Goal: Task Accomplishment & Management: Use online tool/utility

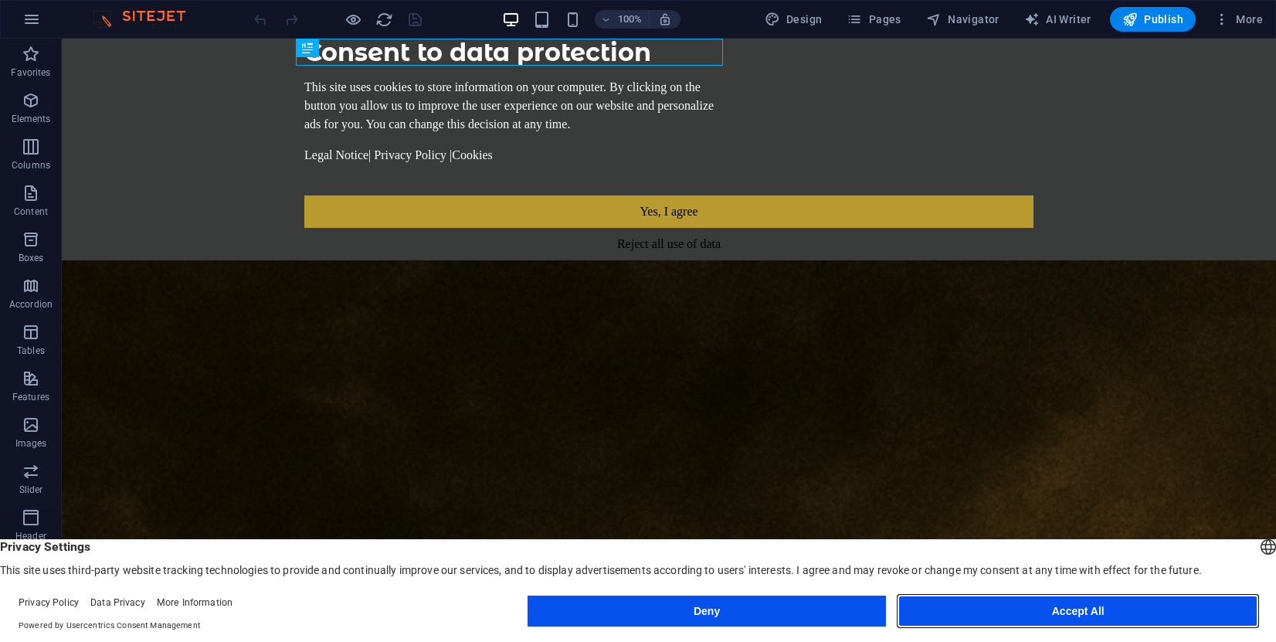
drag, startPoint x: 986, startPoint y: 606, endPoint x: 927, endPoint y: 568, distance: 70.1
click at [986, 606] on button "Accept All" at bounding box center [1077, 610] width 359 height 31
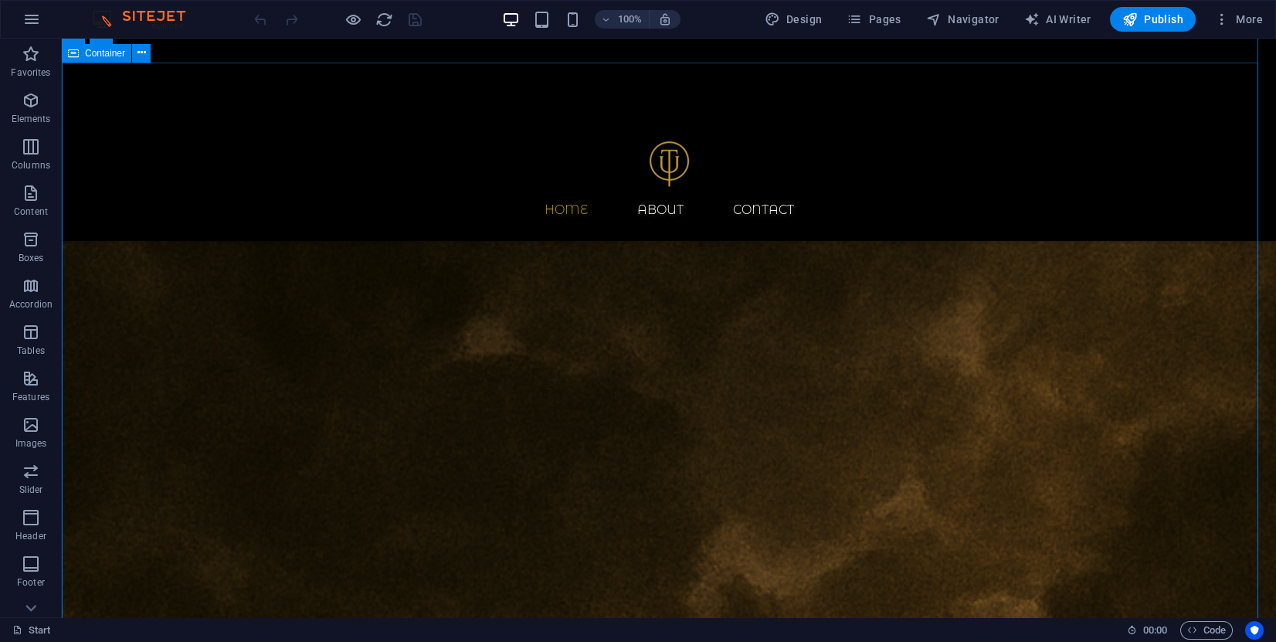
scroll to position [348, 0]
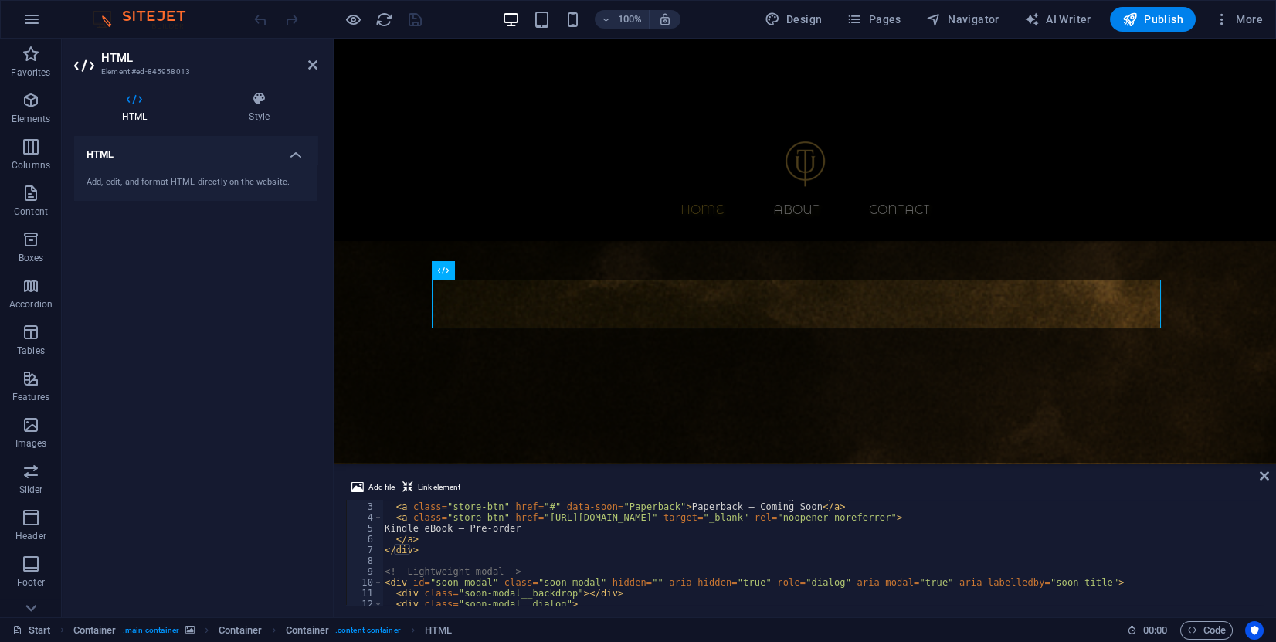
scroll to position [0, 0]
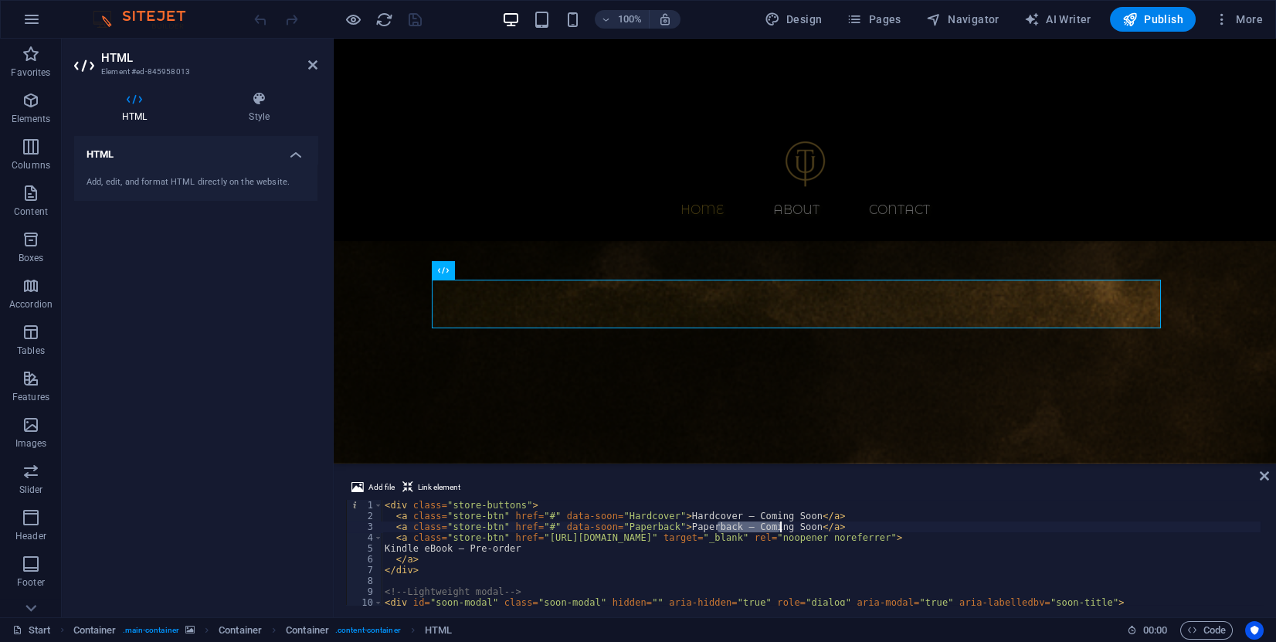
drag, startPoint x: 719, startPoint y: 527, endPoint x: 780, endPoint y: 526, distance: 61.0
click at [780, 526] on div "< div class = "store-buttons" > < a class = "store-btn" href = "#" data-soon = …" at bounding box center [821, 563] width 879 height 127
drag, startPoint x: 721, startPoint y: 516, endPoint x: 783, endPoint y: 519, distance: 61.9
click at [783, 519] on div "< div class = "store-buttons" > < a class = "store-btn" href = "#" data-soon = …" at bounding box center [821, 563] width 879 height 127
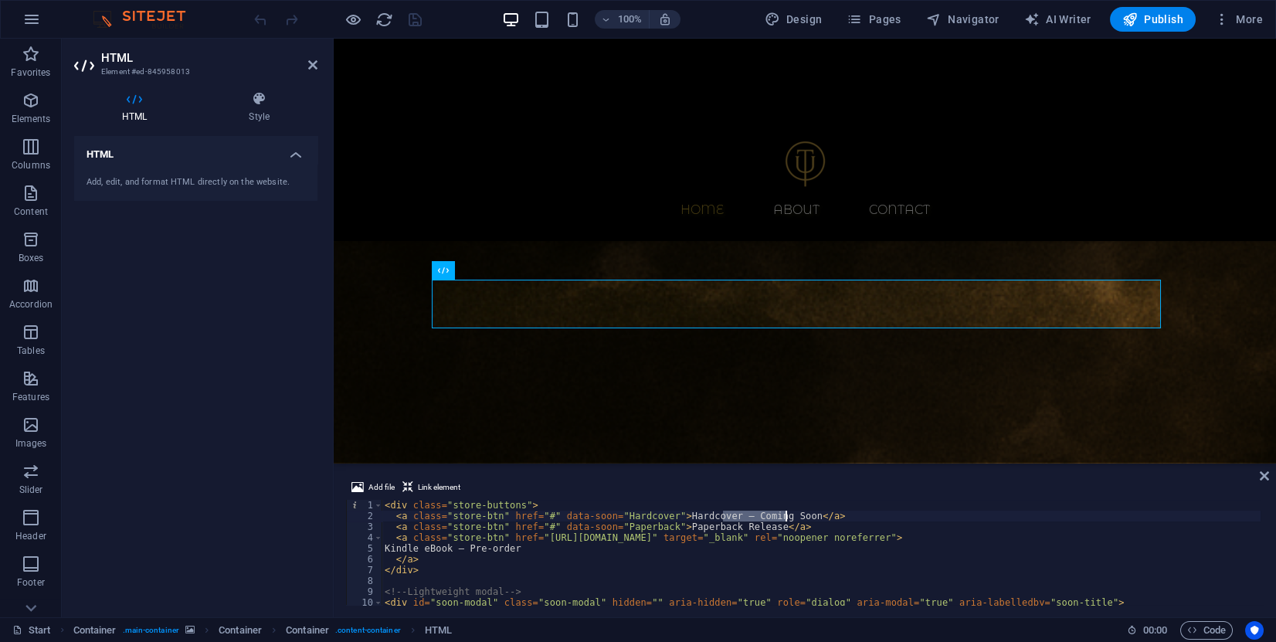
click at [732, 526] on div "< div class = "store-buttons" > < a class = "store-btn" href = "#" data-soon = …" at bounding box center [821, 563] width 879 height 127
drag, startPoint x: 785, startPoint y: 515, endPoint x: 716, endPoint y: 517, distance: 68.8
click at [716, 517] on div "< div class = "store-buttons" > < a class = "store-btn" href = "#" data-soon = …" at bounding box center [821, 563] width 879 height 127
paste textarea "Release"
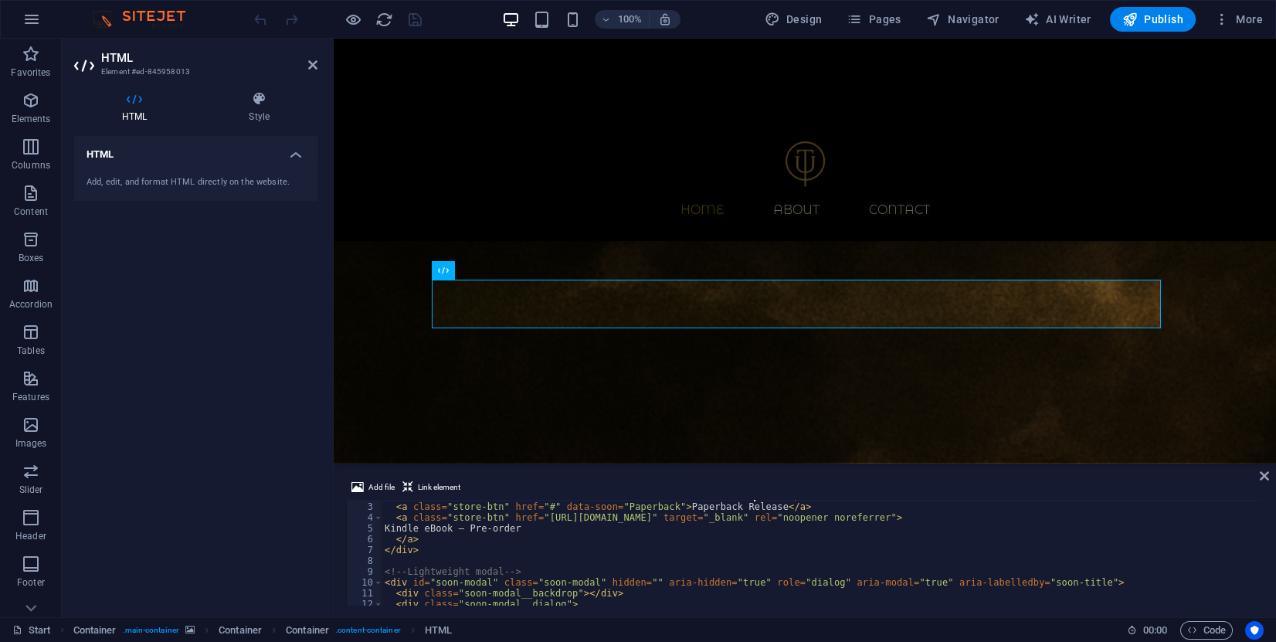
scroll to position [0, 0]
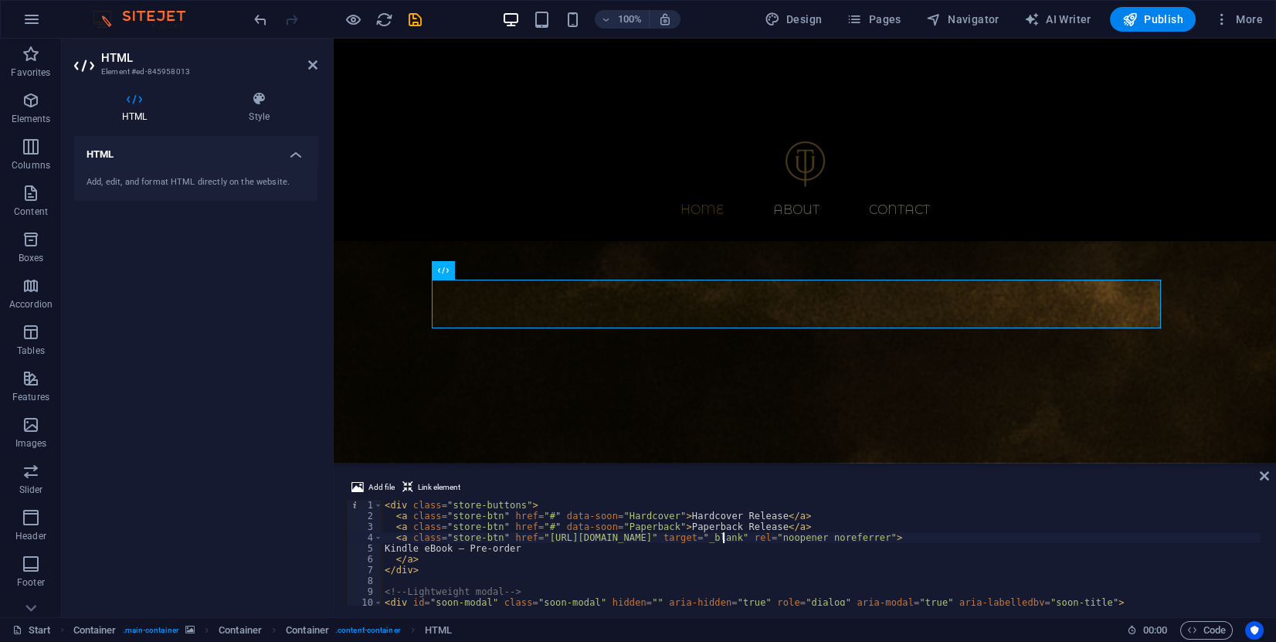
click at [721, 535] on div "< div class = "store-buttons" > < a class = "store-btn" href = "#" data-soon = …" at bounding box center [821, 563] width 879 height 127
drag, startPoint x: 669, startPoint y: 536, endPoint x: 534, endPoint y: 538, distance: 134.4
click at [534, 538] on div "< div class = "store-buttons" > < a class = "store-btn" href = "#" data-soon = …" at bounding box center [821, 563] width 879 height 127
click at [539, 524] on div "< div class = "store-buttons" > < a class = "store-btn" href = "#" data-soon = …" at bounding box center [821, 563] width 879 height 127
click at [539, 524] on div "< div class = "store-buttons" > < a class = "store-btn" href = "#" data-soon = …" at bounding box center [821, 552] width 879 height 105
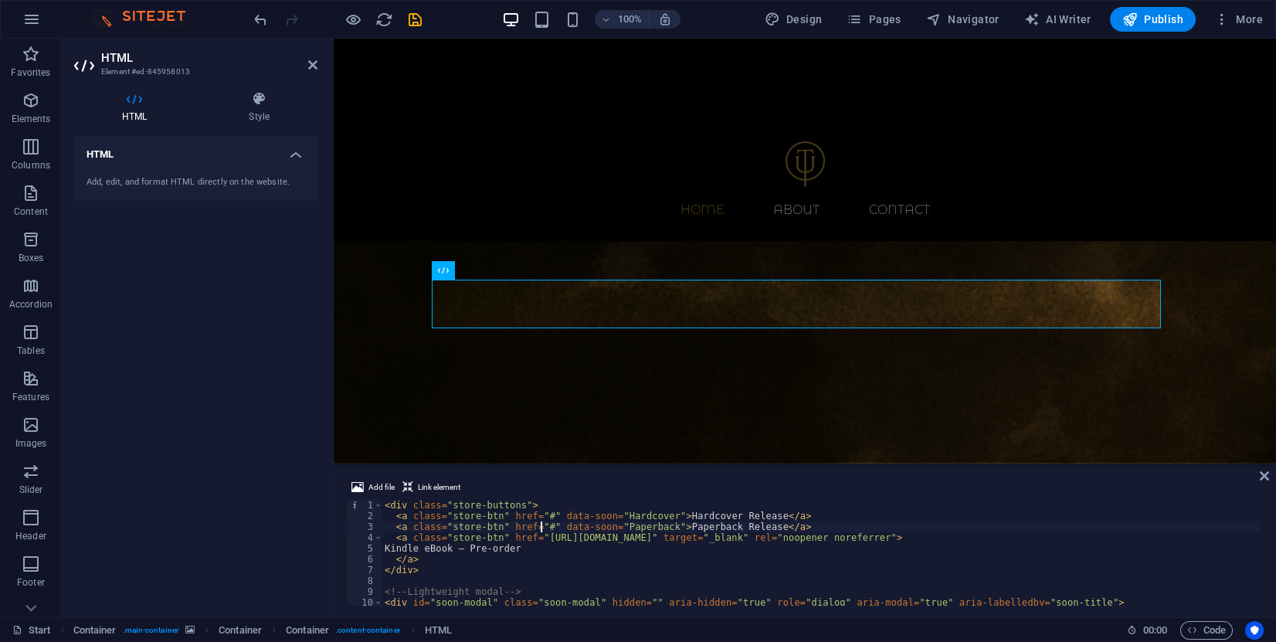
click at [541, 524] on div "< div class = "store-buttons" > < a class = "store-btn" href = "#" data-soon = …" at bounding box center [821, 563] width 879 height 127
paste textarea "[URL][DOMAIN_NAME]"
click at [528, 526] on div "< div class = "store-buttons" > < a class = "store-btn" href = "#" data-soon = …" at bounding box center [821, 563] width 879 height 127
click at [696, 523] on div "< div class = "store-buttons" > < a class = "store-btn" href = "#" data-soon = …" at bounding box center [821, 563] width 879 height 127
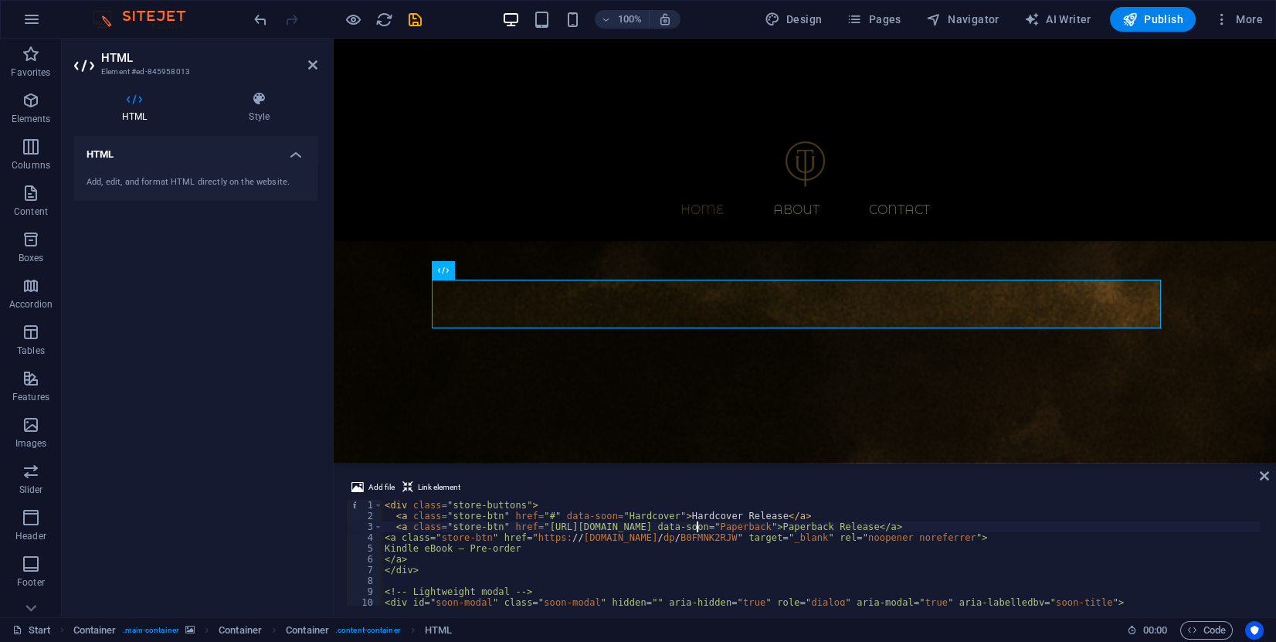
click at [696, 523] on div "< div class = "store-buttons" > < a class = "store-btn" href = "#" data-soon = …" at bounding box center [821, 563] width 879 height 127
paste textarea "1919201009"
click at [537, 515] on div "< div class = "store-buttons" > < a class = "store-btn" href = "#" data-soon = …" at bounding box center [821, 563] width 879 height 127
click at [543, 514] on div "< div class = "store-buttons" > < a class = "store-btn" href = "#" data-soon = …" at bounding box center [821, 552] width 879 height 105
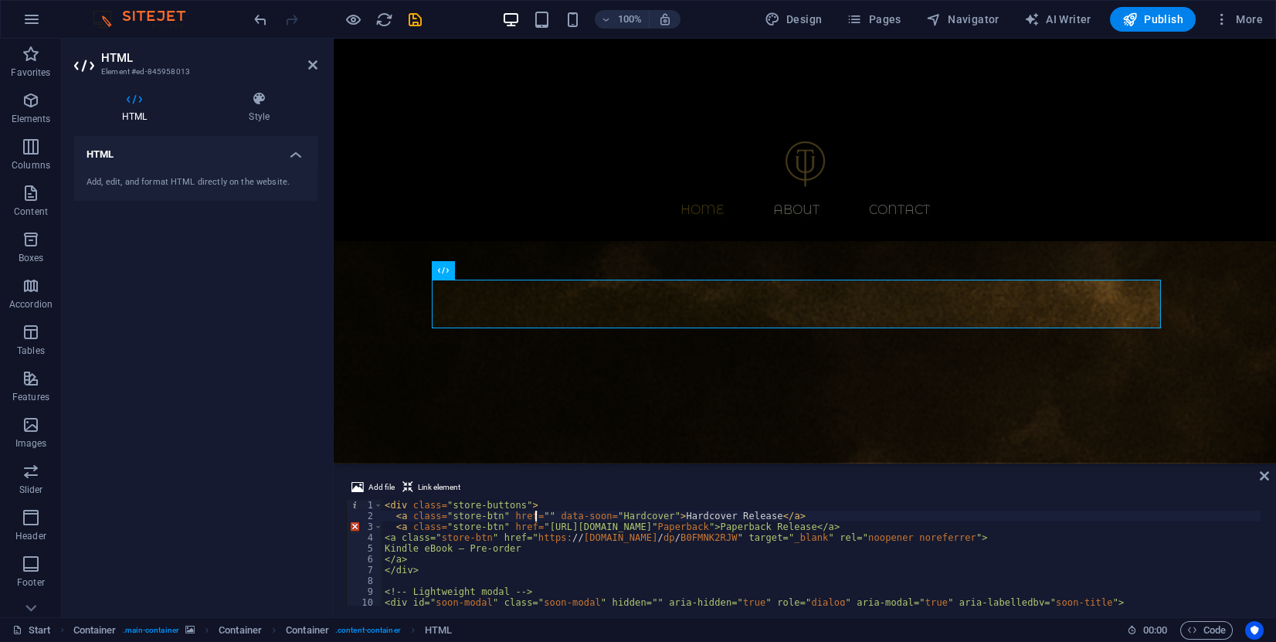
paste textarea "1919201017"
click at [535, 527] on div "< div class = "store-buttons" > < a class = "store-btn" href = "1919201017" dat…" at bounding box center [821, 563] width 879 height 127
drag, startPoint x: 535, startPoint y: 528, endPoint x: 672, endPoint y: 527, distance: 136.7
click at [672, 527] on div "< div class = "store-buttons" > < a class = "store-btn" href = "1919201017" dat…" at bounding box center [821, 563] width 879 height 127
click at [537, 518] on div "< div class = "store-buttons" > < a class = "store-btn" href = "1919201017" dat…" at bounding box center [821, 563] width 879 height 127
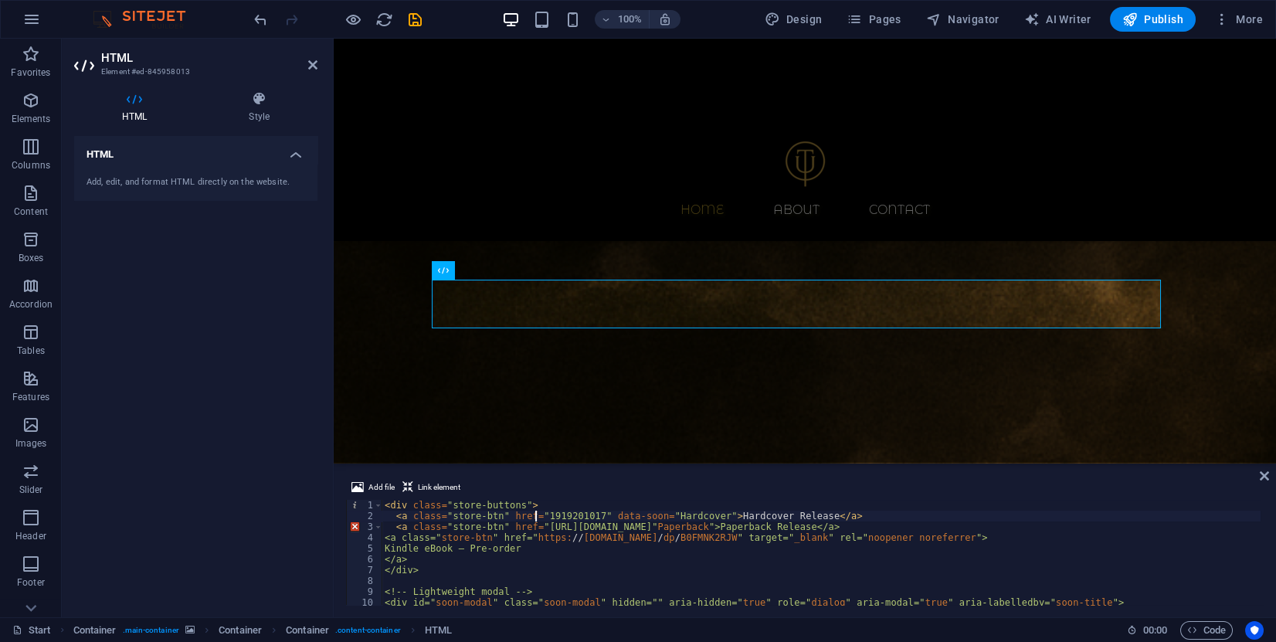
paste textarea "[URL][DOMAIN_NAME]"
click at [628, 568] on div "< div class = "store-buttons" > < a class = "store-btn" href = "[URL][DOMAIN_NA…" at bounding box center [821, 563] width 879 height 127
click at [760, 530] on div "< div class = "store-buttons" > < a class = "store-btn" href = "[URL][DOMAIN_NA…" at bounding box center [821, 563] width 879 height 127
click at [730, 525] on div "< div class = "store-buttons" > < a class = "store-btn" href = "[URL][DOMAIN_NA…" at bounding box center [821, 563] width 879 height 127
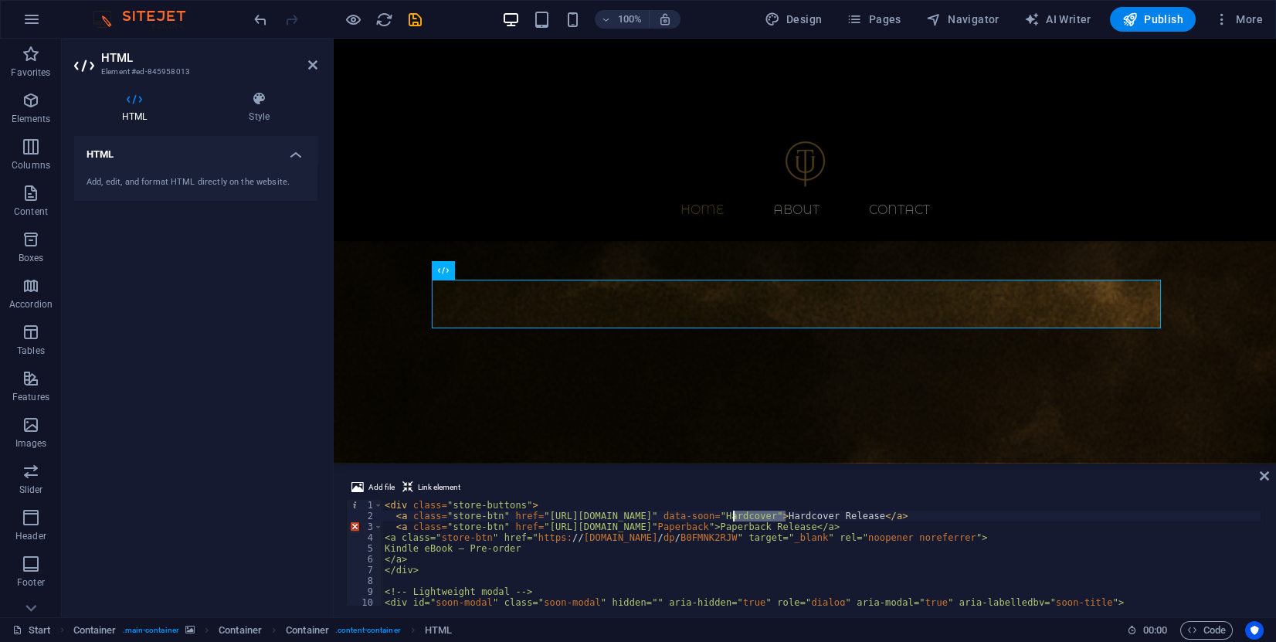
drag, startPoint x: 788, startPoint y: 518, endPoint x: 735, endPoint y: 514, distance: 52.7
click at [735, 514] on div "< div class = "store-buttons" > < a class = "store-btn" href = "[URL][DOMAIN_NA…" at bounding box center [821, 563] width 879 height 127
click at [728, 524] on div "< div class = "store-buttons" > < a class = "store-btn" href = "[URL][DOMAIN_NA…" at bounding box center [821, 563] width 879 height 127
paste textarea "data-soon="
click at [734, 531] on div "< div class = "store-buttons" > < a class = "store-btn" href = "[URL][DOMAIN_NA…" at bounding box center [821, 563] width 879 height 127
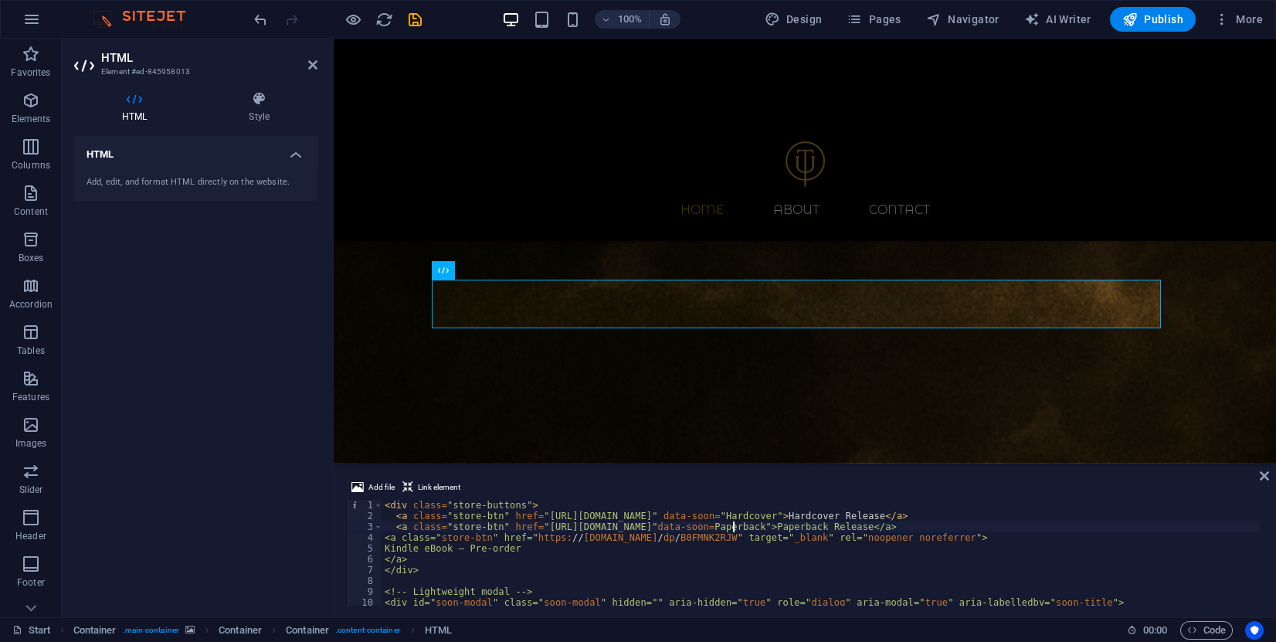
click at [731, 526] on div "< div class = "store-buttons" > < a class = "store-btn" href = "[URL][DOMAIN_NA…" at bounding box center [821, 563] width 879 height 127
type textarea "<a class="store-btn" href="[URL][DOMAIN_NAME]" data-soon=Paperback">Paperback R…"
click at [822, 578] on div "< div class = "store-buttons" > < a class = "store-btn" href = "[URL][DOMAIN_NA…" at bounding box center [821, 563] width 879 height 127
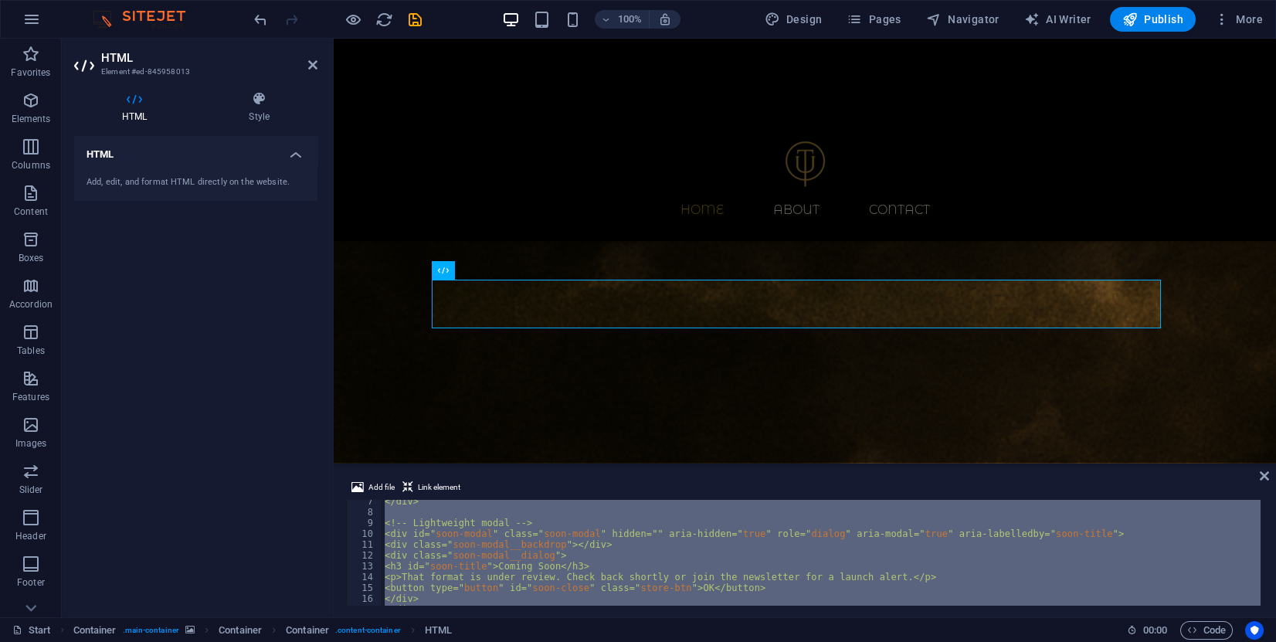
scroll to position [90, 0]
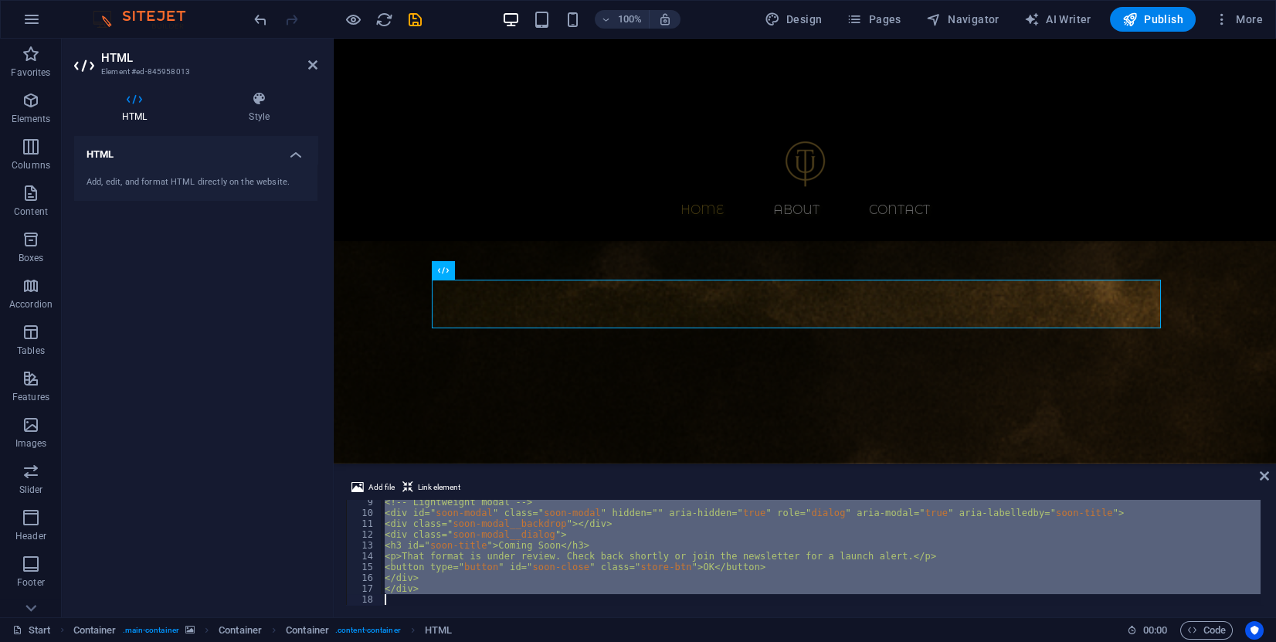
click at [604, 589] on div "<!-- Lightweight modal --> <div id=" soon-modal " class=" soon-modal " hidden="…" at bounding box center [821, 552] width 879 height 105
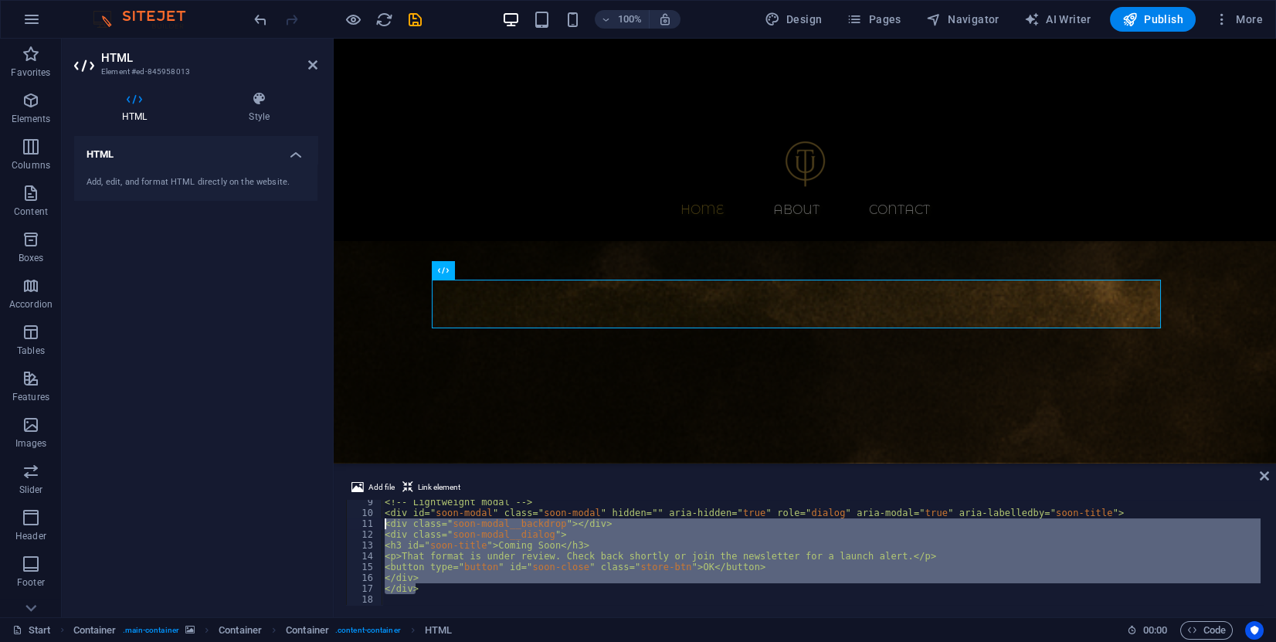
scroll to position [0, 0]
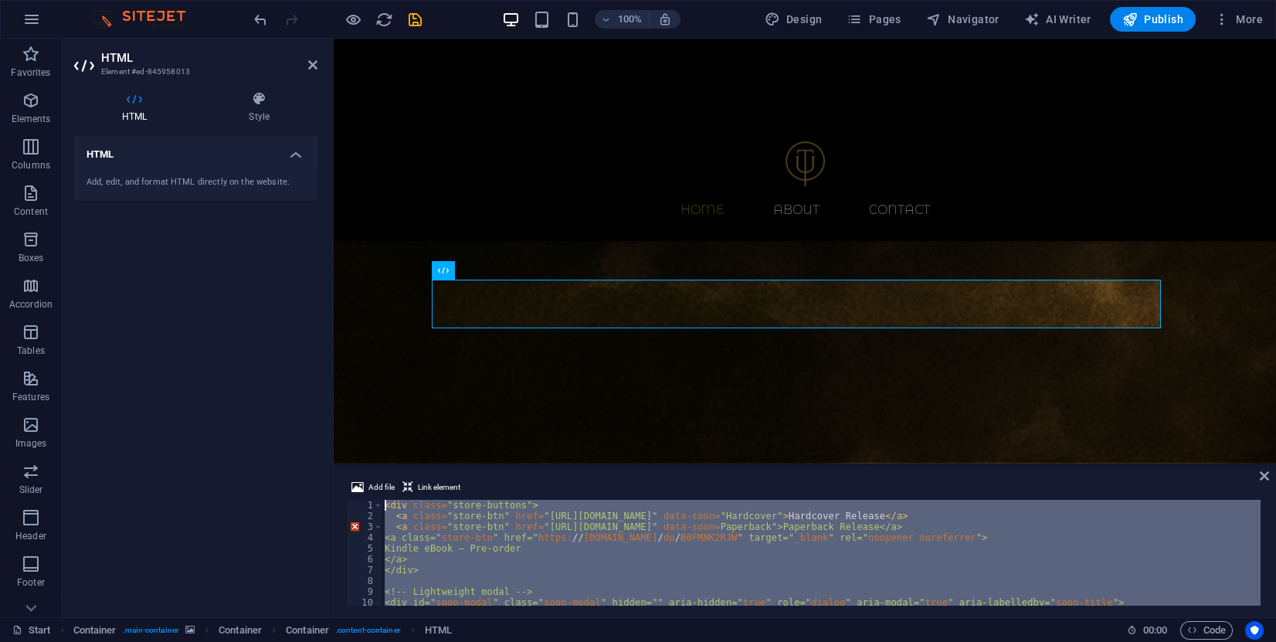
drag, startPoint x: 602, startPoint y: 590, endPoint x: 323, endPoint y: 448, distance: 312.9
click at [323, 448] on div "HTML Element #ed-845958013 HTML Style HTML Add, edit, and format HTML directly …" at bounding box center [669, 328] width 1214 height 578
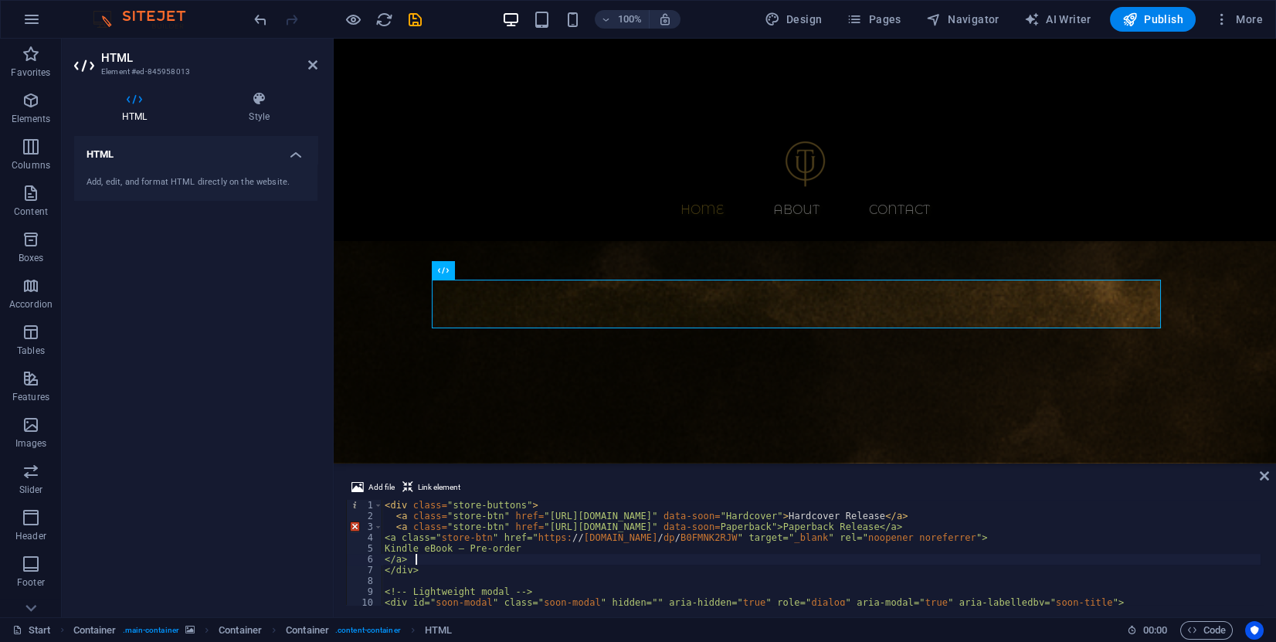
type textarea "</div>"
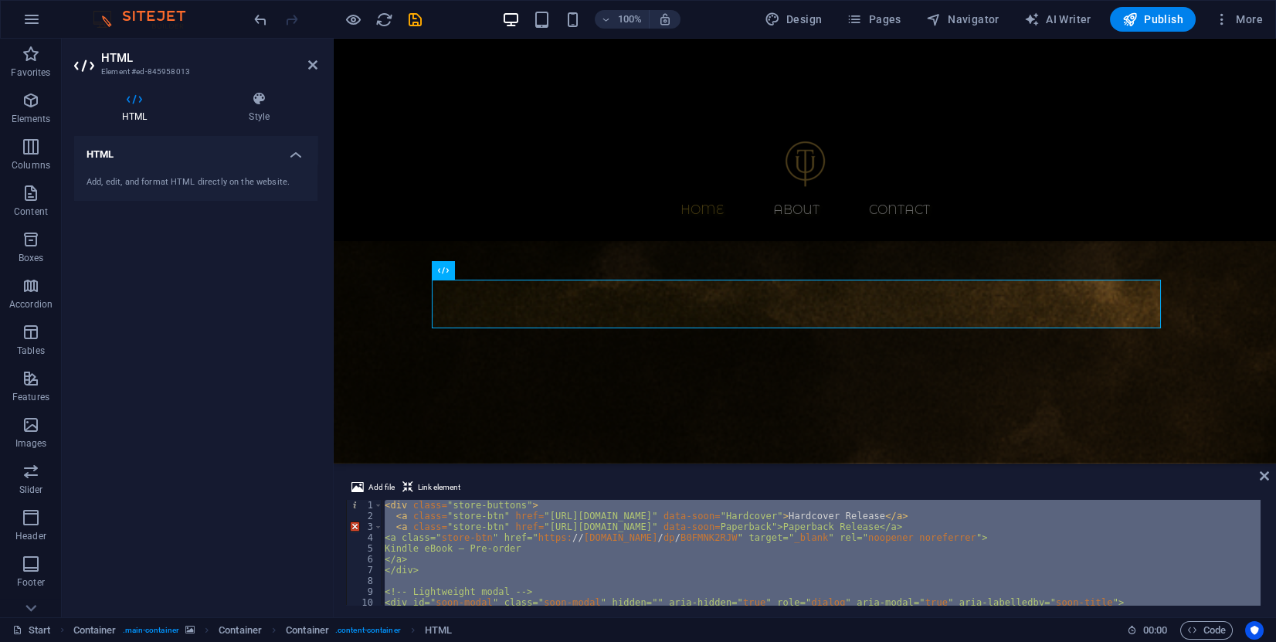
paste textarea
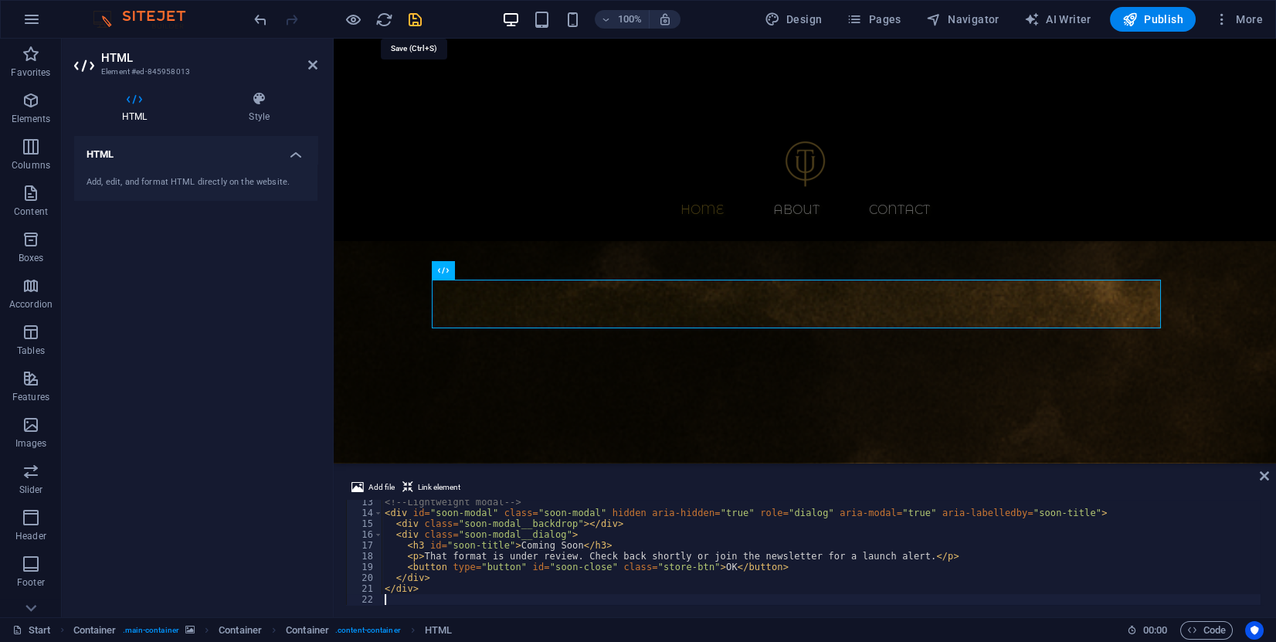
click at [409, 18] on icon "save" at bounding box center [415, 20] width 18 height 18
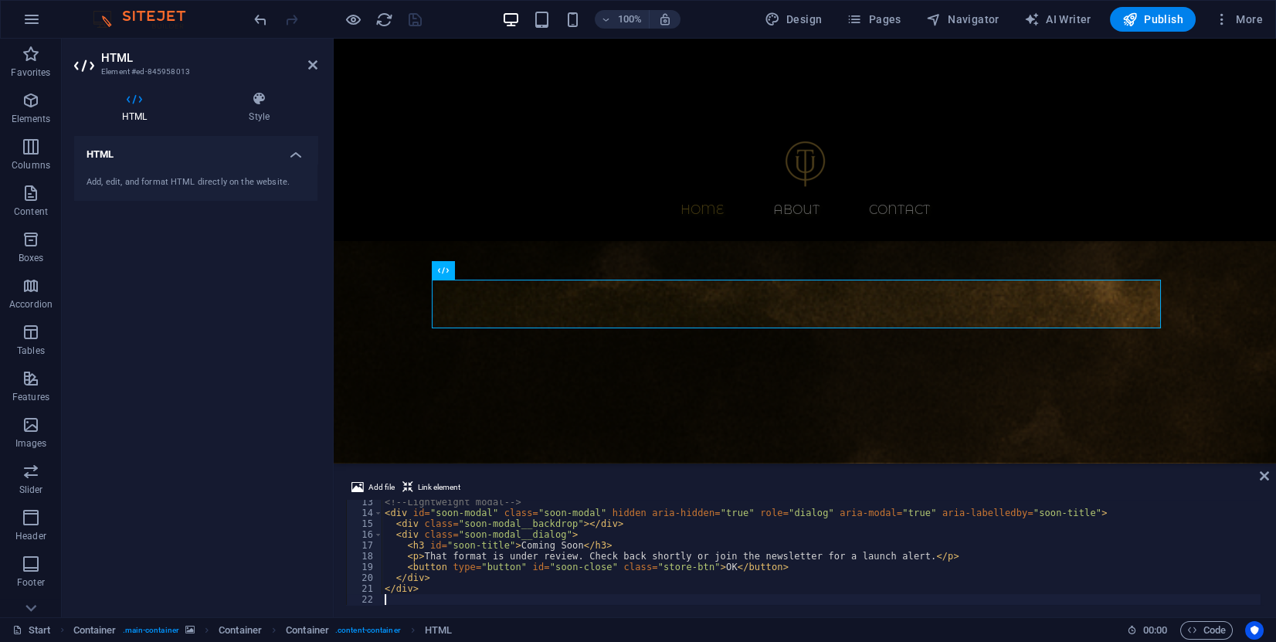
scroll to position [63, 0]
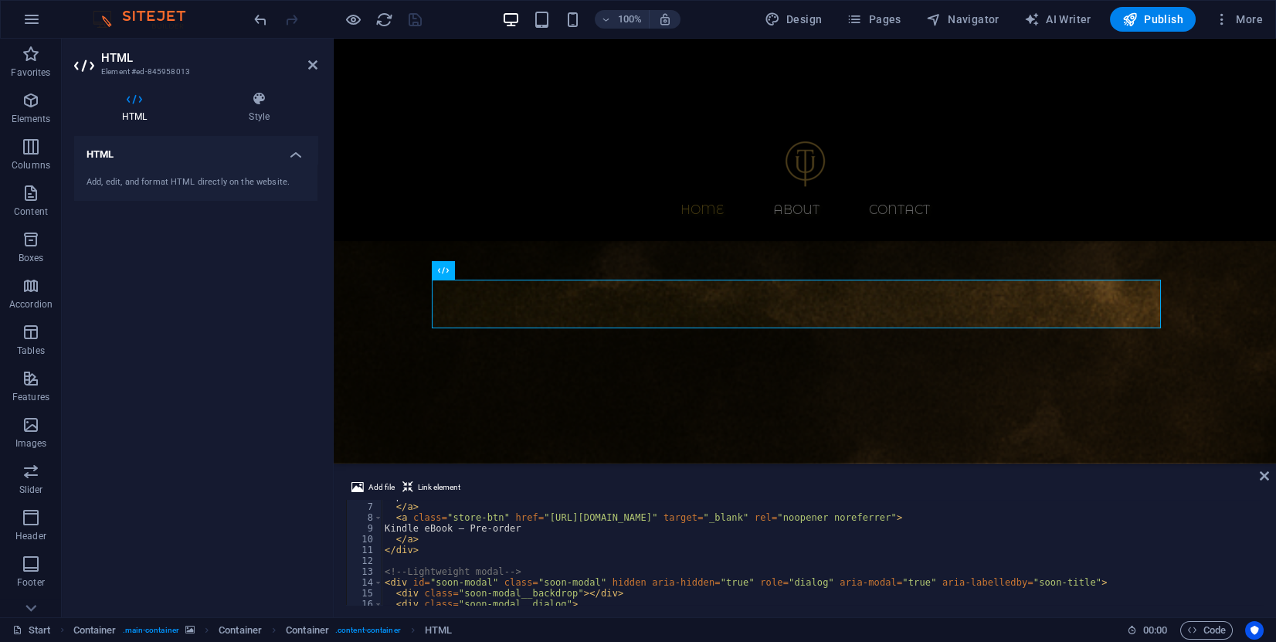
click at [536, 530] on div "Paperback Release </ a > < a class = "store-btn" href = "[URL][DOMAIN_NAME]" ta…" at bounding box center [821, 553] width 879 height 127
type textarea "Kindle eBook"
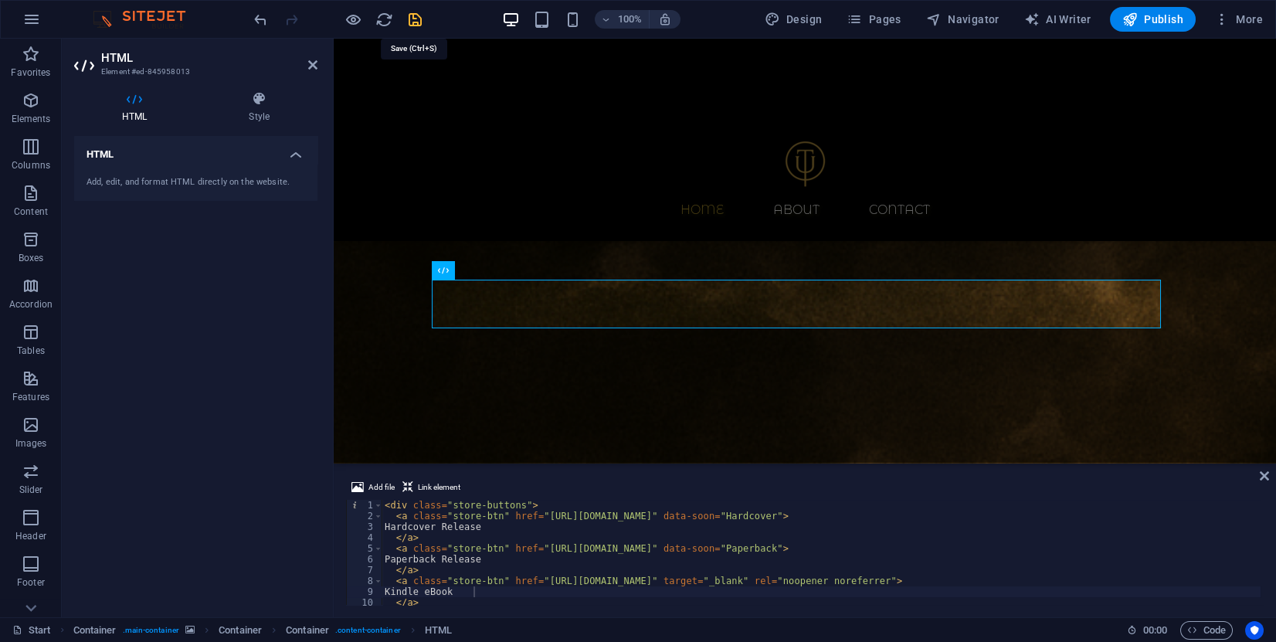
click at [414, 26] on div at bounding box center [337, 19] width 173 height 25
click at [414, 26] on icon "save" at bounding box center [415, 20] width 18 height 18
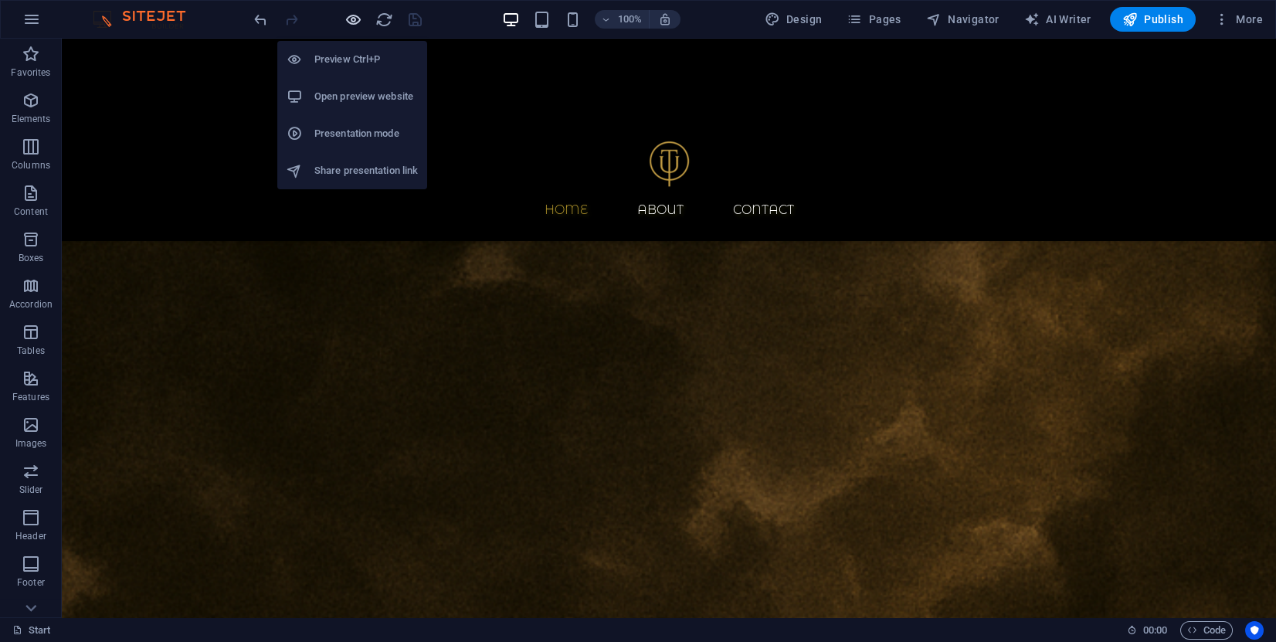
click at [358, 22] on icon "button" at bounding box center [353, 20] width 18 height 18
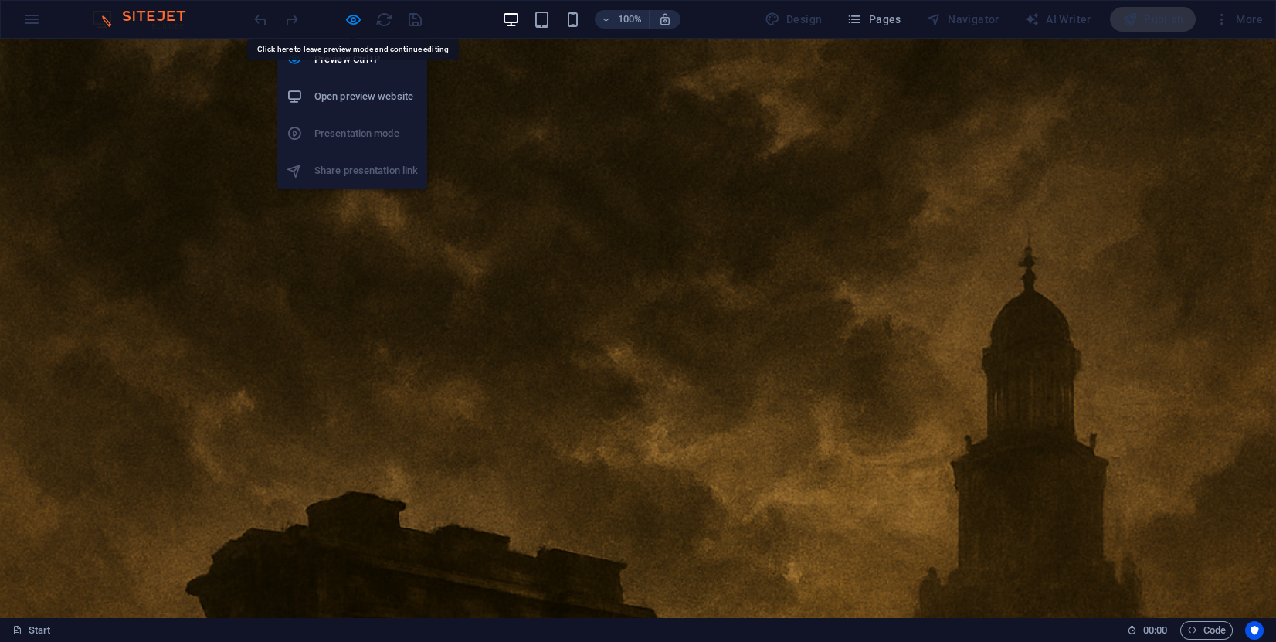
click at [362, 22] on div at bounding box center [337, 19] width 173 height 25
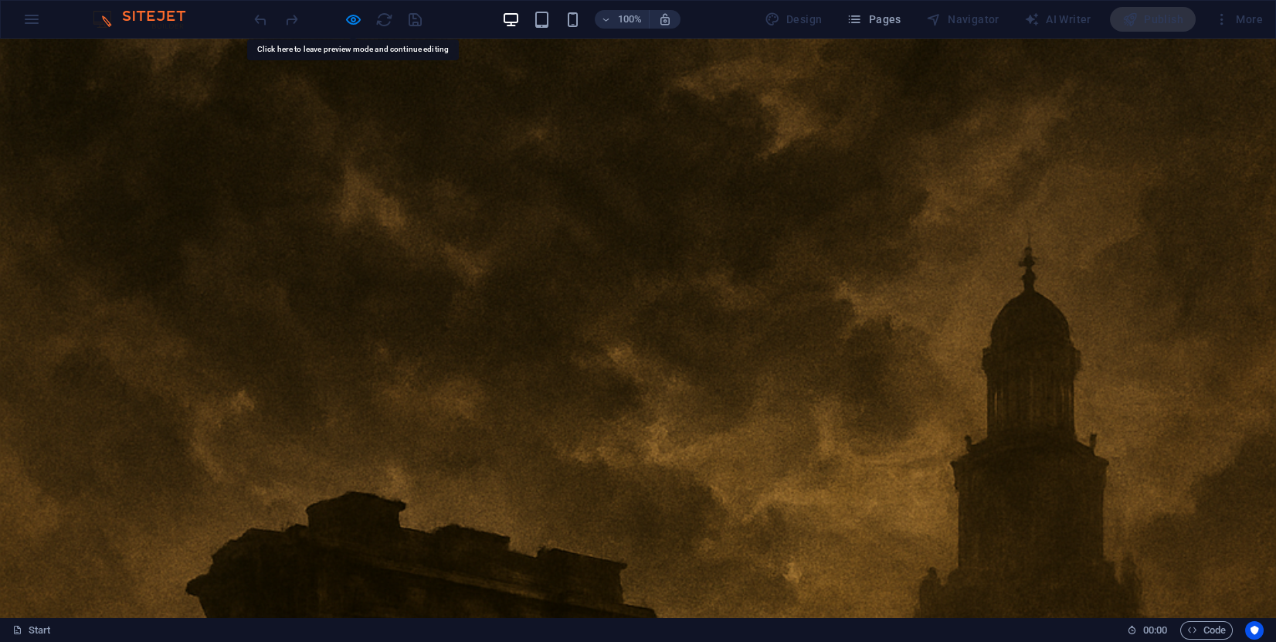
click at [362, 22] on div at bounding box center [337, 19] width 173 height 25
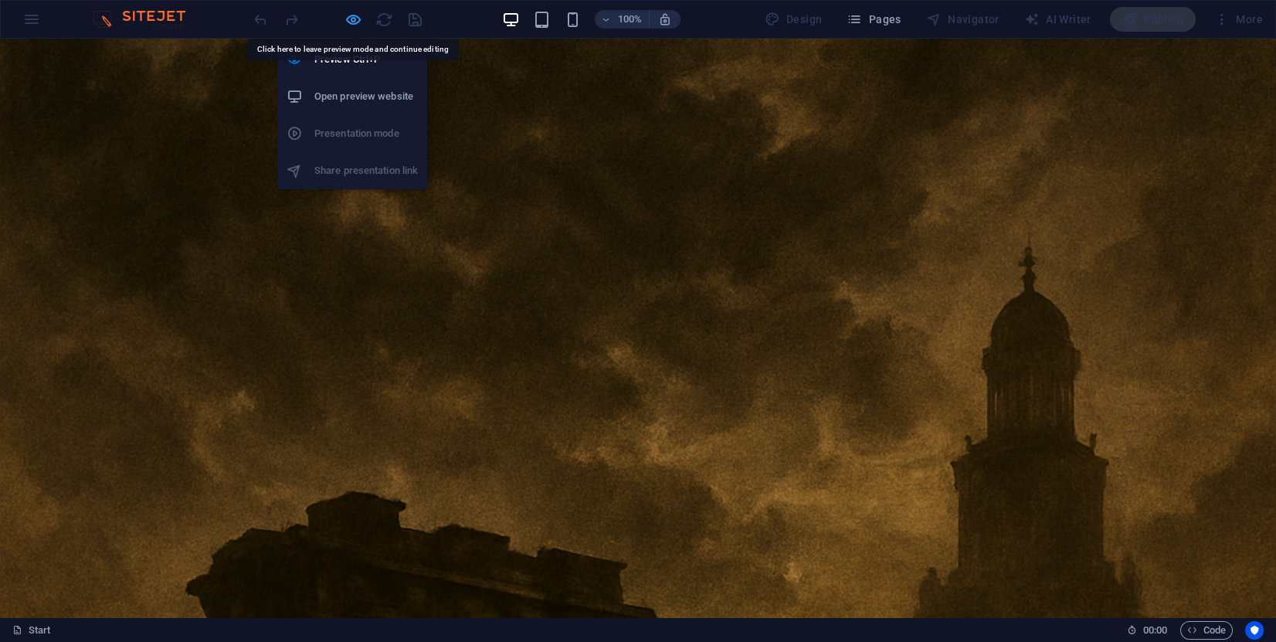
click at [351, 24] on icon "button" at bounding box center [353, 20] width 18 height 18
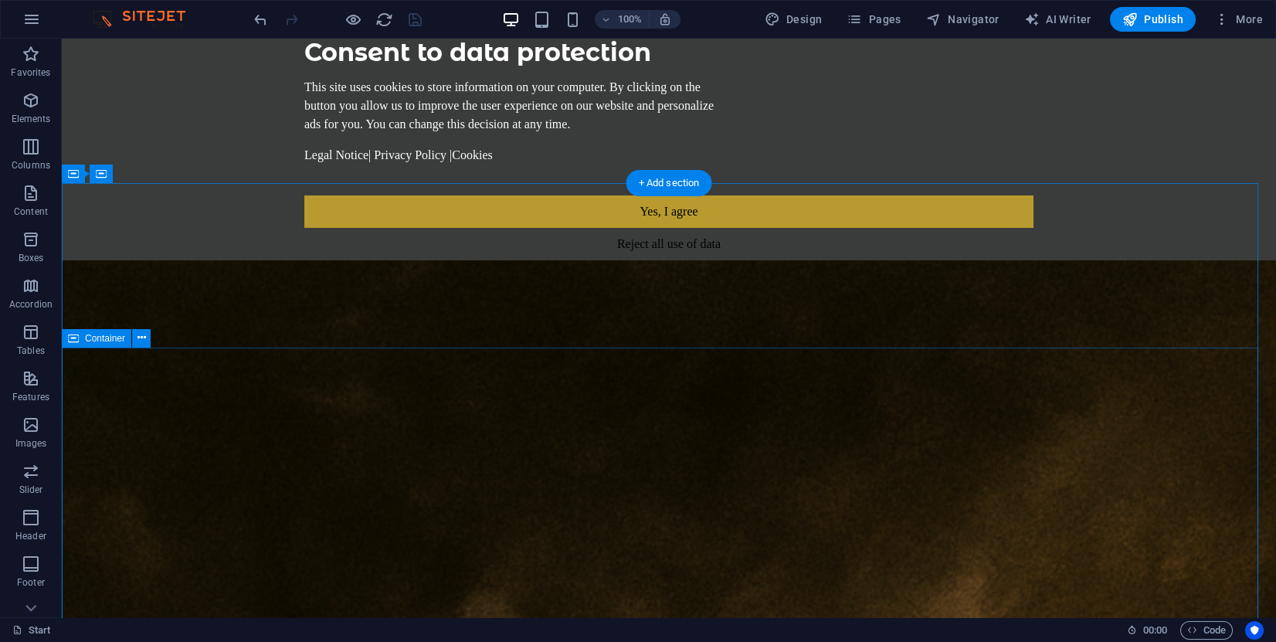
scroll to position [116, 0]
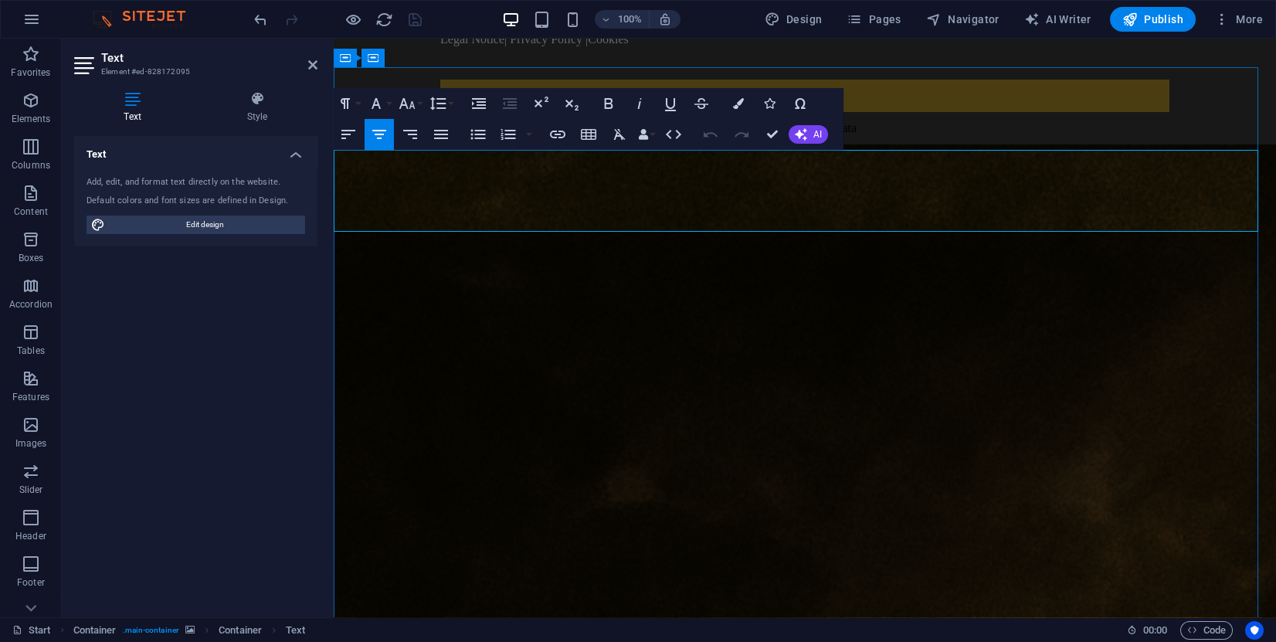
drag, startPoint x: 883, startPoint y: 175, endPoint x: 676, endPoint y: 174, distance: 207.0
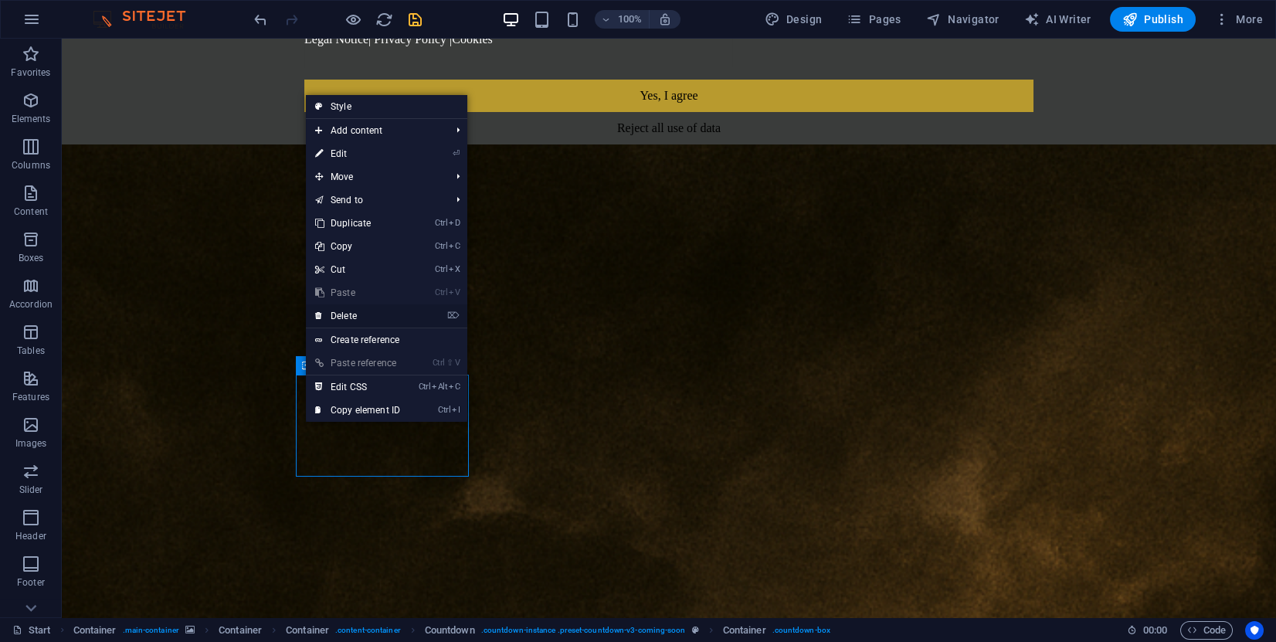
click at [370, 323] on link "⌦ Delete" at bounding box center [357, 315] width 103 height 23
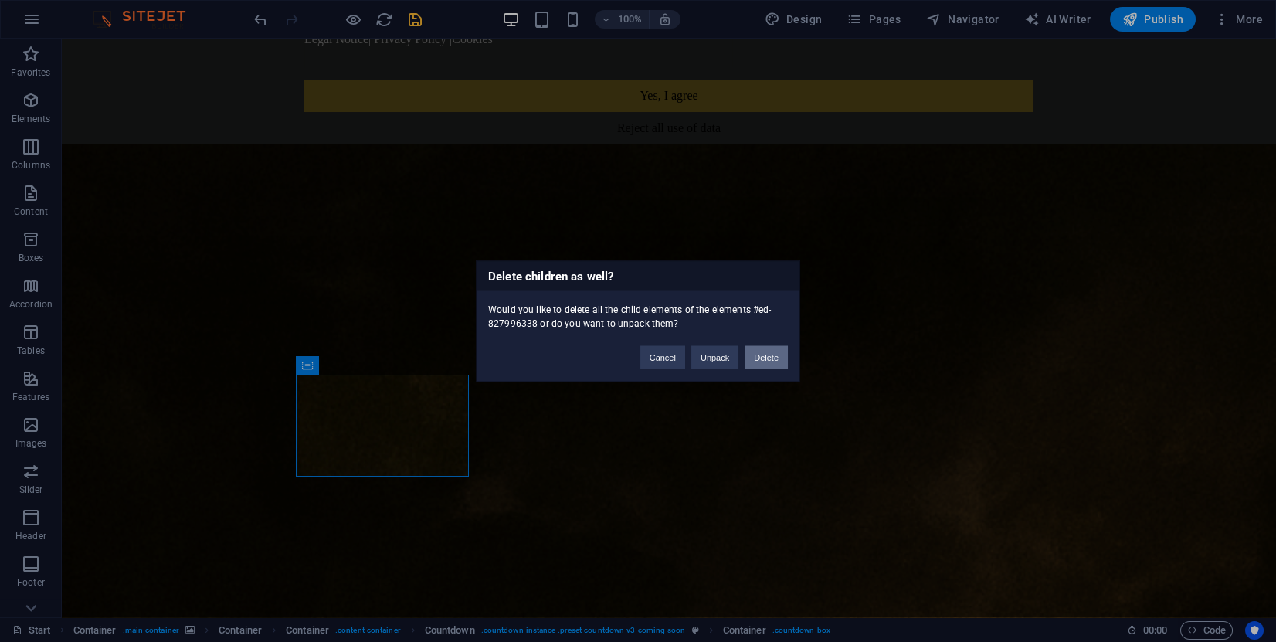
click at [769, 353] on button "Delete" at bounding box center [766, 356] width 43 height 23
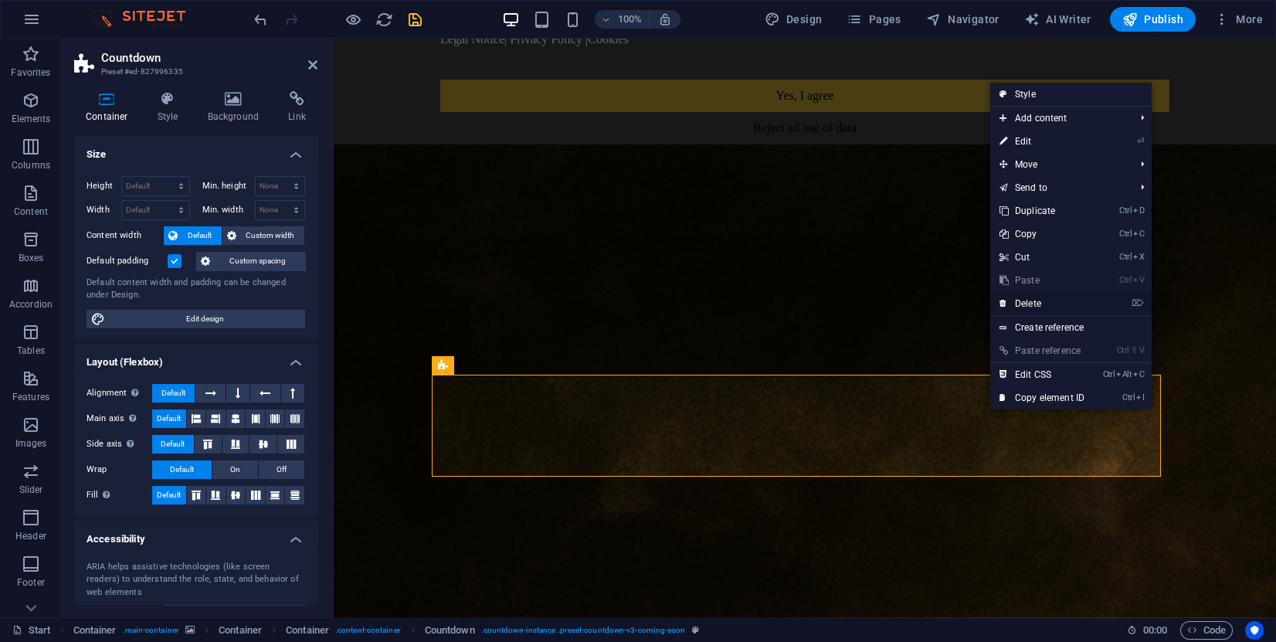
click at [1036, 300] on link "⌦ Delete" at bounding box center [1041, 303] width 103 height 23
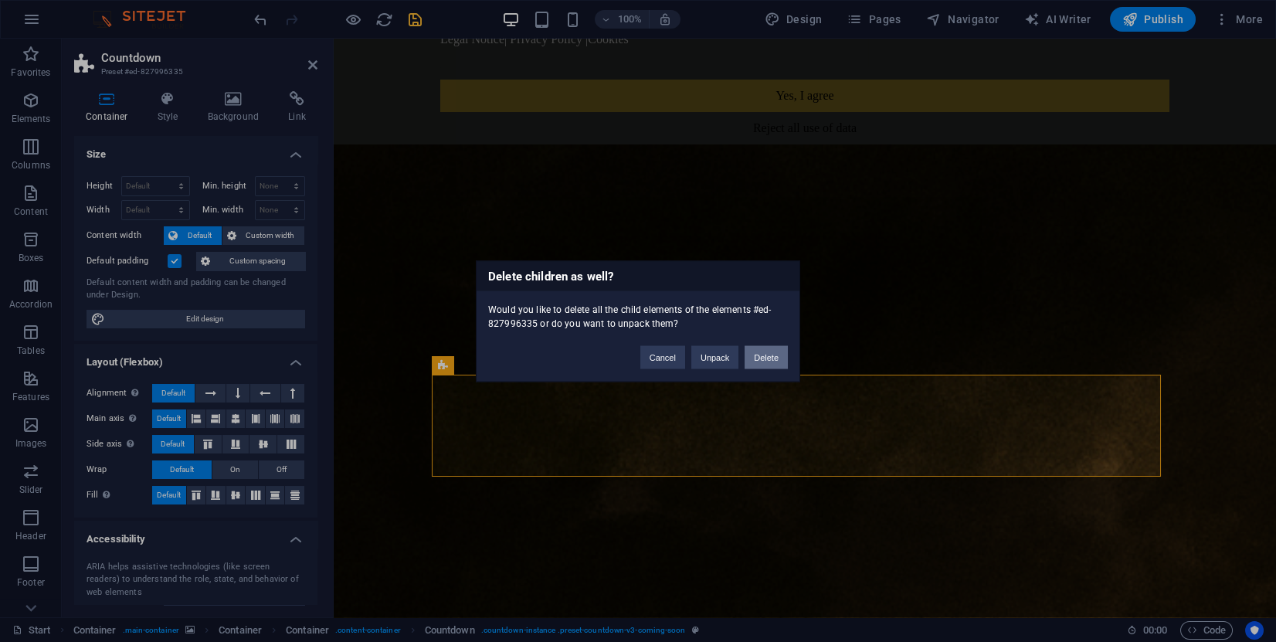
click at [781, 358] on button "Delete" at bounding box center [766, 356] width 43 height 23
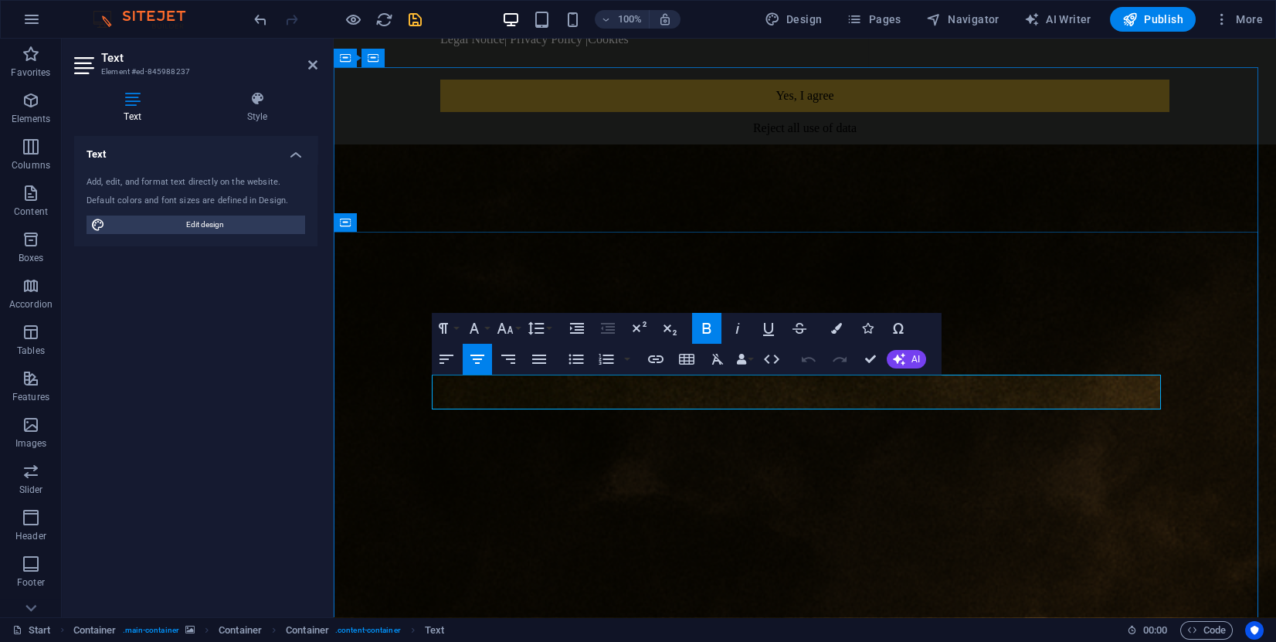
drag, startPoint x: 973, startPoint y: 395, endPoint x: 880, endPoint y: 403, distance: 93.8
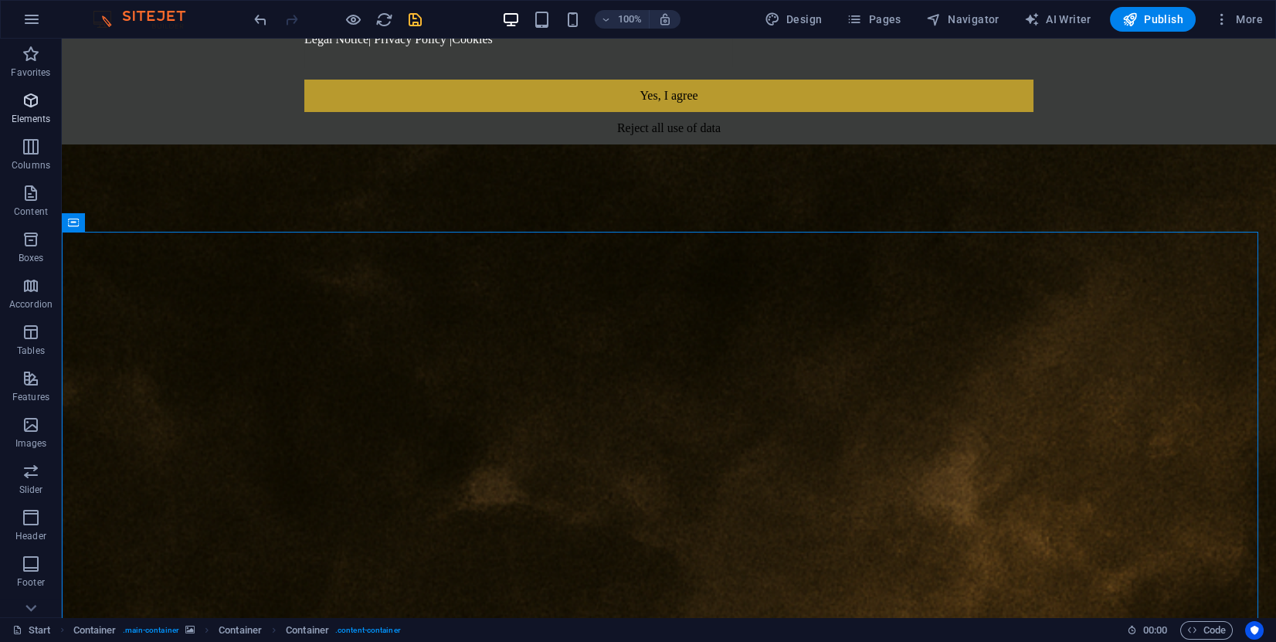
click at [39, 106] on icon "button" at bounding box center [31, 100] width 19 height 19
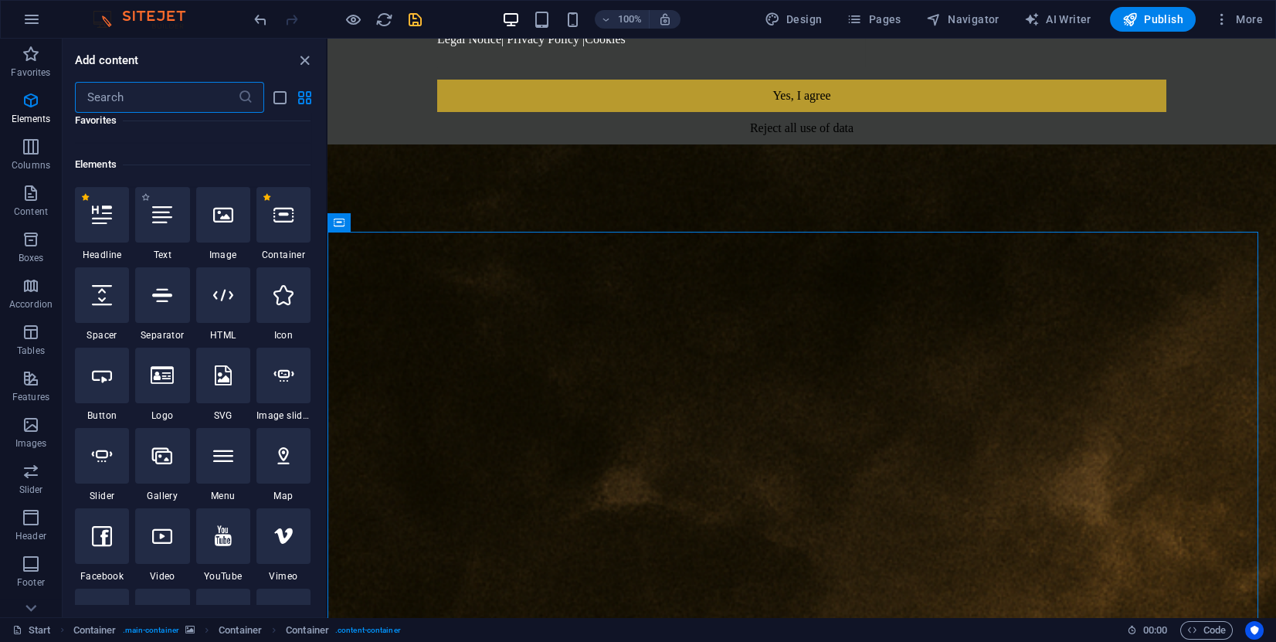
scroll to position [164, 0]
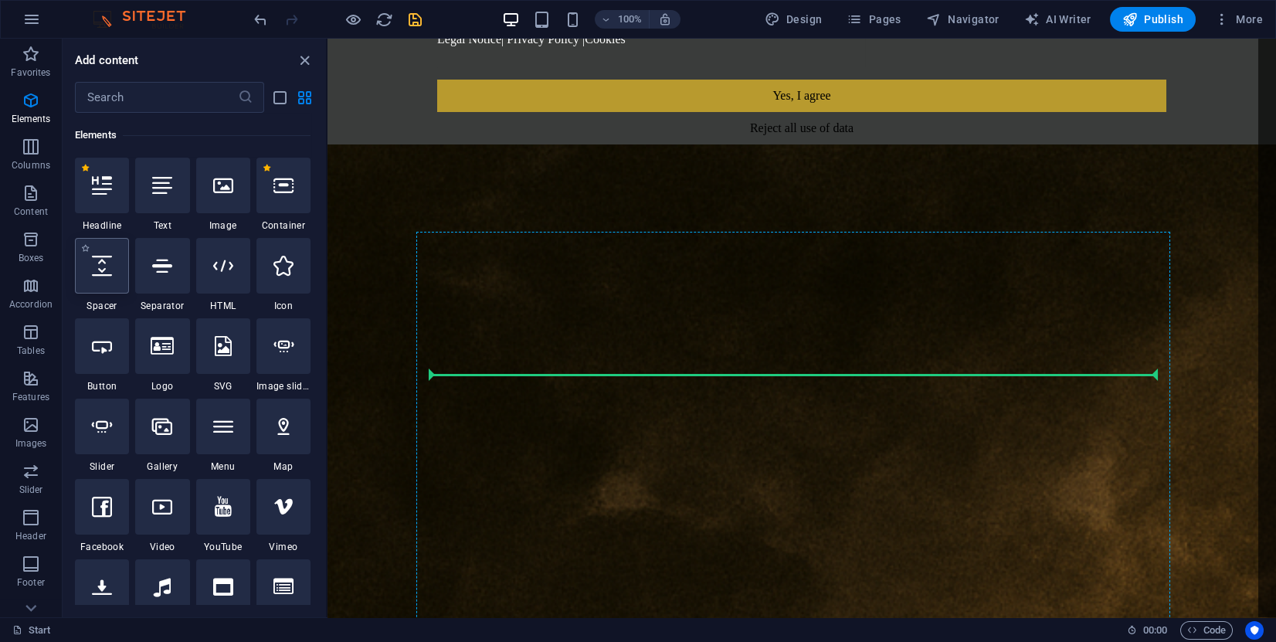
select select "px"
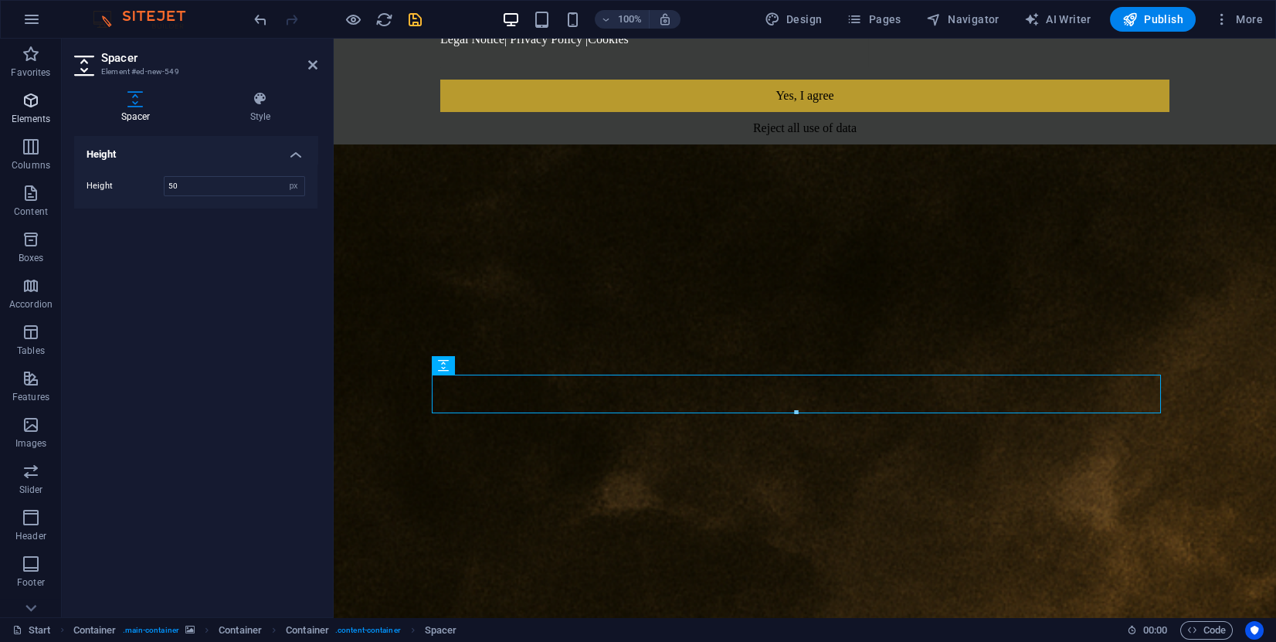
click at [32, 113] on p "Elements" at bounding box center [31, 119] width 39 height 12
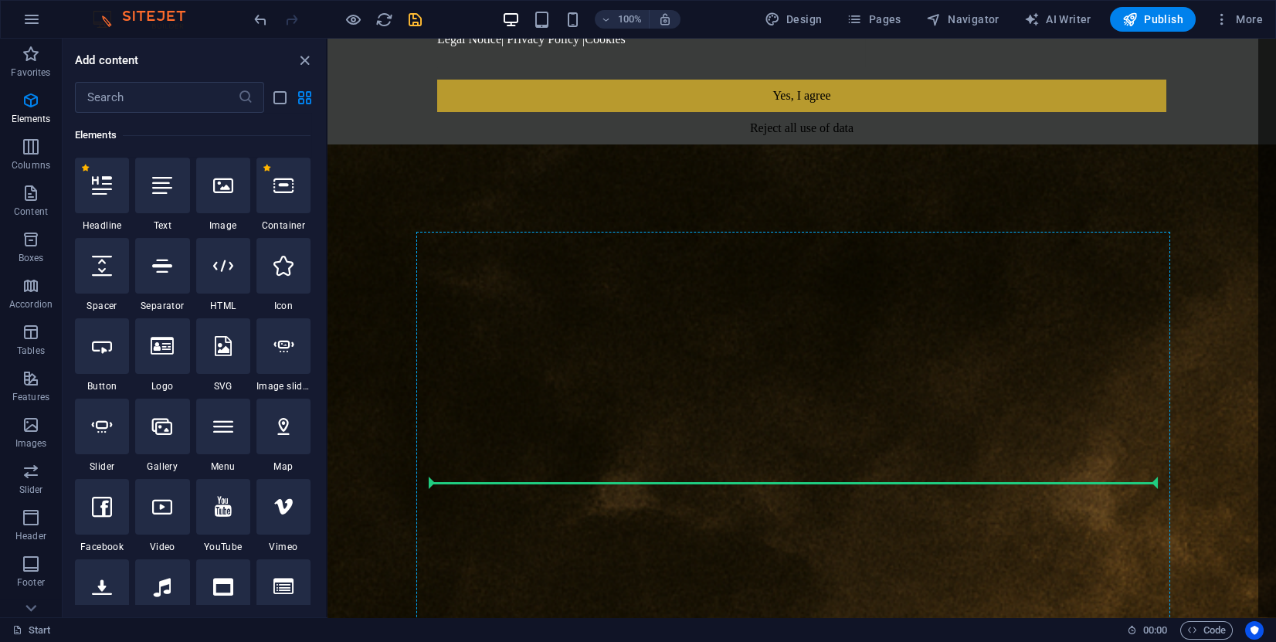
select select "px"
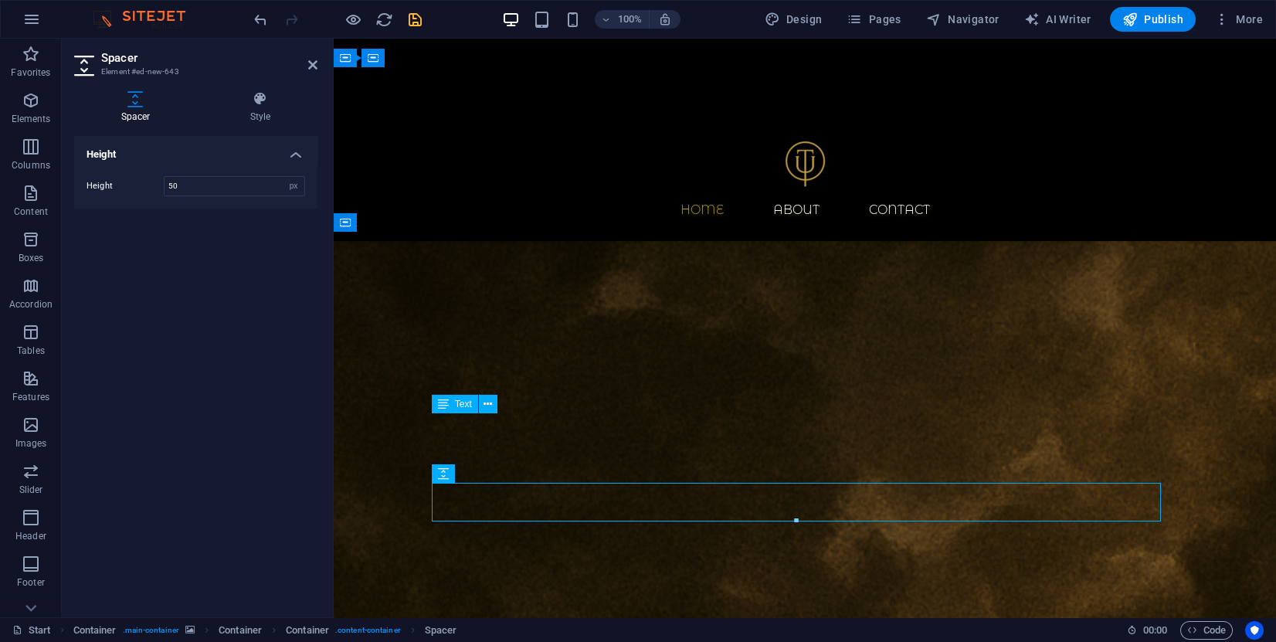
scroll to position [348, 0]
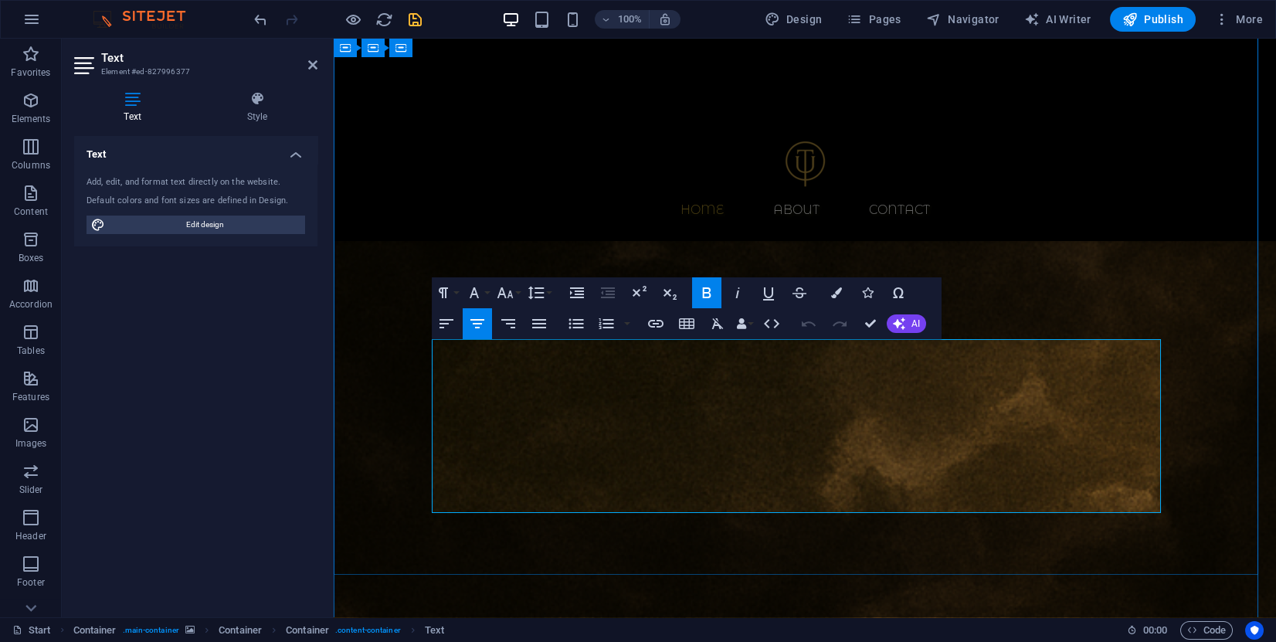
drag, startPoint x: 541, startPoint y: 395, endPoint x: 518, endPoint y: 451, distance: 60.2
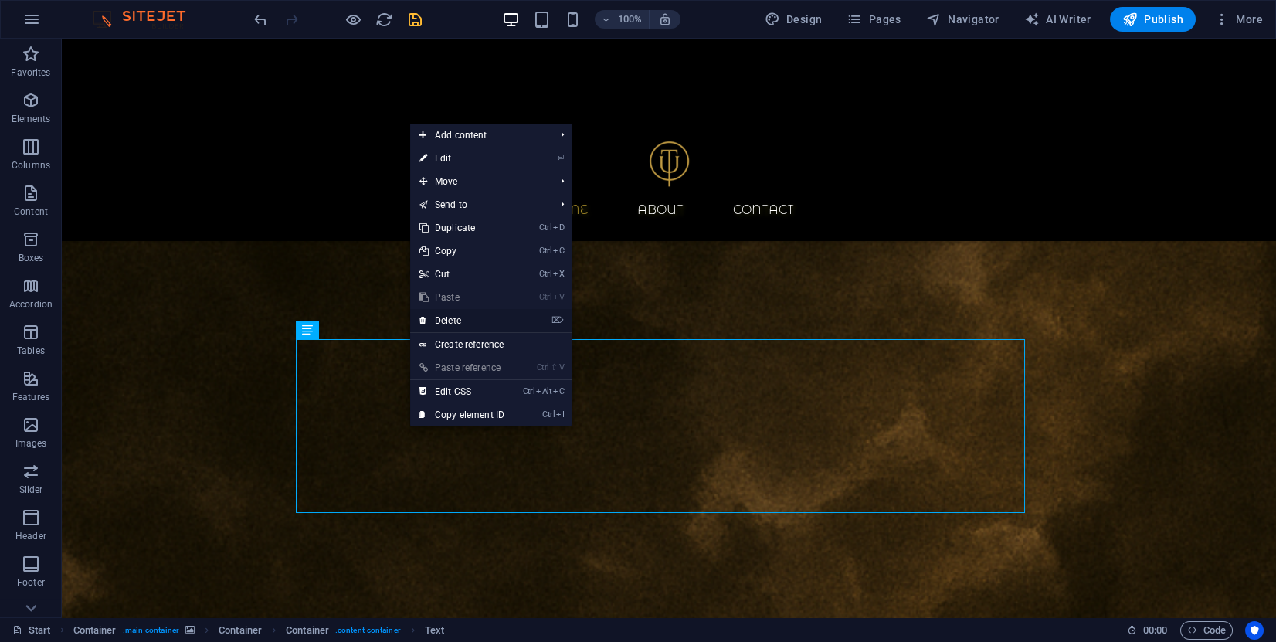
click at [487, 325] on link "⌦ Delete" at bounding box center [461, 320] width 103 height 23
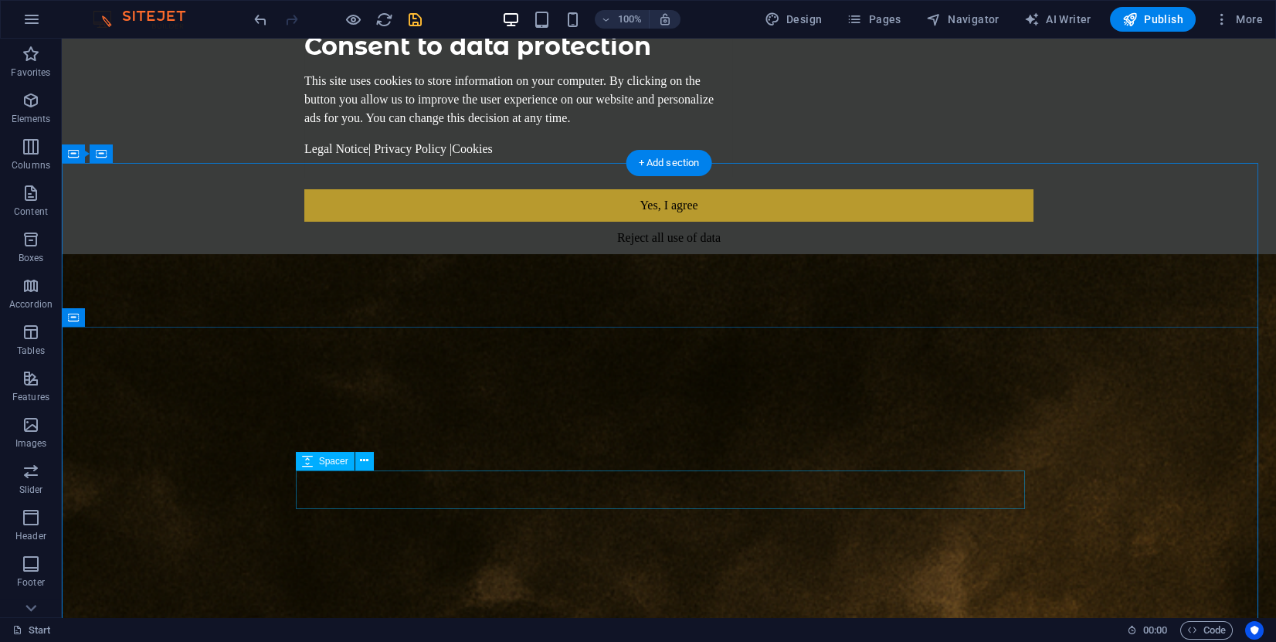
scroll to position [0, 0]
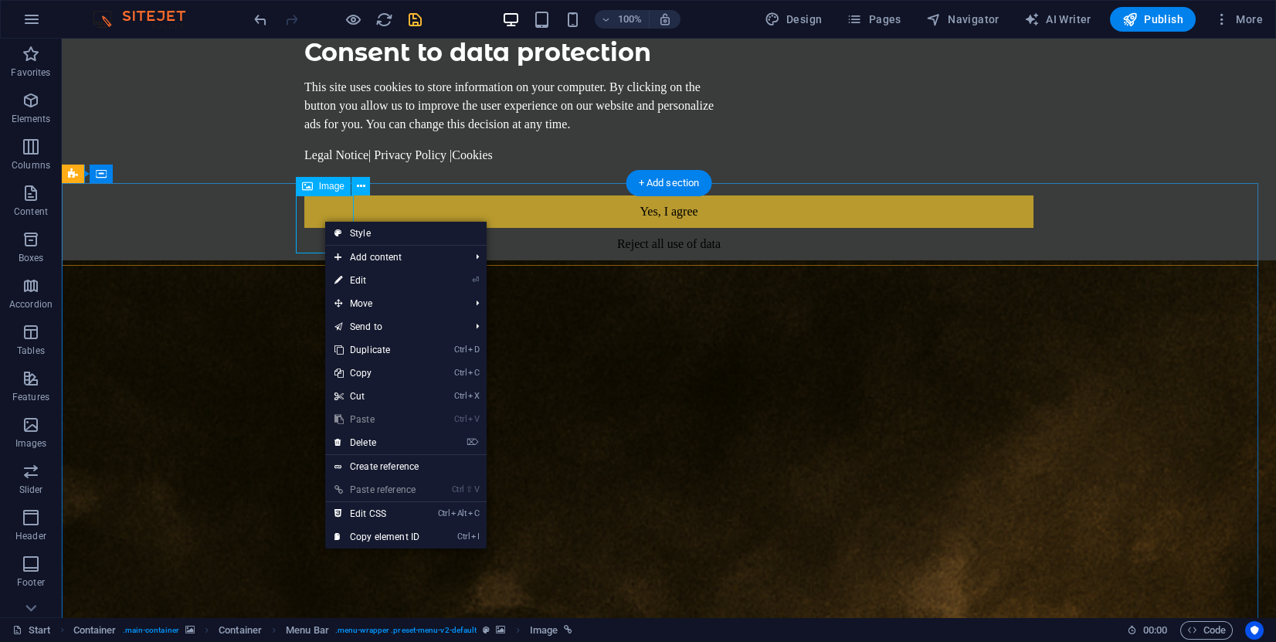
select select "px"
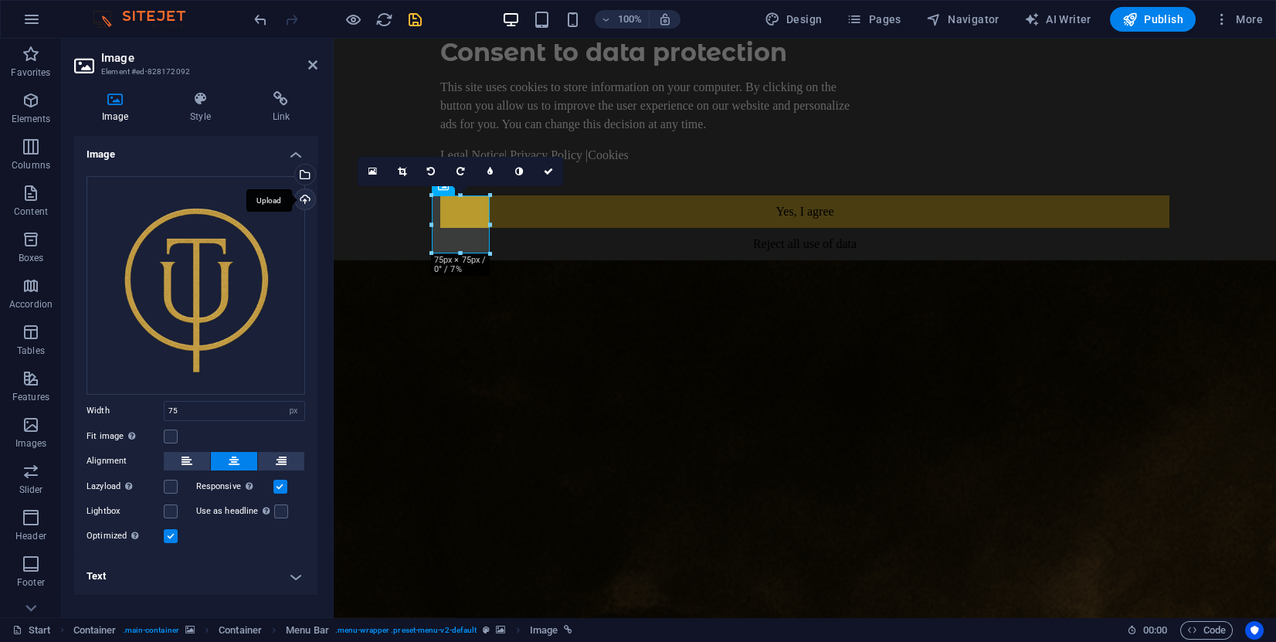
click at [309, 195] on div "Upload" at bounding box center [303, 200] width 23 height 23
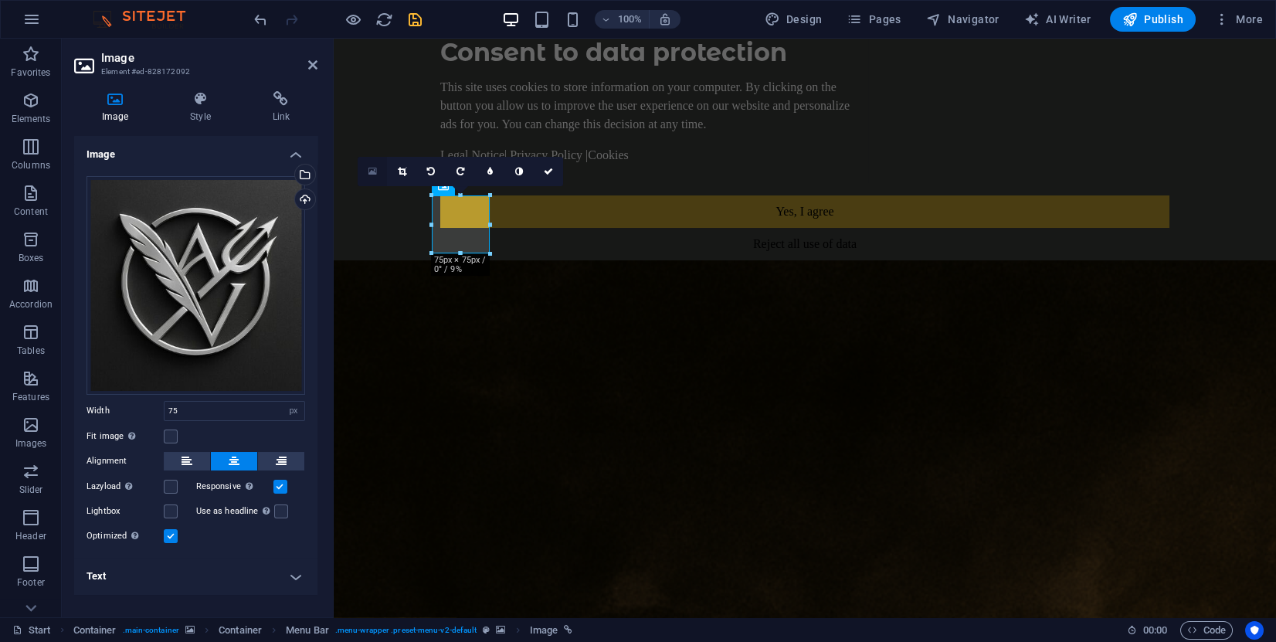
click at [372, 171] on icon at bounding box center [372, 171] width 8 height 11
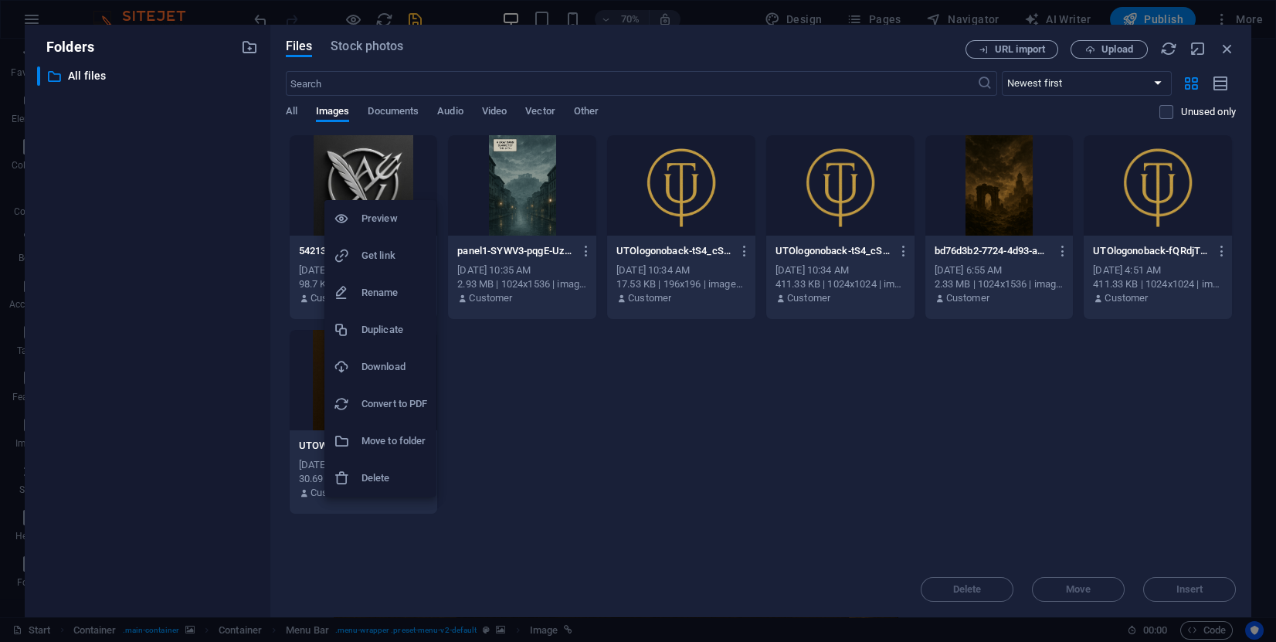
click at [704, 436] on div at bounding box center [638, 321] width 1276 height 642
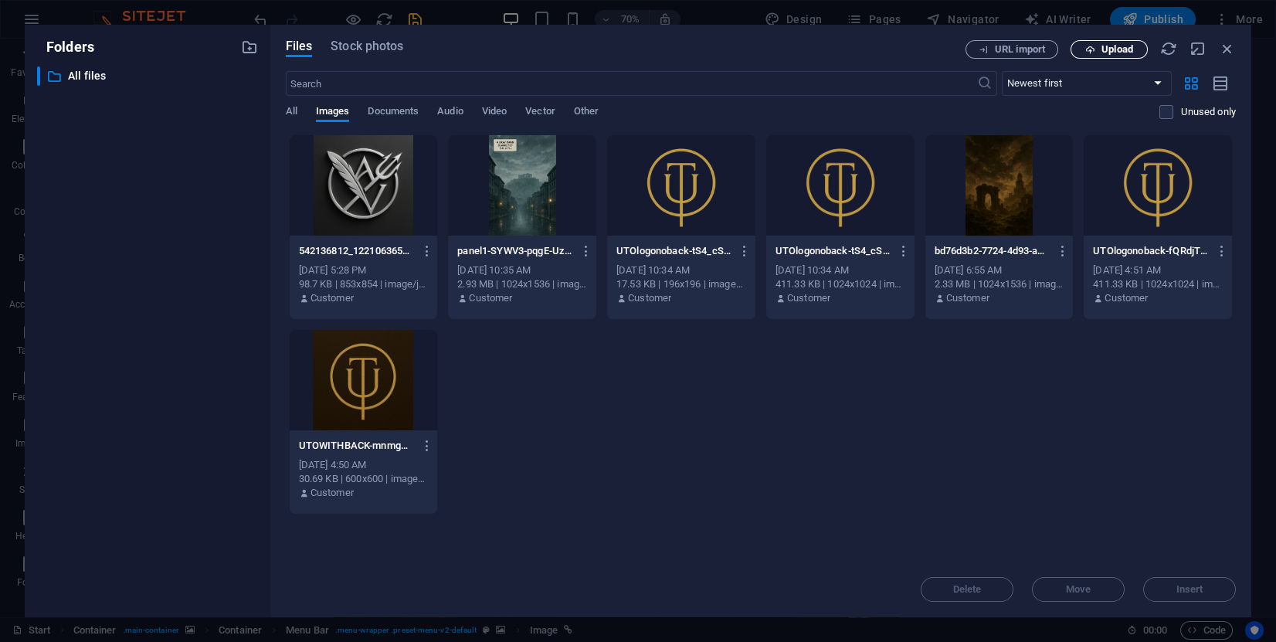
click at [1097, 49] on span "Upload" at bounding box center [1108, 50] width 63 height 10
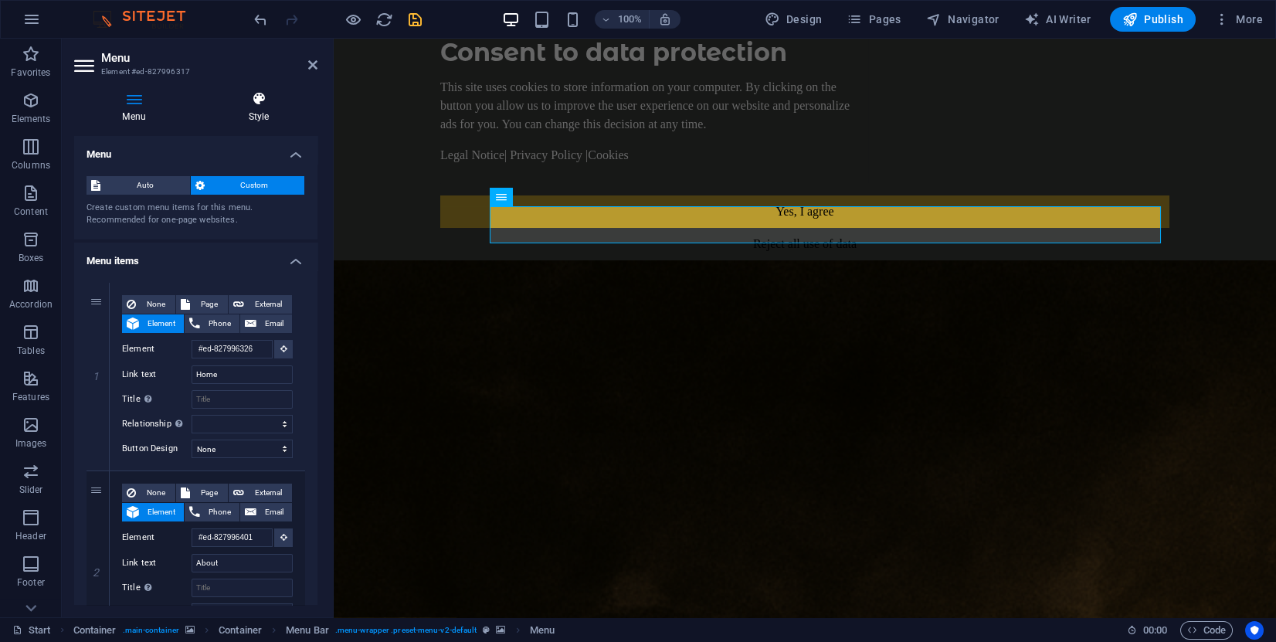
click at [268, 108] on h4 "Style" at bounding box center [258, 107] width 117 height 32
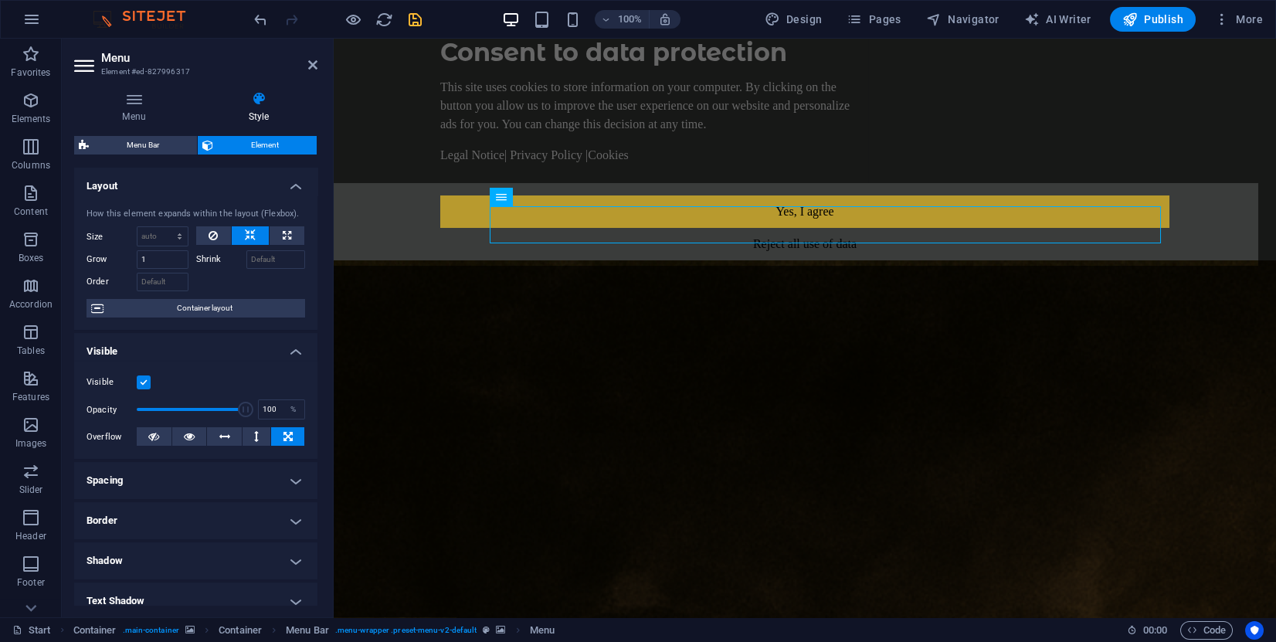
click at [162, 141] on span "Menu Bar" at bounding box center [142, 145] width 99 height 19
select select "rem"
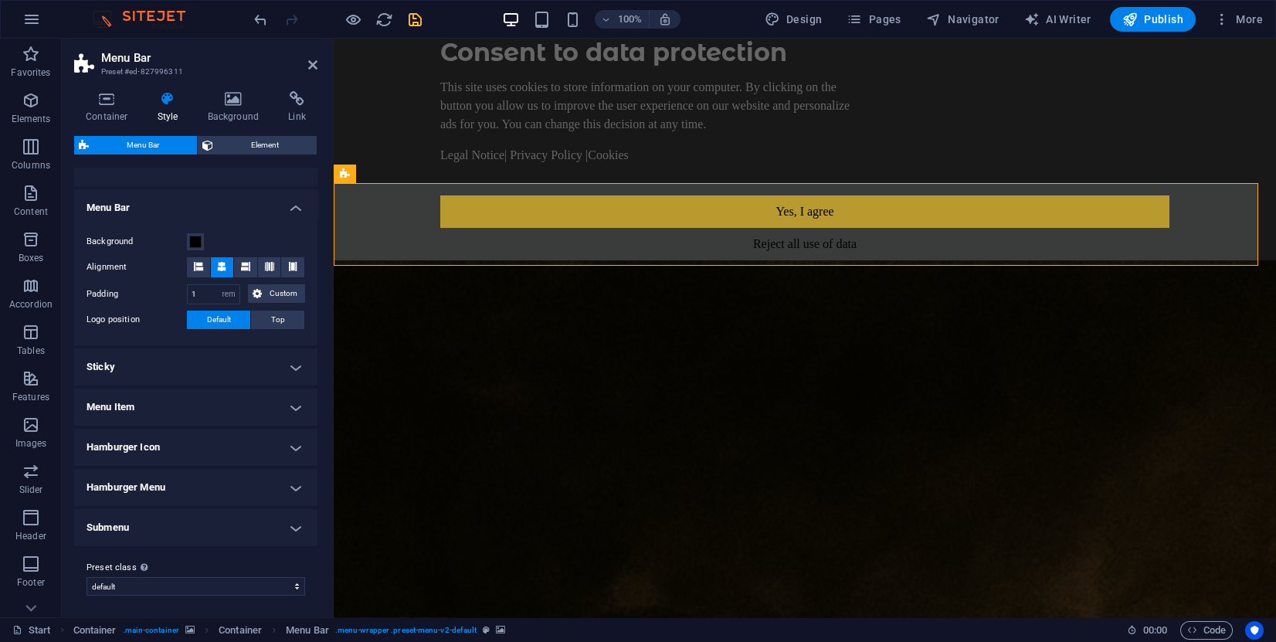
scroll to position [243, 0]
click at [239, 105] on icon at bounding box center [233, 98] width 75 height 15
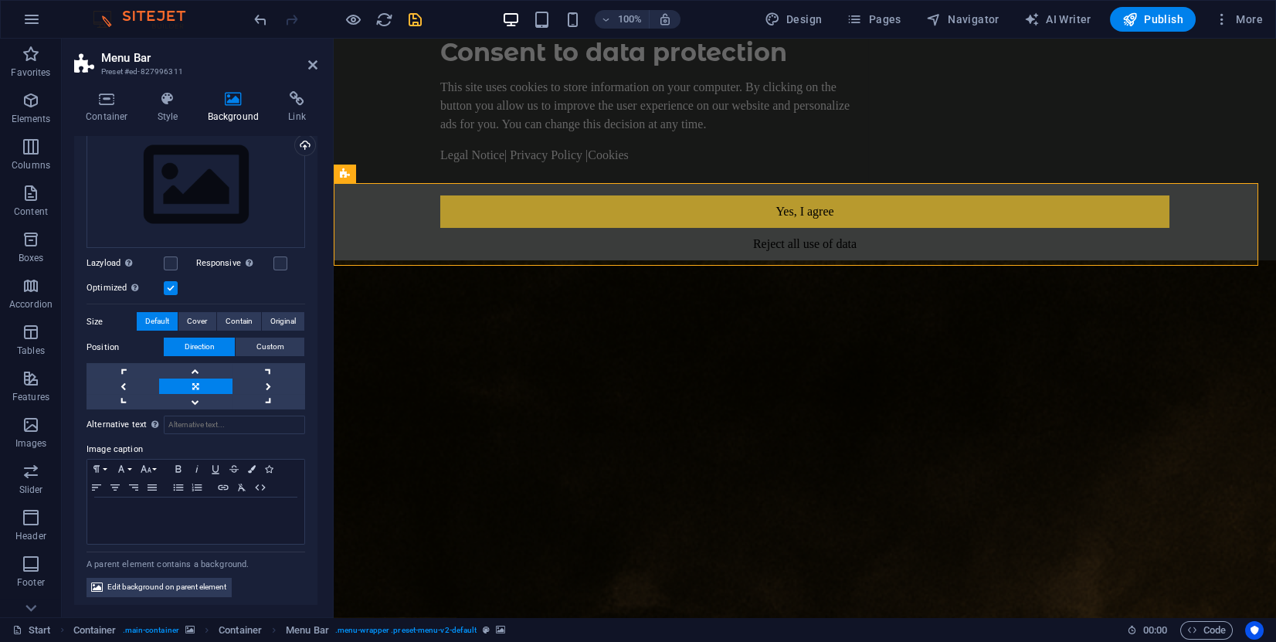
scroll to position [0, 0]
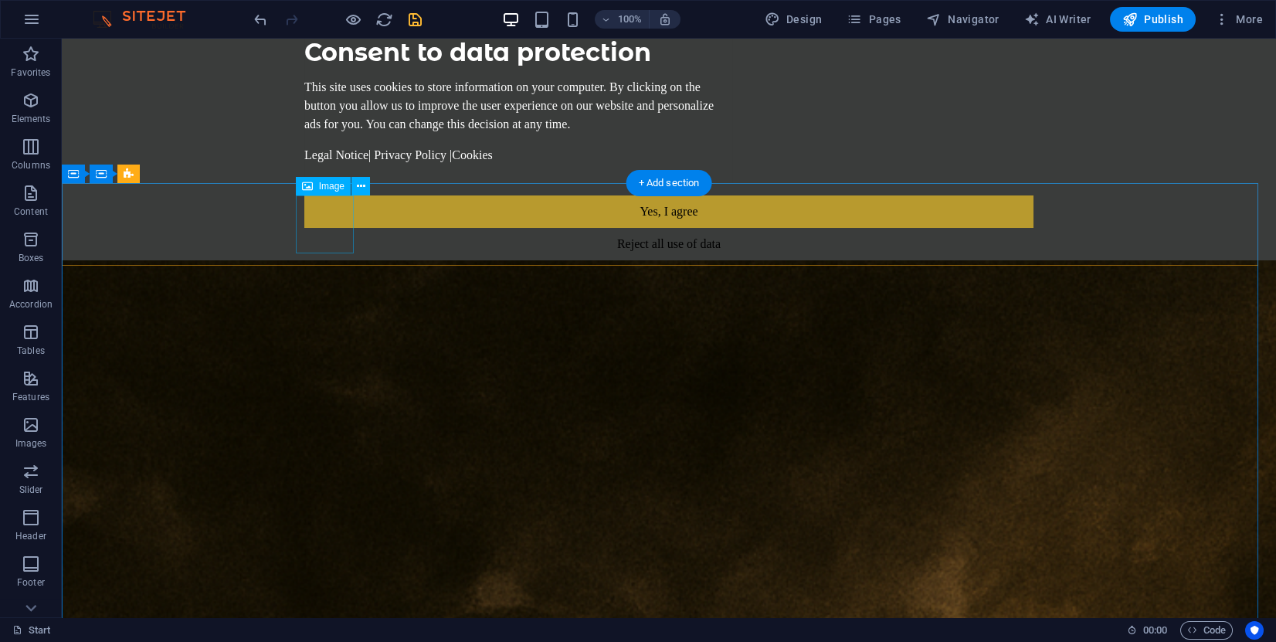
select select "px"
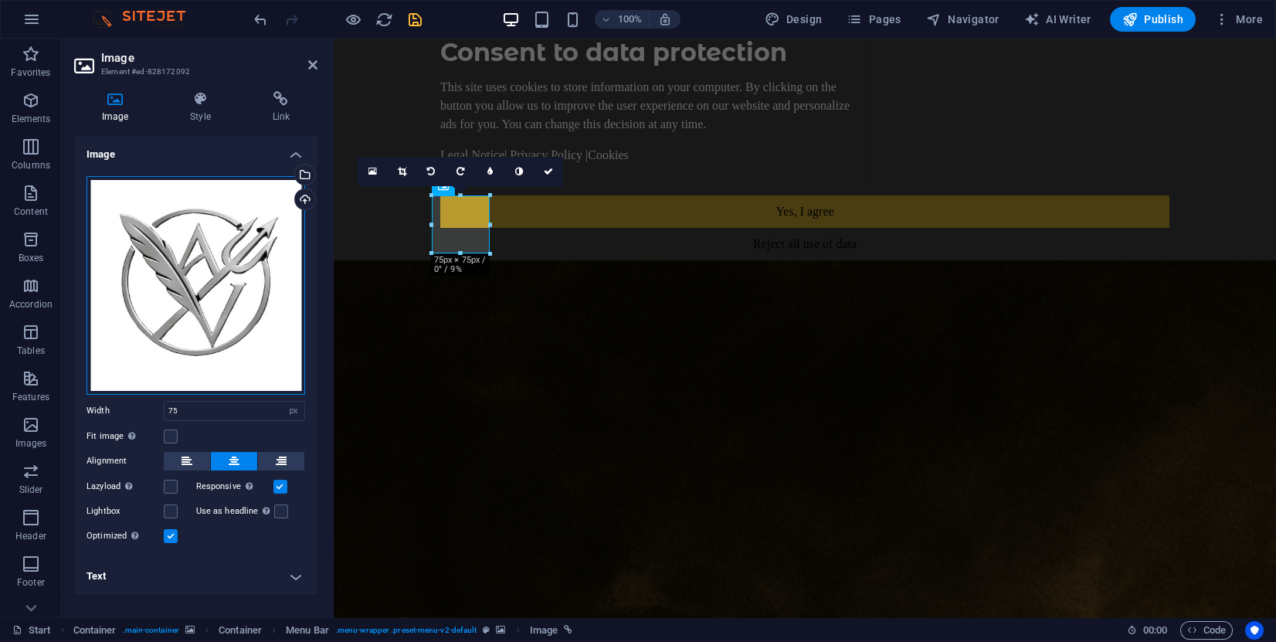
drag, startPoint x: 208, startPoint y: 275, endPoint x: 175, endPoint y: 272, distance: 33.4
click at [175, 272] on div "Drag files here, click to choose files or select files from Files or our free s…" at bounding box center [196, 285] width 219 height 219
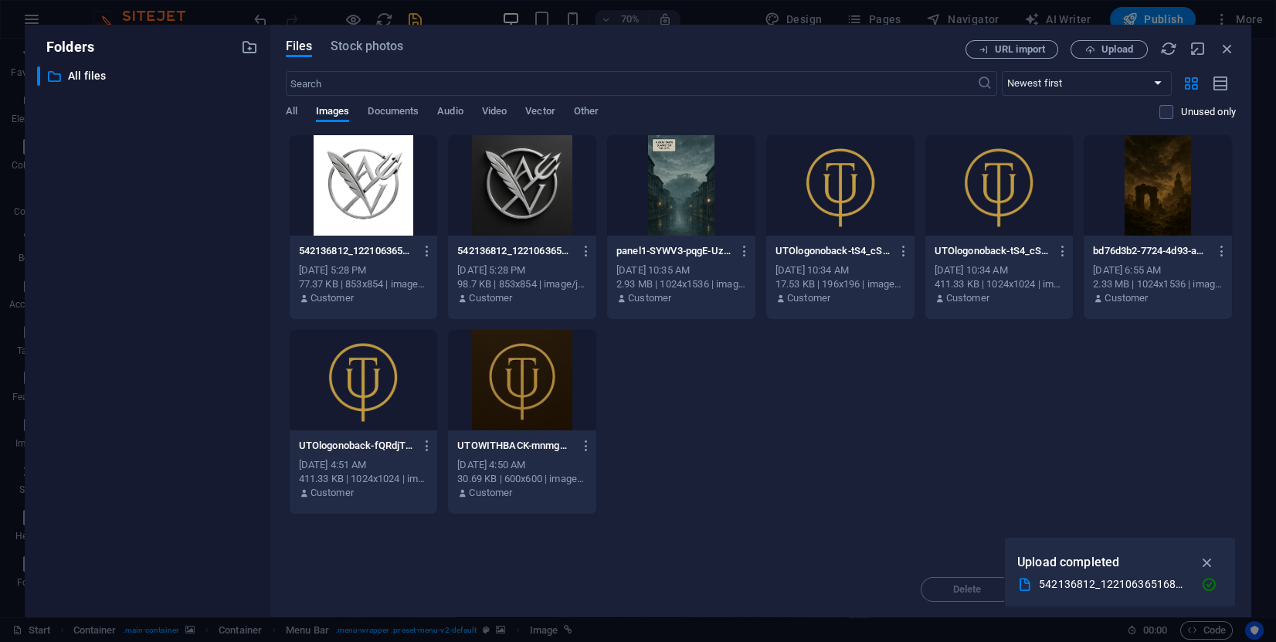
click at [358, 199] on div at bounding box center [364, 185] width 148 height 100
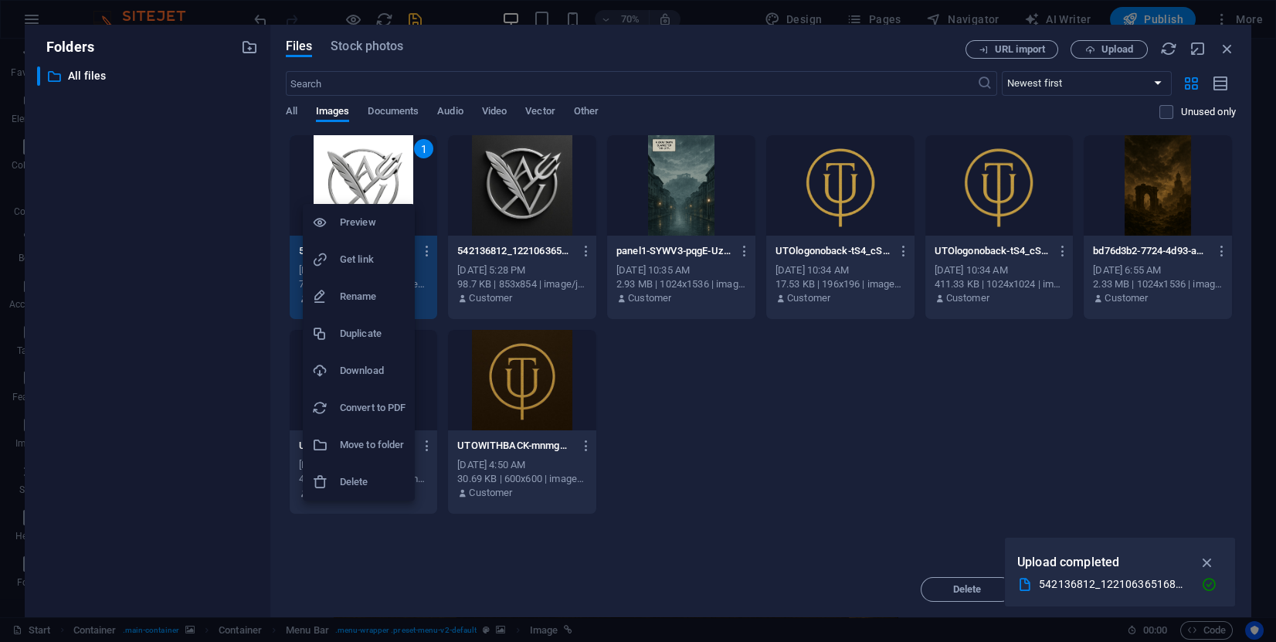
click at [355, 162] on div at bounding box center [638, 321] width 1276 height 642
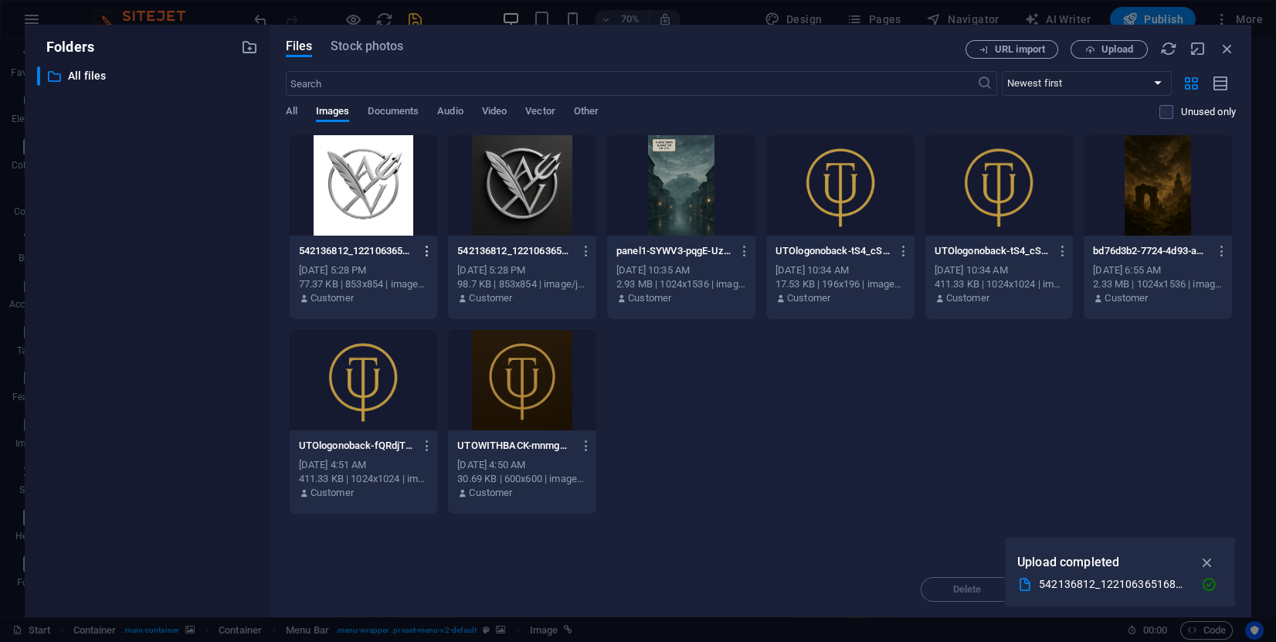
click at [427, 251] on icon "button" at bounding box center [427, 251] width 15 height 14
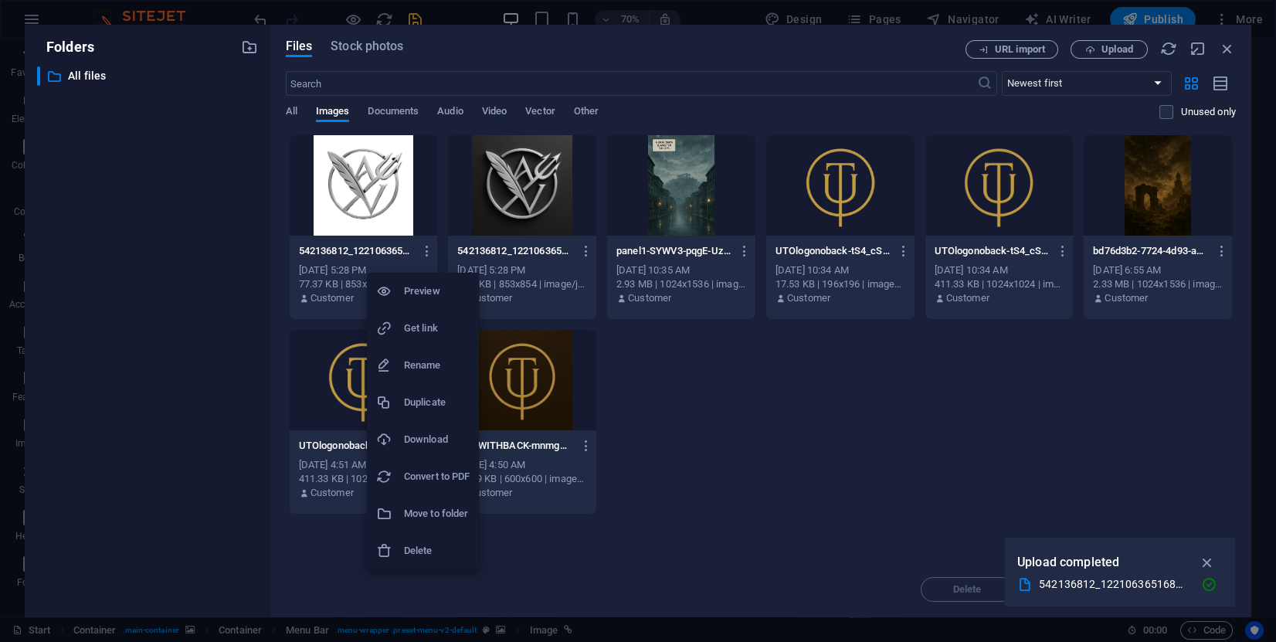
click at [694, 511] on div at bounding box center [638, 321] width 1276 height 642
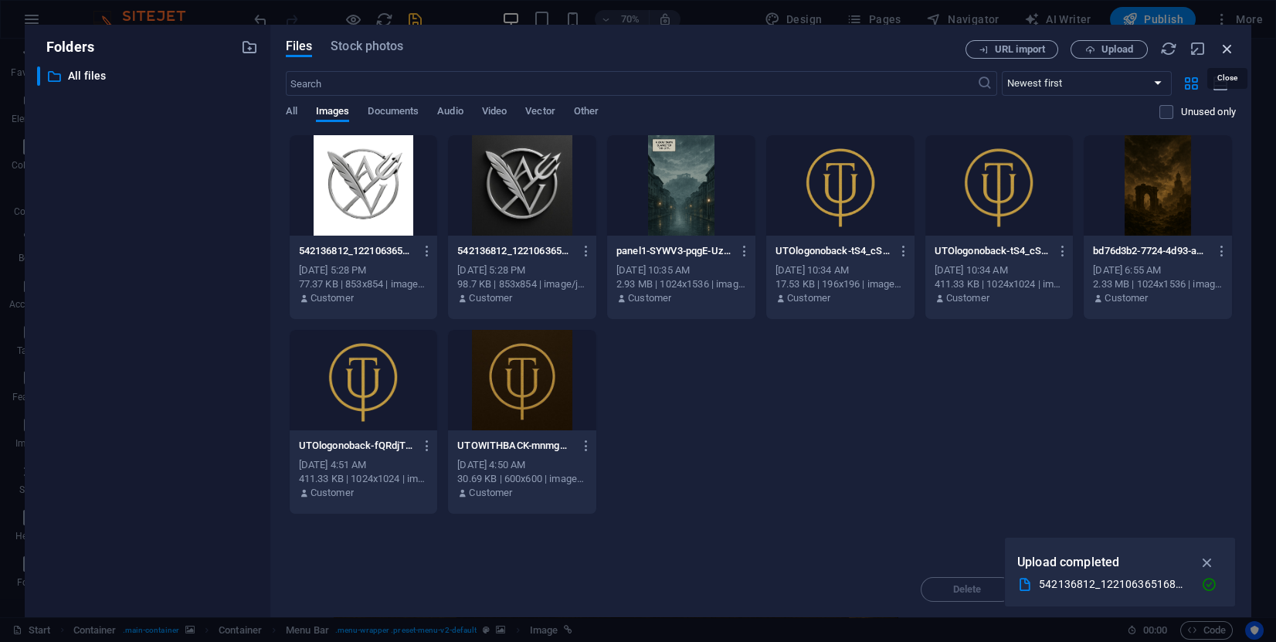
click at [1226, 45] on icon "button" at bounding box center [1227, 48] width 17 height 17
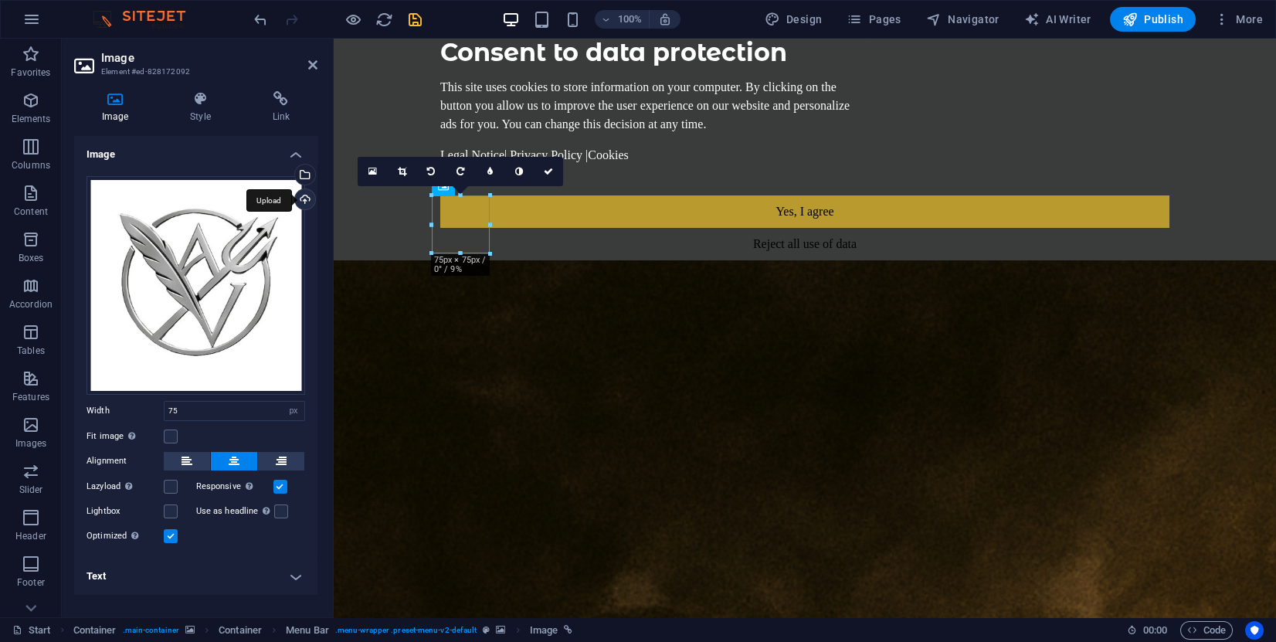
click at [304, 194] on div "Upload" at bounding box center [303, 200] width 23 height 23
click at [306, 199] on div "Upload" at bounding box center [303, 200] width 23 height 23
click at [306, 195] on div "Upload" at bounding box center [303, 200] width 23 height 23
click at [303, 202] on div "Upload" at bounding box center [303, 200] width 23 height 23
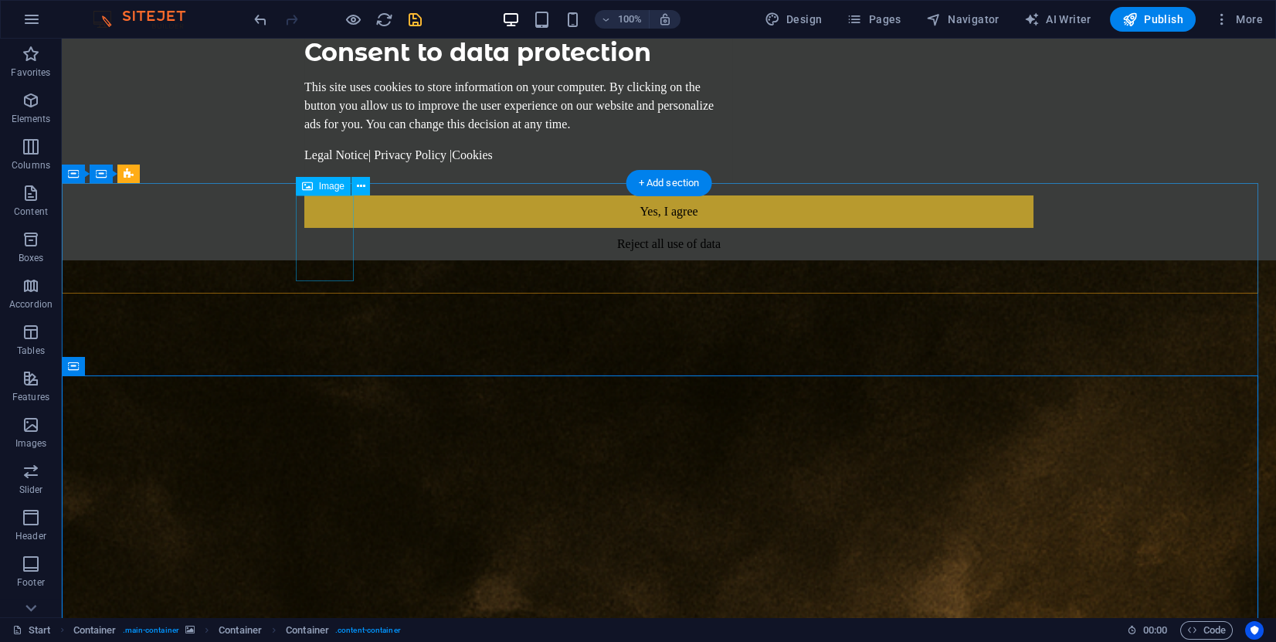
select select "px"
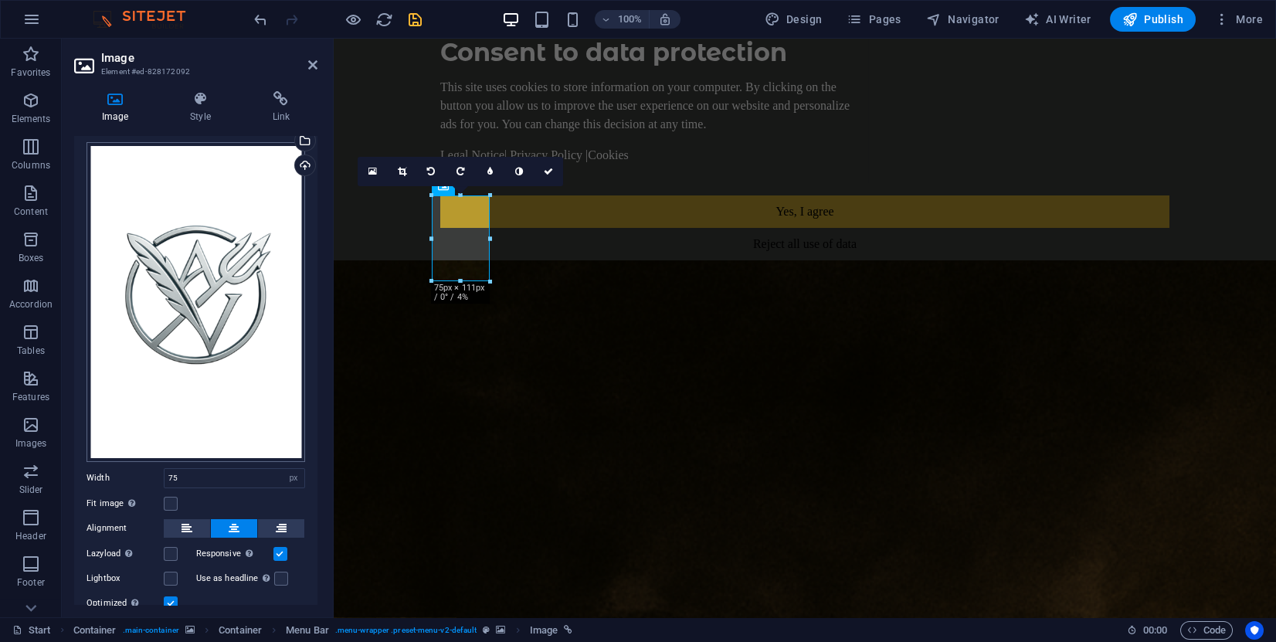
scroll to position [86, 0]
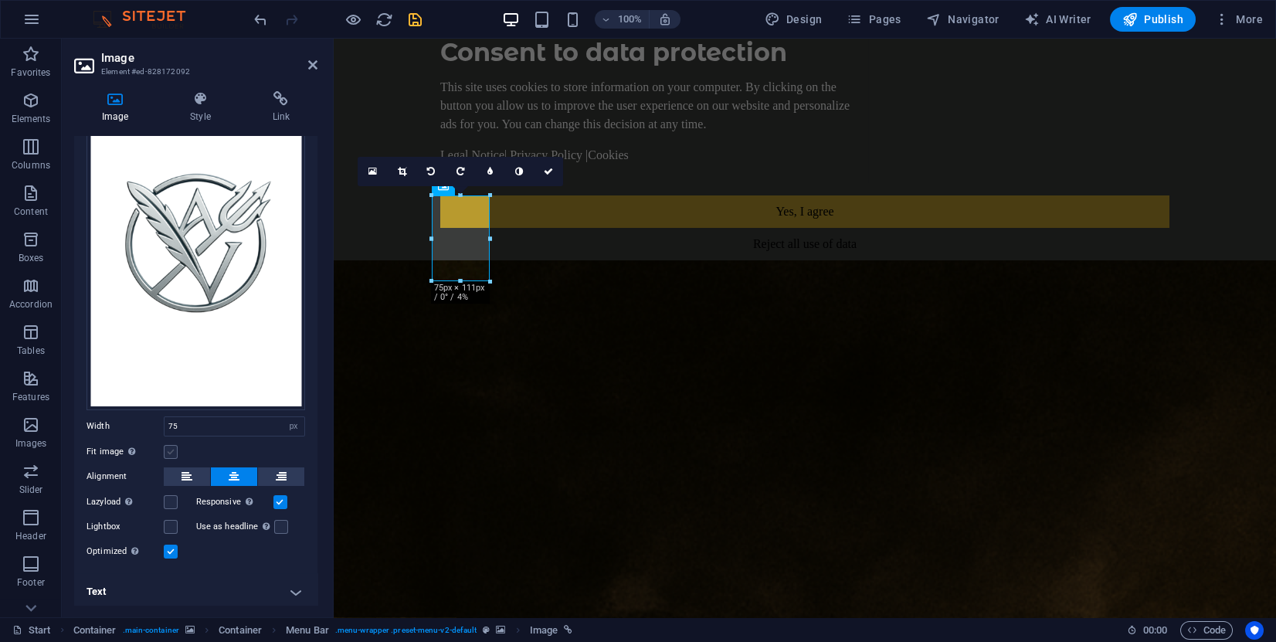
click at [169, 450] on label at bounding box center [171, 452] width 14 height 14
click at [0, 0] on input "Fit image Automatically fit image to a fixed width and height" at bounding box center [0, 0] width 0 height 0
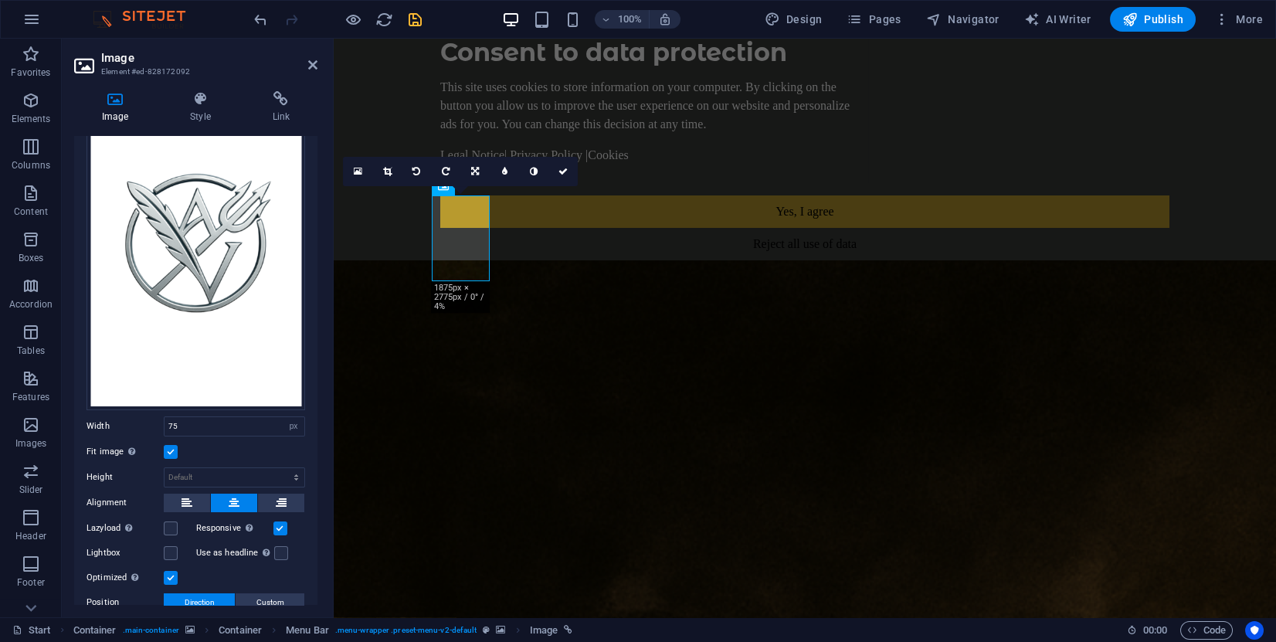
click at [171, 450] on label at bounding box center [171, 452] width 14 height 14
click at [0, 0] on input "Fit image Automatically fit image to a fixed width and height" at bounding box center [0, 0] width 0 height 0
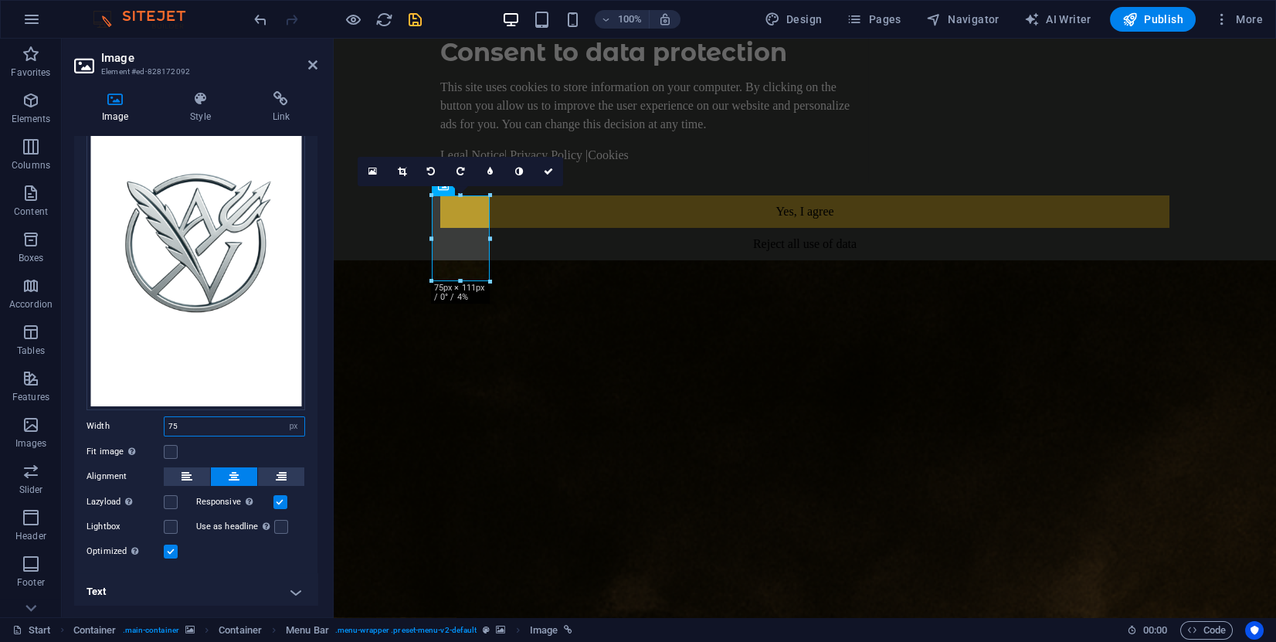
drag, startPoint x: 234, startPoint y: 422, endPoint x: 161, endPoint y: 412, distance: 74.1
click at [161, 416] on div "Width 75 Default auto px rem % em vh vw" at bounding box center [196, 426] width 219 height 20
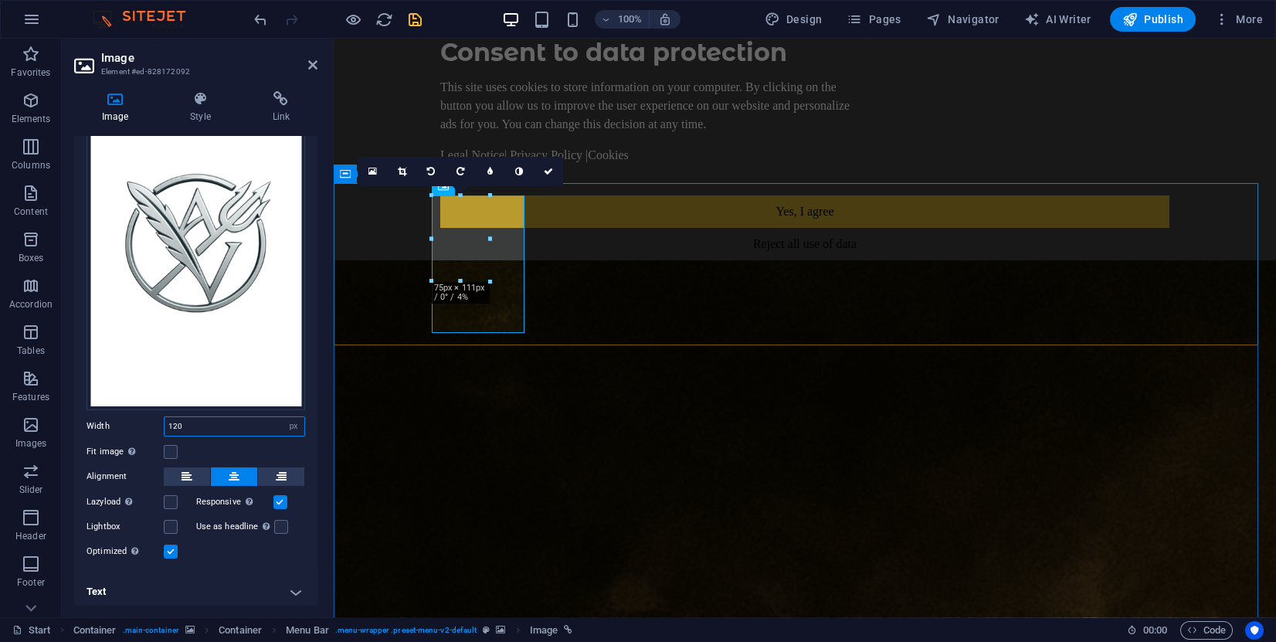
type input "120"
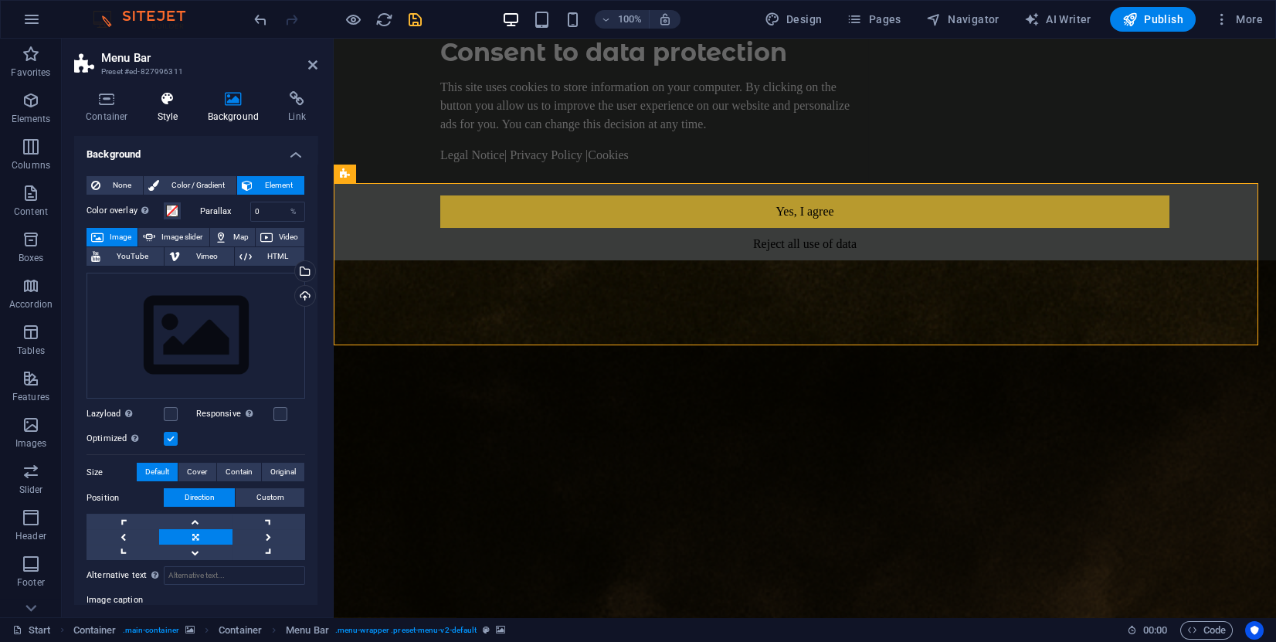
click at [175, 107] on h4 "Style" at bounding box center [171, 107] width 50 height 32
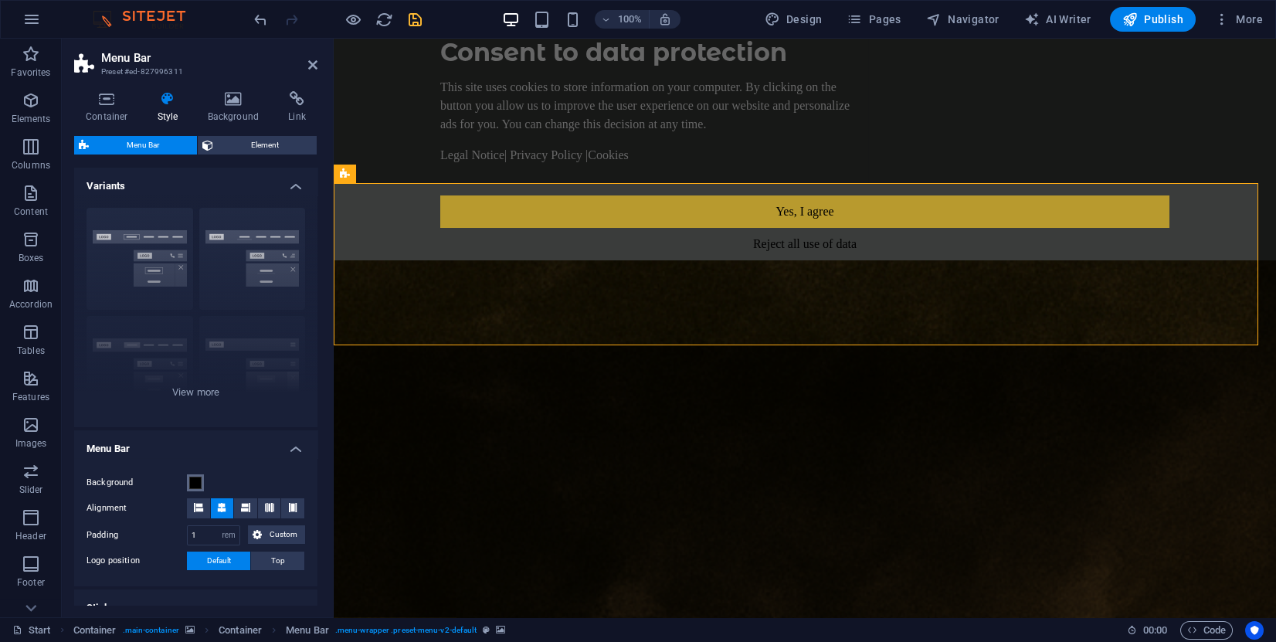
click at [196, 484] on span at bounding box center [195, 483] width 12 height 12
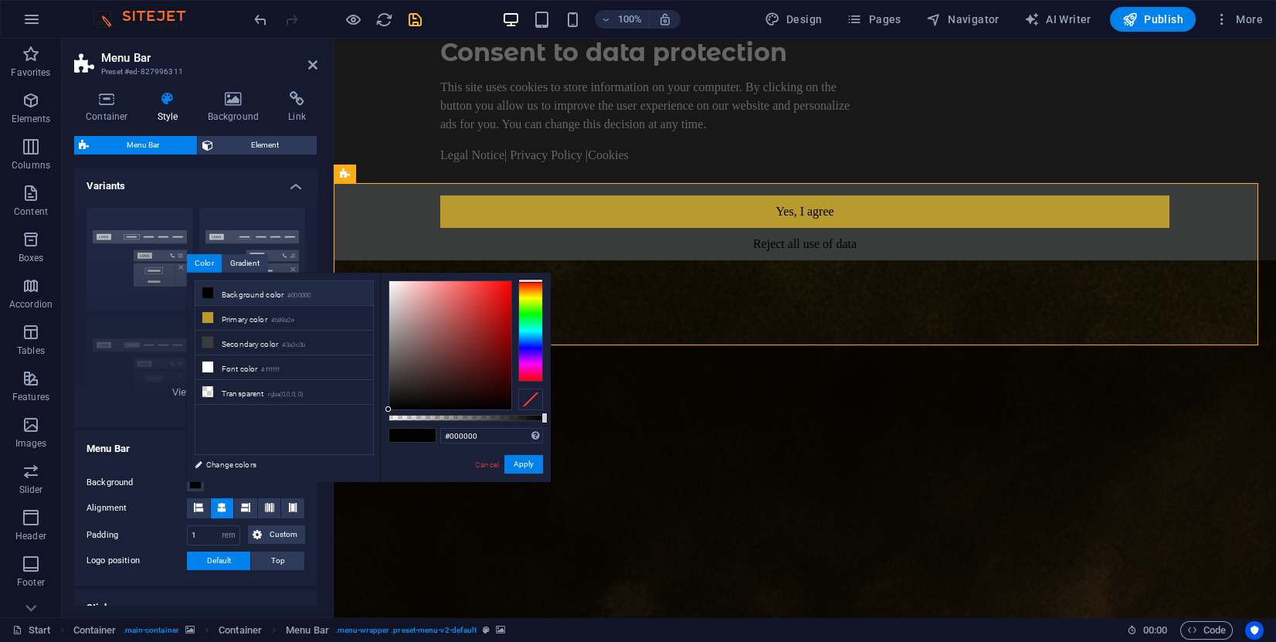
click at [206, 295] on icon at bounding box center [207, 292] width 11 height 11
type input "#ffffff"
drag, startPoint x: 425, startPoint y: 348, endPoint x: 29, endPoint y: 221, distance: 416.2
click at [362, 260] on body "[DOMAIN_NAME] Start Favorites Elements Columns Content Boxes Accordion Tables F…" at bounding box center [638, 321] width 1276 height 642
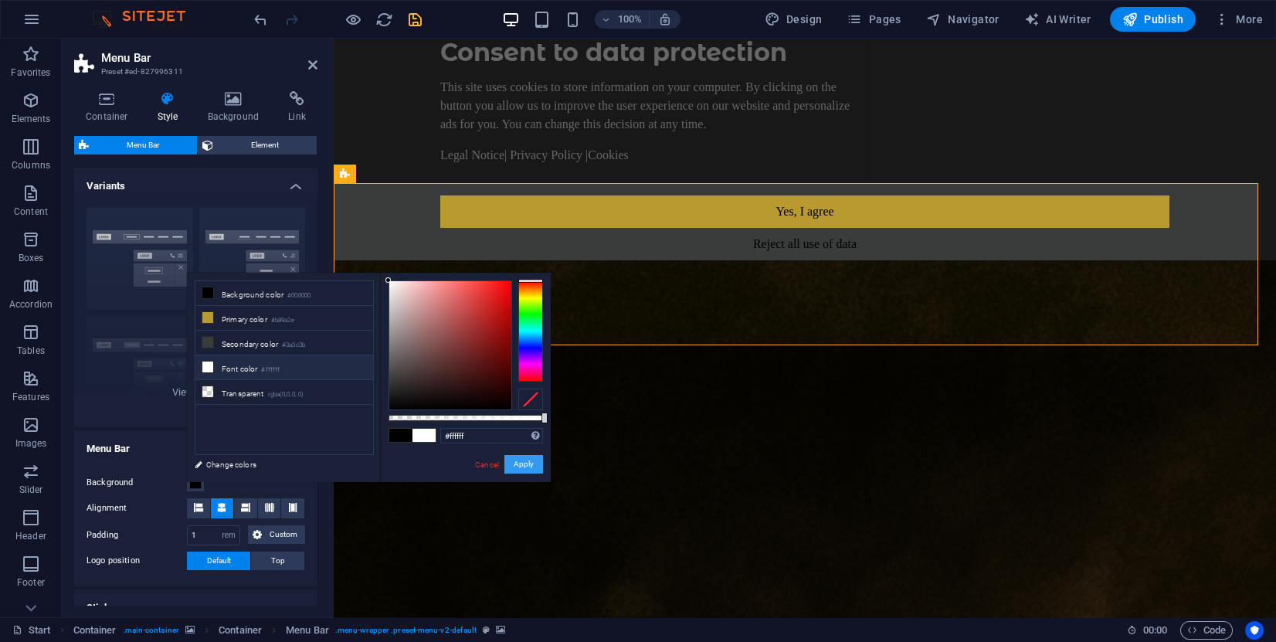
drag, startPoint x: 517, startPoint y: 461, endPoint x: 184, endPoint y: 422, distance: 335.2
click at [517, 461] on button "Apply" at bounding box center [523, 464] width 39 height 19
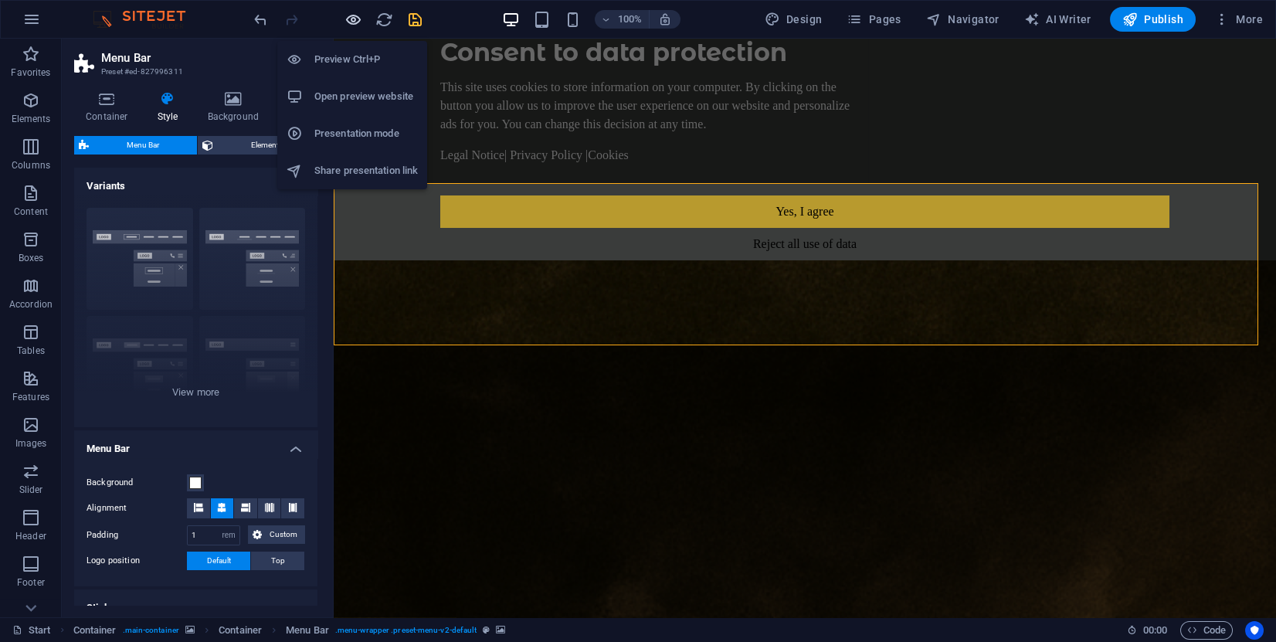
click at [351, 19] on icon "button" at bounding box center [353, 20] width 18 height 18
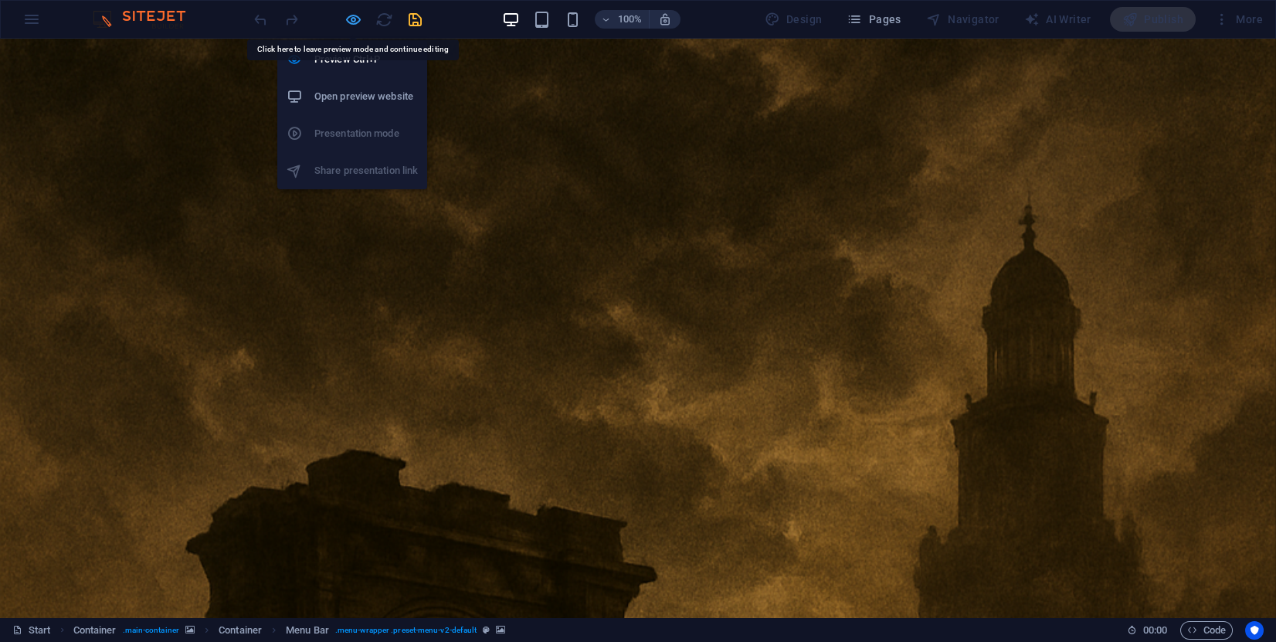
click at [344, 16] on icon "button" at bounding box center [353, 20] width 18 height 18
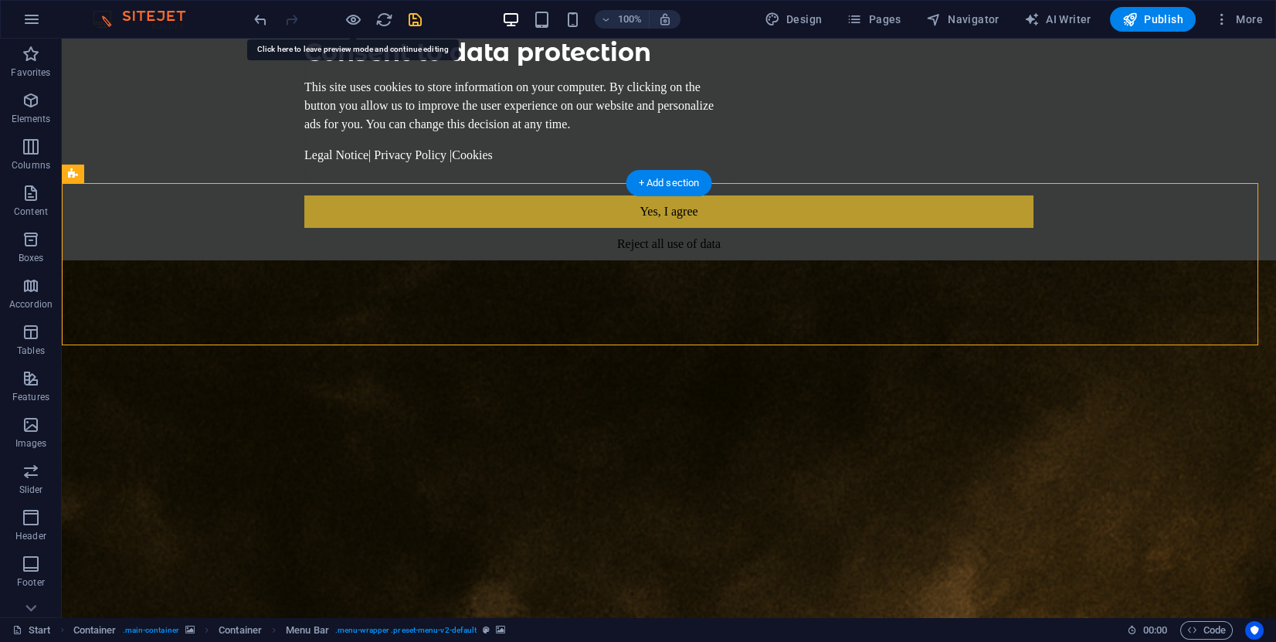
select select "rem"
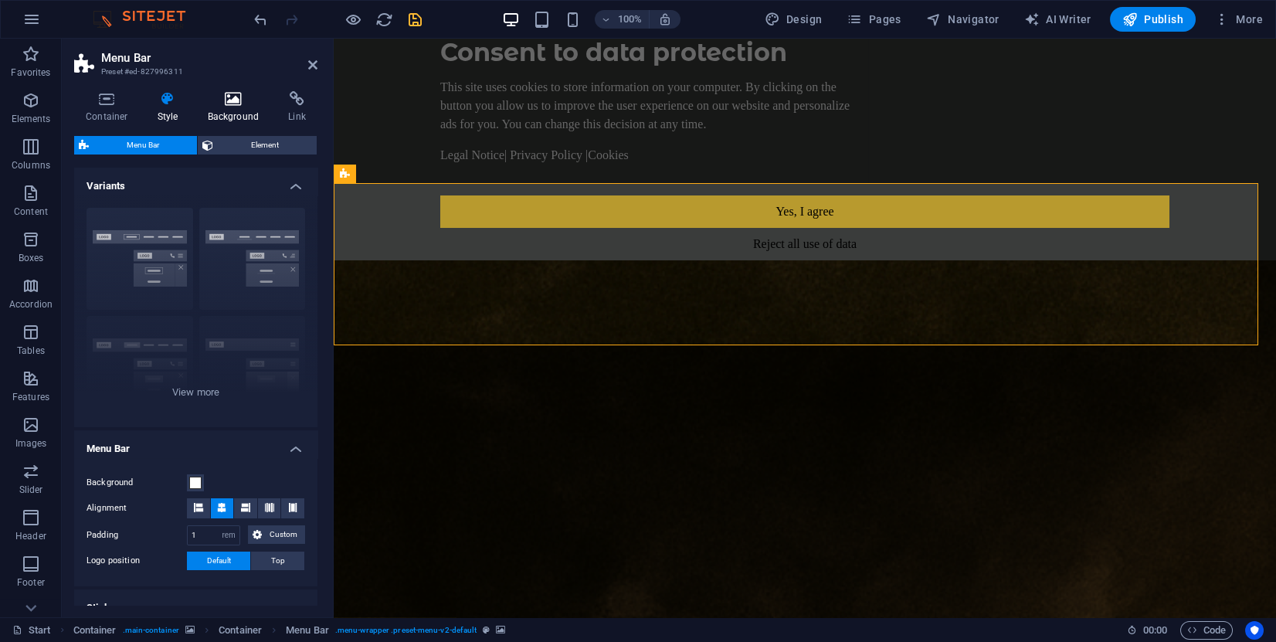
click at [221, 111] on h4 "Background" at bounding box center [236, 107] width 81 height 32
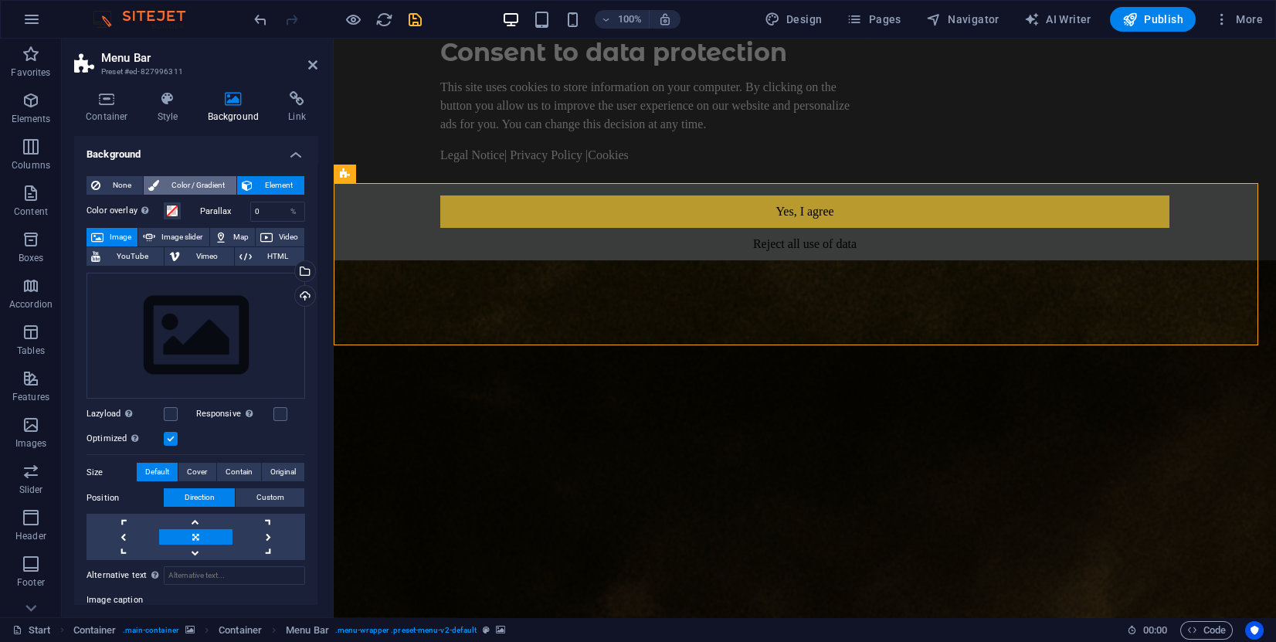
click at [197, 192] on span "Color / Gradient" at bounding box center [198, 185] width 68 height 19
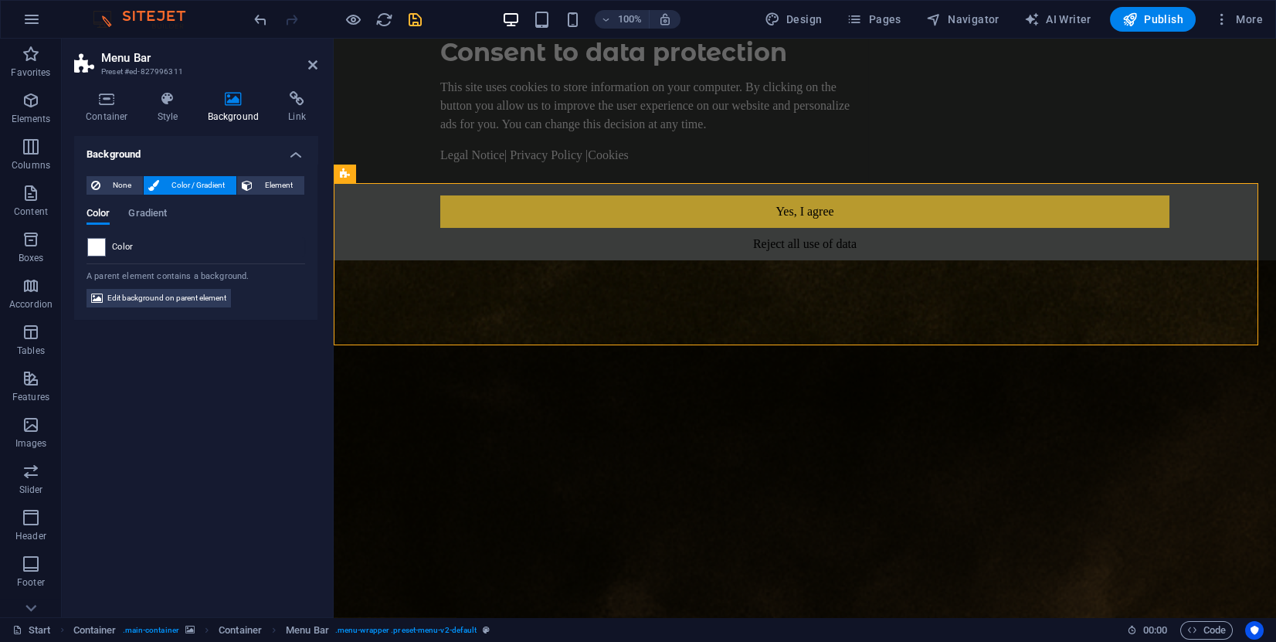
click at [171, 420] on div "Background None Color / Gradient Element Stretch background to full-width Color…" at bounding box center [195, 370] width 243 height 469
click at [148, 220] on span "Gradient" at bounding box center [147, 215] width 39 height 22
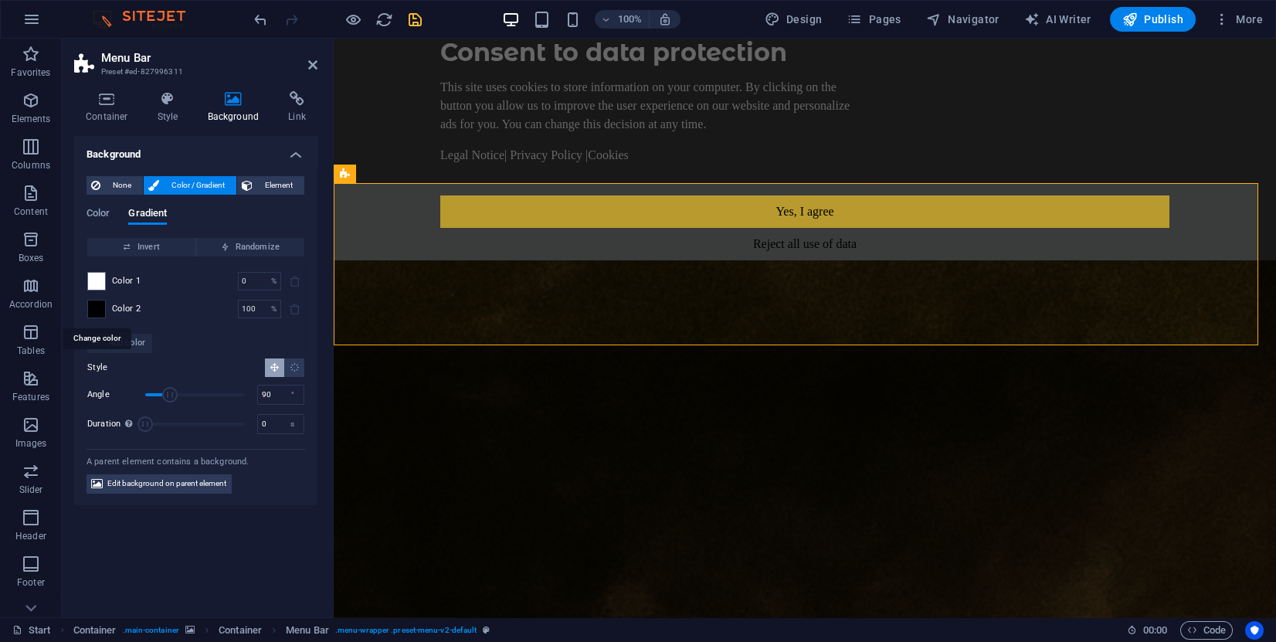
click at [97, 313] on span at bounding box center [96, 308] width 17 height 17
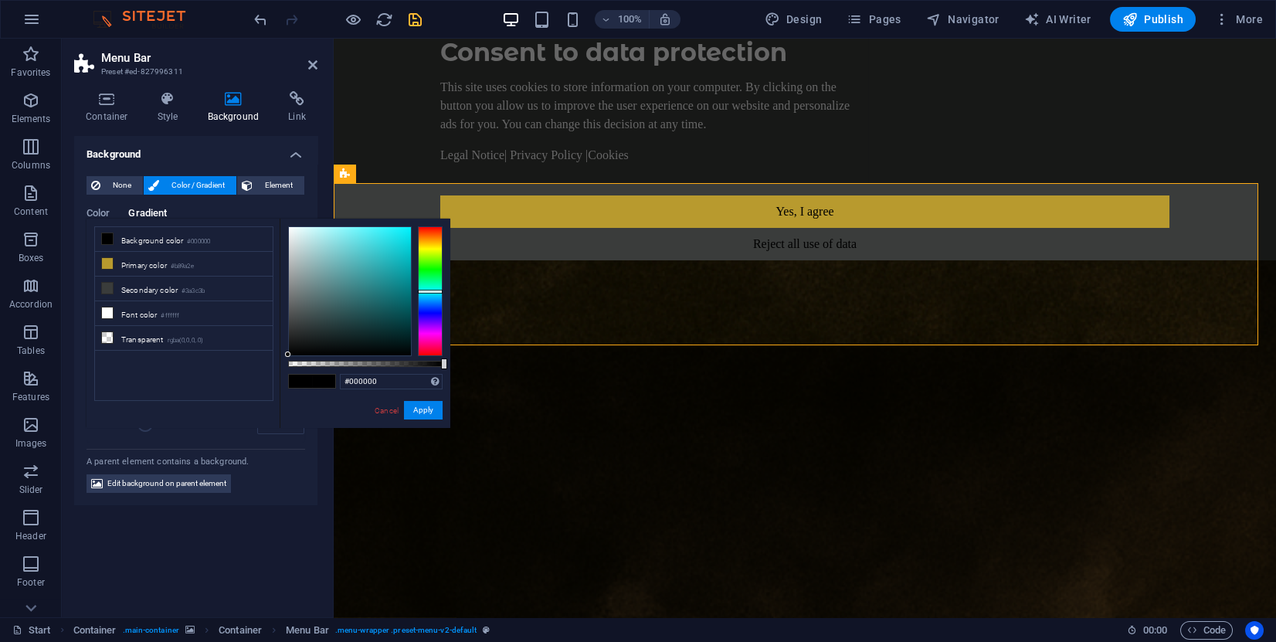
drag, startPoint x: 429, startPoint y: 229, endPoint x: 433, endPoint y: 291, distance: 62.7
click at [433, 291] on div at bounding box center [430, 291] width 25 height 130
type input "#223637"
drag, startPoint x: 360, startPoint y: 295, endPoint x: 335, endPoint y: 327, distance: 40.2
click at [335, 327] on div at bounding box center [350, 291] width 122 height 128
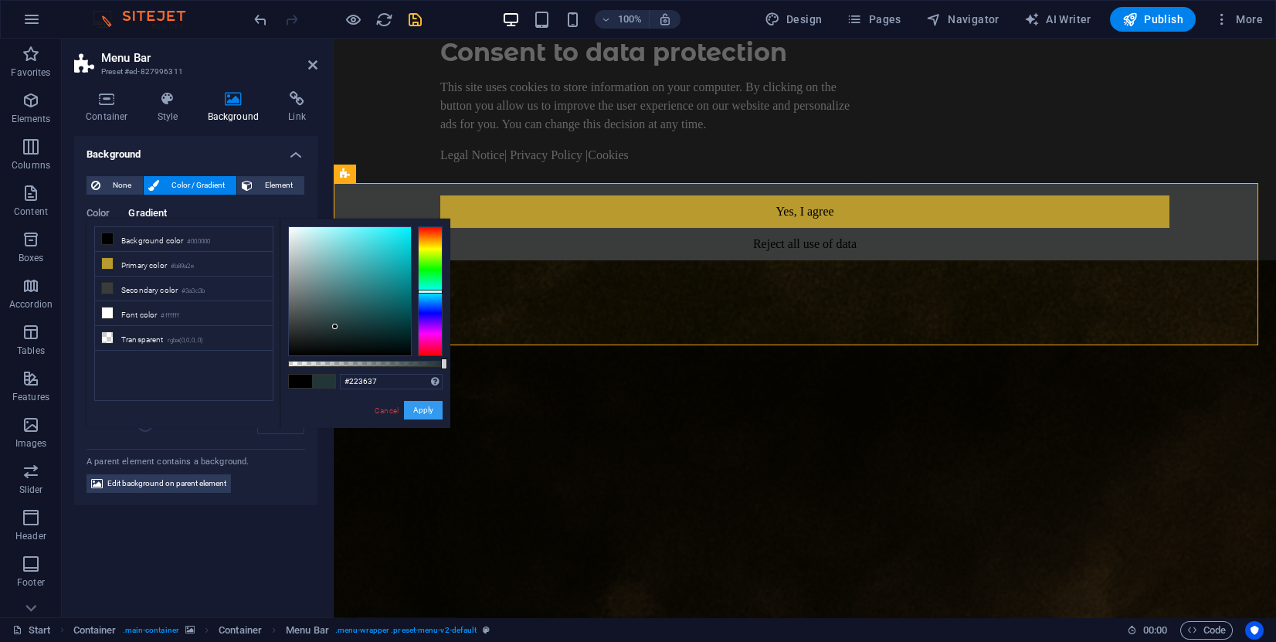
click at [420, 407] on button "Apply" at bounding box center [423, 410] width 39 height 19
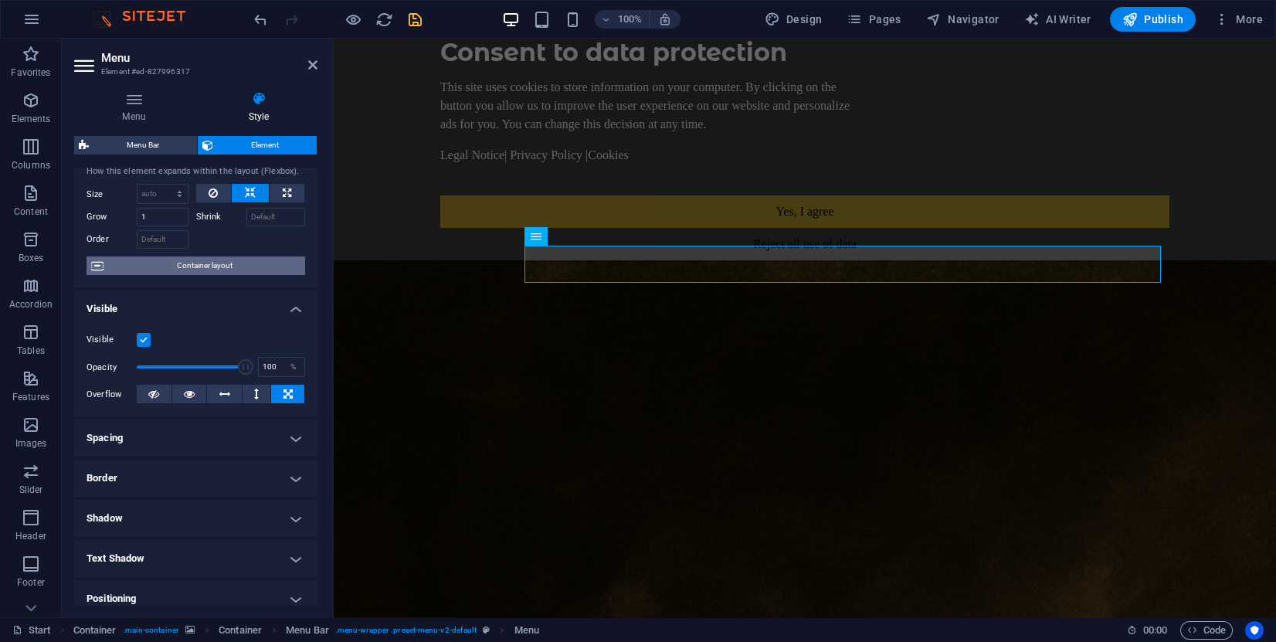
scroll to position [116, 0]
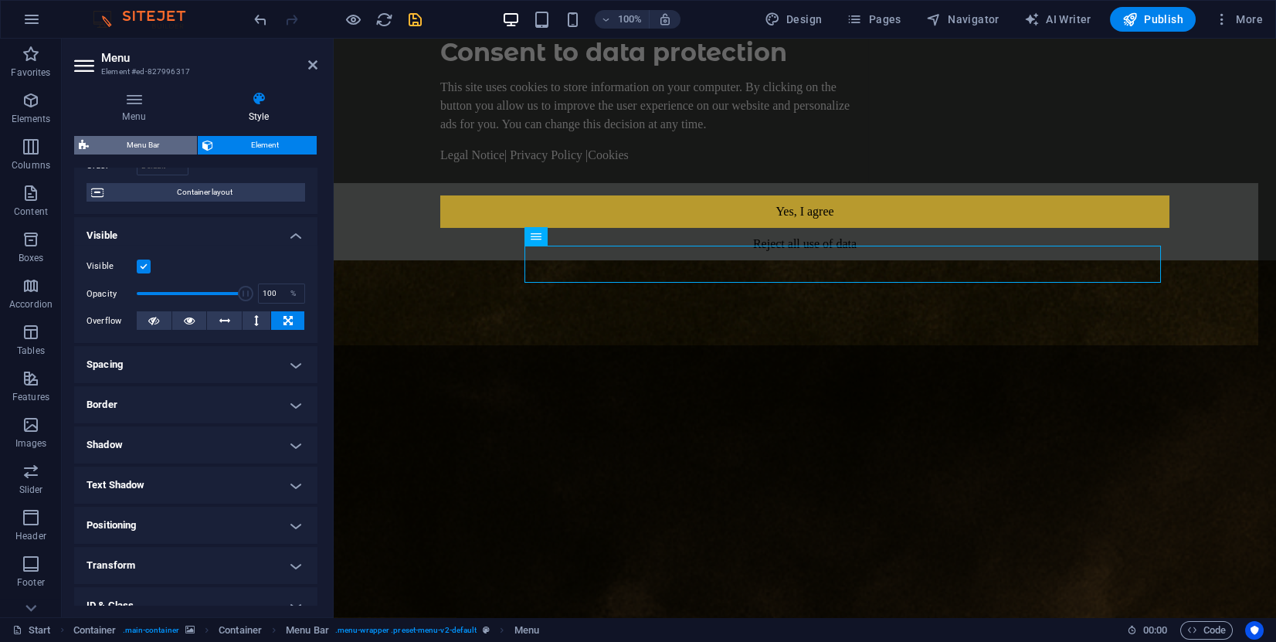
click at [151, 140] on span "Menu Bar" at bounding box center [142, 145] width 99 height 19
select select "rem"
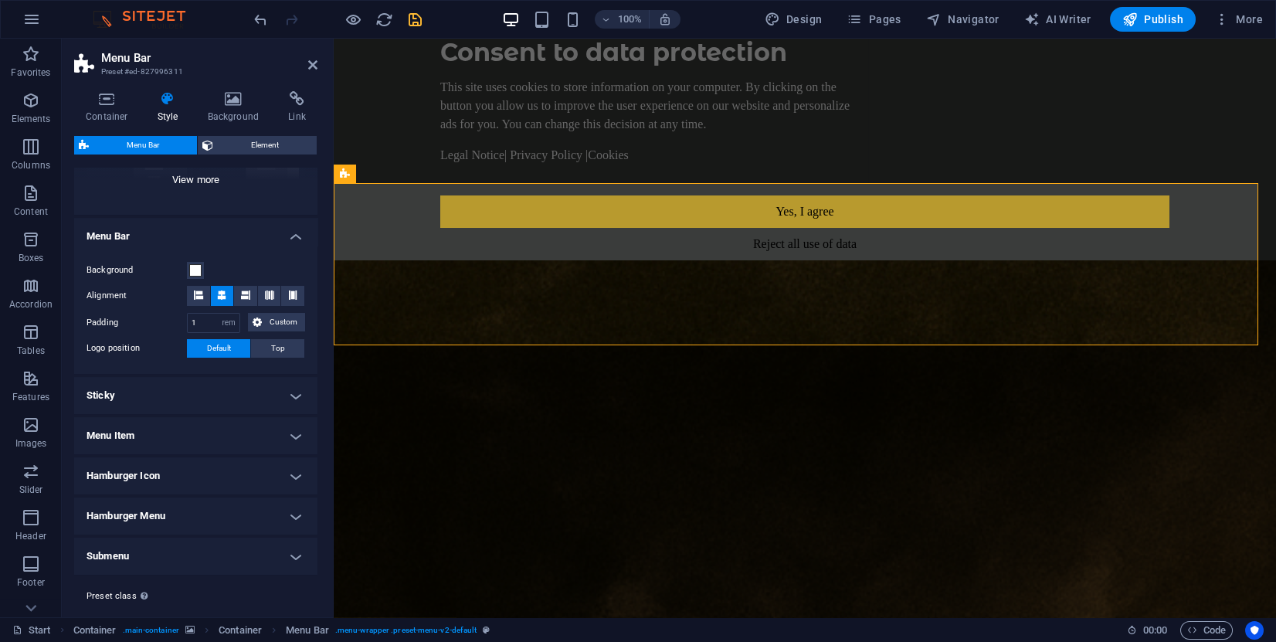
scroll to position [243, 0]
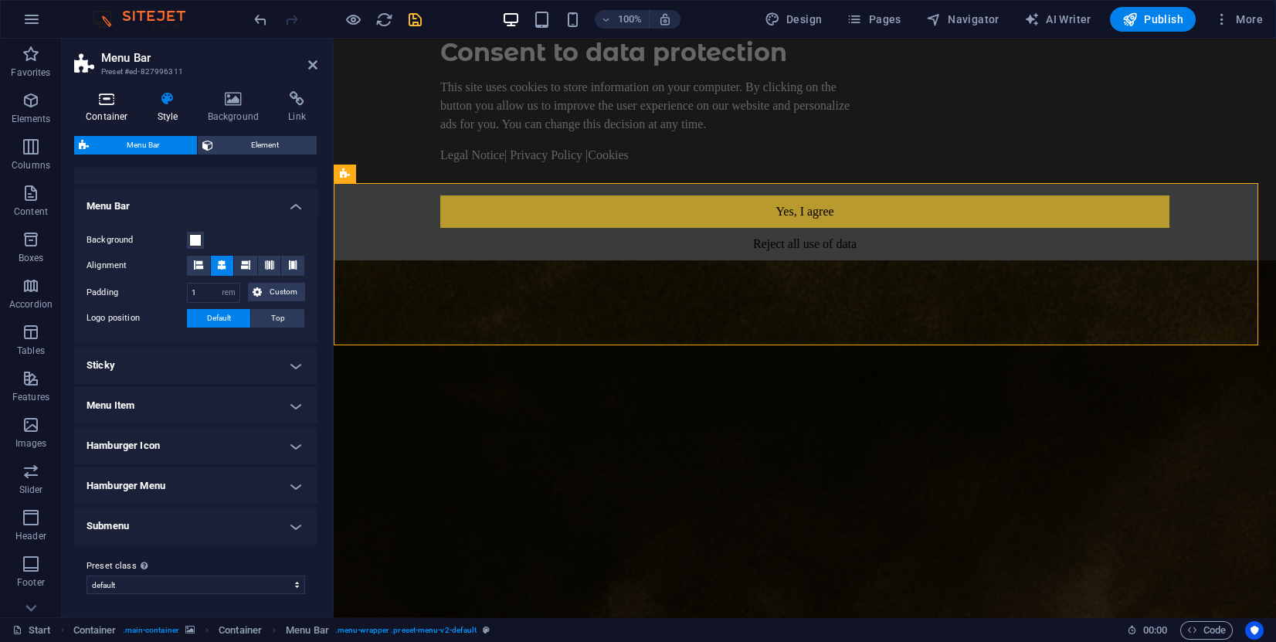
click at [110, 105] on icon at bounding box center [107, 98] width 66 height 15
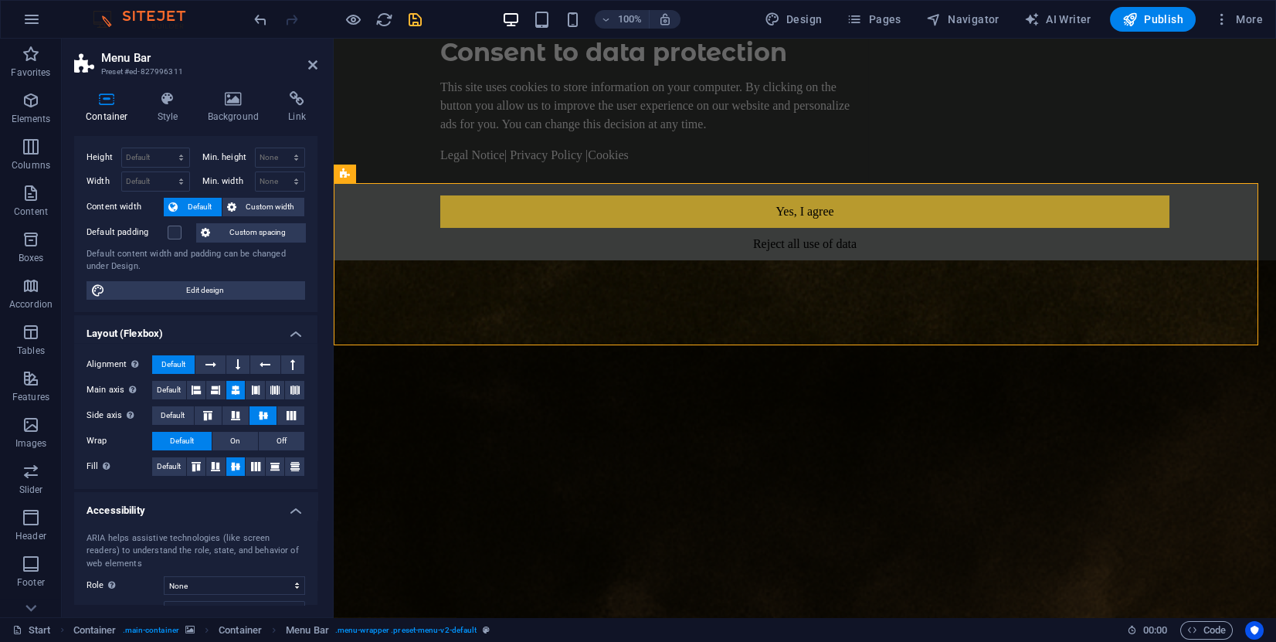
scroll to position [0, 0]
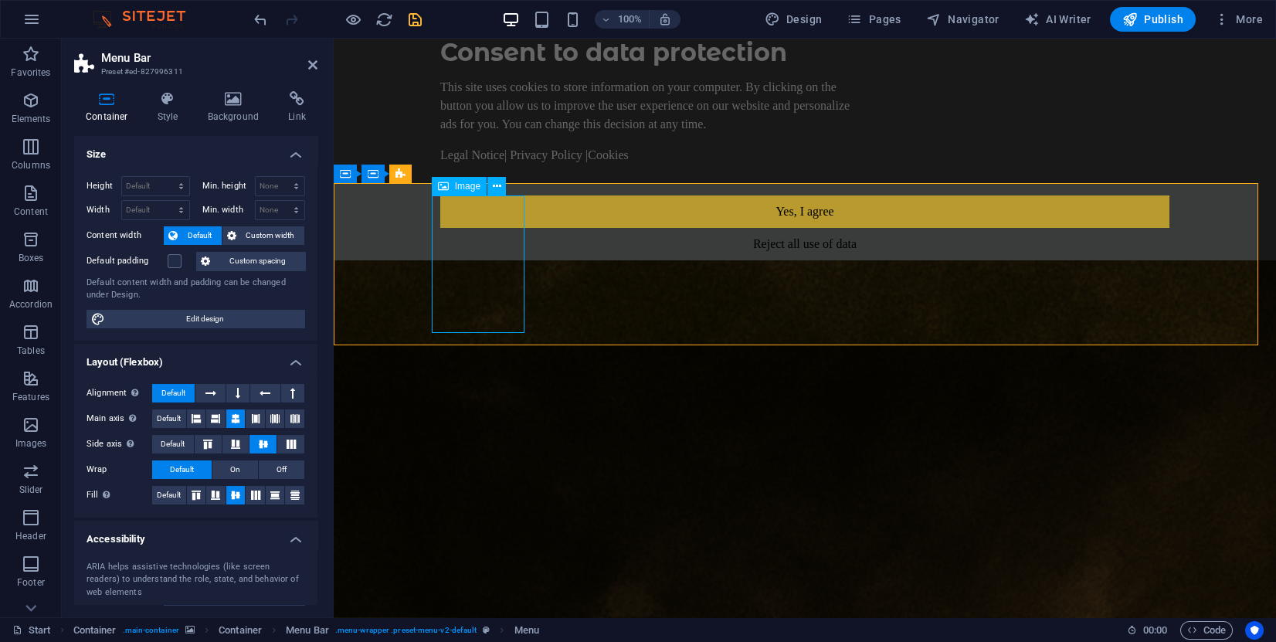
select select "px"
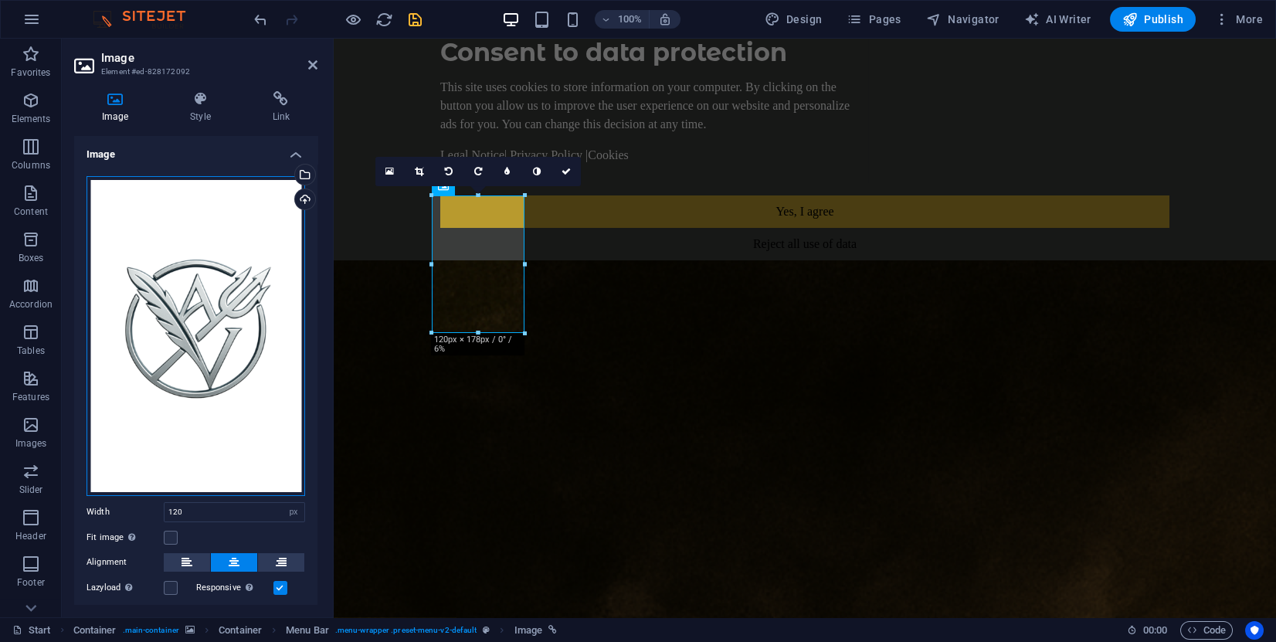
click at [221, 323] on div "Drag files here, click to choose files or select files from Files or our free s…" at bounding box center [196, 336] width 219 height 320
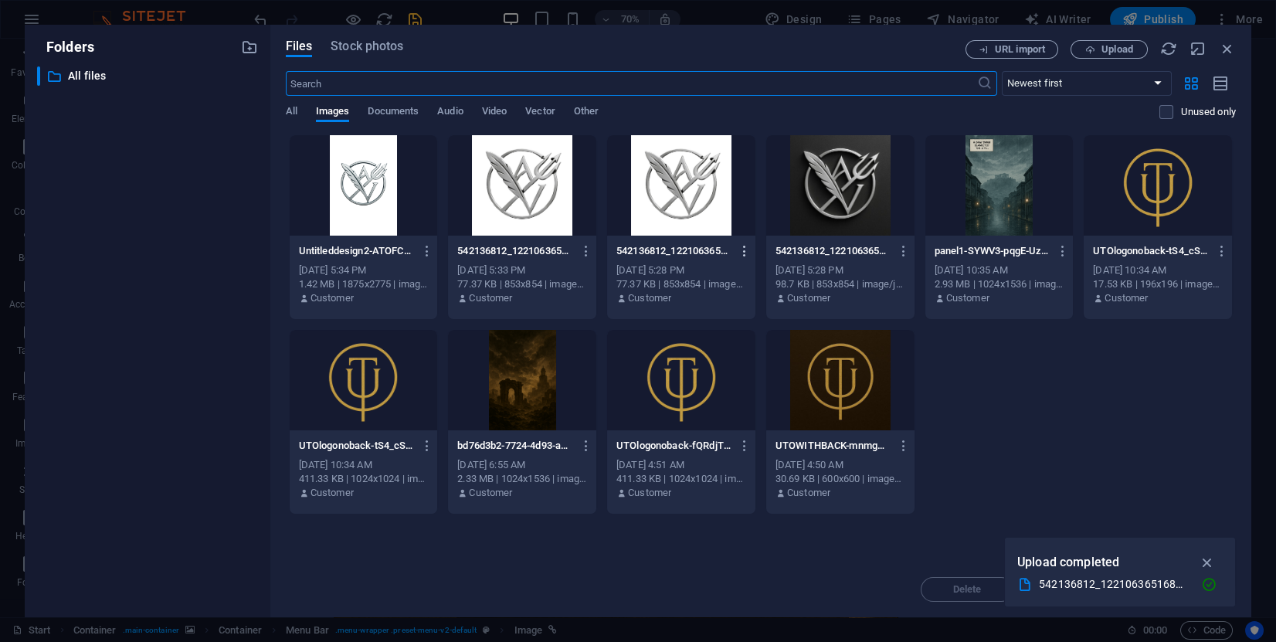
click at [745, 247] on icon "button" at bounding box center [745, 251] width 15 height 14
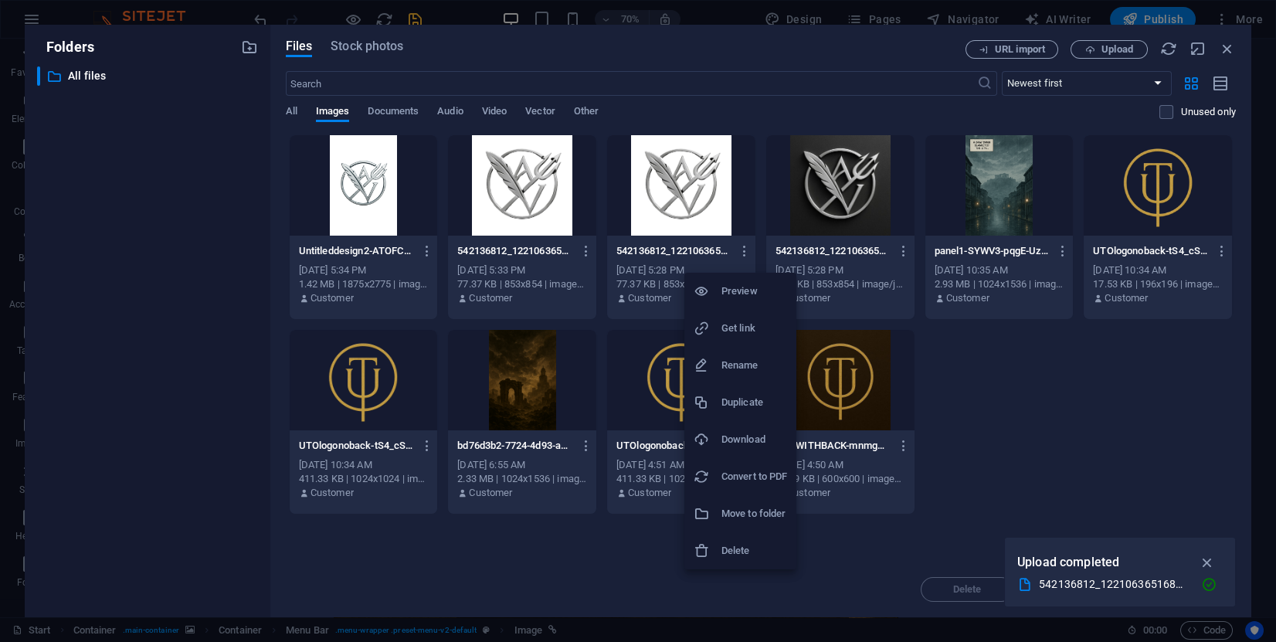
click at [750, 542] on h6 "Delete" at bounding box center [754, 550] width 66 height 19
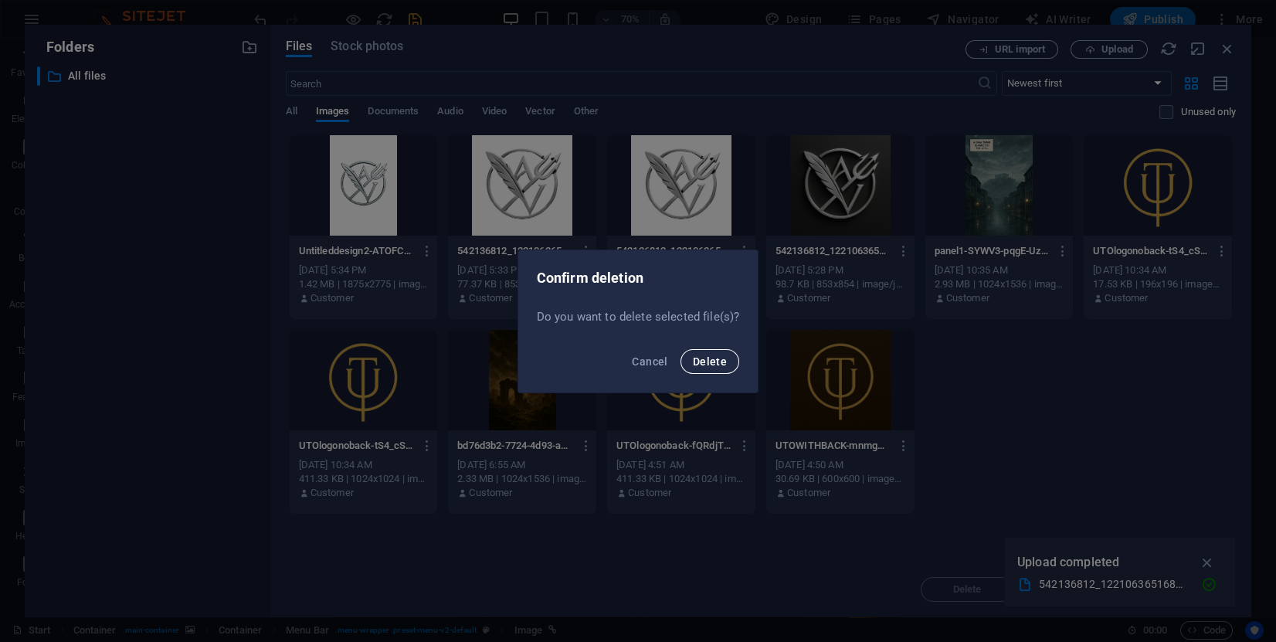
click at [710, 361] on span "Delete" at bounding box center [710, 361] width 34 height 12
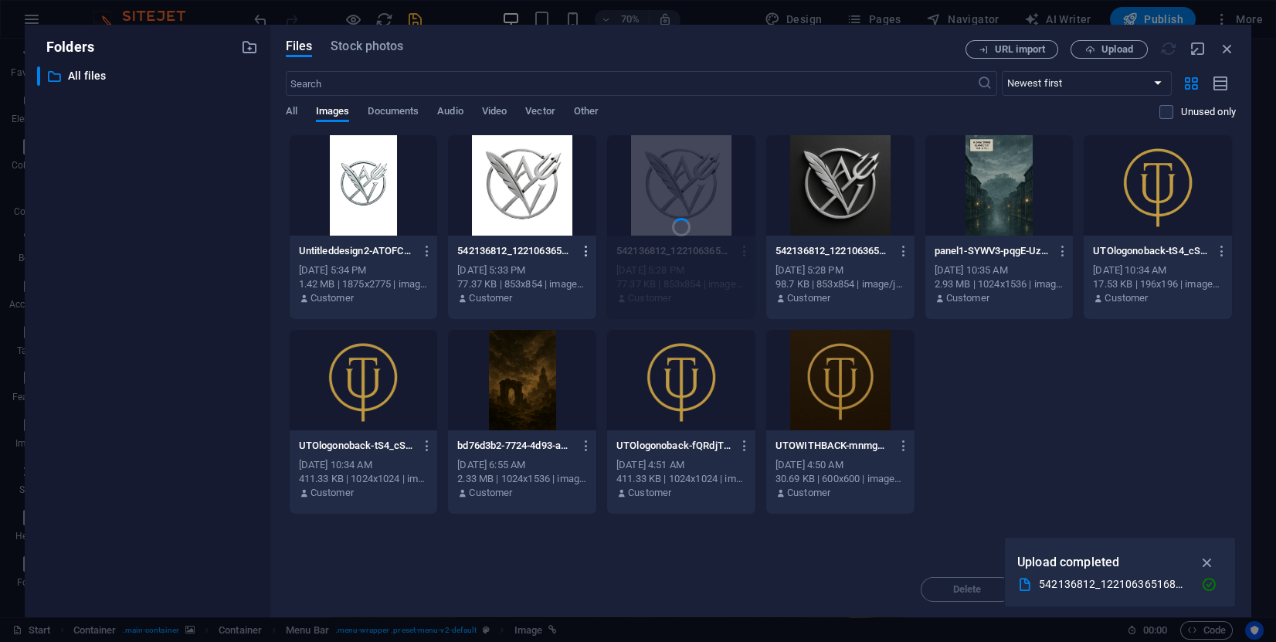
click at [586, 250] on icon "button" at bounding box center [586, 251] width 15 height 14
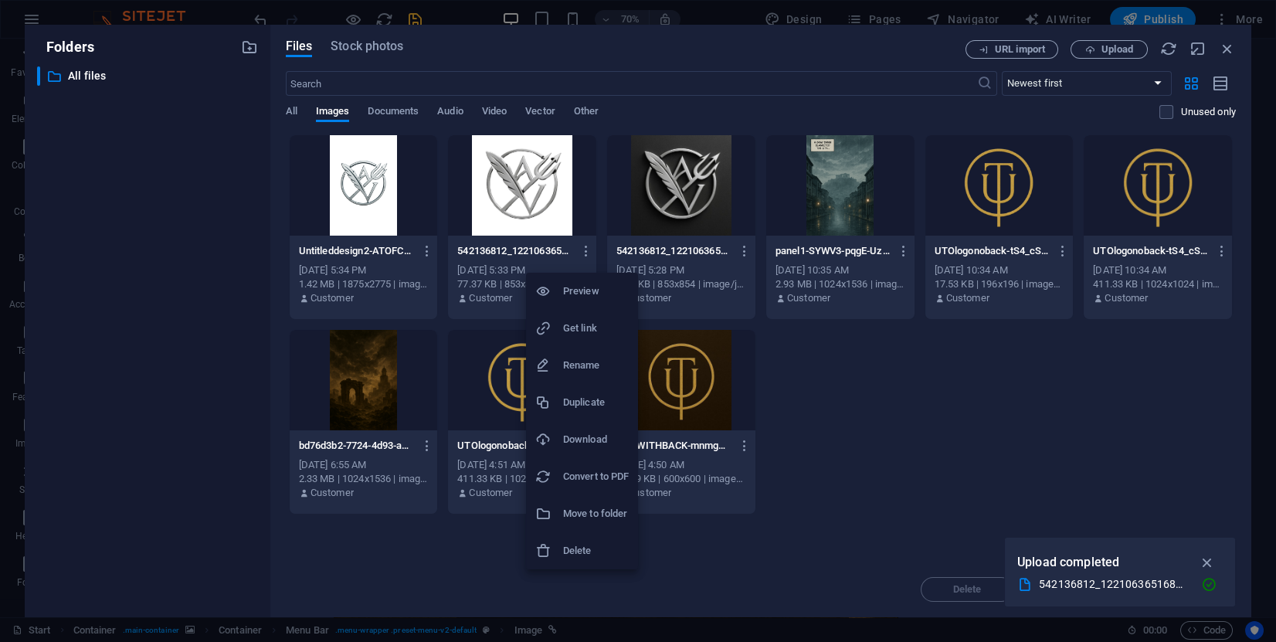
click at [599, 551] on h6 "Delete" at bounding box center [596, 550] width 66 height 19
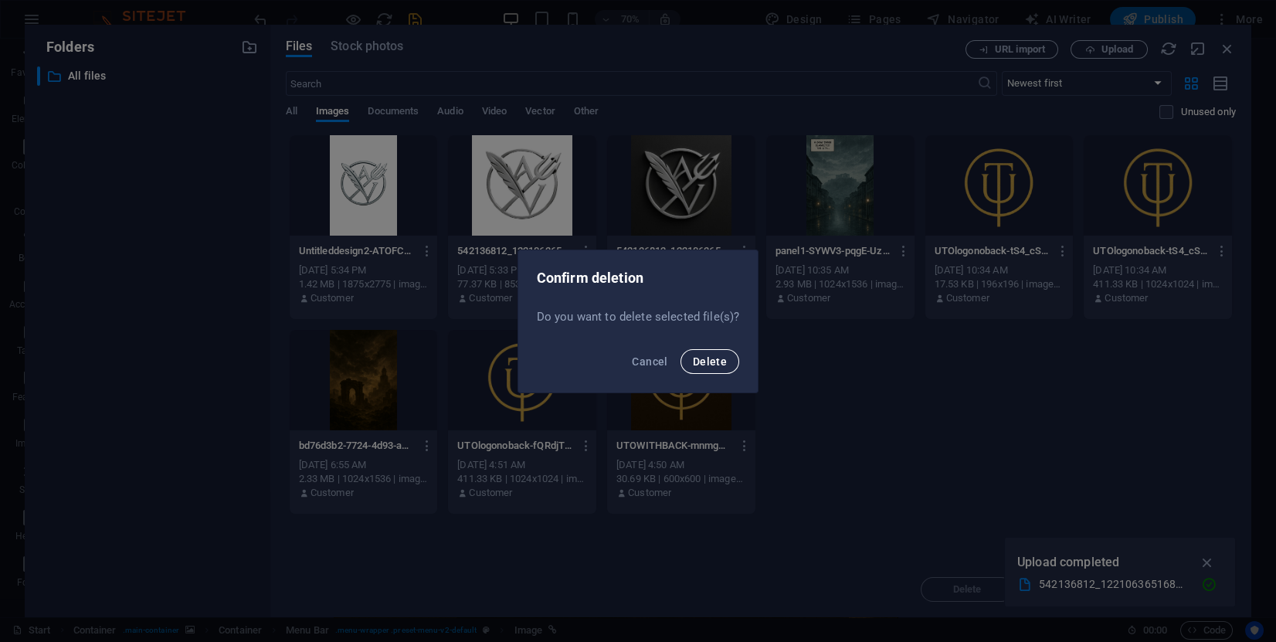
click at [731, 351] on button "Delete" at bounding box center [709, 361] width 59 height 25
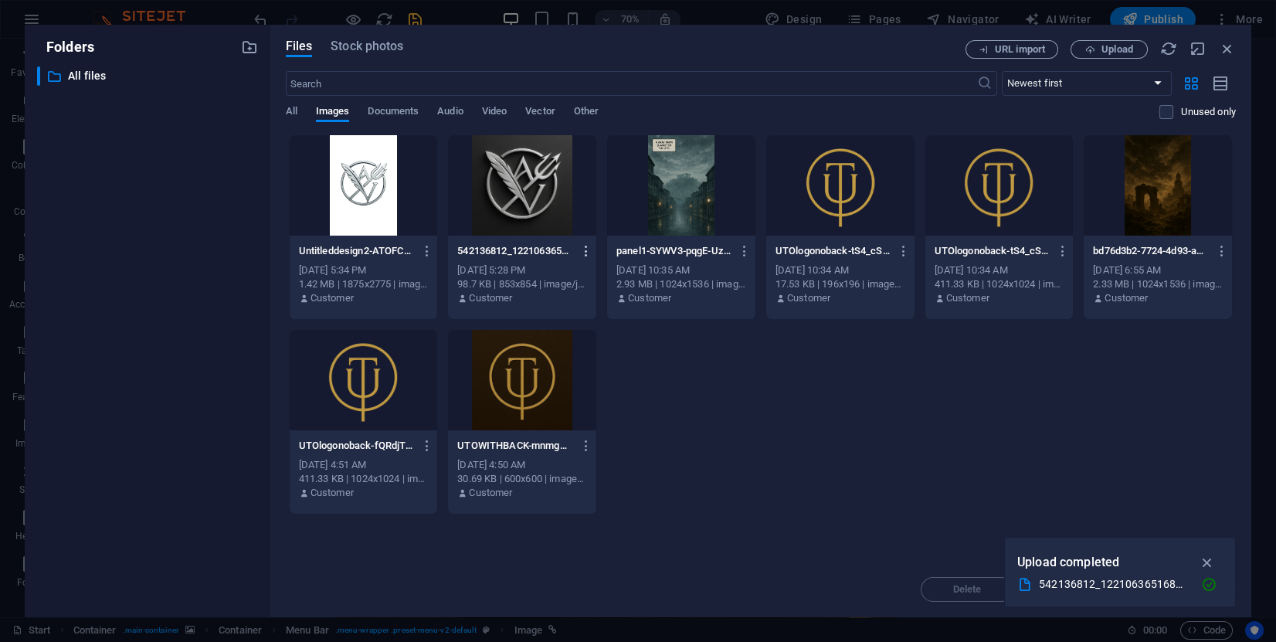
click at [588, 251] on icon "button" at bounding box center [586, 251] width 15 height 14
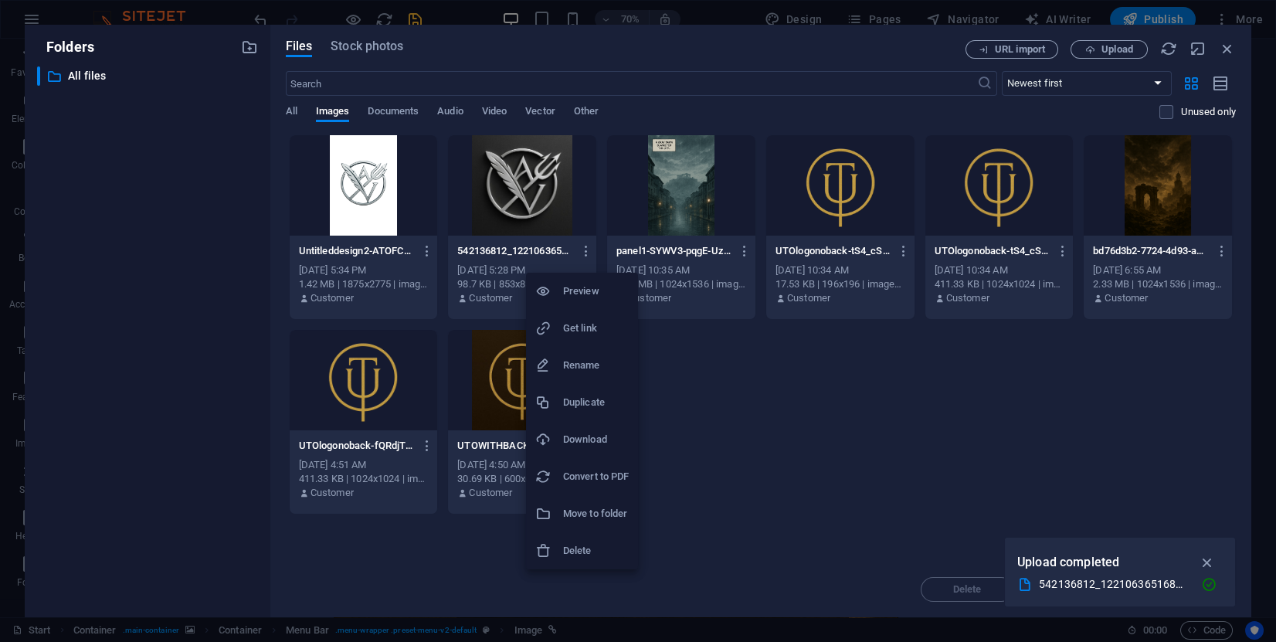
click at [595, 550] on h6 "Delete" at bounding box center [596, 550] width 66 height 19
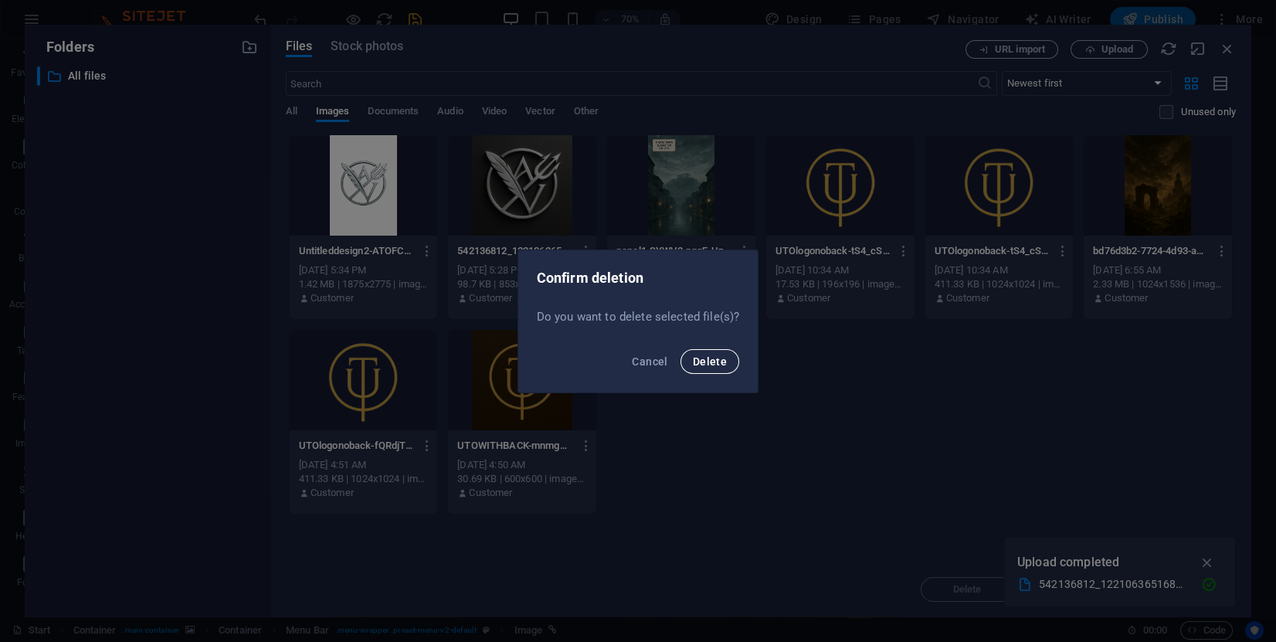
click at [713, 361] on span "Delete" at bounding box center [710, 361] width 34 height 12
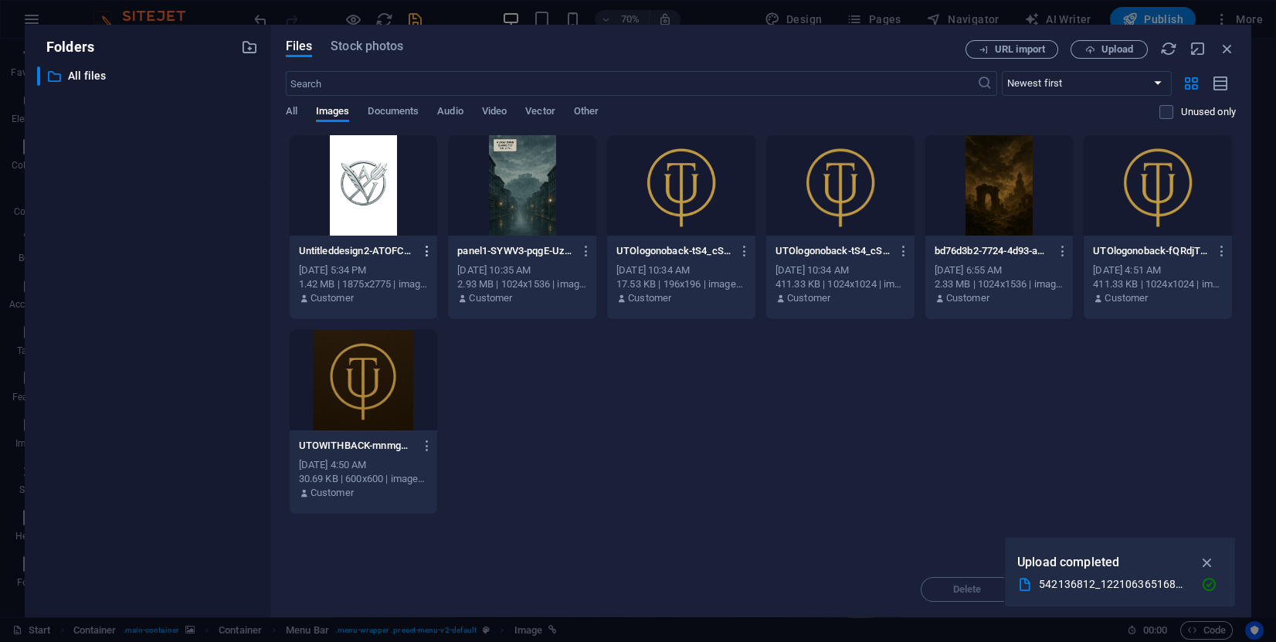
click at [426, 249] on icon "button" at bounding box center [427, 251] width 15 height 14
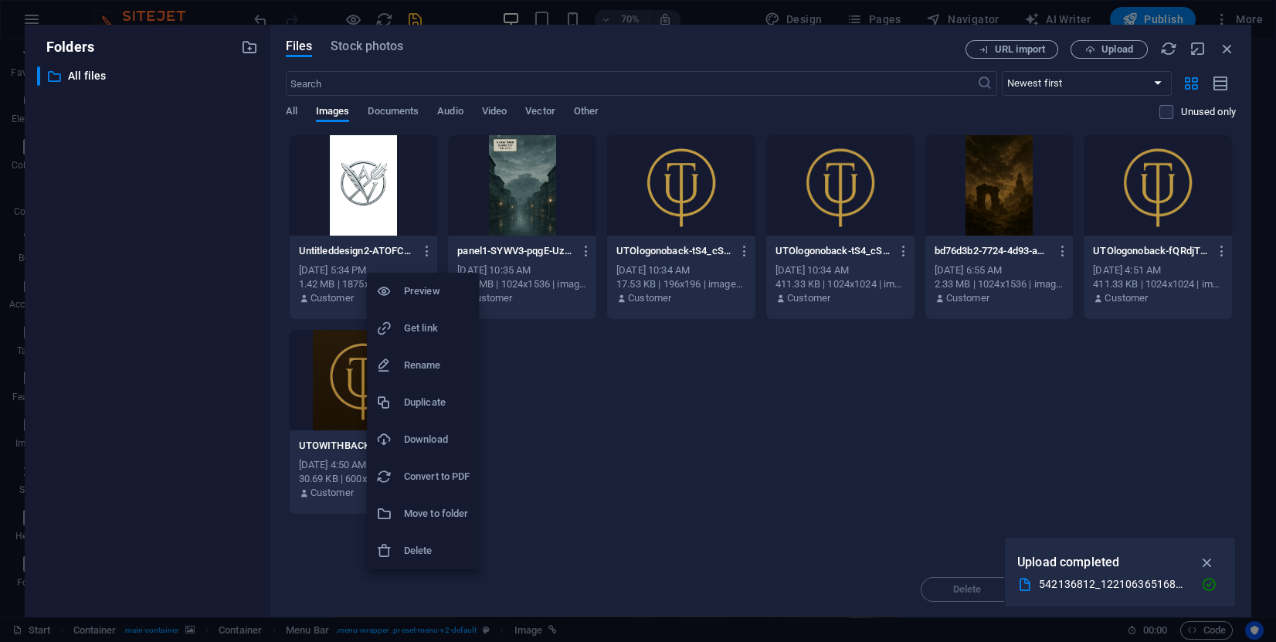
click at [188, 179] on div at bounding box center [638, 321] width 1276 height 642
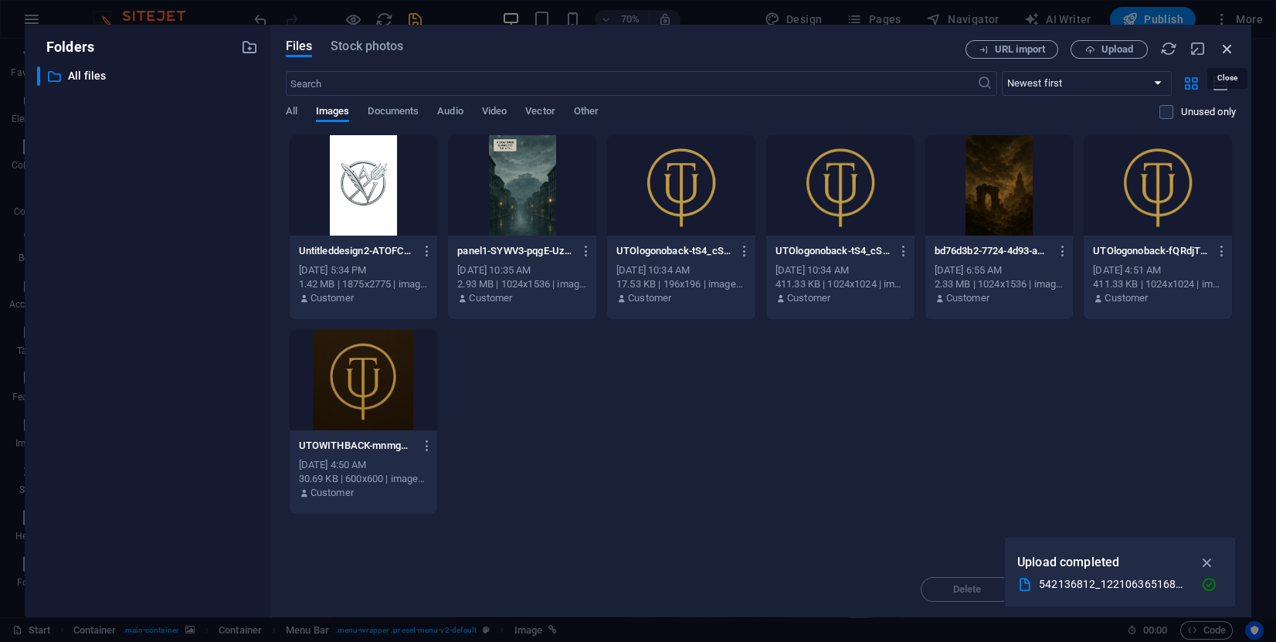
click at [1228, 51] on icon "button" at bounding box center [1227, 48] width 17 height 17
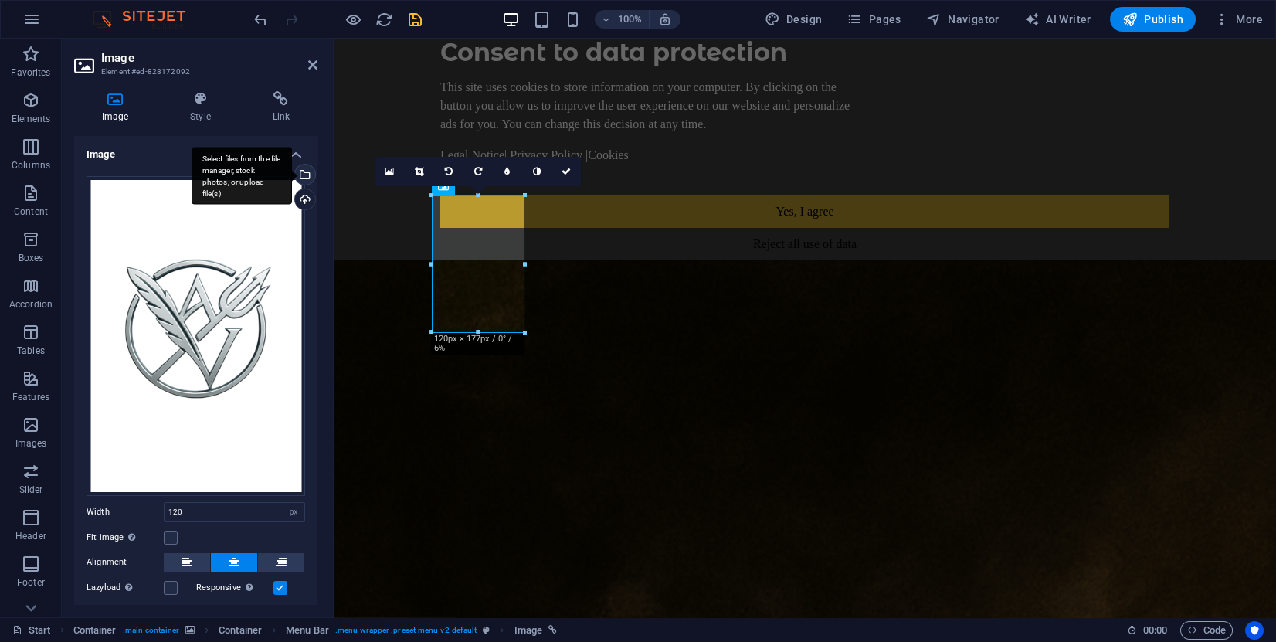
click at [301, 178] on div "Select files from the file manager, stock photos, or upload file(s)" at bounding box center [303, 176] width 23 height 23
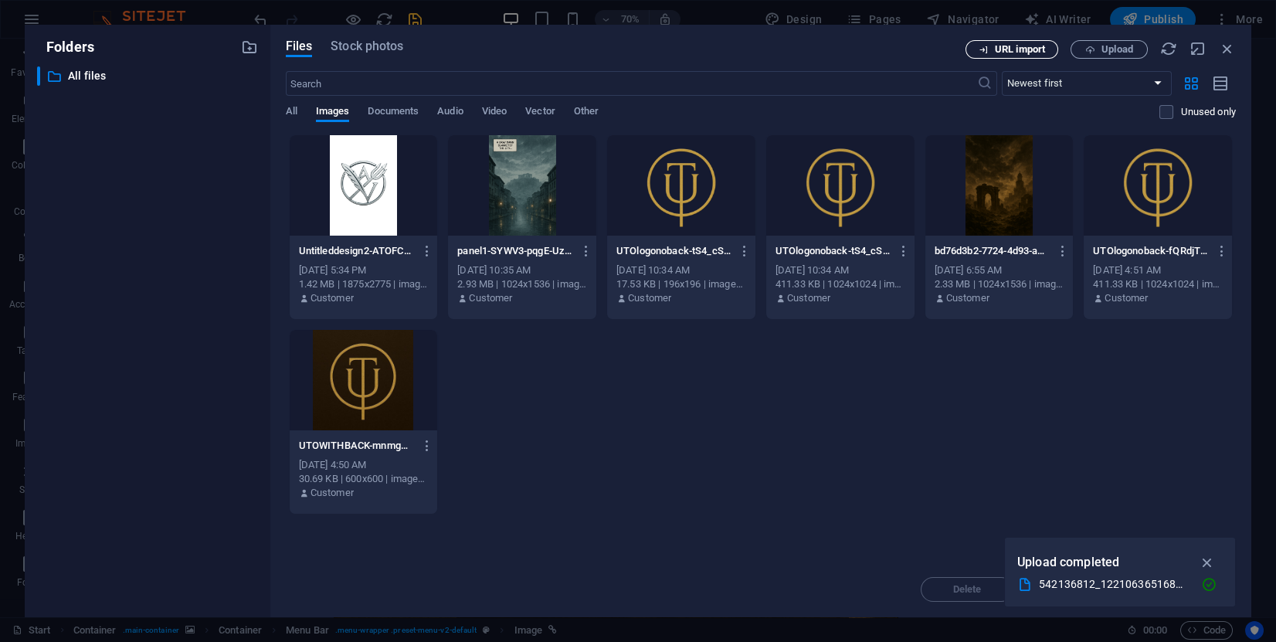
click at [1030, 54] on span "URL import" at bounding box center [1020, 49] width 50 height 9
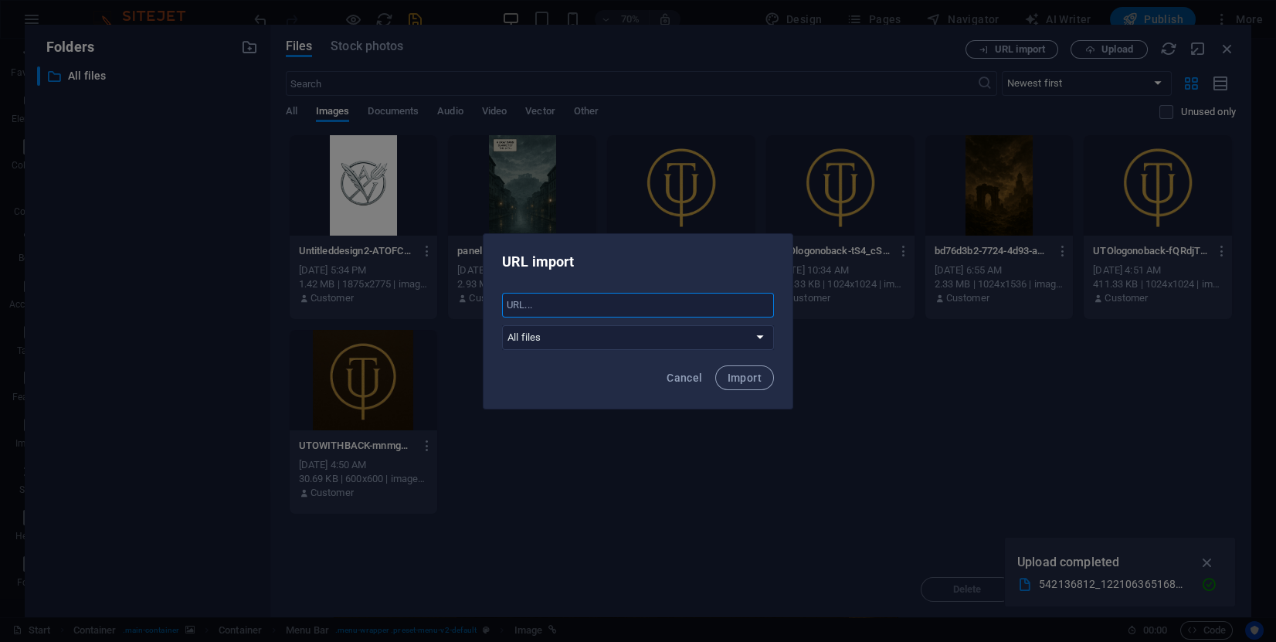
paste input "[URL][DOMAIN_NAME]"
type input "[URL][DOMAIN_NAME]"
click at [735, 380] on span "Import" at bounding box center [745, 377] width 34 height 12
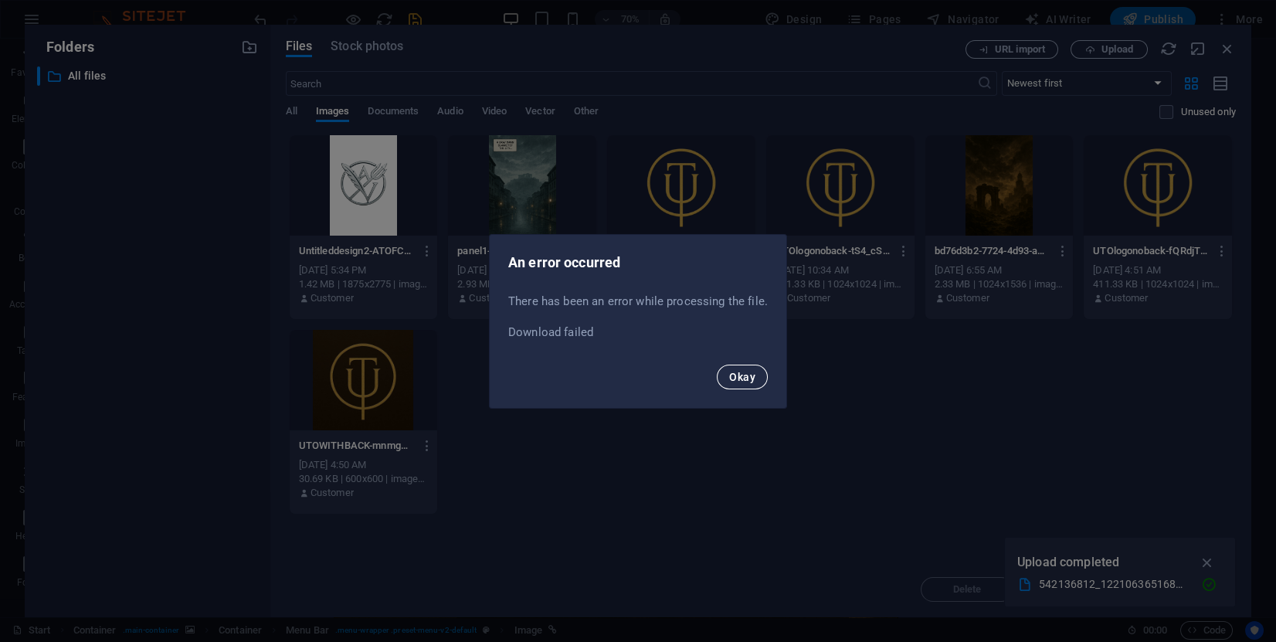
click at [743, 373] on span "Okay" at bounding box center [742, 377] width 26 height 12
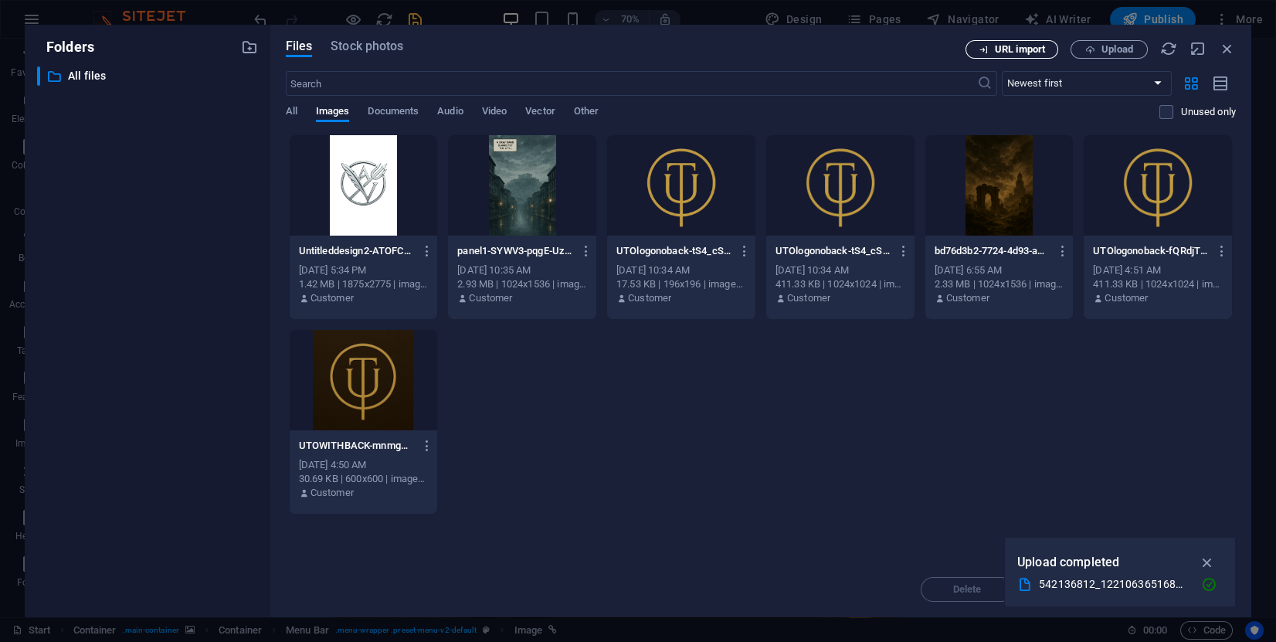
click at [1038, 42] on button "URL import" at bounding box center [1011, 49] width 93 height 19
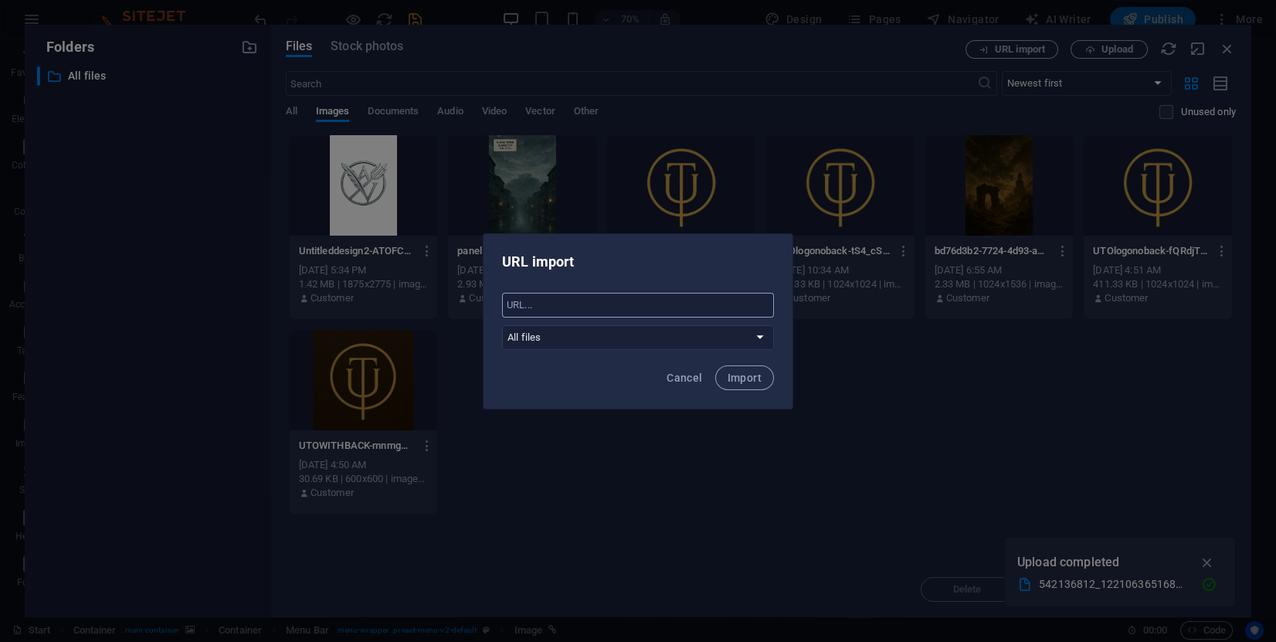
click at [660, 305] on input "text" at bounding box center [638, 305] width 272 height 25
paste input "[URL][DOMAIN_NAME]"
type input "[URL][DOMAIN_NAME]"
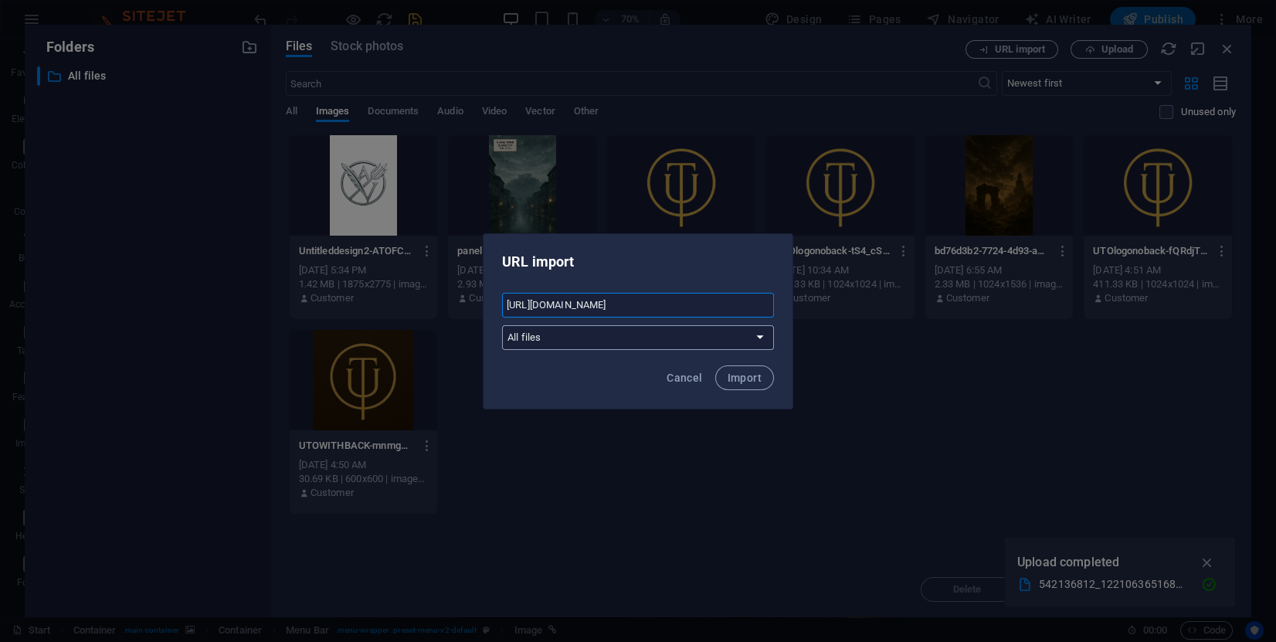
click at [670, 348] on select "All files" at bounding box center [638, 337] width 272 height 25
click at [671, 348] on select "All files" at bounding box center [638, 337] width 272 height 25
click at [767, 380] on button "Import" at bounding box center [744, 377] width 59 height 25
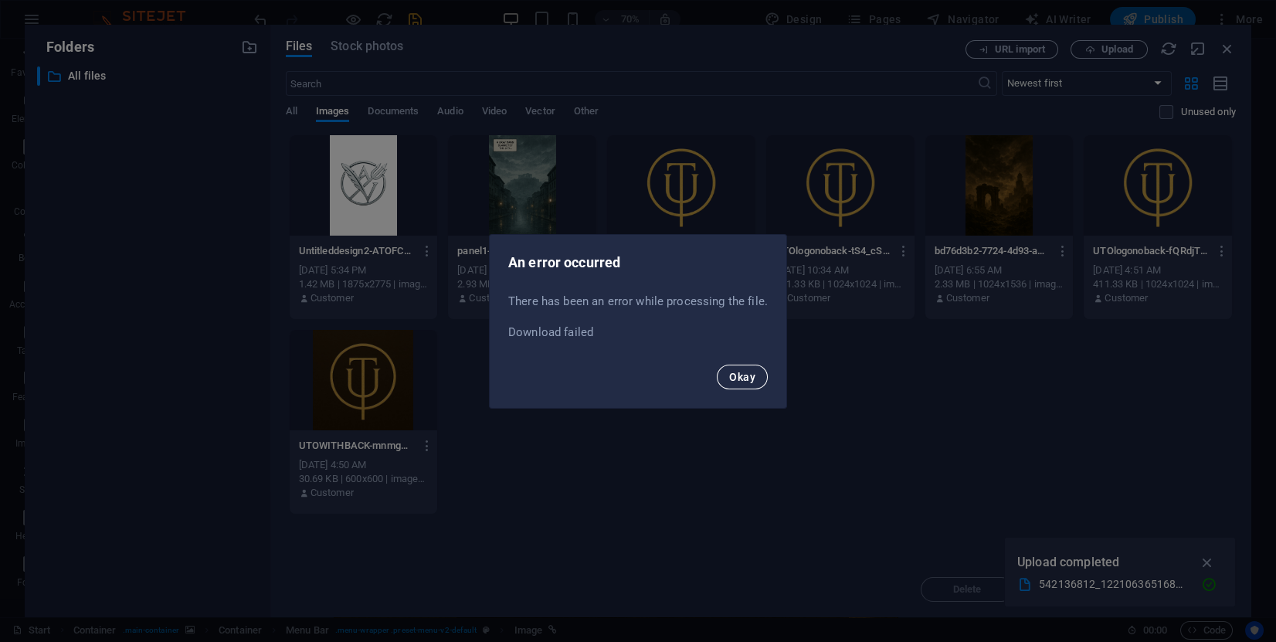
click at [745, 382] on span "Okay" at bounding box center [742, 377] width 26 height 12
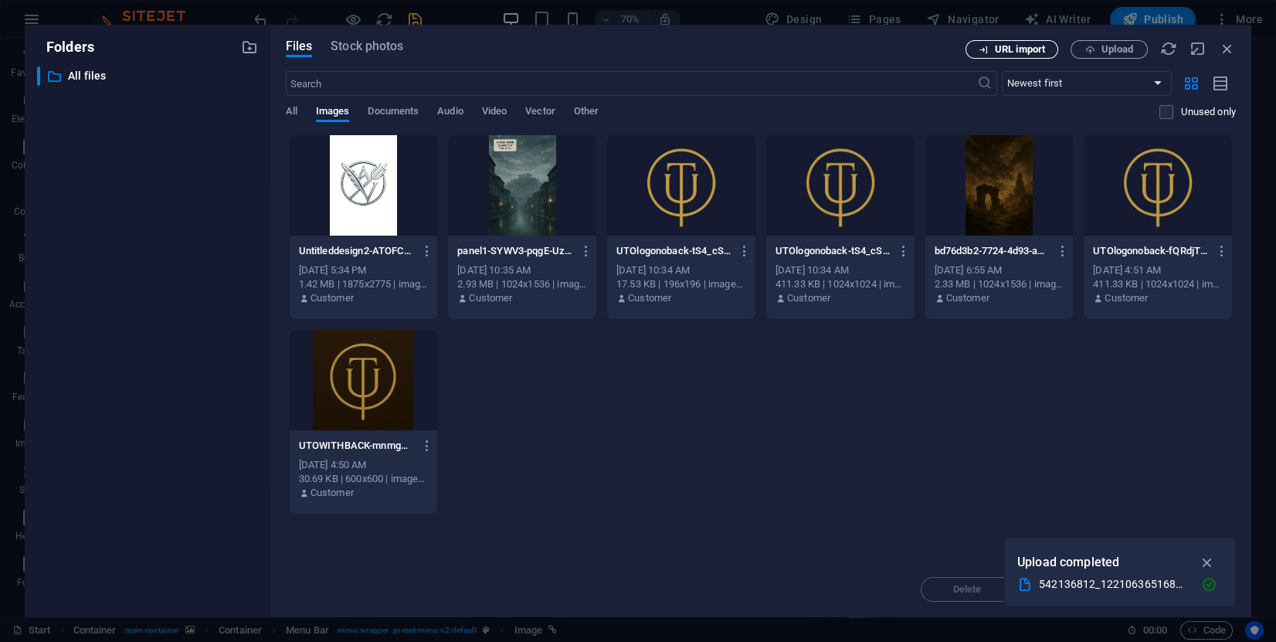
click at [999, 49] on span "URL import" at bounding box center [1020, 49] width 50 height 9
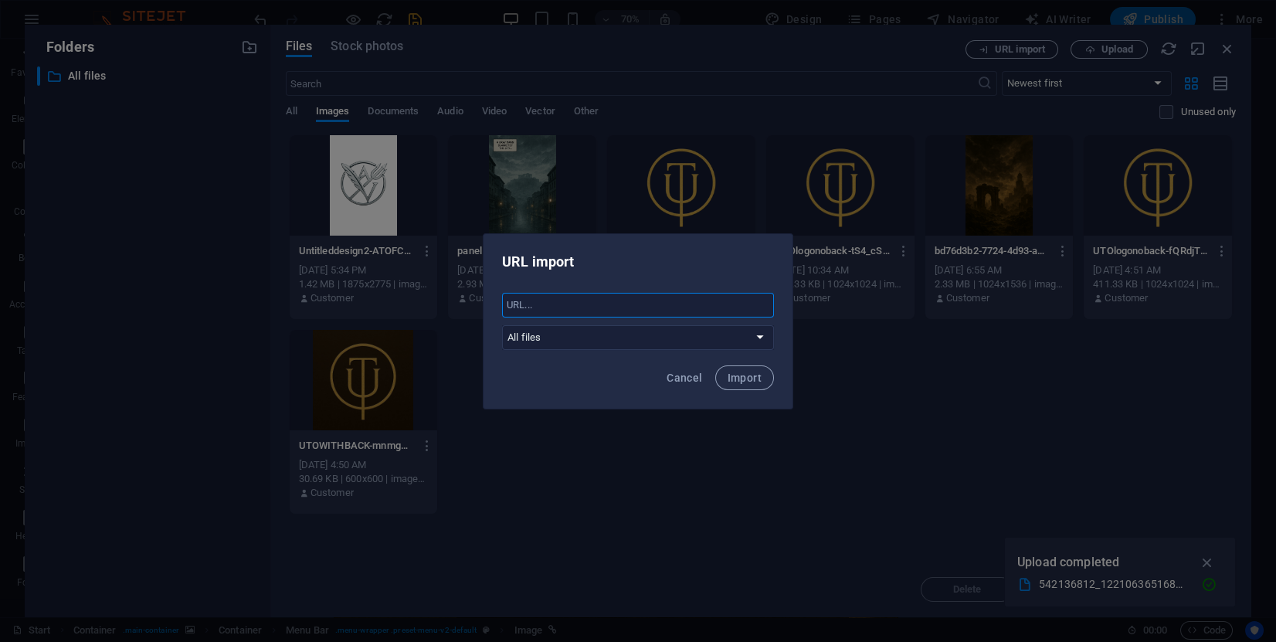
click at [592, 304] on input "text" at bounding box center [638, 305] width 272 height 25
paste input "[URL][DOMAIN_NAME]"
type input "[URL][DOMAIN_NAME]"
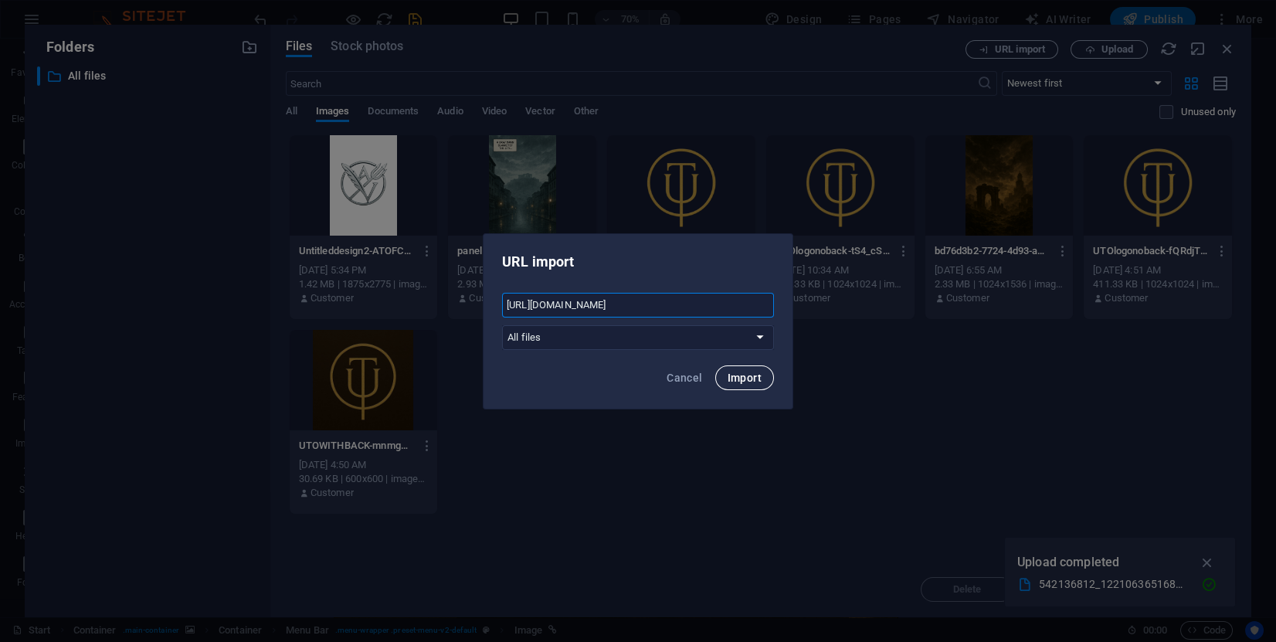
click at [758, 378] on span "Import" at bounding box center [745, 377] width 34 height 12
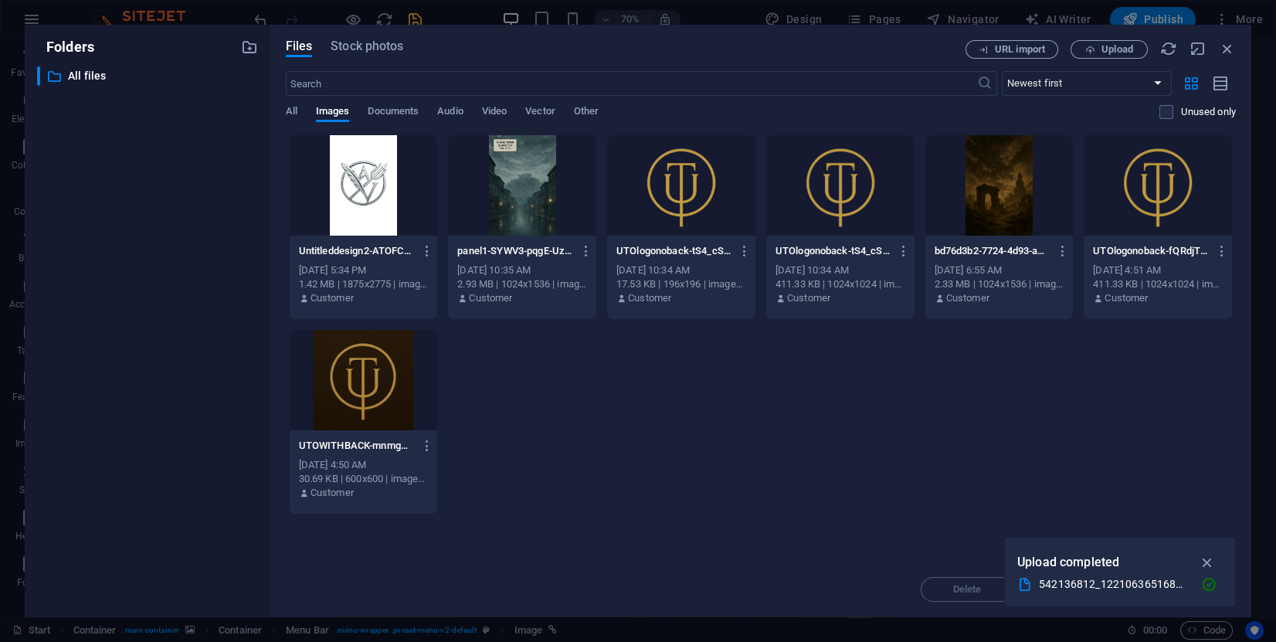
click at [1057, 573] on div "Upload completed" at bounding box center [1119, 562] width 205 height 25
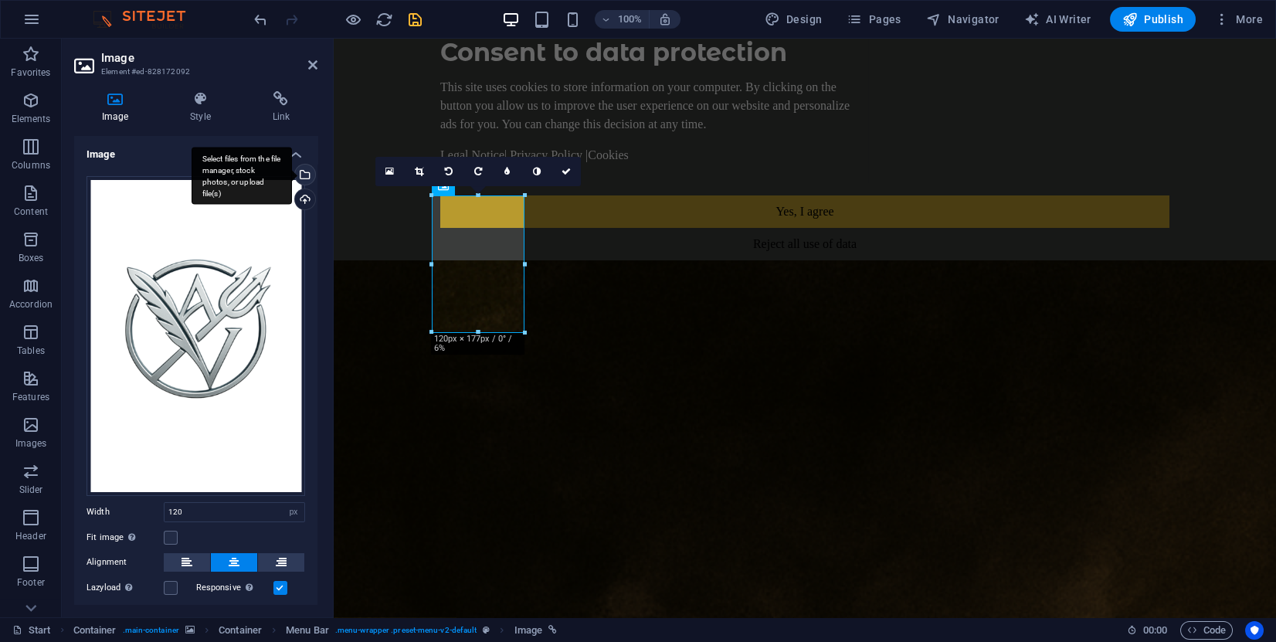
click at [304, 177] on div "Select files from the file manager, stock photos, or upload file(s)" at bounding box center [303, 176] width 23 height 23
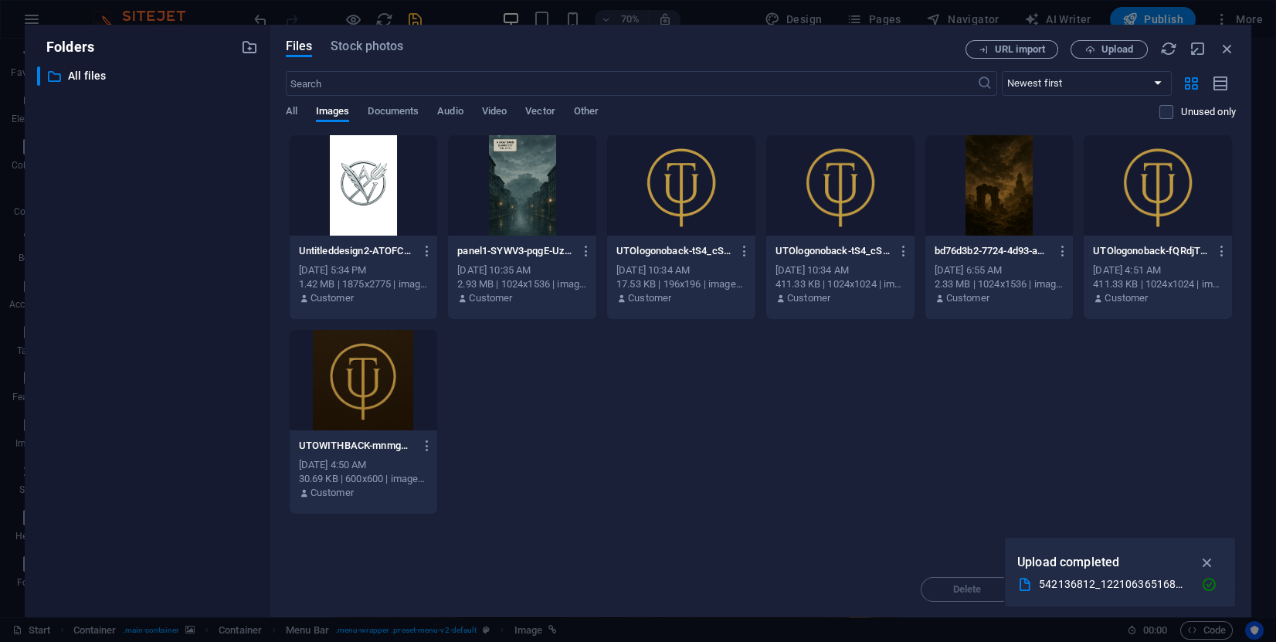
click at [705, 418] on div "Untitleddesign2-ATOFCV1Jo-IUFPjWcIVb4A.png Untitleddesign2-ATOFCV1Jo-IUFPjWcIVb…" at bounding box center [761, 324] width 950 height 380
click at [382, 43] on span "Stock photos" at bounding box center [367, 46] width 73 height 19
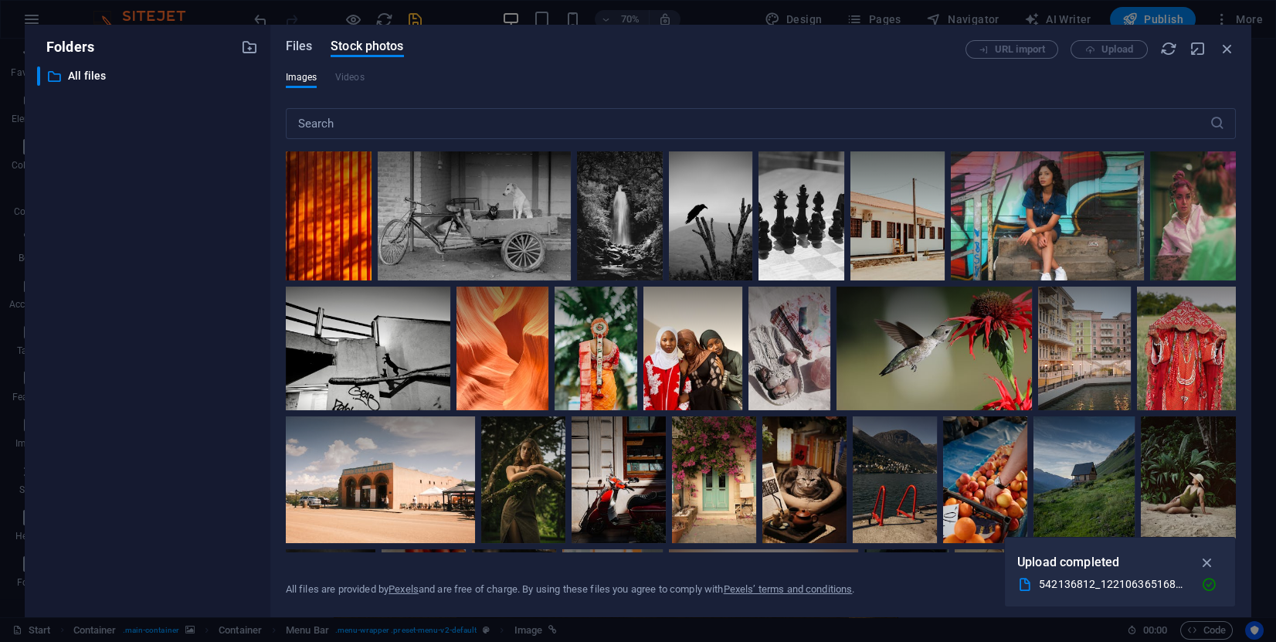
click at [303, 46] on span "Files" at bounding box center [299, 46] width 27 height 19
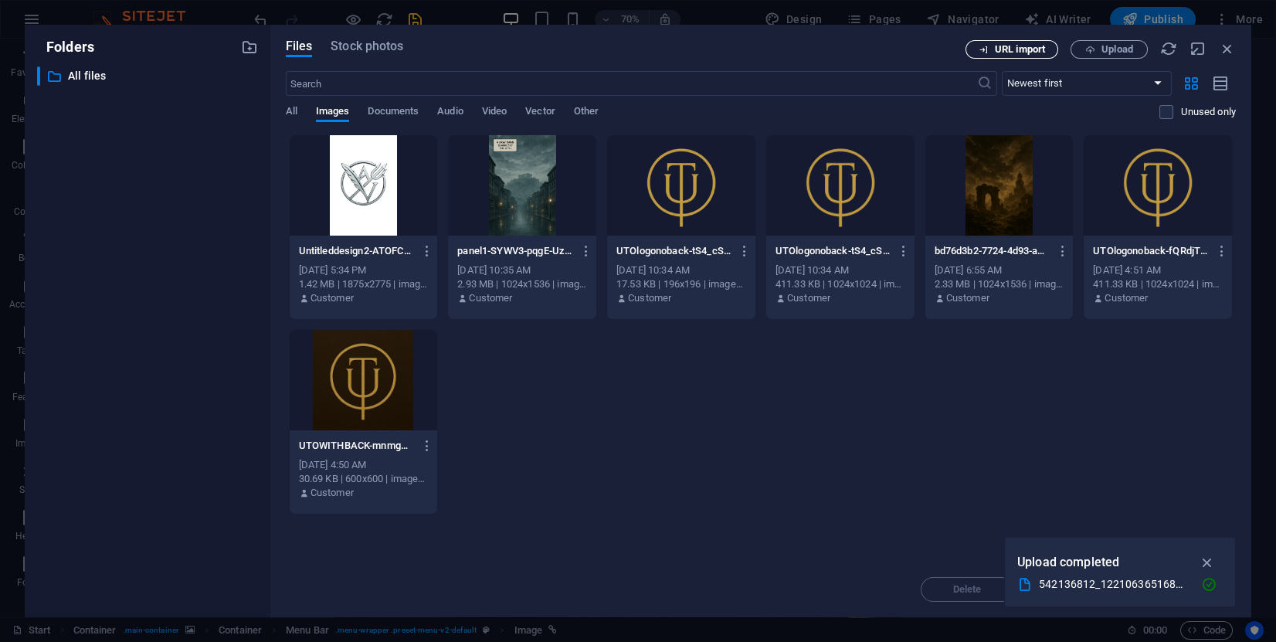
click at [1016, 45] on span "URL import" at bounding box center [1020, 49] width 50 height 9
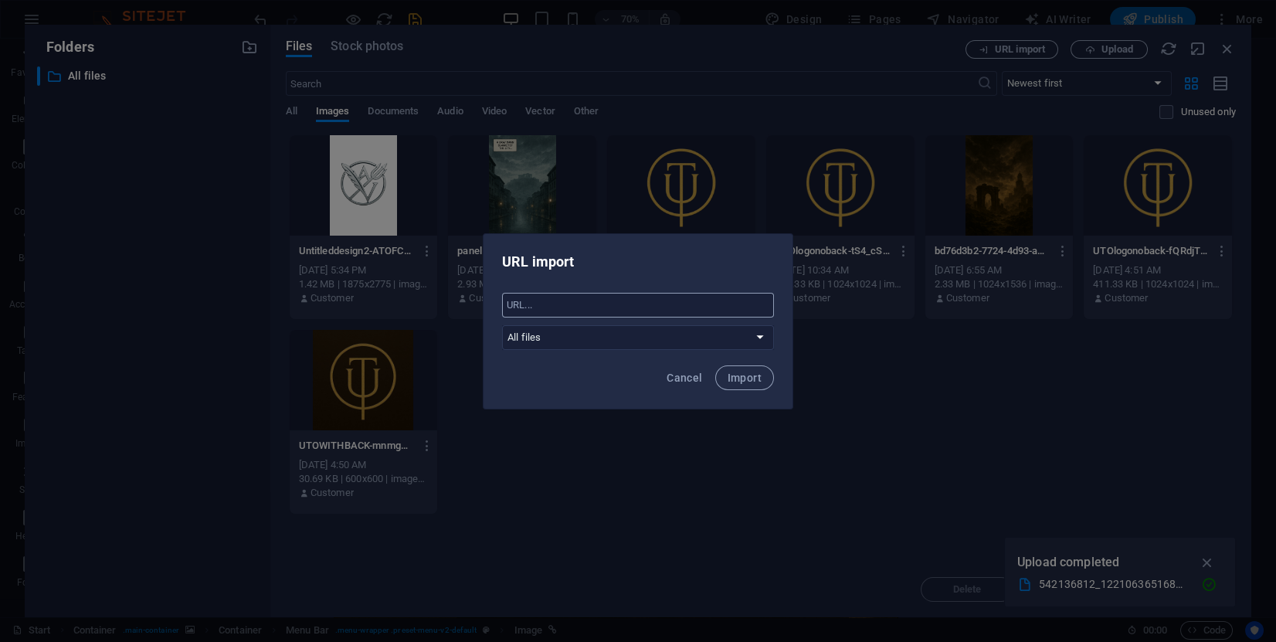
click at [603, 307] on input "text" at bounding box center [638, 305] width 272 height 25
paste input "[URL][DOMAIN_NAME]"
type input "[URL][DOMAIN_NAME]"
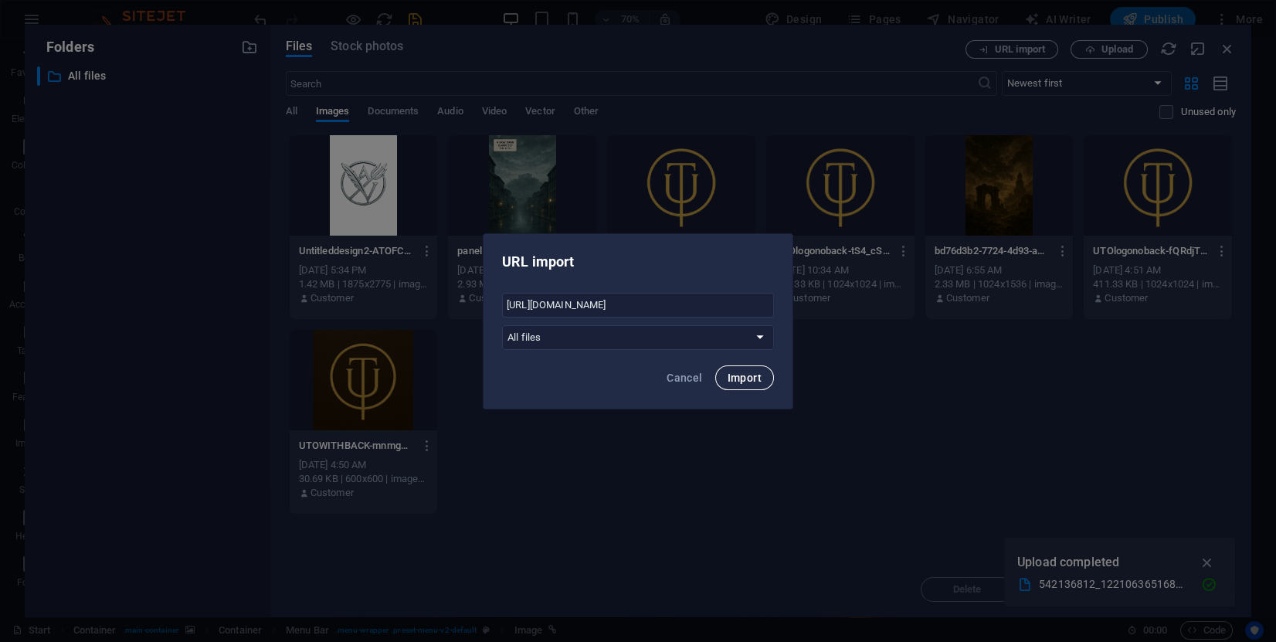
click at [760, 382] on span "Import" at bounding box center [745, 377] width 34 height 12
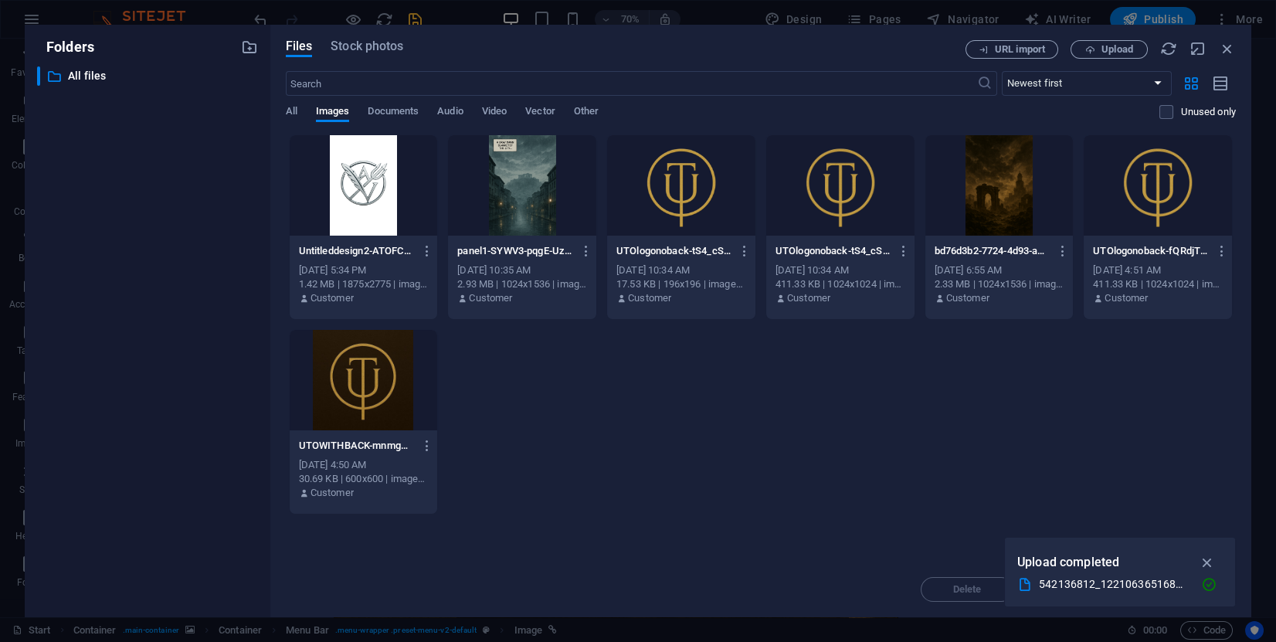
click at [783, 378] on div "Untitleddesign2-ATOFCV1Jo-IUFPjWcIVb4A.png Untitleddesign2-ATOFCV1Jo-IUFPjWcIVb…" at bounding box center [761, 324] width 950 height 380
click at [290, 105] on span "All" at bounding box center [292, 113] width 12 height 22
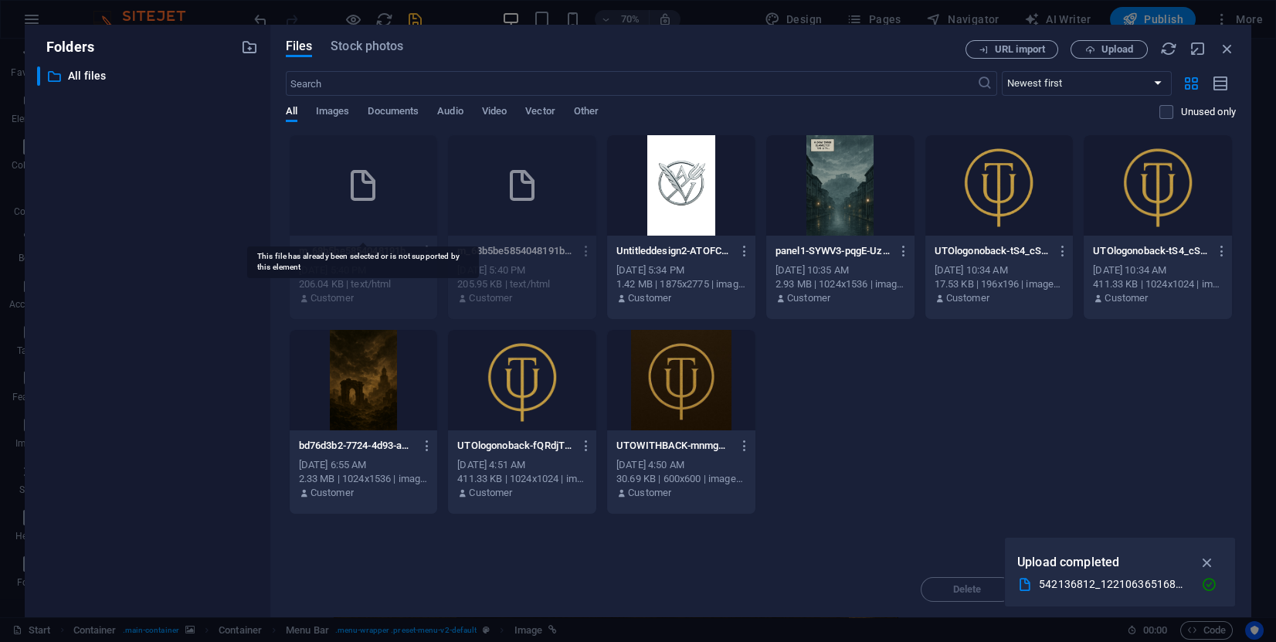
click at [391, 209] on div at bounding box center [364, 185] width 148 height 100
click at [382, 204] on div at bounding box center [364, 185] width 148 height 100
click at [382, 299] on div "Customer" at bounding box center [364, 298] width 130 height 14
click at [378, 282] on div "206.04 KB | text/html" at bounding box center [364, 284] width 130 height 14
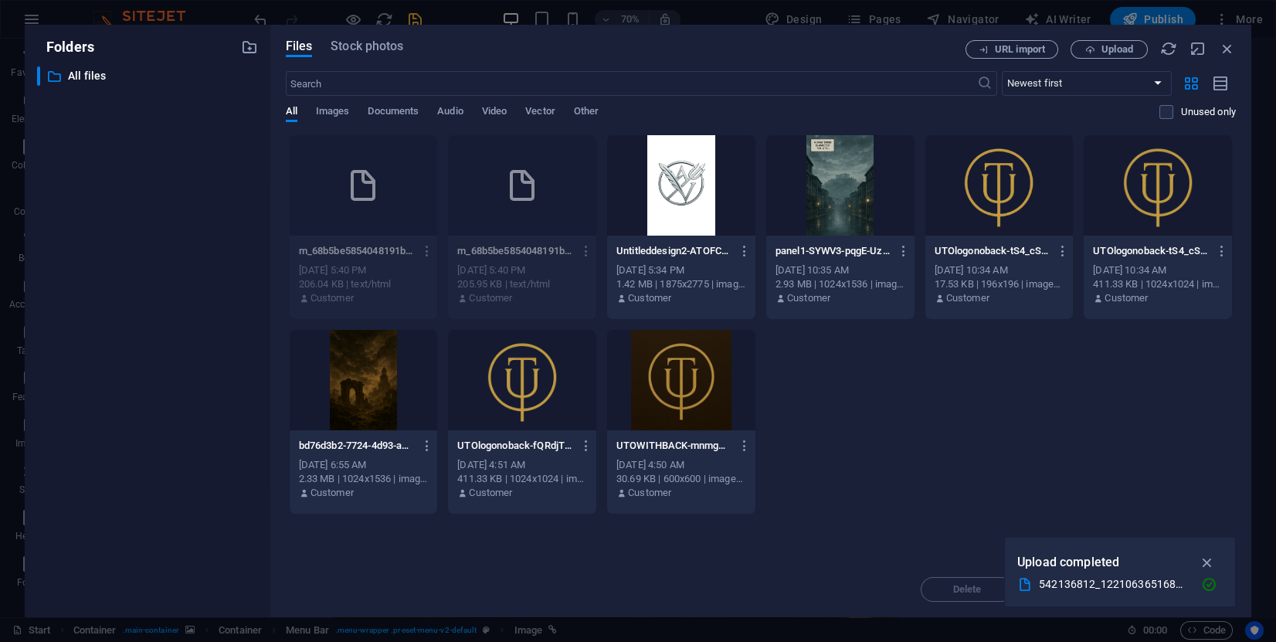
click at [540, 282] on div "205.95 KB | text/html" at bounding box center [522, 284] width 130 height 14
click at [431, 251] on icon "button" at bounding box center [427, 251] width 15 height 14
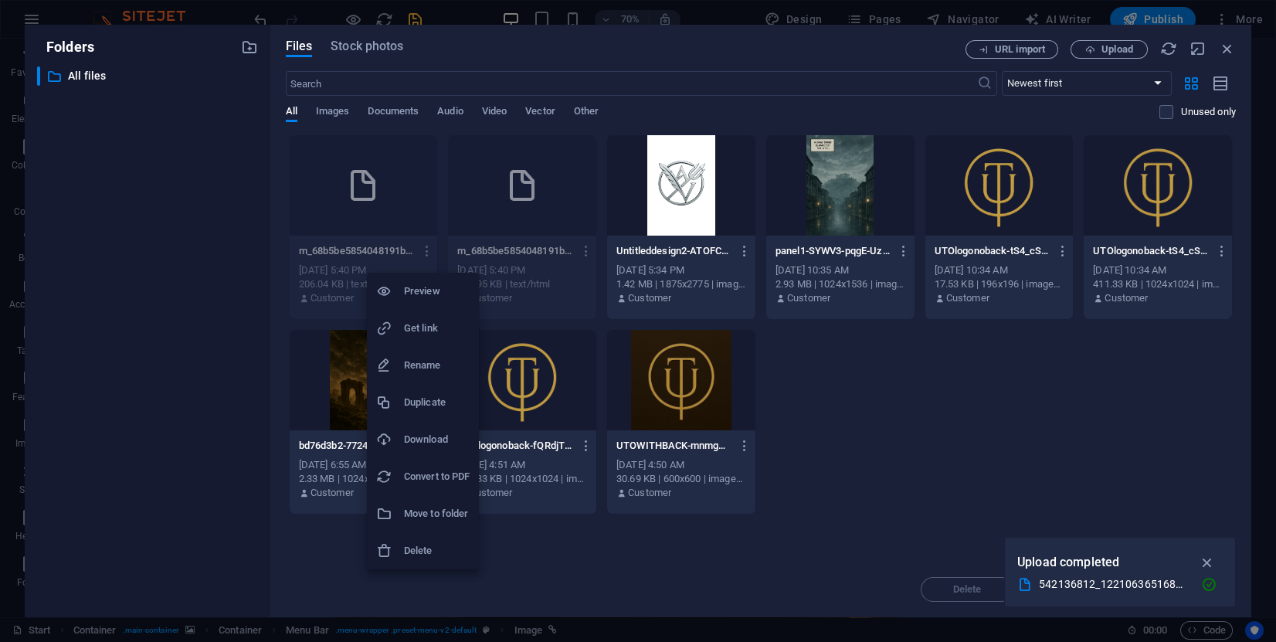
click at [420, 561] on li "Delete" at bounding box center [423, 550] width 112 height 37
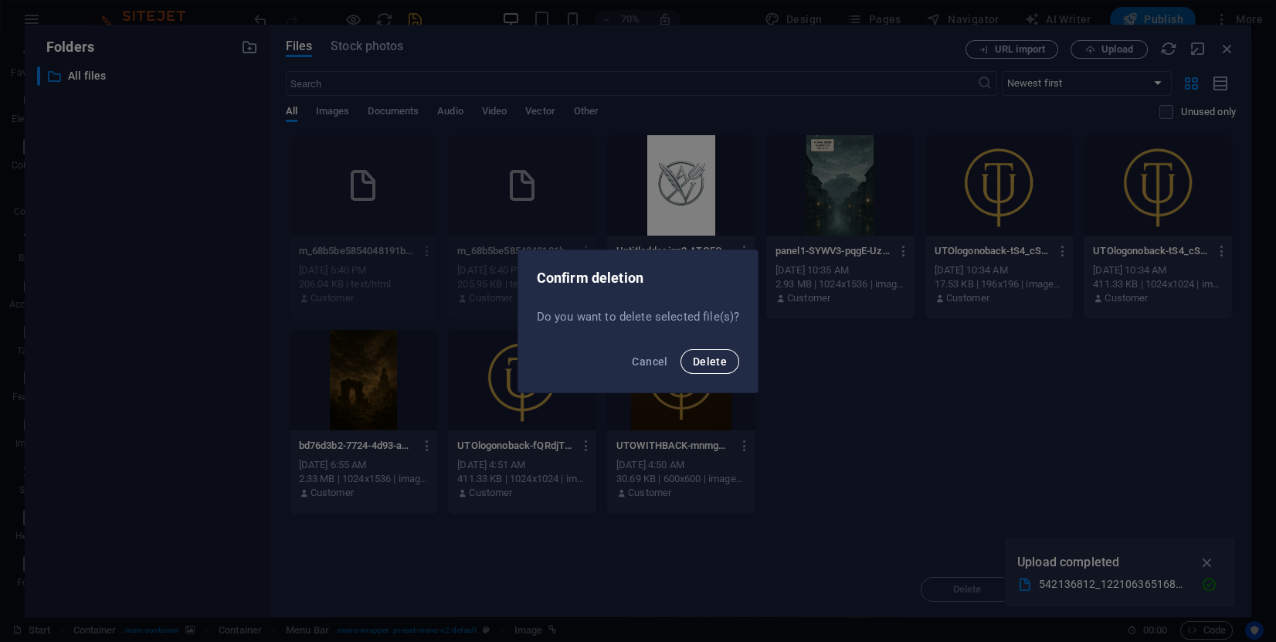
click at [723, 360] on span "Delete" at bounding box center [710, 361] width 34 height 12
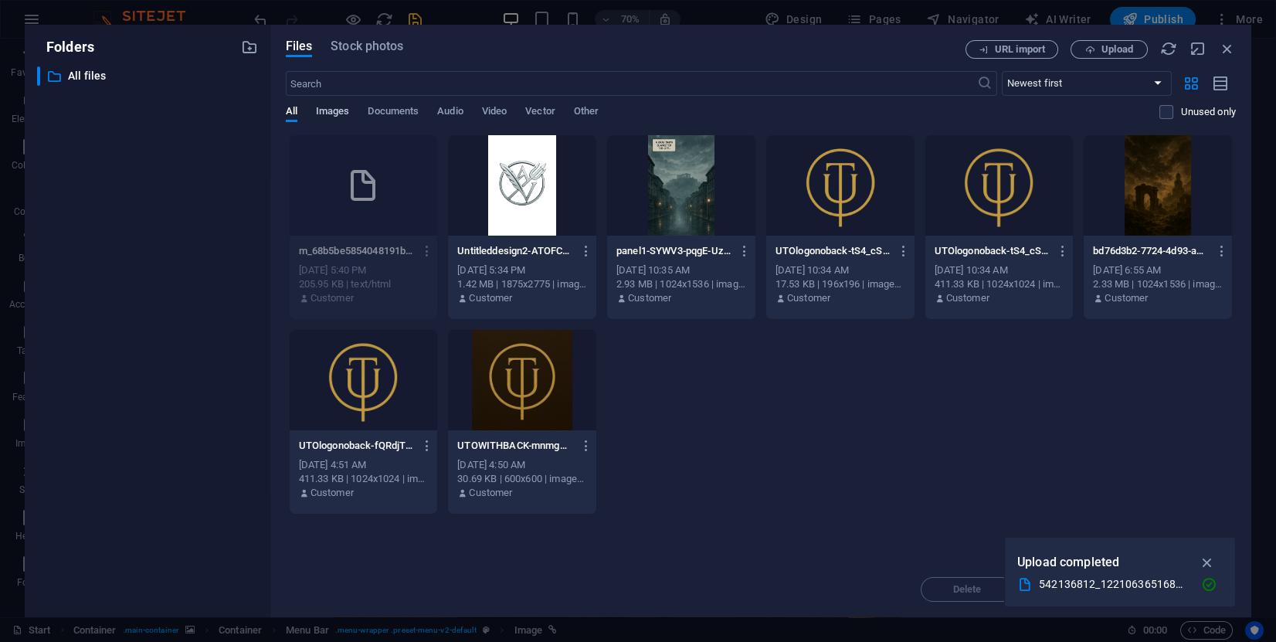
click at [340, 108] on span "Images" at bounding box center [333, 113] width 34 height 22
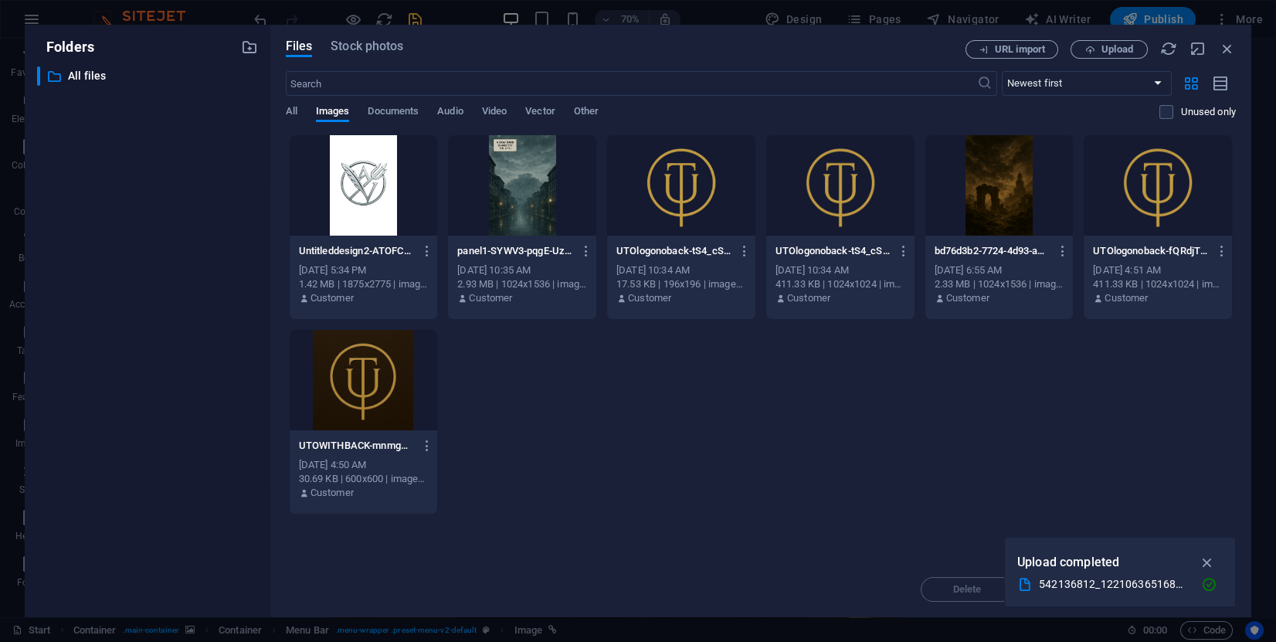
click at [299, 114] on div "All Images Documents Audio Video Vector Other" at bounding box center [723, 119] width 874 height 29
click at [294, 110] on span "All" at bounding box center [292, 113] width 12 height 22
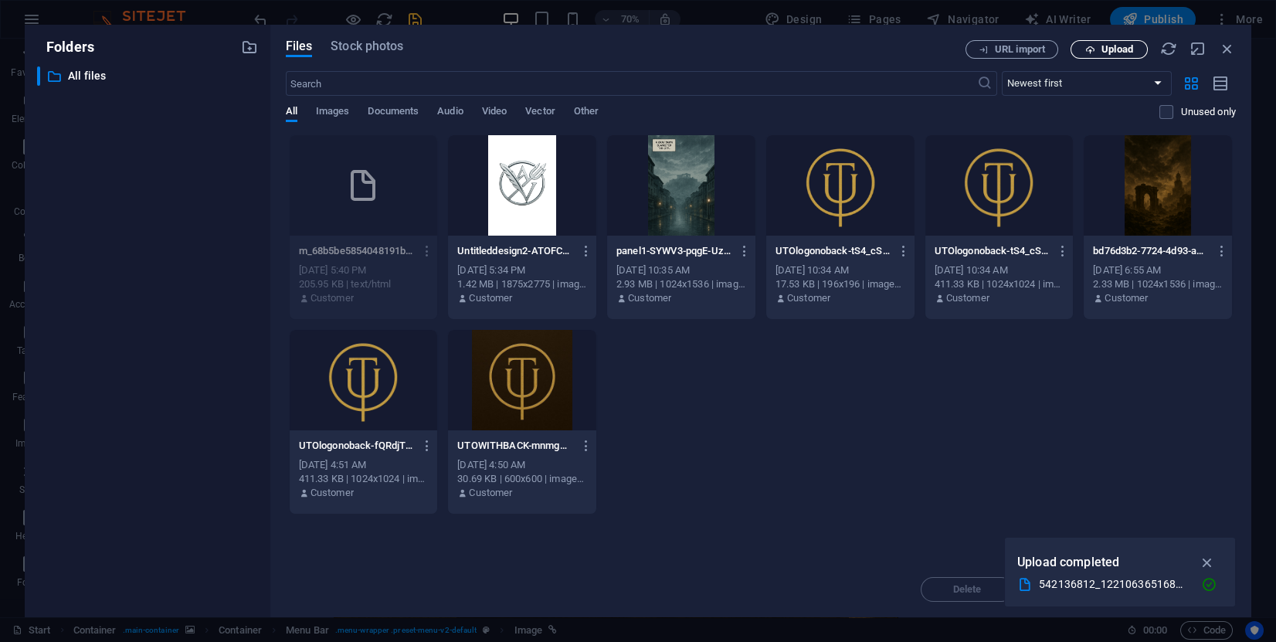
click at [1107, 47] on span "Upload" at bounding box center [1117, 49] width 32 height 9
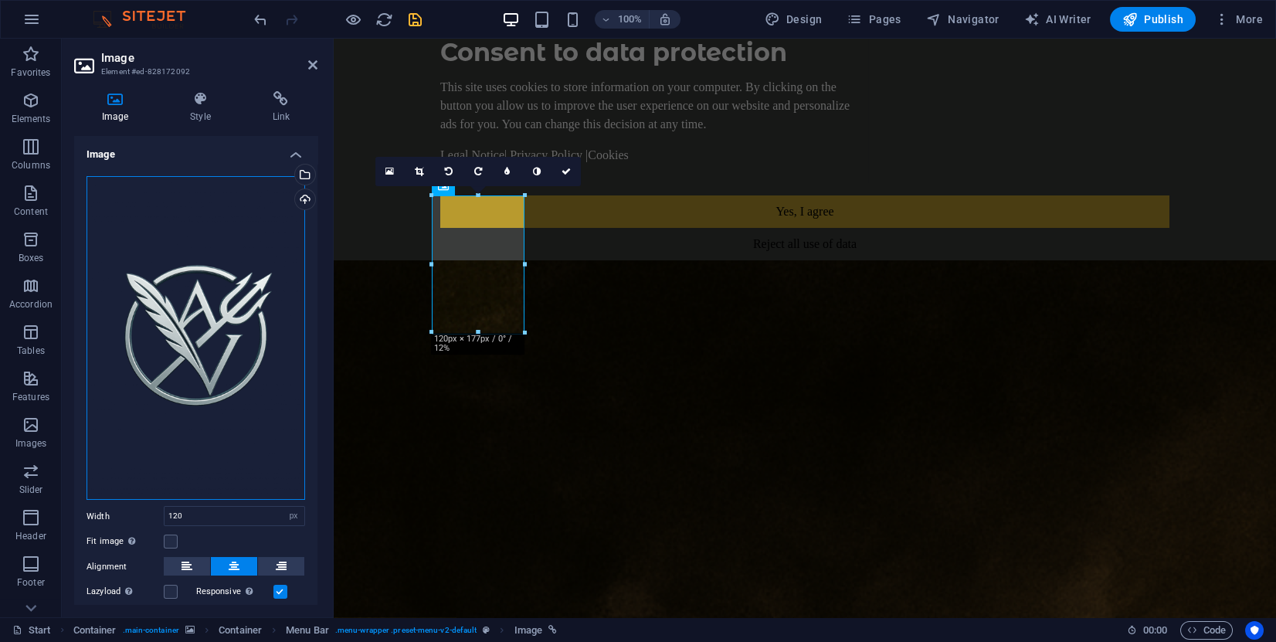
click at [224, 412] on div "Drag files here, click to choose files or select files from Files or our free s…" at bounding box center [196, 338] width 219 height 324
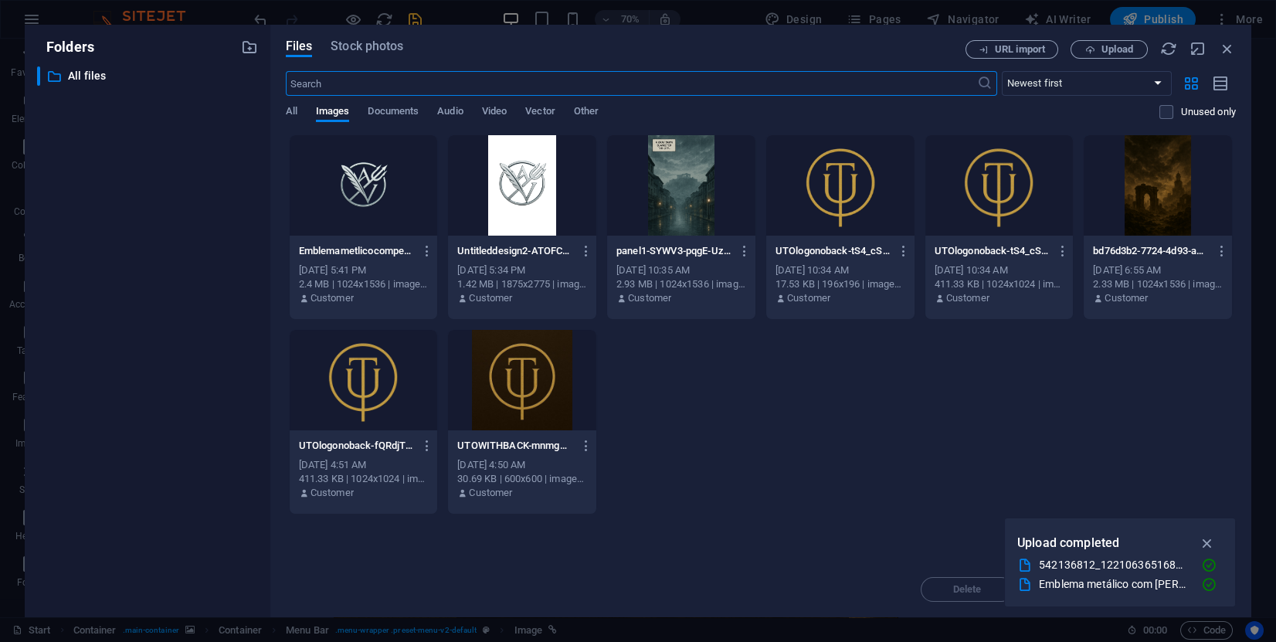
click at [382, 203] on div at bounding box center [364, 185] width 148 height 100
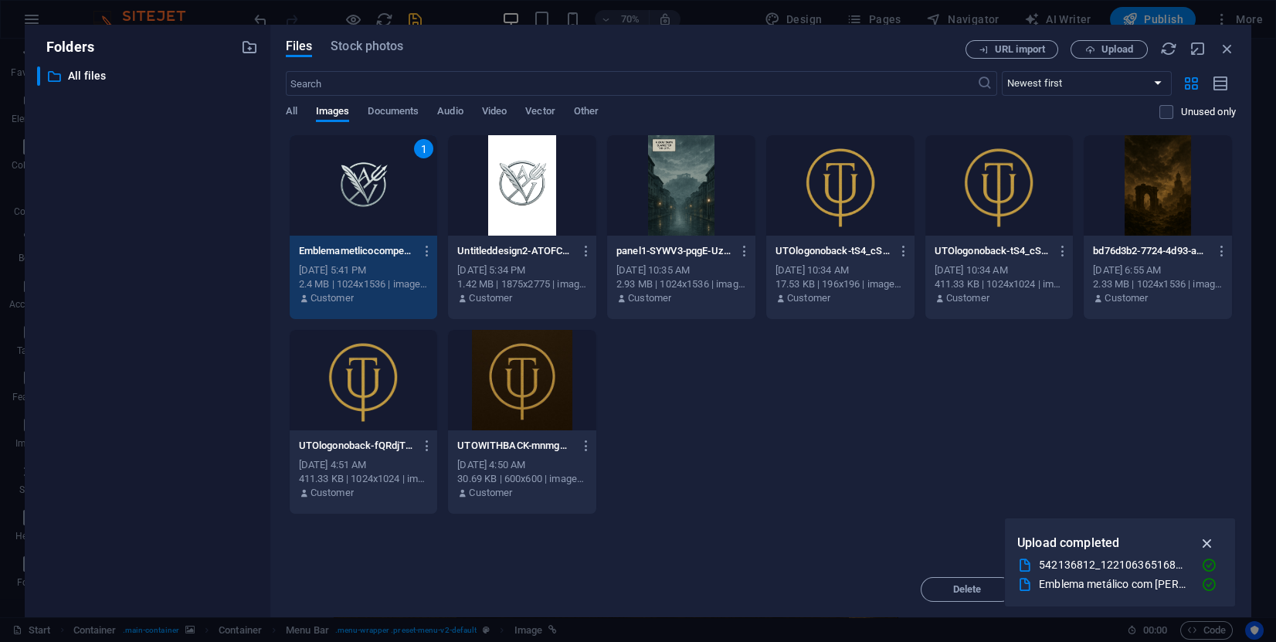
click at [1208, 543] on icon "button" at bounding box center [1208, 542] width 18 height 17
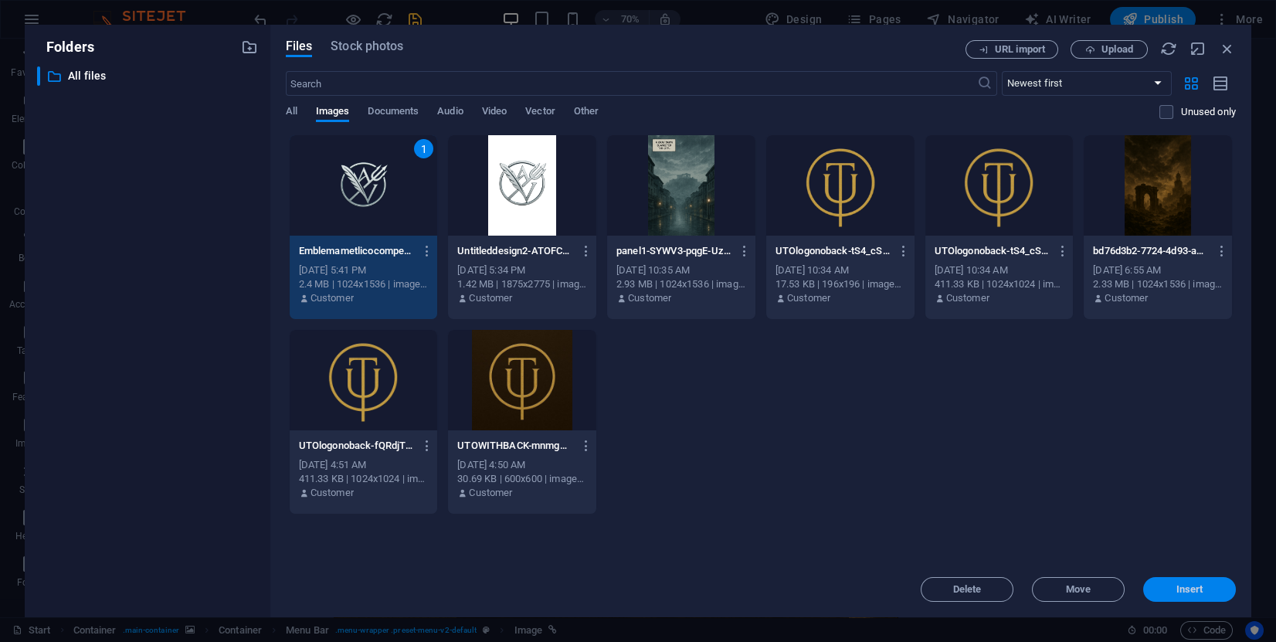
click at [1172, 587] on span "Insert" at bounding box center [1189, 589] width 80 height 9
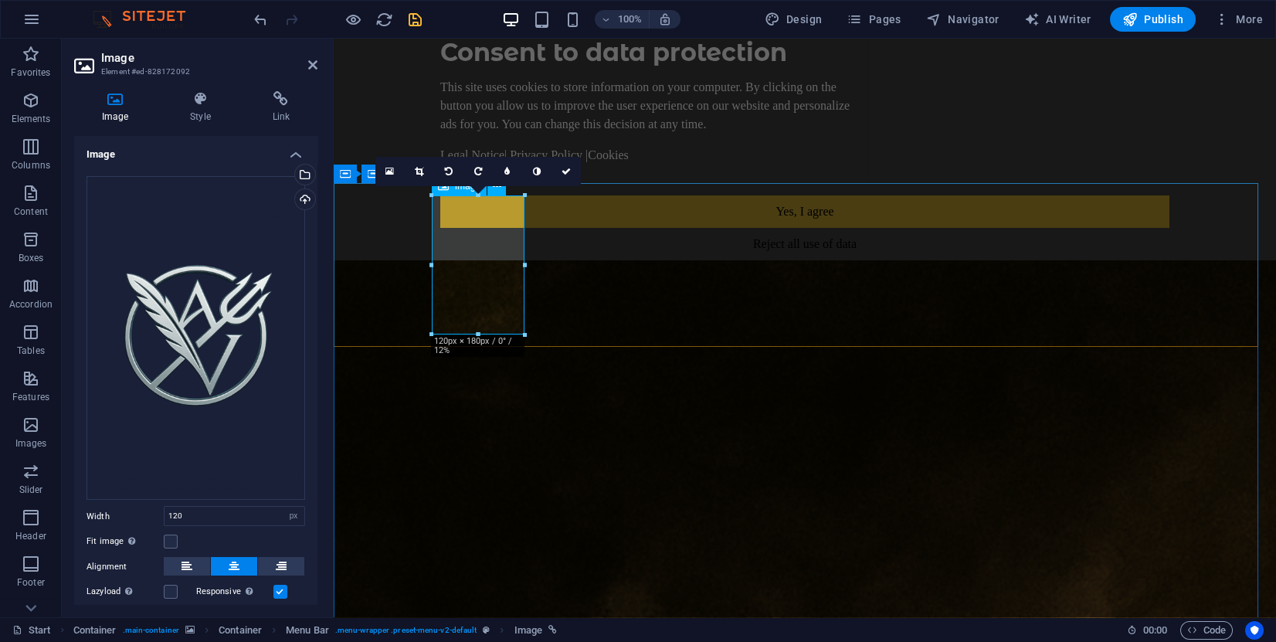
click at [565, 171] on icon at bounding box center [565, 171] width 9 height 9
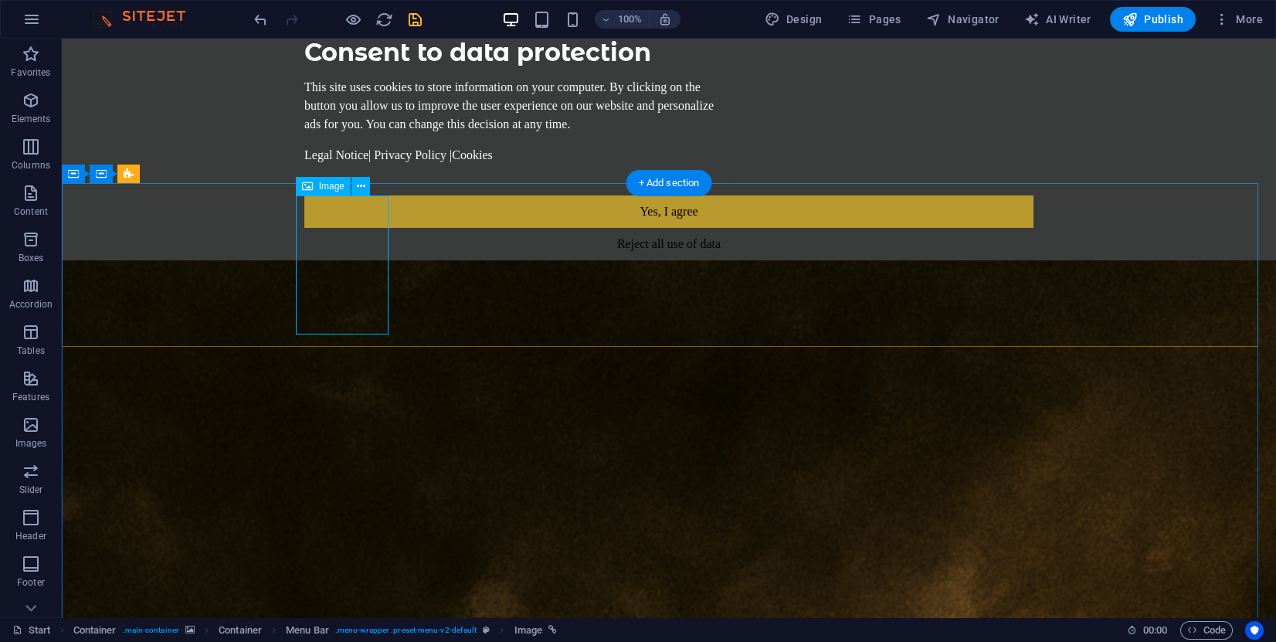
select select "px"
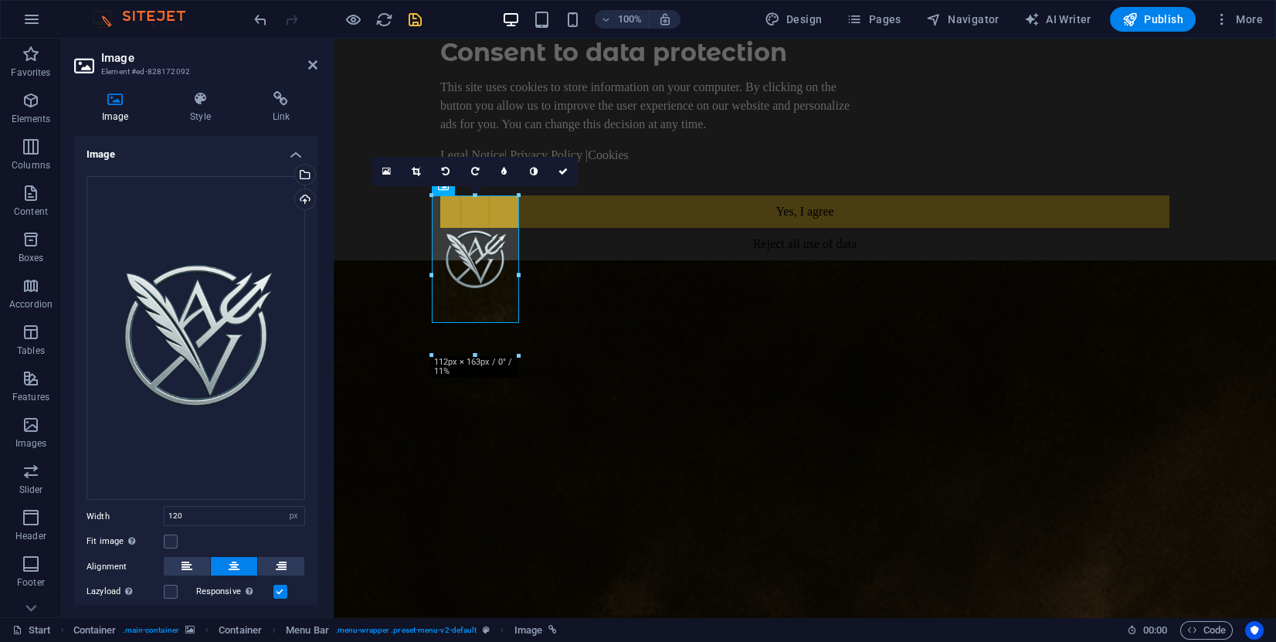
drag, startPoint x: 525, startPoint y: 334, endPoint x: 542, endPoint y: 239, distance: 95.7
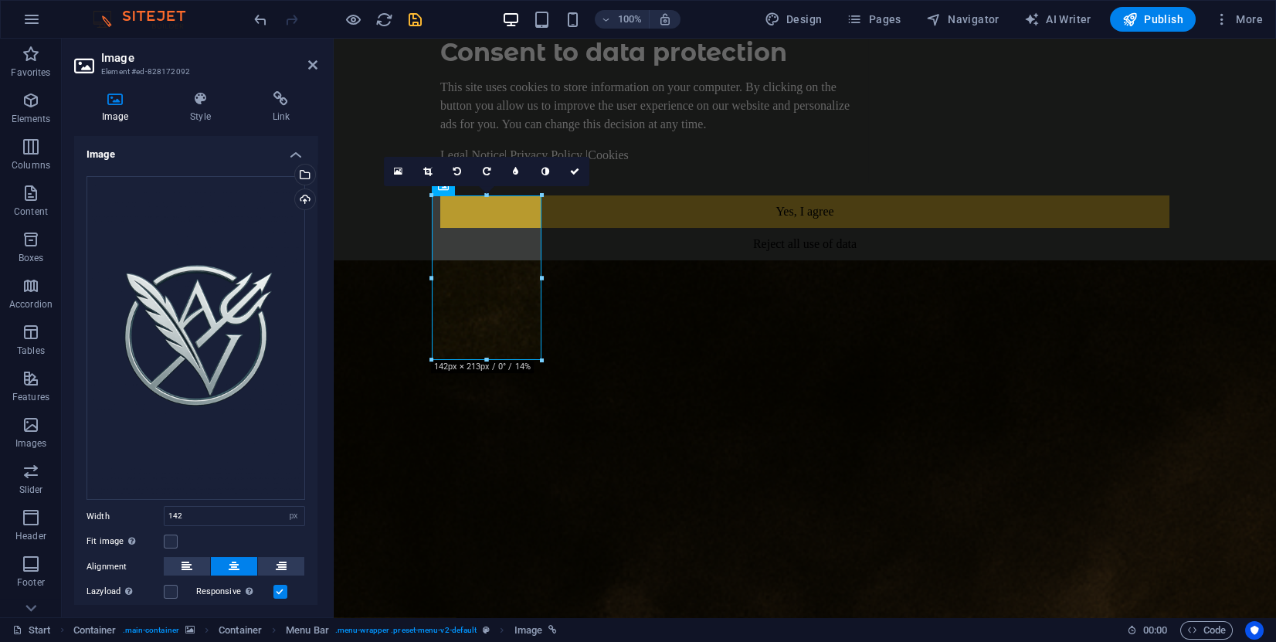
click at [425, 167] on icon at bounding box center [427, 171] width 8 height 9
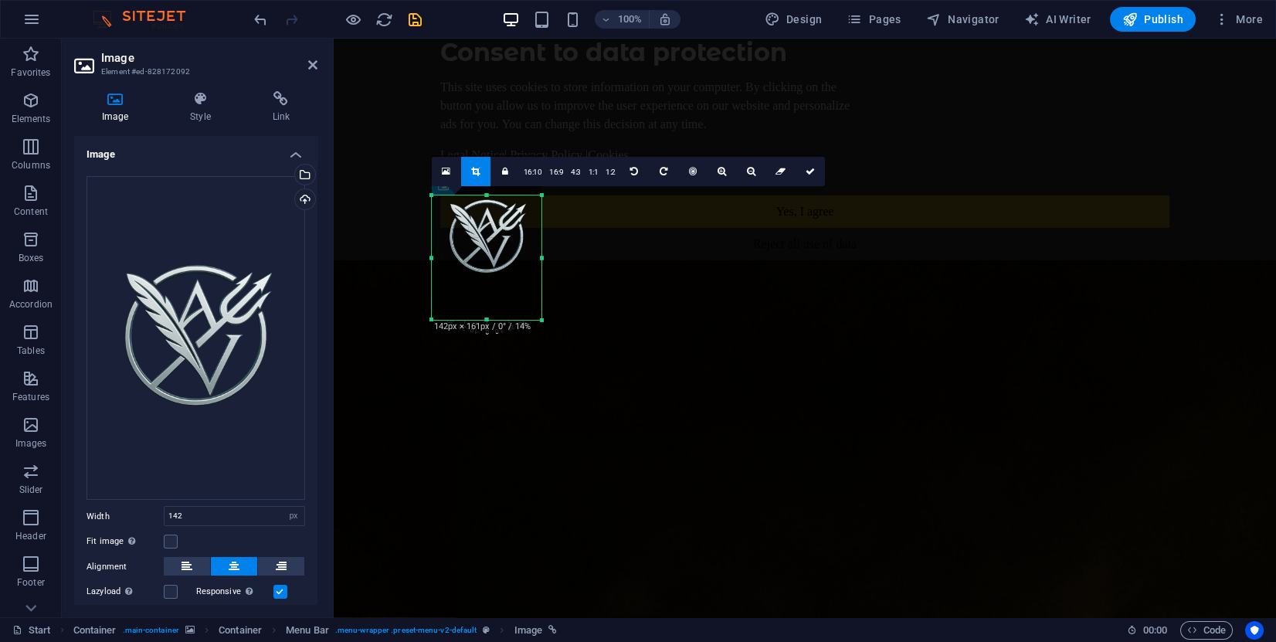
drag, startPoint x: 485, startPoint y: 196, endPoint x: 488, endPoint y: 236, distance: 40.3
click at [488, 236] on div "180 170 160 150 140 130 120 110 100 90 80 70 60 50 40 30 20 10 0 -10 -20 -30 -4…" at bounding box center [487, 257] width 110 height 124
click at [488, 320] on div "180 170 160 150 140 130 120 110 100 90 80 70 60 50 40 30 20 10 0 -10 -20 -30 -4…" at bounding box center [487, 257] width 110 height 124
drag, startPoint x: 485, startPoint y: 319, endPoint x: 488, endPoint y: 284, distance: 34.9
click at [488, 284] on div at bounding box center [487, 285] width 110 height 5
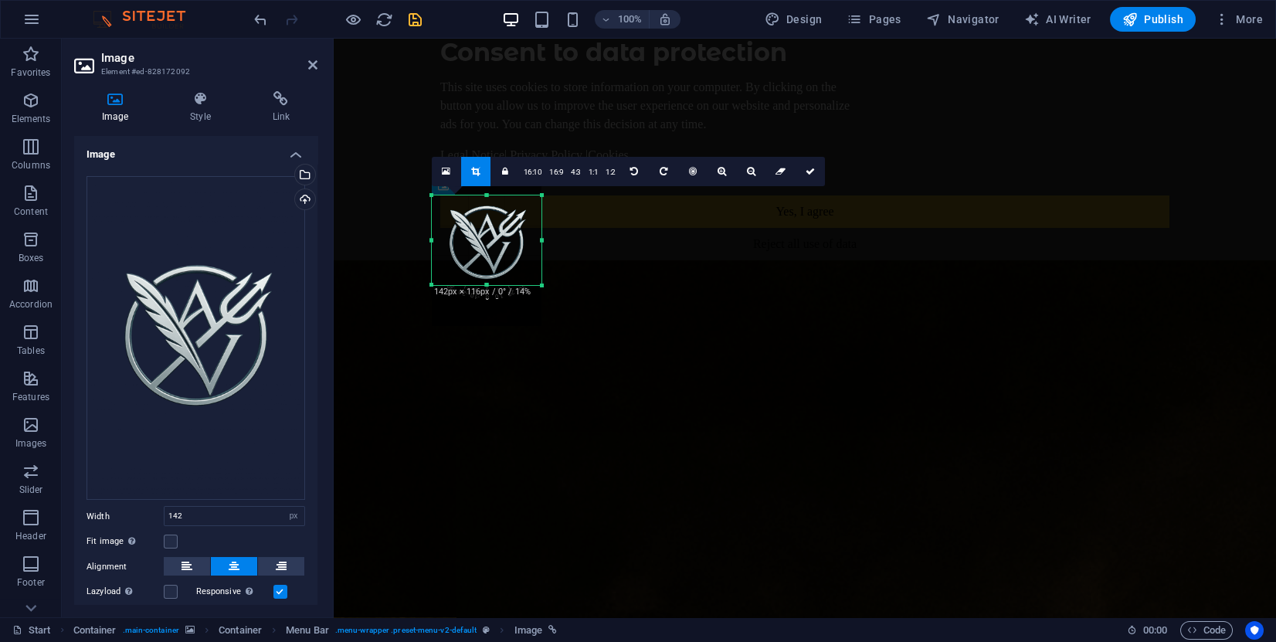
click at [544, 240] on div at bounding box center [486, 243] width 141 height 195
drag, startPoint x: 539, startPoint y: 242, endPoint x: 525, endPoint y: 244, distance: 14.1
click at [525, 244] on div at bounding box center [527, 240] width 5 height 90
drag, startPoint x: 433, startPoint y: 240, endPoint x: 443, endPoint y: 237, distance: 11.2
click at [443, 237] on div "180 170 160 150 140 130 120 110 100 90 80 70 60 50 40 30 20 10 0 -10 -20 -30 -4…" at bounding box center [474, 240] width 84 height 90
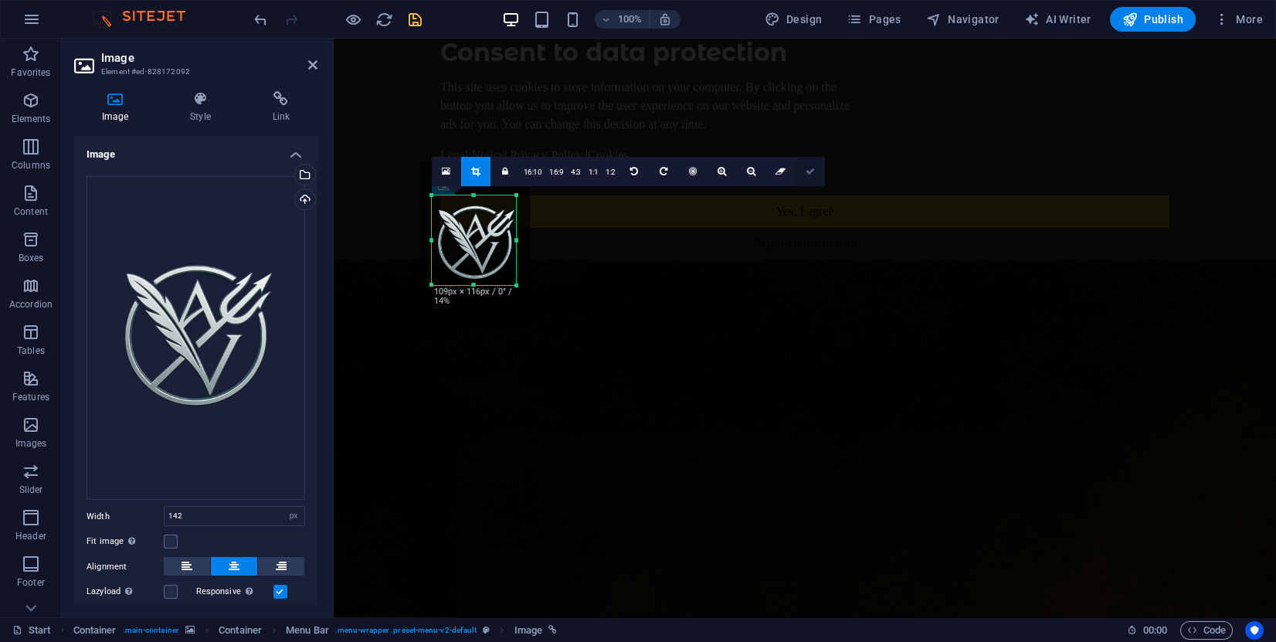
click at [806, 168] on icon at bounding box center [810, 171] width 9 height 9
type input "109"
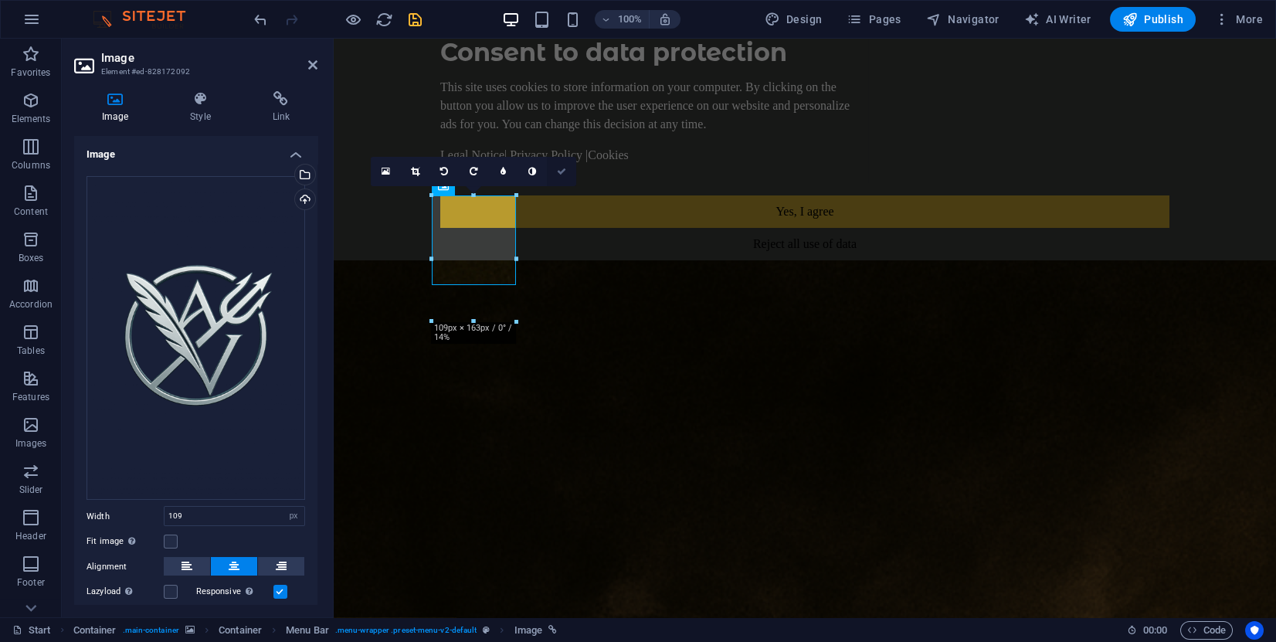
click at [564, 172] on icon at bounding box center [561, 171] width 9 height 9
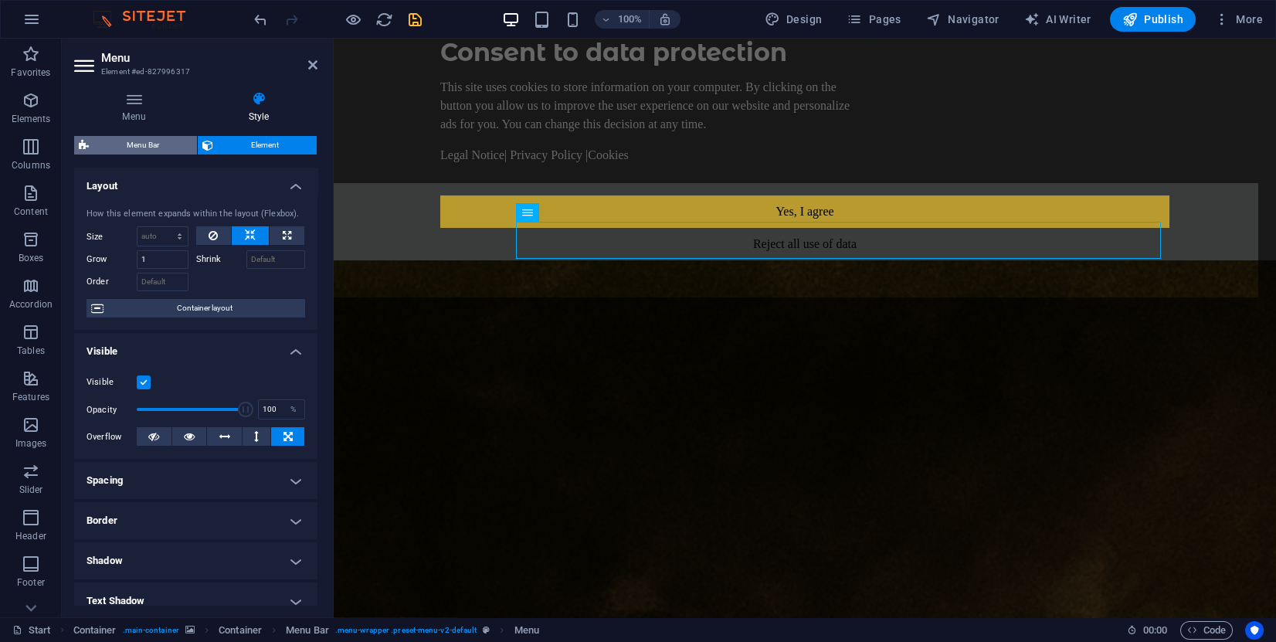
click at [145, 152] on span "Menu Bar" at bounding box center [142, 145] width 99 height 19
select select "rem"
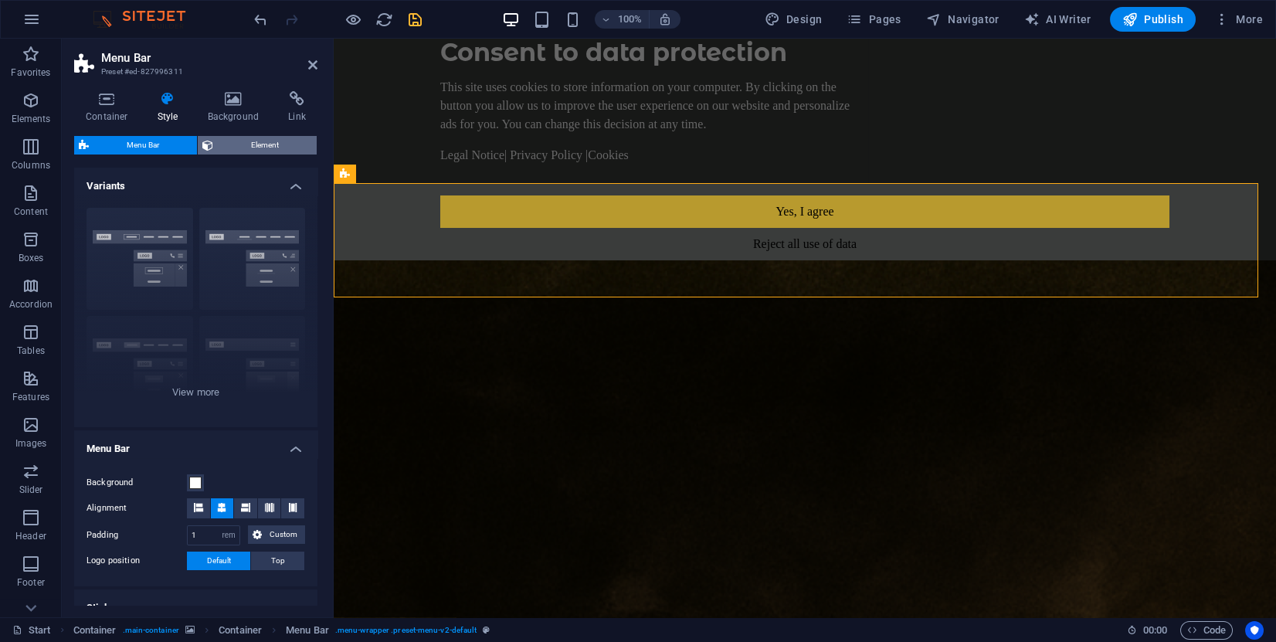
click at [236, 146] on span "Element" at bounding box center [265, 145] width 94 height 19
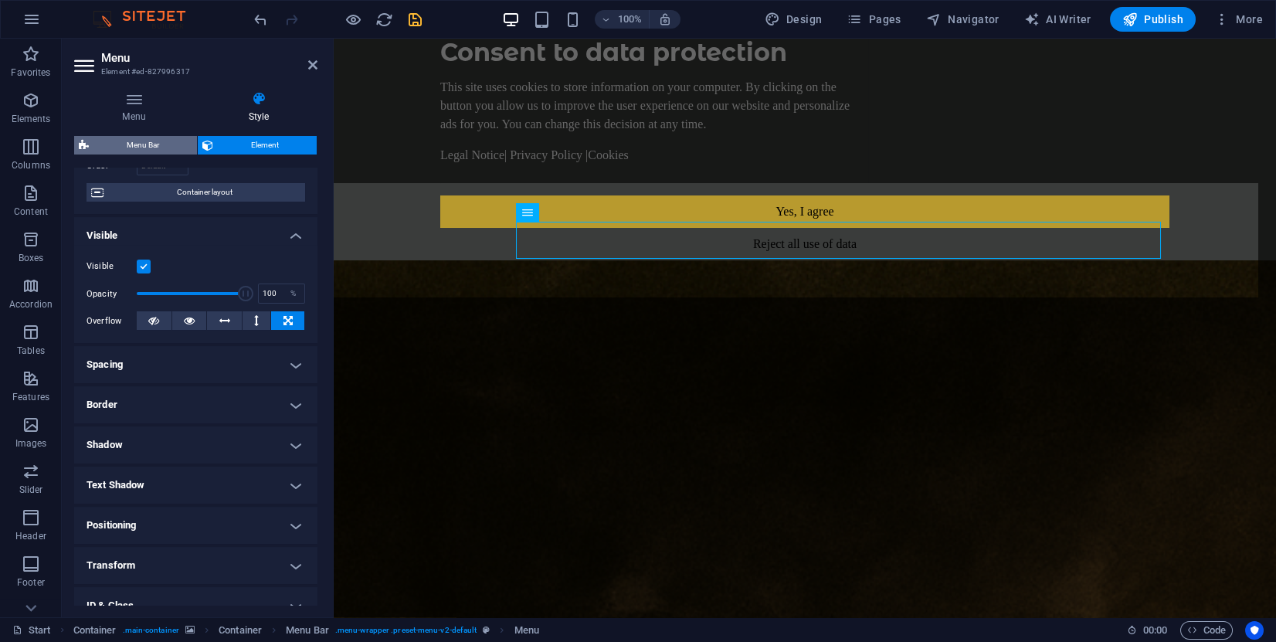
click at [164, 141] on span "Menu Bar" at bounding box center [142, 145] width 99 height 19
select select "rem"
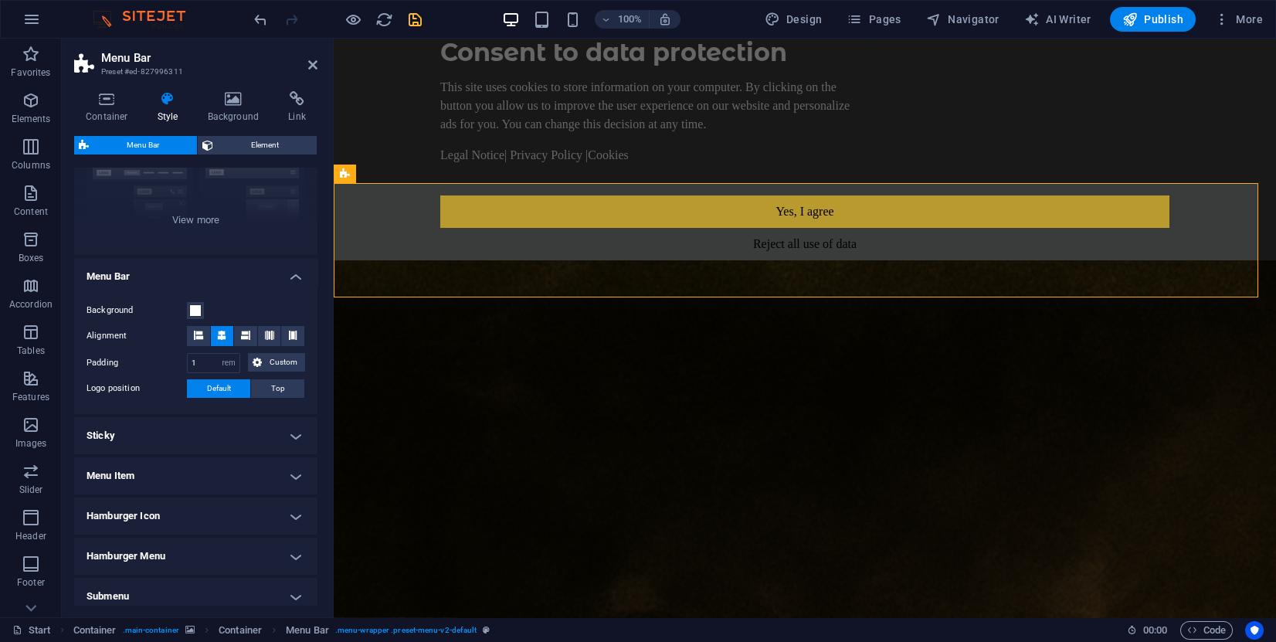
scroll to position [0, 0]
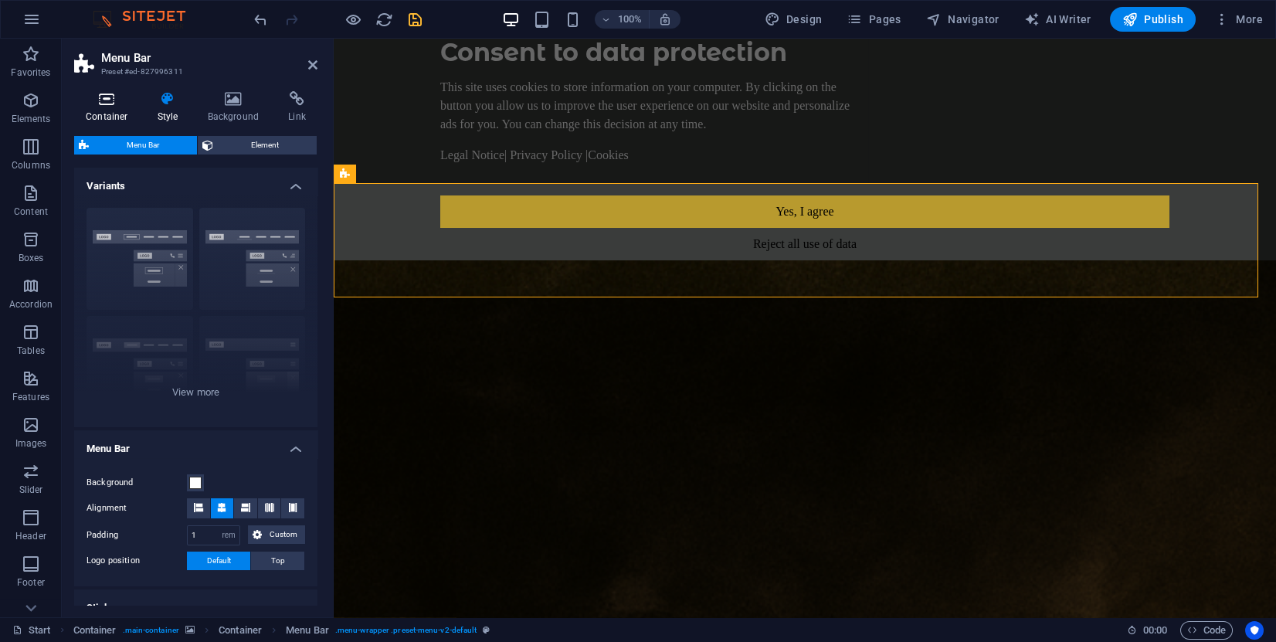
click at [107, 103] on icon at bounding box center [107, 98] width 66 height 15
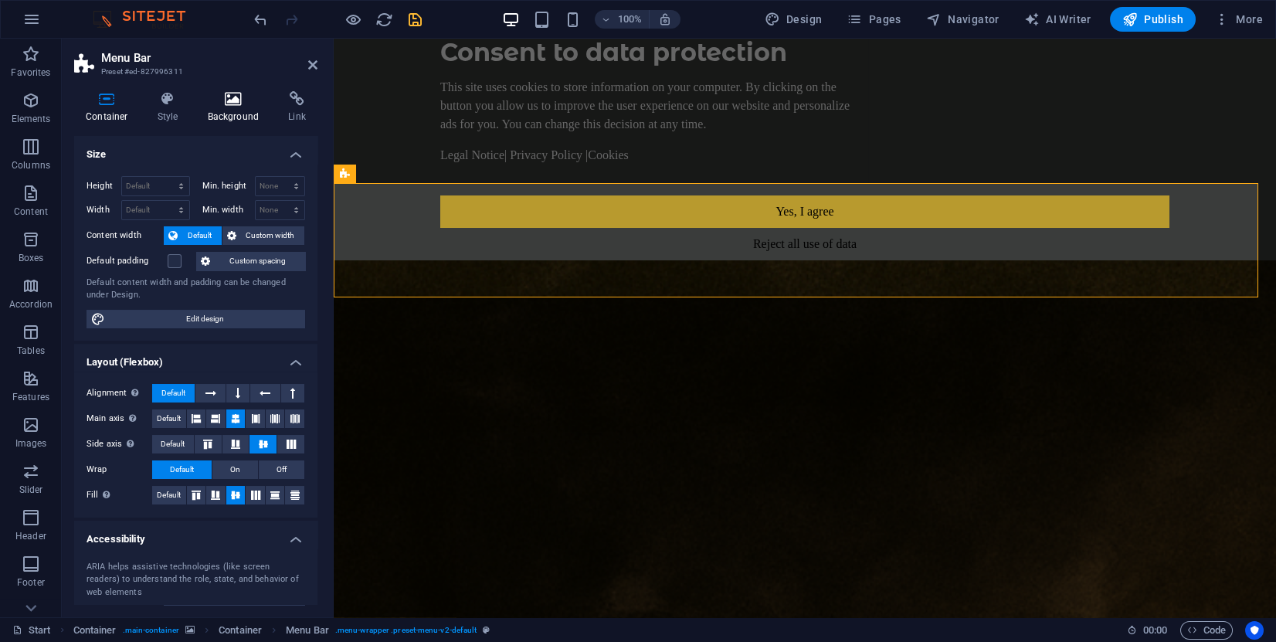
click at [236, 102] on icon at bounding box center [233, 98] width 75 height 15
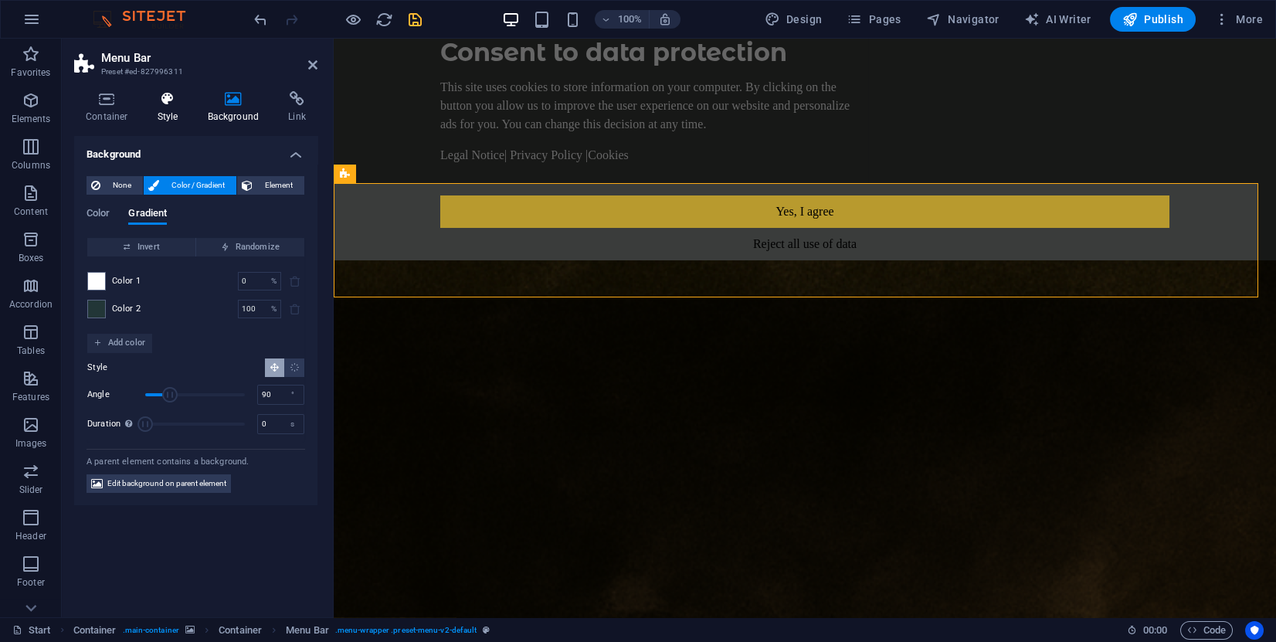
click at [164, 103] on icon at bounding box center [168, 98] width 44 height 15
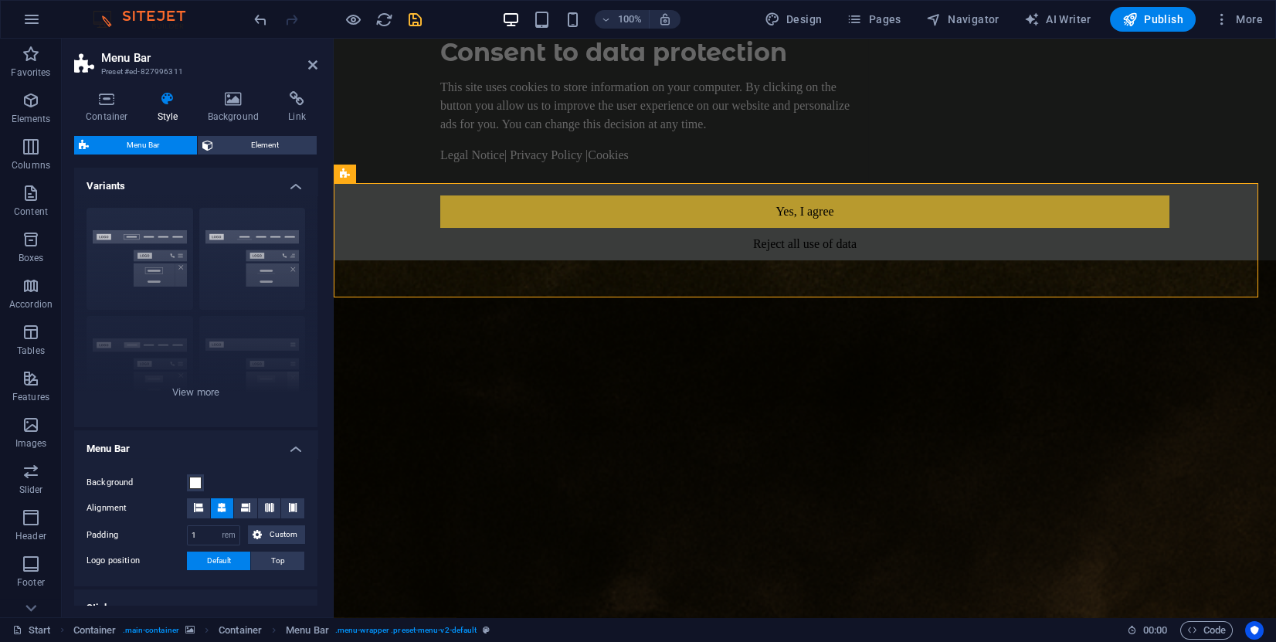
click at [323, 65] on aside "Menu Bar Preset #ed-827996311 Container Style Background Link Size Height Defau…" at bounding box center [198, 328] width 272 height 578
click at [308, 66] on icon at bounding box center [312, 65] width 9 height 12
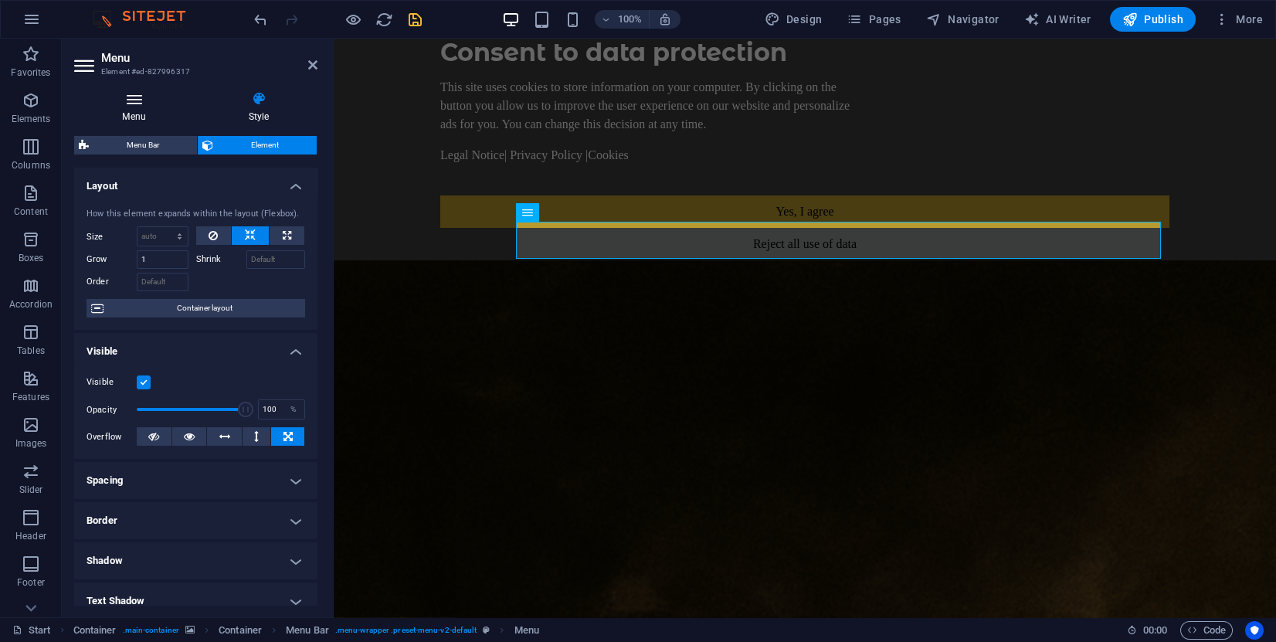
click at [133, 103] on icon at bounding box center [134, 98] width 120 height 15
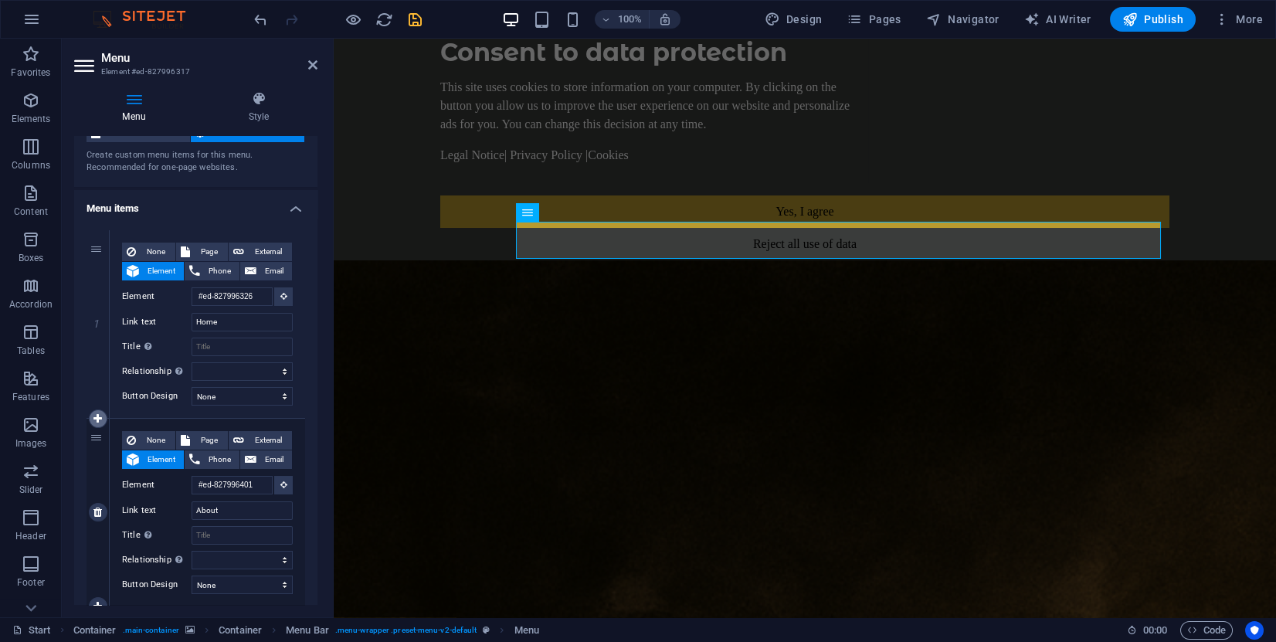
click at [97, 417] on icon at bounding box center [97, 418] width 8 height 11
select select
type input "#ed-827996401"
type input "About"
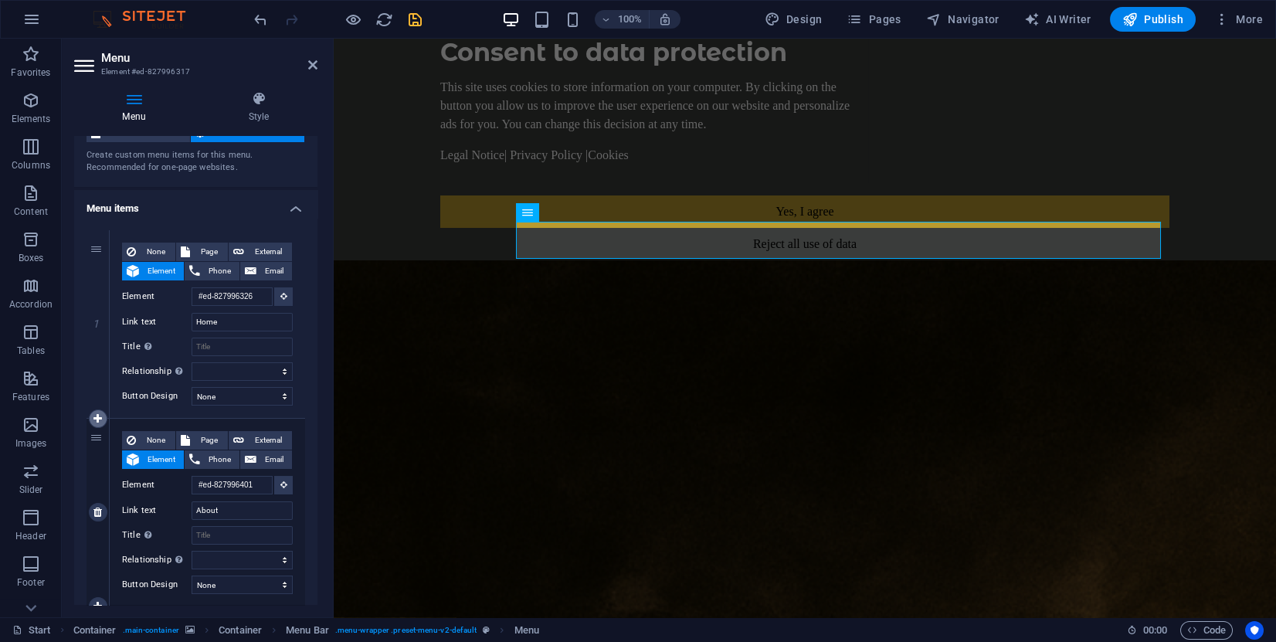
select select
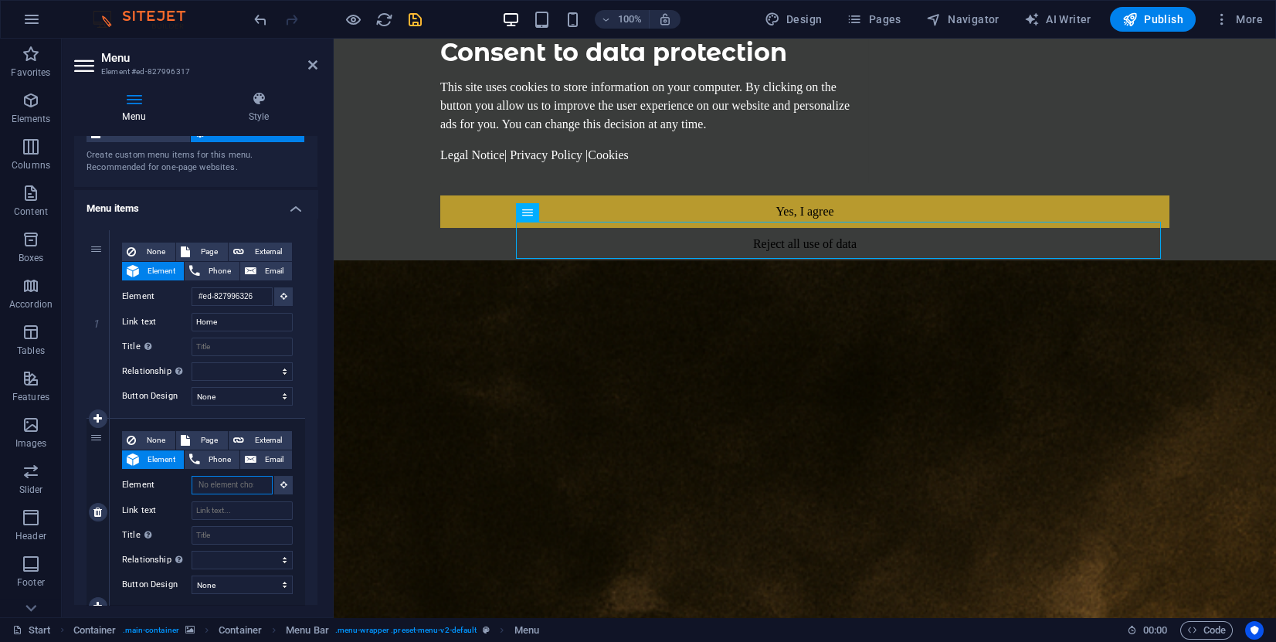
click at [240, 486] on input "Element" at bounding box center [232, 485] width 81 height 19
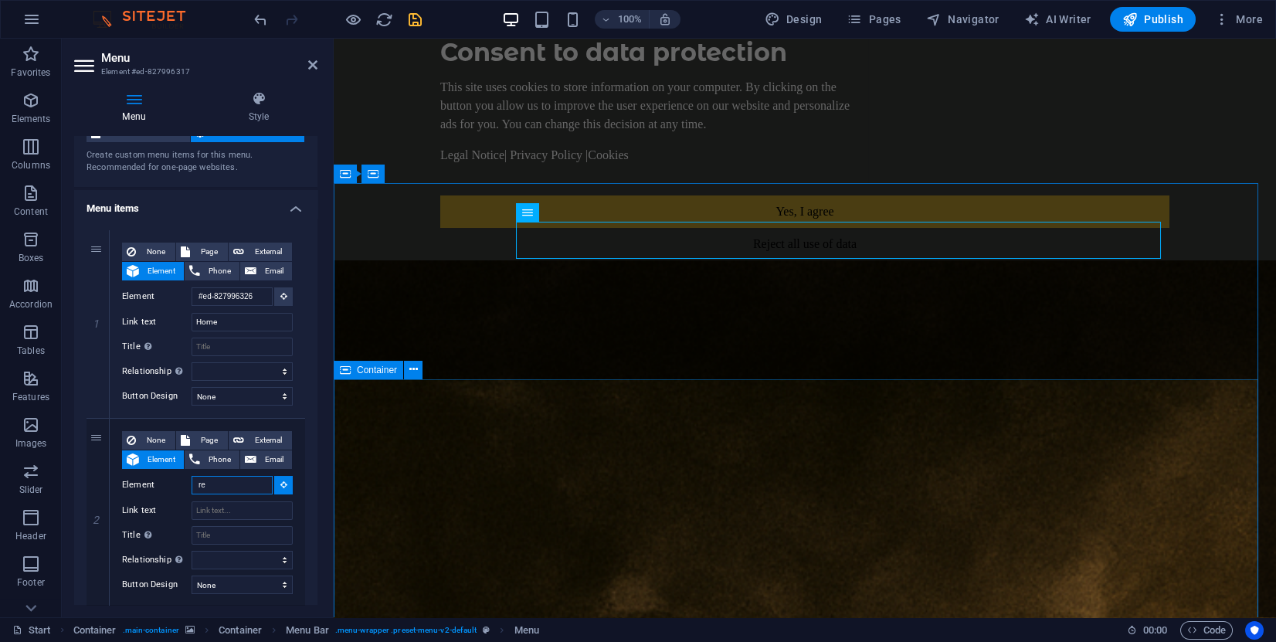
type input "r"
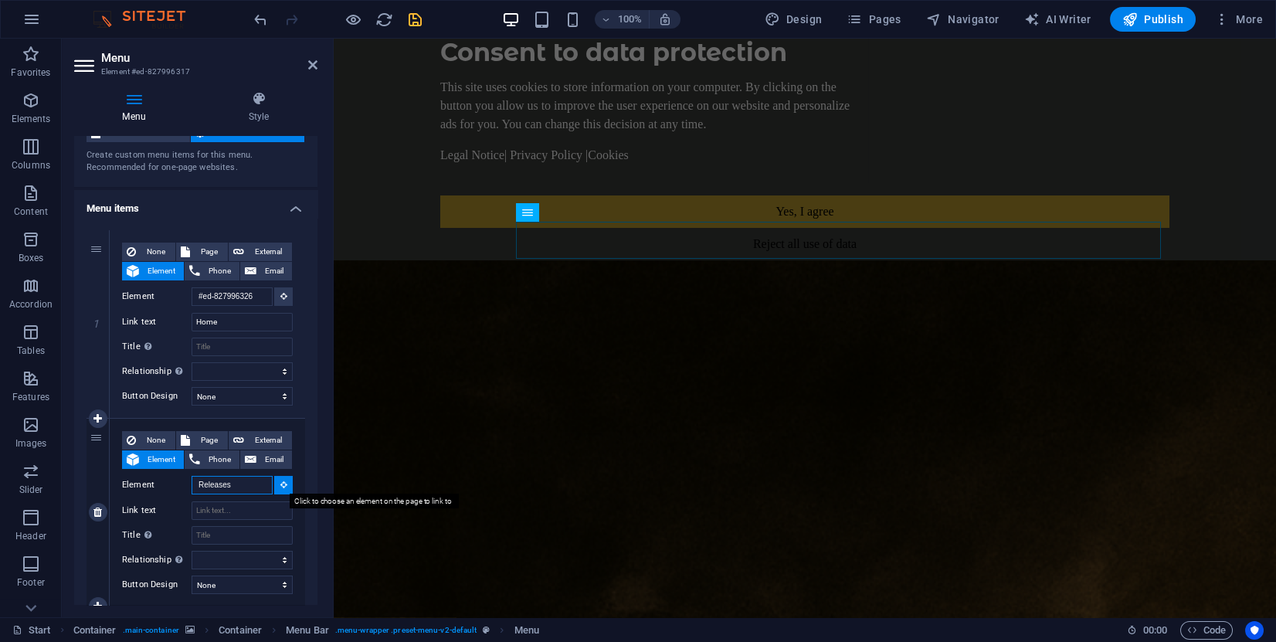
type input "Releases"
click at [280, 487] on icon at bounding box center [283, 484] width 7 height 8
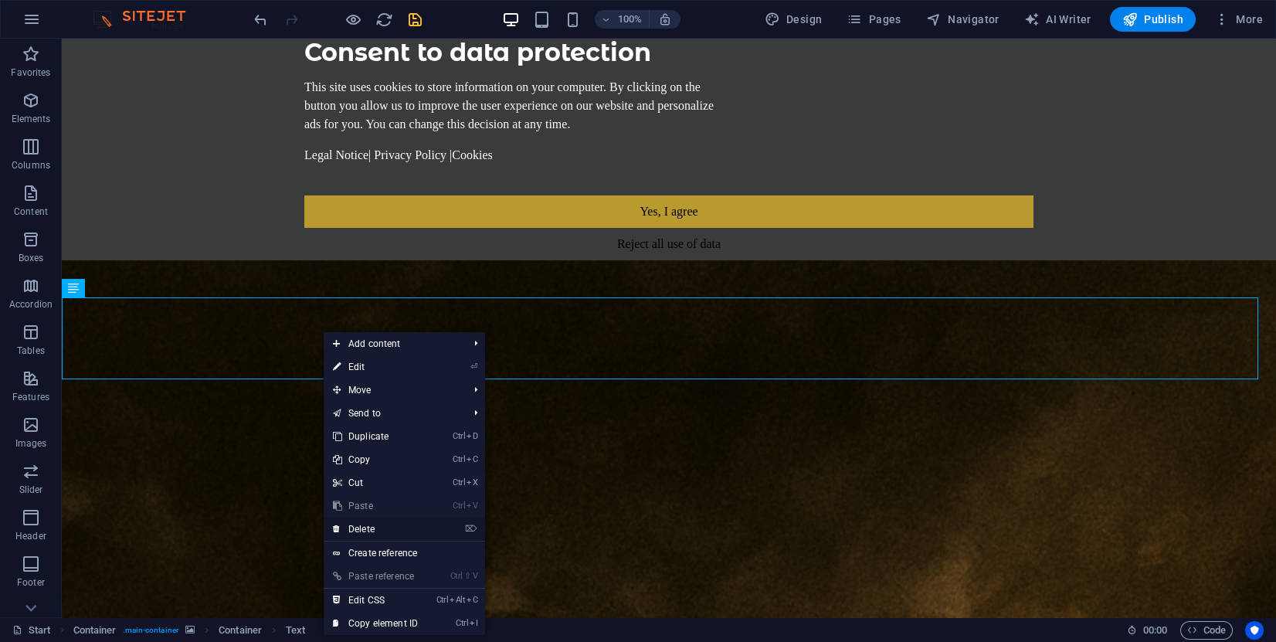
click at [381, 526] on link "⌦ Delete" at bounding box center [375, 528] width 103 height 23
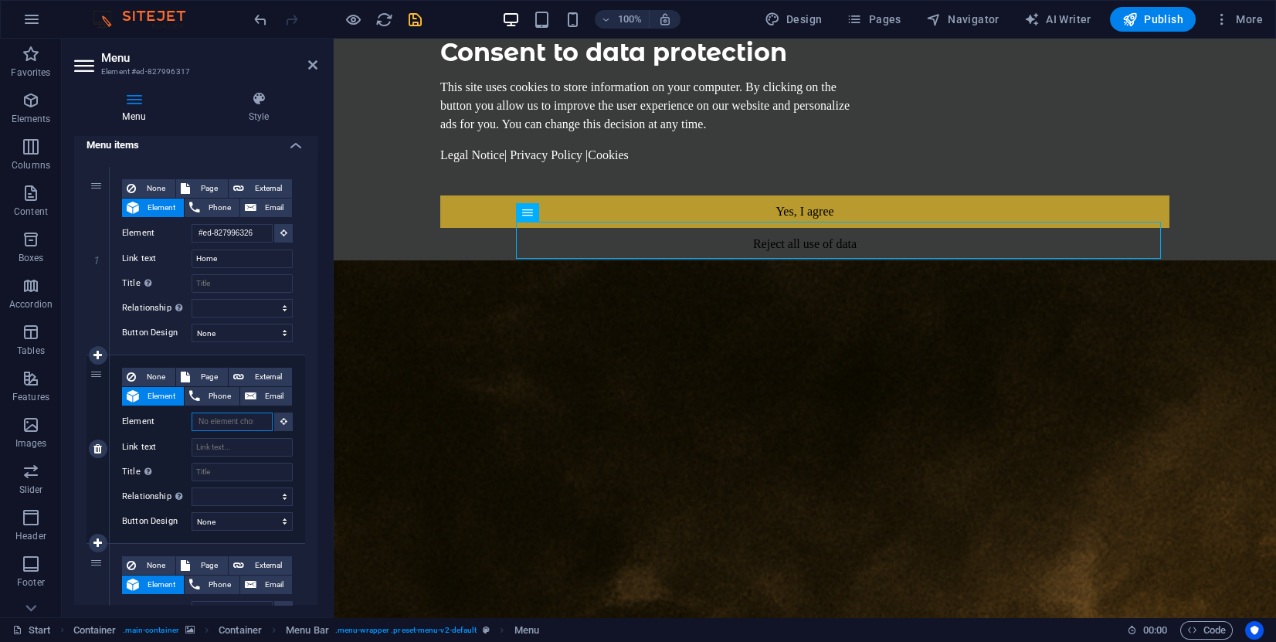
click at [225, 426] on input "Element" at bounding box center [232, 421] width 81 height 19
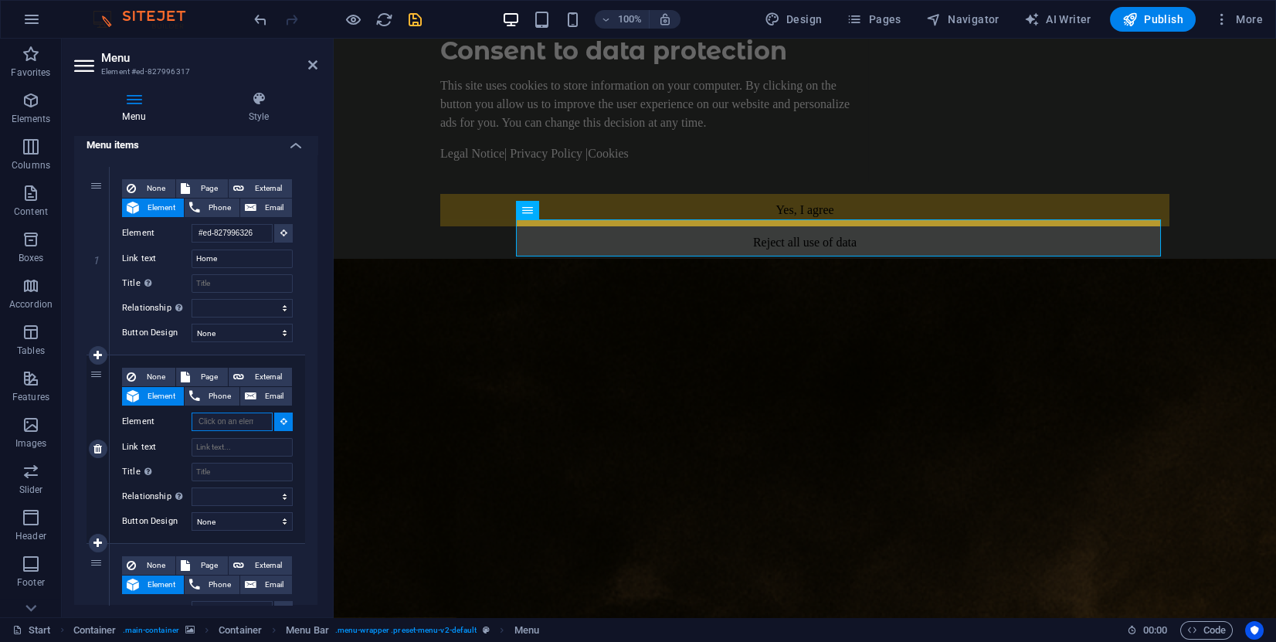
scroll to position [2, 0]
click at [276, 422] on button at bounding box center [283, 421] width 19 height 19
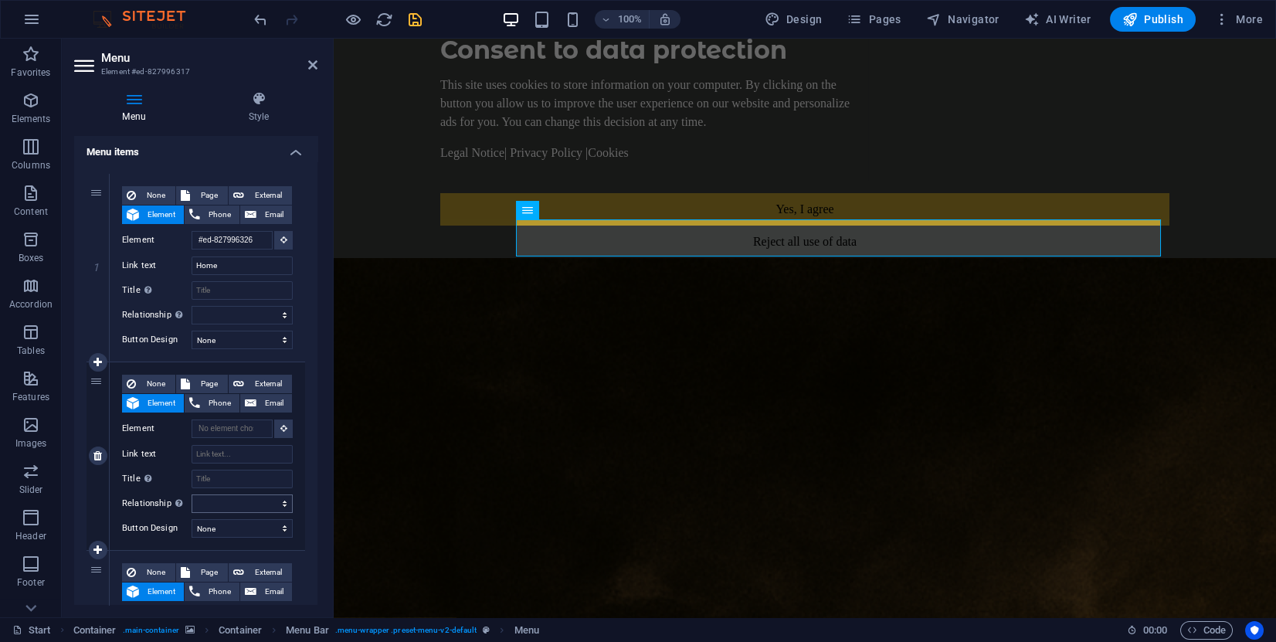
scroll to position [116, 0]
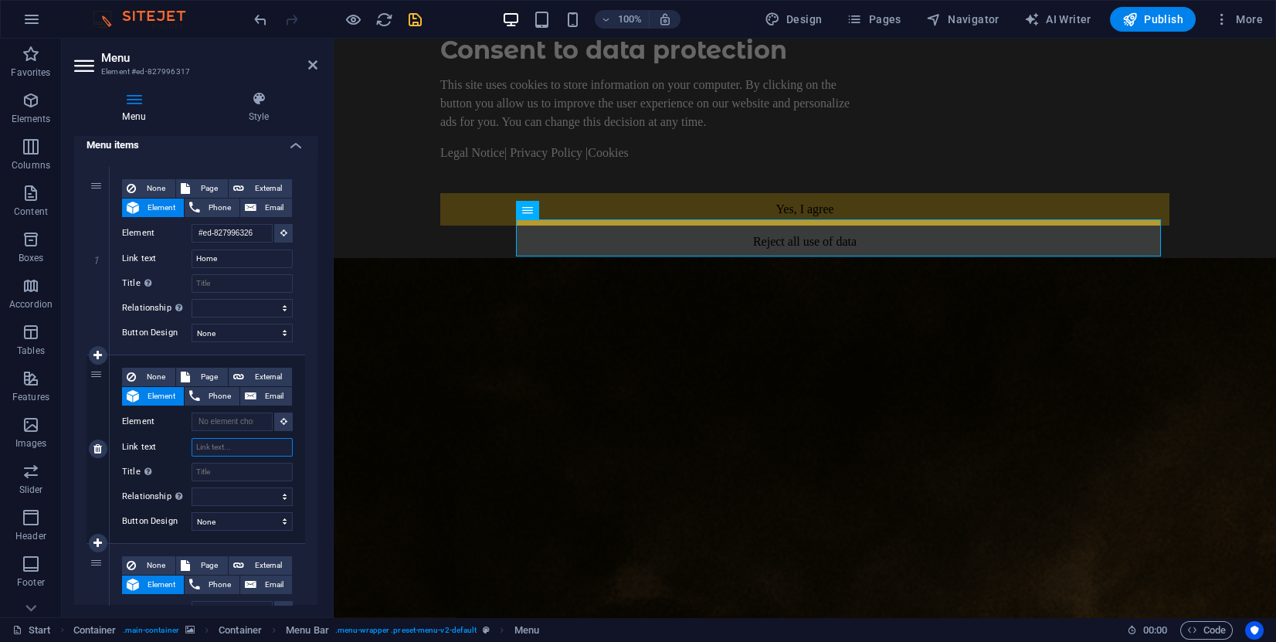
click at [231, 450] on input "Link text" at bounding box center [242, 447] width 101 height 19
type input "Releases"
select select
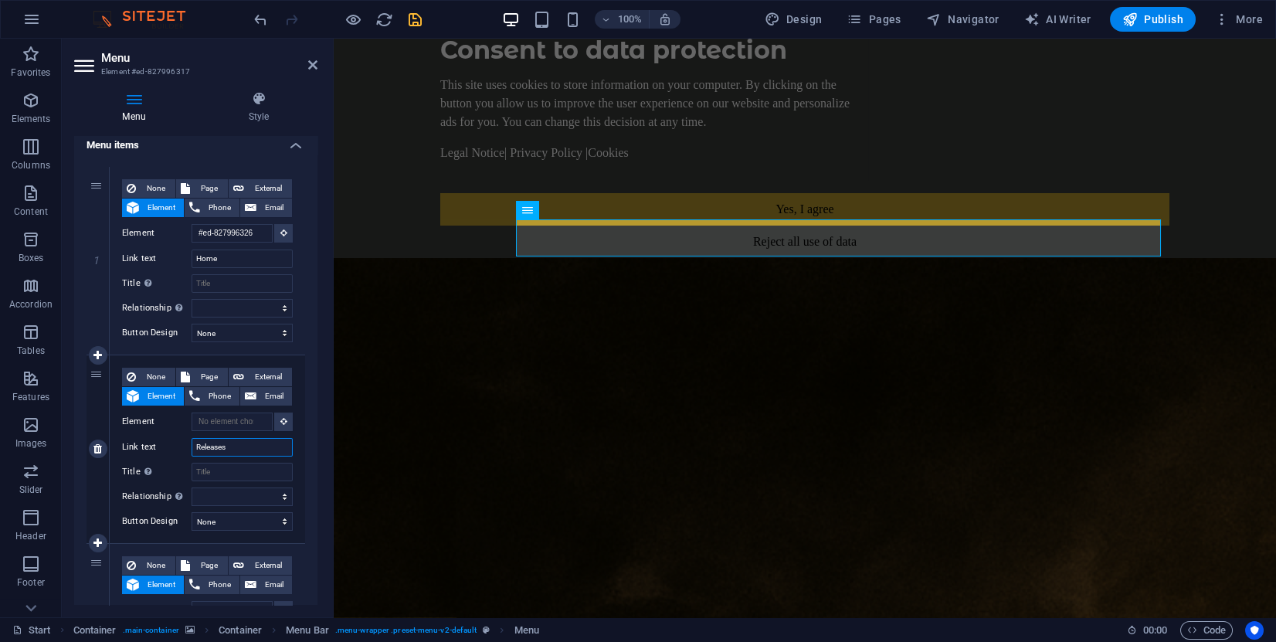
select select
type input "Releases"
click at [283, 421] on icon at bounding box center [283, 421] width 7 height 8
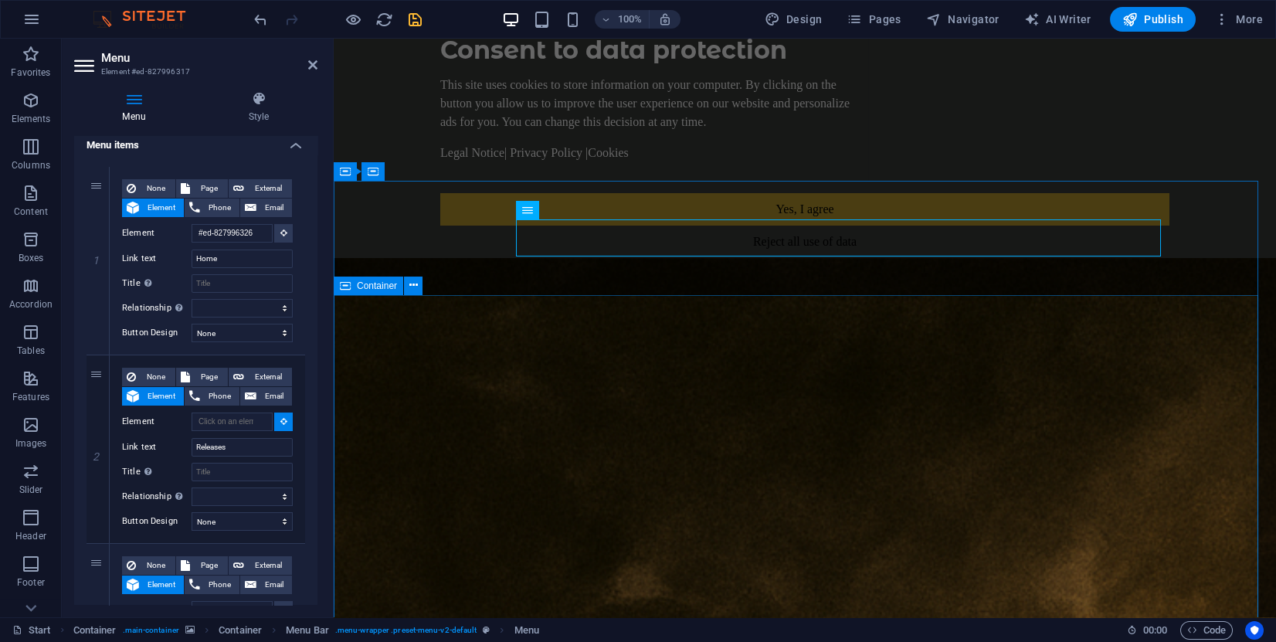
select select
type input "#ed-827996326"
select select
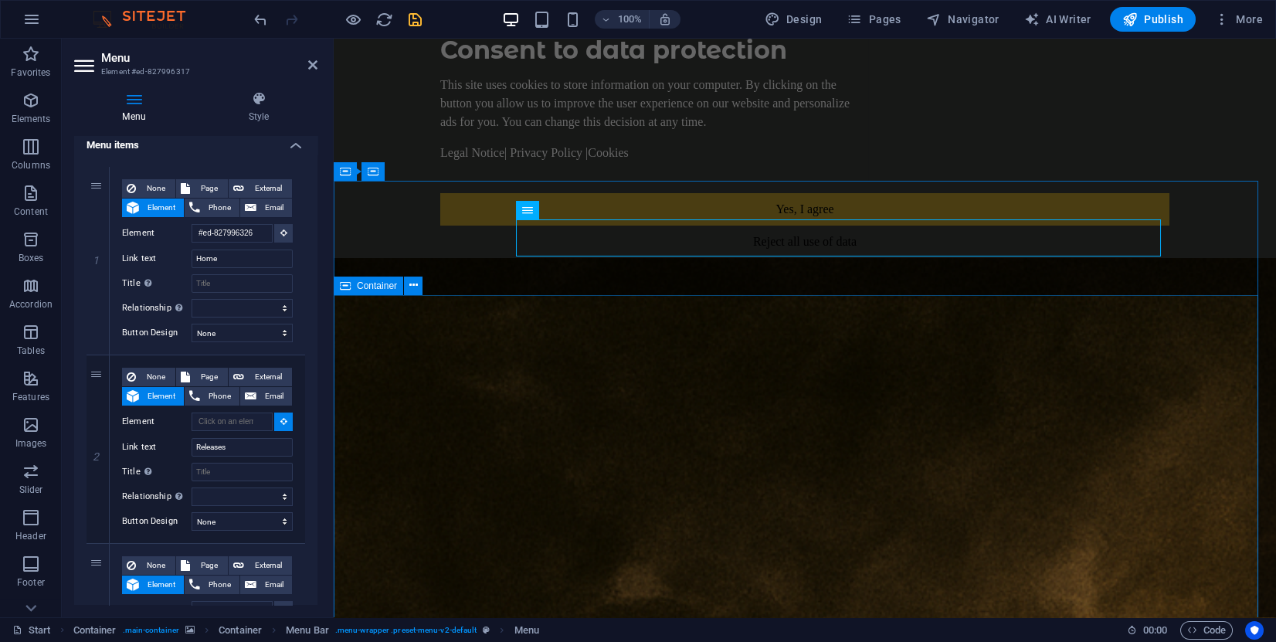
select select
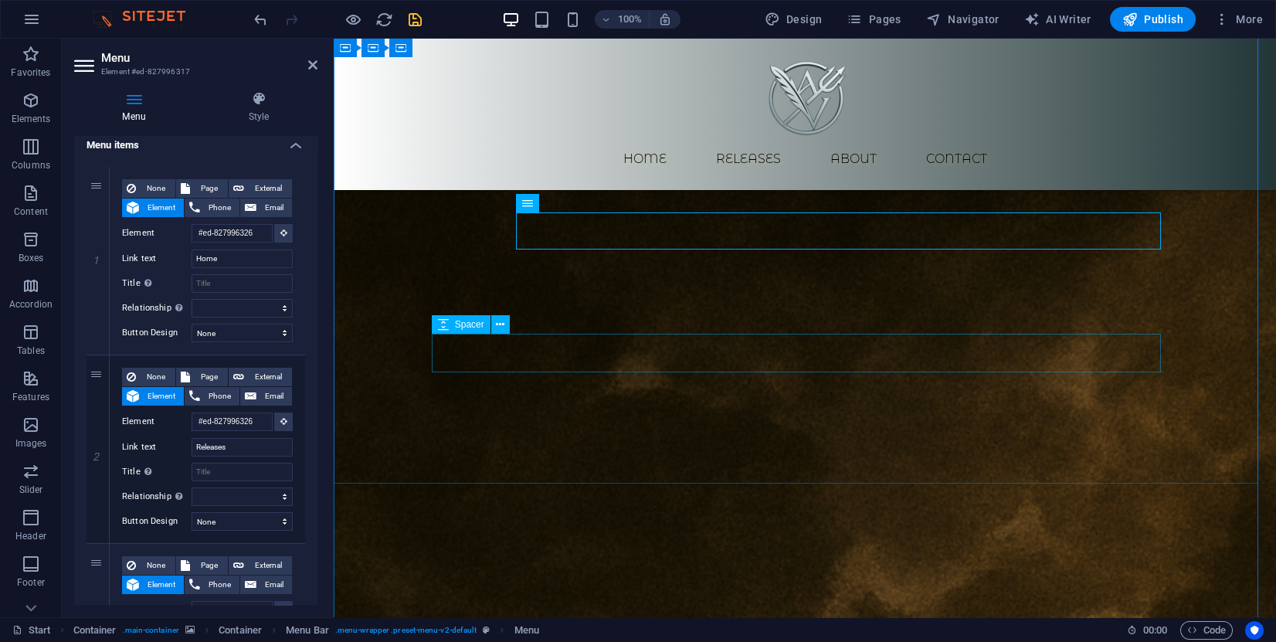
scroll to position [118, 0]
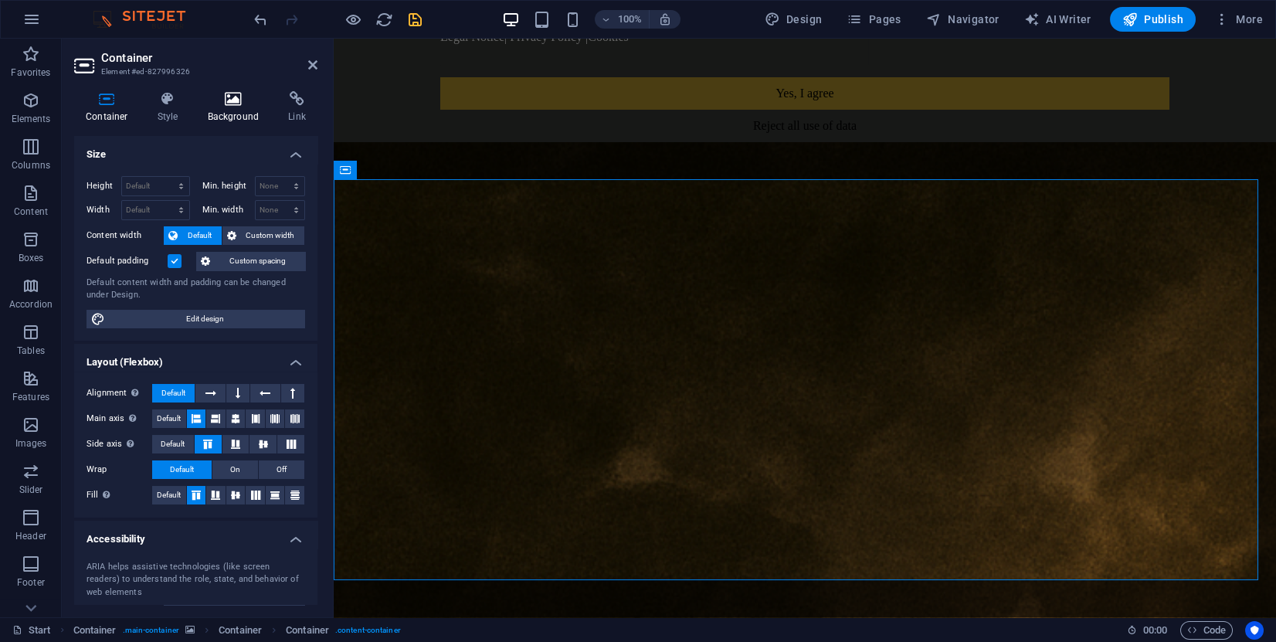
click at [240, 107] on h4 "Background" at bounding box center [236, 107] width 81 height 32
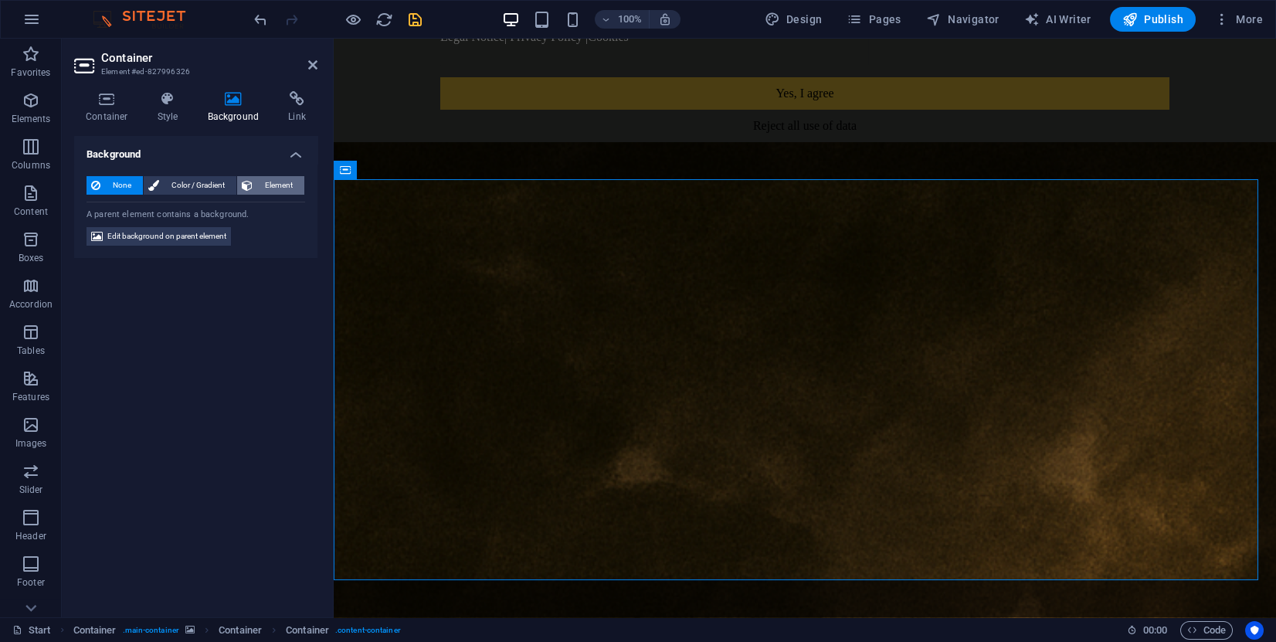
click at [268, 184] on span "Element" at bounding box center [278, 185] width 42 height 19
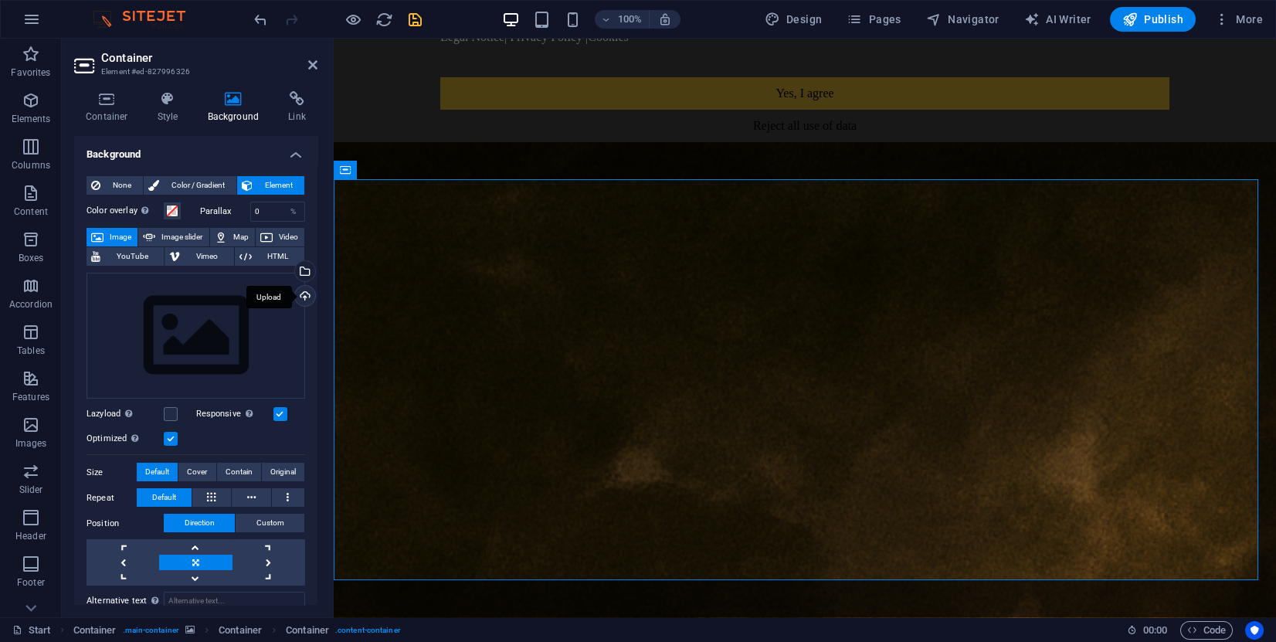
click at [303, 291] on div "Upload" at bounding box center [303, 297] width 23 height 23
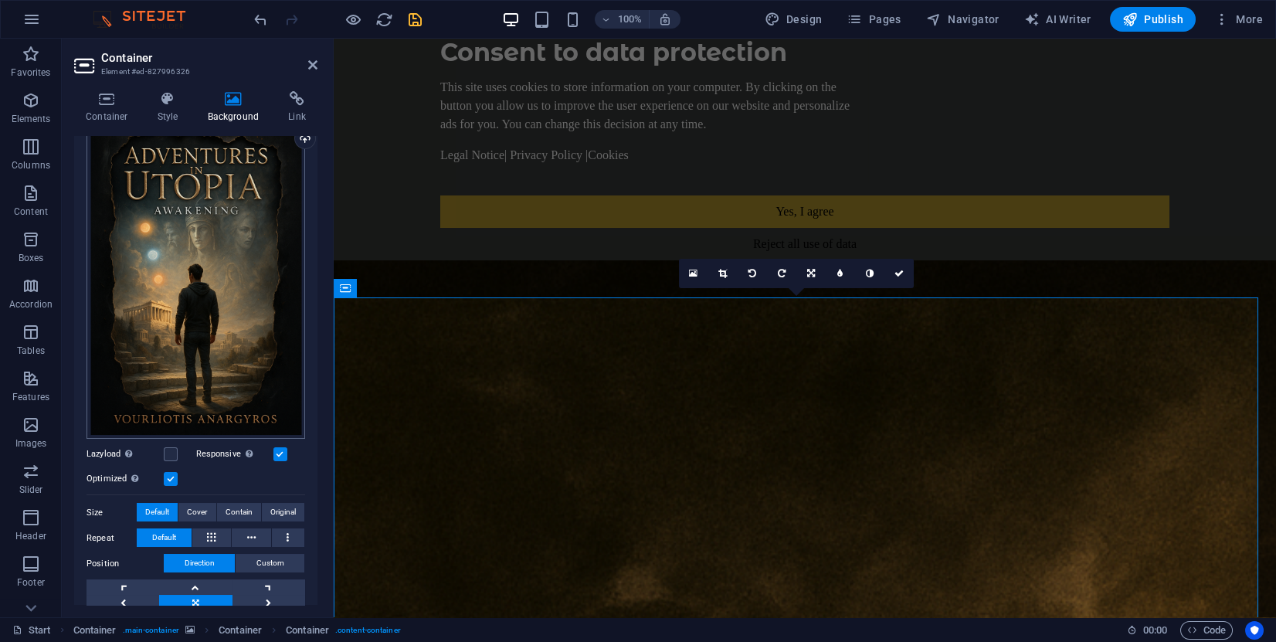
scroll to position [232, 0]
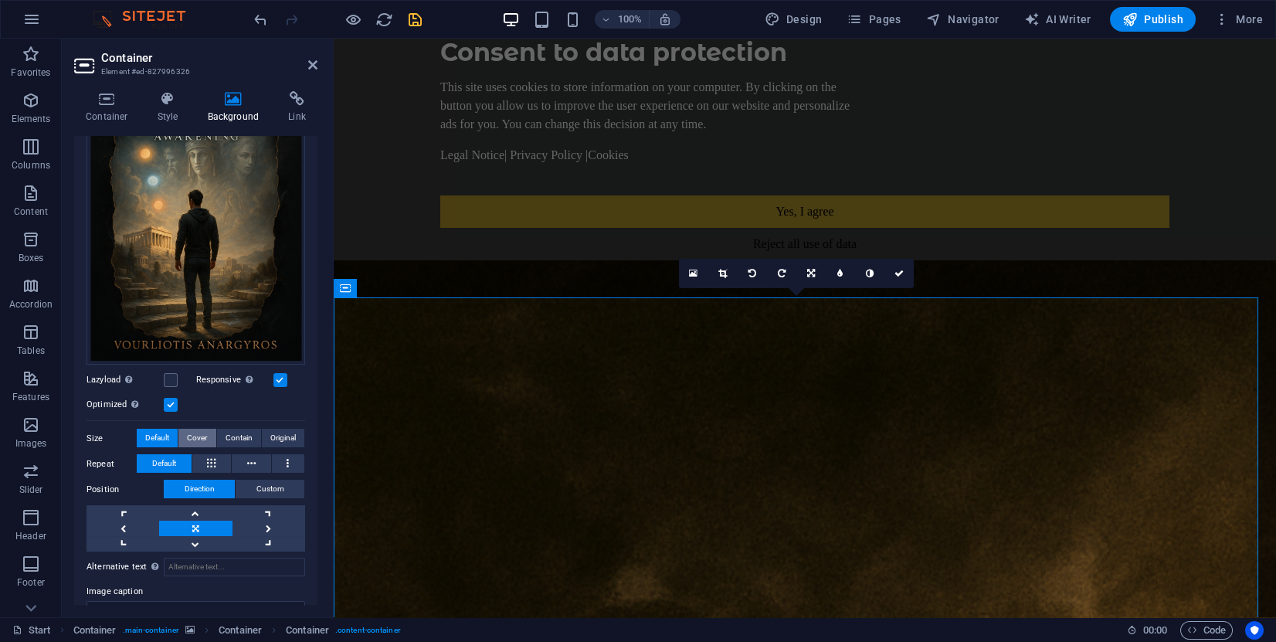
click at [201, 430] on span "Cover" at bounding box center [197, 438] width 20 height 19
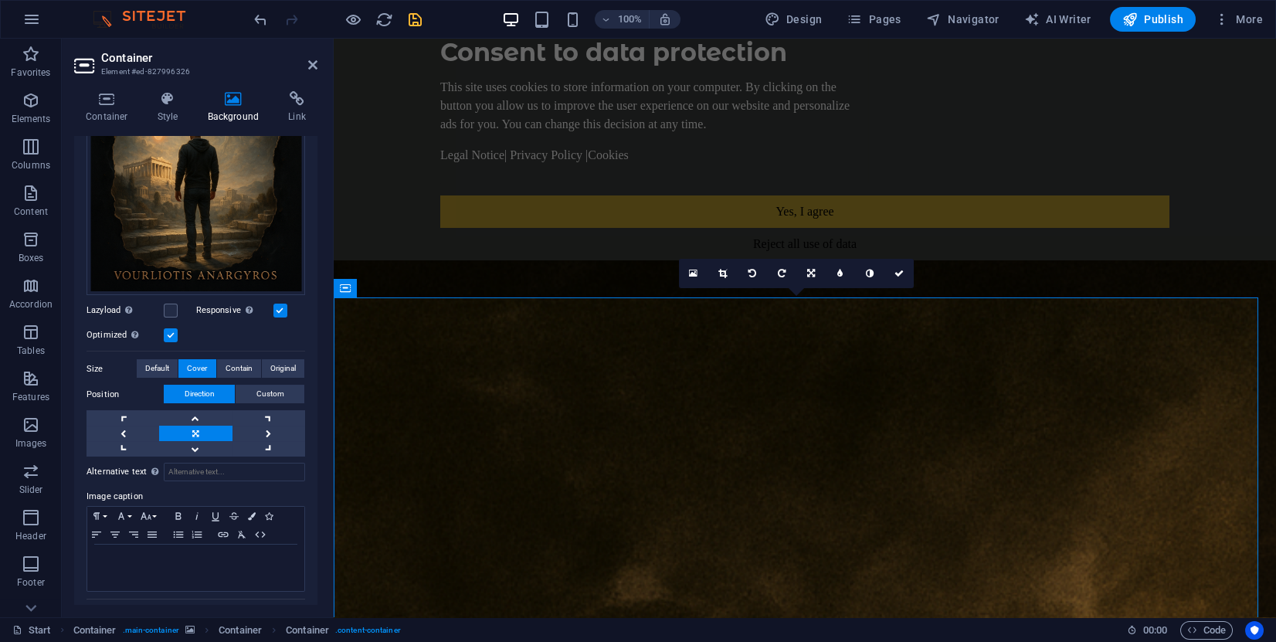
scroll to position [346, 0]
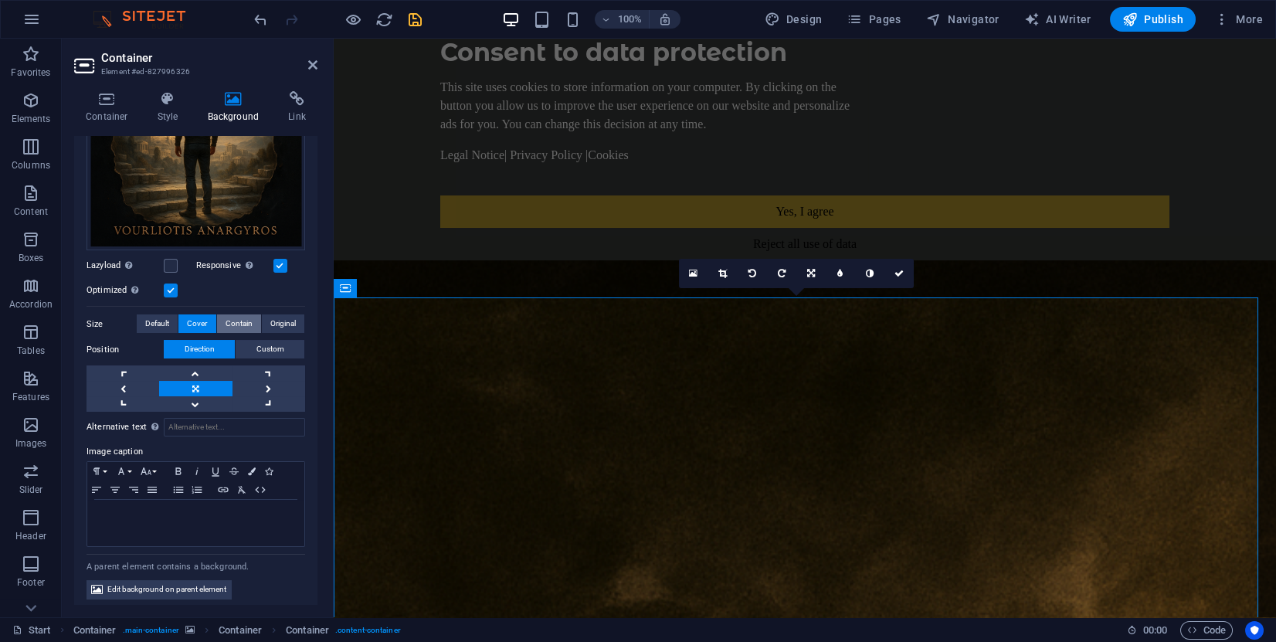
click at [239, 321] on span "Contain" at bounding box center [239, 323] width 27 height 19
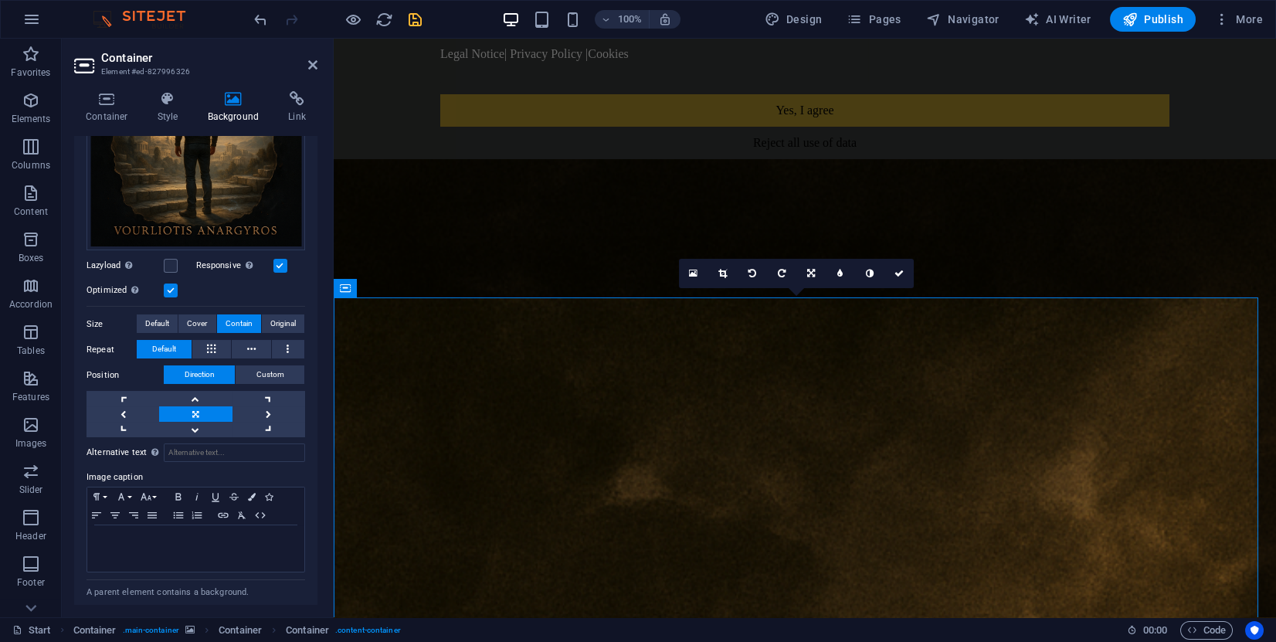
scroll to position [116, 0]
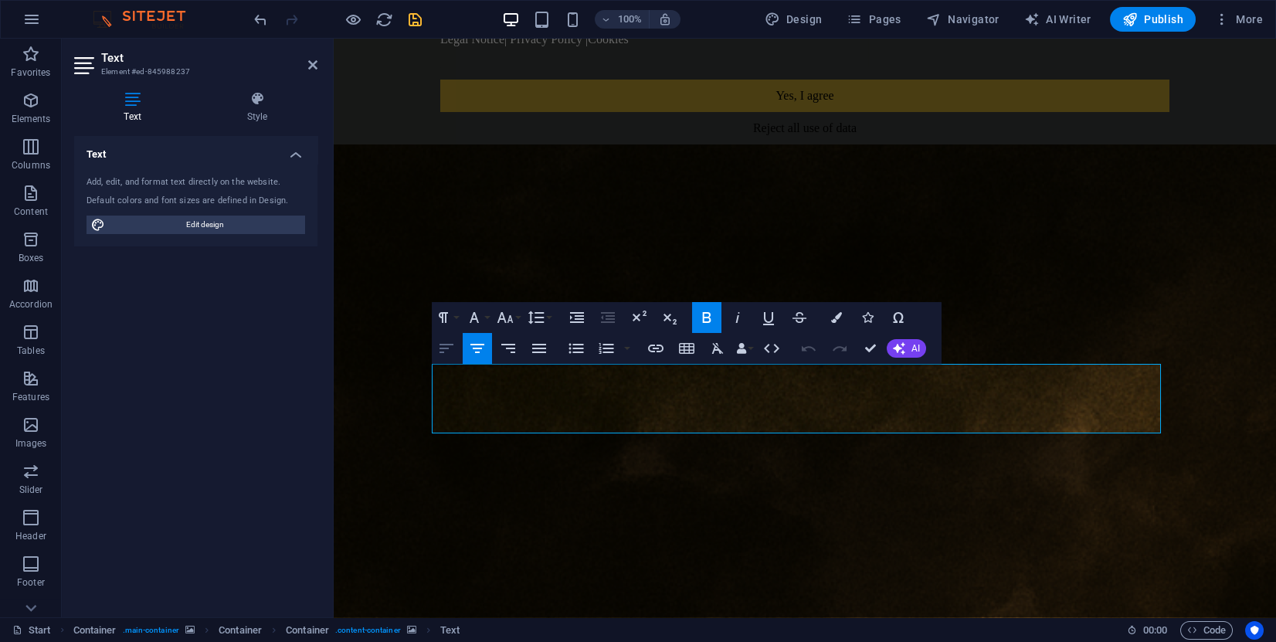
click at [444, 347] on icon "button" at bounding box center [446, 348] width 14 height 9
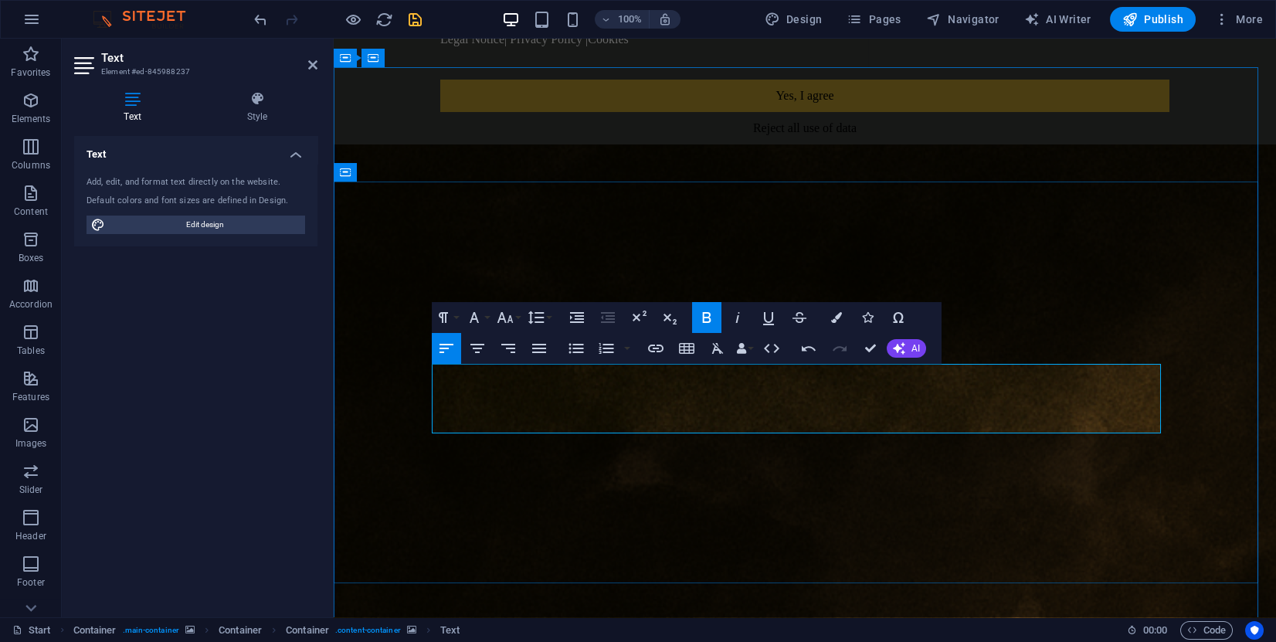
drag, startPoint x: 658, startPoint y: 384, endPoint x: 443, endPoint y: 382, distance: 215.5
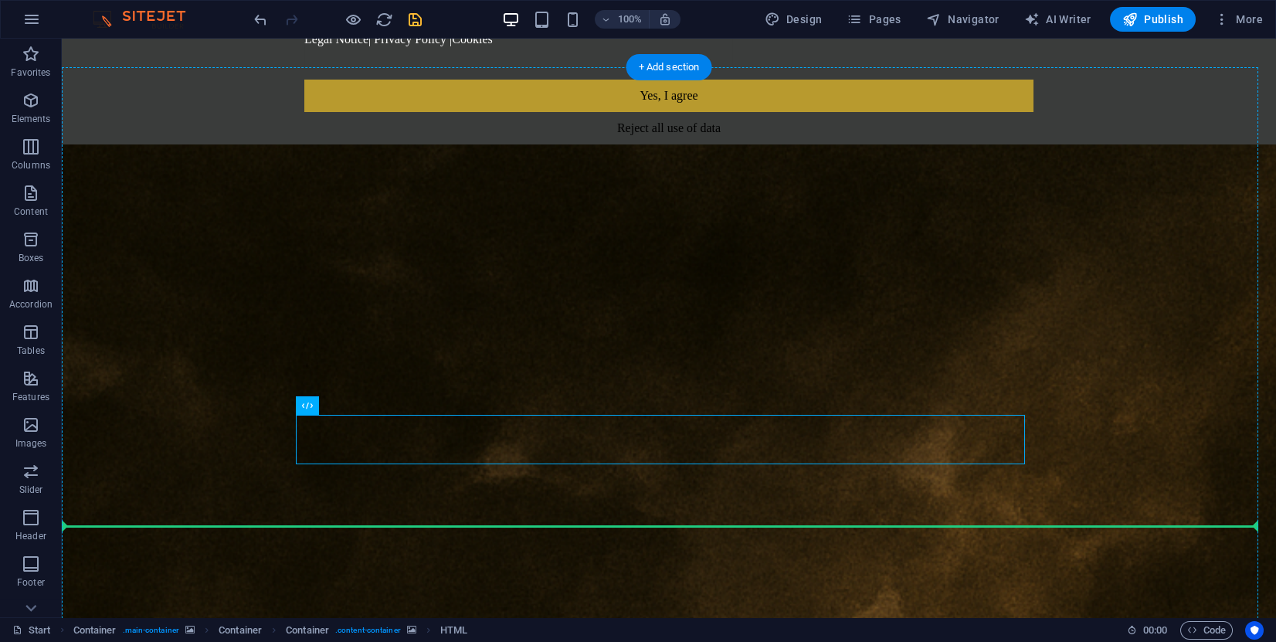
drag, startPoint x: 355, startPoint y: 424, endPoint x: 518, endPoint y: 510, distance: 184.8
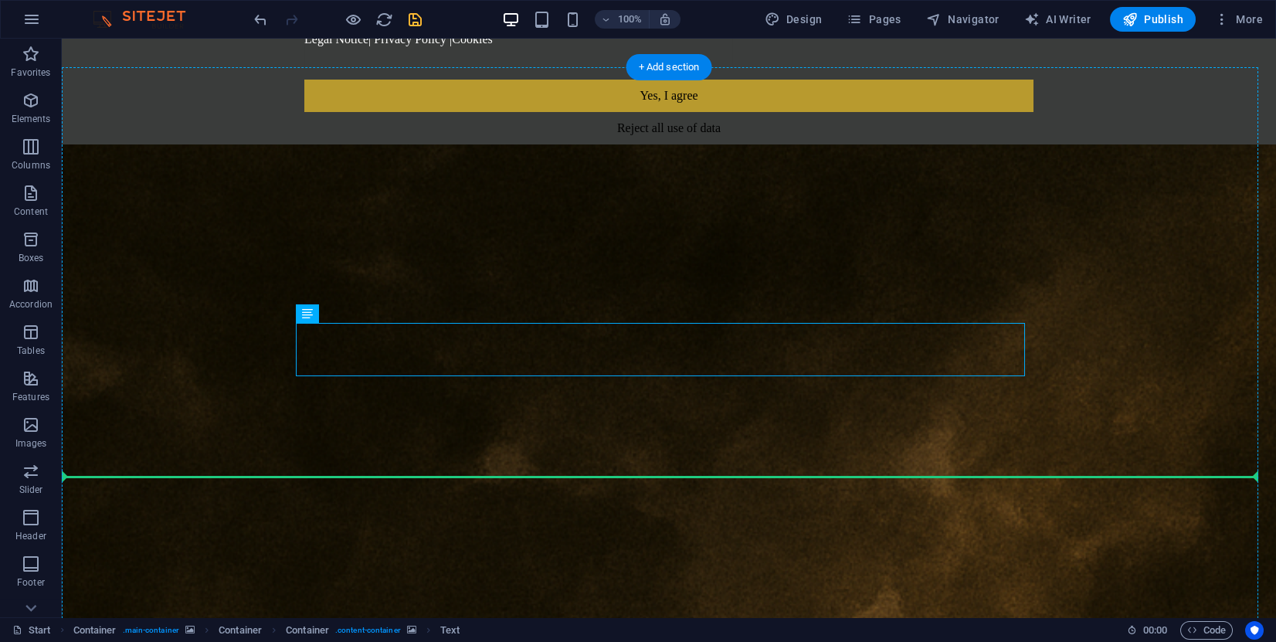
drag, startPoint x: 416, startPoint y: 362, endPoint x: 626, endPoint y: 477, distance: 239.2
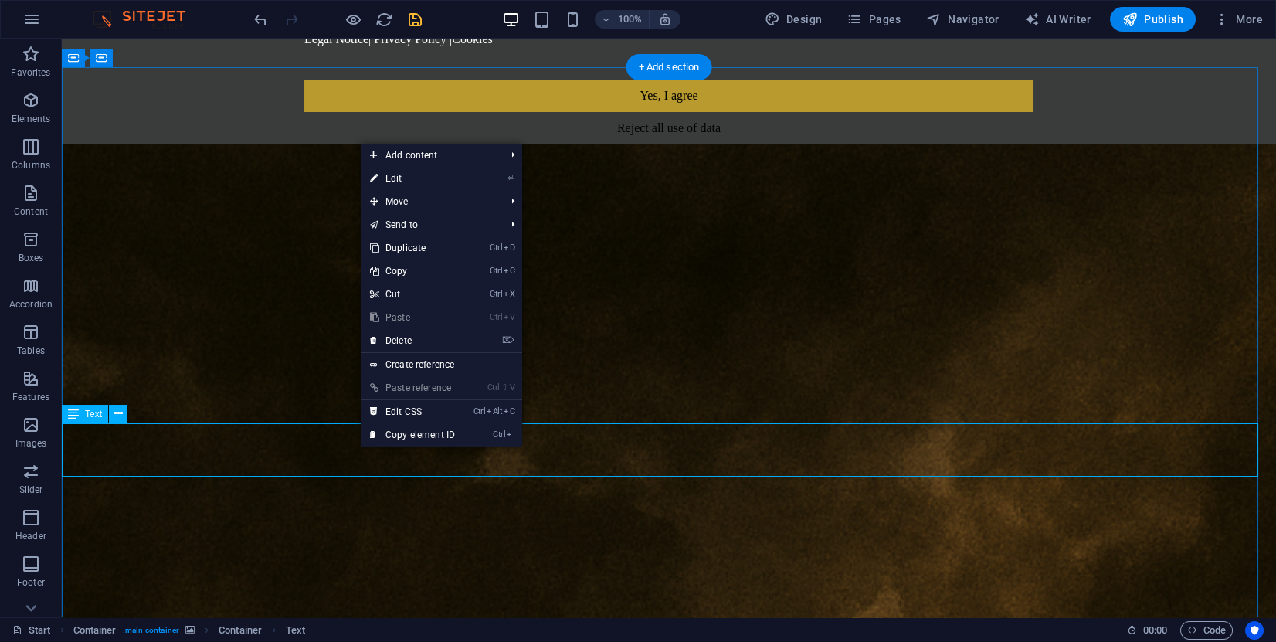
drag, startPoint x: 424, startPoint y: 483, endPoint x: 317, endPoint y: 444, distance: 113.6
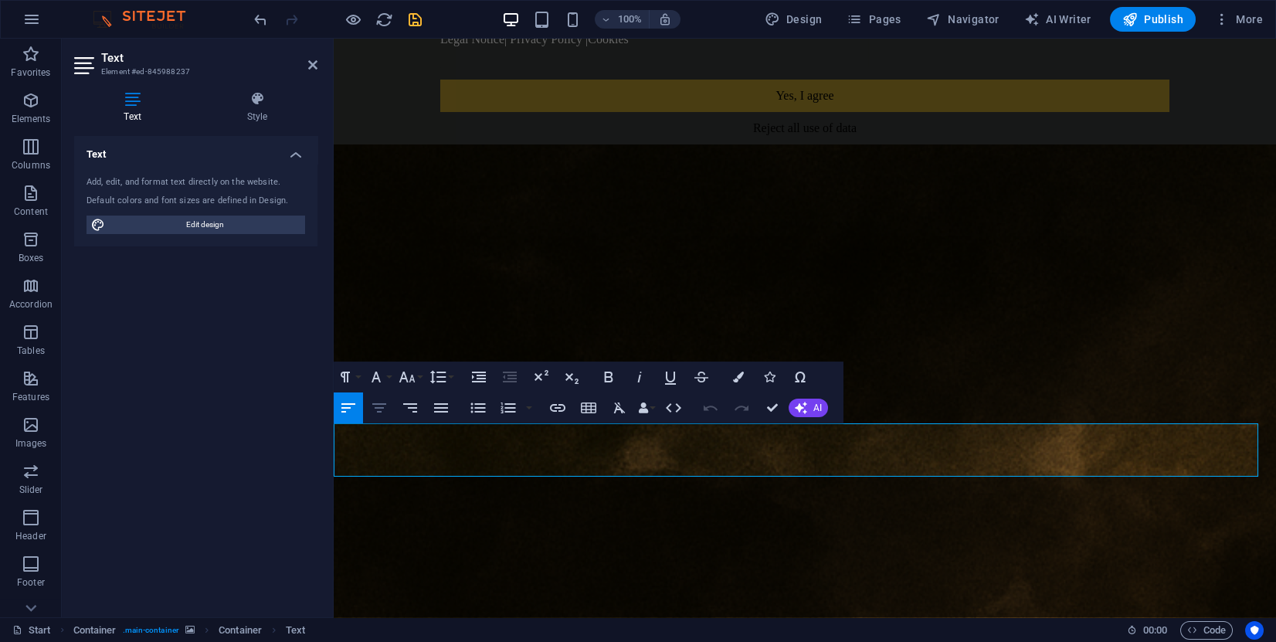
click at [388, 415] on icon "button" at bounding box center [379, 408] width 19 height 19
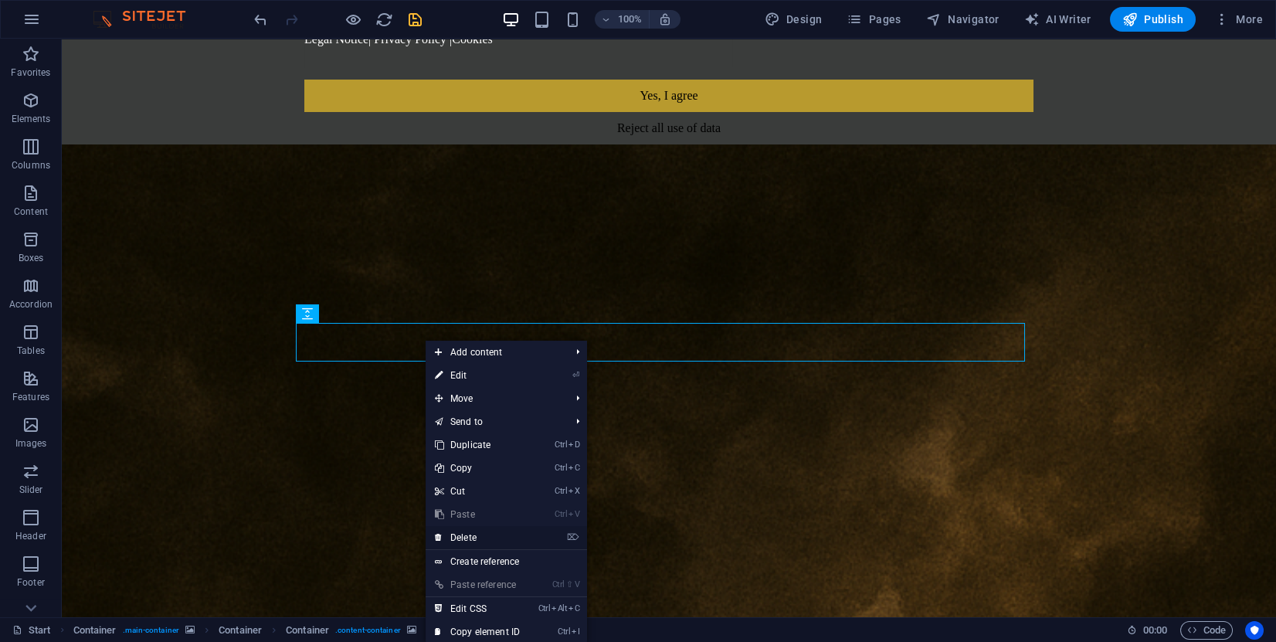
click at [482, 530] on link "⌦ Delete" at bounding box center [477, 537] width 103 height 23
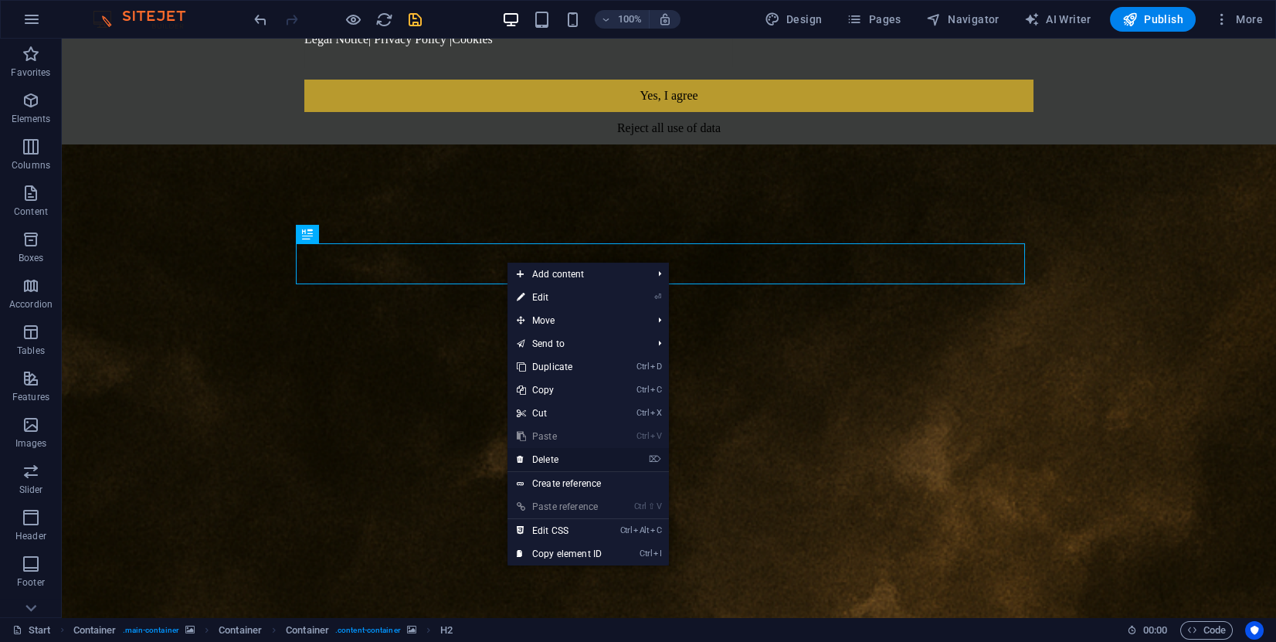
click at [561, 457] on link "⌦ Delete" at bounding box center [558, 459] width 103 height 23
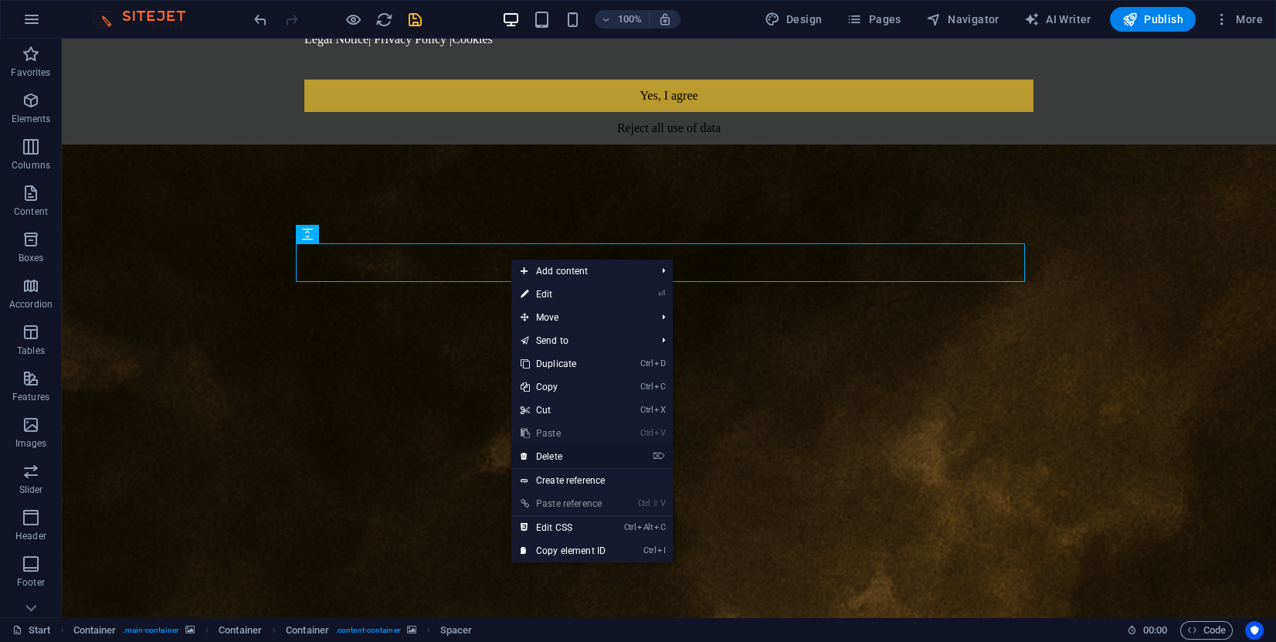
click at [575, 455] on link "⌦ Delete" at bounding box center [562, 456] width 103 height 23
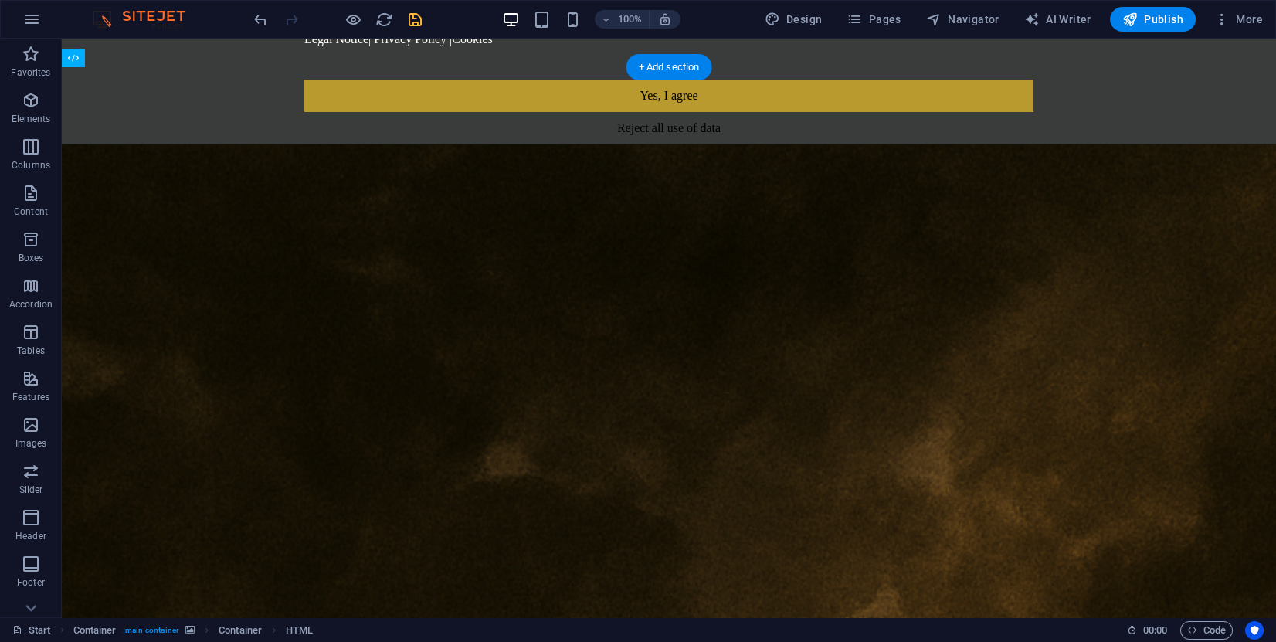
drag, startPoint x: 890, startPoint y: 493, endPoint x: 836, endPoint y: 479, distance: 55.8
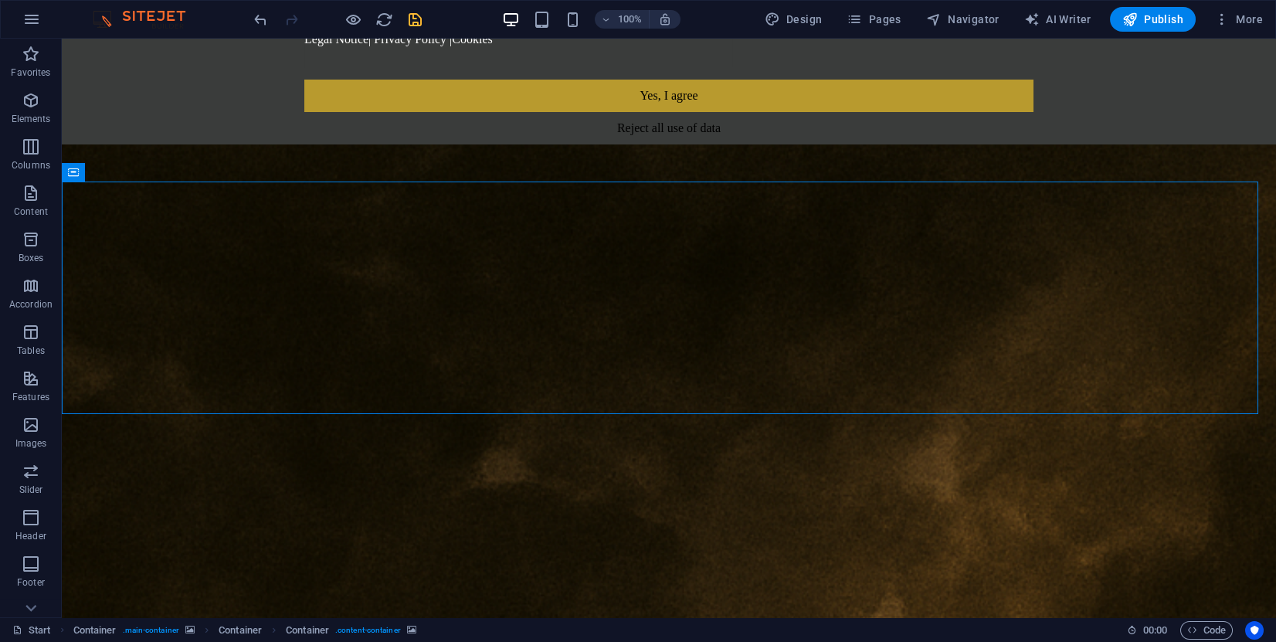
click at [337, 19] on div at bounding box center [337, 19] width 173 height 25
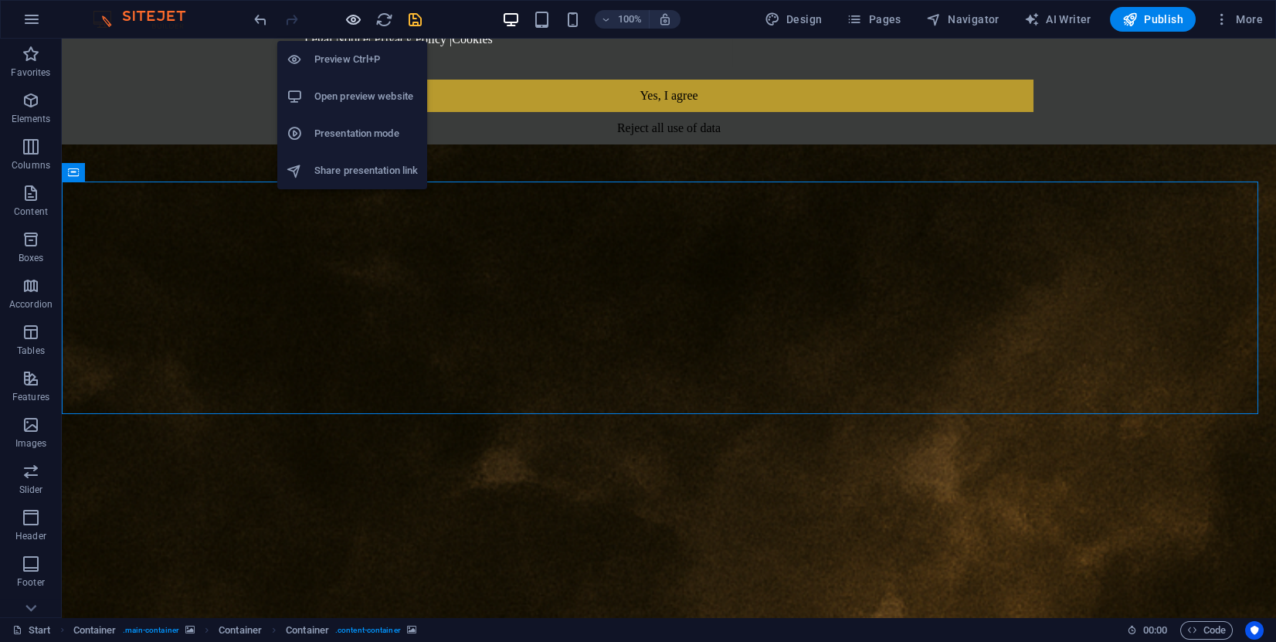
click at [348, 19] on icon "button" at bounding box center [353, 20] width 18 height 18
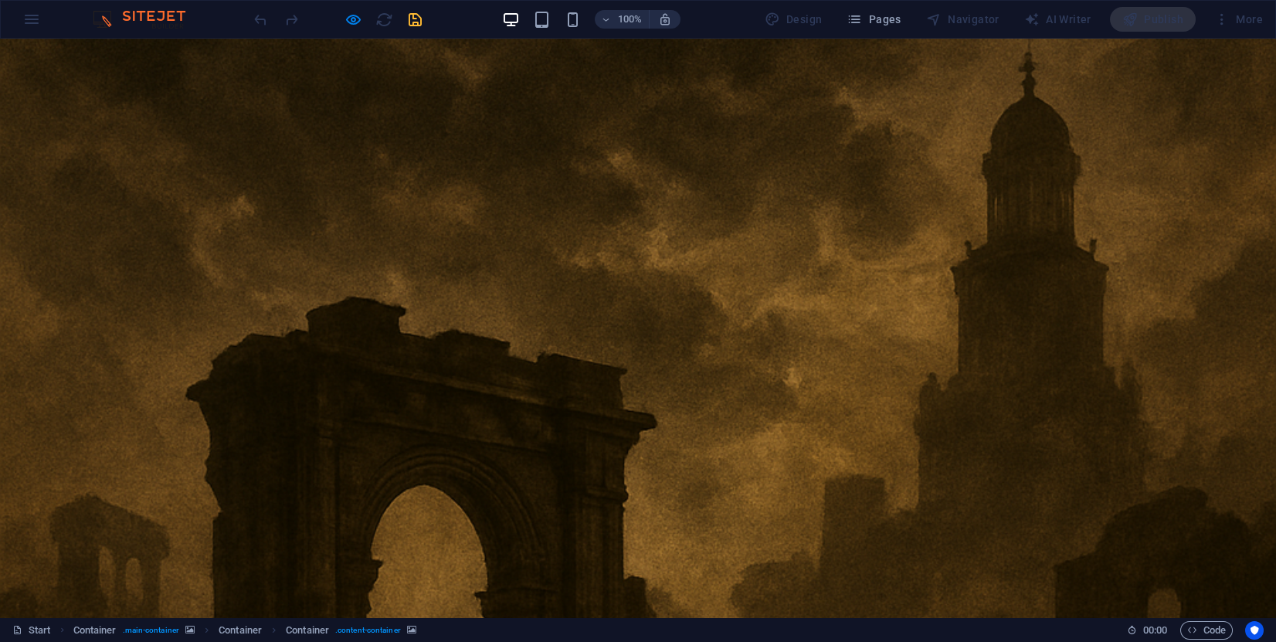
scroll to position [0, 0]
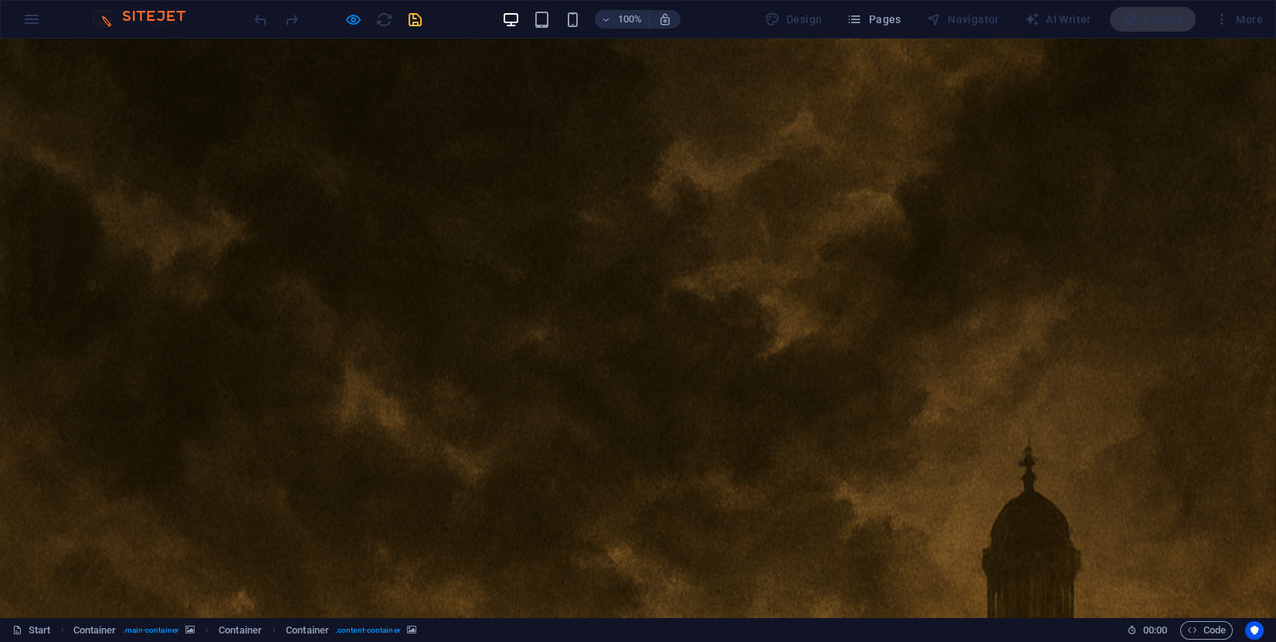
scroll to position [0, 0]
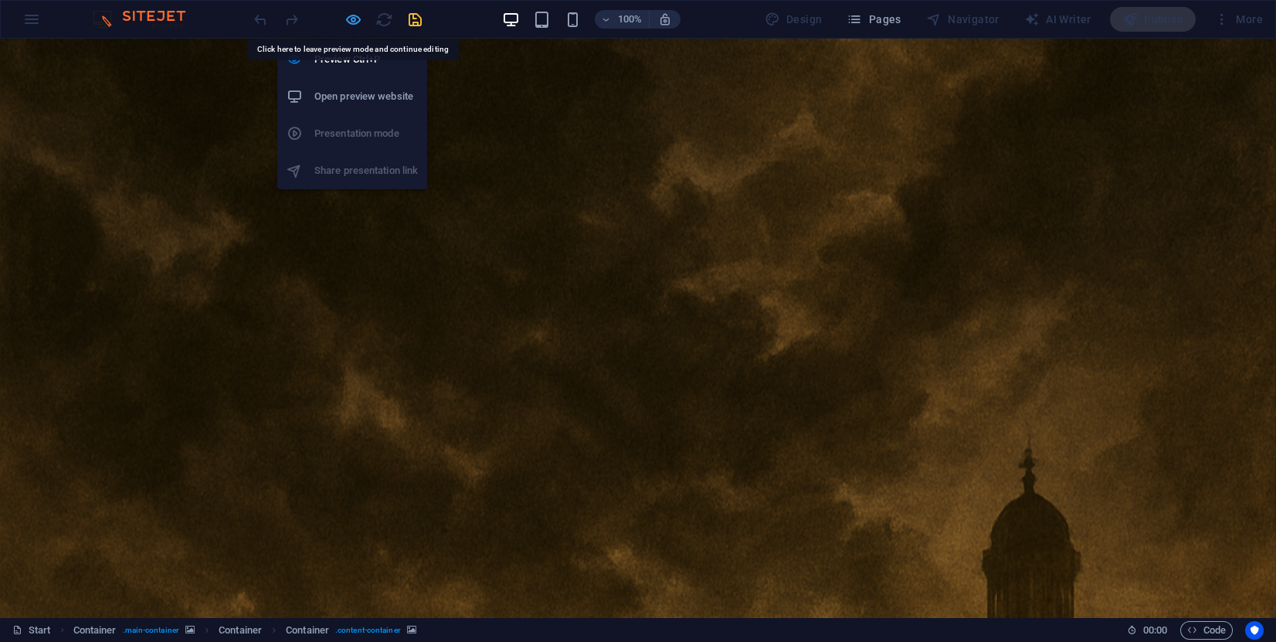
click at [350, 20] on icon "button" at bounding box center [353, 20] width 18 height 18
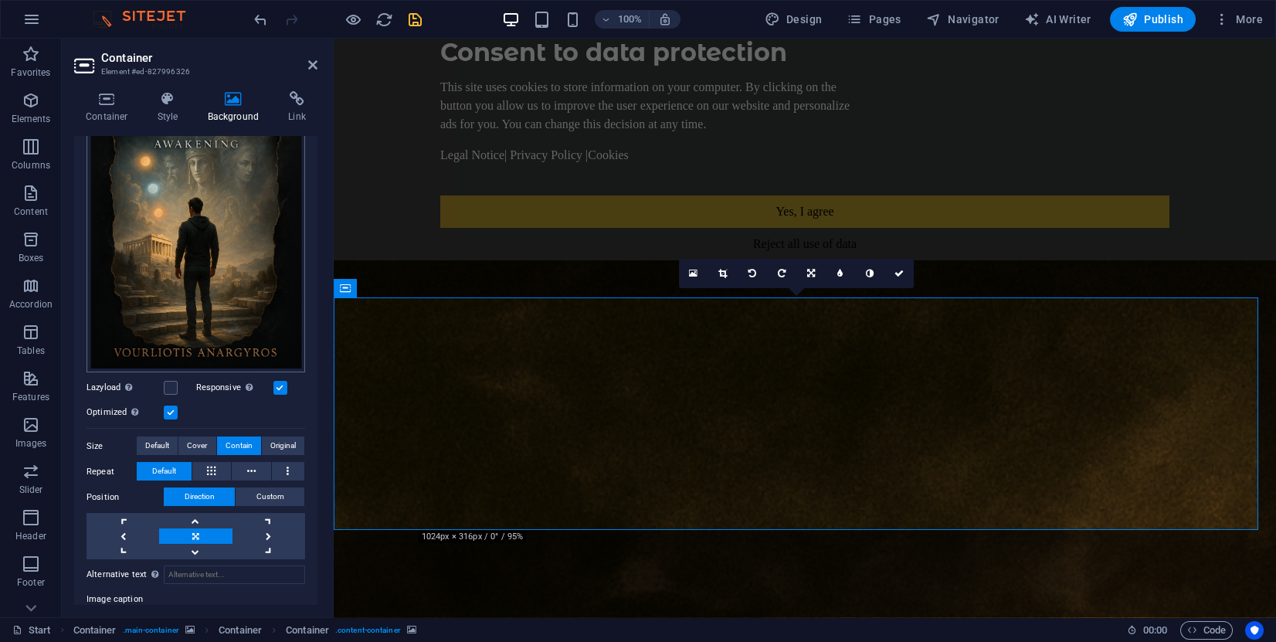
scroll to position [232, 0]
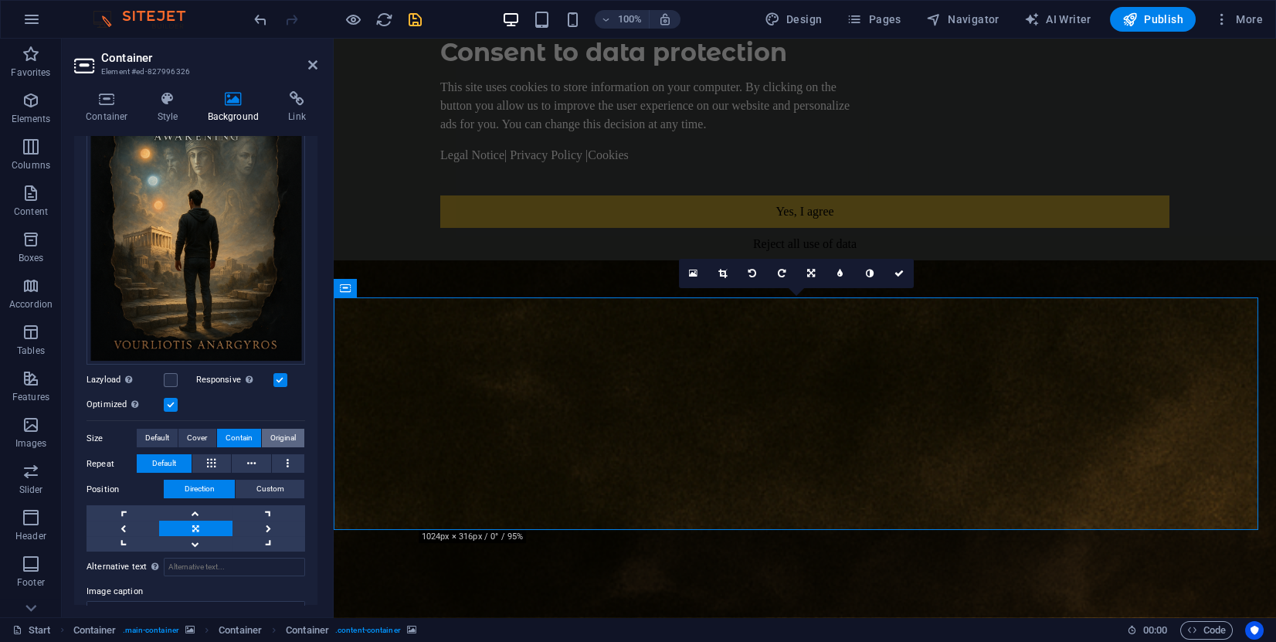
click at [278, 436] on span "Original" at bounding box center [282, 438] width 25 height 19
click at [415, 21] on icon "save" at bounding box center [415, 20] width 18 height 18
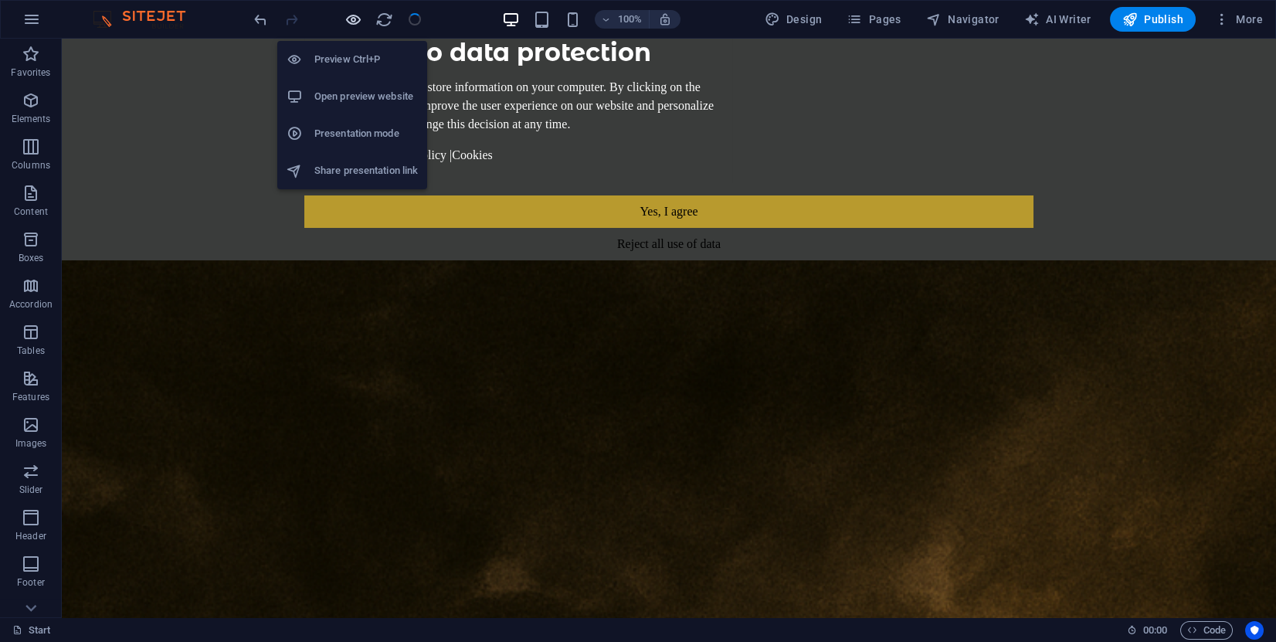
click at [357, 22] on icon "button" at bounding box center [353, 20] width 18 height 18
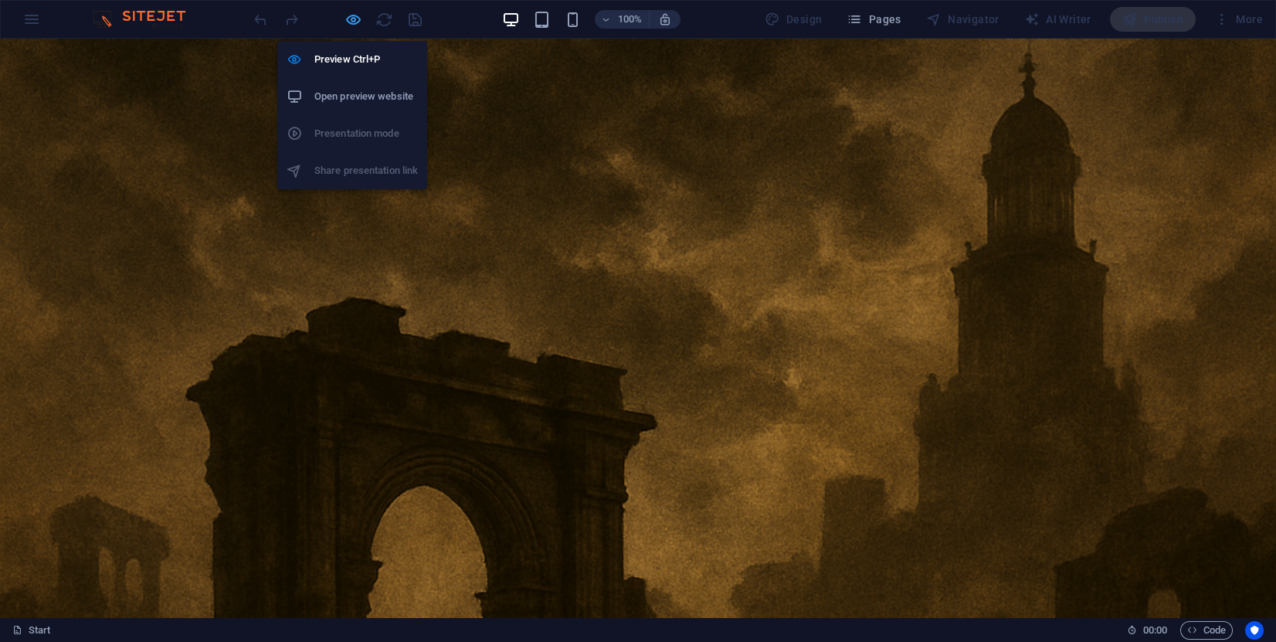
click at [354, 15] on icon "button" at bounding box center [353, 20] width 18 height 18
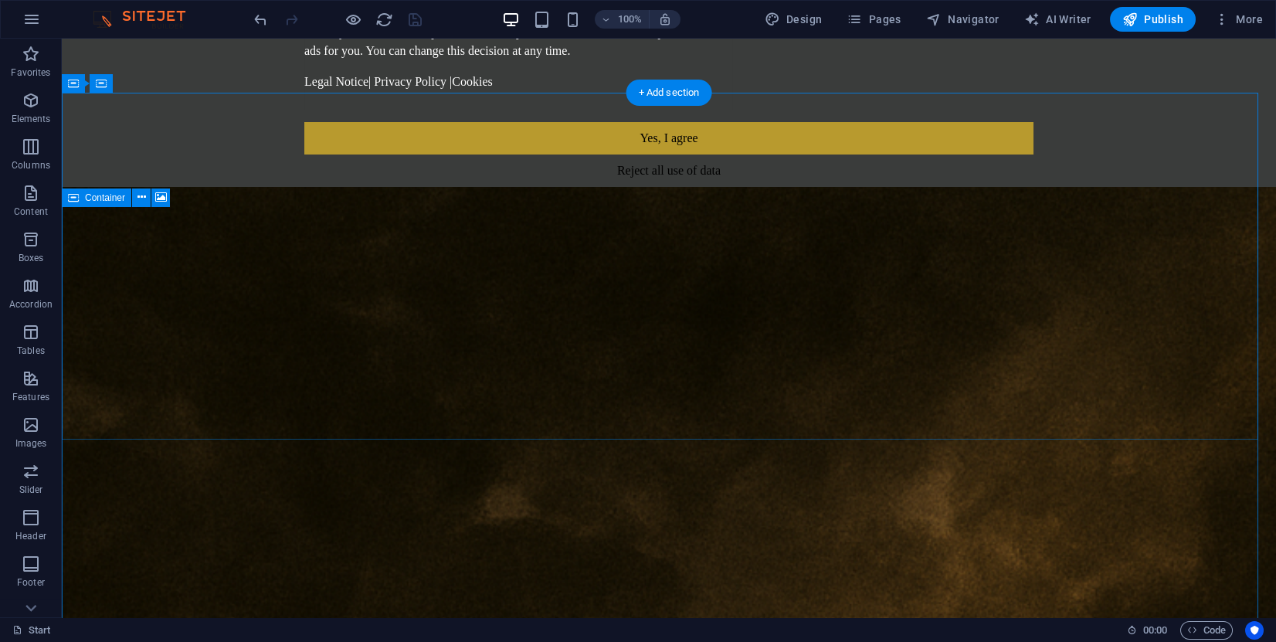
scroll to position [0, 0]
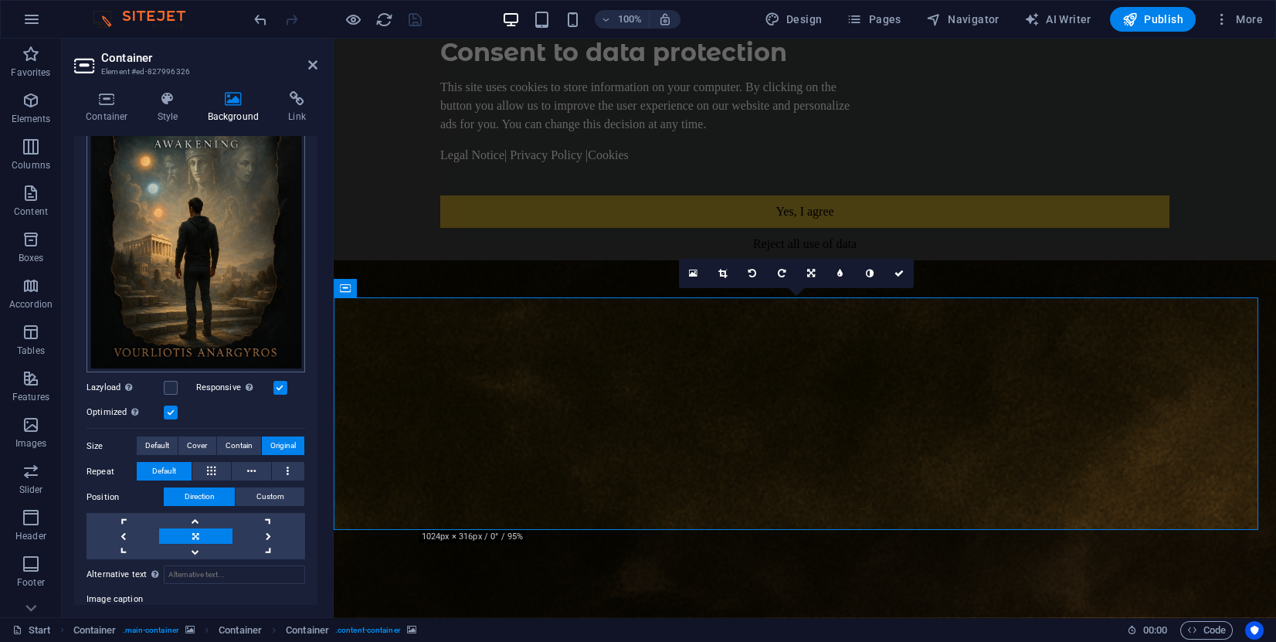
scroll to position [232, 0]
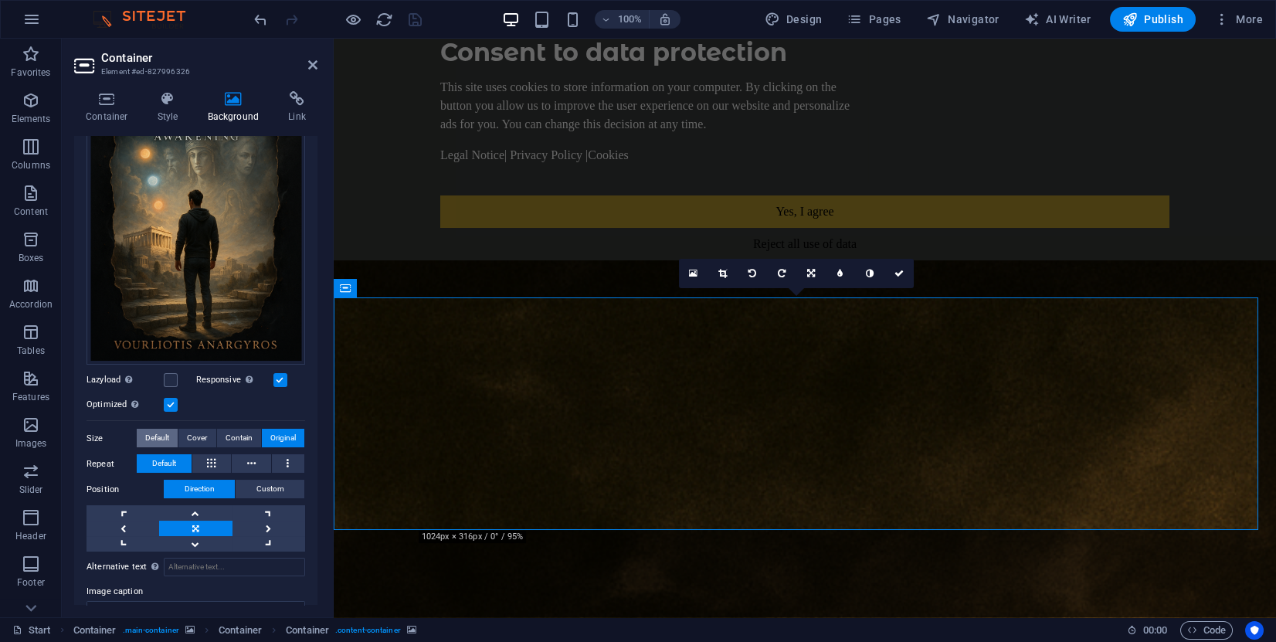
click at [151, 436] on span "Default" at bounding box center [157, 438] width 24 height 19
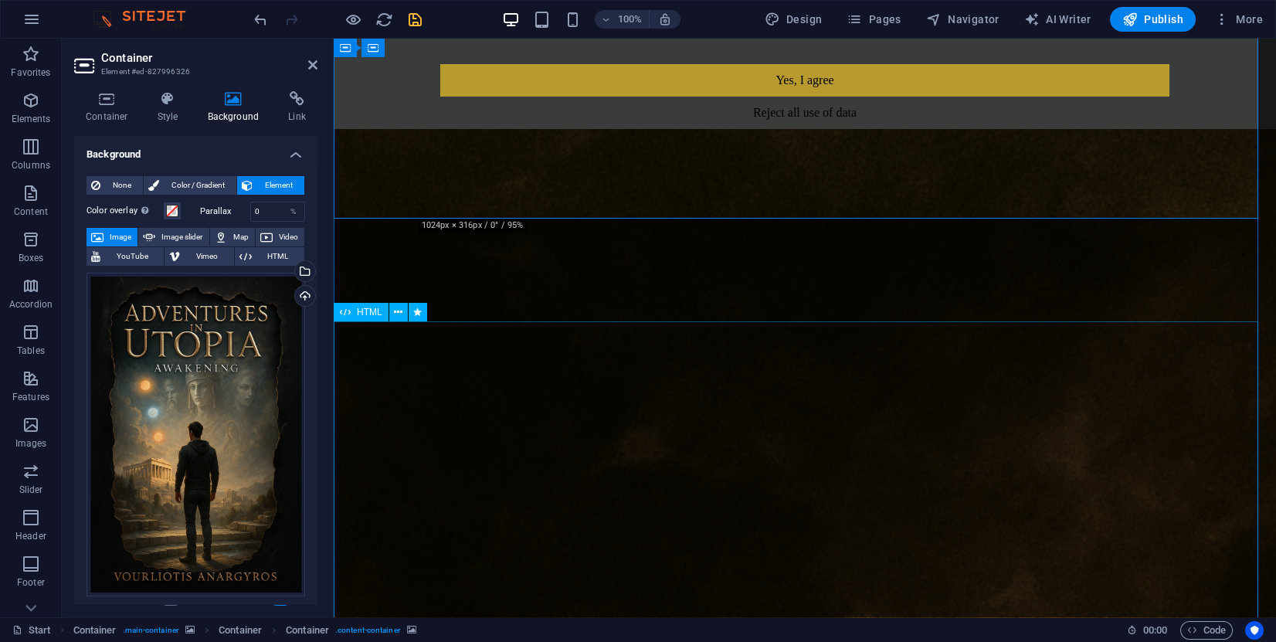
scroll to position [116, 0]
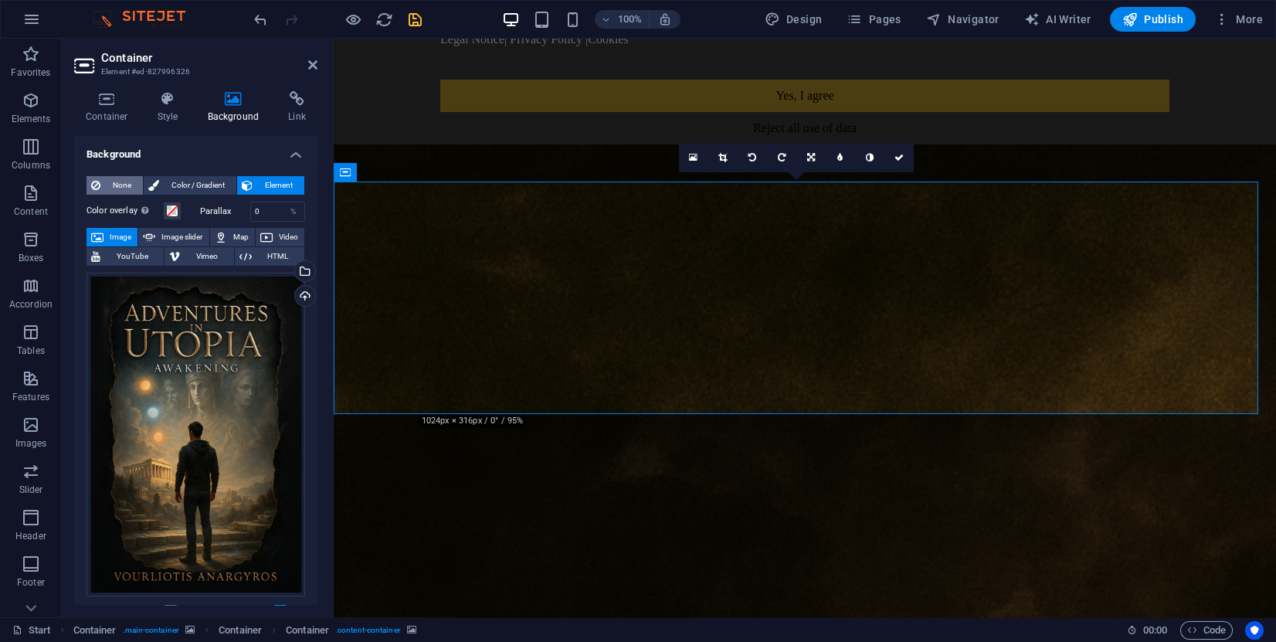
click at [120, 186] on span "None" at bounding box center [121, 185] width 33 height 19
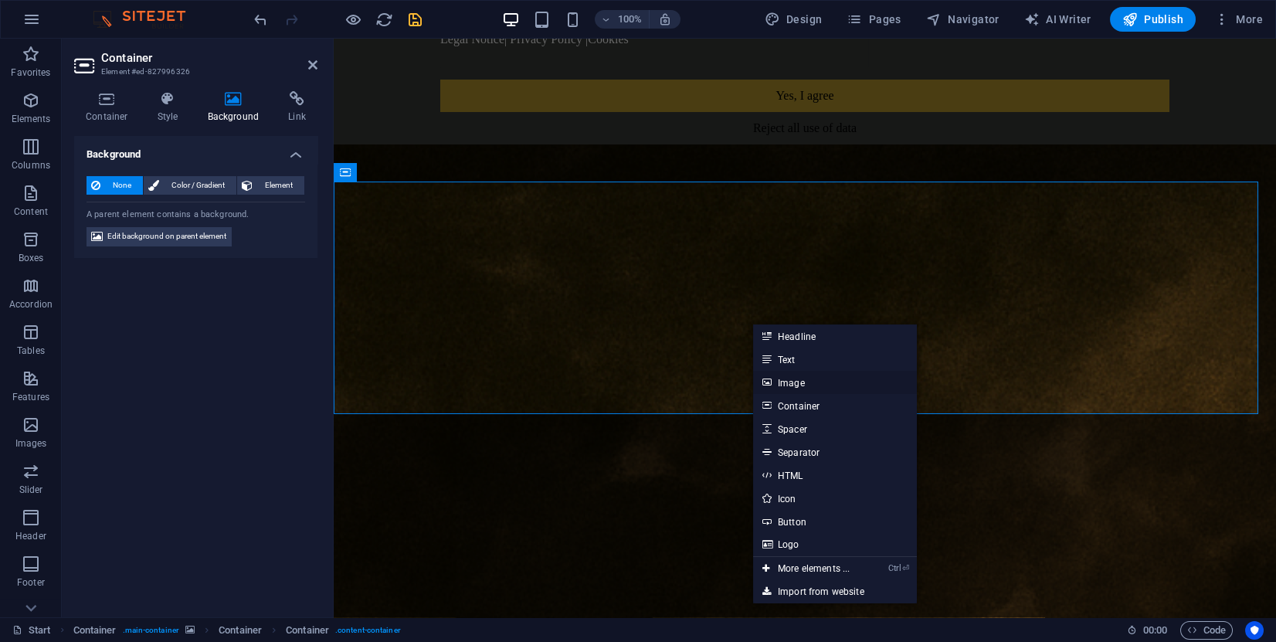
click at [799, 390] on link "Image" at bounding box center [835, 382] width 164 height 23
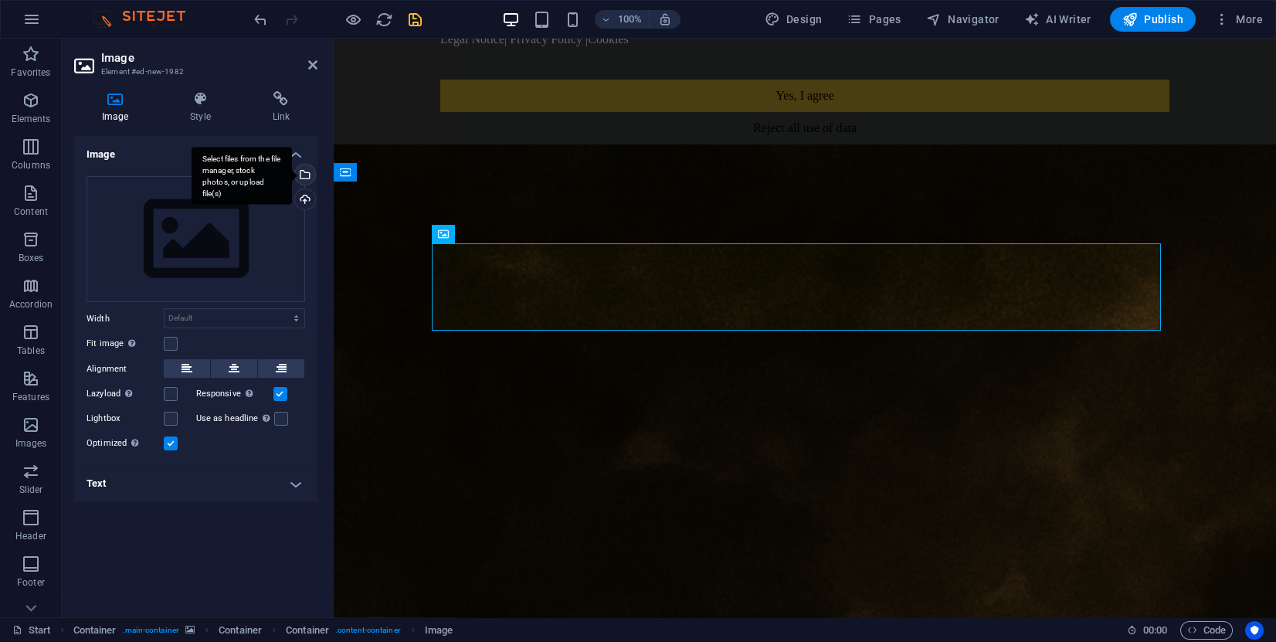
click at [305, 175] on div "Select files from the file manager, stock photos, or upload file(s)" at bounding box center [303, 176] width 23 height 23
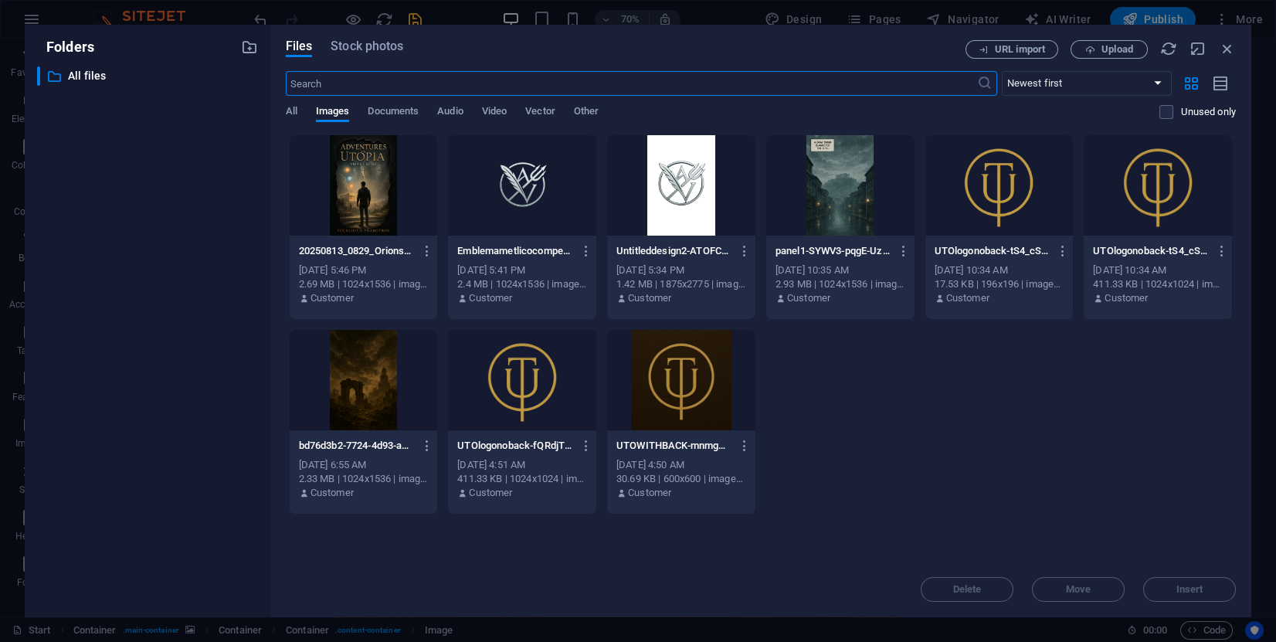
click at [388, 202] on div at bounding box center [364, 185] width 148 height 100
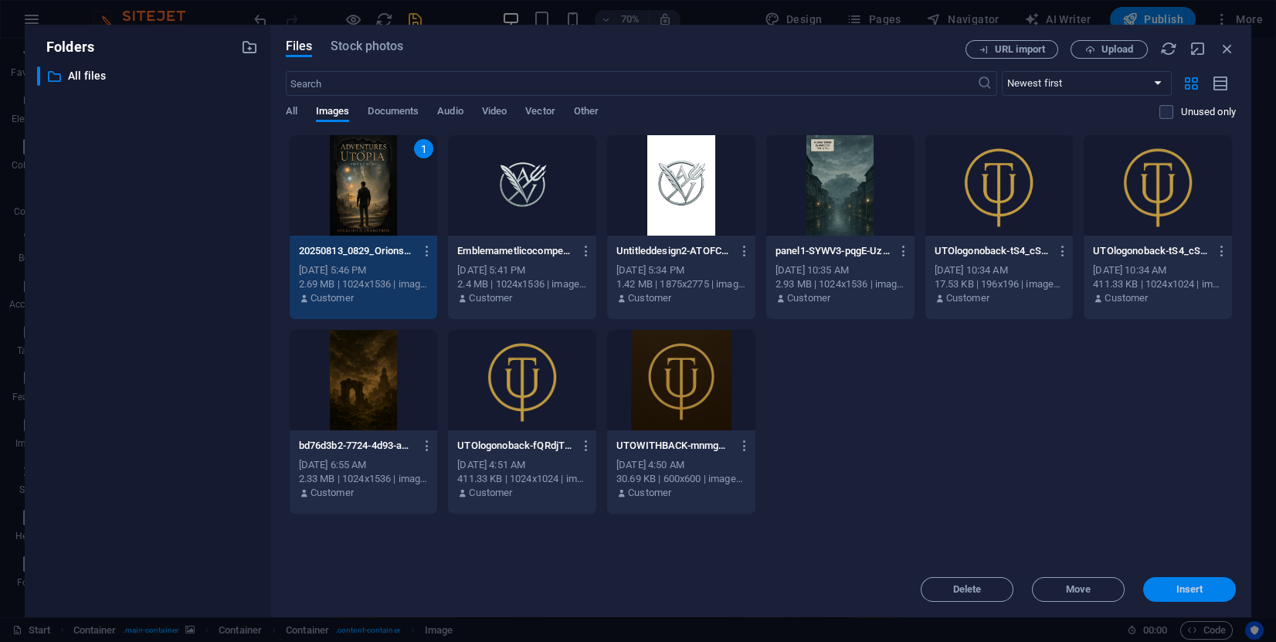
click at [1186, 590] on span "Insert" at bounding box center [1189, 589] width 27 height 9
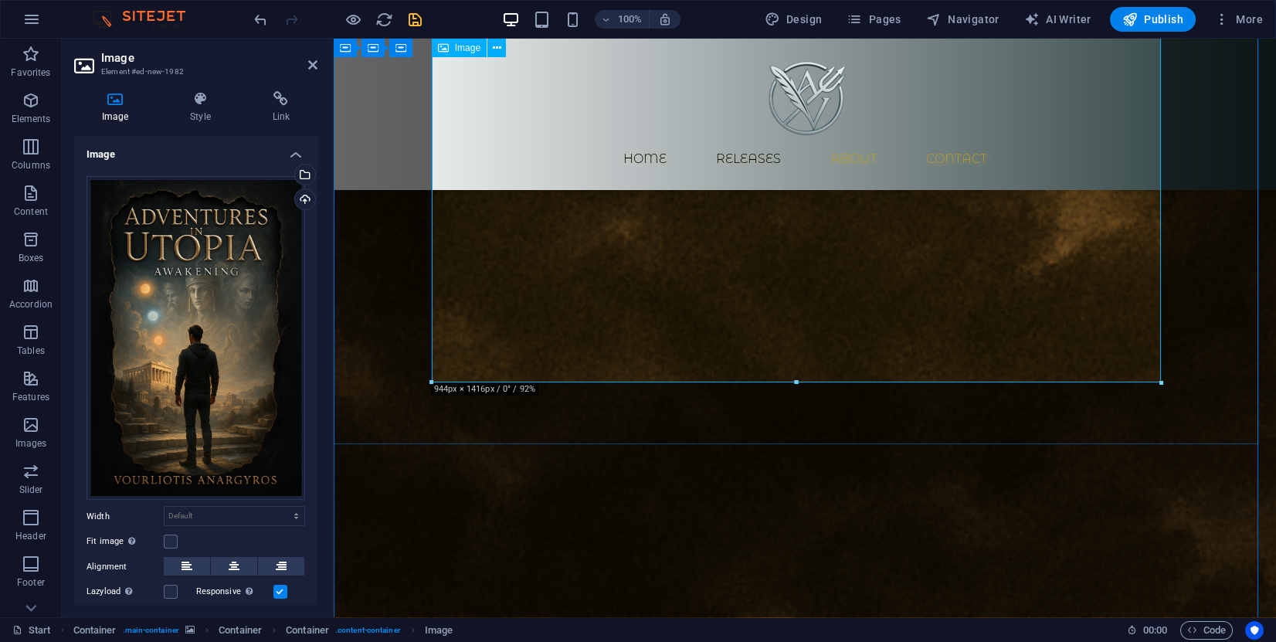
scroll to position [1043, 0]
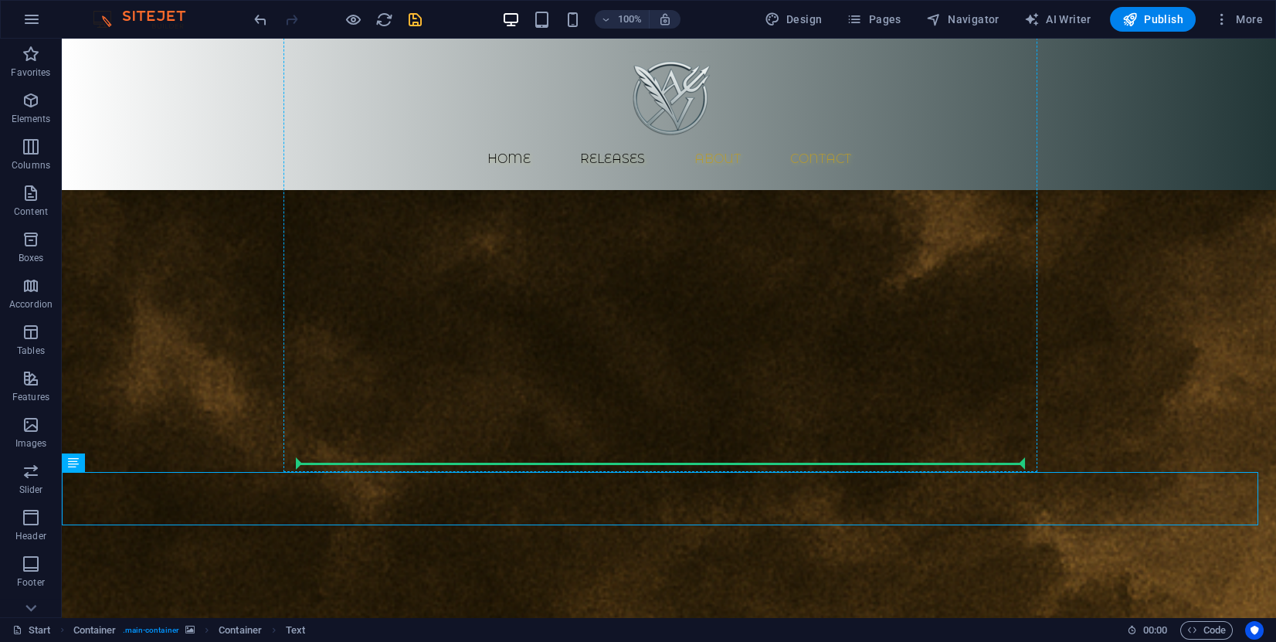
drag, startPoint x: 511, startPoint y: 515, endPoint x: 763, endPoint y: 426, distance: 268.0
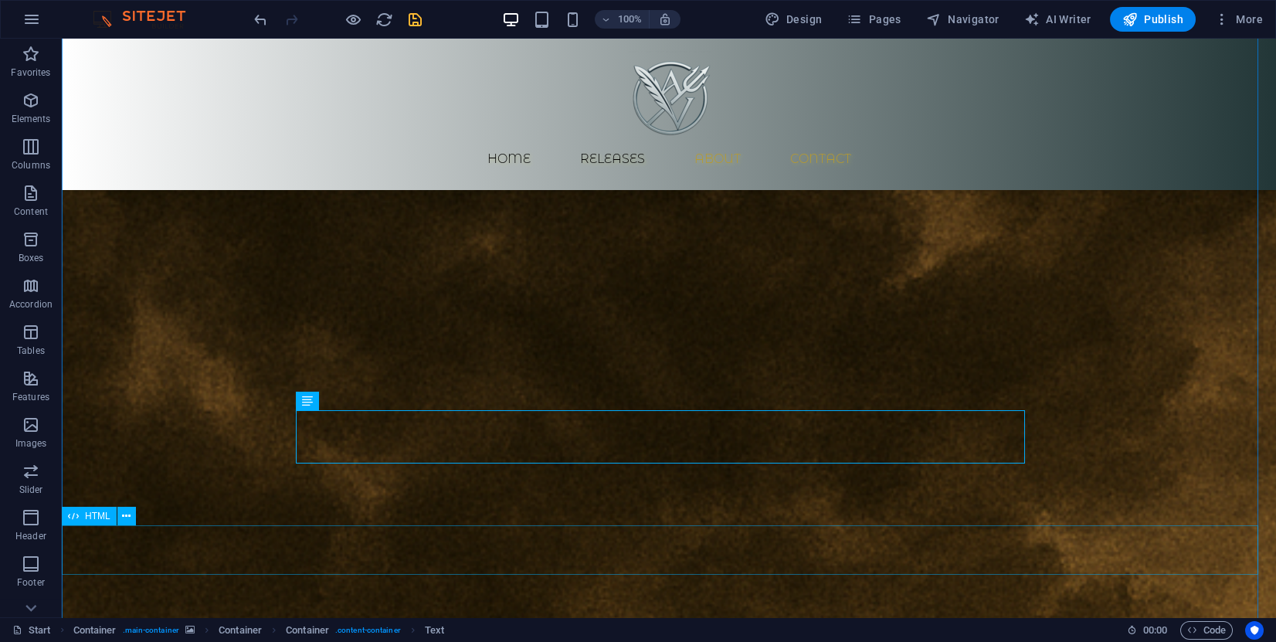
scroll to position [1043, 0]
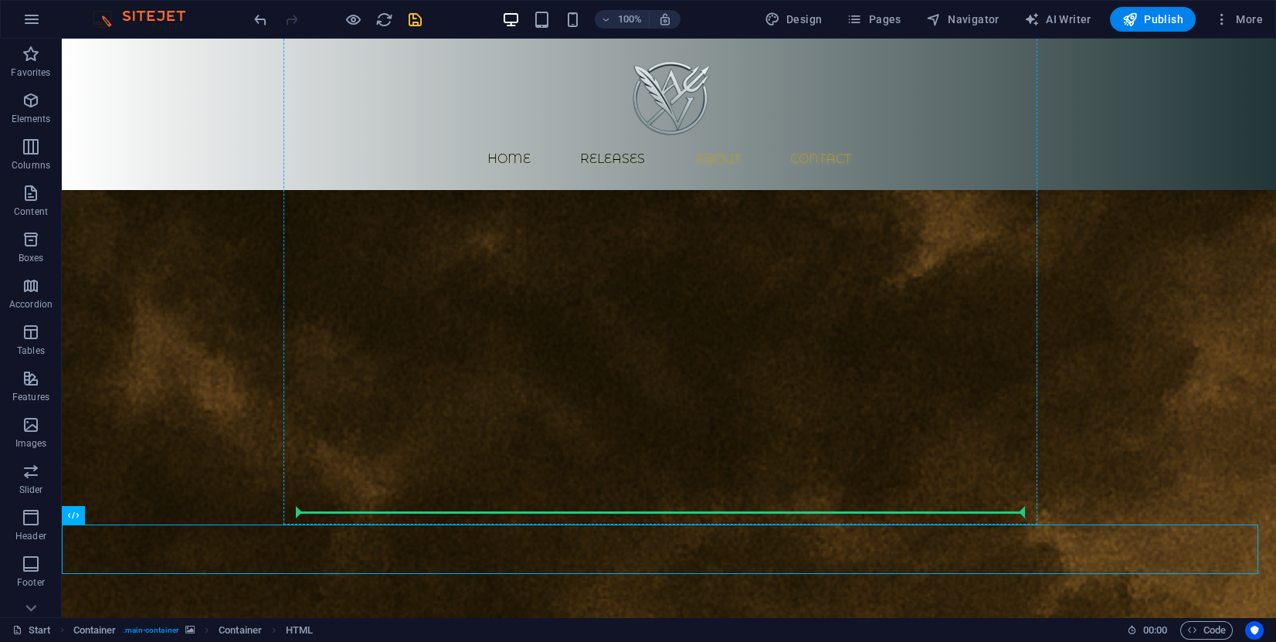
drag, startPoint x: 688, startPoint y: 546, endPoint x: 690, endPoint y: 500, distance: 46.4
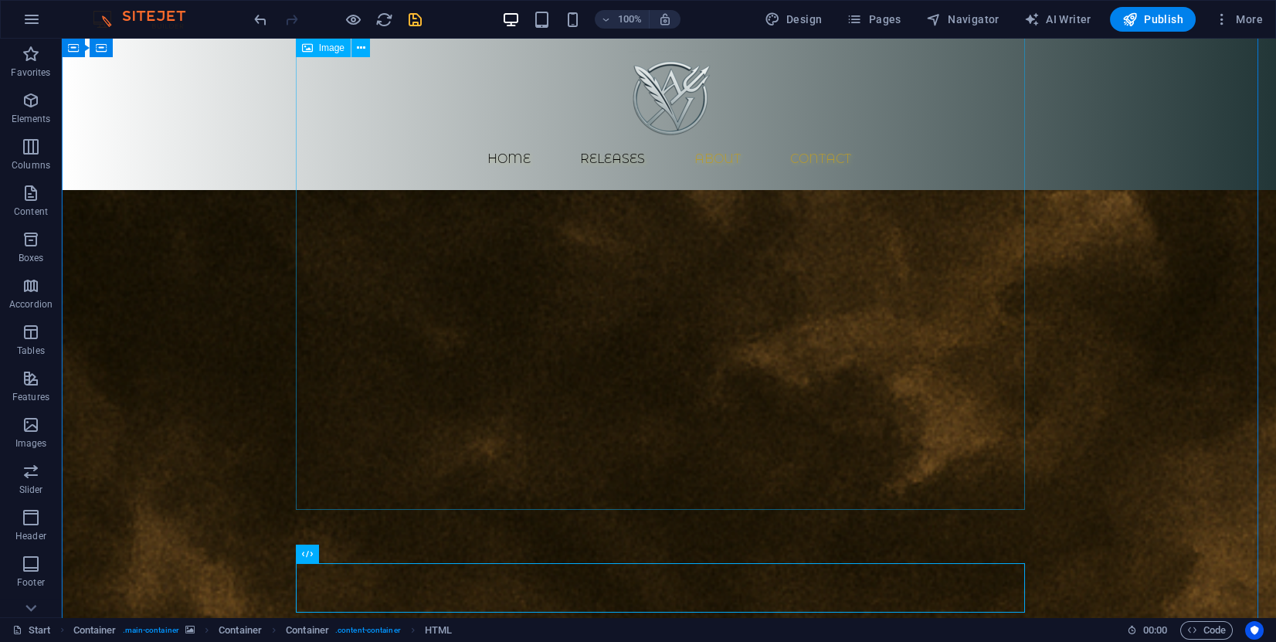
scroll to position [812, 0]
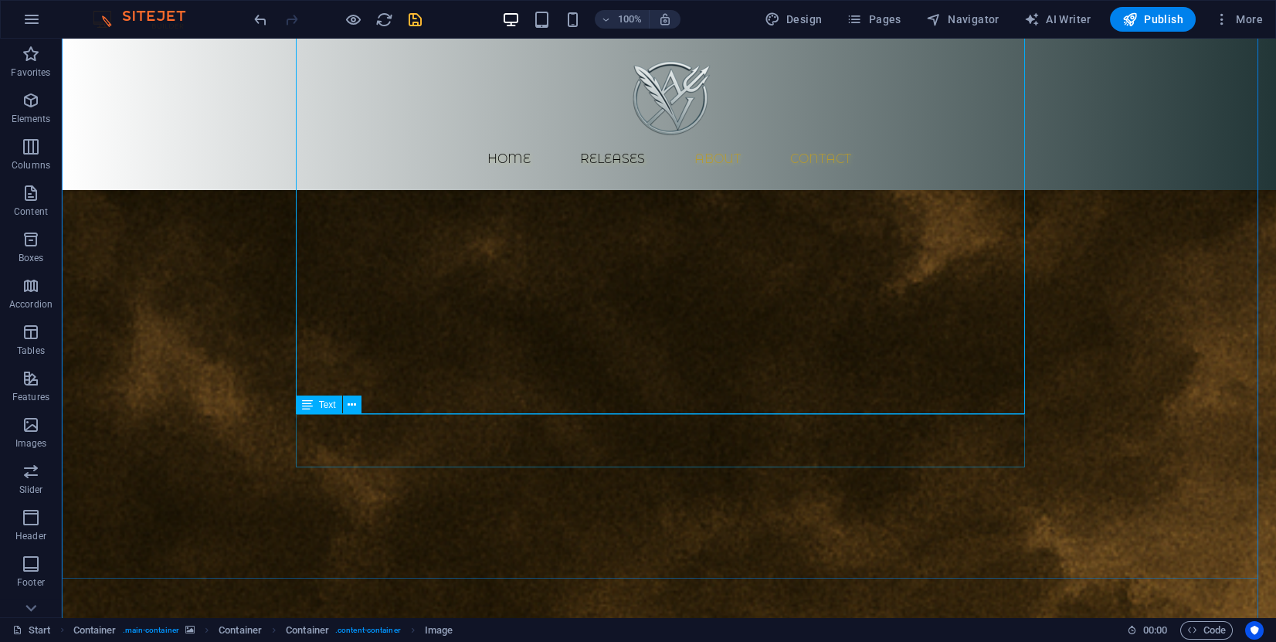
scroll to position [1043, 0]
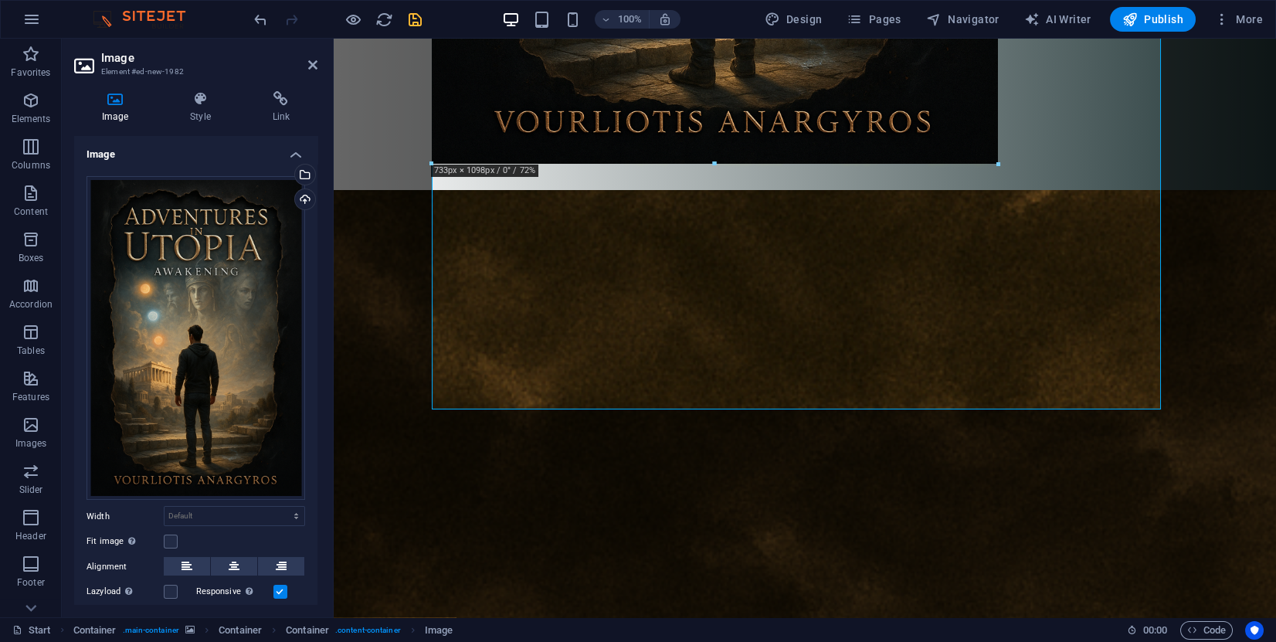
drag, startPoint x: 1162, startPoint y: 405, endPoint x: 995, endPoint y: 80, distance: 365.8
type input "733"
select select "px"
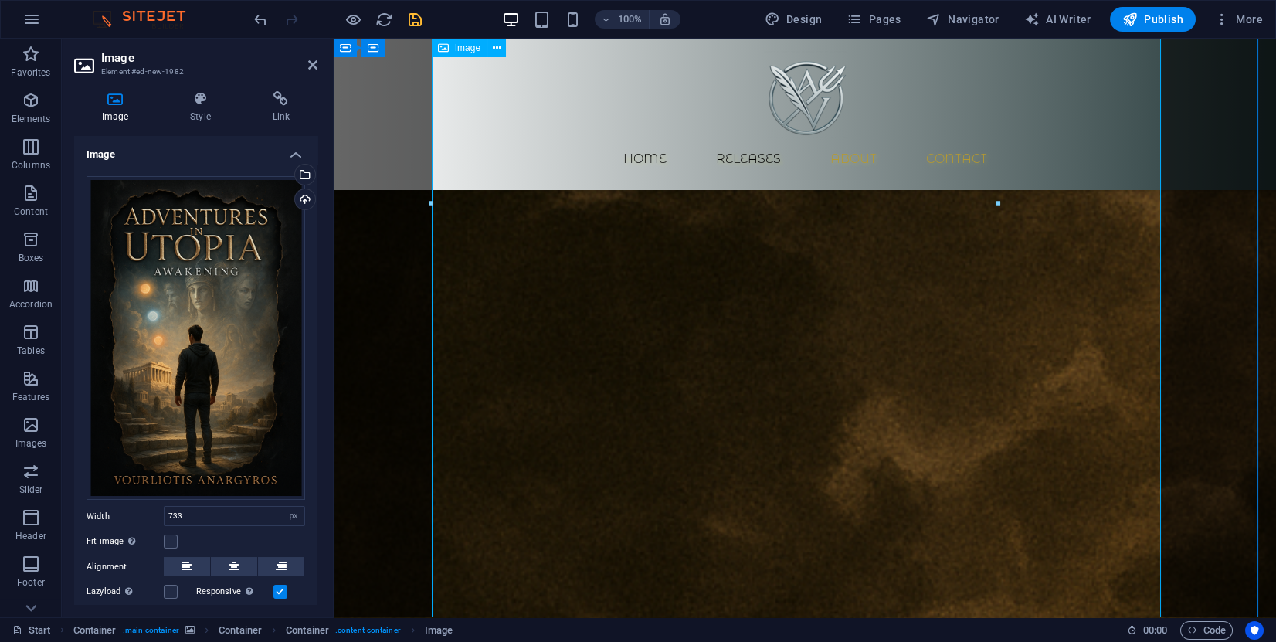
scroll to position [348, 0]
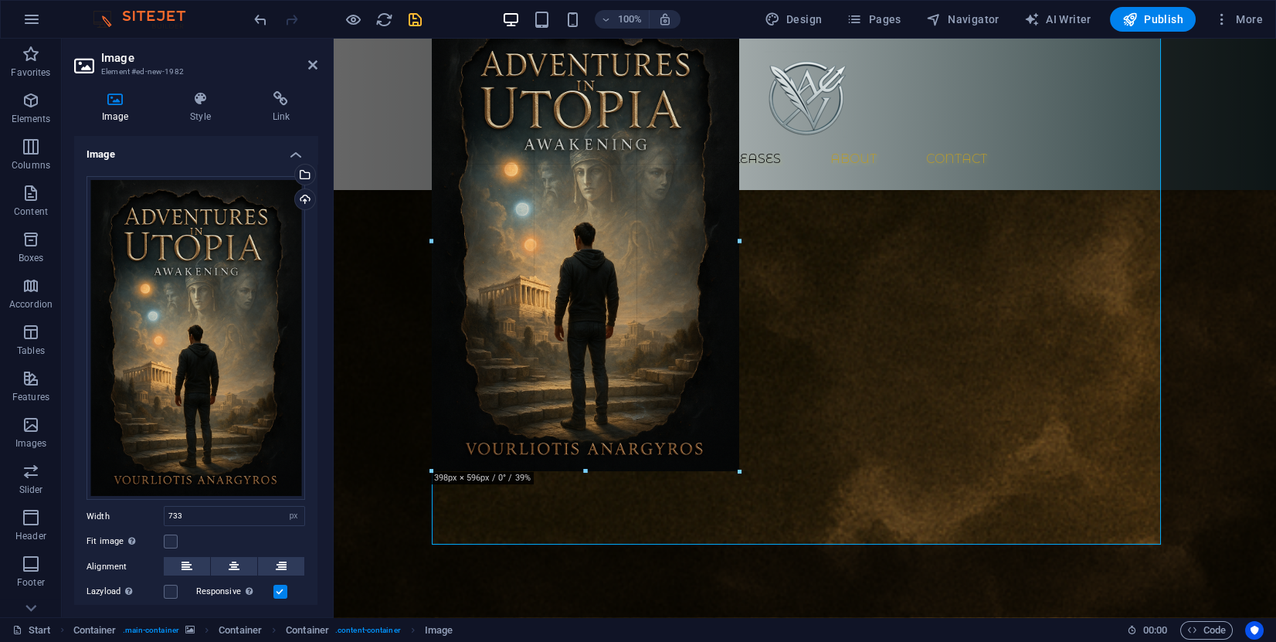
drag, startPoint x: 433, startPoint y: 429, endPoint x: 685, endPoint y: 402, distance: 254.1
type input "406"
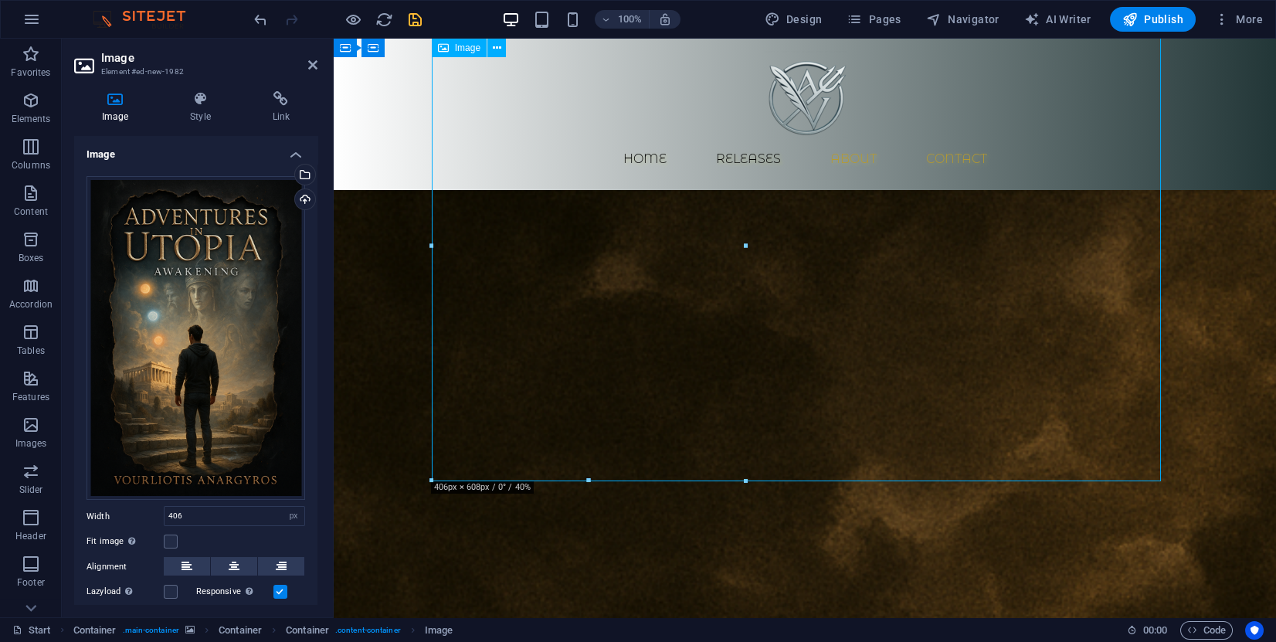
drag, startPoint x: 599, startPoint y: 301, endPoint x: 676, endPoint y: 305, distance: 77.3
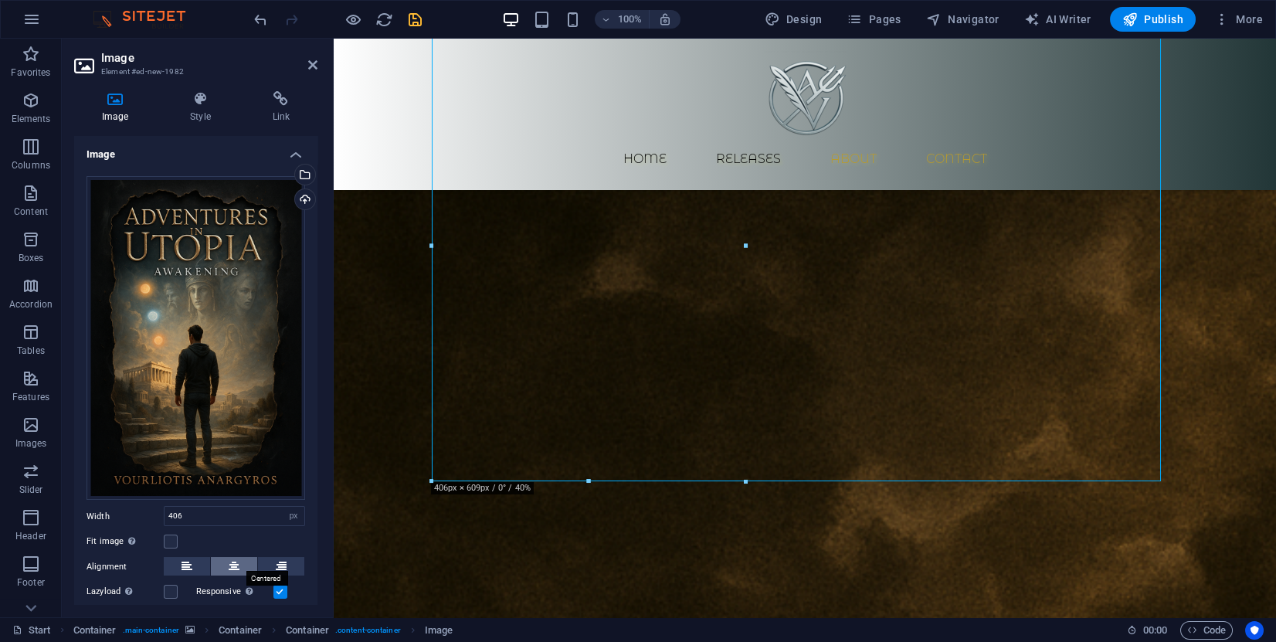
click at [229, 557] on icon at bounding box center [234, 566] width 11 height 19
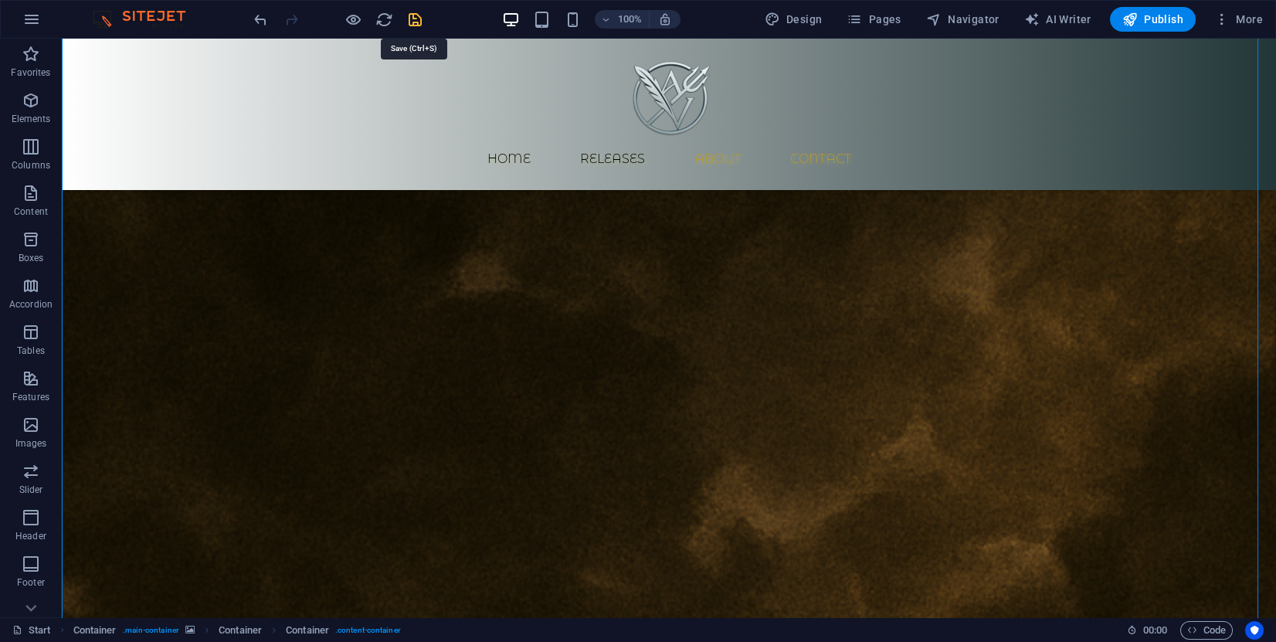
click at [408, 21] on icon "save" at bounding box center [415, 20] width 18 height 18
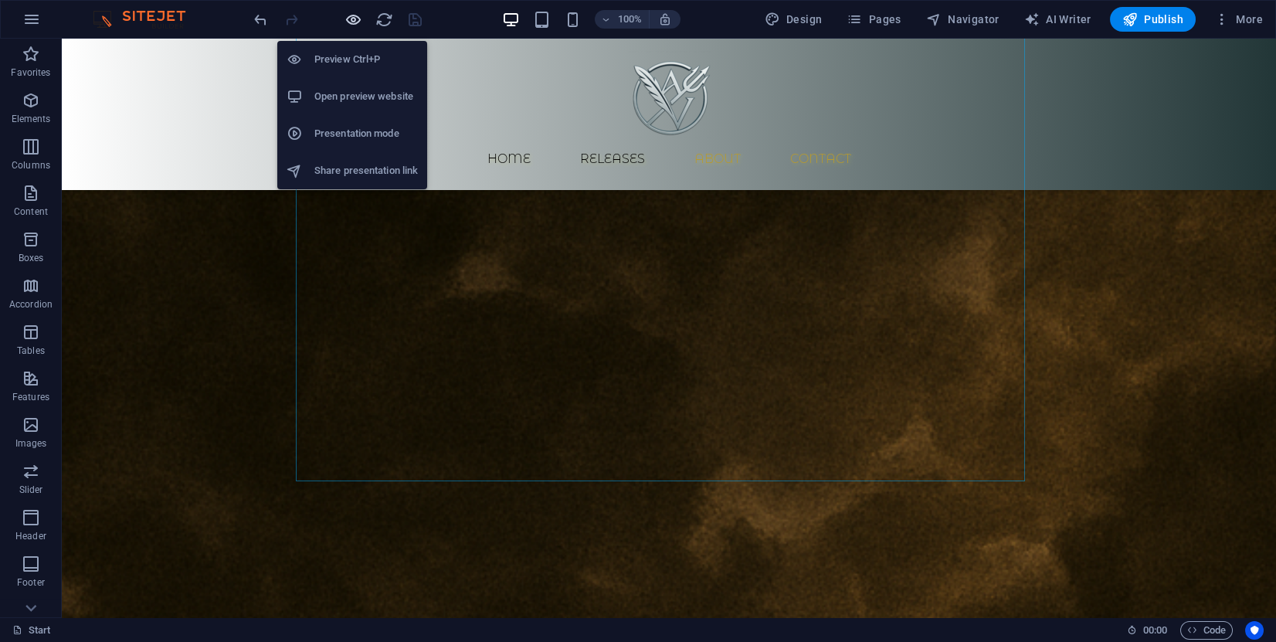
click at [348, 22] on icon "button" at bounding box center [353, 20] width 18 height 18
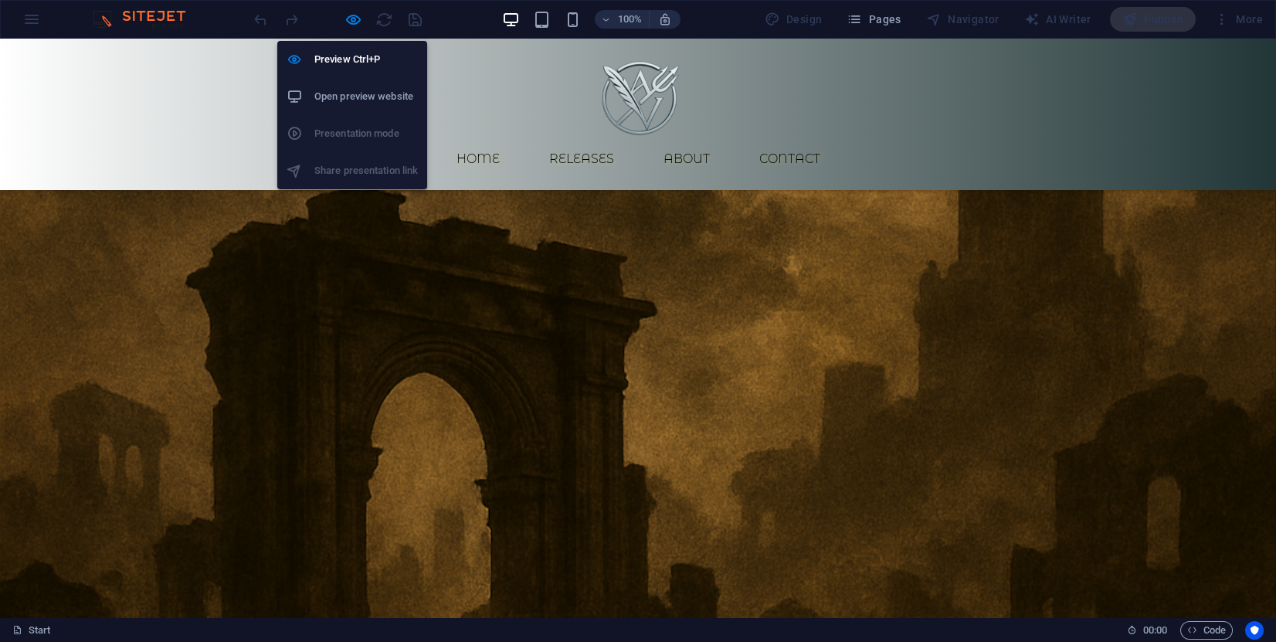
click at [347, 93] on h6 "Open preview website" at bounding box center [365, 96] width 103 height 19
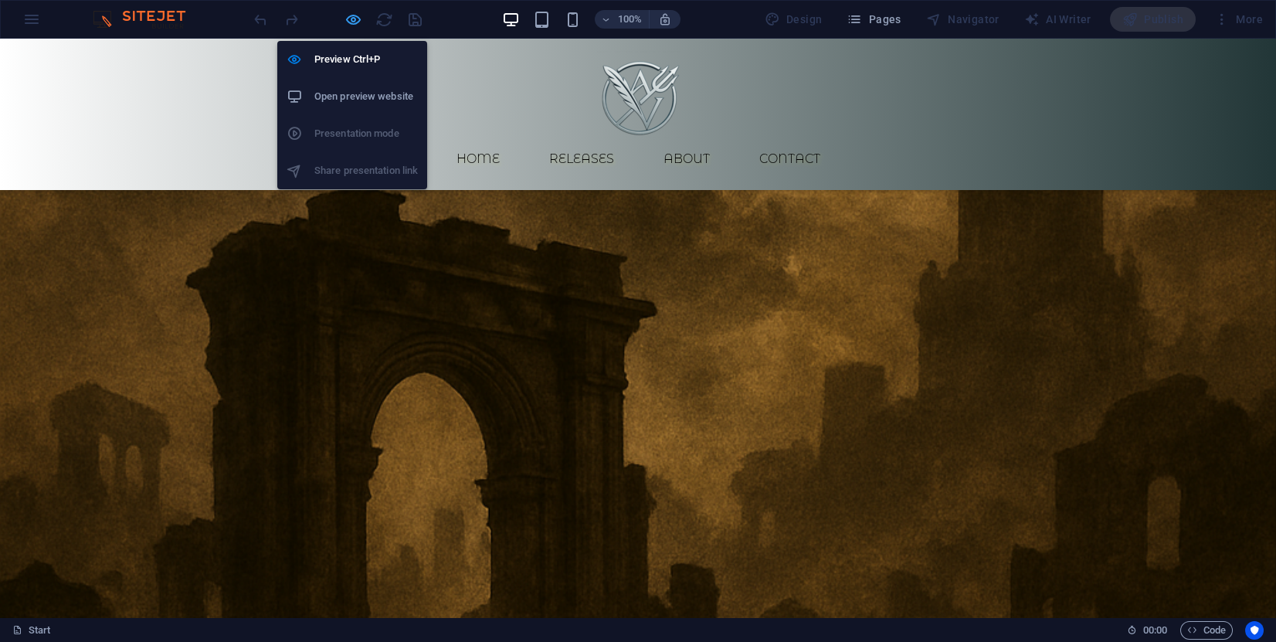
click at [357, 22] on icon "button" at bounding box center [353, 20] width 18 height 18
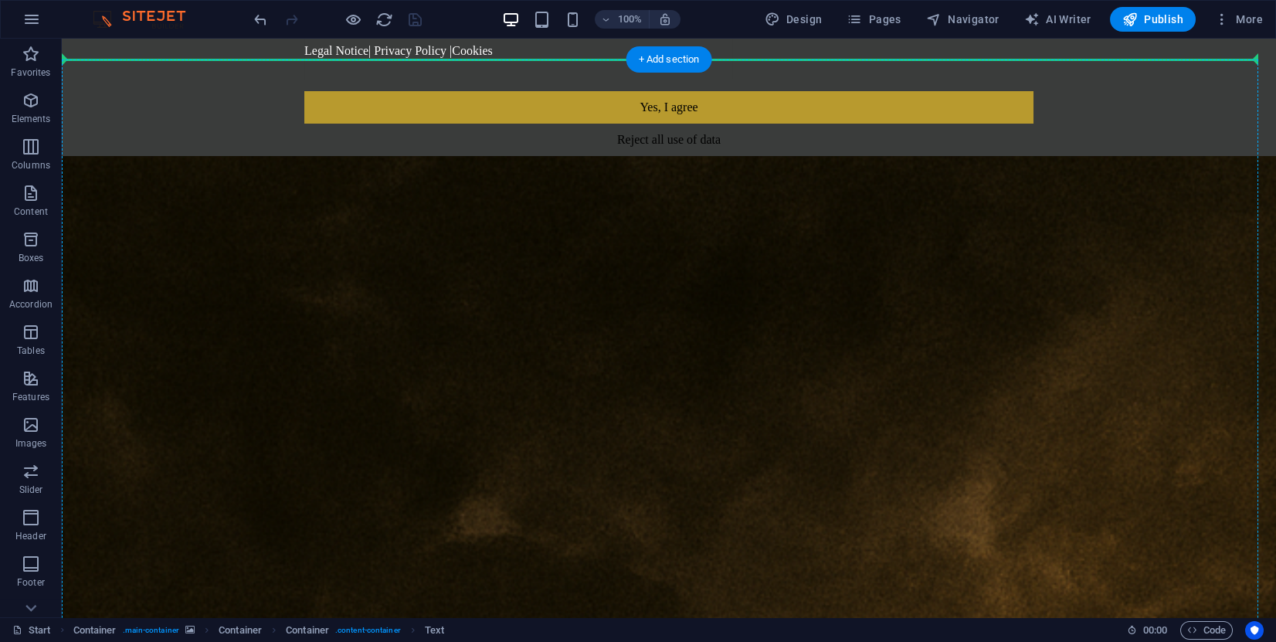
scroll to position [94, 0]
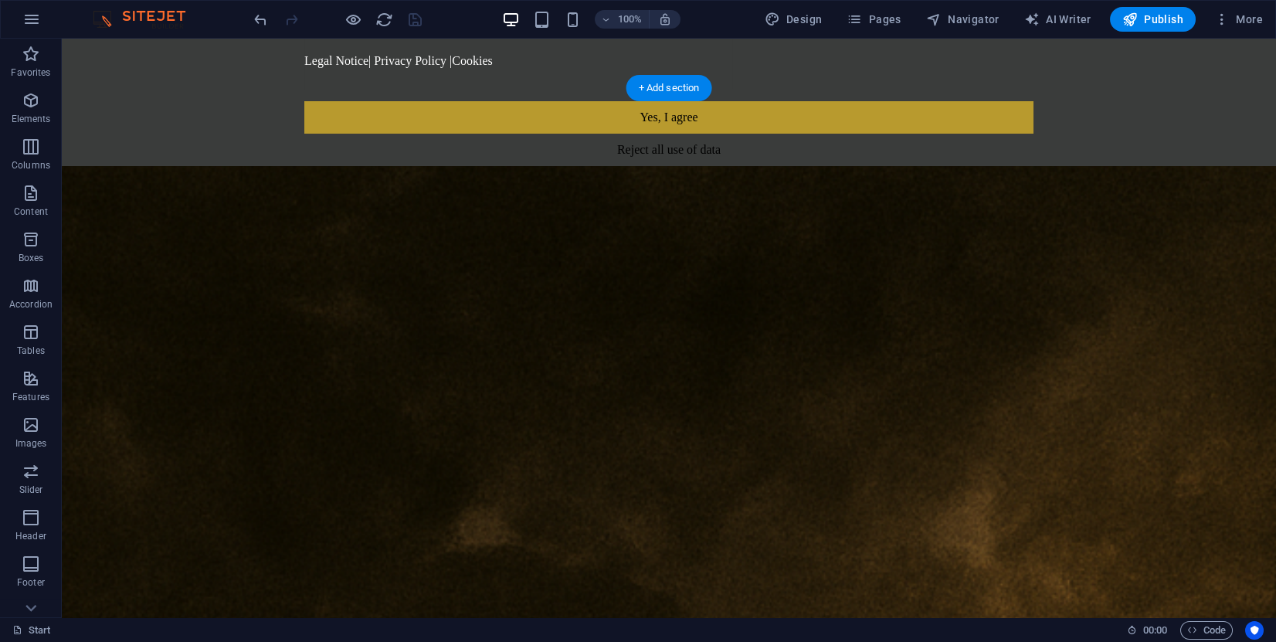
drag, startPoint x: 705, startPoint y: 506, endPoint x: 646, endPoint y: 284, distance: 229.3
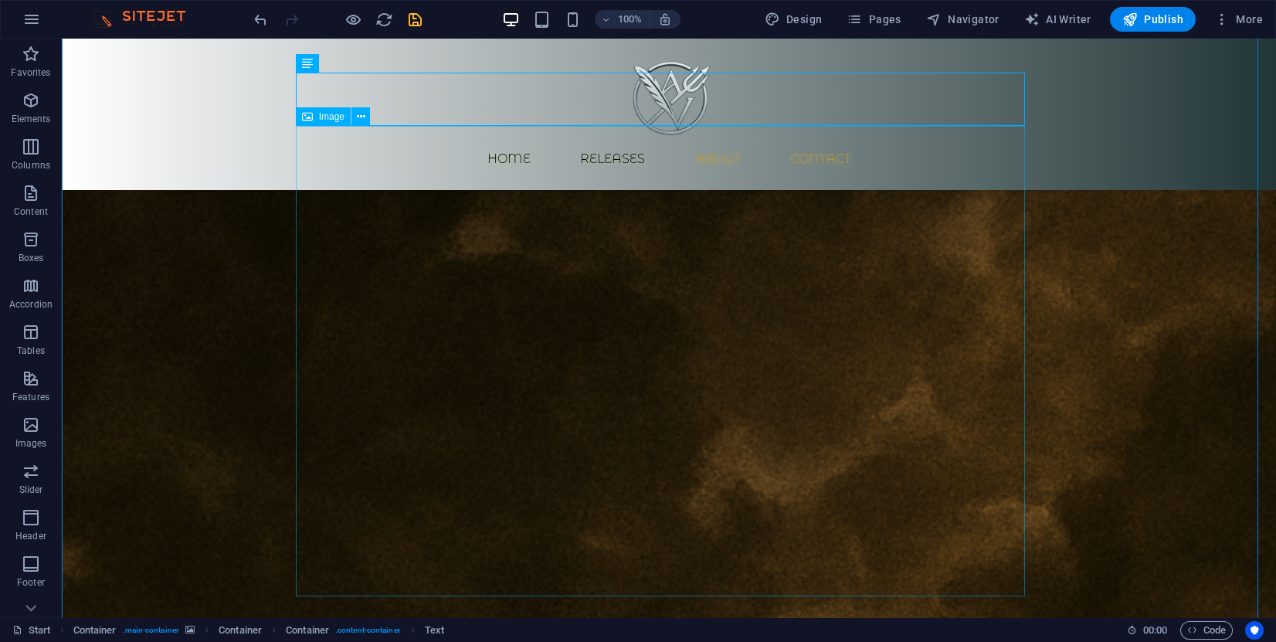
scroll to position [442, 0]
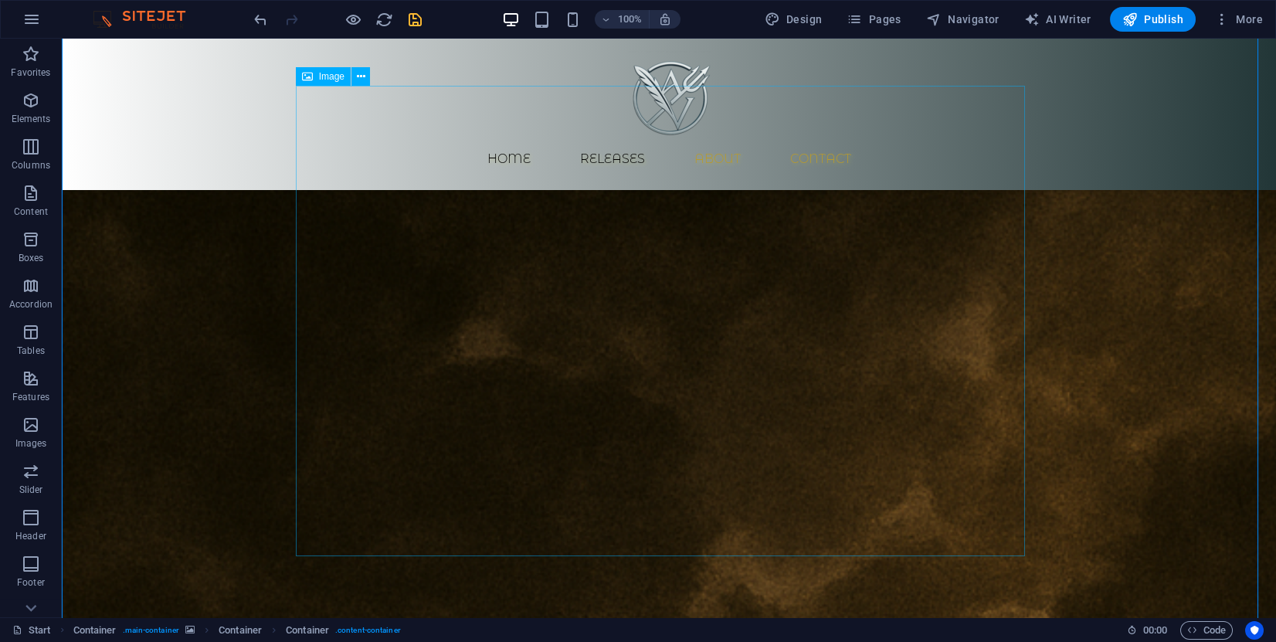
scroll to position [210, 0]
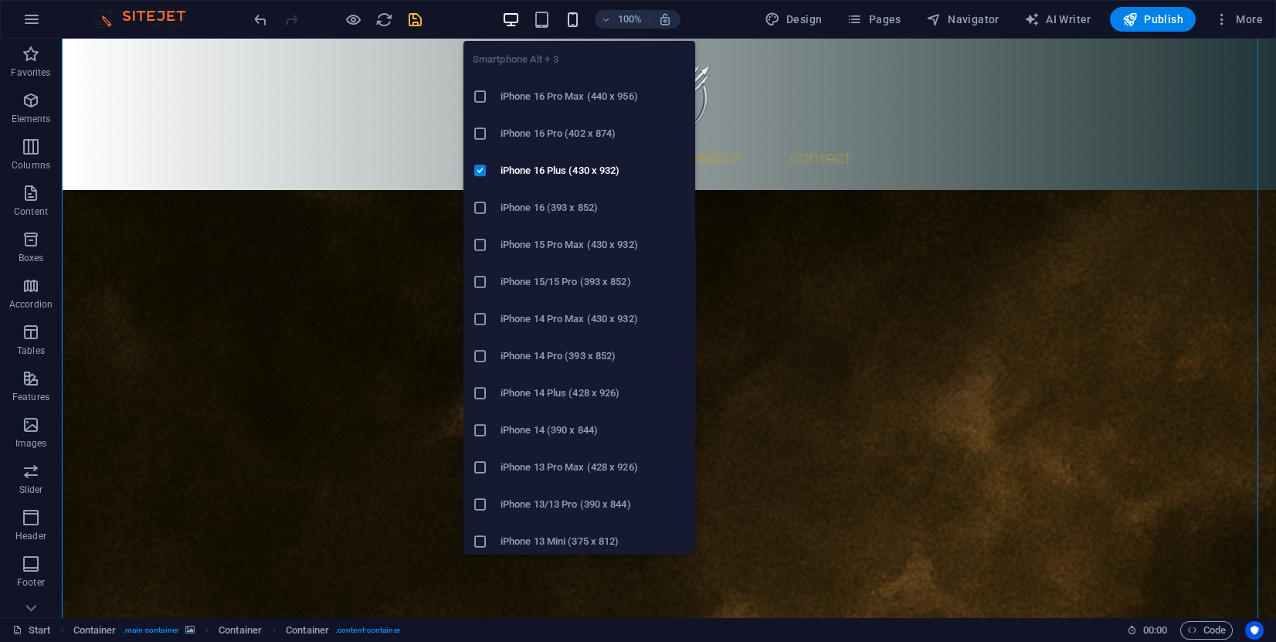
click at [575, 15] on icon "button" at bounding box center [573, 20] width 18 height 18
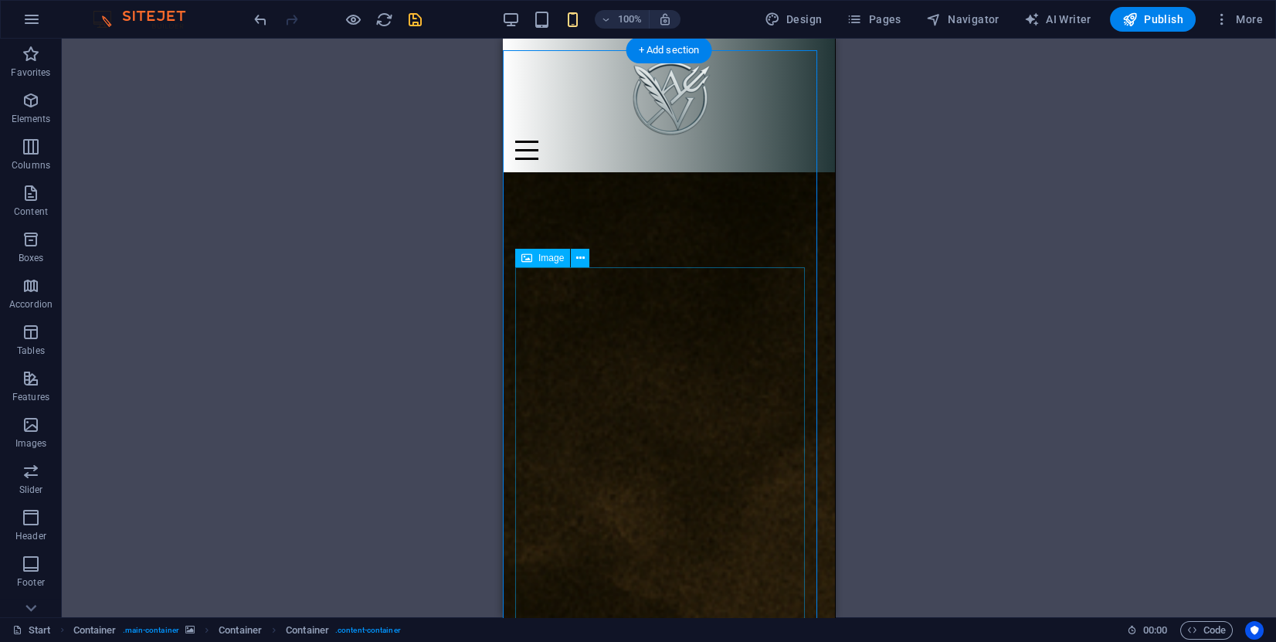
scroll to position [348, 0]
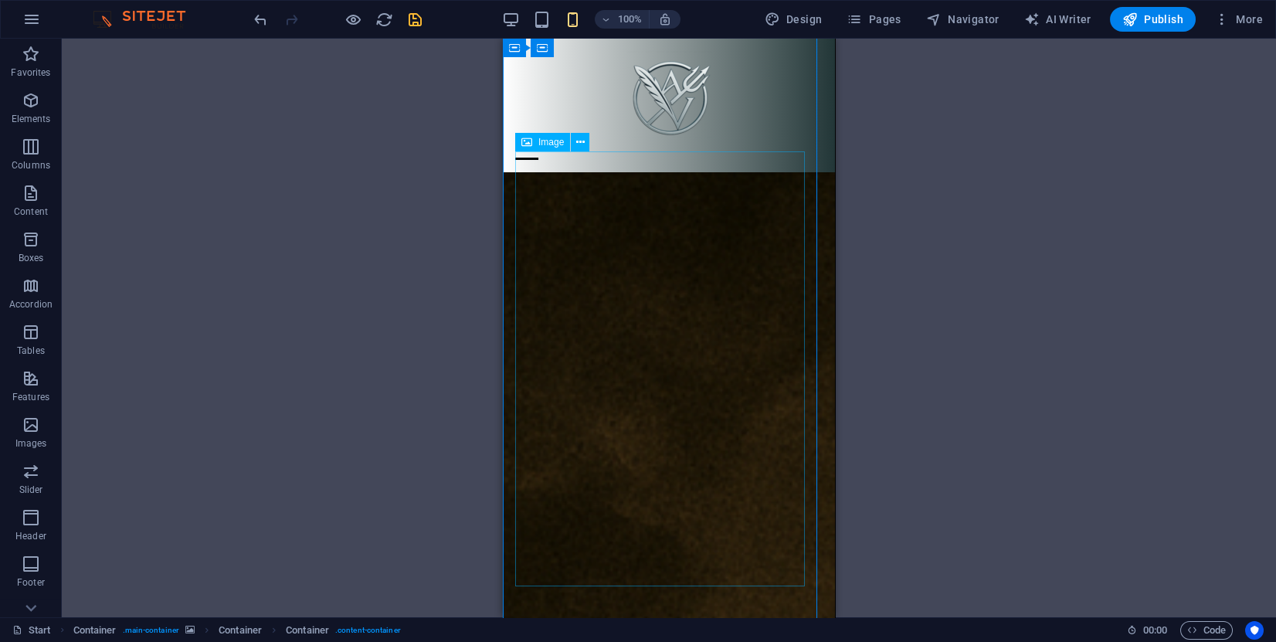
select select "px"
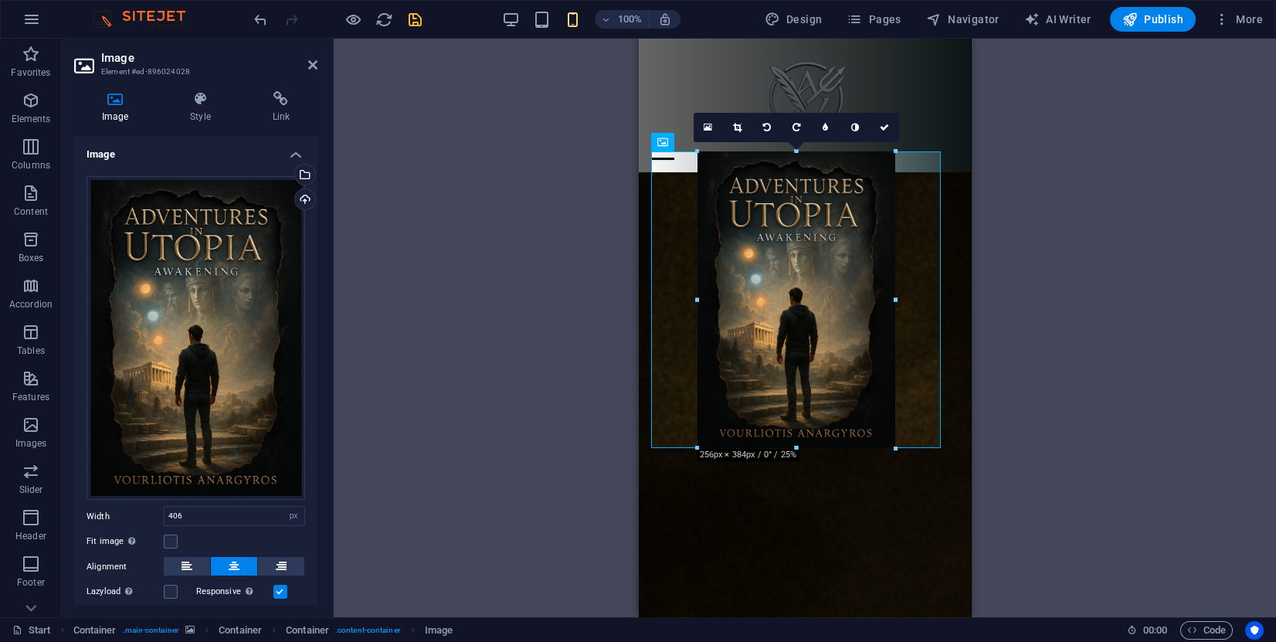
drag, startPoint x: 941, startPoint y: 150, endPoint x: 206, endPoint y: 271, distance: 744.4
type input "256"
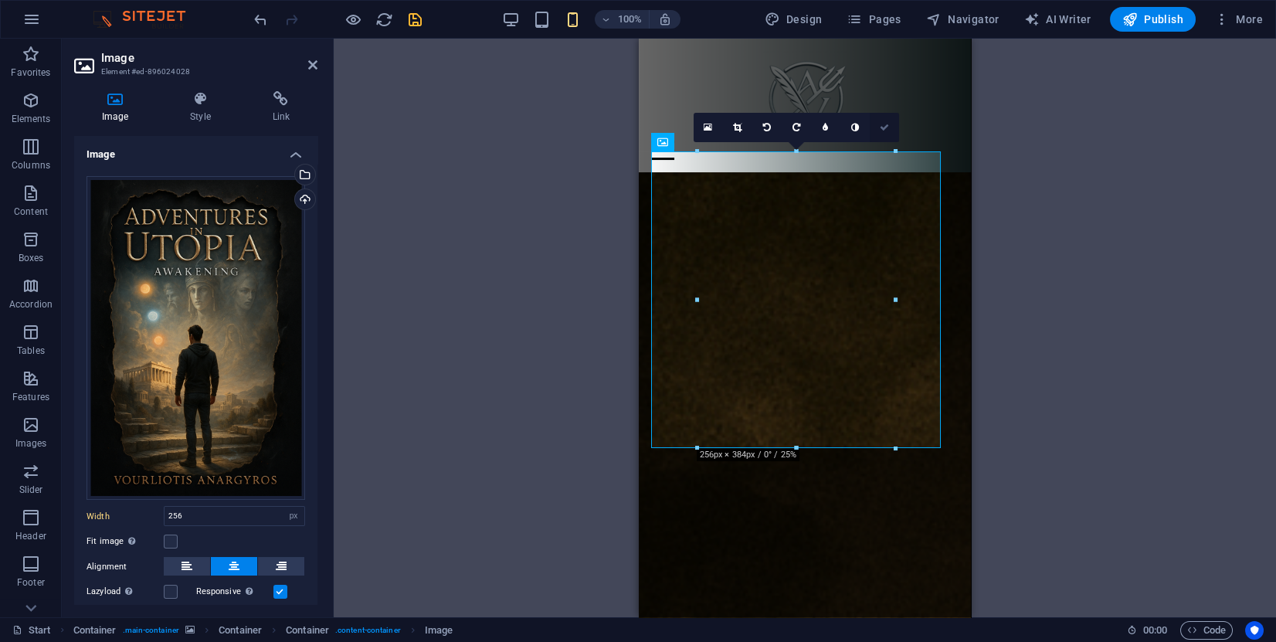
click at [885, 131] on icon at bounding box center [883, 127] width 9 height 9
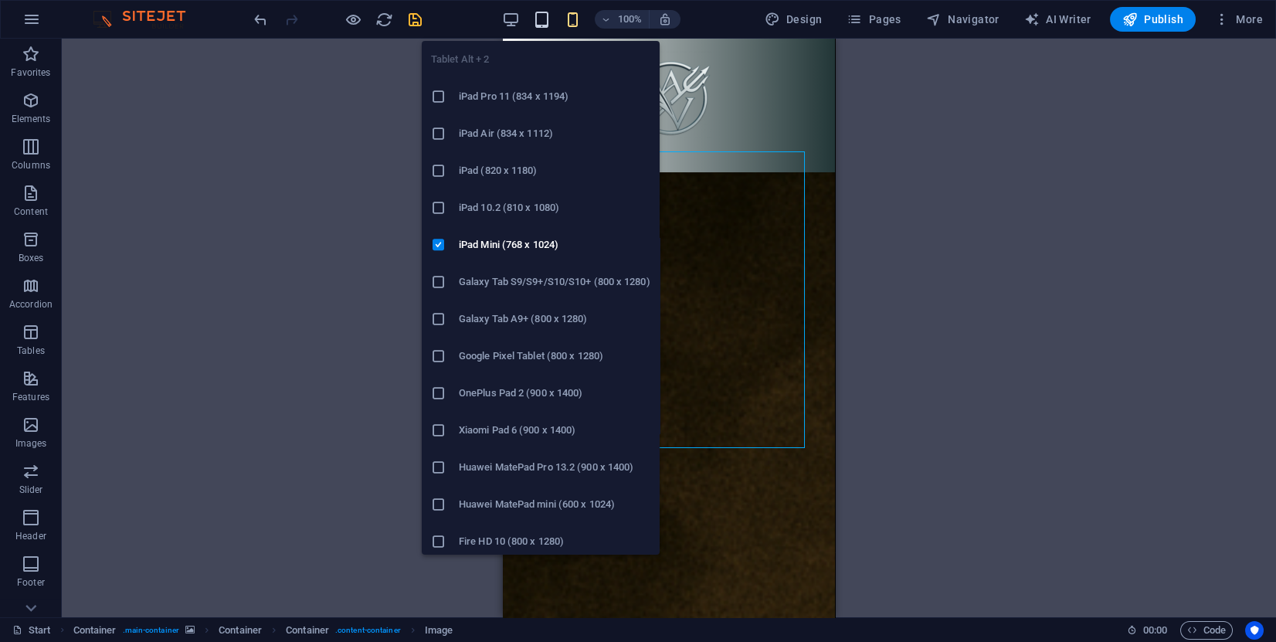
click at [544, 16] on icon "button" at bounding box center [542, 20] width 18 height 18
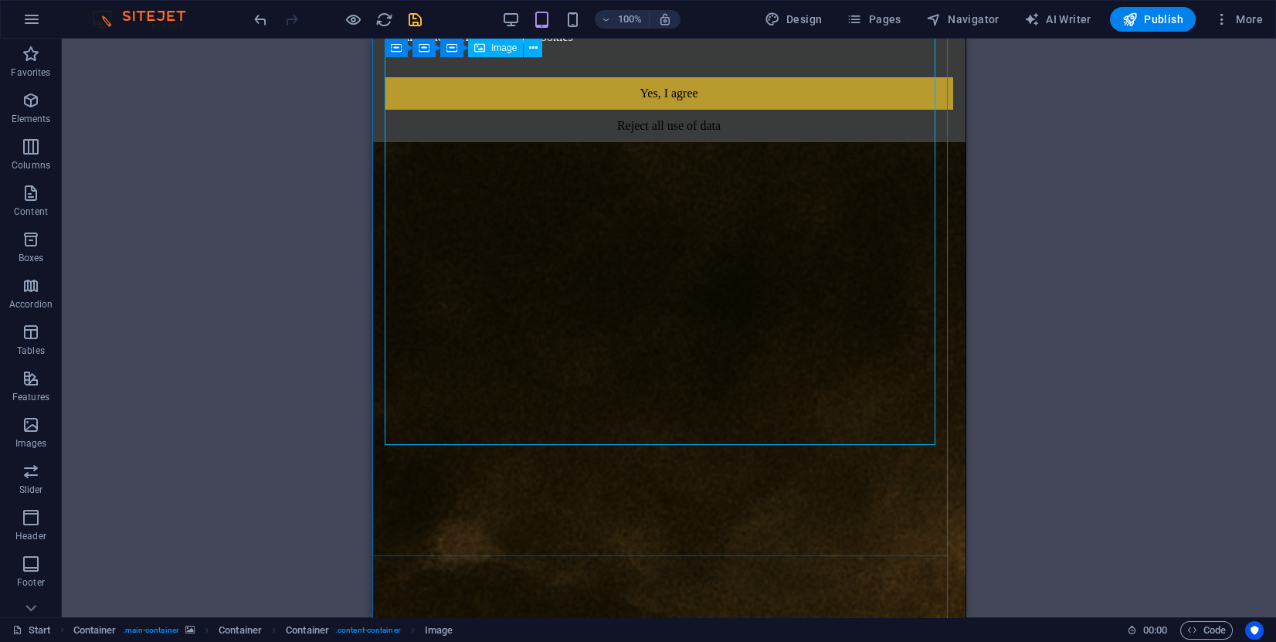
scroll to position [116, 0]
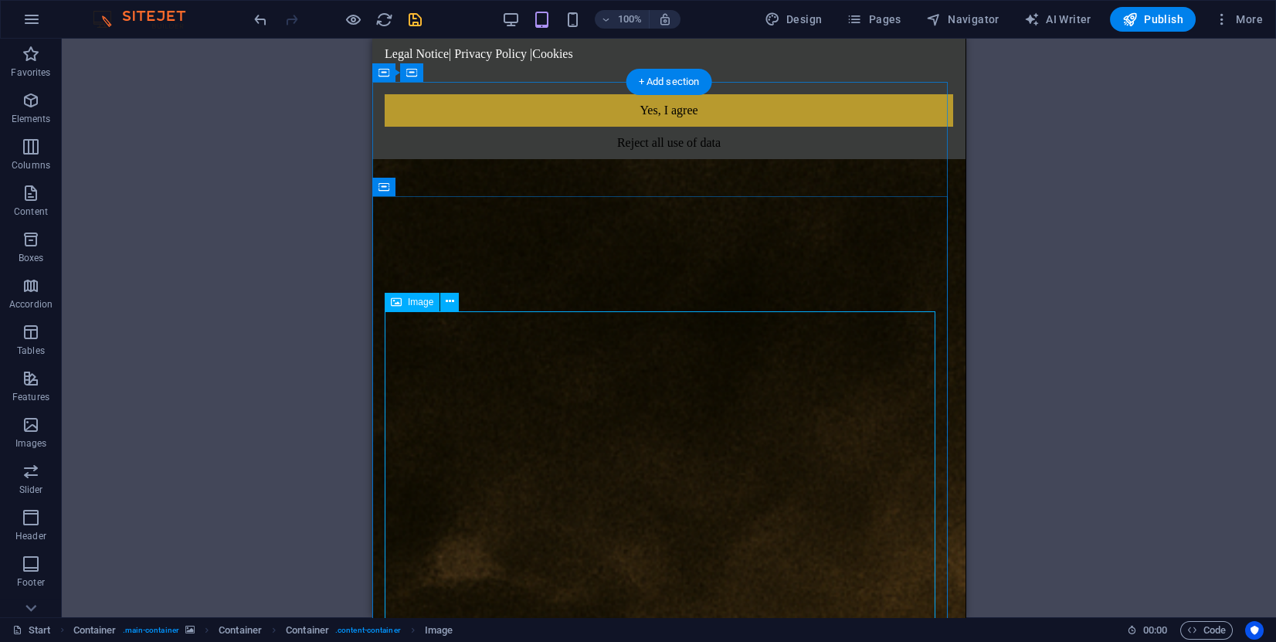
select select "px"
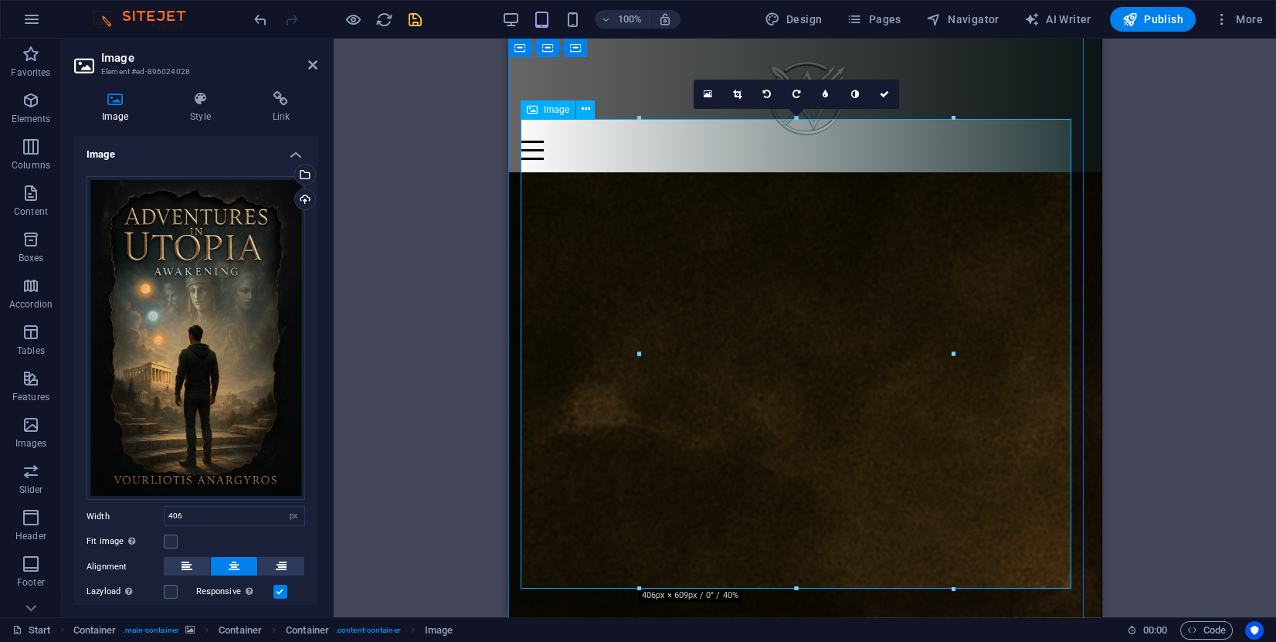
scroll to position [232, 0]
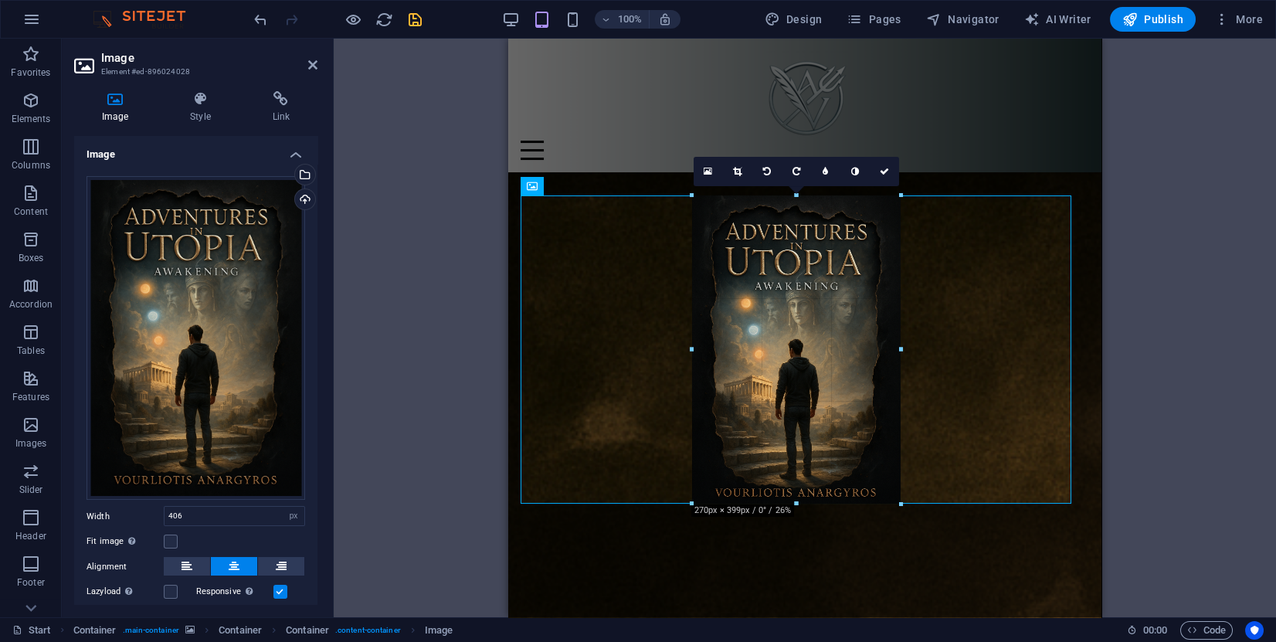
drag, startPoint x: 953, startPoint y: 193, endPoint x: 307, endPoint y: 321, distance: 659.0
type input "274"
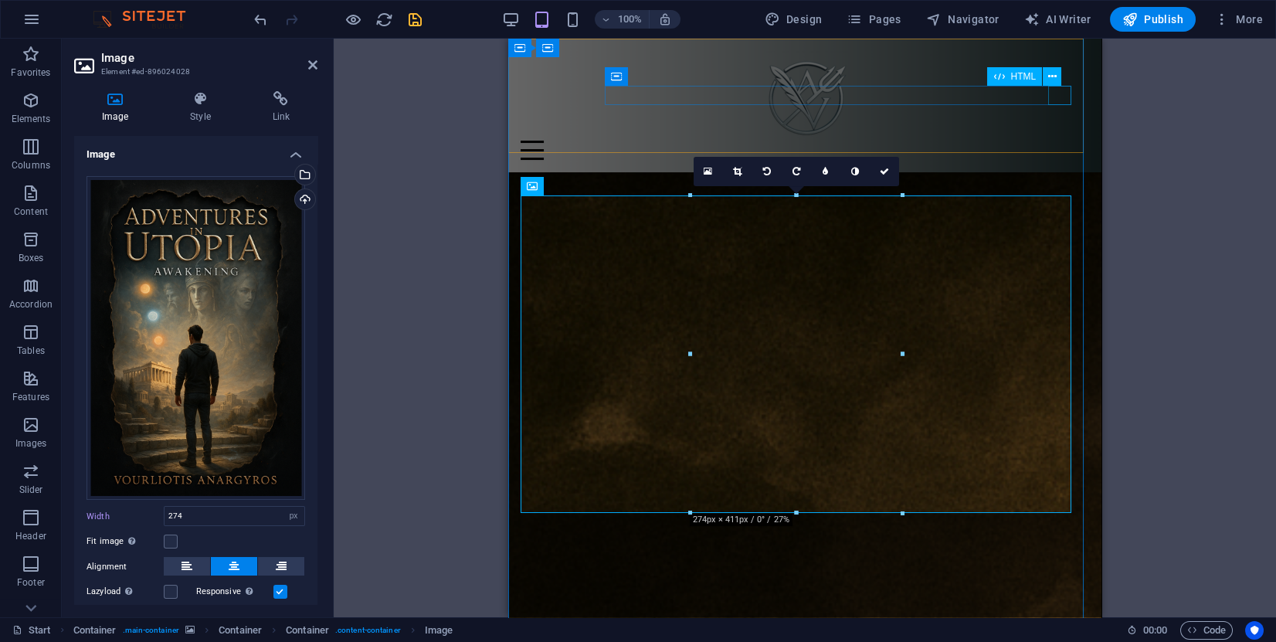
click at [1053, 141] on div at bounding box center [805, 150] width 568 height 19
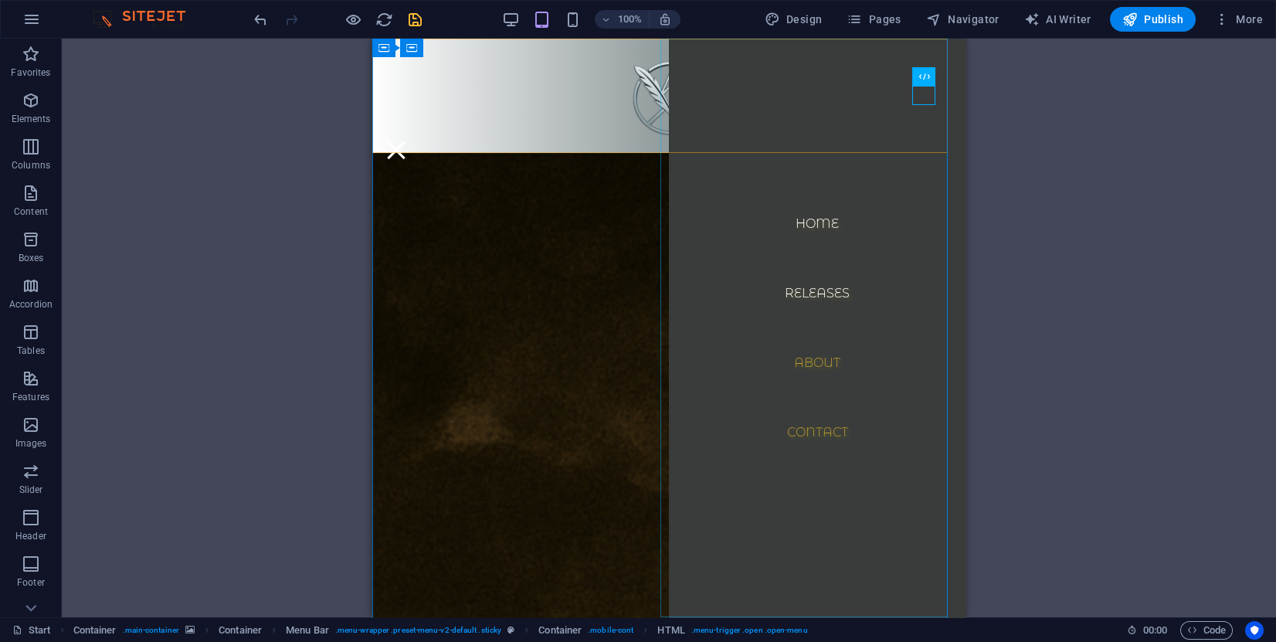
click at [801, 296] on nav "Home Releases About Contact" at bounding box center [817, 328] width 297 height 578
click at [802, 293] on nav "Home Releases About Contact" at bounding box center [817, 328] width 297 height 578
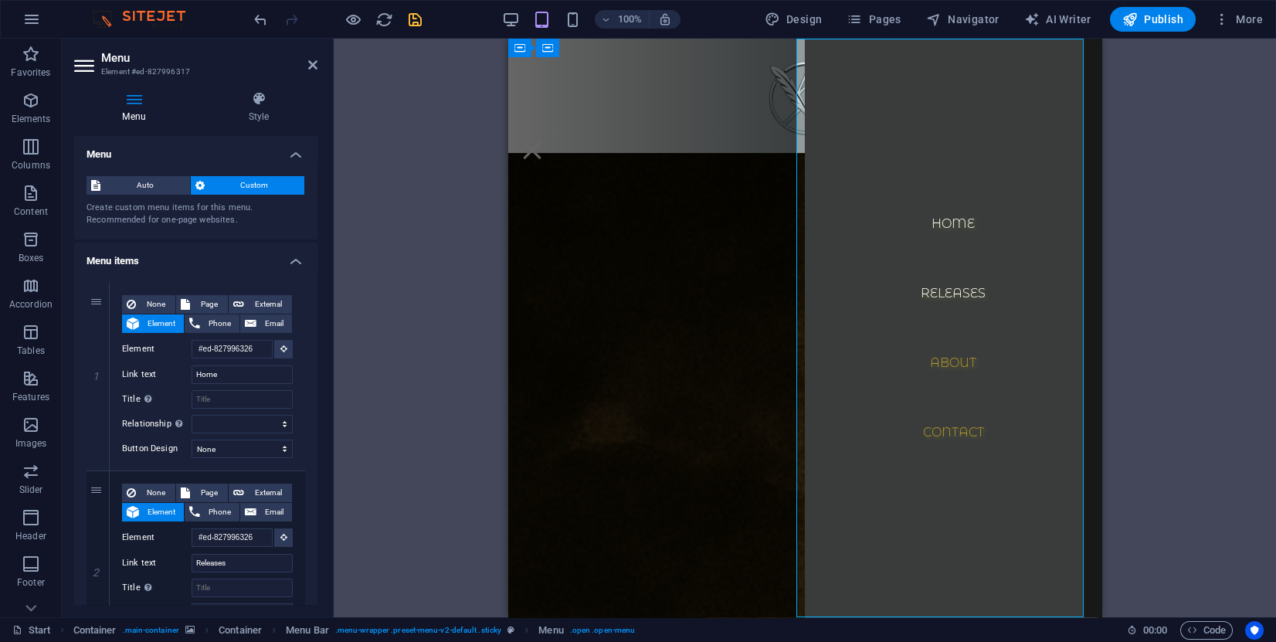
click at [936, 281] on nav "Home Releases About Contact" at bounding box center [953, 328] width 297 height 578
click at [931, 290] on nav "Home Releases About Contact" at bounding box center [953, 328] width 297 height 578
click at [544, 141] on div at bounding box center [532, 150] width 23 height 19
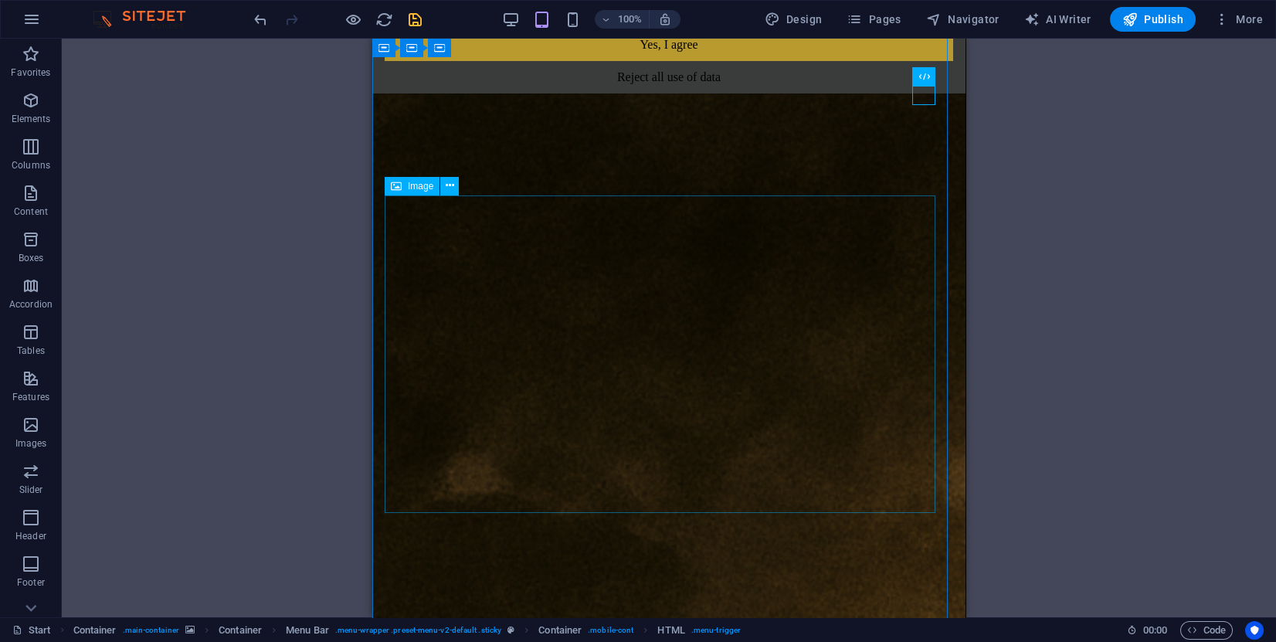
scroll to position [0, 0]
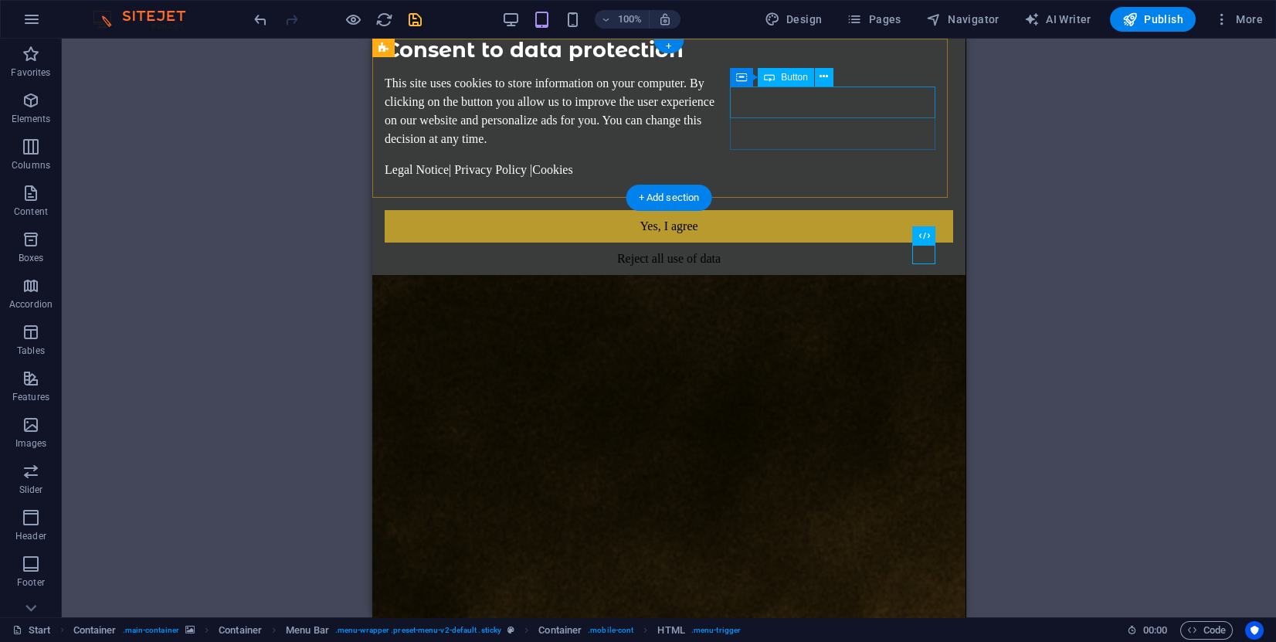
click at [839, 210] on div "Yes, I agree" at bounding box center [669, 226] width 568 height 32
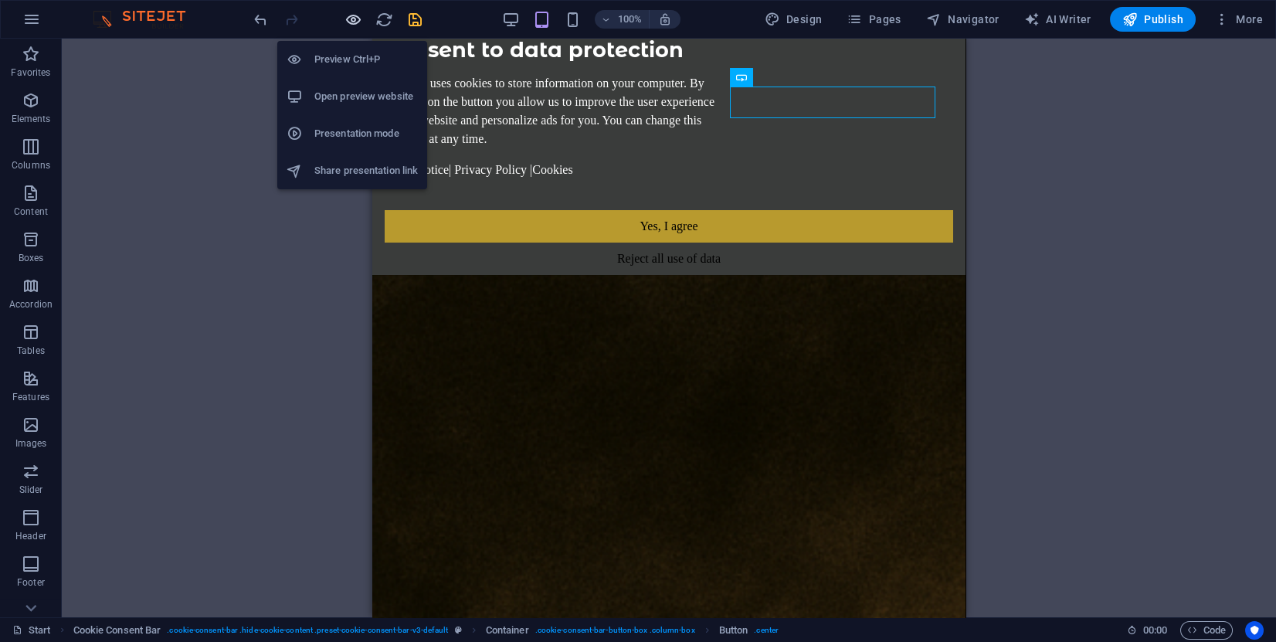
click at [351, 19] on icon "button" at bounding box center [353, 20] width 18 height 18
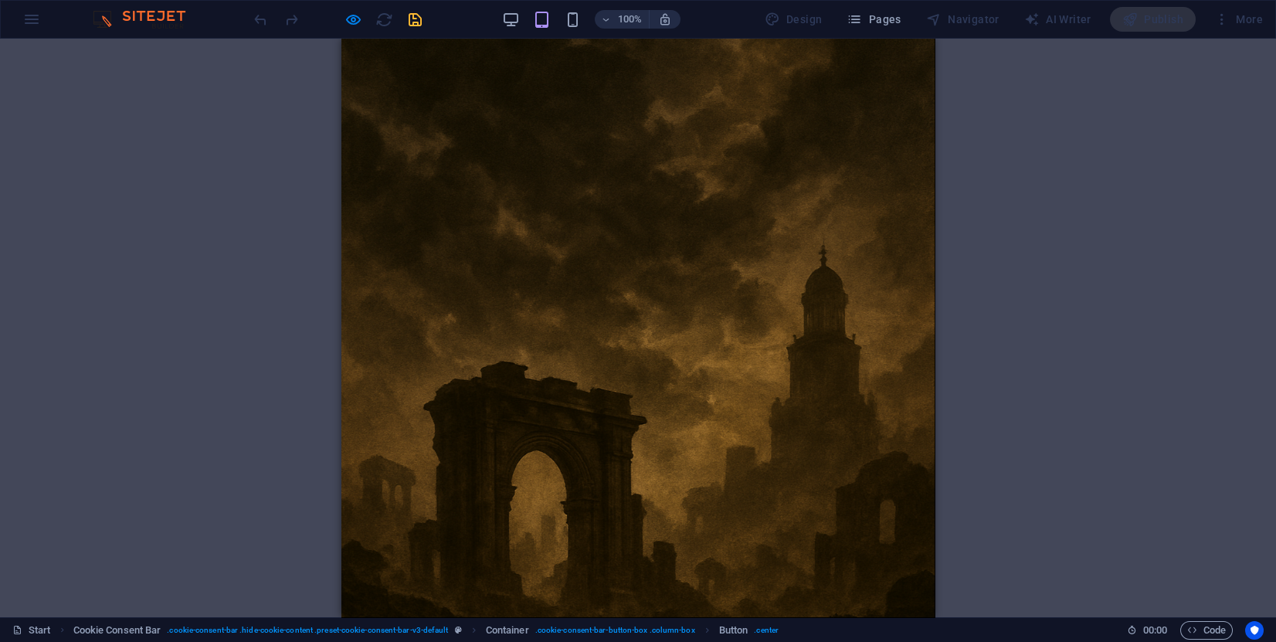
scroll to position [116, 0]
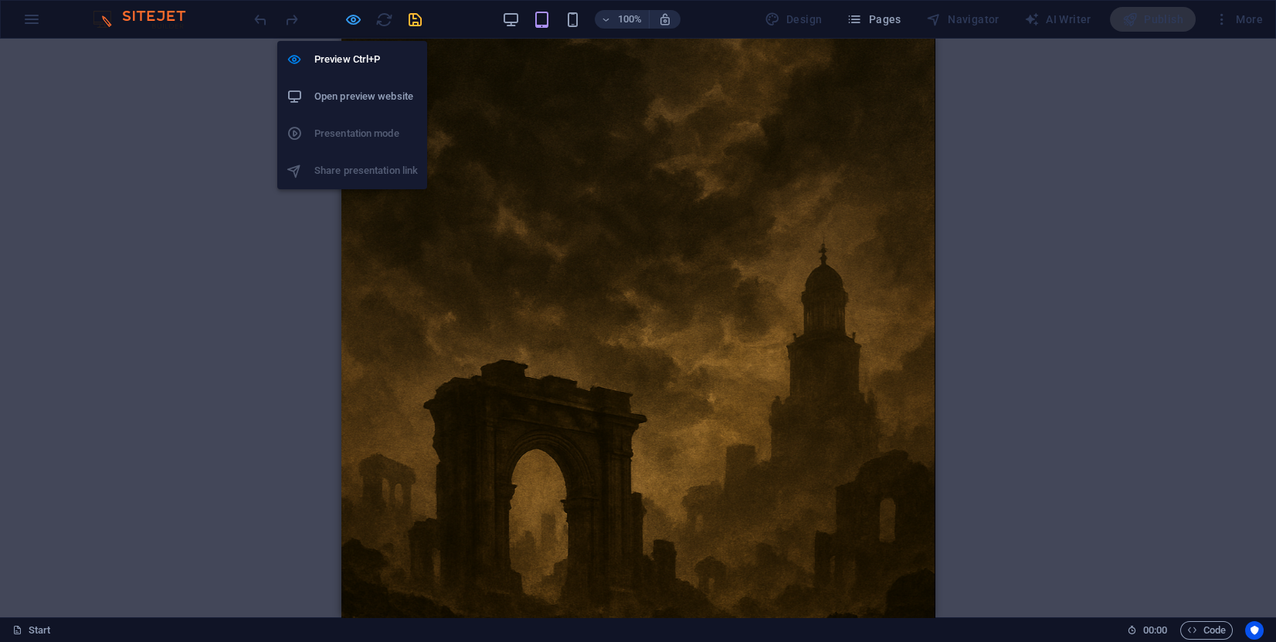
click at [360, 19] on icon "button" at bounding box center [353, 20] width 18 height 18
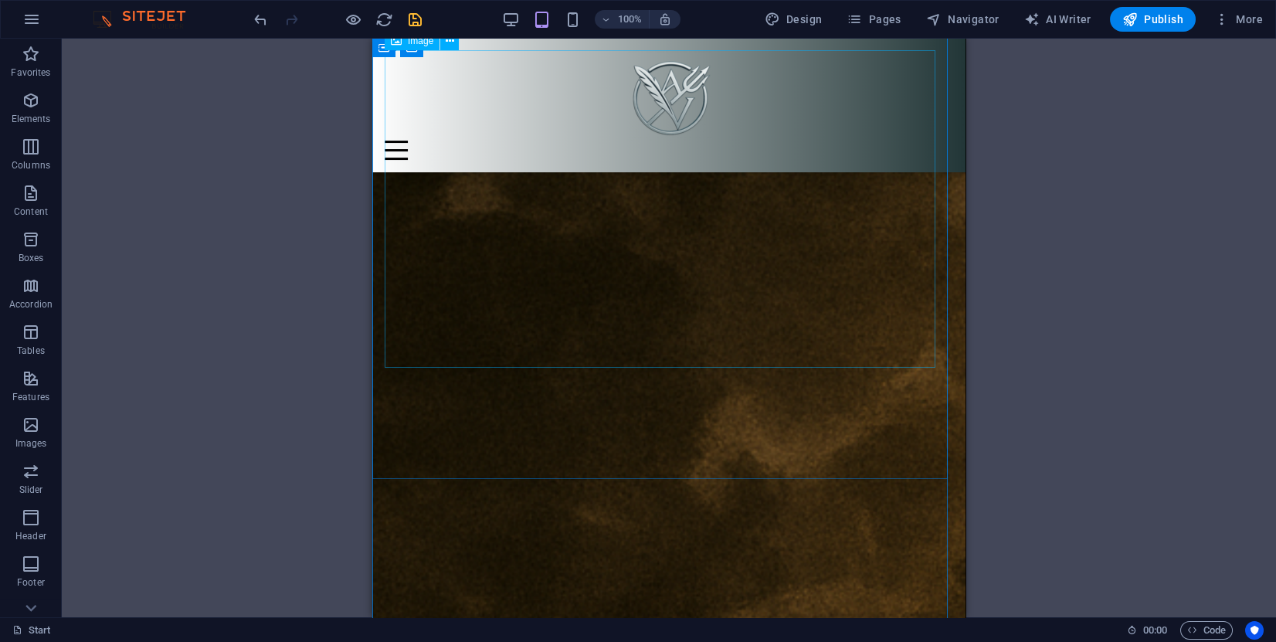
scroll to position [463, 0]
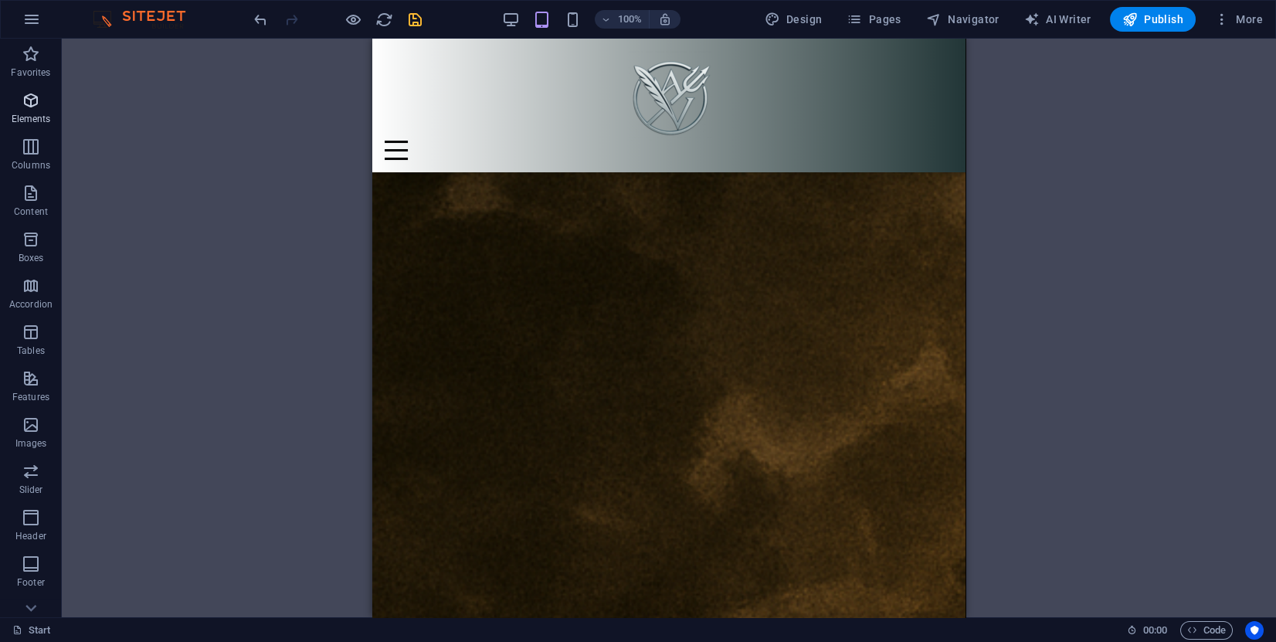
click at [32, 102] on icon "button" at bounding box center [31, 100] width 19 height 19
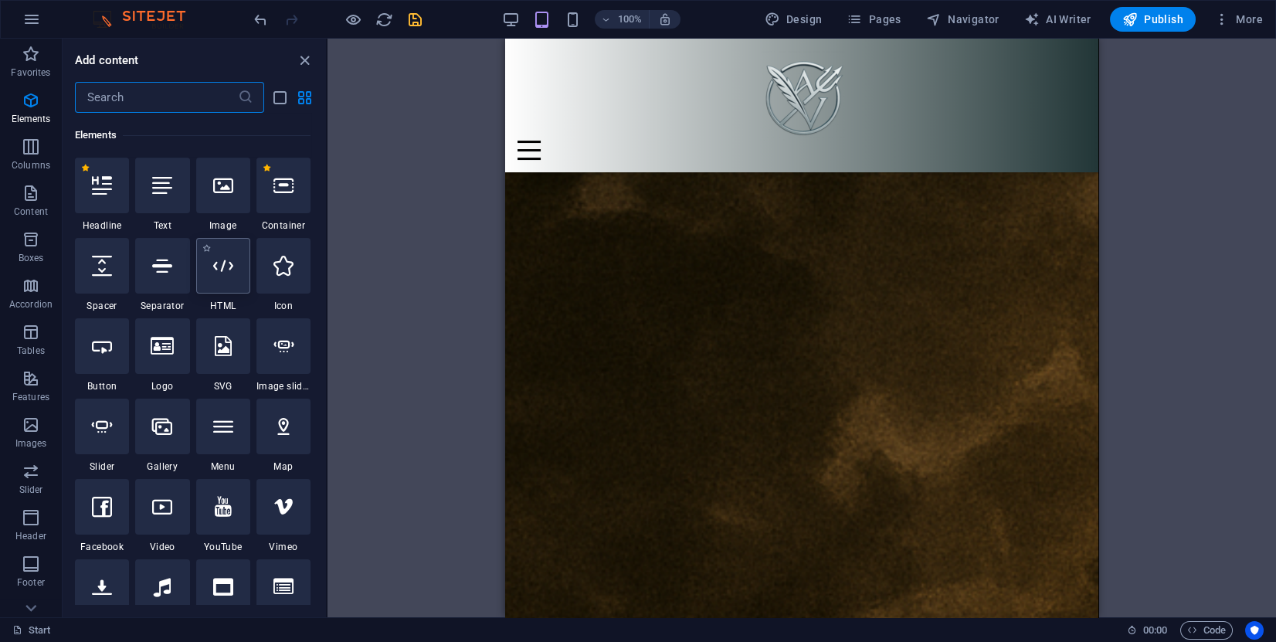
scroll to position [164, 0]
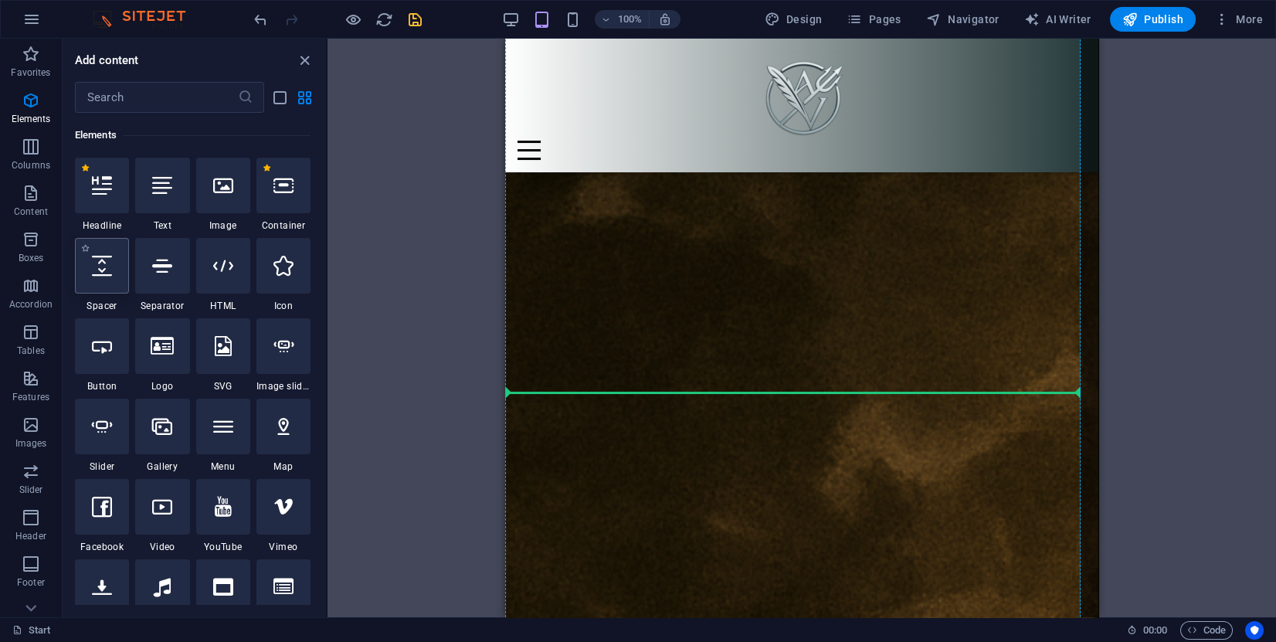
select select "px"
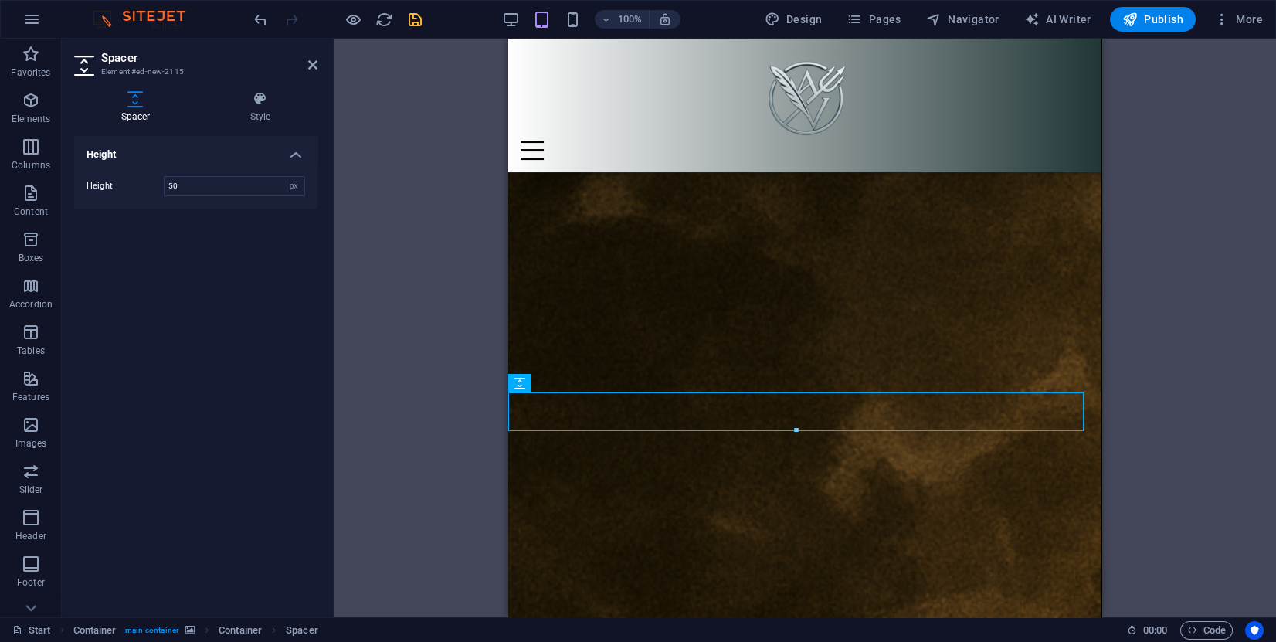
click at [392, 338] on div "Cookie Consent Bar Container H3 Cookie Consent Bar Container Text Menu Containe…" at bounding box center [805, 328] width 942 height 578
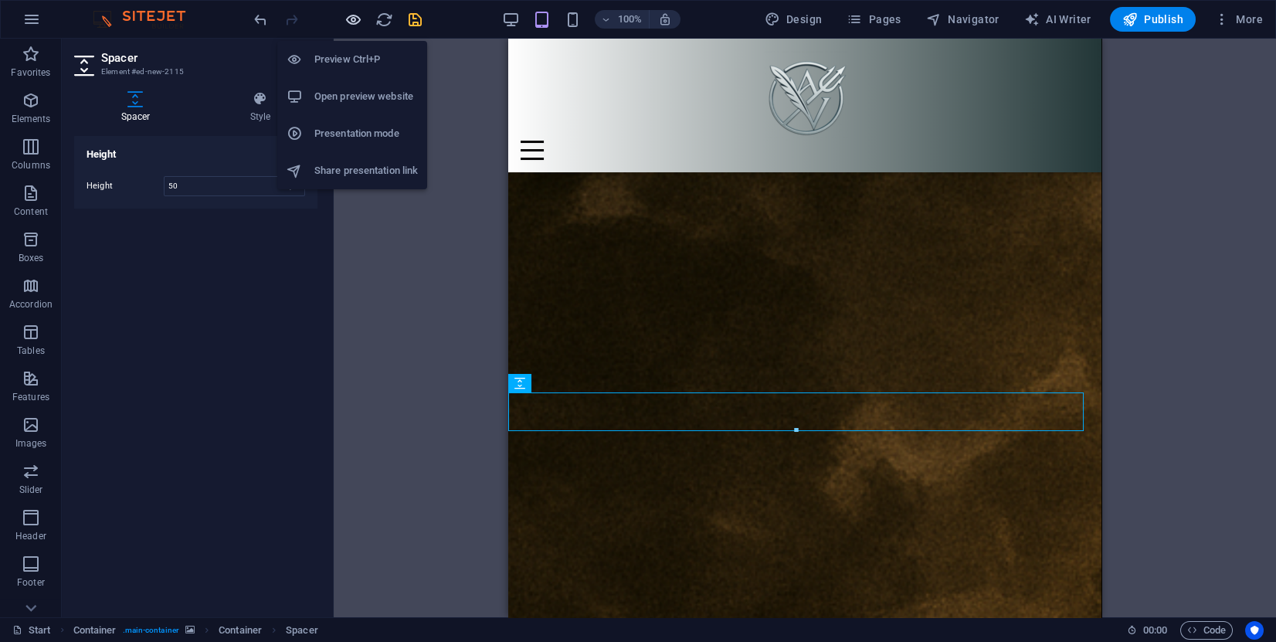
click at [354, 19] on icon "button" at bounding box center [353, 20] width 18 height 18
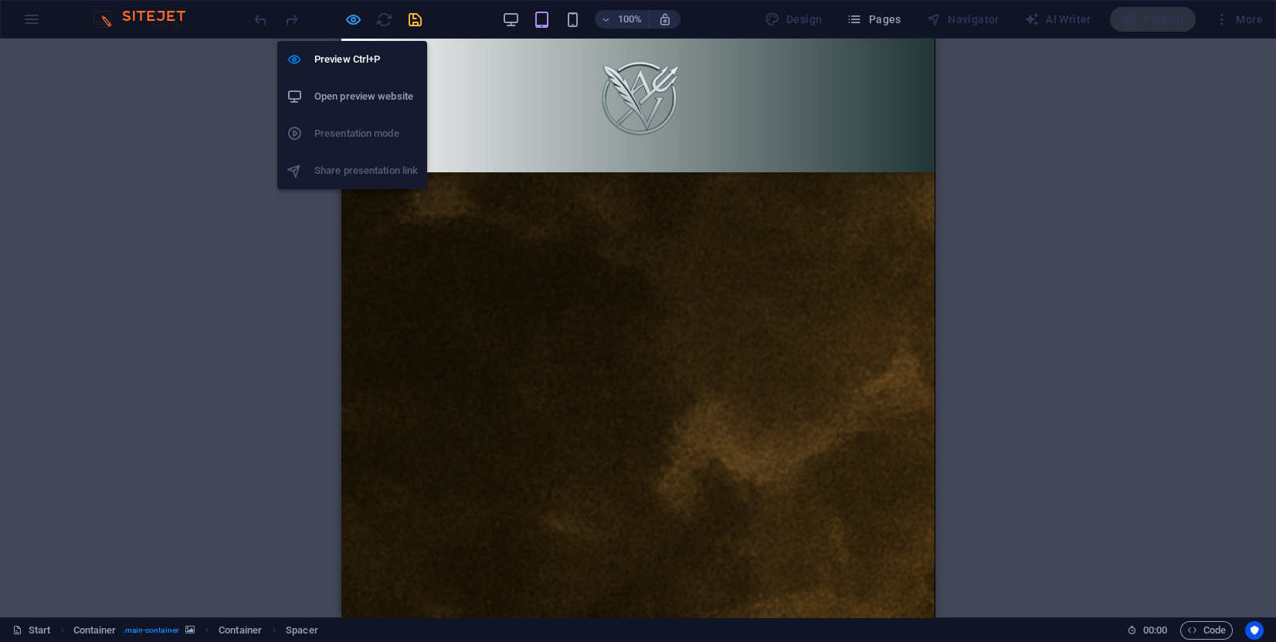
scroll to position [368, 0]
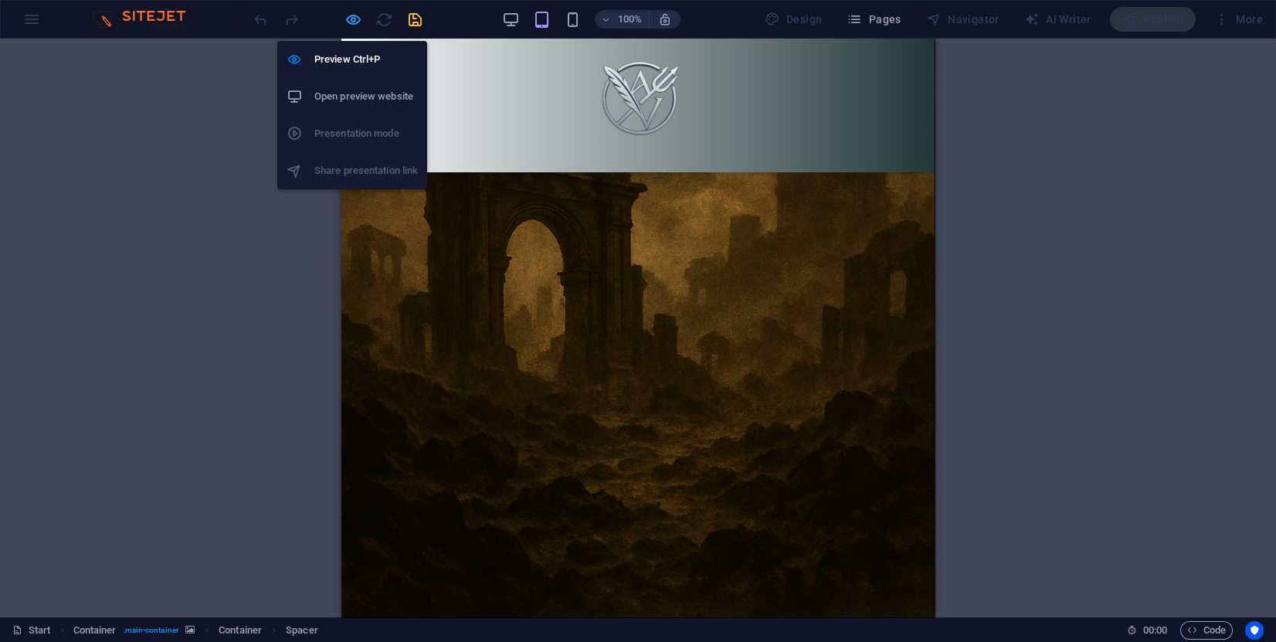
click at [350, 23] on icon "button" at bounding box center [353, 20] width 18 height 18
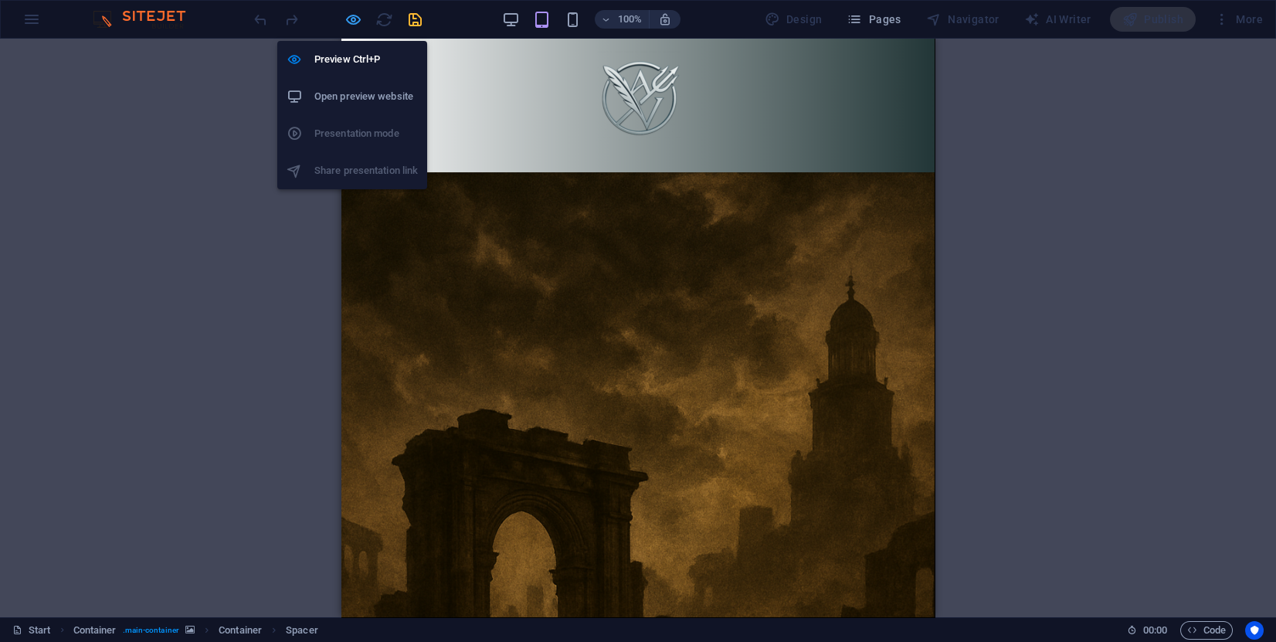
select select "px"
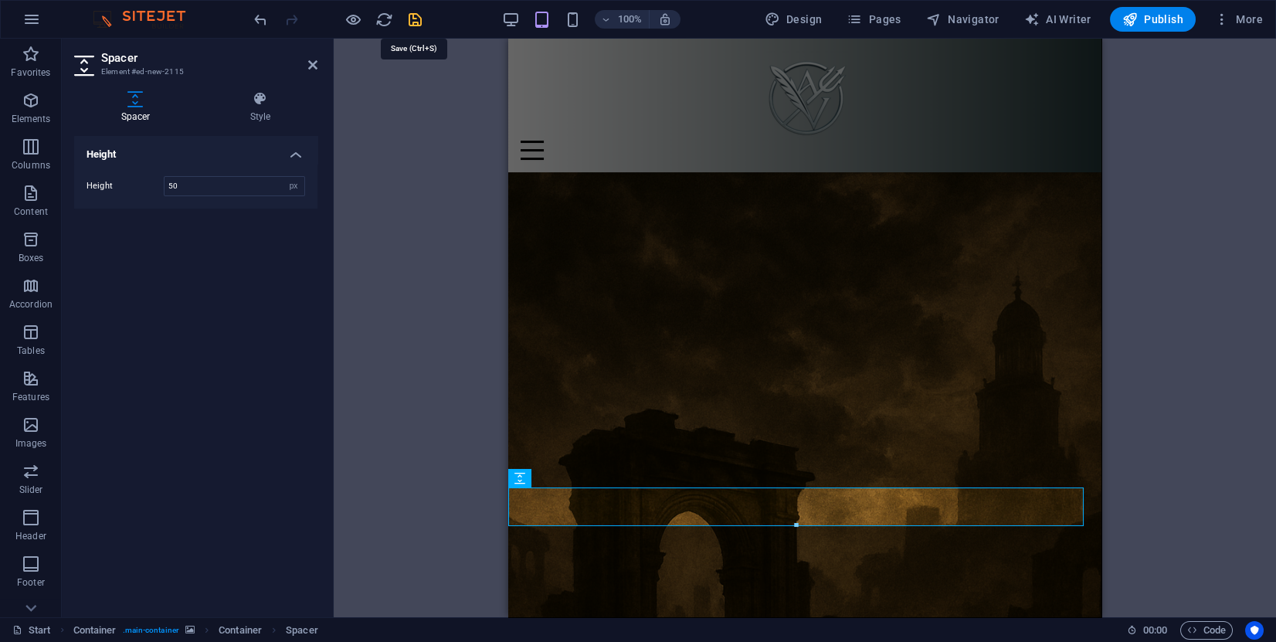
click at [419, 22] on icon "save" at bounding box center [415, 20] width 18 height 18
select select "px"
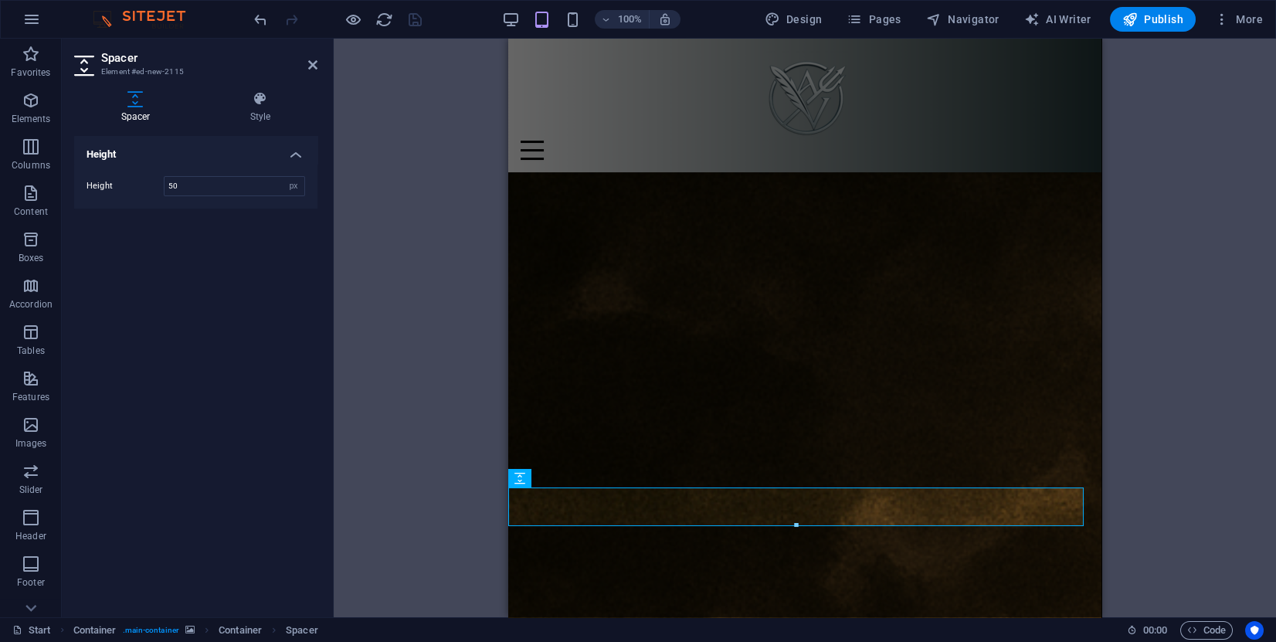
click at [433, 321] on div "Cookie Consent Bar Container H3 Cookie Consent Bar Container Text Menu Containe…" at bounding box center [805, 328] width 942 height 578
click at [328, 19] on div at bounding box center [322, 19] width 19 height 19
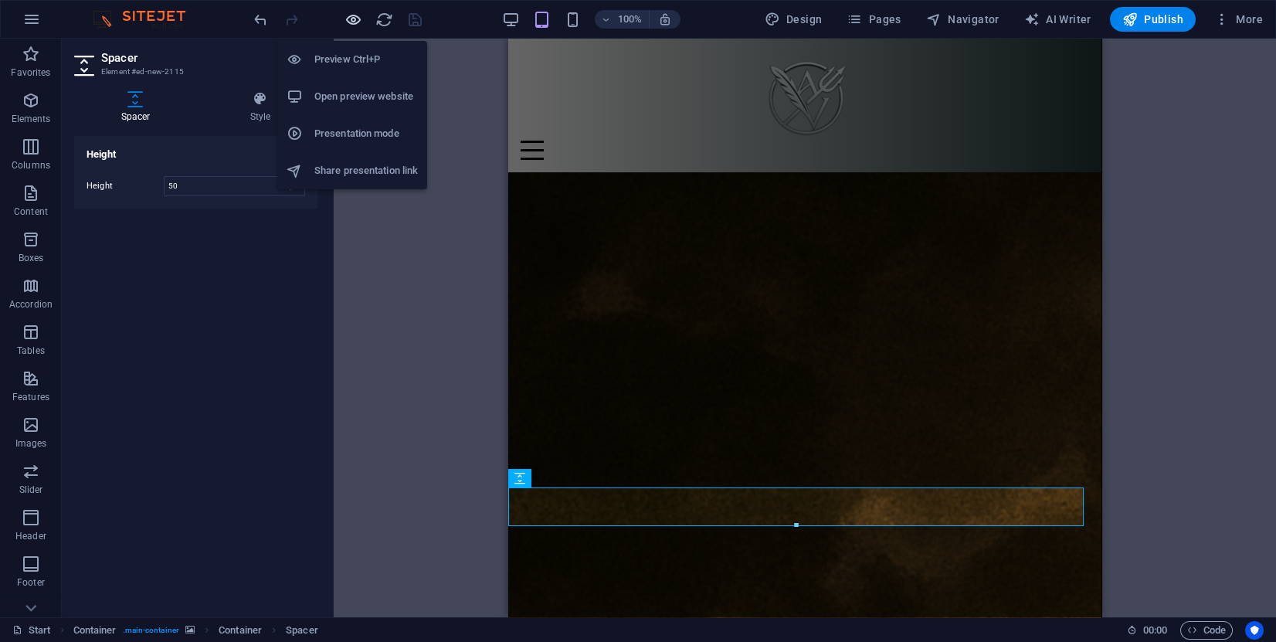
click at [345, 19] on icon "button" at bounding box center [353, 20] width 18 height 18
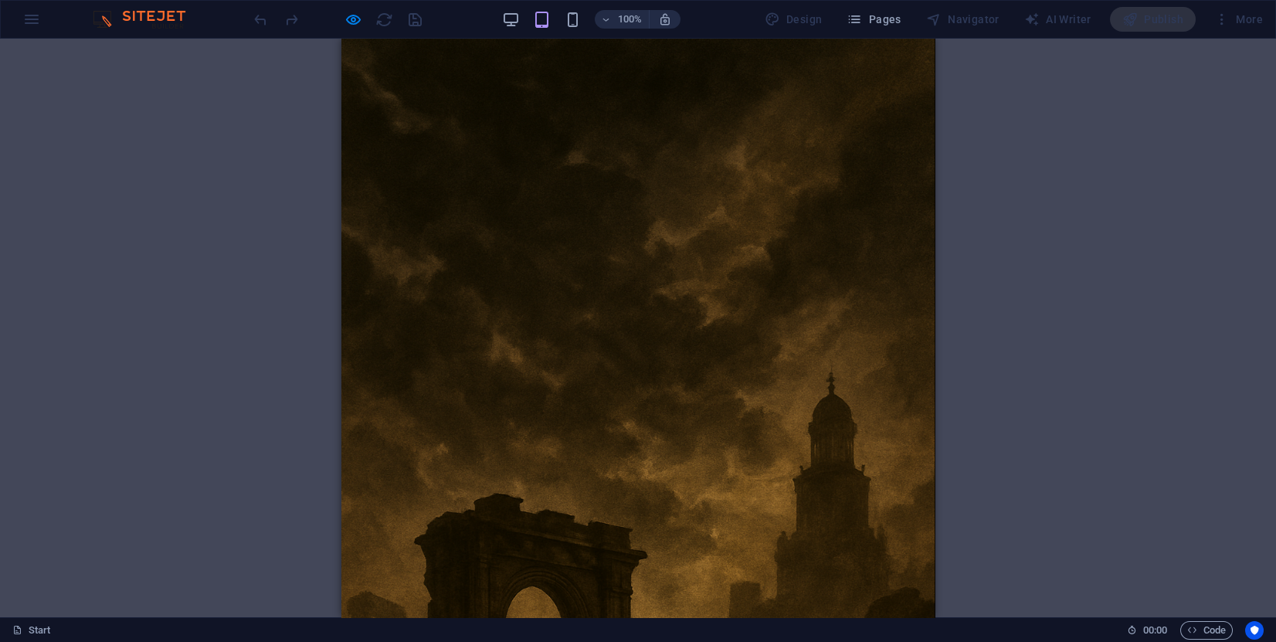
scroll to position [0, 0]
click at [573, 28] on div "100%" at bounding box center [591, 19] width 178 height 25
click at [573, 25] on icon "button" at bounding box center [573, 20] width 18 height 18
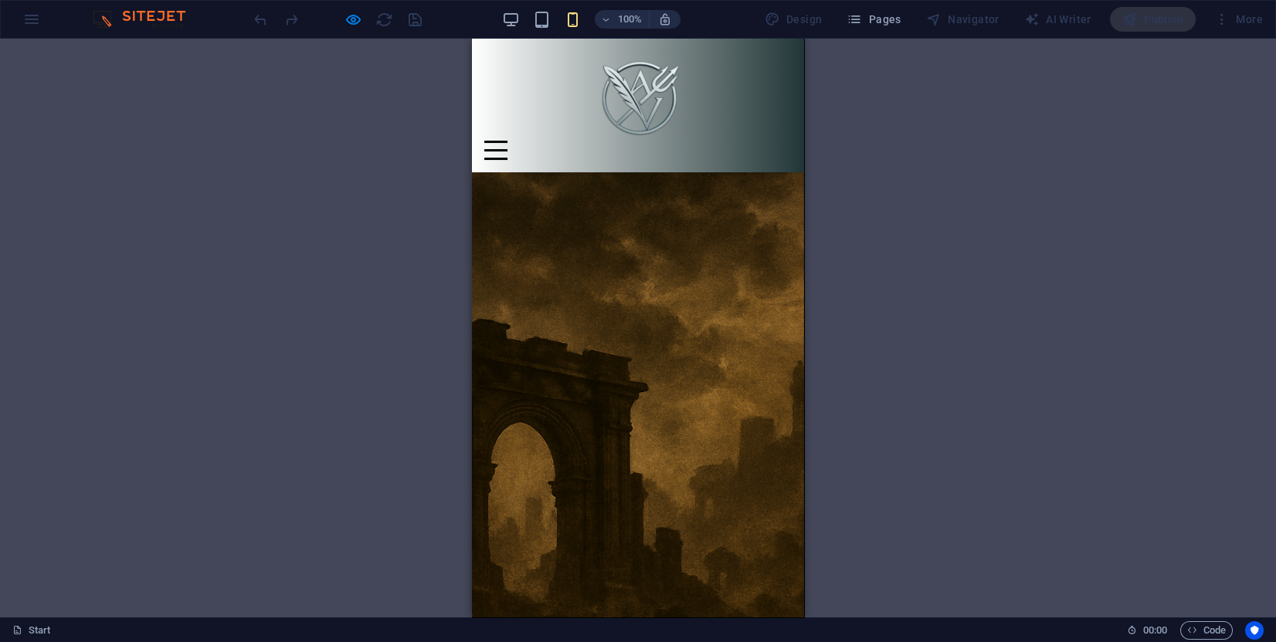
scroll to position [12, 0]
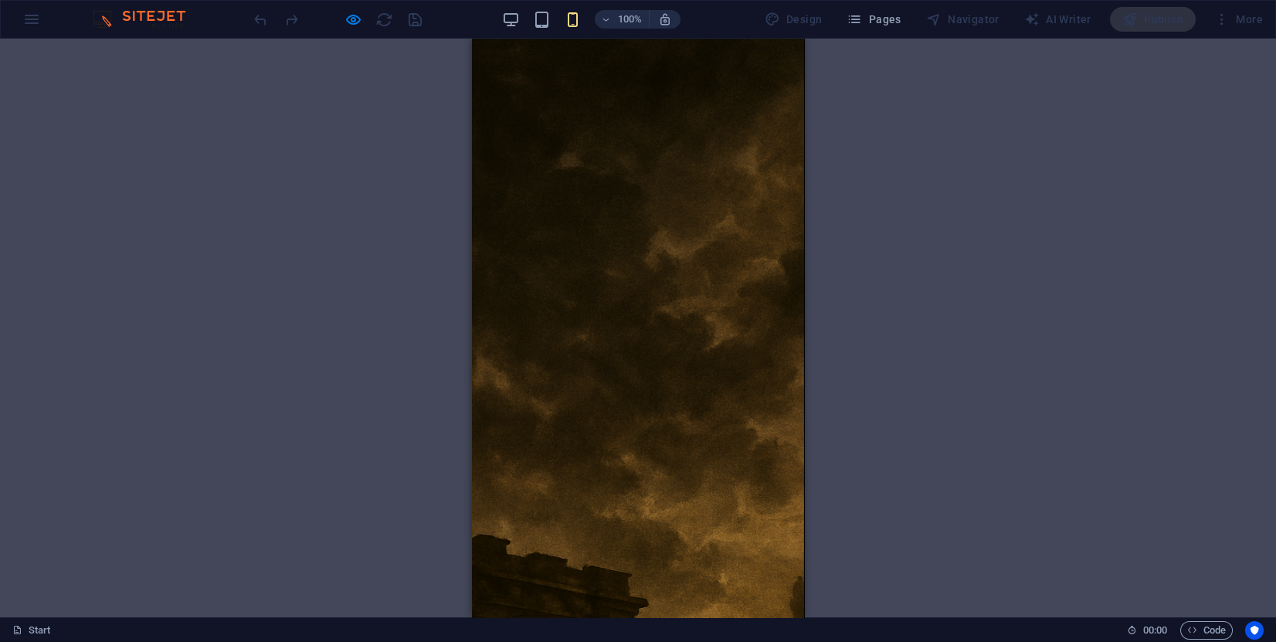
click at [908, 372] on div "Cookie Consent Bar Container H3 Cookie Consent Bar Container Text Menu Containe…" at bounding box center [638, 328] width 1276 height 578
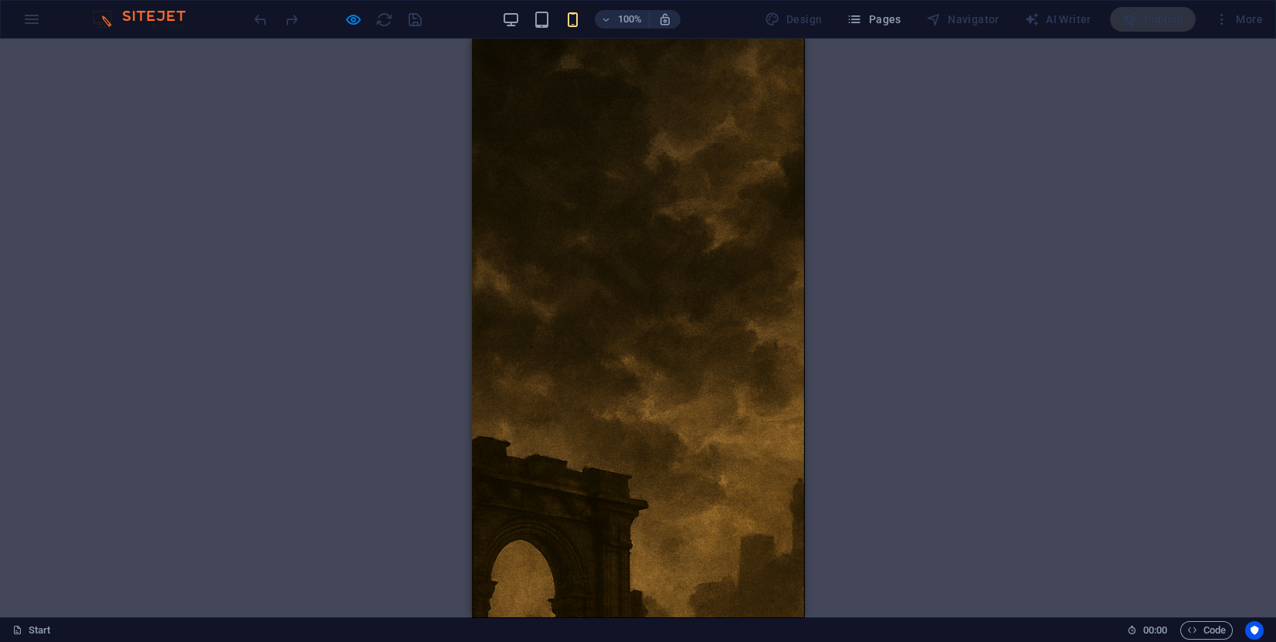
scroll to position [0, 0]
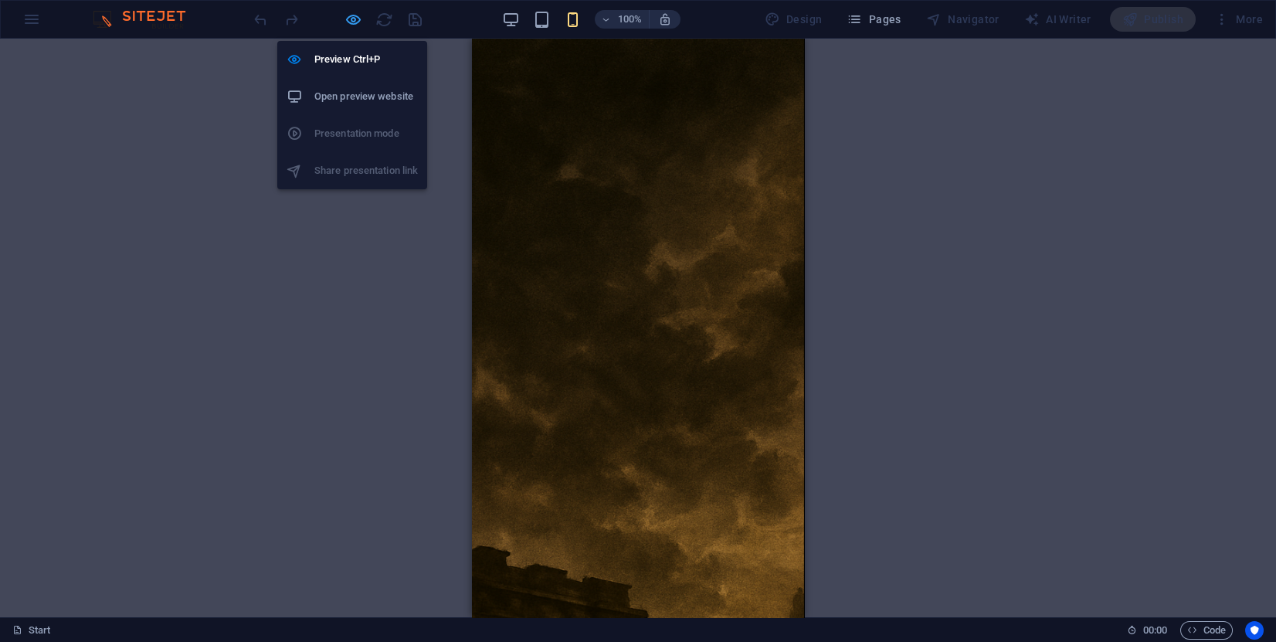
click at [355, 22] on icon "button" at bounding box center [353, 20] width 18 height 18
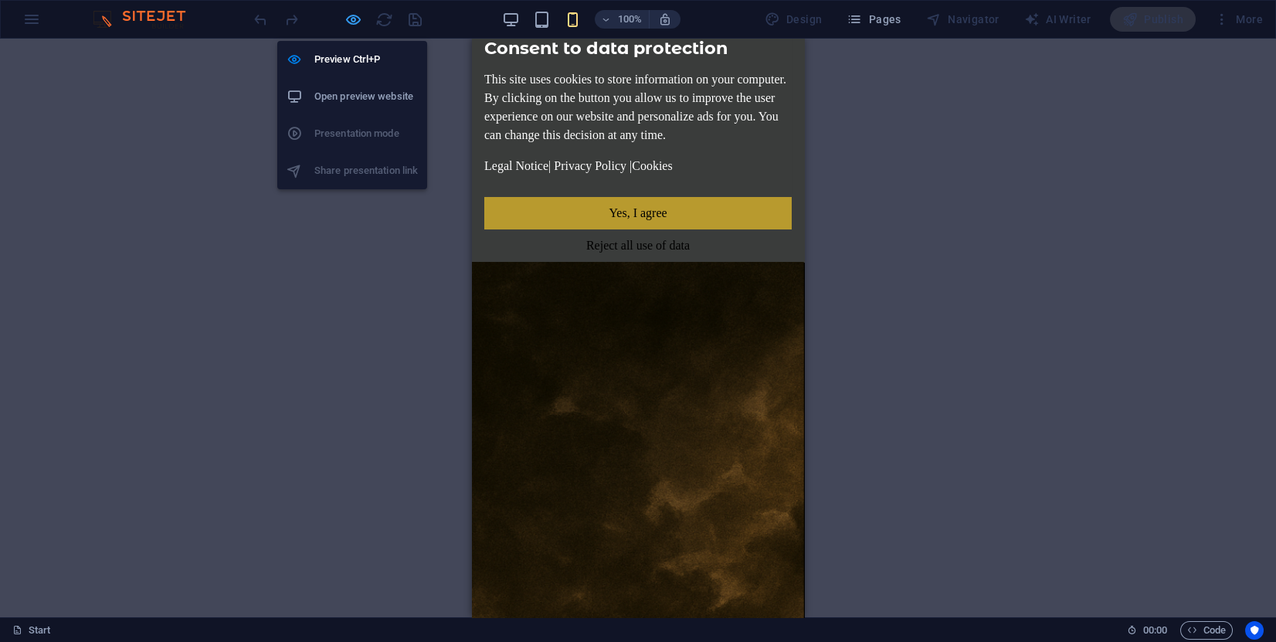
select select "px"
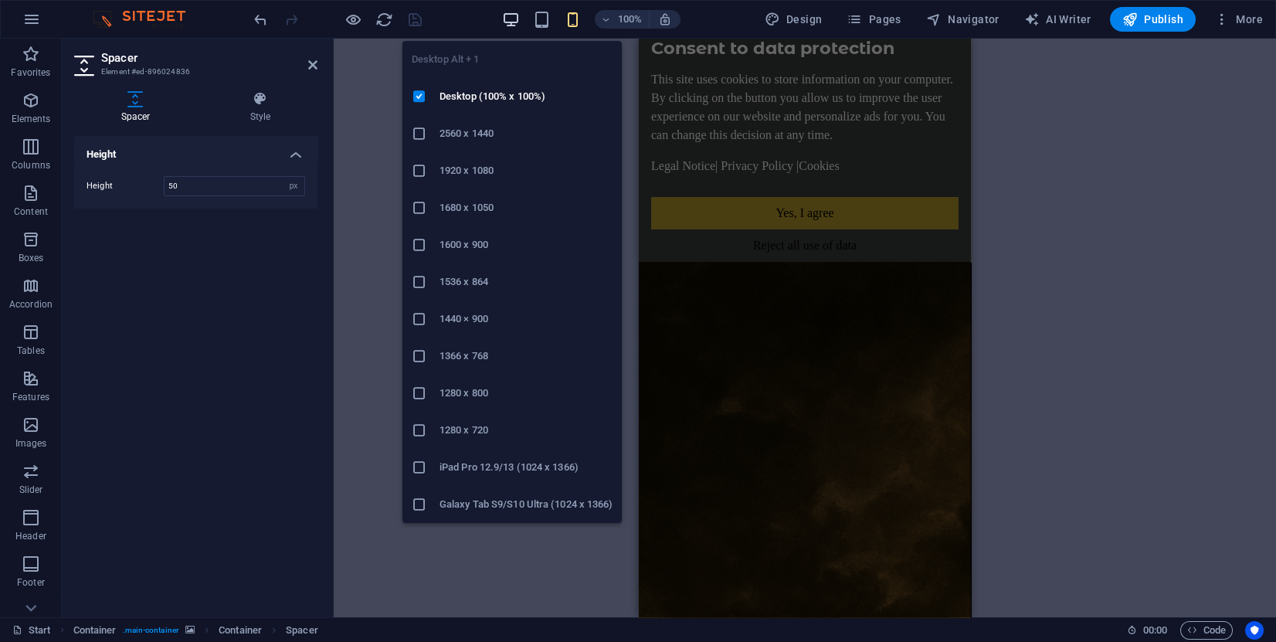
click at [520, 23] on icon "button" at bounding box center [511, 20] width 18 height 18
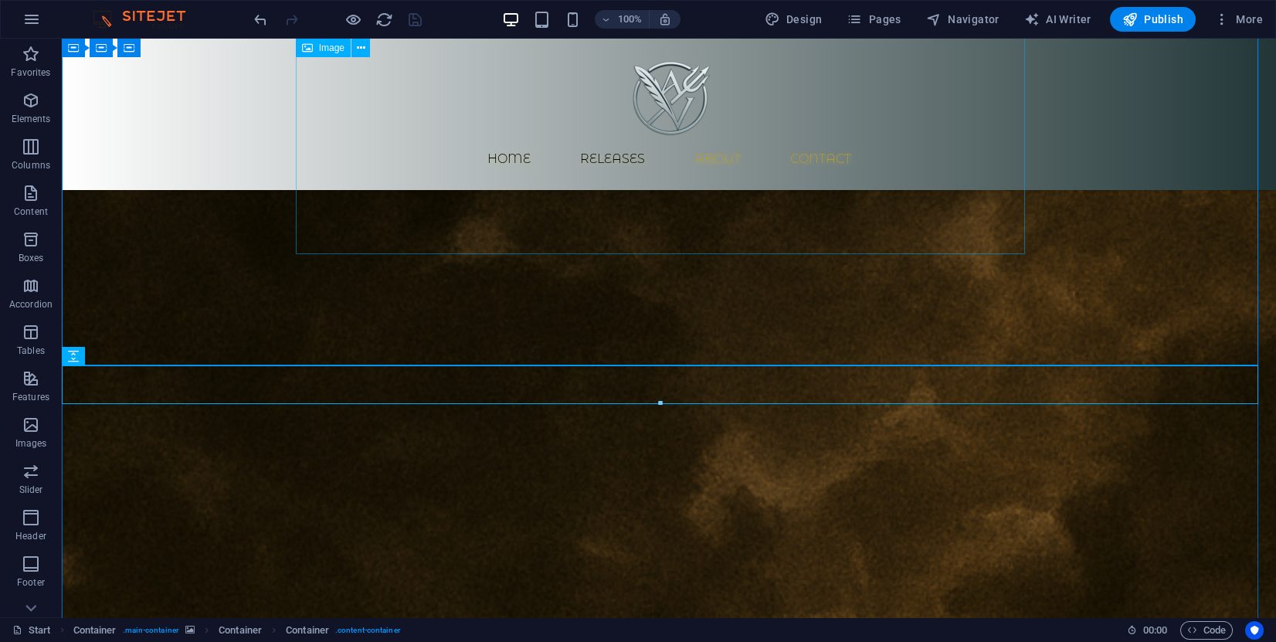
scroll to position [232, 0]
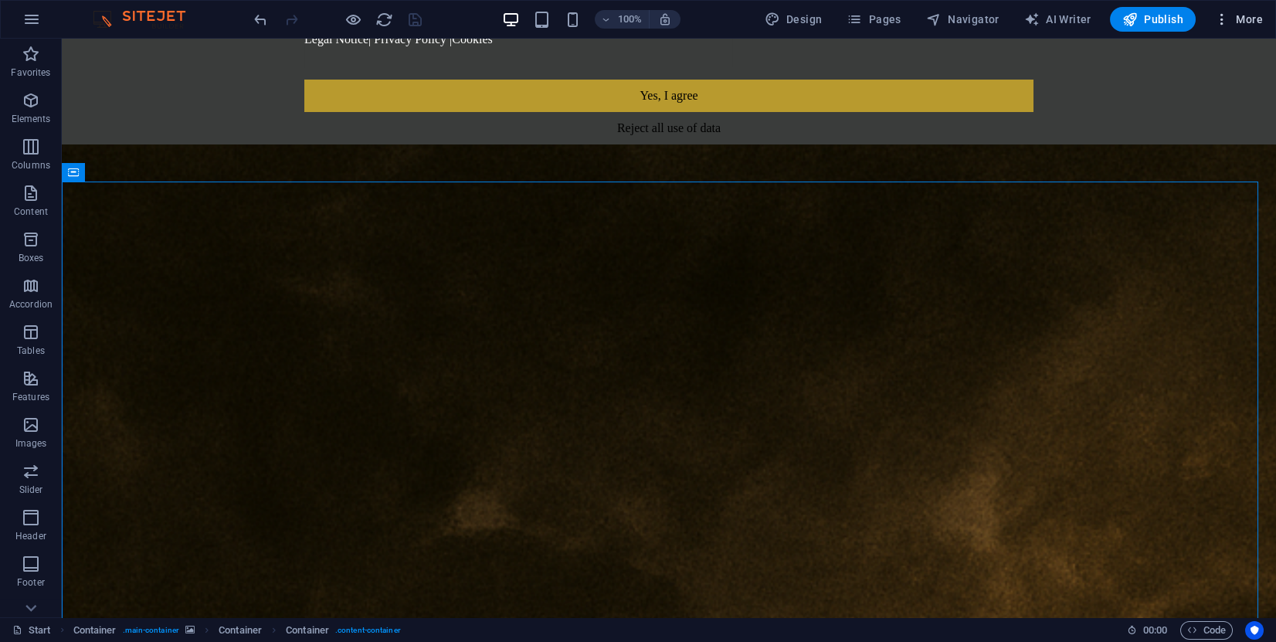
click at [1237, 30] on button "More" at bounding box center [1238, 19] width 61 height 25
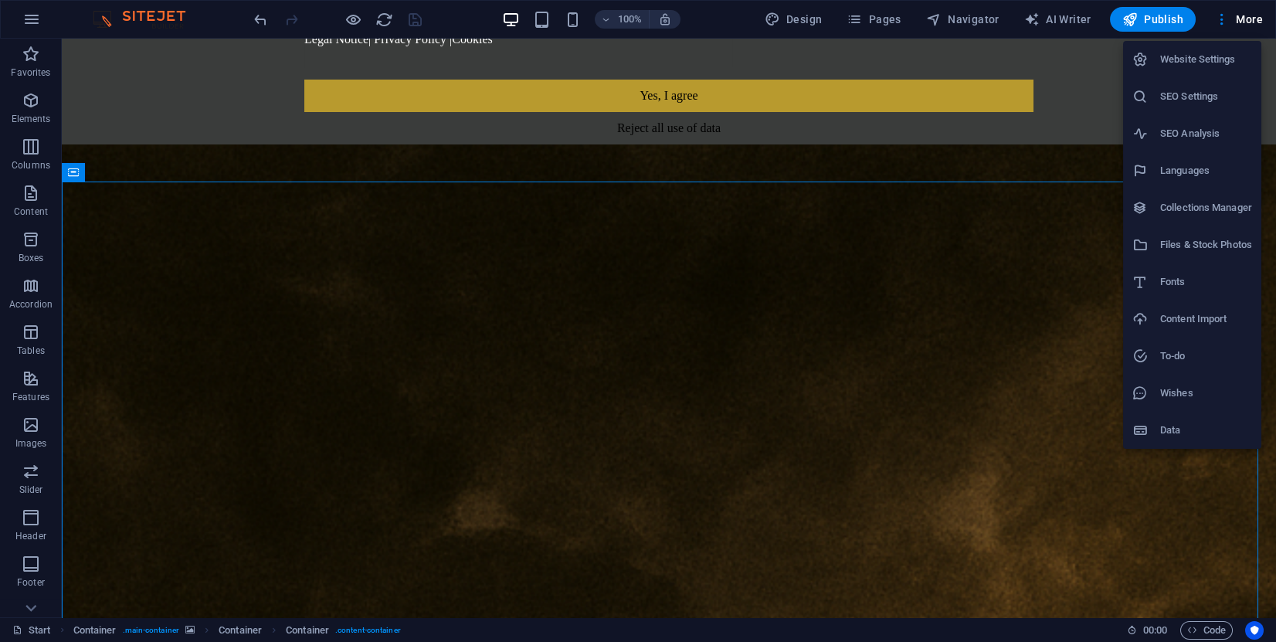
click at [1209, 61] on h6 "Website Settings" at bounding box center [1206, 59] width 92 height 19
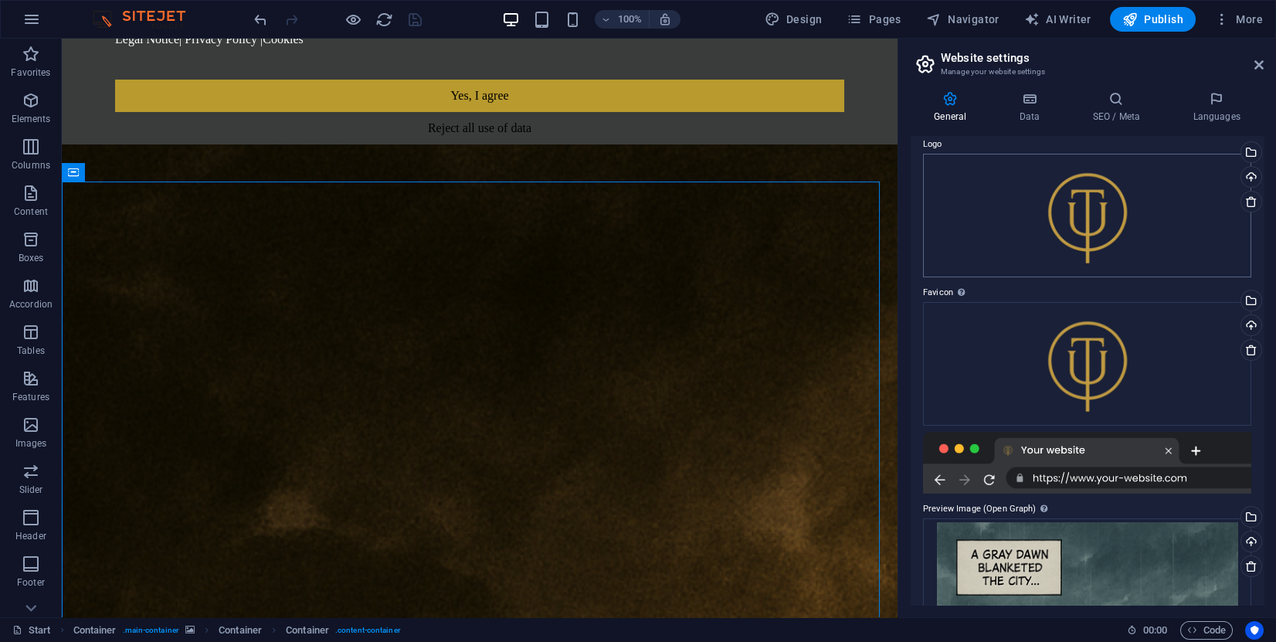
scroll to position [0, 0]
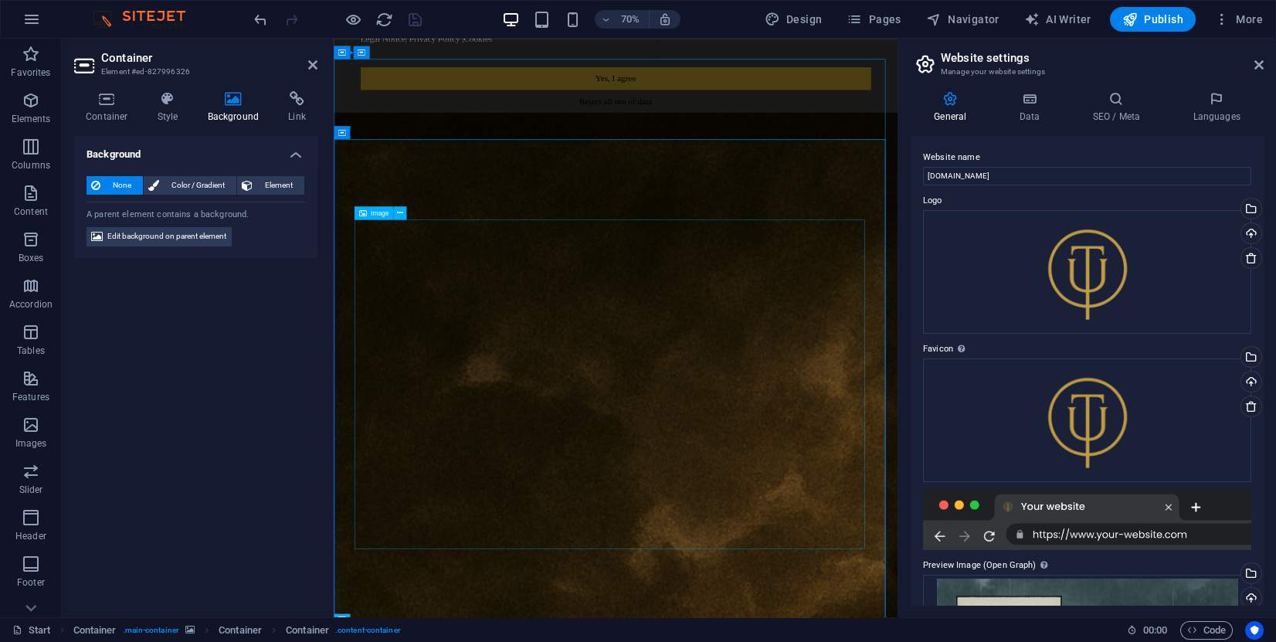
select select "px"
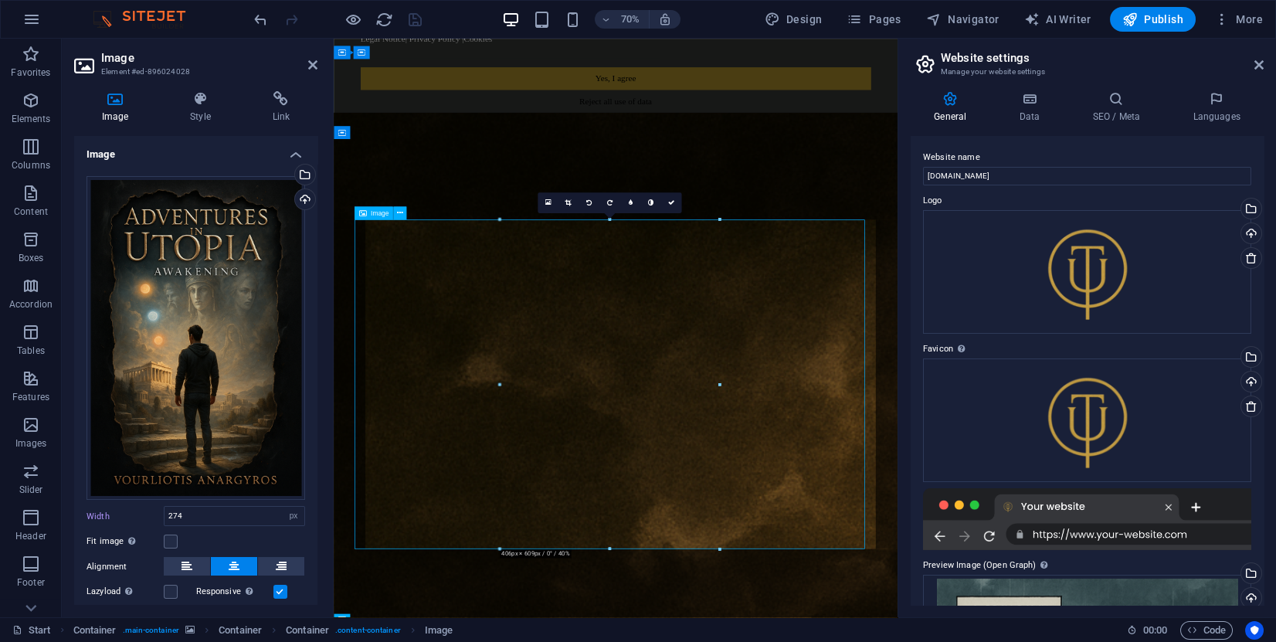
type input "406"
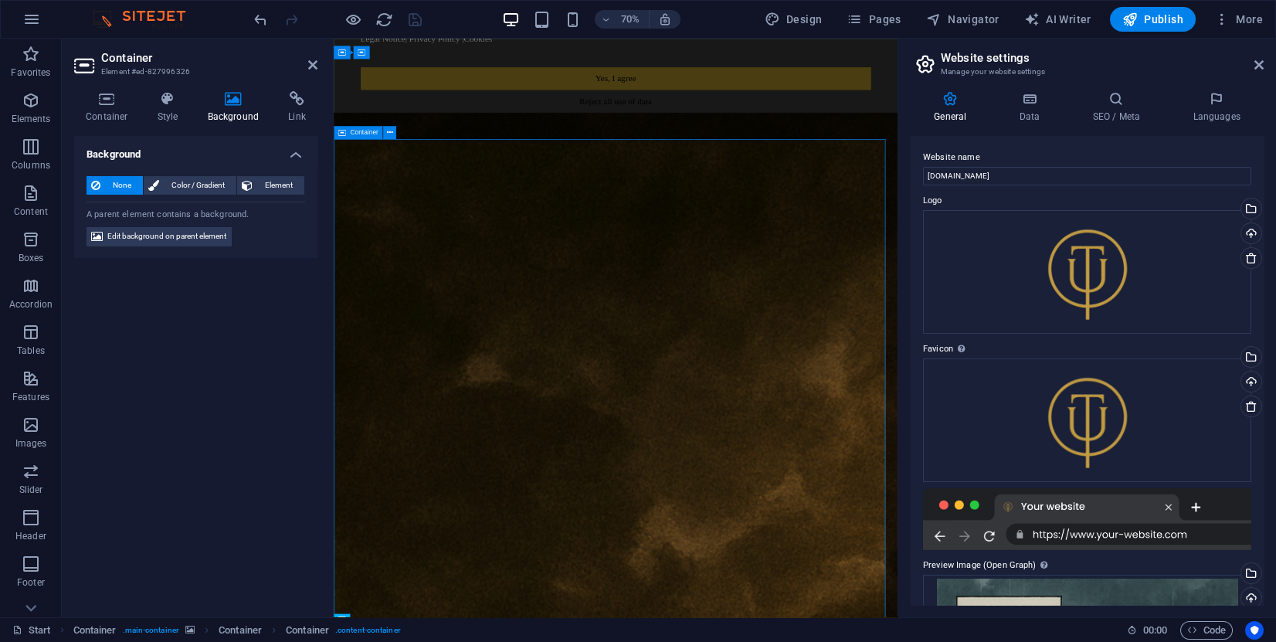
click at [194, 233] on span "Edit background on parent element" at bounding box center [166, 236] width 119 height 19
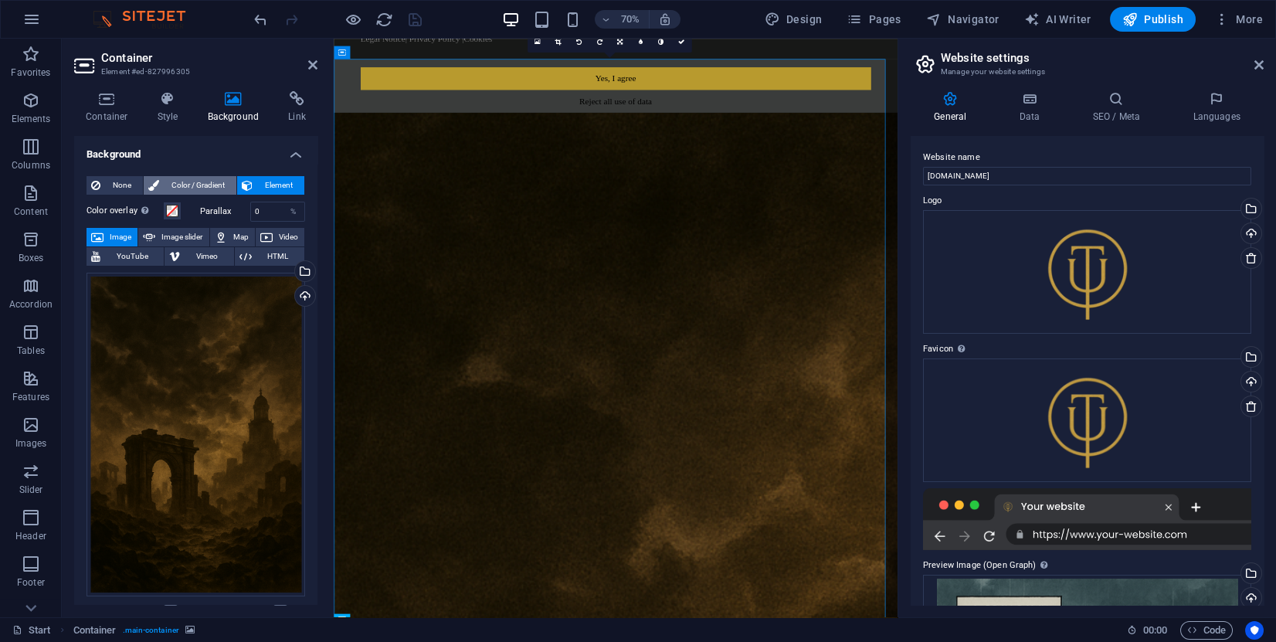
click at [207, 187] on span "Color / Gradient" at bounding box center [198, 185] width 68 height 19
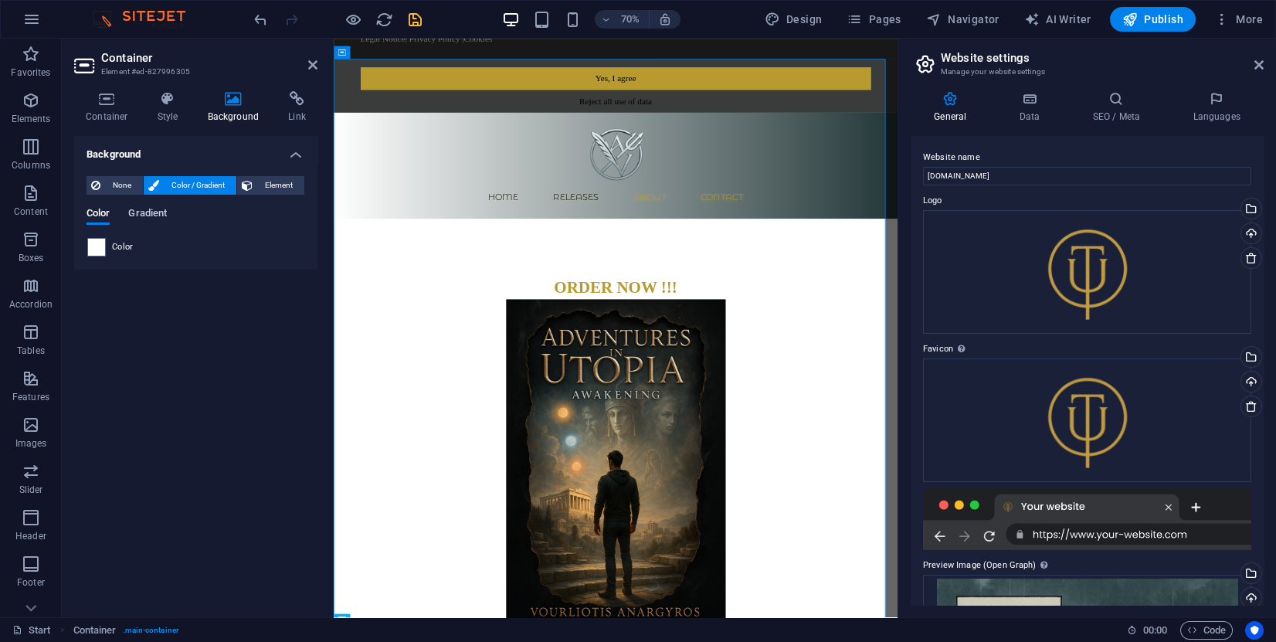
click at [151, 215] on span "Gradient" at bounding box center [147, 215] width 39 height 22
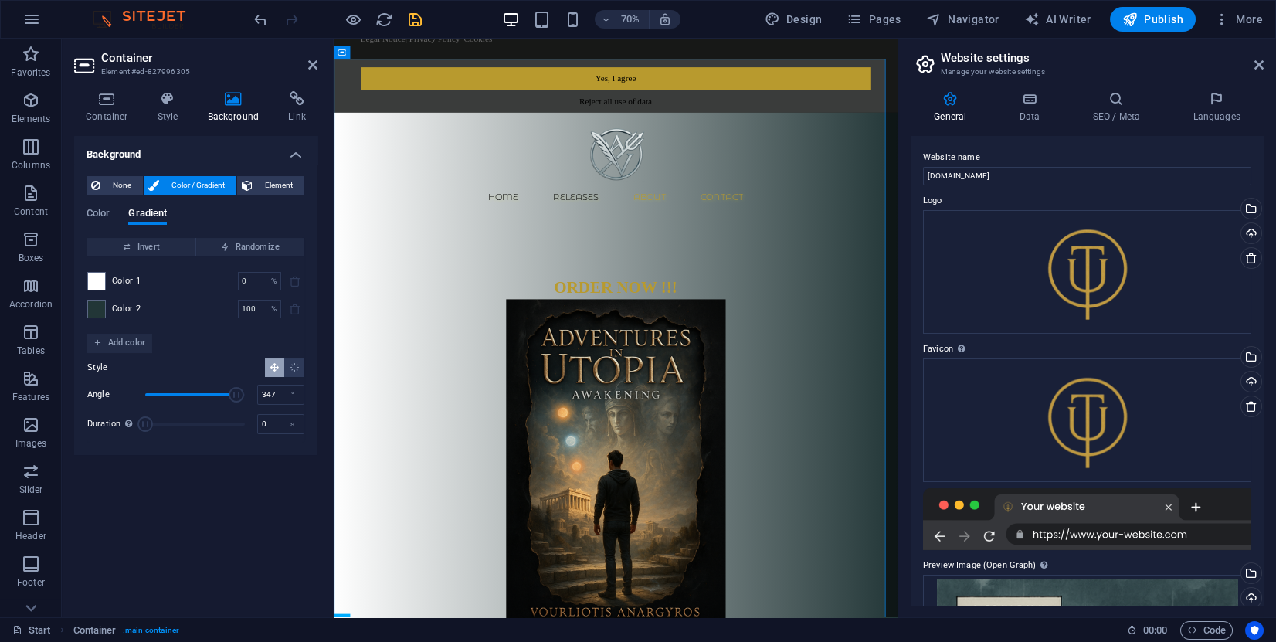
drag, startPoint x: 171, startPoint y: 393, endPoint x: 242, endPoint y: 390, distance: 71.1
click at [242, 390] on span "Angle" at bounding box center [236, 394] width 15 height 15
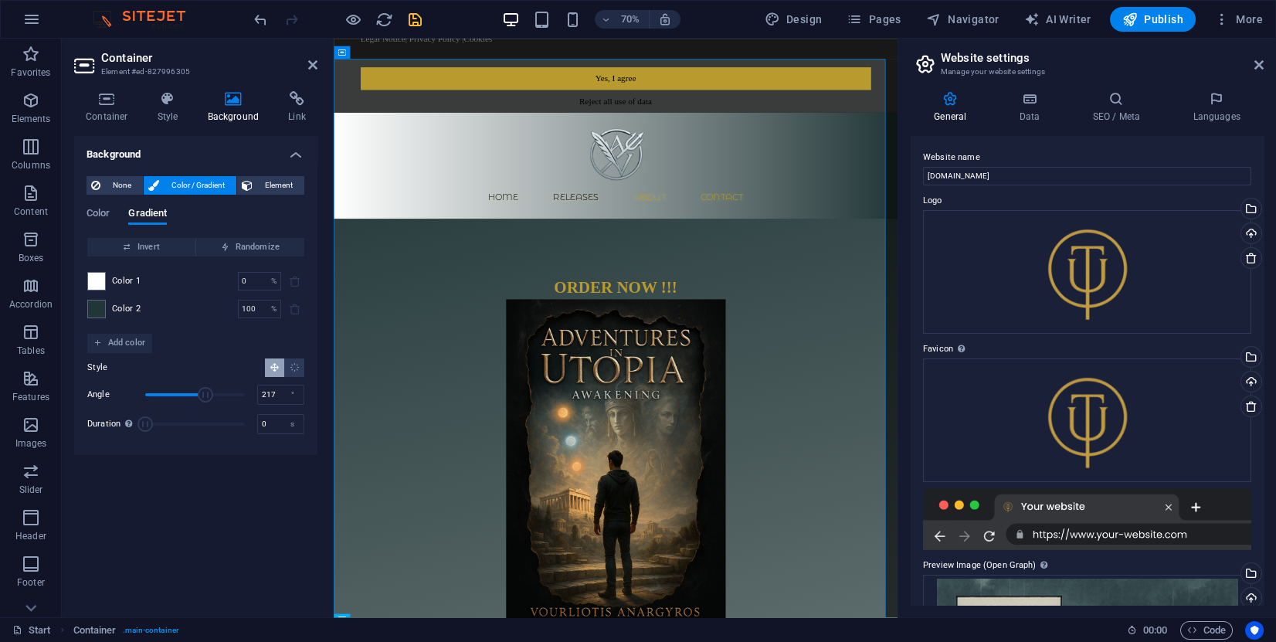
drag, startPoint x: 242, startPoint y: 392, endPoint x: 205, endPoint y: 392, distance: 36.3
click at [205, 392] on span "Angle" at bounding box center [205, 394] width 15 height 15
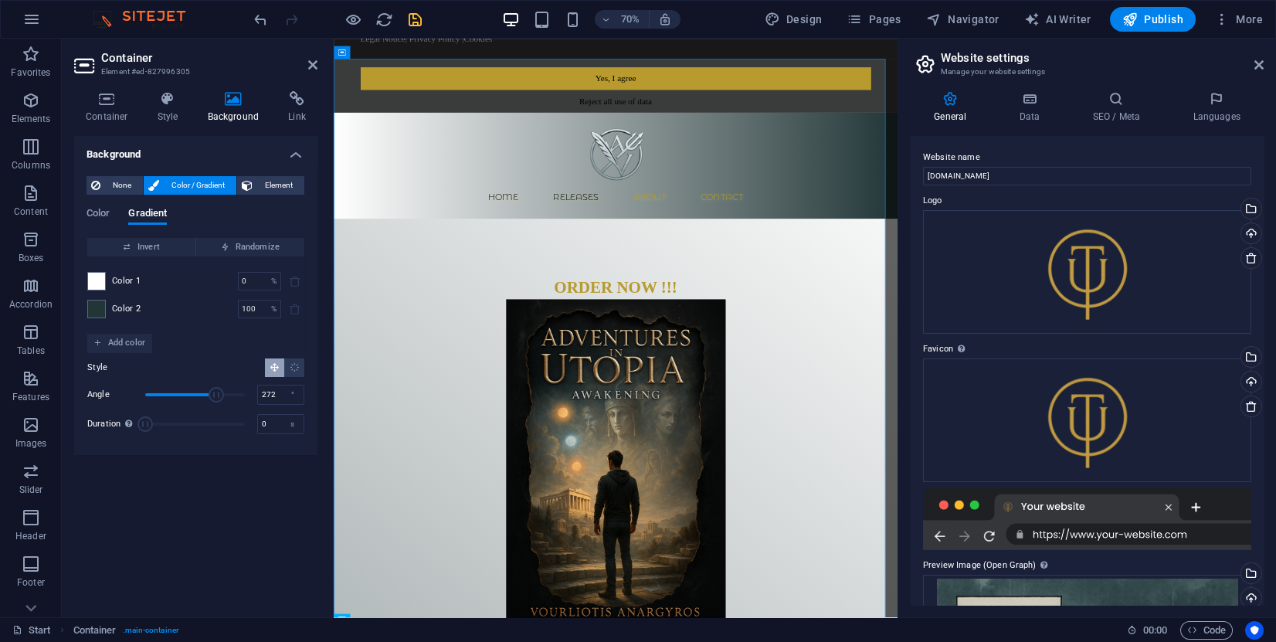
drag, startPoint x: 208, startPoint y: 392, endPoint x: 222, endPoint y: 395, distance: 14.9
click at [222, 395] on span "Angle" at bounding box center [216, 394] width 15 height 15
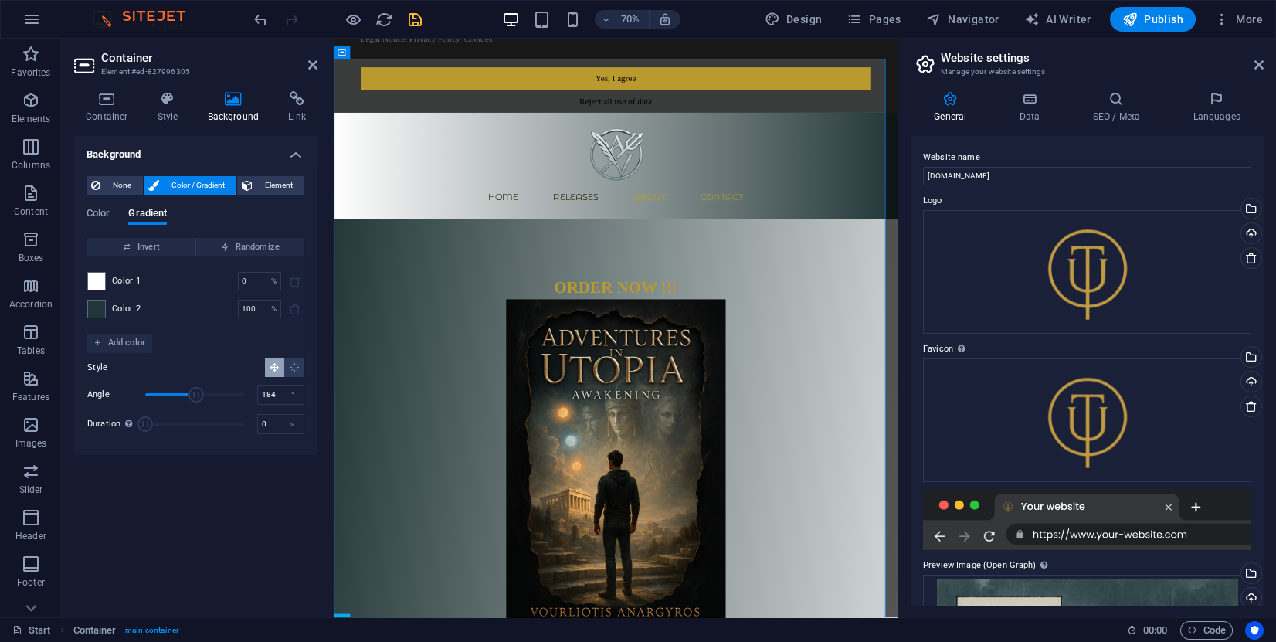
drag, startPoint x: 222, startPoint y: 395, endPoint x: 196, endPoint y: 396, distance: 26.3
click at [196, 396] on span "Angle" at bounding box center [195, 394] width 15 height 15
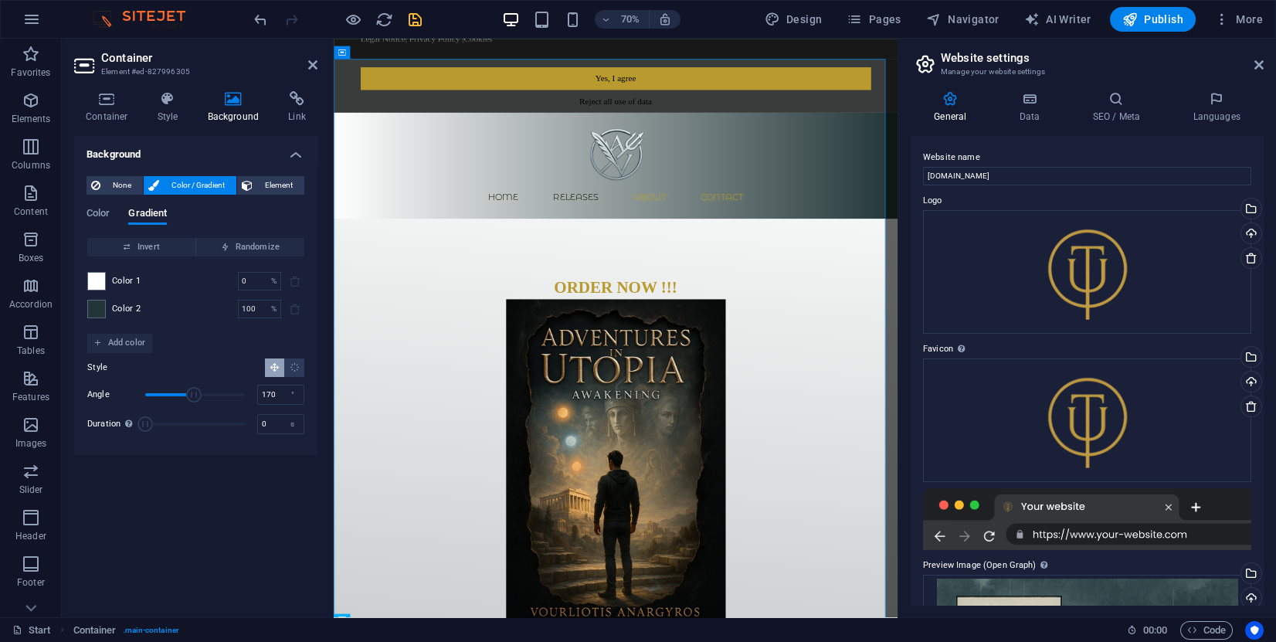
click at [192, 395] on span "Angle" at bounding box center [193, 394] width 15 height 15
type input "184"
click at [196, 395] on span "Angle" at bounding box center [195, 394] width 15 height 15
drag, startPoint x: 144, startPoint y: 423, endPoint x: 208, endPoint y: 416, distance: 64.5
click at [208, 416] on span "Duration" at bounding box center [204, 423] width 15 height 15
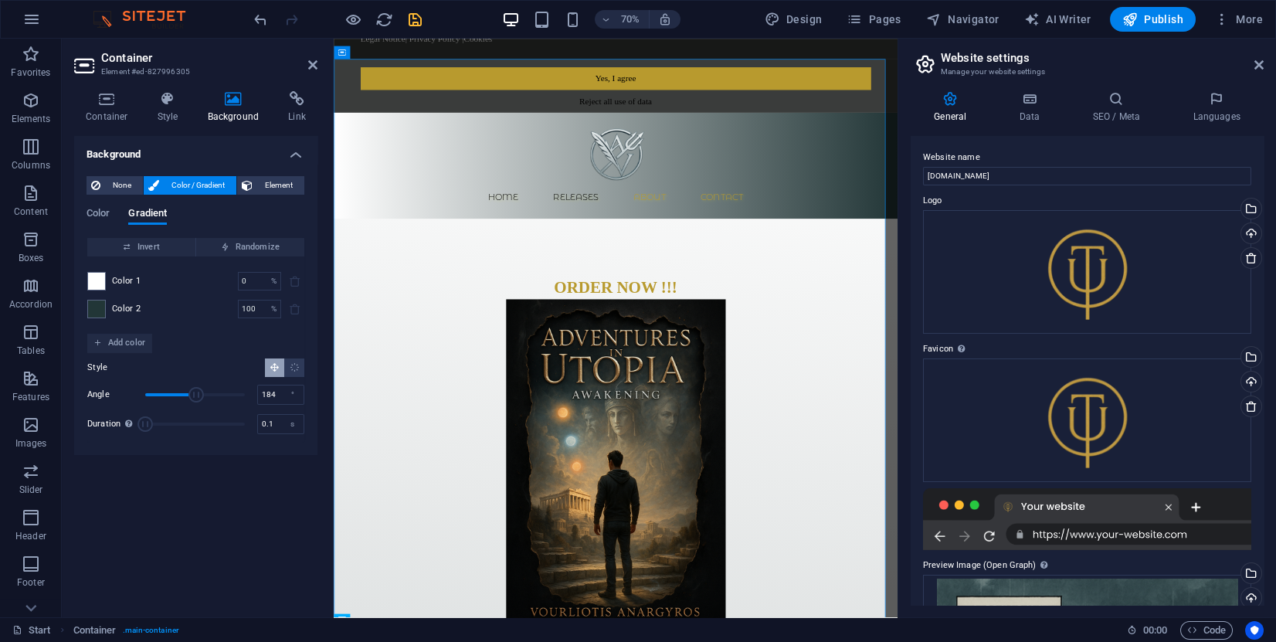
type input "0"
drag, startPoint x: 206, startPoint y: 421, endPoint x: 131, endPoint y: 421, distance: 75.7
click at [138, 421] on span "Duration" at bounding box center [144, 423] width 15 height 15
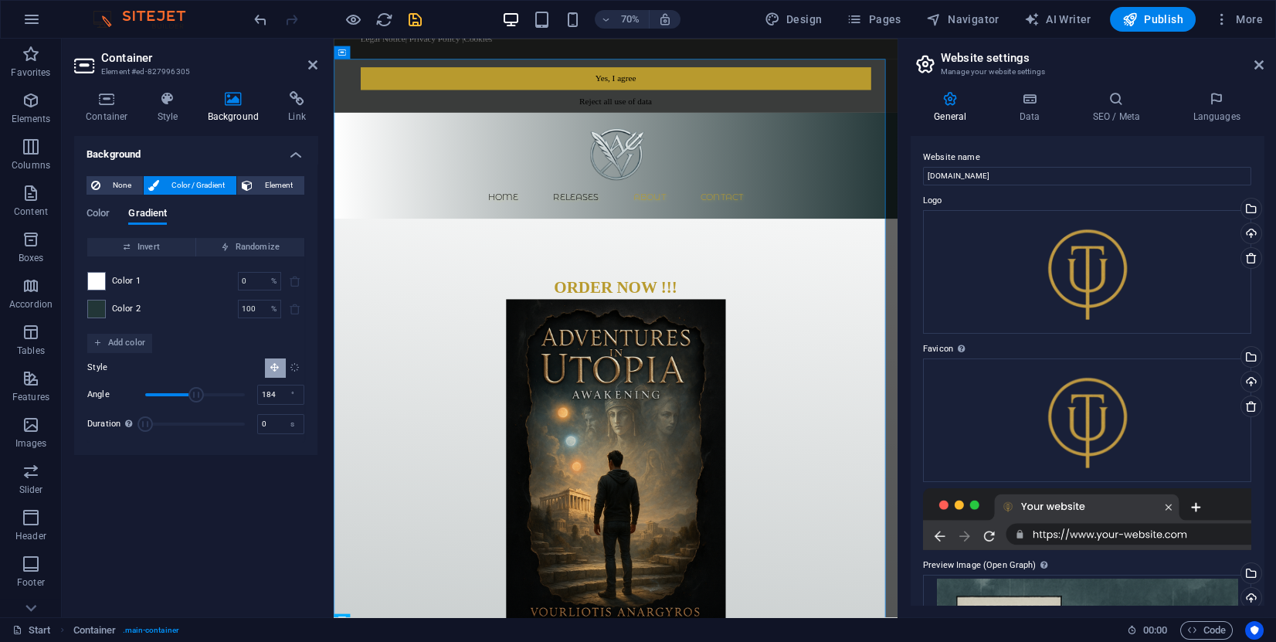
click at [293, 372] on button "Radial gradient" at bounding box center [294, 367] width 20 height 19
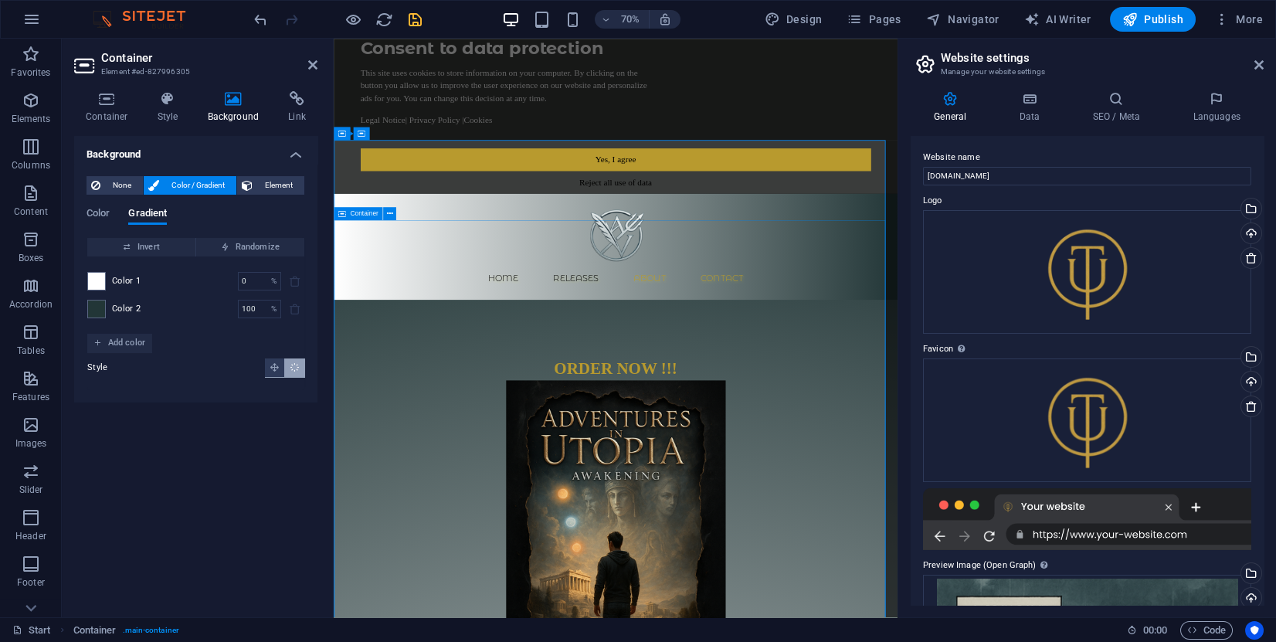
click at [1048, 276] on div "Home Releases About Contact" at bounding box center [737, 335] width 806 height 151
click at [1048, 262] on div "Home Releases About Contact" at bounding box center [737, 335] width 806 height 151
select select "rem"
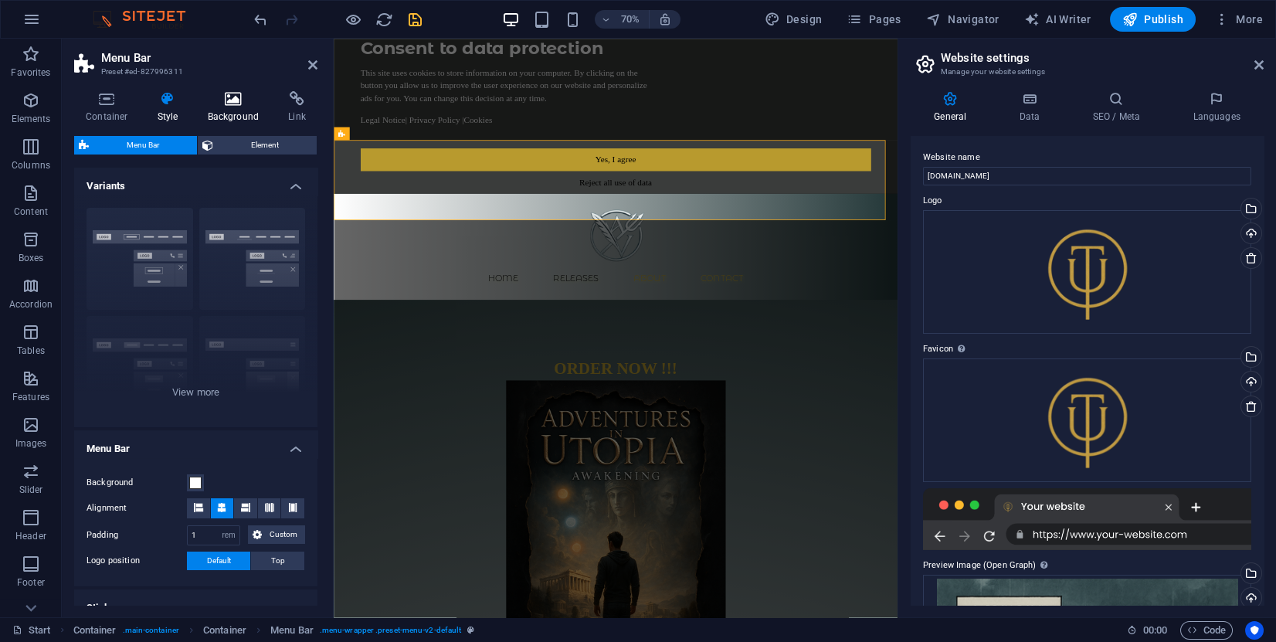
click at [224, 107] on h4 "Background" at bounding box center [236, 107] width 81 height 32
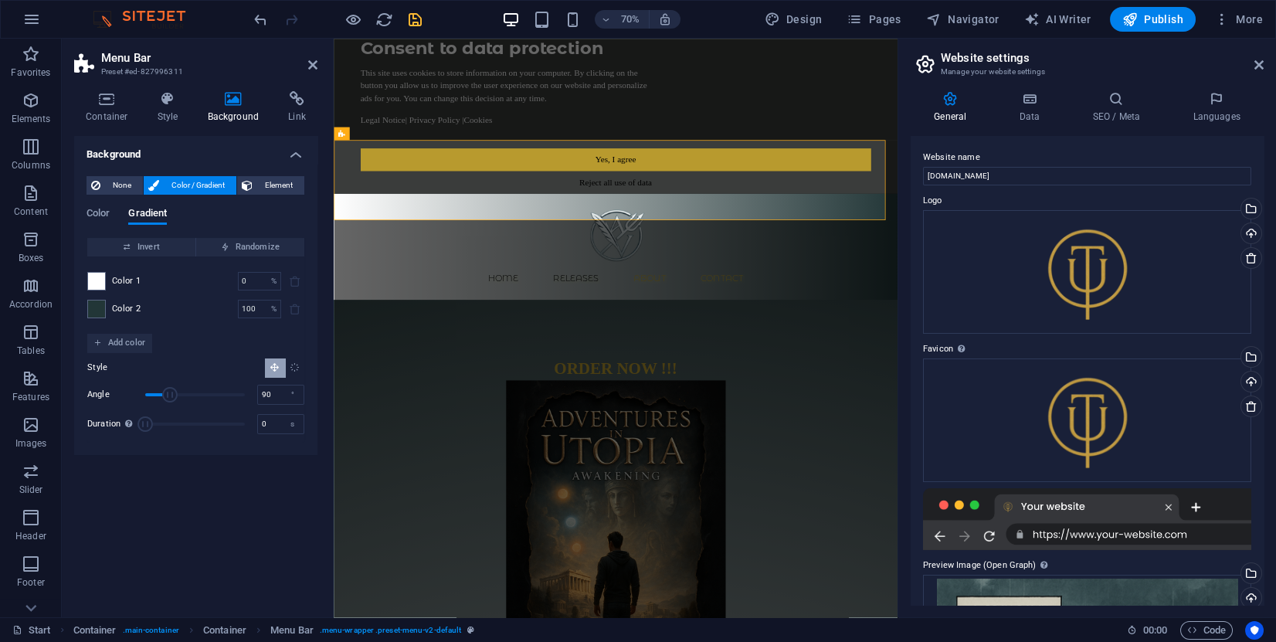
click at [301, 372] on button "Radial gradient" at bounding box center [294, 367] width 20 height 19
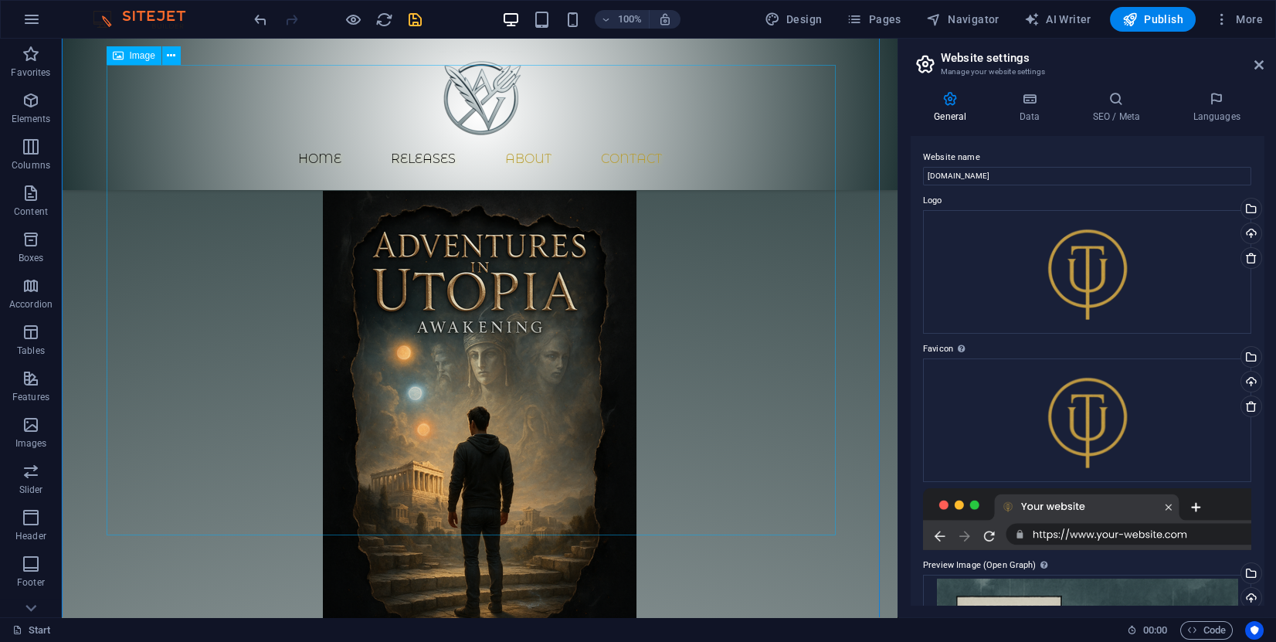
scroll to position [116, 0]
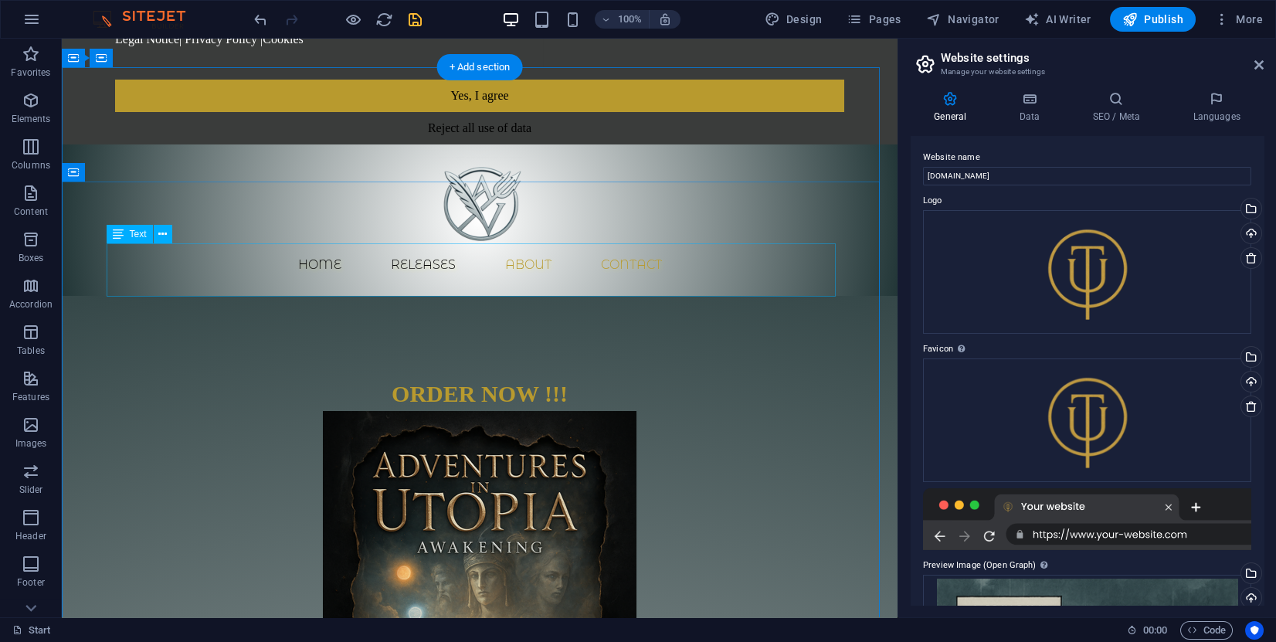
click at [500, 358] on div "ORDER NOW !!!" at bounding box center [479, 384] width 729 height 53
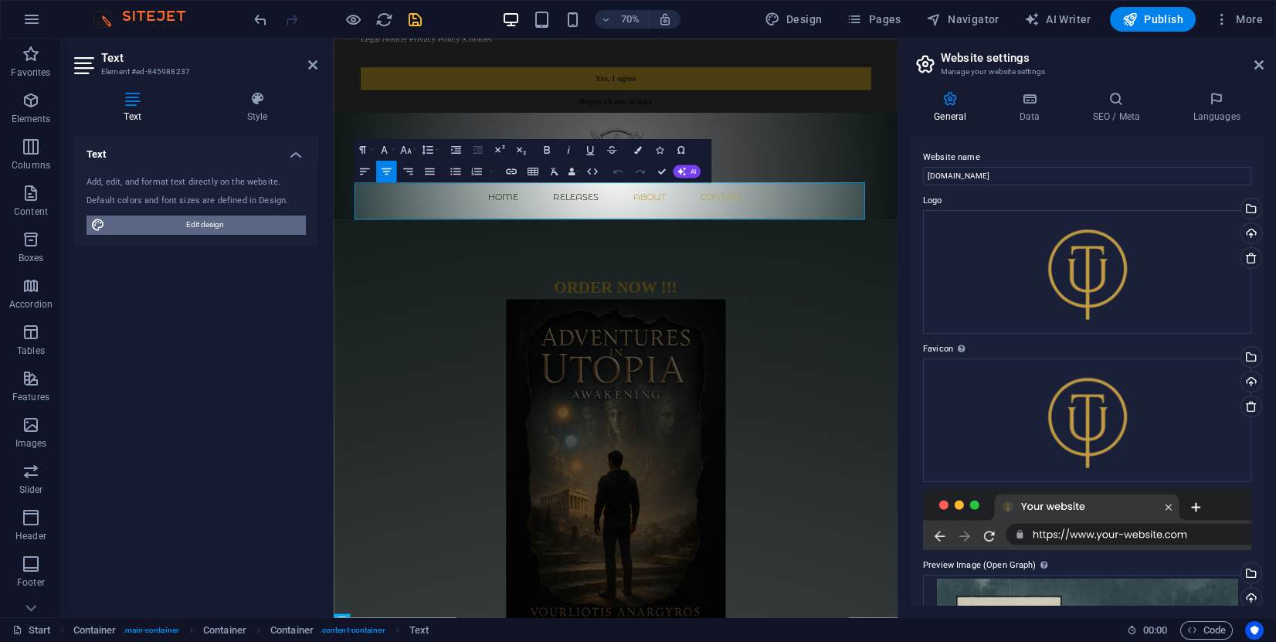
click at [219, 226] on span "Edit design" at bounding box center [205, 224] width 191 height 19
select select "700"
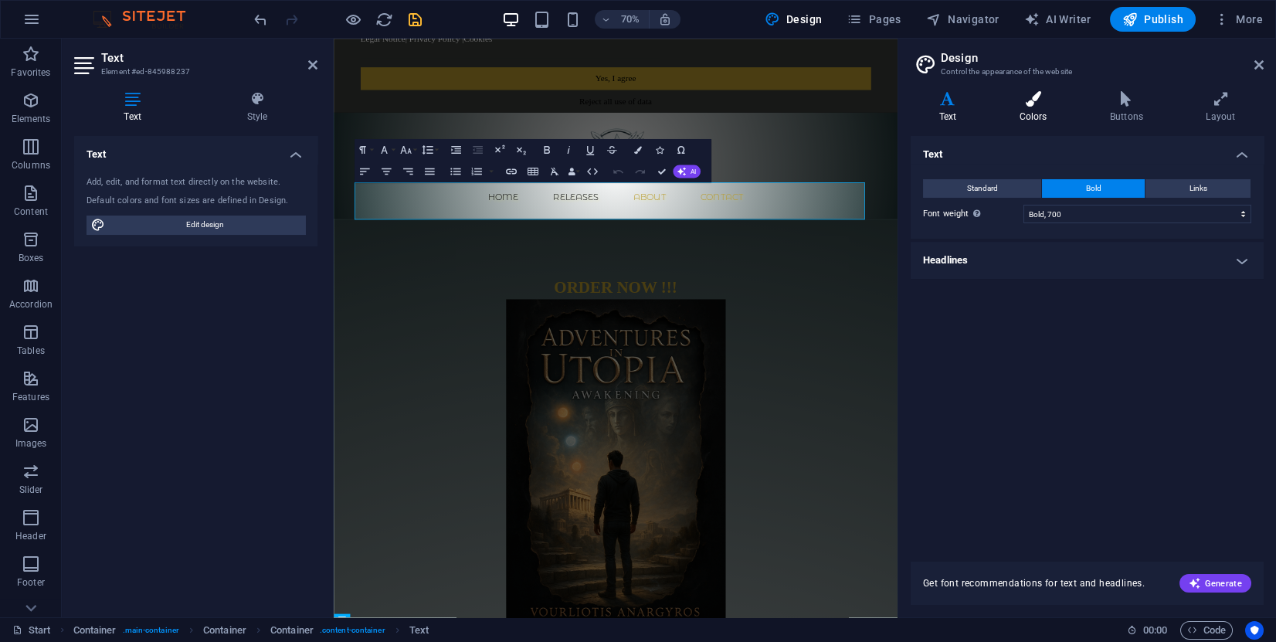
click at [1021, 112] on h4 "Colors" at bounding box center [1036, 107] width 90 height 32
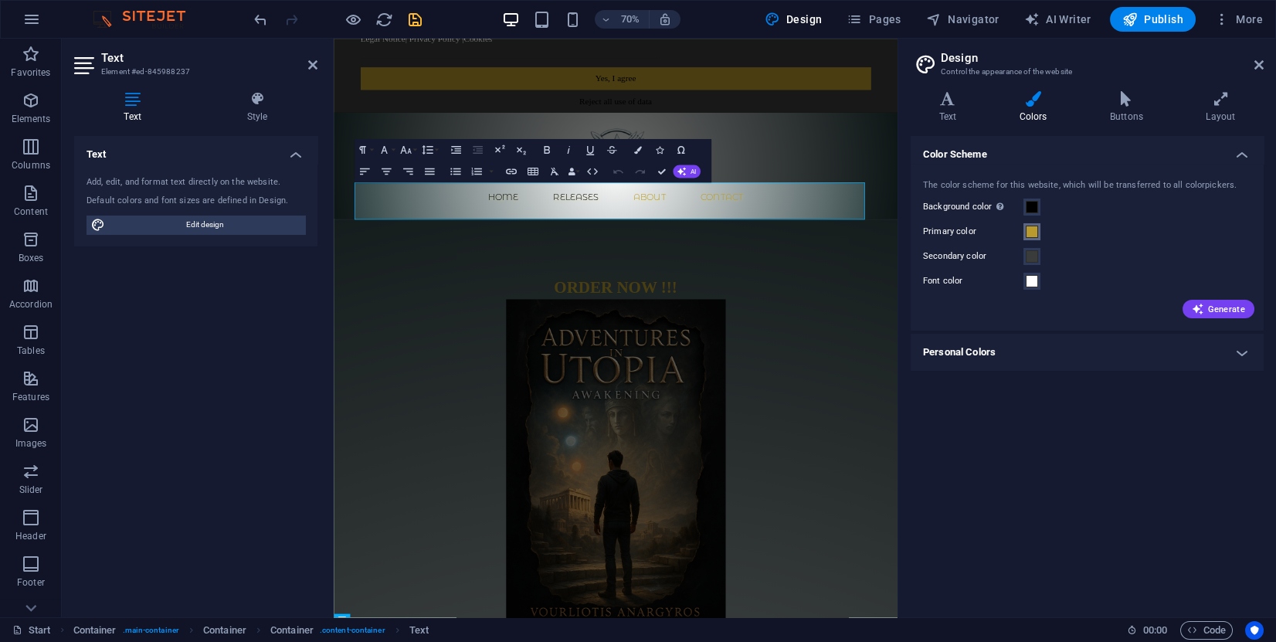
click at [1030, 236] on span at bounding box center [1032, 232] width 12 height 12
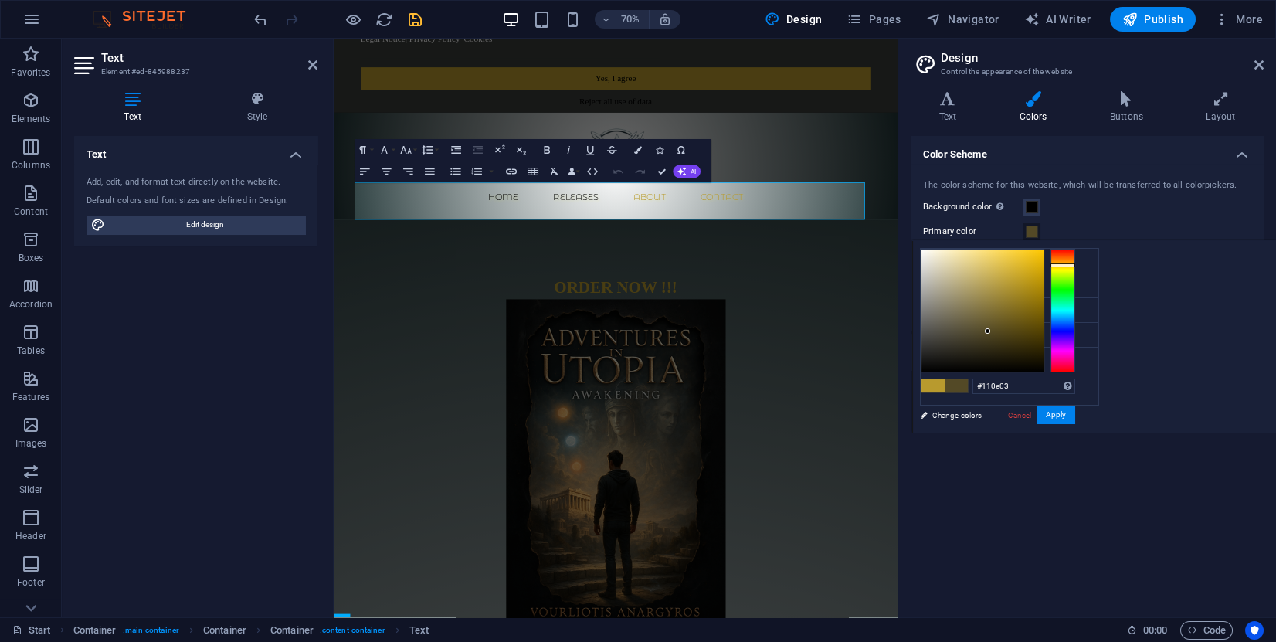
type input "#000000"
drag, startPoint x: 979, startPoint y: 321, endPoint x: 1045, endPoint y: 405, distance: 106.8
click at [1043, 405] on div "#000000 Supported formats #0852ed rgb(8, 82, 237) rgba(8, 82, 237, 90%) hsv(221…" at bounding box center [997, 449] width 171 height 416
click at [1057, 417] on button "Apply" at bounding box center [1055, 414] width 39 height 19
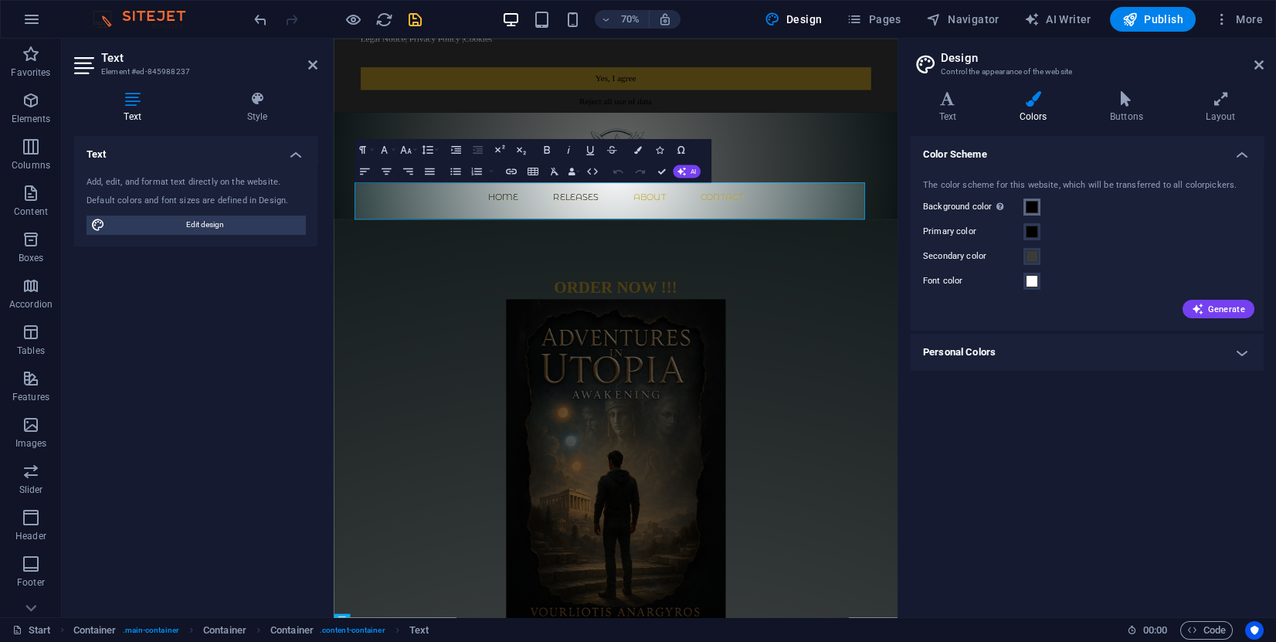
click at [1036, 211] on span at bounding box center [1032, 207] width 12 height 12
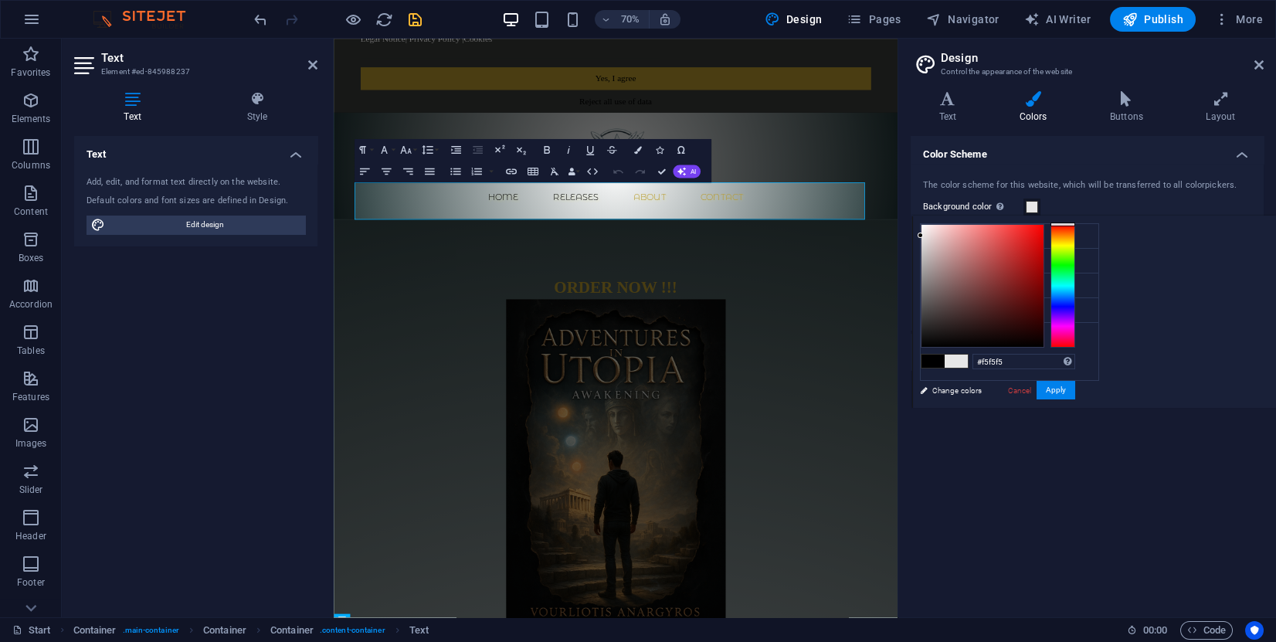
type input "#fafafa"
drag, startPoint x: 978, startPoint y: 253, endPoint x: 909, endPoint y: 226, distance: 73.6
click at [909, 226] on body "[DOMAIN_NAME] Start Favorites Elements Columns Content Boxes Accordion Tables F…" at bounding box center [638, 321] width 1276 height 642
click at [1059, 388] on button "Apply" at bounding box center [1055, 390] width 39 height 19
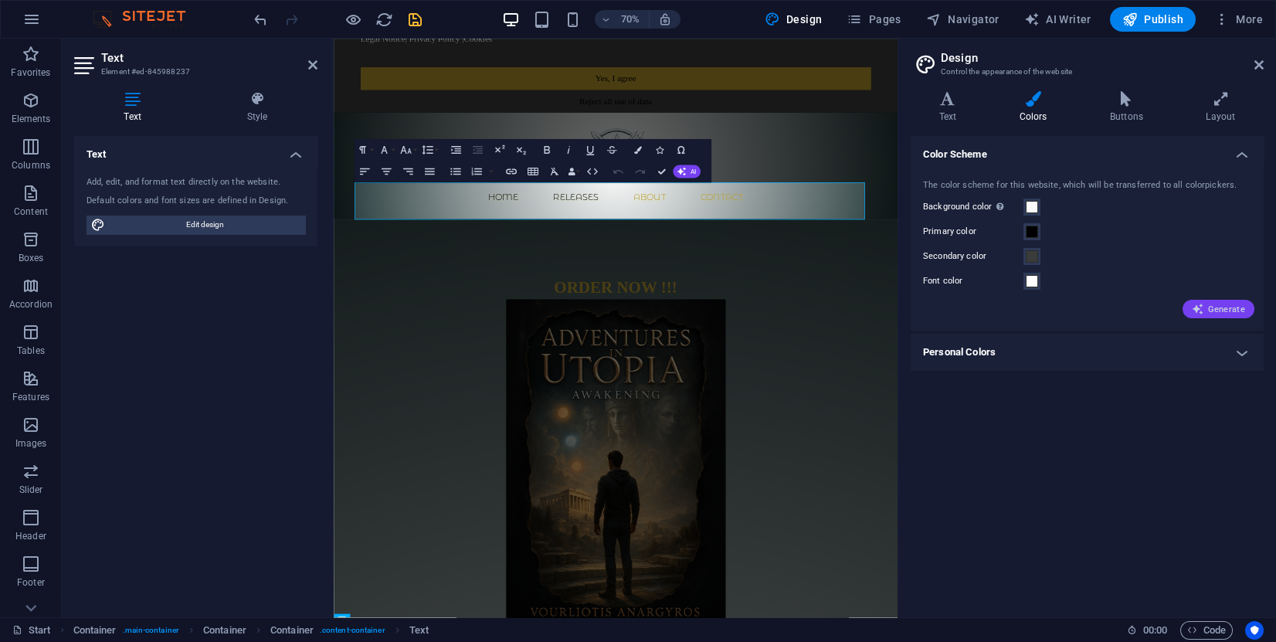
click at [1209, 308] on span "Generate" at bounding box center [1218, 309] width 53 height 12
click at [1186, 272] on div "Font color" at bounding box center [1087, 281] width 328 height 19
click at [1196, 263] on div "Secondary color" at bounding box center [1087, 256] width 328 height 19
click at [1050, 456] on figure at bounding box center [736, 646] width 729 height 470
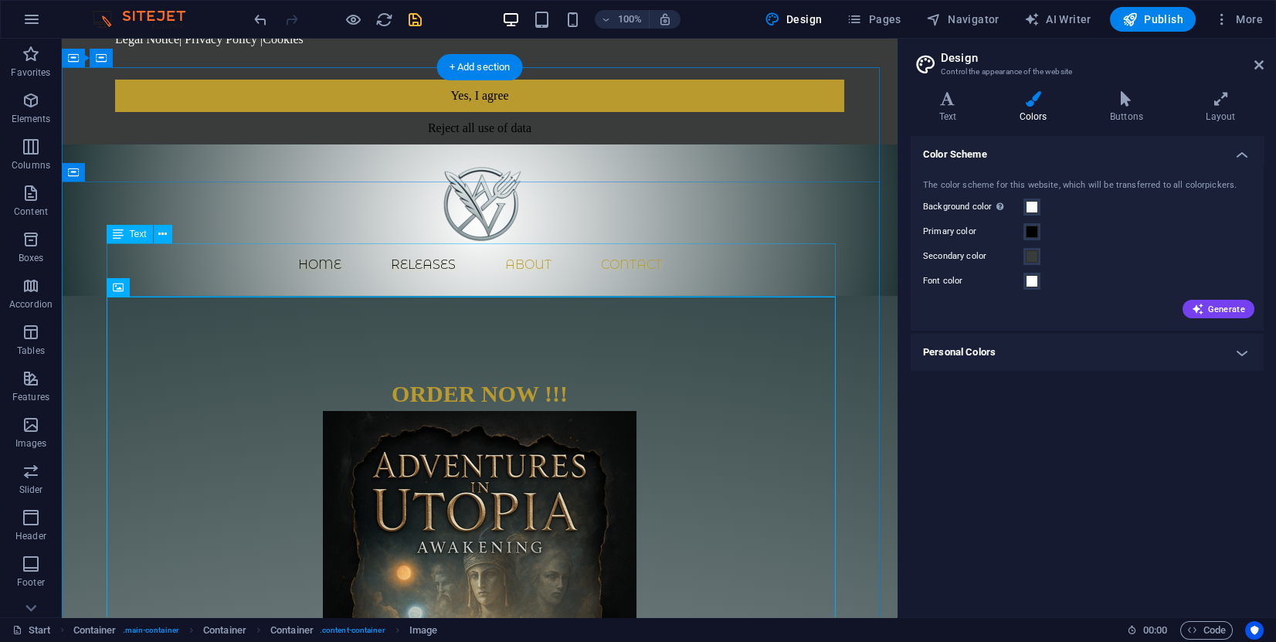
click at [673, 358] on div "ORDER NOW !!!" at bounding box center [479, 384] width 729 height 53
click at [676, 358] on div "ORDER NOW !!!" at bounding box center [479, 384] width 729 height 53
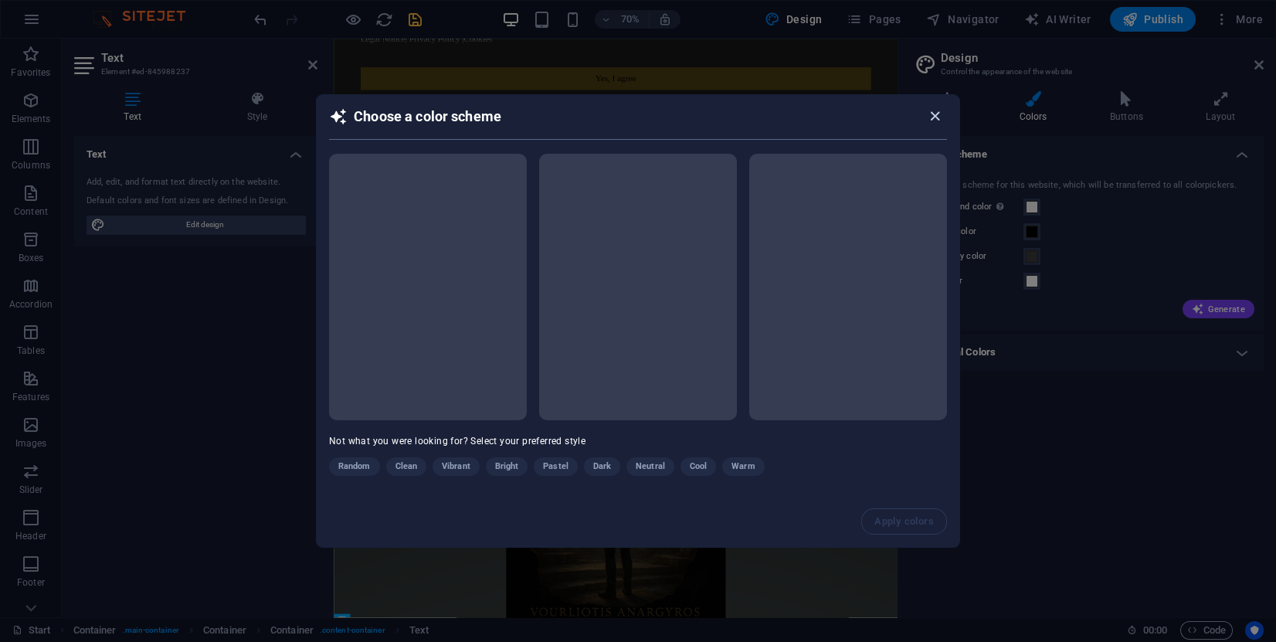
click at [935, 122] on icon "button" at bounding box center [935, 116] width 18 height 18
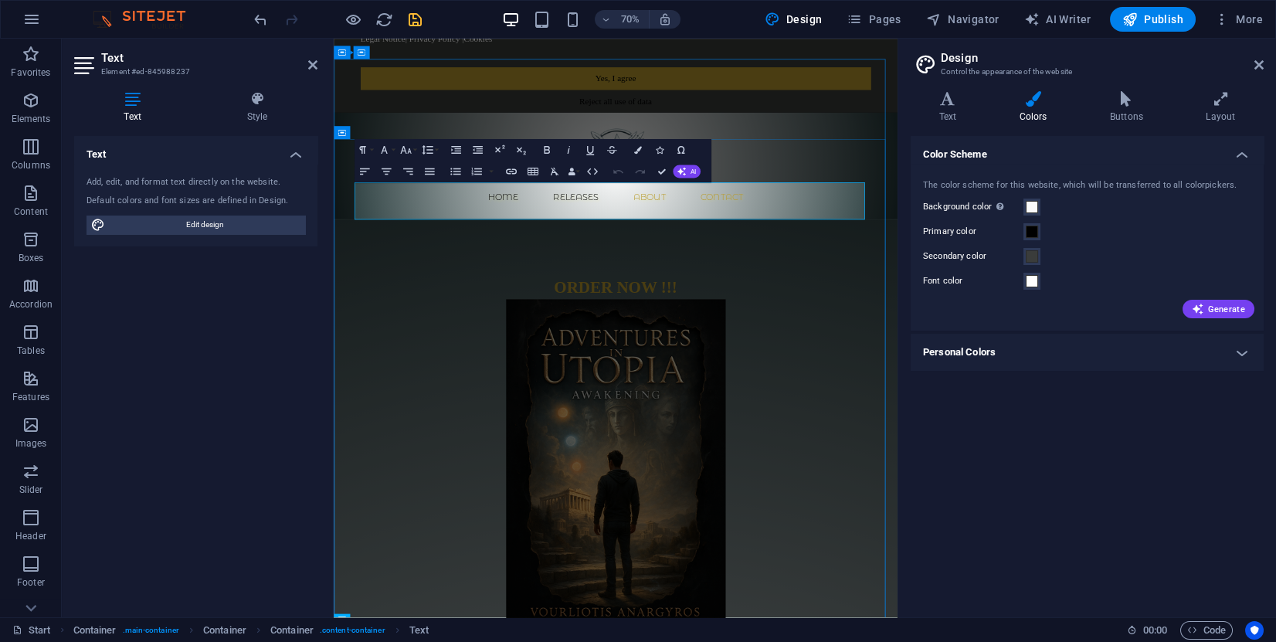
click at [919, 358] on p "ORDER NOW !!!" at bounding box center [736, 384] width 729 height 53
drag, startPoint x: 919, startPoint y: 263, endPoint x: 675, endPoint y: 244, distance: 244.8
click at [675, 358] on p "ORDER NOW !!!" at bounding box center [736, 384] width 729 height 53
click at [635, 152] on icon "button" at bounding box center [638, 150] width 8 height 8
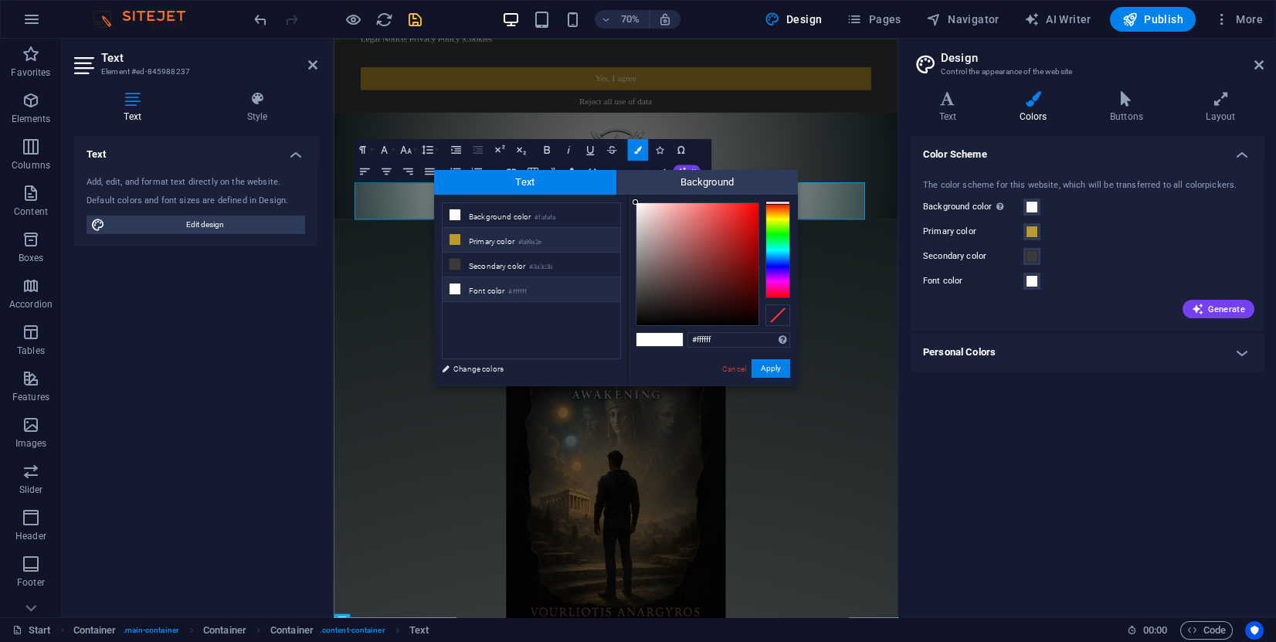
click at [458, 234] on icon at bounding box center [455, 239] width 11 height 11
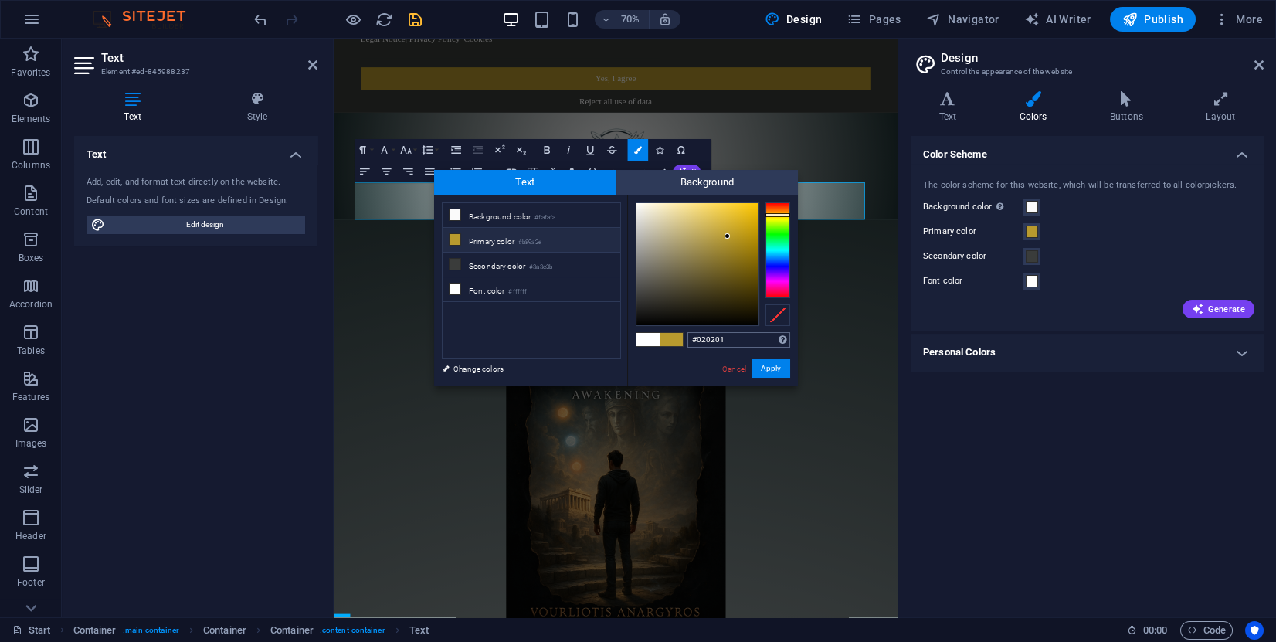
type input "#000000"
drag, startPoint x: 706, startPoint y: 324, endPoint x: 736, endPoint y: 348, distance: 38.5
click at [736, 348] on div "#000000 Supported formats #0852ed rgb(8, 82, 237) rgba(8, 82, 237, 90%) hsv(221…" at bounding box center [712, 403] width 171 height 416
click at [773, 369] on button "Apply" at bounding box center [770, 368] width 39 height 19
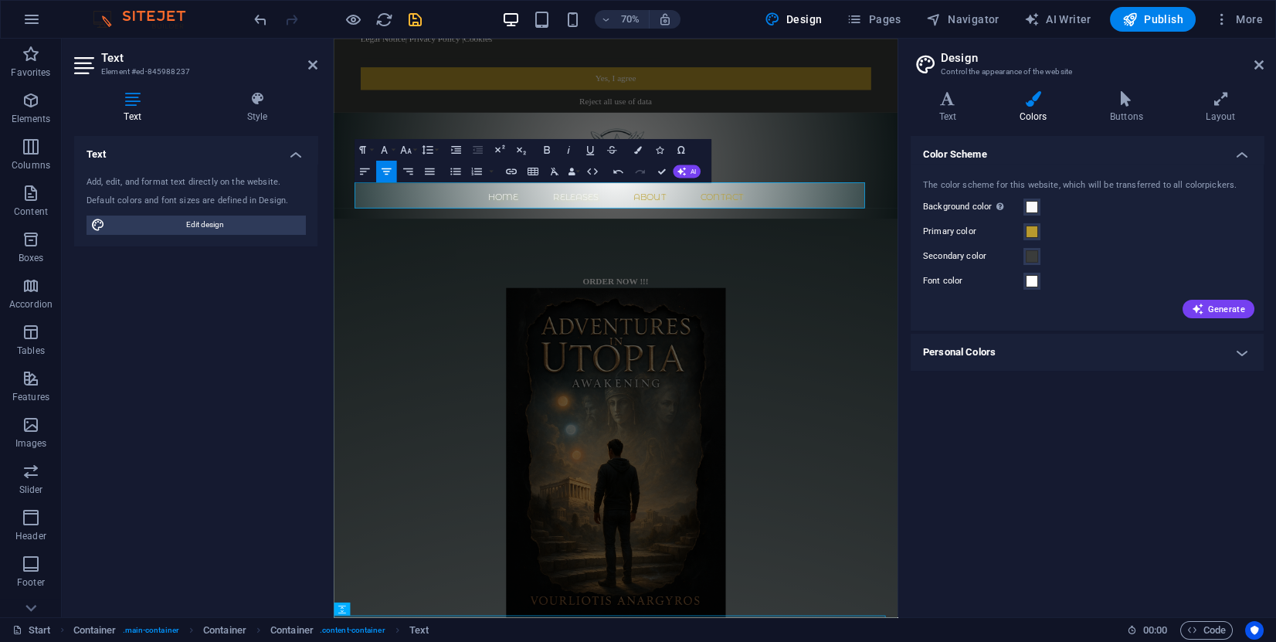
click at [686, 197] on div "Container H3 Cookie Consent Bar Container Text Menu Container Container Contain…" at bounding box center [616, 328] width 564 height 578
click at [953, 400] on figure at bounding box center [736, 630] width 729 height 470
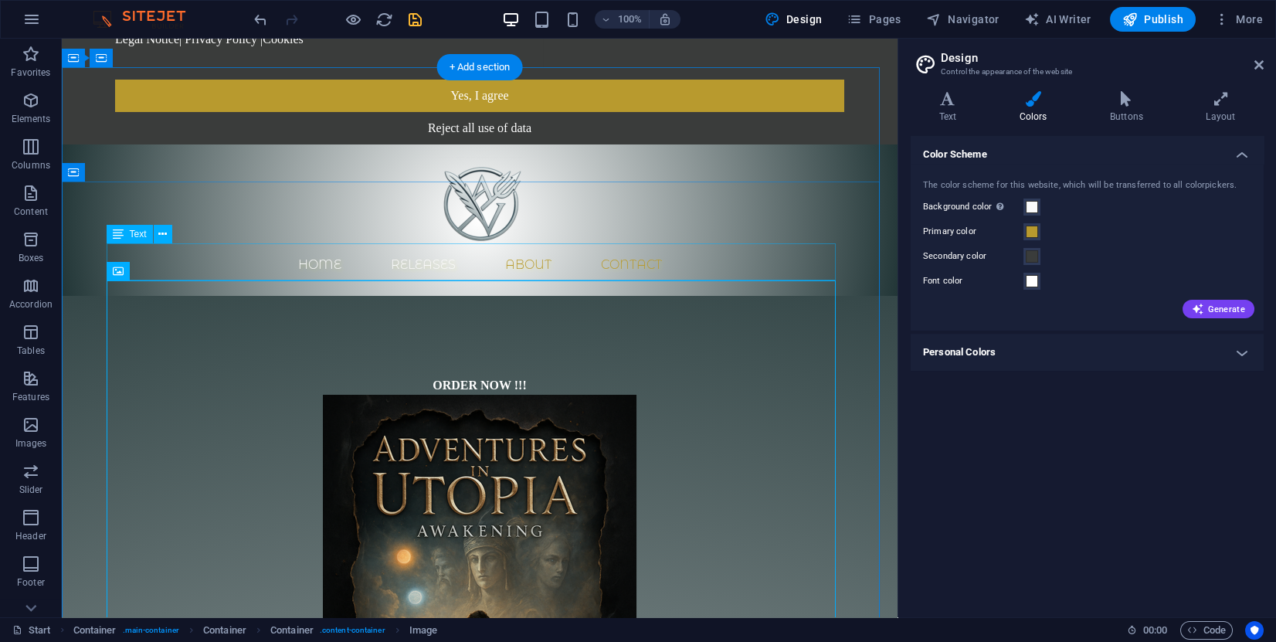
click at [684, 358] on div "ORDER NOW !!!" at bounding box center [479, 376] width 729 height 37
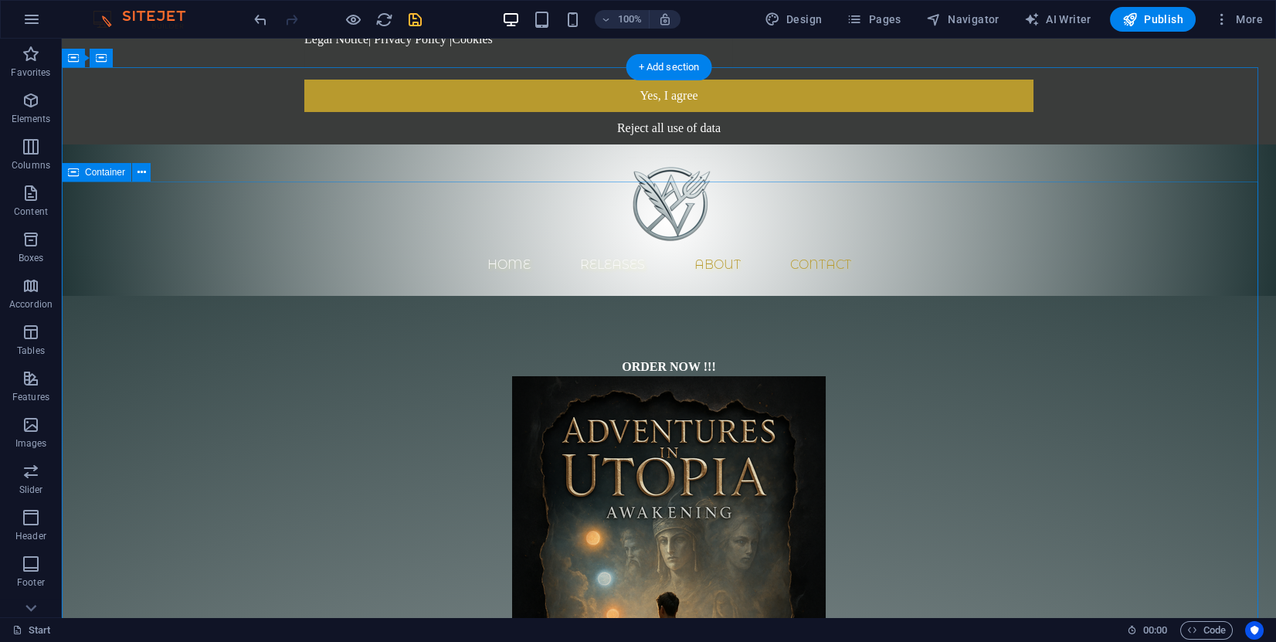
click at [1103, 296] on div "ORDER NOW !!! Hardcover Release Paperback Release Kindle eBook Coming Soon That…" at bounding box center [669, 627] width 1214 height 662
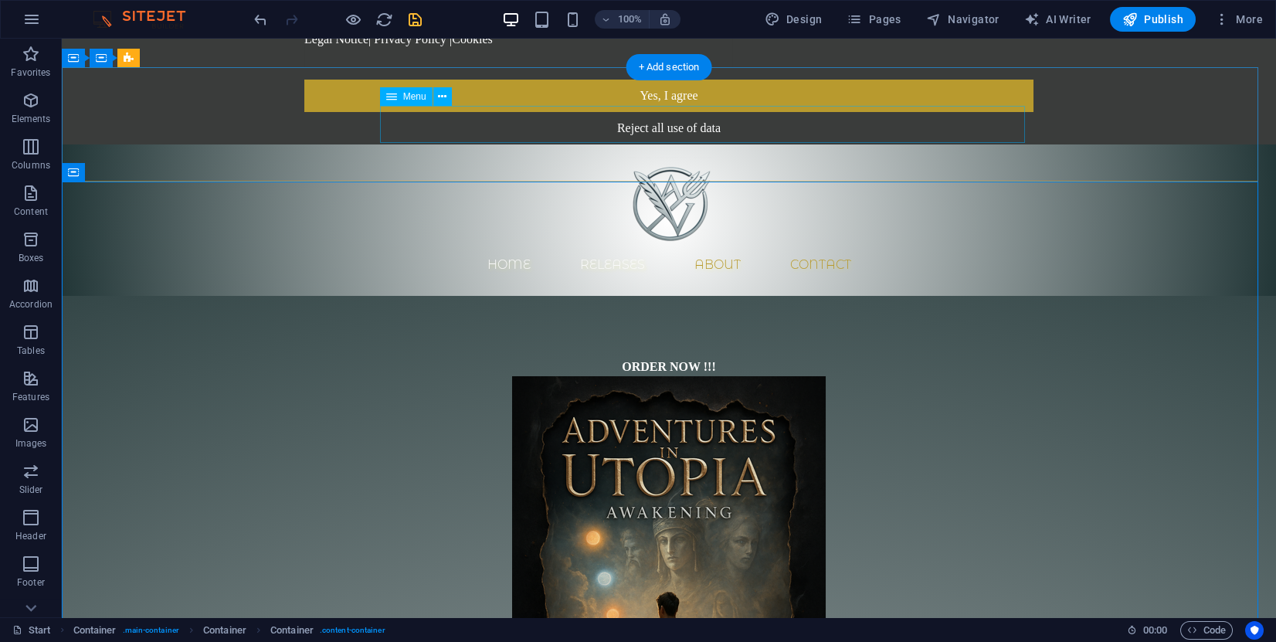
click at [524, 246] on nav "Home Releases About Contact" at bounding box center [668, 264] width 729 height 37
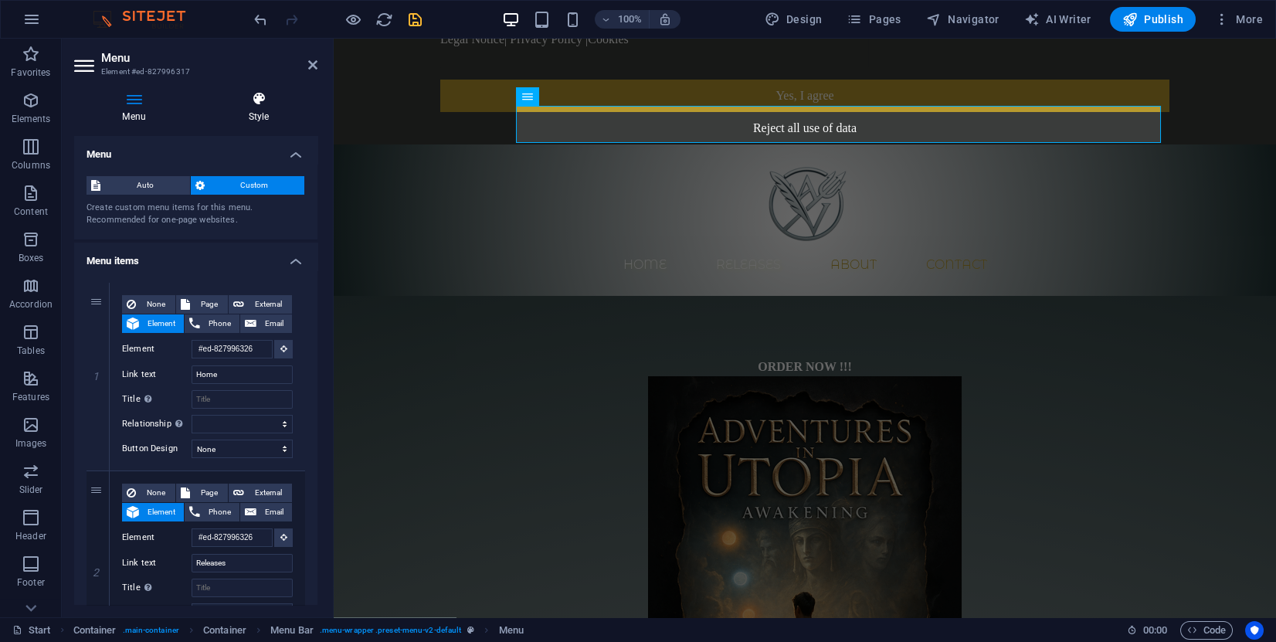
click at [273, 120] on h4 "Style" at bounding box center [258, 107] width 117 height 32
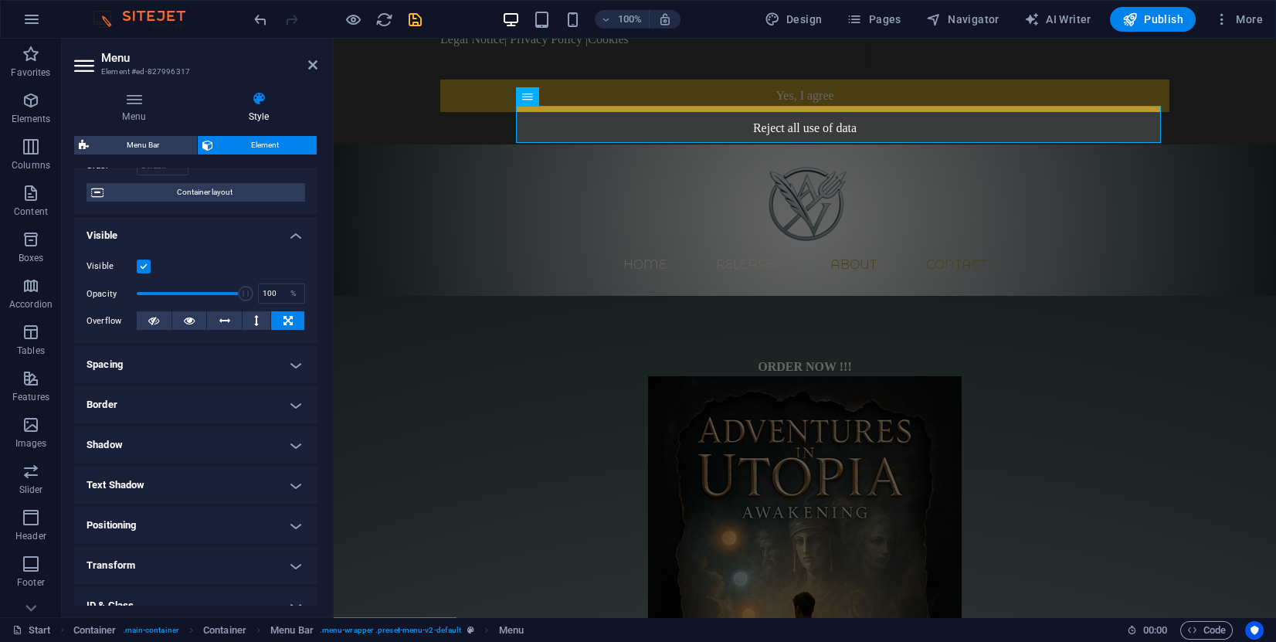
scroll to position [214, 0]
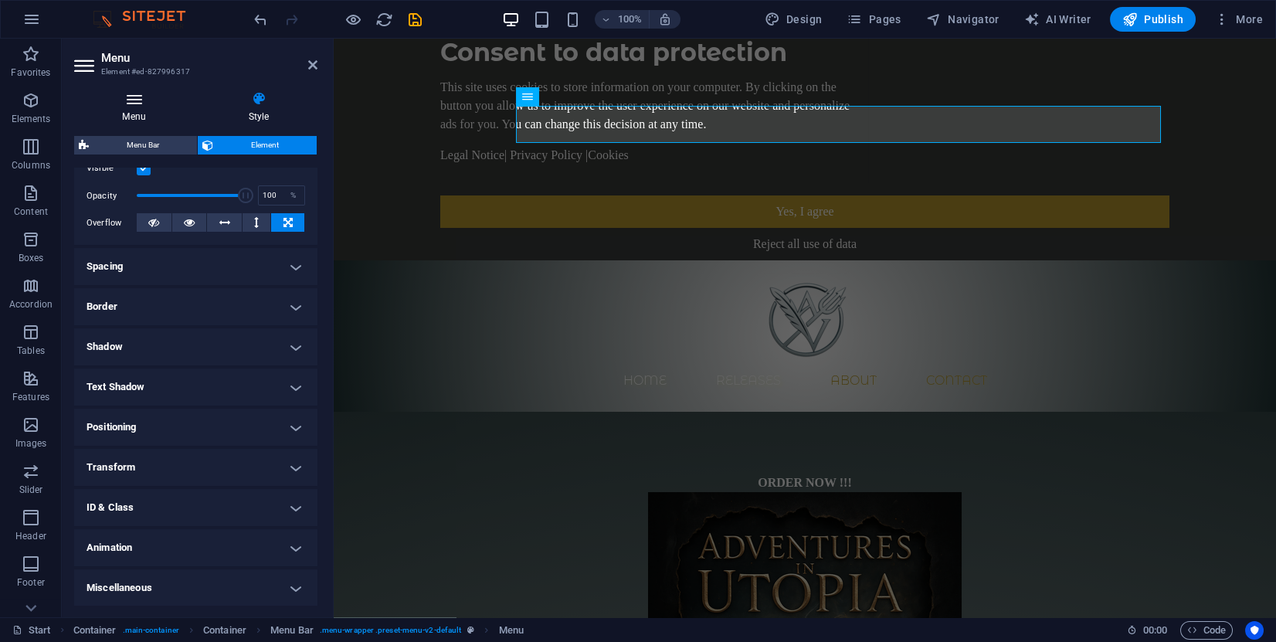
scroll to position [116, 0]
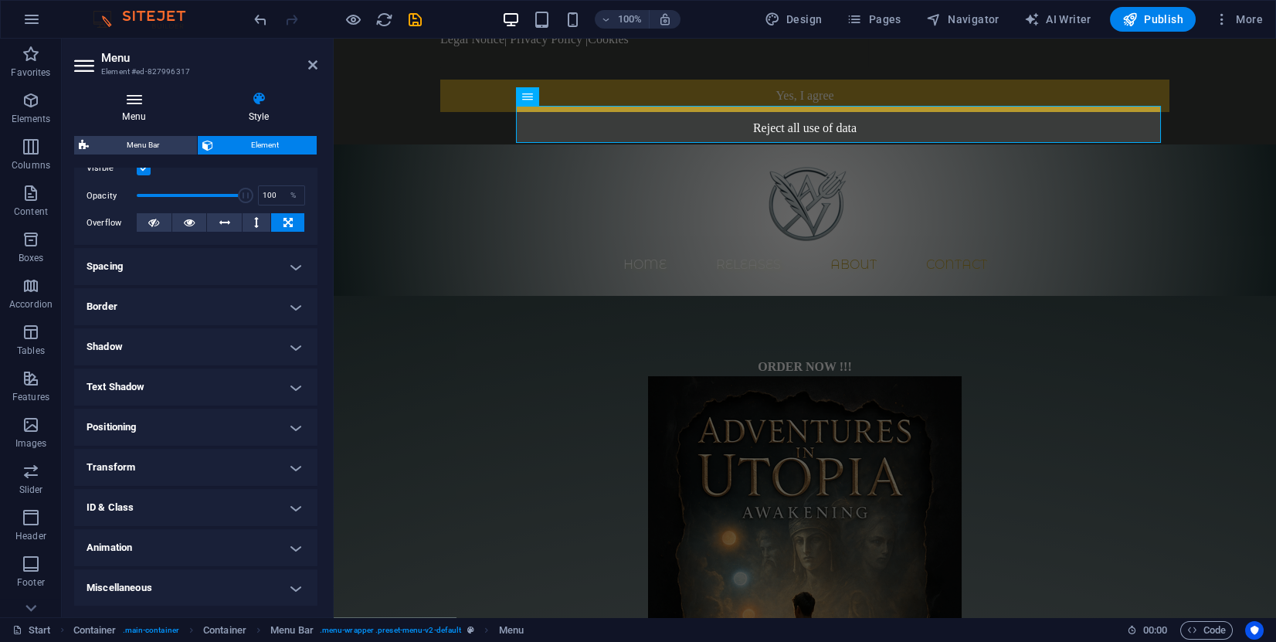
click at [132, 97] on icon at bounding box center [134, 98] width 120 height 15
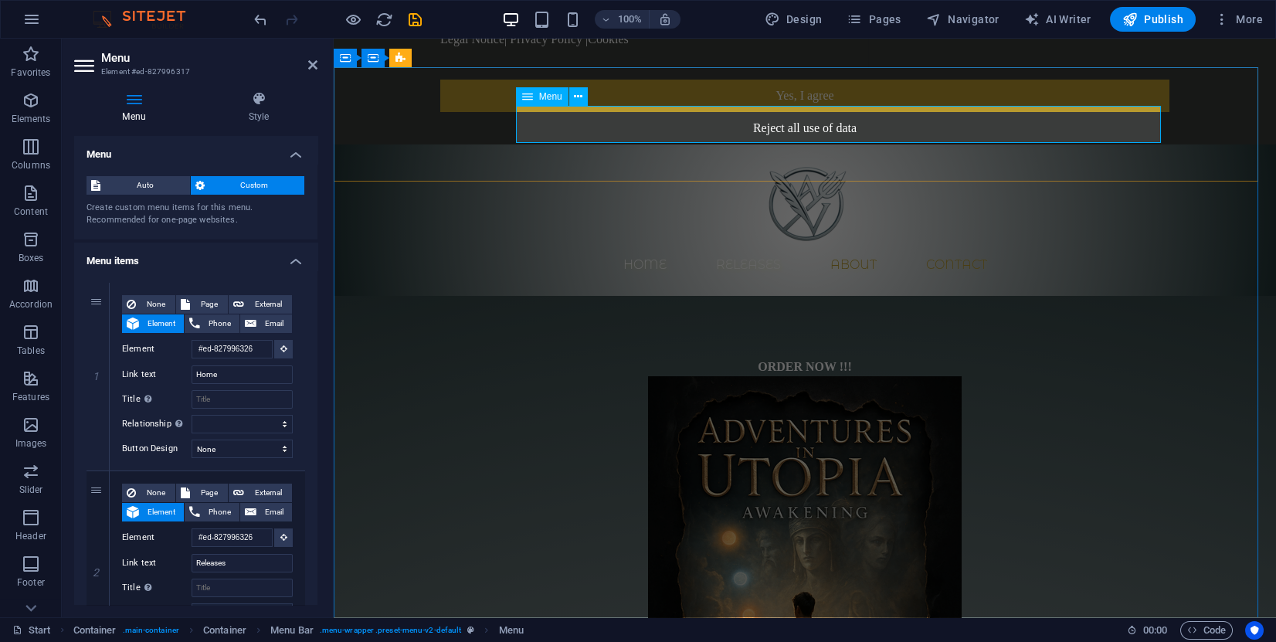
click at [901, 246] on nav "Home Releases About Contact" at bounding box center [804, 264] width 729 height 37
click at [1237, 25] on span "More" at bounding box center [1238, 19] width 49 height 15
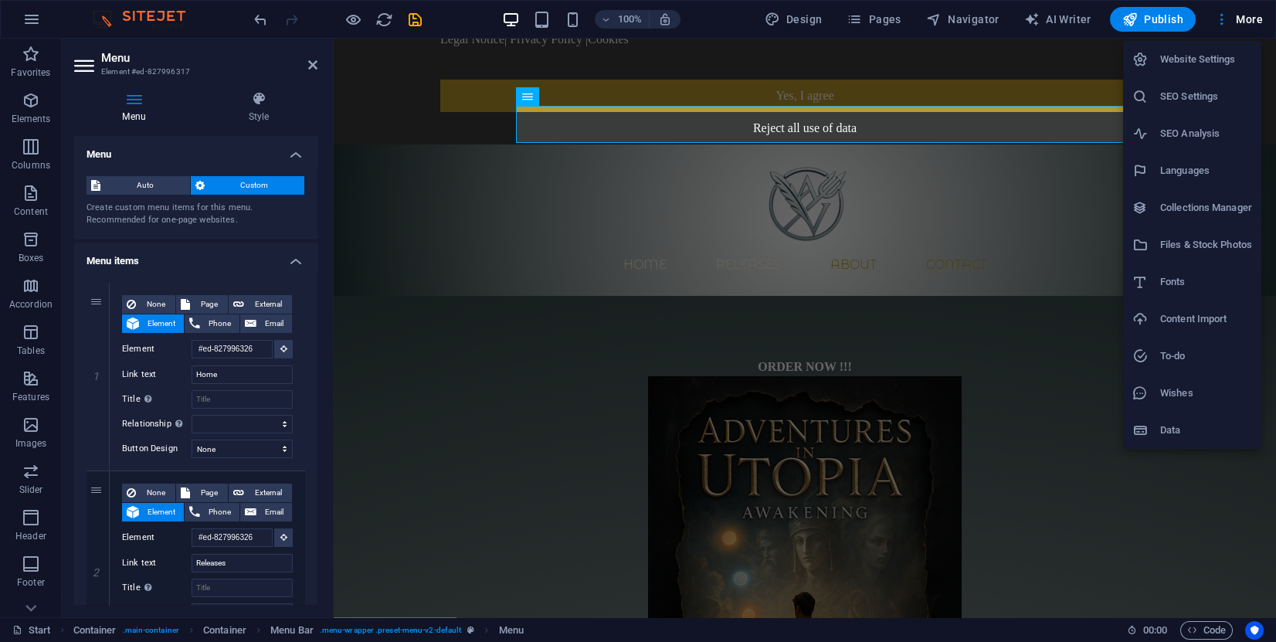
click at [1005, 87] on div at bounding box center [638, 321] width 1276 height 642
click at [1005, 87] on div "Website Settings SEO Settings SEO Analysis Languages Collections Manager Files …" at bounding box center [638, 325] width 1276 height 633
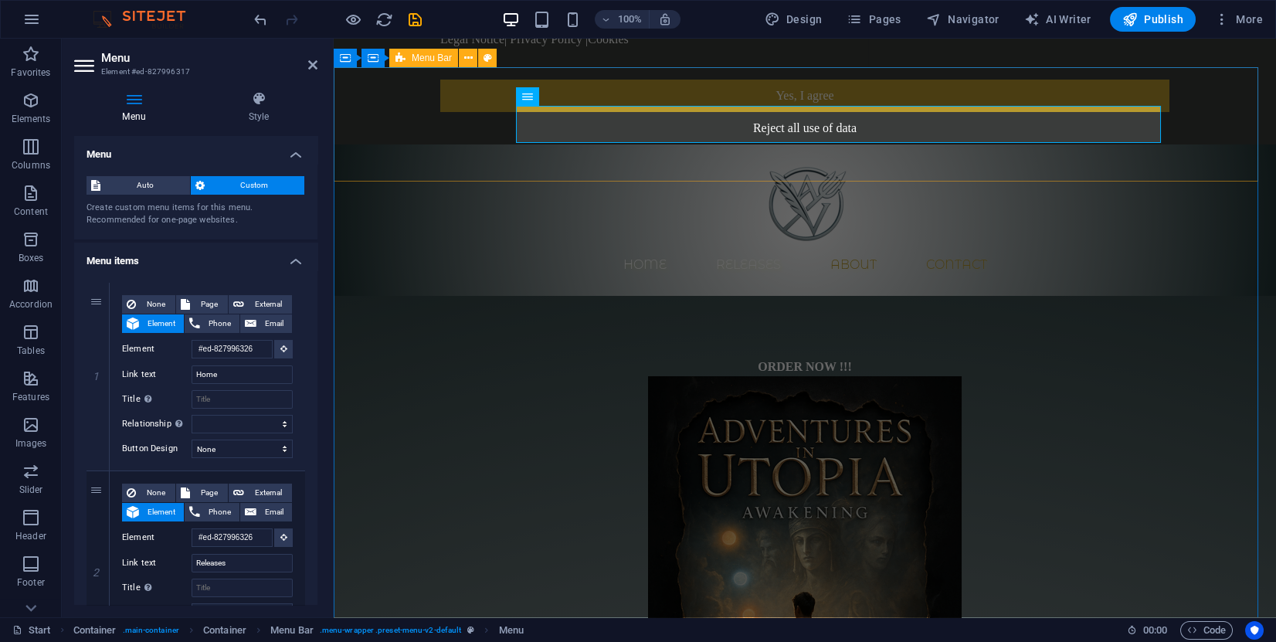
click at [999, 144] on div "Home Releases About Contact" at bounding box center [805, 219] width 942 height 151
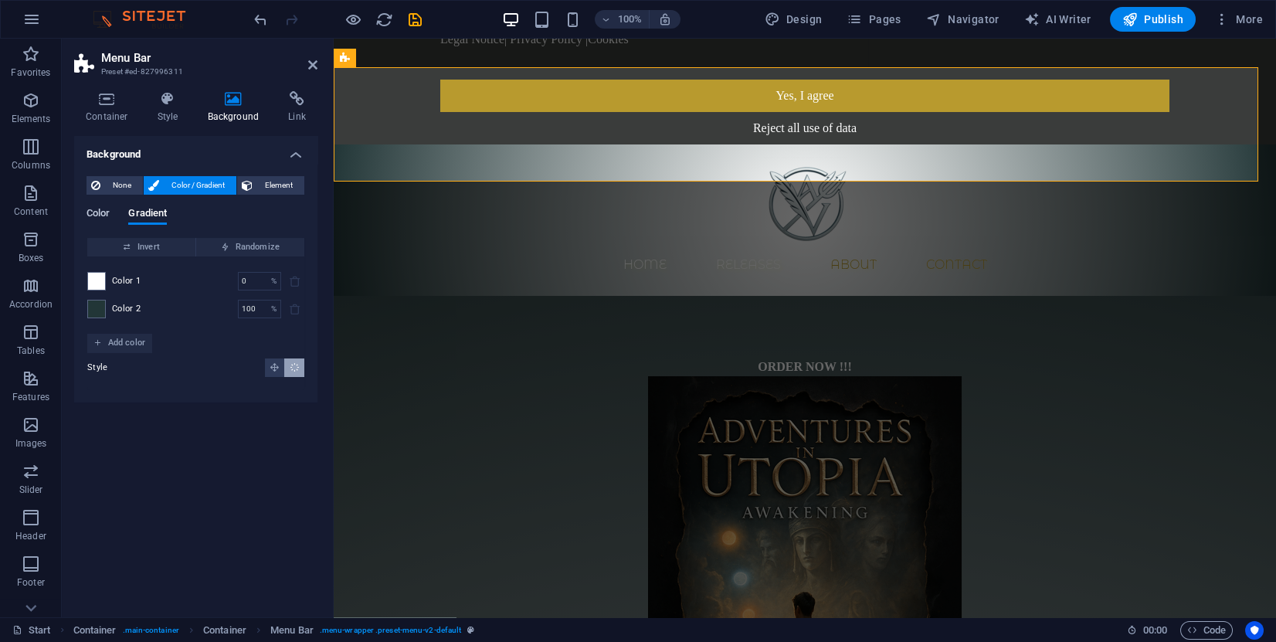
click at [108, 214] on span "Color" at bounding box center [98, 215] width 23 height 22
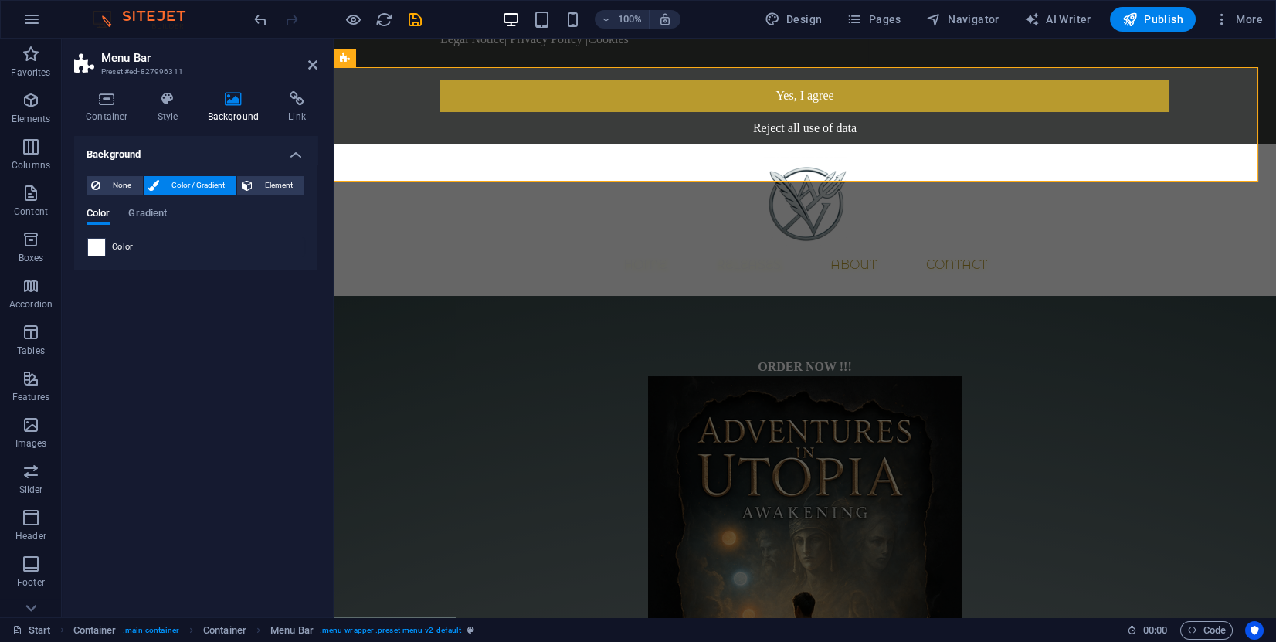
click at [93, 248] on span at bounding box center [96, 247] width 17 height 17
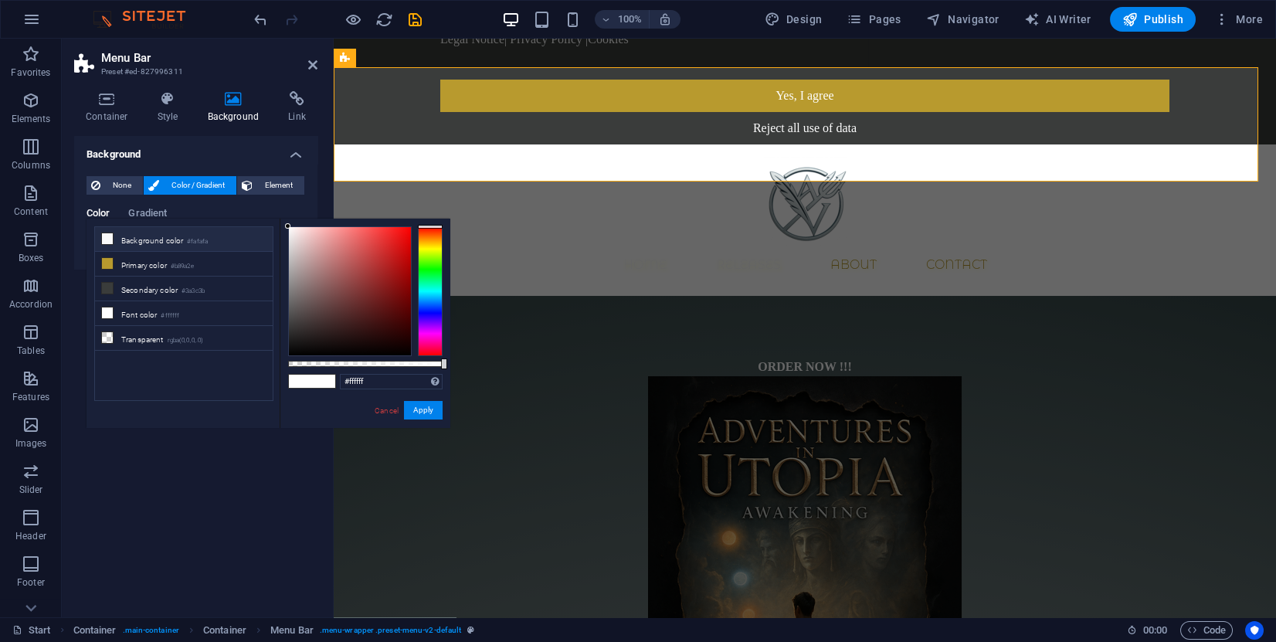
click at [107, 239] on icon at bounding box center [107, 238] width 11 height 11
click at [103, 241] on icon at bounding box center [107, 238] width 11 height 11
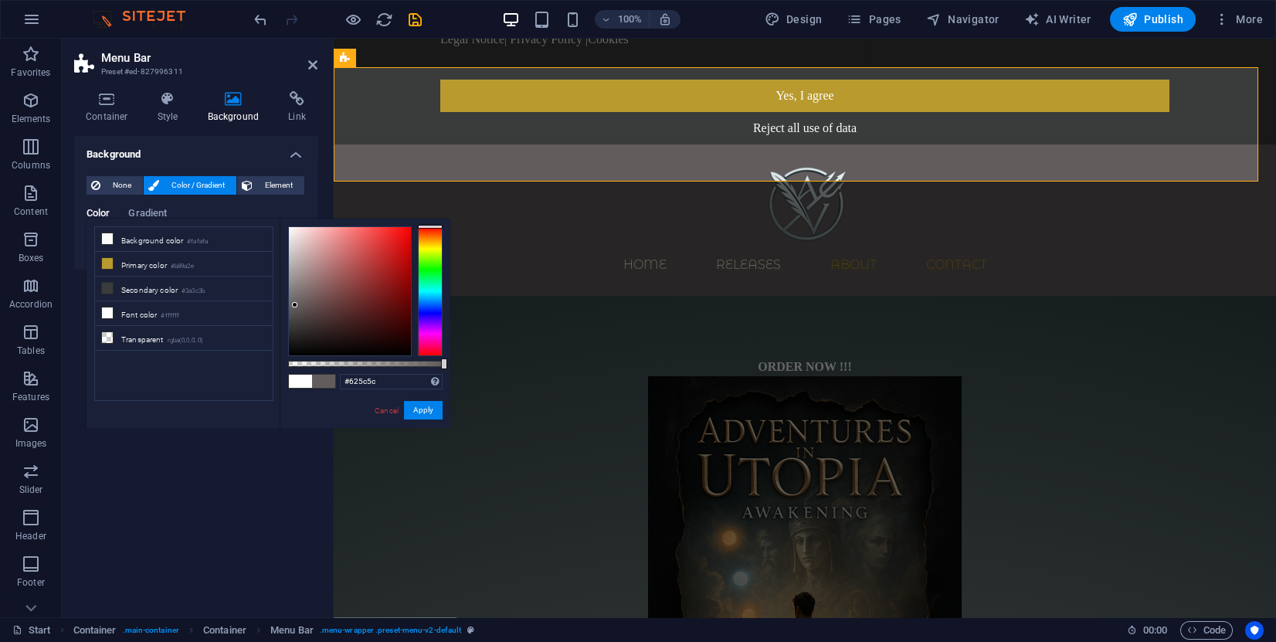
drag, startPoint x: 323, startPoint y: 297, endPoint x: 300, endPoint y: 299, distance: 23.3
click at [294, 303] on div at bounding box center [350, 291] width 122 height 128
drag, startPoint x: 419, startPoint y: 251, endPoint x: 427, endPoint y: 251, distance: 8.5
click at [427, 251] on div at bounding box center [365, 291] width 154 height 130
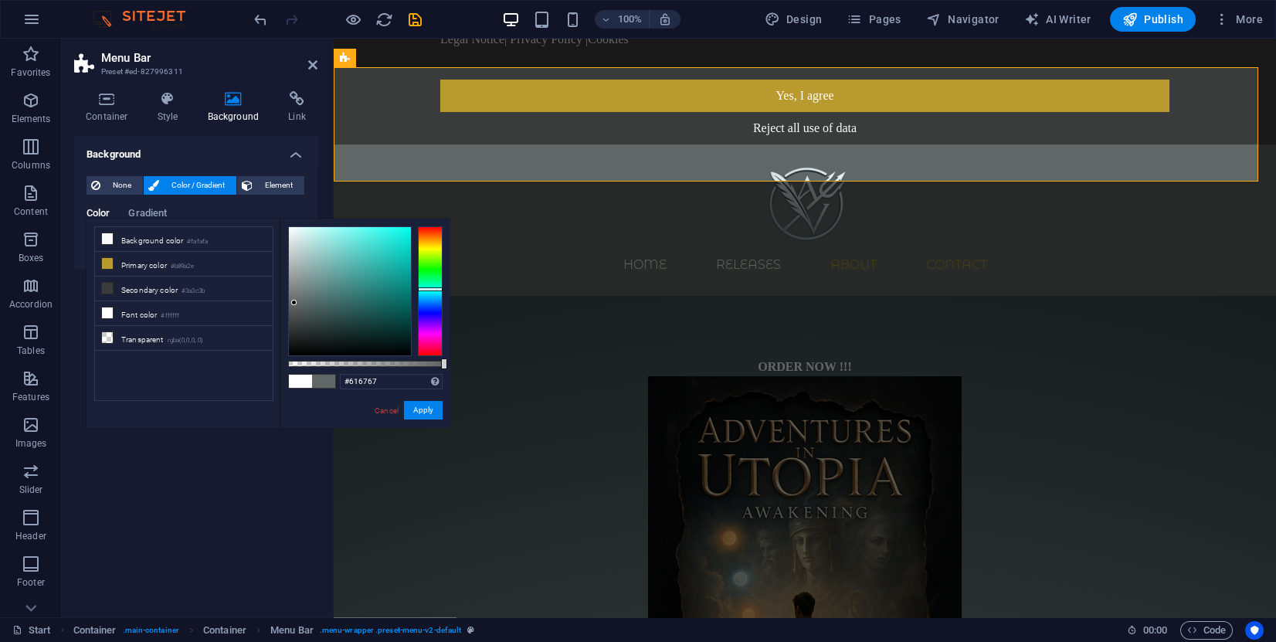
drag, startPoint x: 427, startPoint y: 251, endPoint x: 431, endPoint y: 290, distance: 38.8
click at [431, 290] on div at bounding box center [430, 291] width 25 height 130
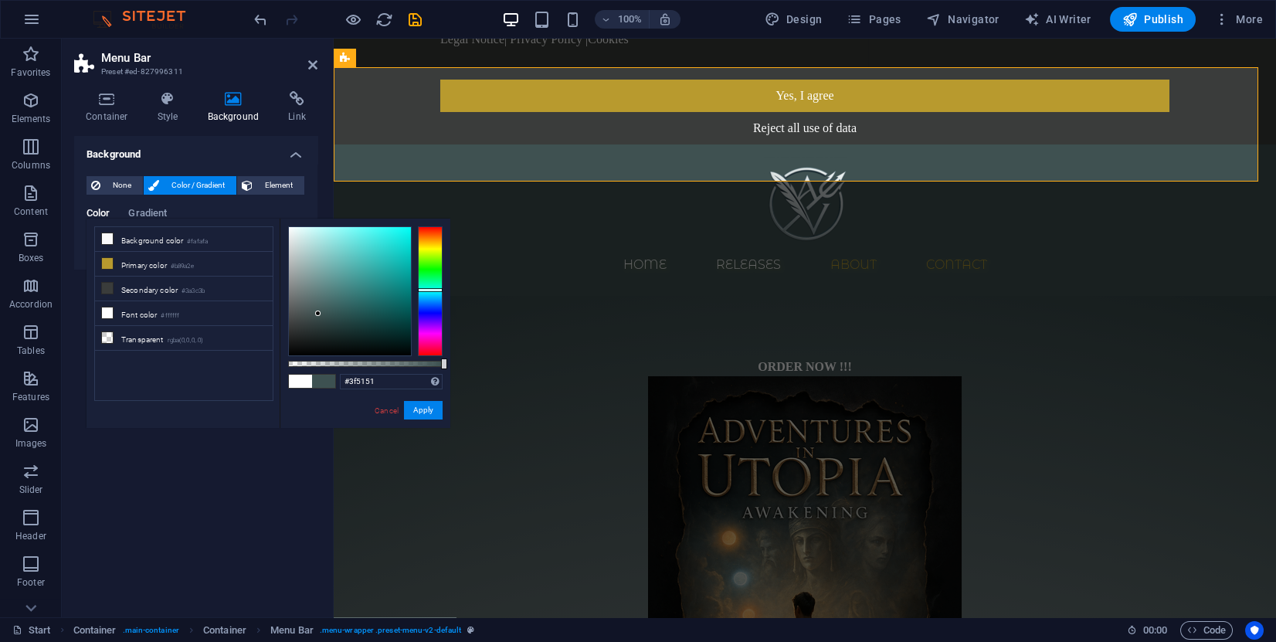
type input "#405352"
click at [315, 313] on div at bounding box center [350, 291] width 122 height 128
click at [417, 406] on button "Apply" at bounding box center [423, 410] width 39 height 19
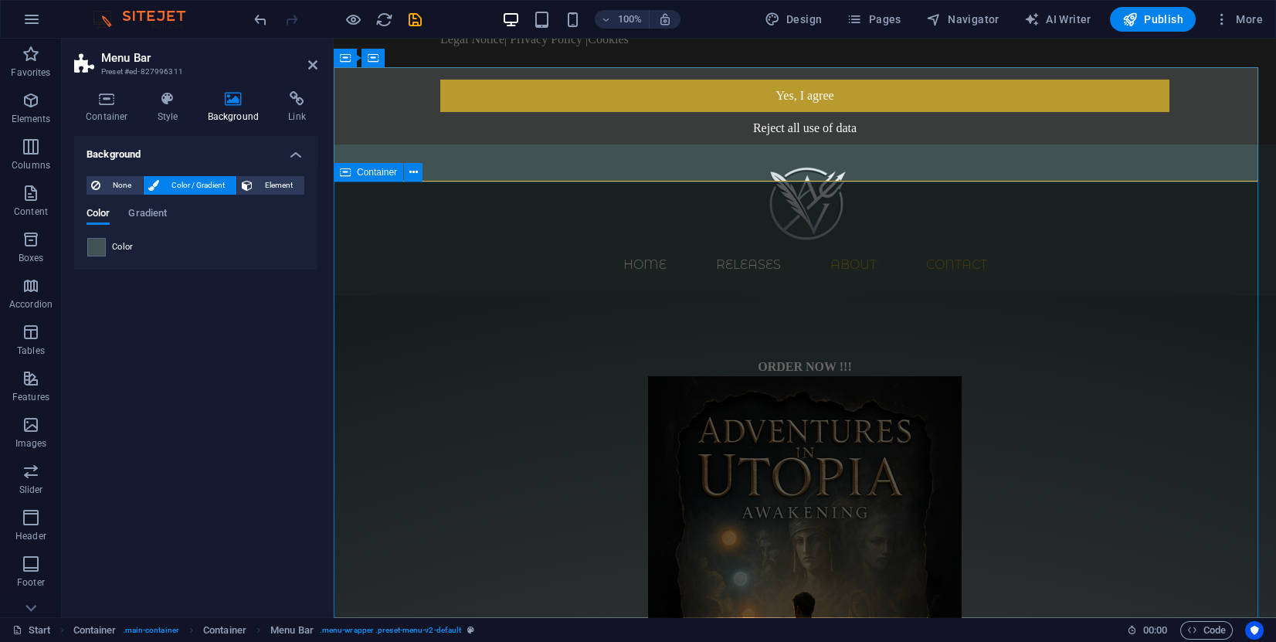
click at [463, 296] on div "ORDER NOW !!! Hardcover Release Paperback Release Kindle eBook Coming Soon That…" at bounding box center [805, 627] width 942 height 662
click at [734, 296] on div "ORDER NOW !!! Hardcover Release Paperback Release Kindle eBook Coming Soon That…" at bounding box center [805, 627] width 942 height 662
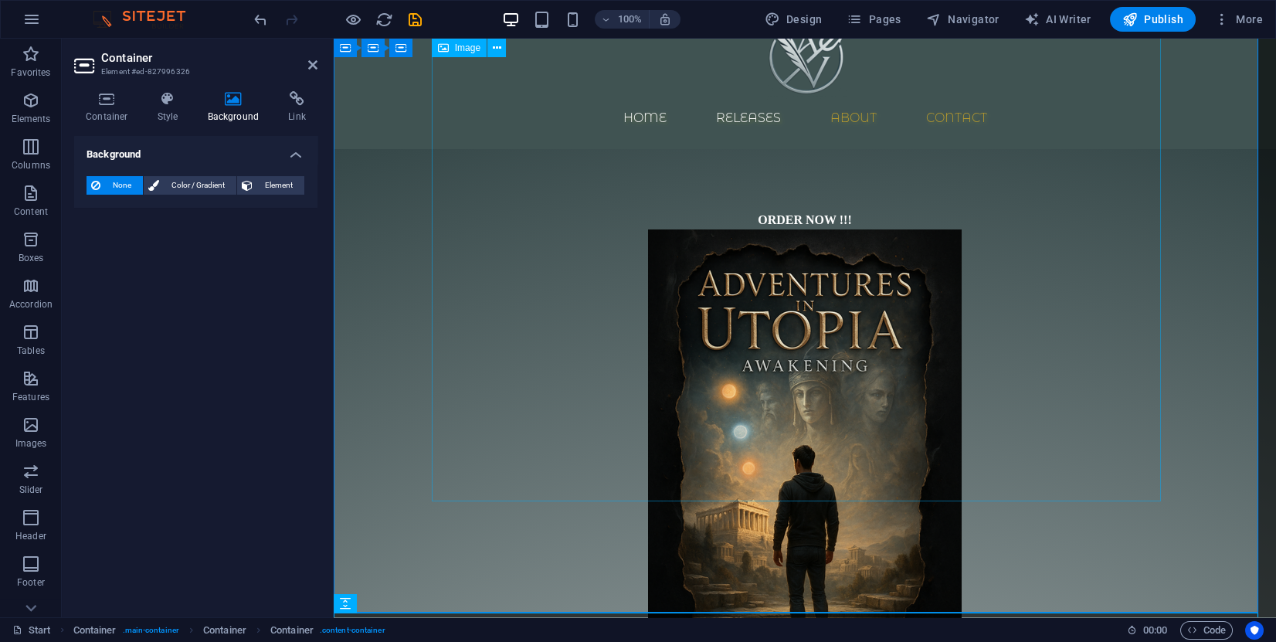
scroll to position [0, 0]
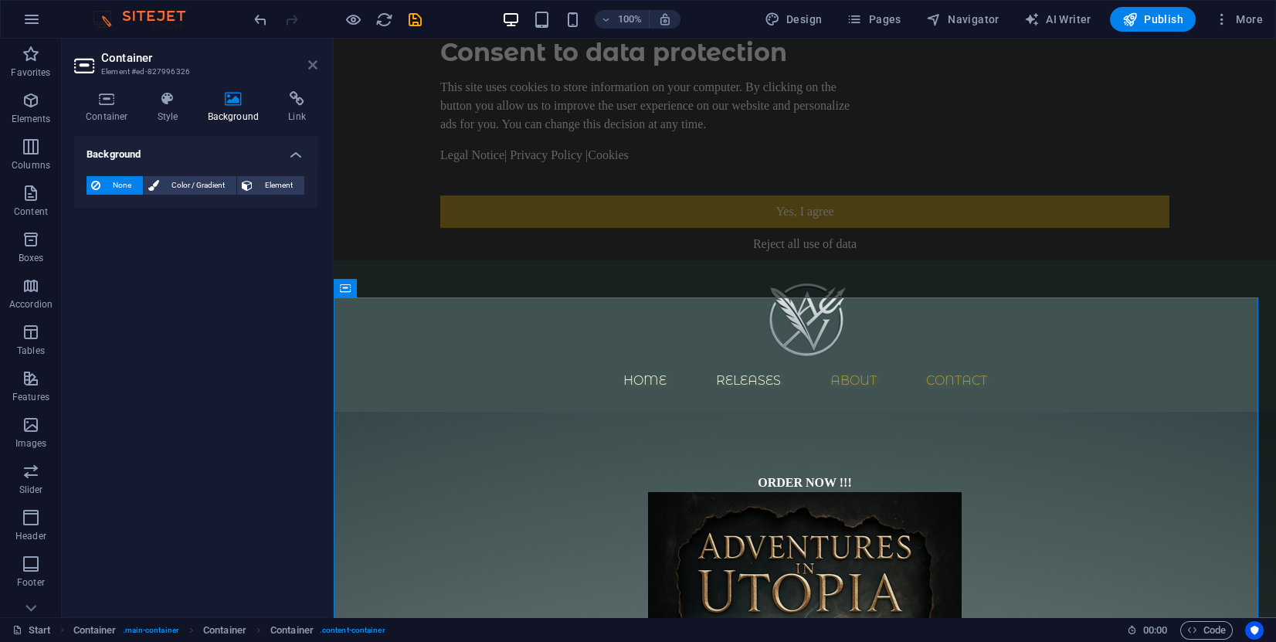
click at [311, 61] on icon at bounding box center [312, 65] width 9 height 12
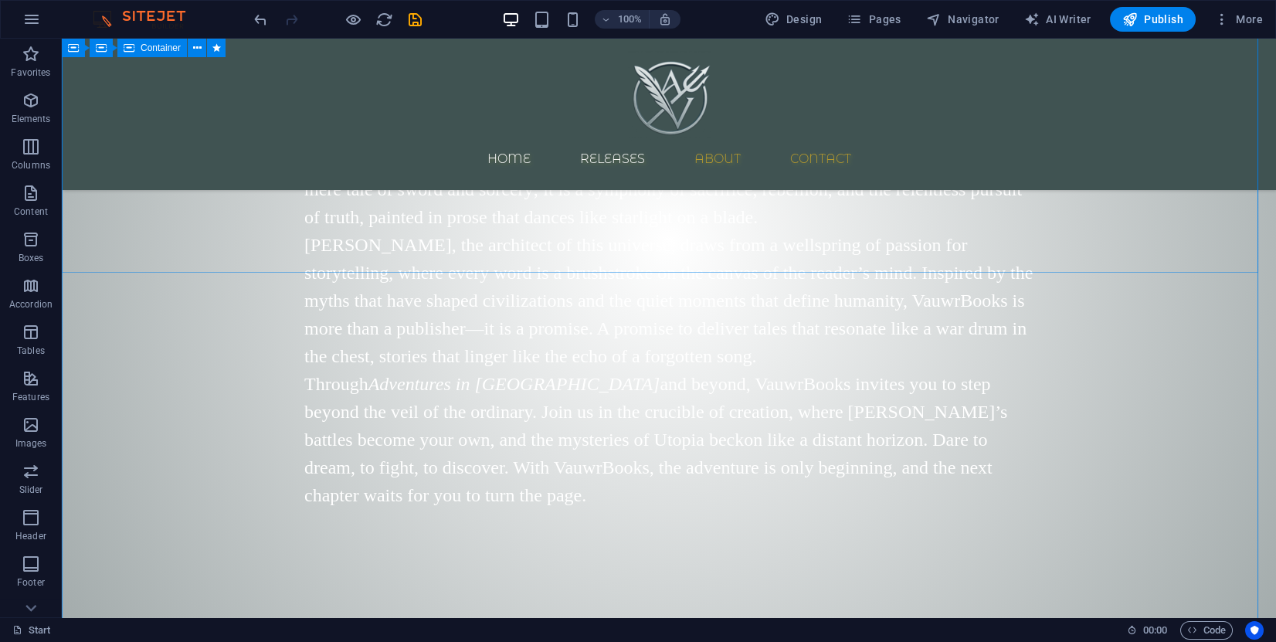
scroll to position [1390, 0]
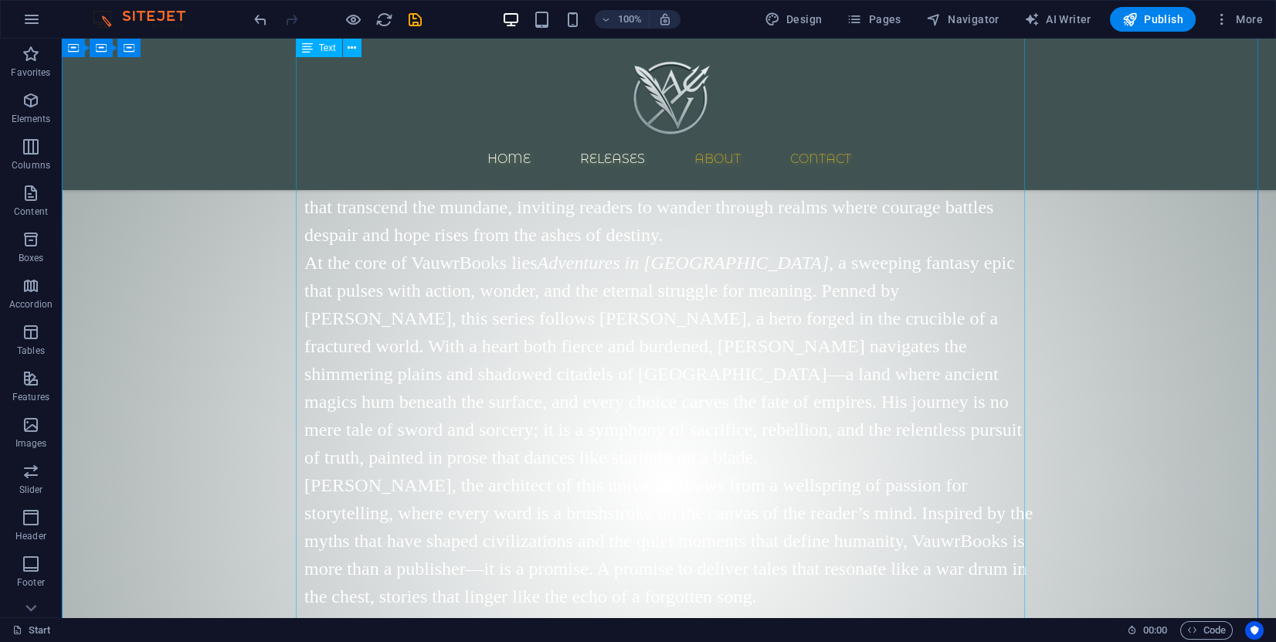
click at [846, 327] on div "In the shadowed heart of imagination, where dreams weave tapestries of worlds u…" at bounding box center [668, 439] width 729 height 658
click at [836, 359] on div "In the shadowed heart of imagination, where dreams weave tapestries of worlds u…" at bounding box center [668, 439] width 729 height 658
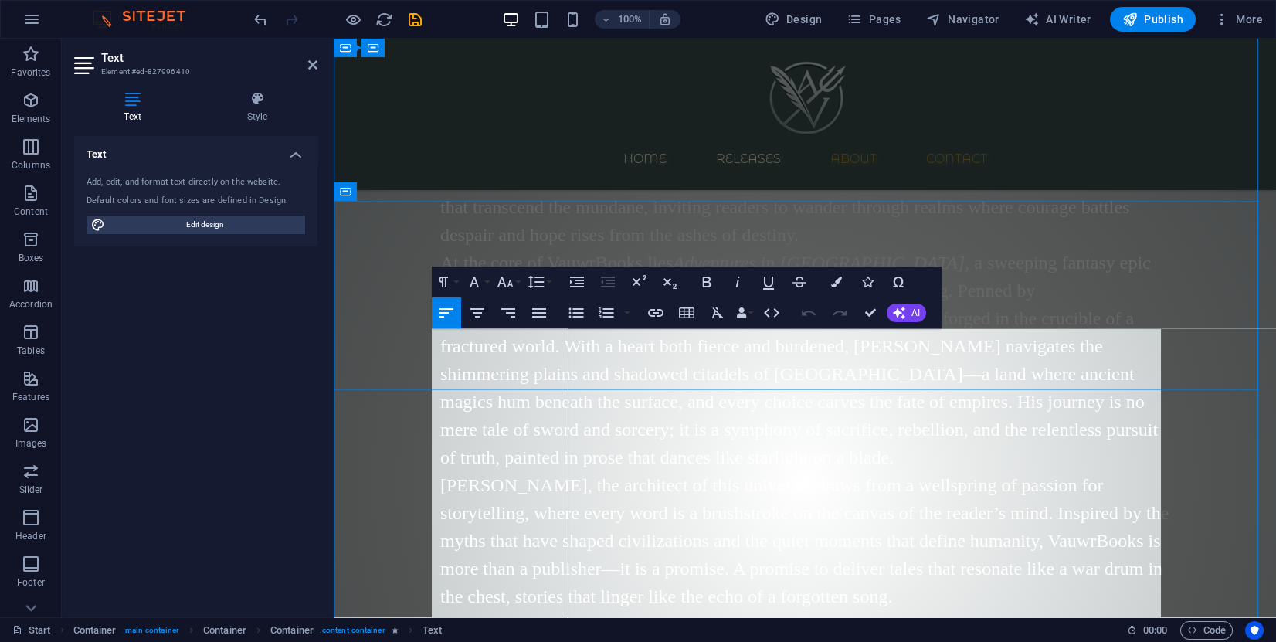
scroll to position [1094, 0]
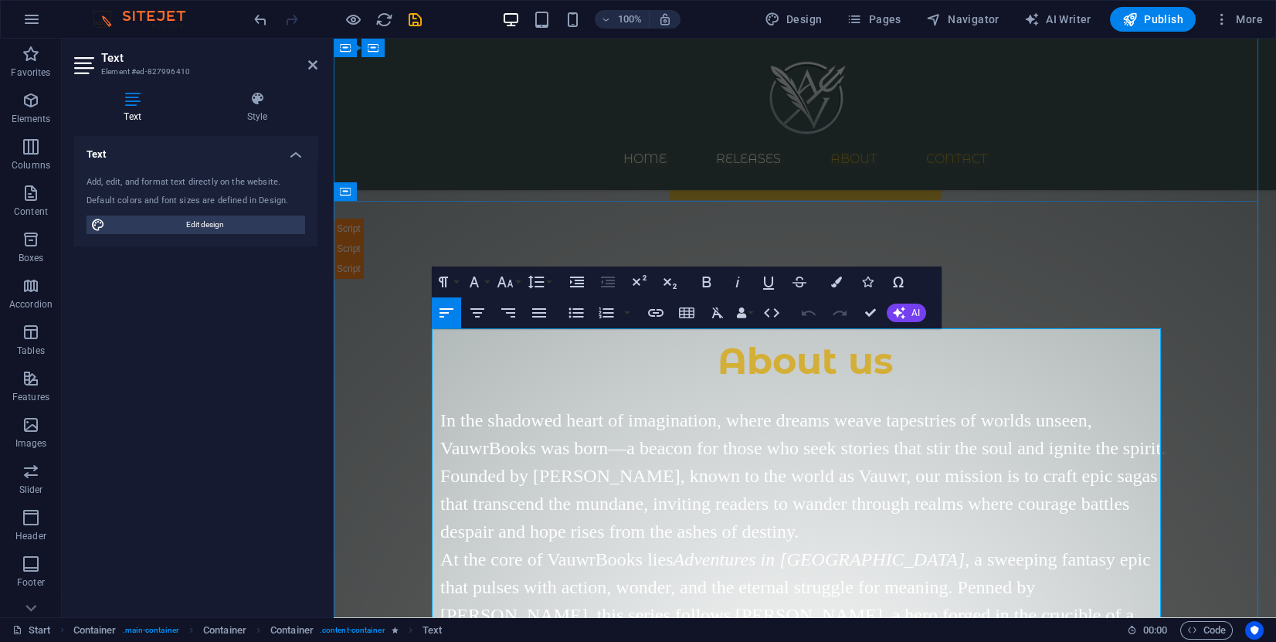
click at [766, 410] on span "In the shadowed heart of imagination, where dreams weave tapestries of worlds u…" at bounding box center [802, 475] width 725 height 131
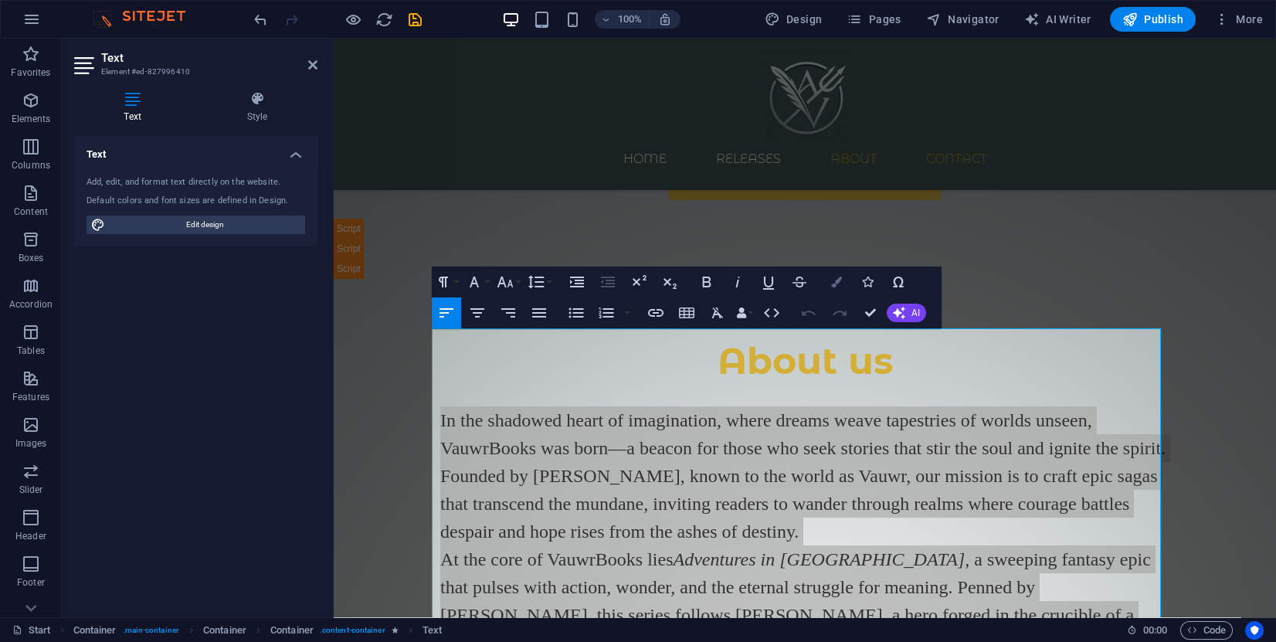
click at [841, 289] on button "Colors" at bounding box center [836, 281] width 29 height 31
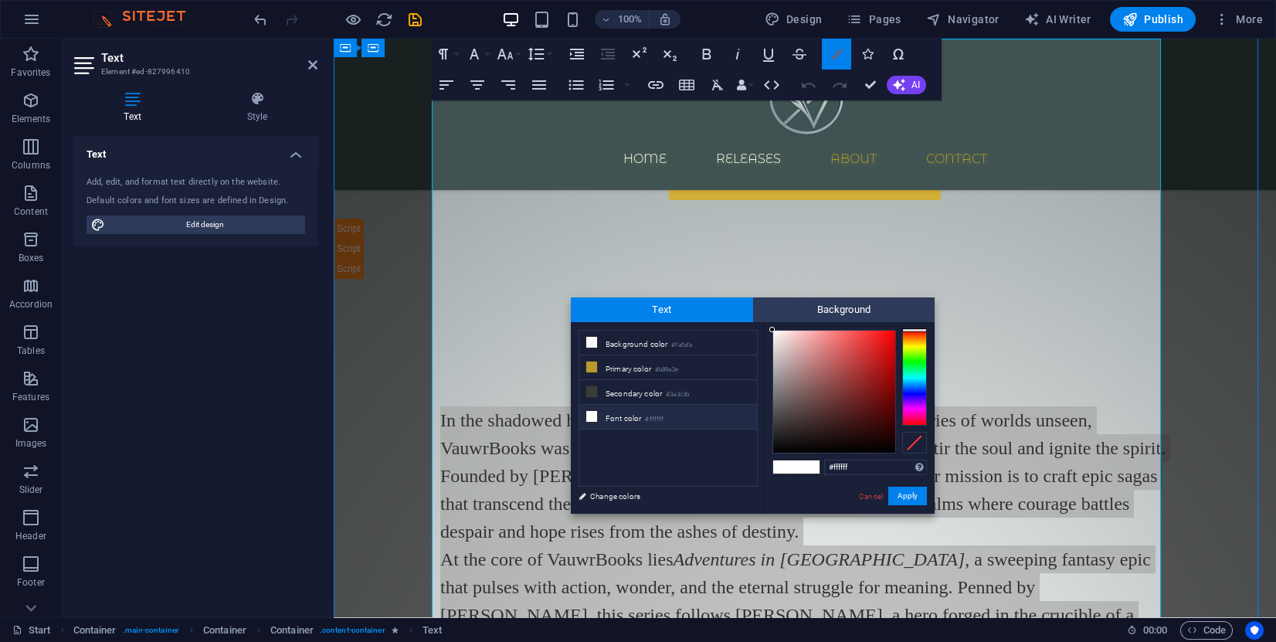
scroll to position [1382, 0]
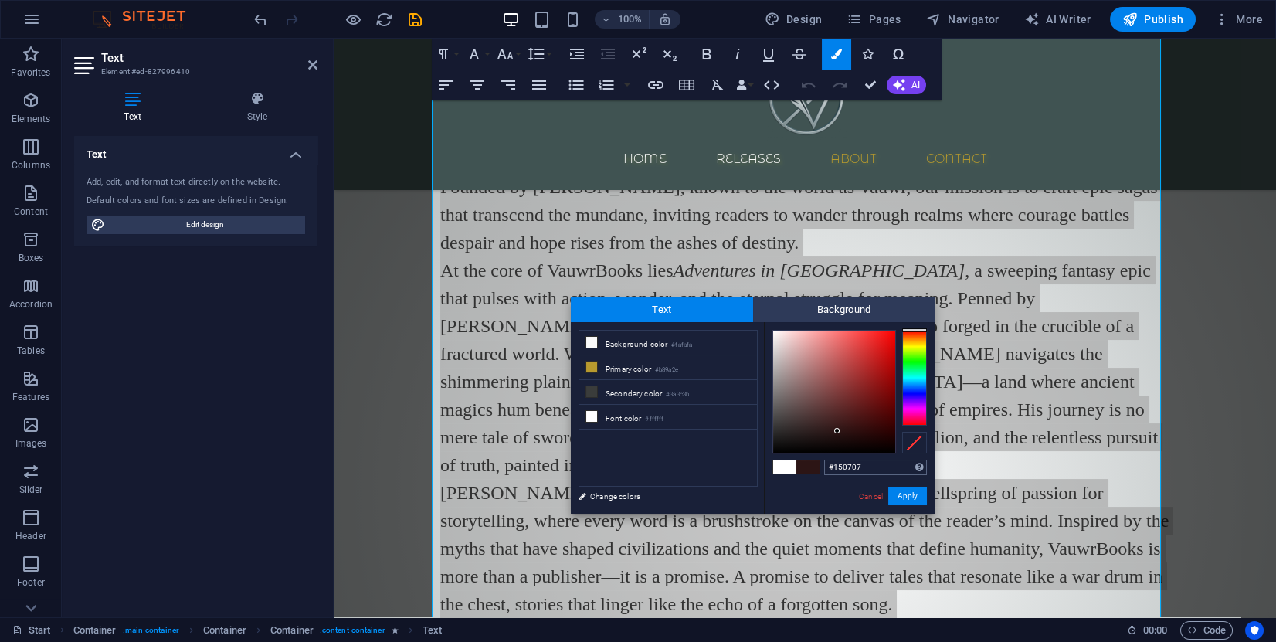
type input "#000000"
drag, startPoint x: 833, startPoint y: 426, endPoint x: 911, endPoint y: 474, distance: 90.9
click at [911, 474] on div "#000000 Supported formats #0852ed rgb(8, 82, 237) rgba(8, 82, 237, 90%) hsv(221…" at bounding box center [849, 530] width 171 height 416
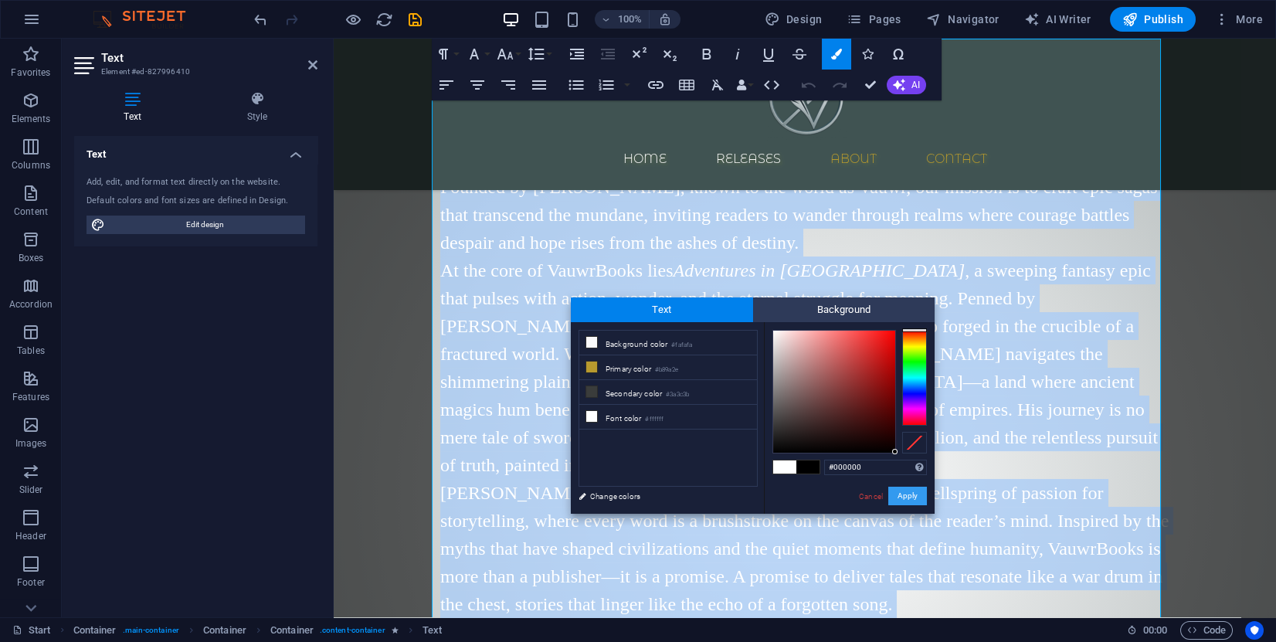
click at [904, 500] on button "Apply" at bounding box center [907, 496] width 39 height 19
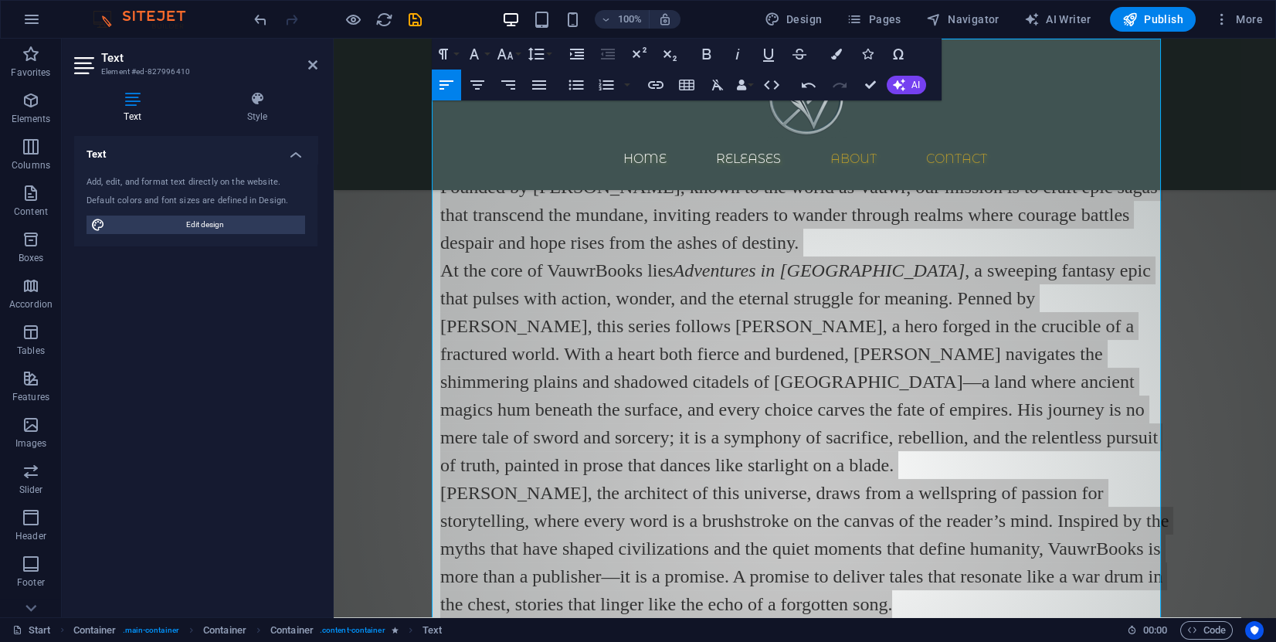
click at [641, 385] on div "Drag here to replace the existing content. Press “Ctrl” if you want to create a…" at bounding box center [805, 328] width 942 height 578
click at [391, 362] on div "About us In the shadowed heart of imagination, where dreams weave tapestries of…" at bounding box center [805, 413] width 942 height 847
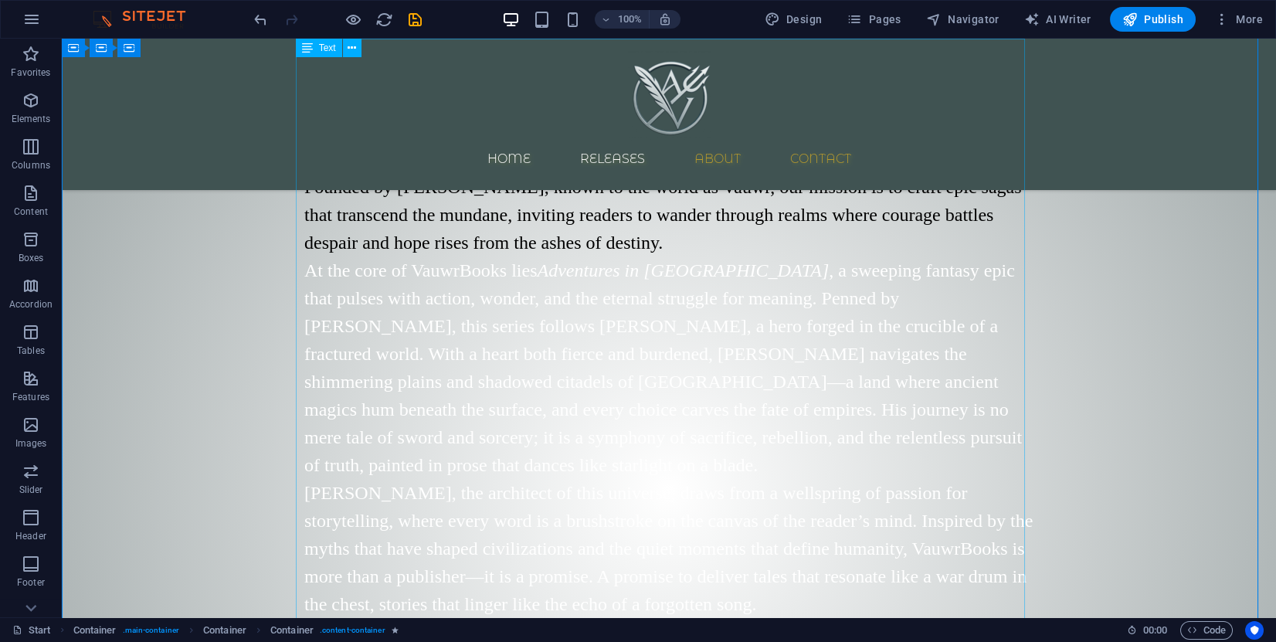
click at [514, 280] on div "In the shadowed heart of imagination, where dreams weave tapestries of worlds u…" at bounding box center [668, 446] width 729 height 658
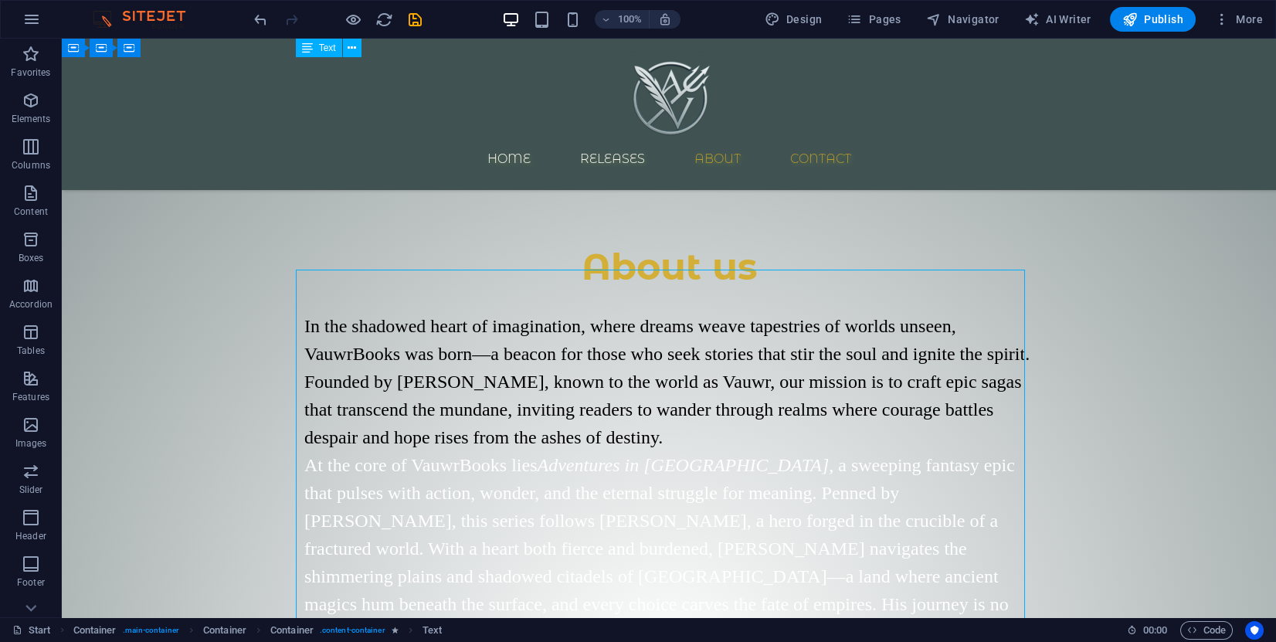
scroll to position [1151, 0]
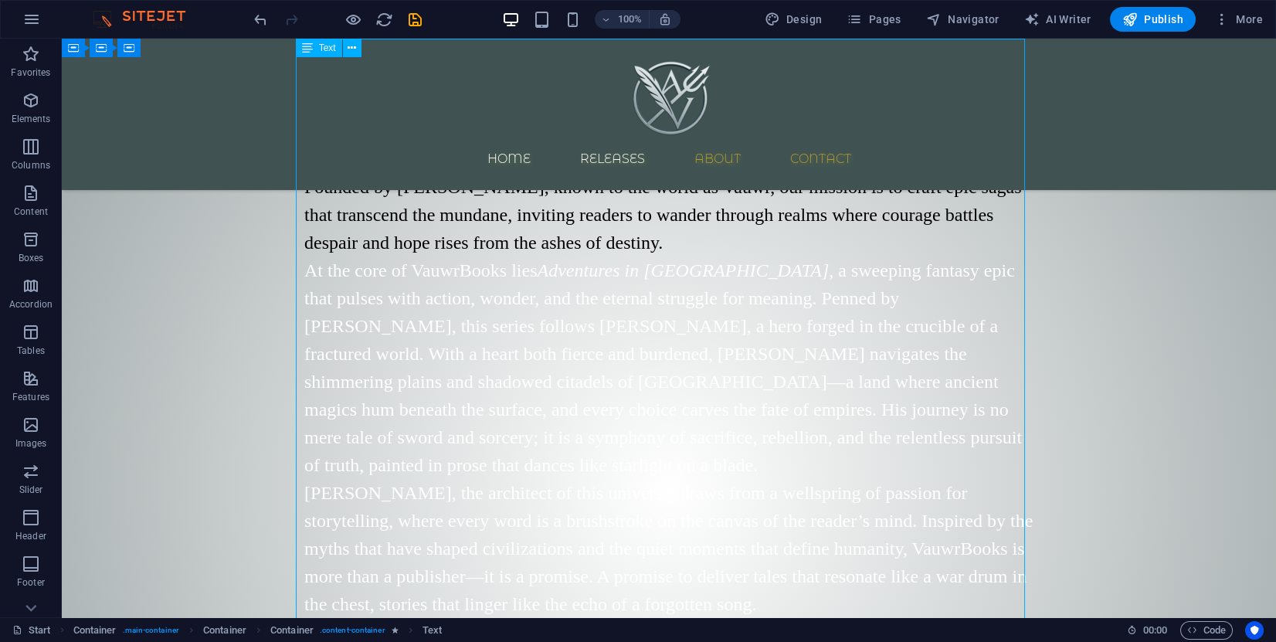
click at [671, 428] on div "In the shadowed heart of imagination, where dreams weave tapestries of worlds u…" at bounding box center [668, 446] width 729 height 658
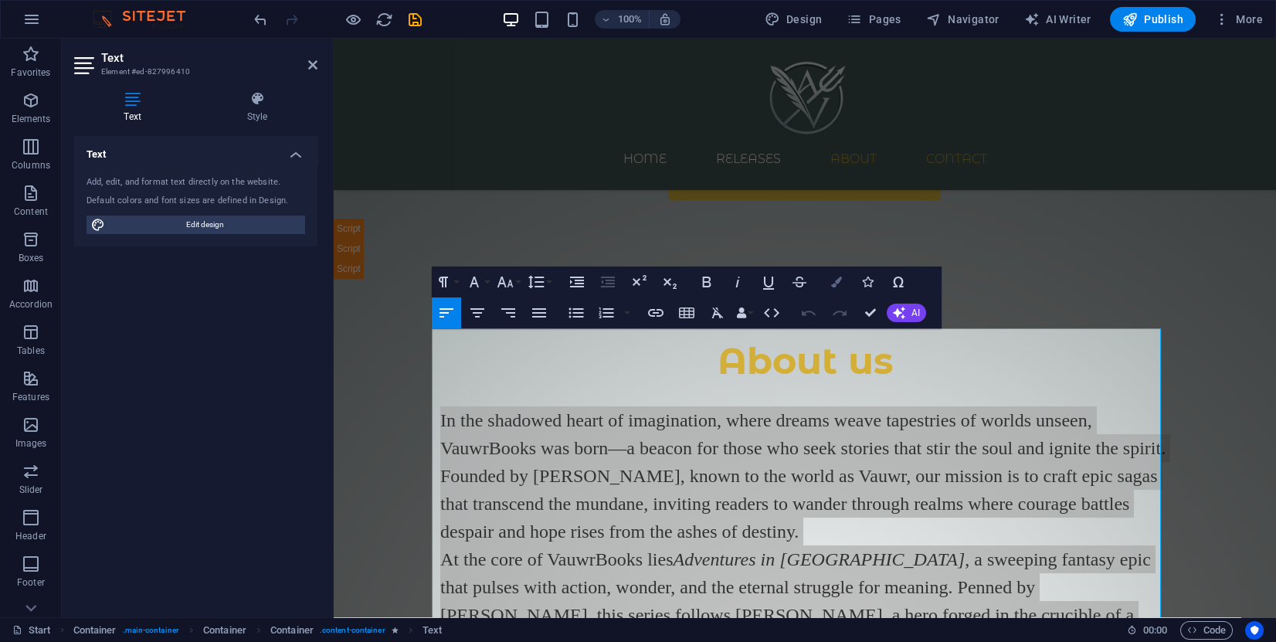
click at [824, 285] on button "Colors" at bounding box center [836, 281] width 29 height 31
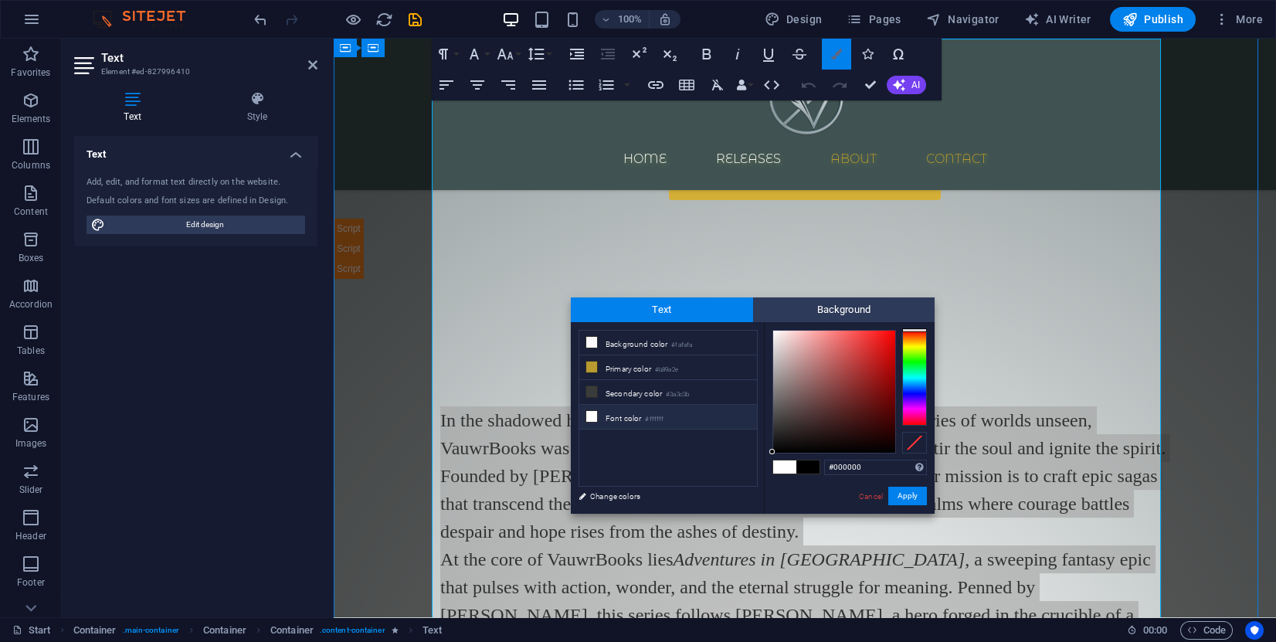
scroll to position [1382, 0]
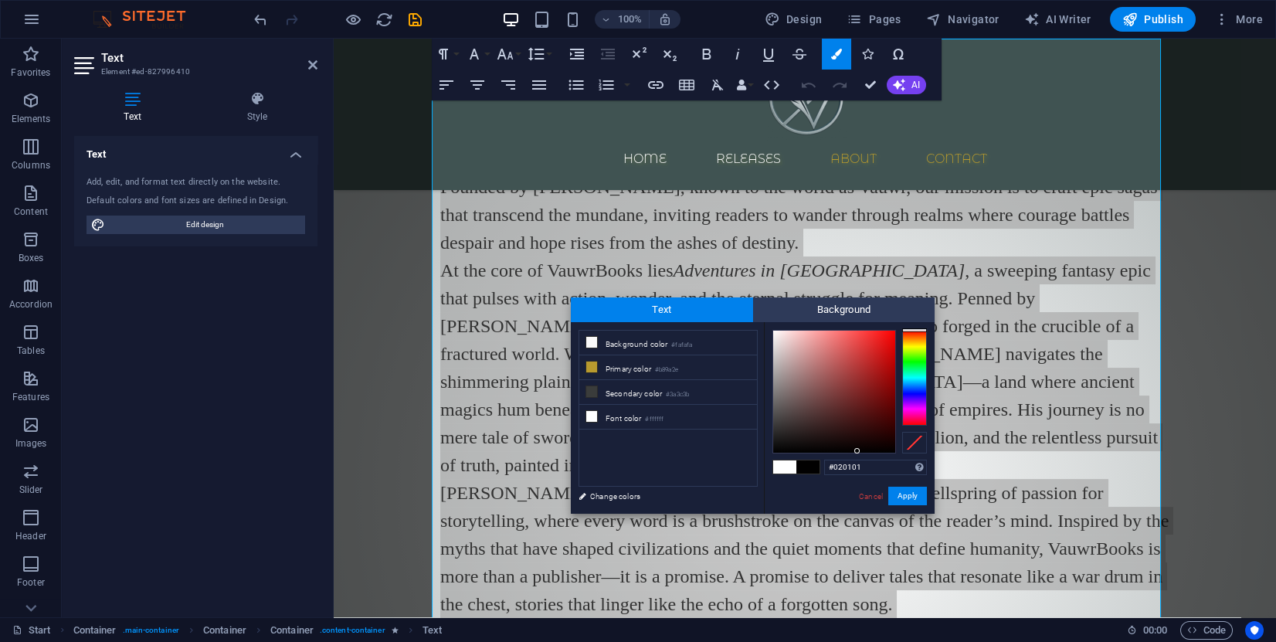
type input "#000000"
drag, startPoint x: 846, startPoint y: 442, endPoint x: 886, endPoint y: 487, distance: 59.7
click at [886, 487] on div "#000000 Supported formats #0852ed rgb(8, 82, 237) rgba(8, 82, 237, 90%) hsv(221…" at bounding box center [849, 530] width 171 height 416
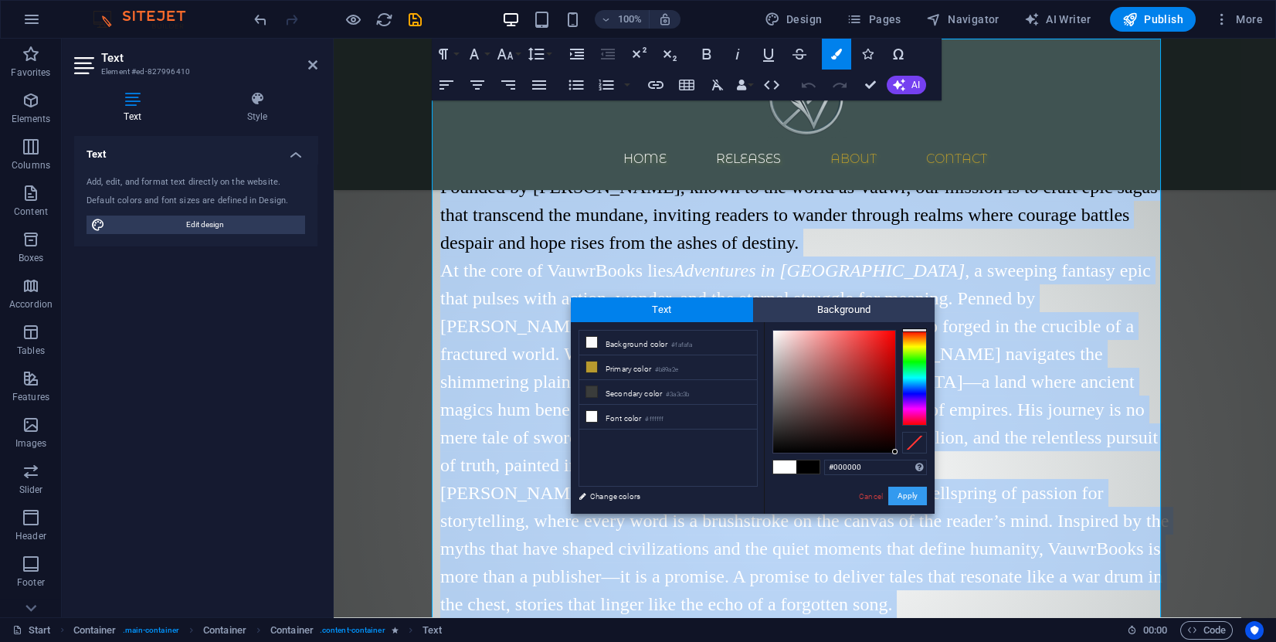
click at [914, 500] on button "Apply" at bounding box center [907, 496] width 39 height 19
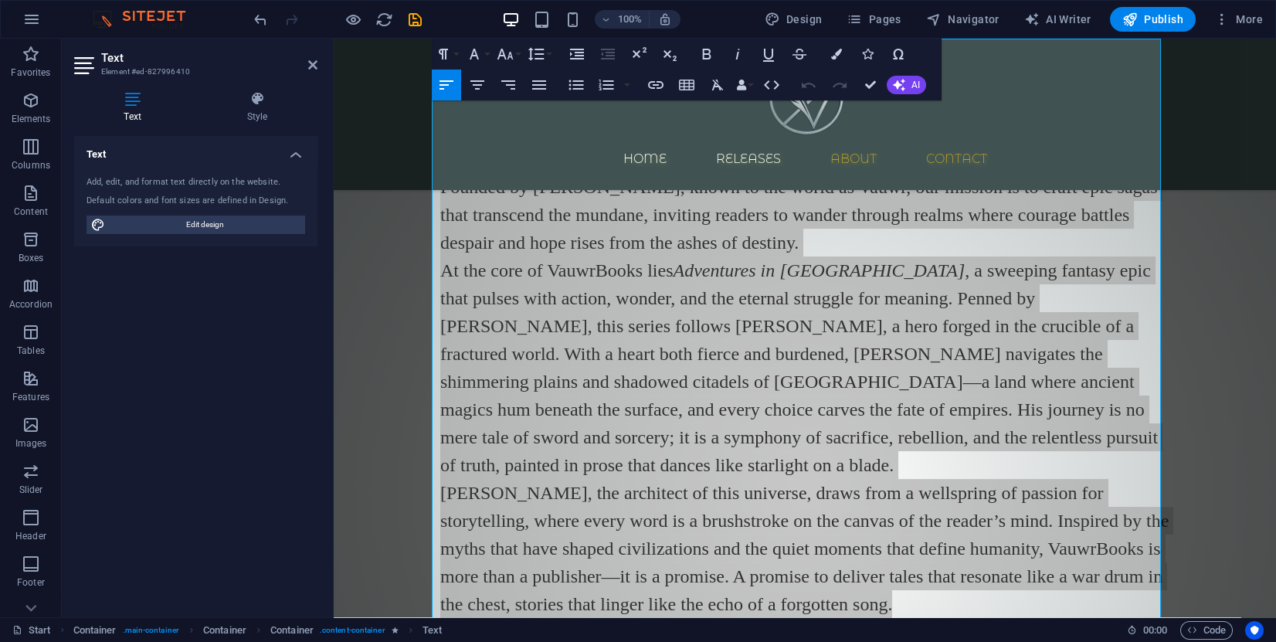
click at [868, 455] on div "Drag here to replace the existing content. Press “Ctrl” if you want to create a…" at bounding box center [805, 328] width 942 height 578
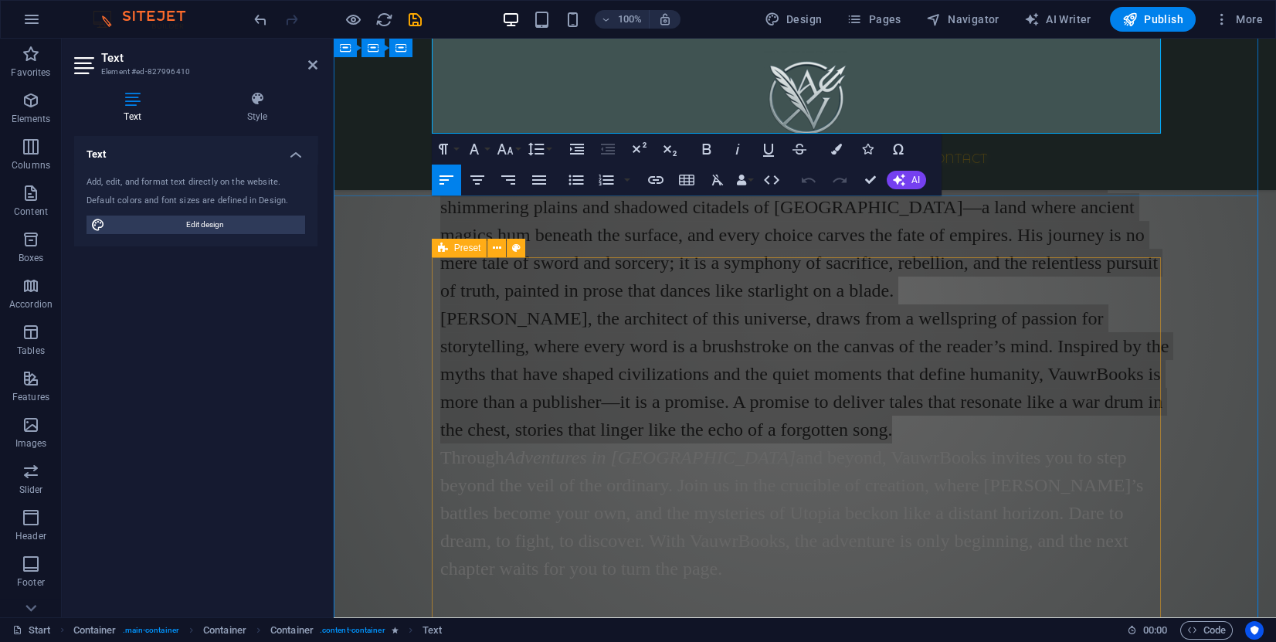
scroll to position [1498, 0]
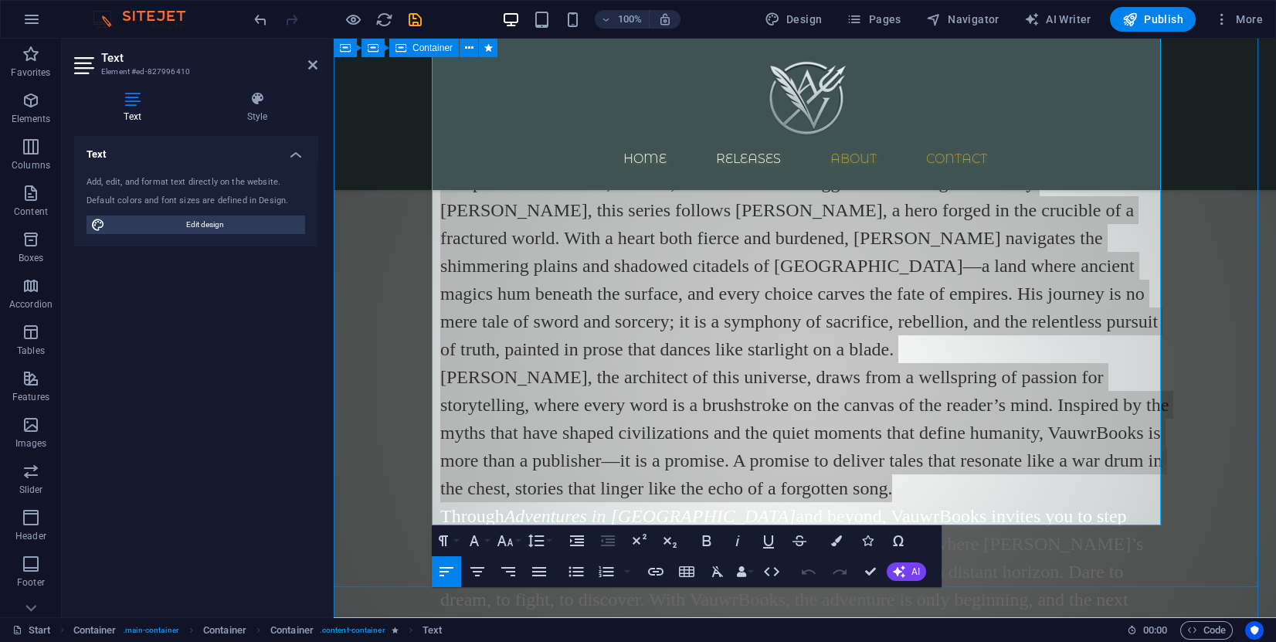
click at [409, 387] on div "About us In the shadowed heart of imagination, where dreams weave tapestries of…" at bounding box center [805, 297] width 942 height 847
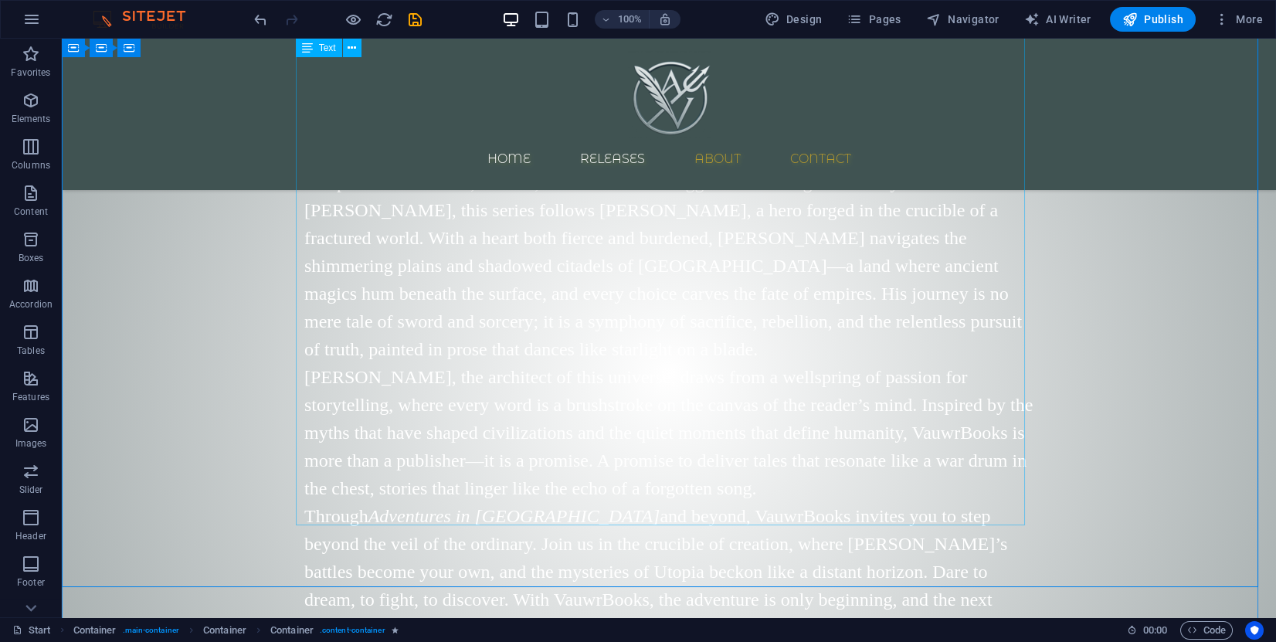
click at [552, 374] on div "In the shadowed heart of imagination, where dreams weave tapestries of worlds u…" at bounding box center [668, 331] width 729 height 658
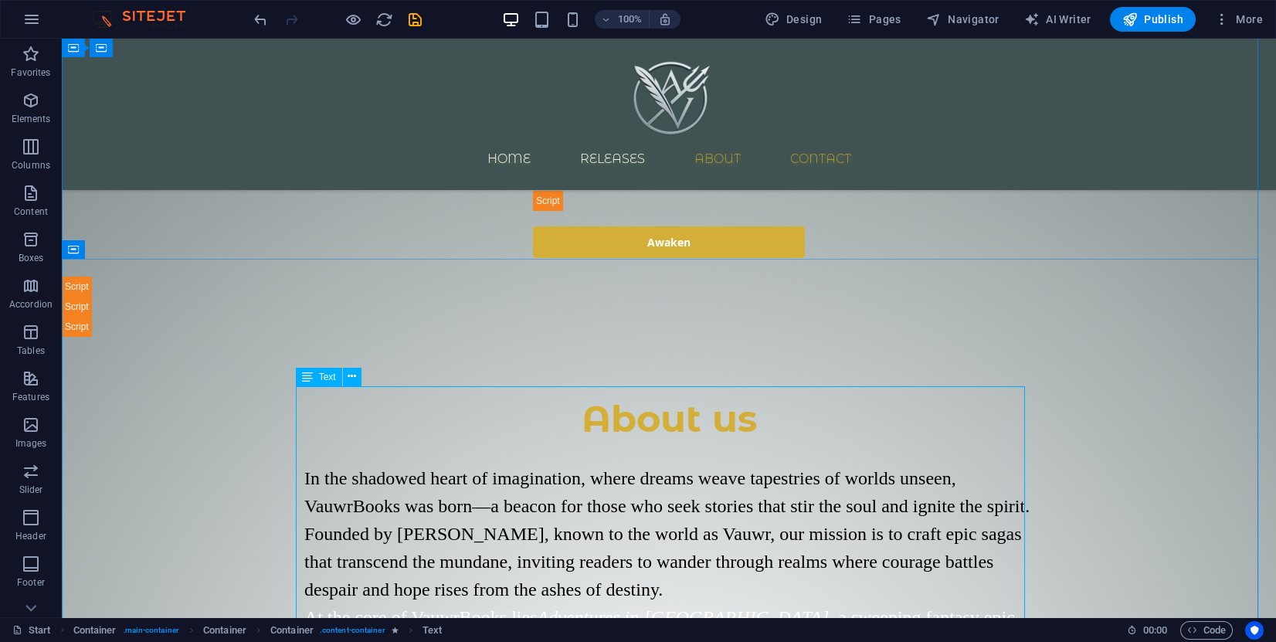
scroll to position [1267, 0]
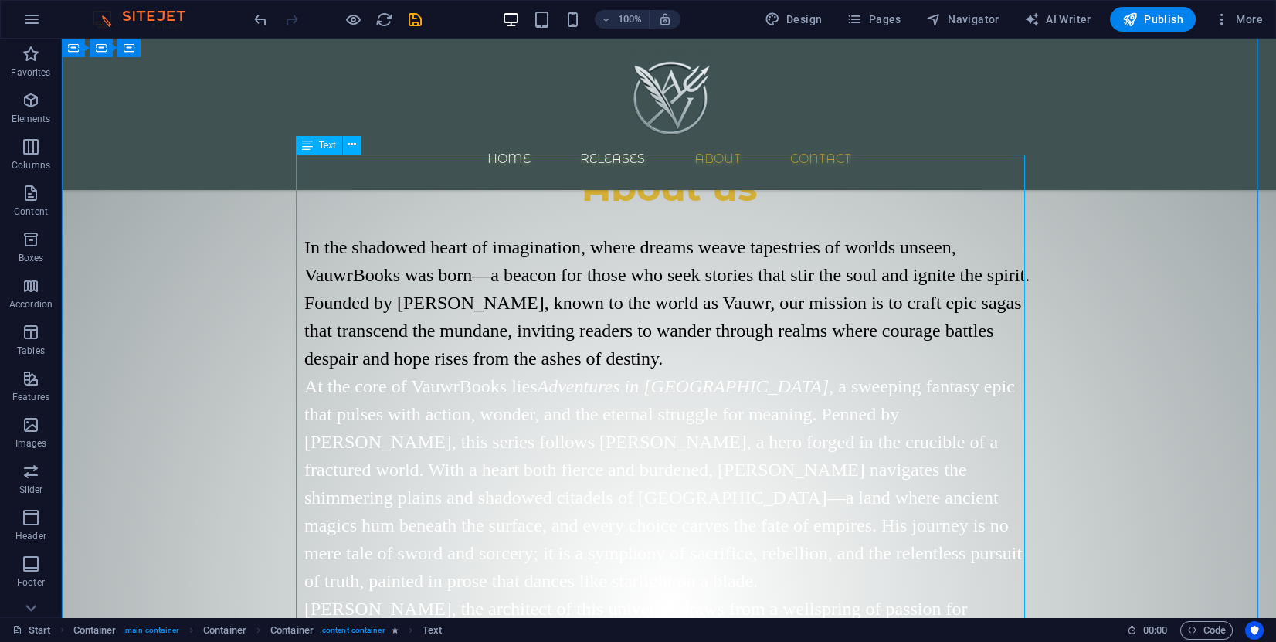
click at [582, 392] on div "In the shadowed heart of imagination, where dreams weave tapestries of worlds u…" at bounding box center [668, 562] width 729 height 658
click at [590, 356] on div "In the shadowed heart of imagination, where dreams weave tapestries of worlds u…" at bounding box center [668, 562] width 729 height 658
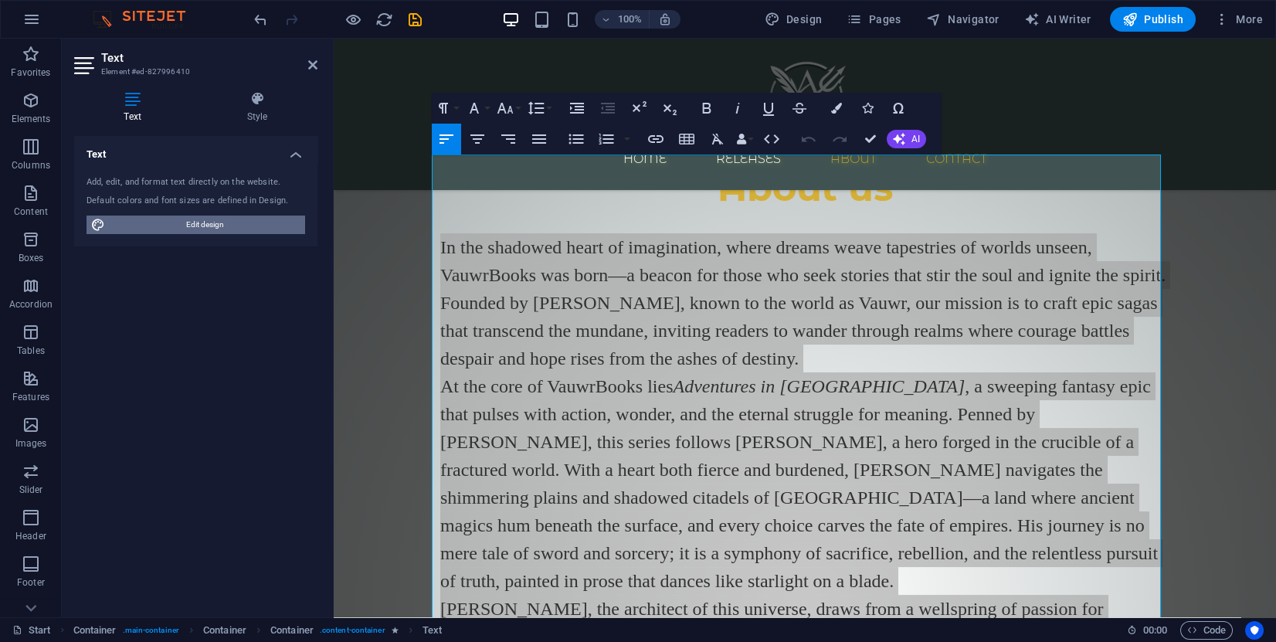
click at [234, 230] on span "Edit design" at bounding box center [205, 224] width 191 height 19
select select "700"
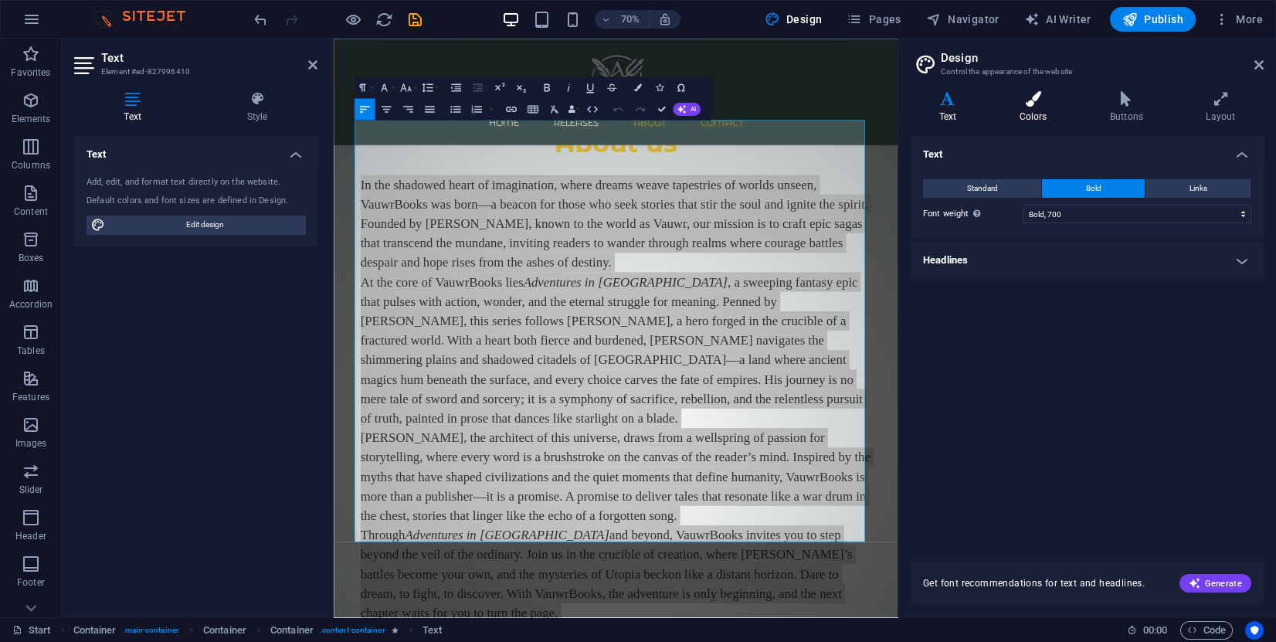
click at [1038, 108] on h4 "Colors" at bounding box center [1036, 107] width 90 height 32
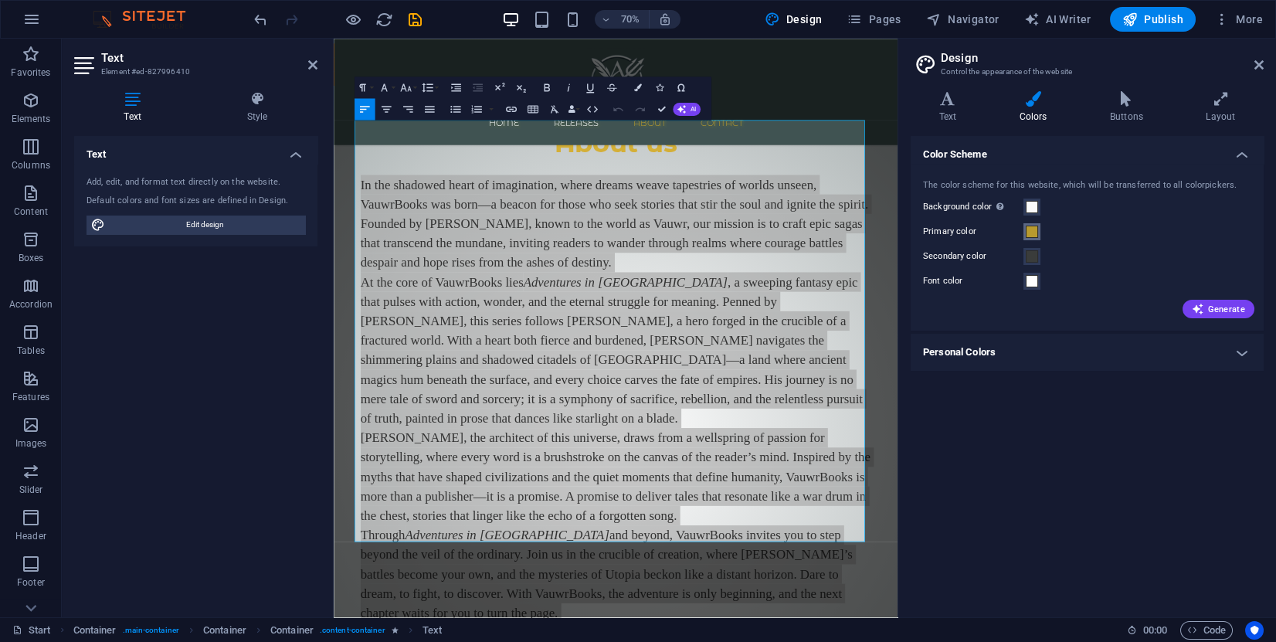
click at [1032, 232] on span at bounding box center [1032, 232] width 12 height 12
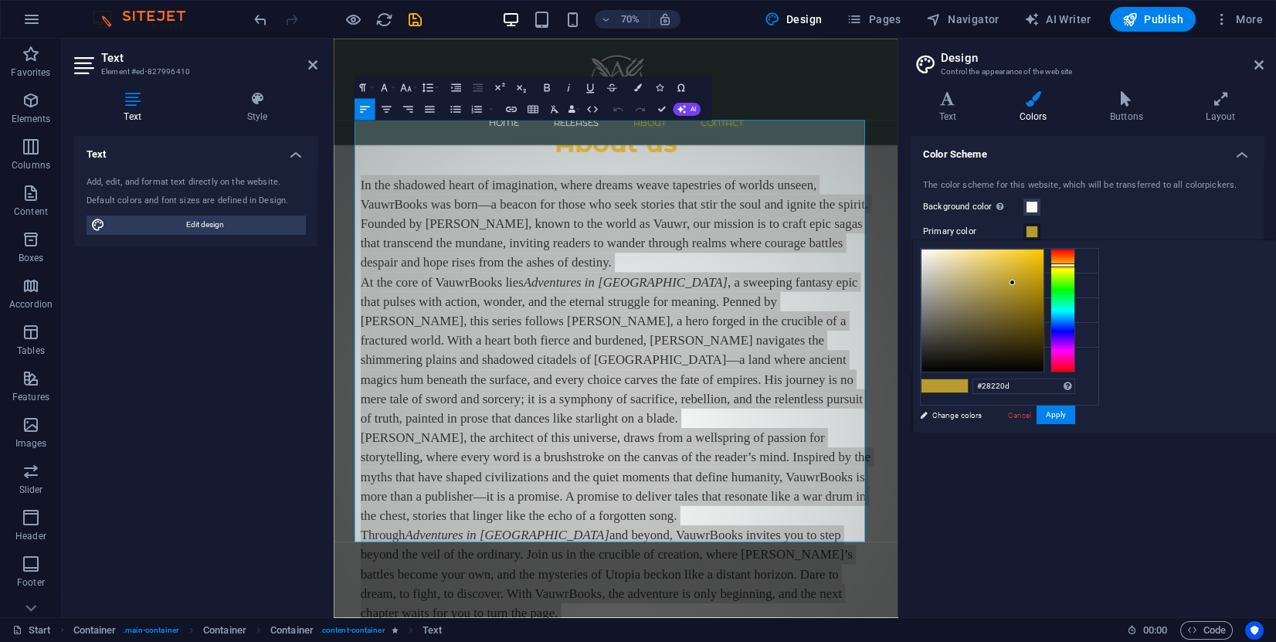
type input "#000000"
drag, startPoint x: 1003, startPoint y: 334, endPoint x: 1008, endPoint y: 424, distance: 90.5
click at [1003, 425] on div "#000000 Supported formats #0852ed rgb(8, 82, 237) rgba(8, 82, 237, 90%) hsv(221…" at bounding box center [997, 449] width 171 height 416
click at [1047, 414] on button "Apply" at bounding box center [1055, 414] width 39 height 19
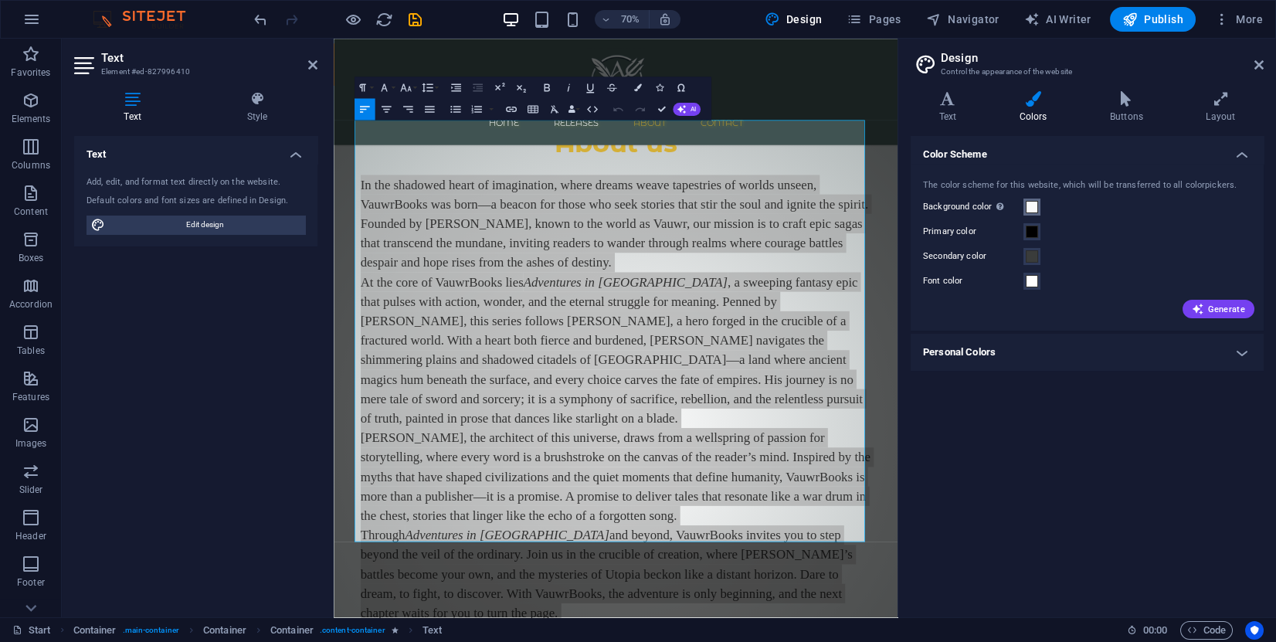
click at [1032, 206] on span at bounding box center [1032, 207] width 12 height 12
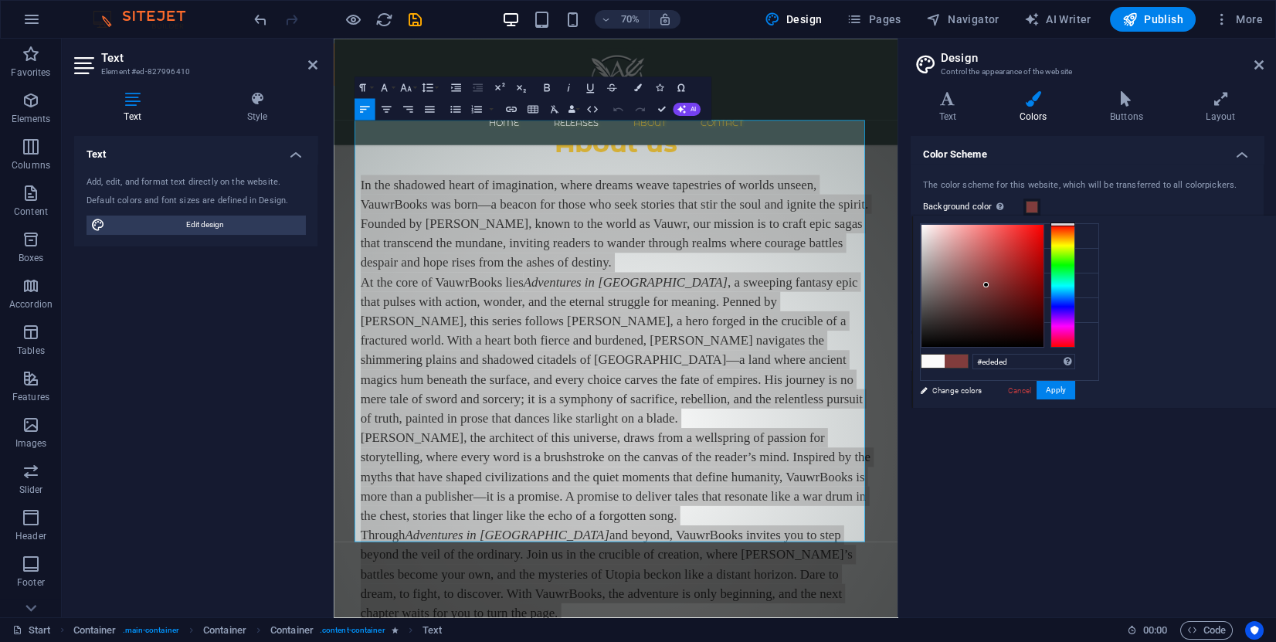
type input "#ffffff"
drag, startPoint x: 986, startPoint y: 285, endPoint x: 891, endPoint y: 182, distance: 139.9
click at [891, 182] on body "vauwrbooks.com Start Favorites Elements Columns Content Boxes Accordion Tables …" at bounding box center [638, 321] width 1276 height 642
click at [1061, 400] on div "#ffffff Supported formats #0852ed rgb(8, 82, 237) rgba(8, 82, 237, 90%) hsv(221…" at bounding box center [997, 424] width 171 height 416
click at [1060, 391] on button "Apply" at bounding box center [1055, 390] width 39 height 19
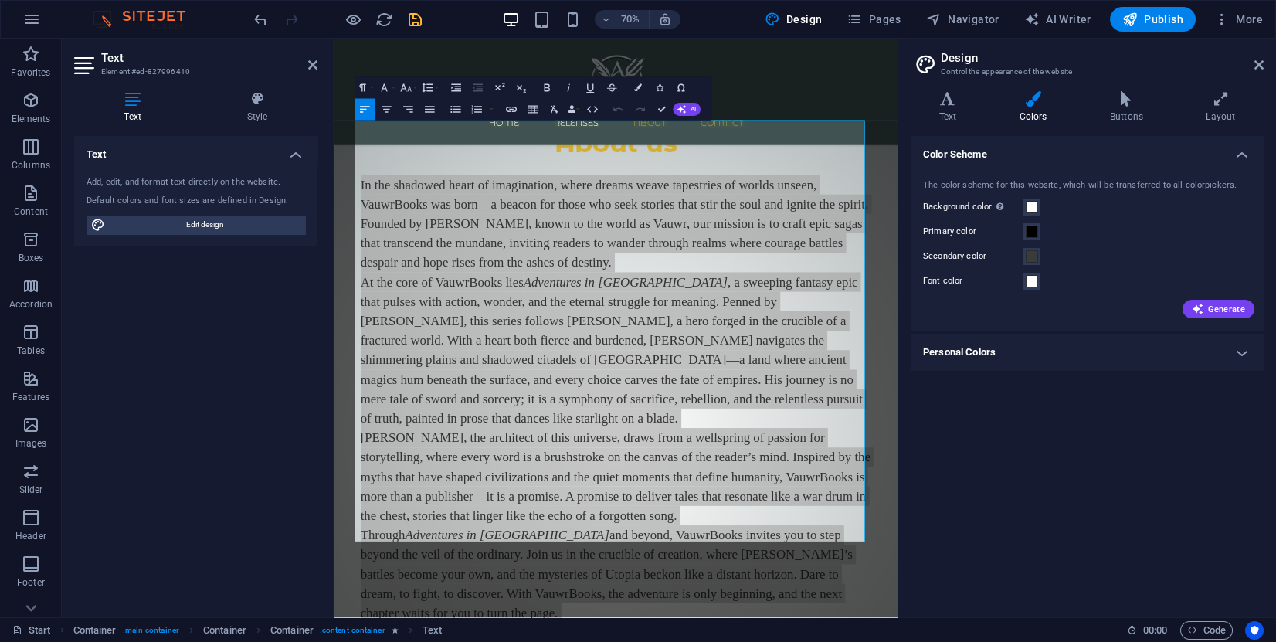
click at [412, 22] on icon "save" at bounding box center [415, 20] width 18 height 18
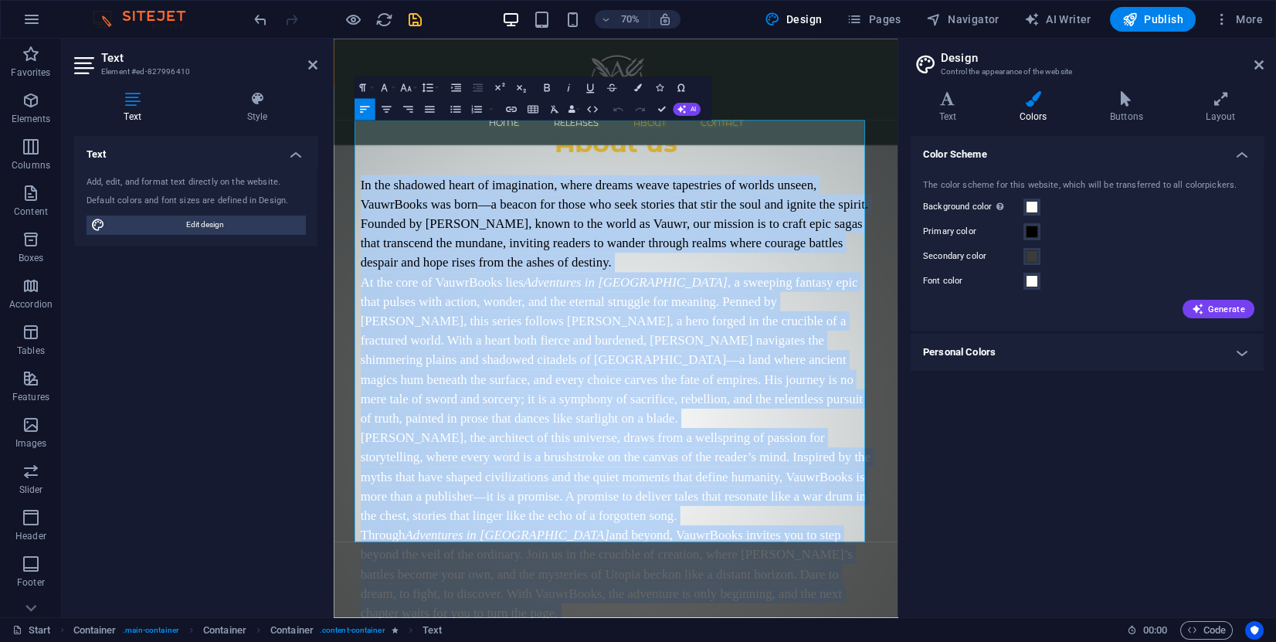
select select "px"
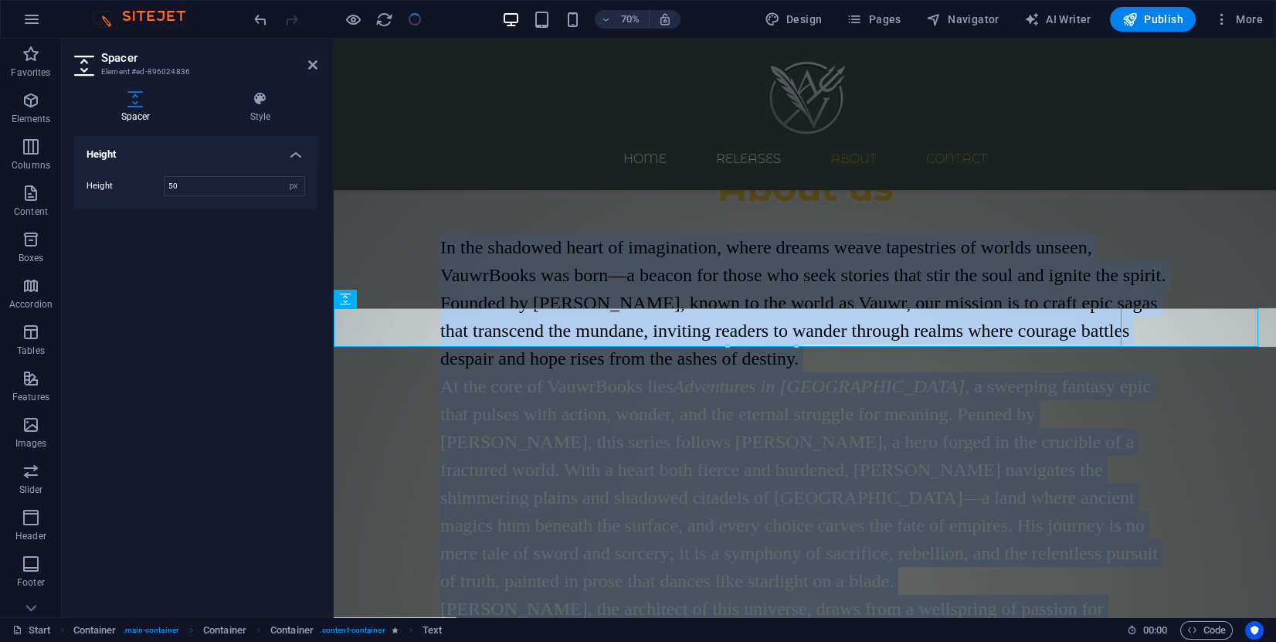
scroll to position [650, 0]
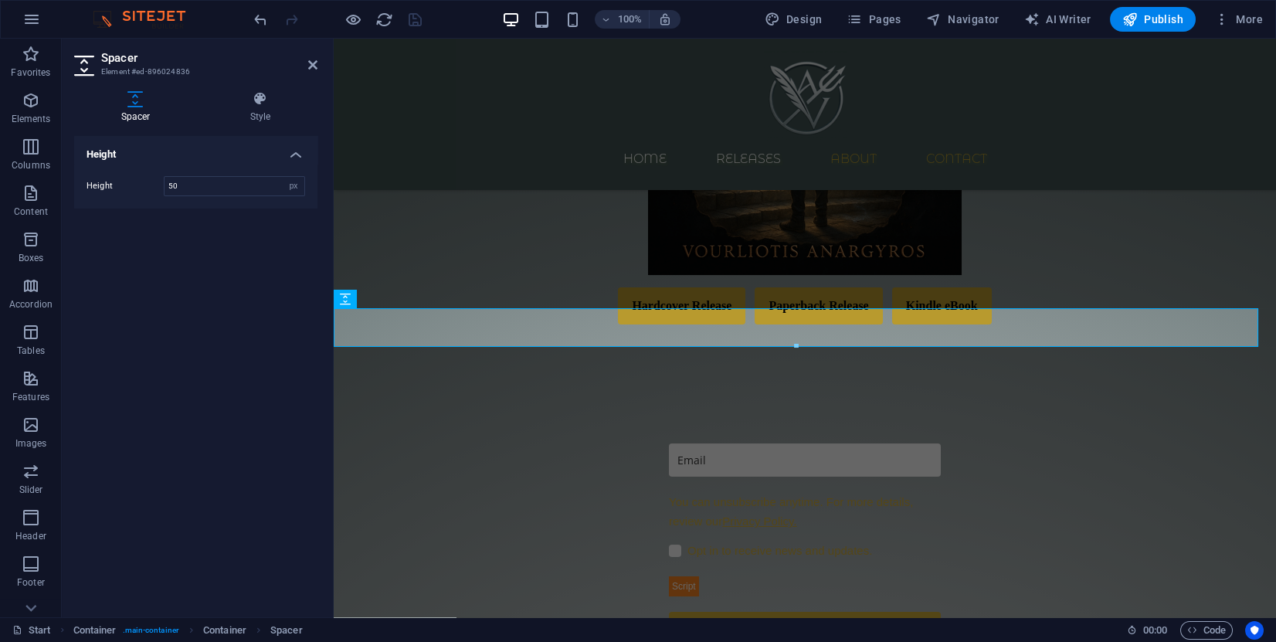
click at [414, 19] on div at bounding box center [337, 19] width 173 height 25
